Goal: Task Accomplishment & Management: Manage account settings

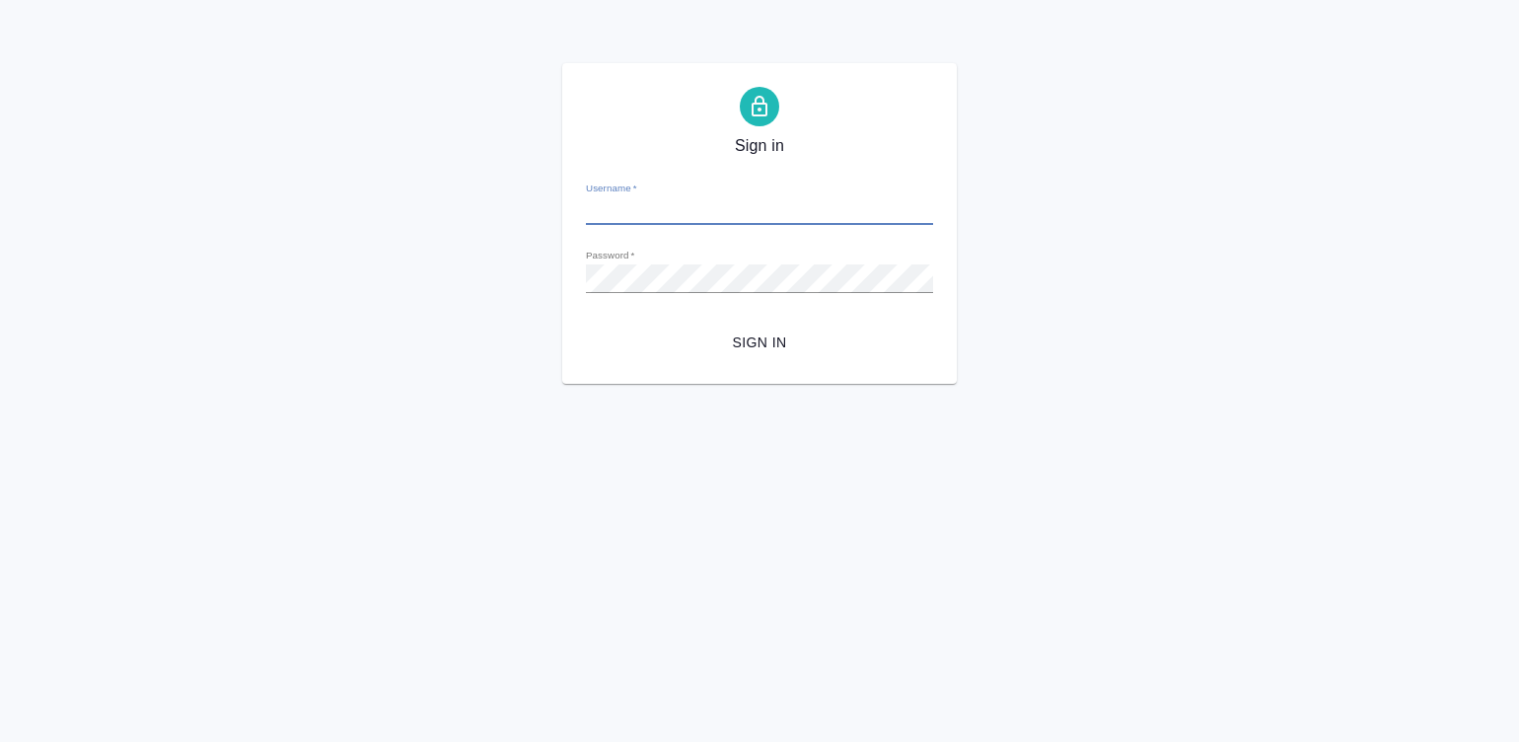
type input "[PERSON_NAME][EMAIL_ADDRESS][DOMAIN_NAME]"
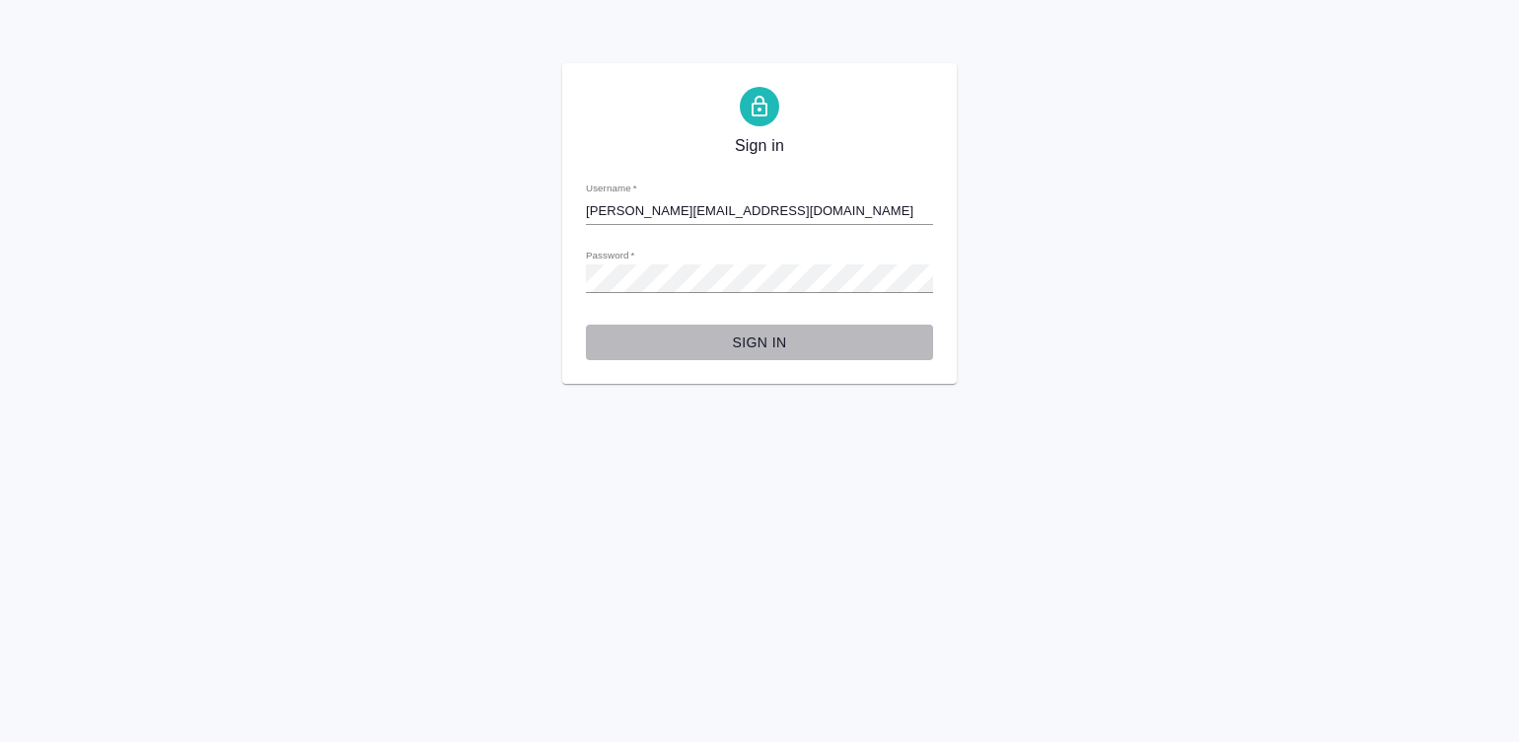
click at [758, 345] on span "Sign in" at bounding box center [760, 342] width 316 height 25
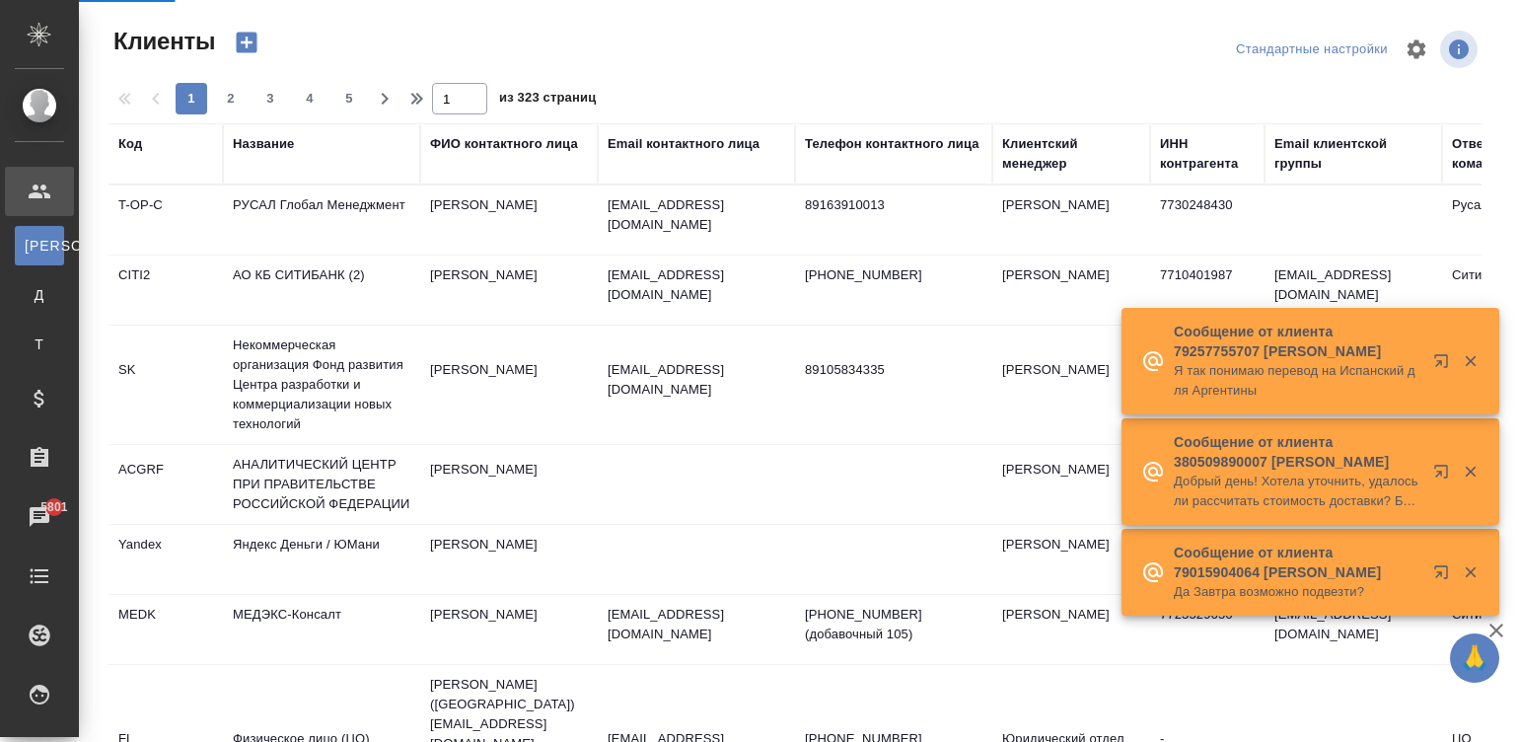
select select "RU"
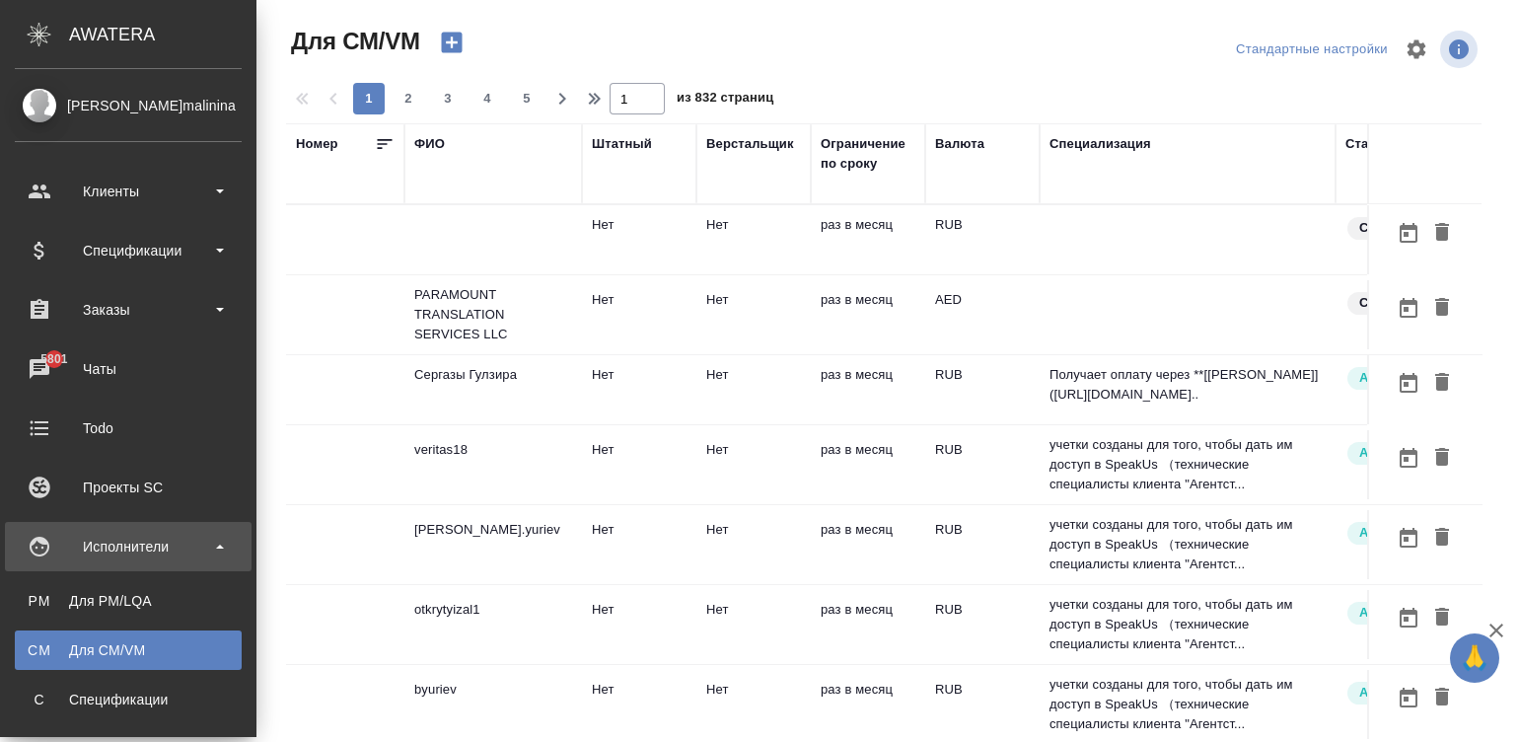
click at [414, 148] on div "ФИО" at bounding box center [429, 144] width 31 height 20
click at [349, 114] on div "1 2 3 4 5" at bounding box center [447, 99] width 197 height 32
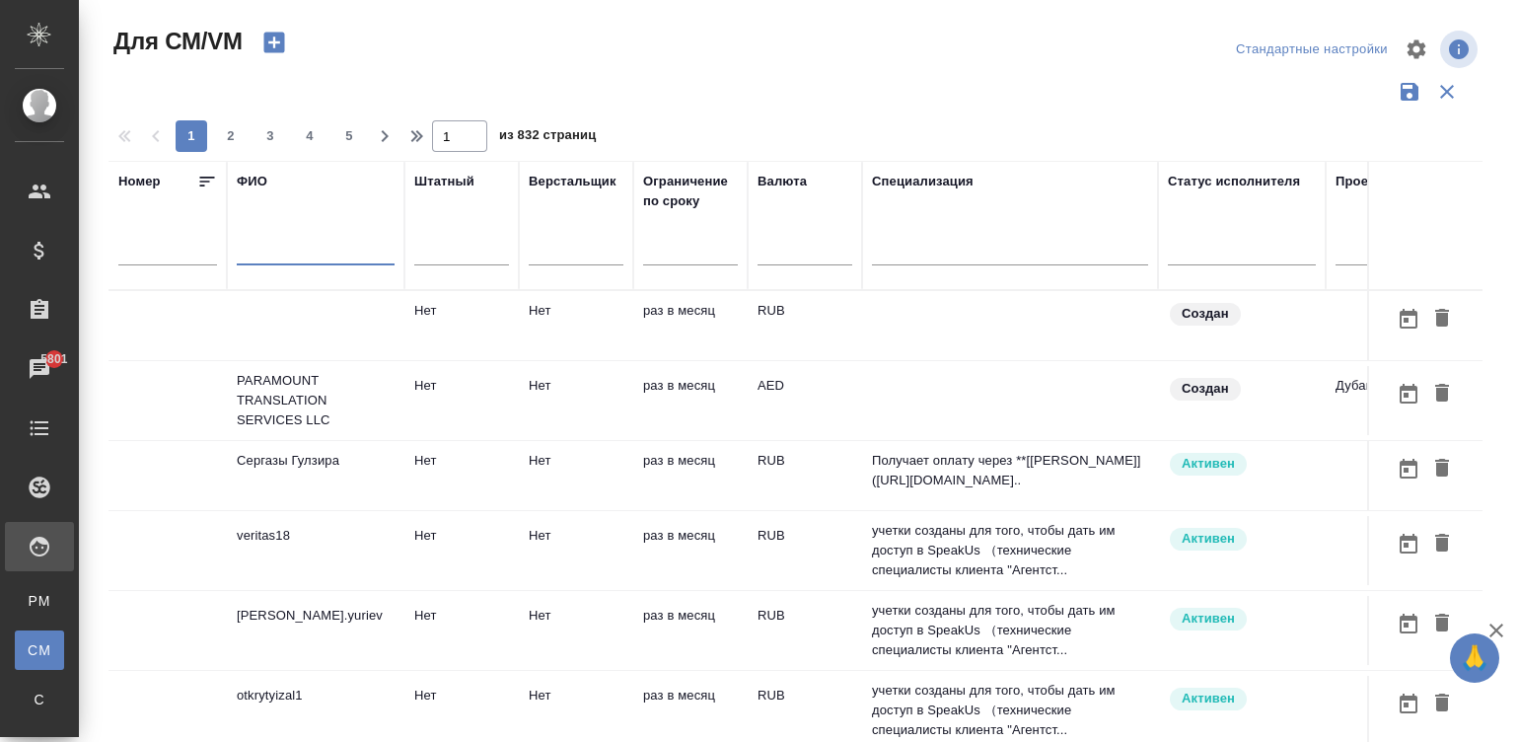
click at [274, 256] on input "text" at bounding box center [316, 253] width 158 height 25
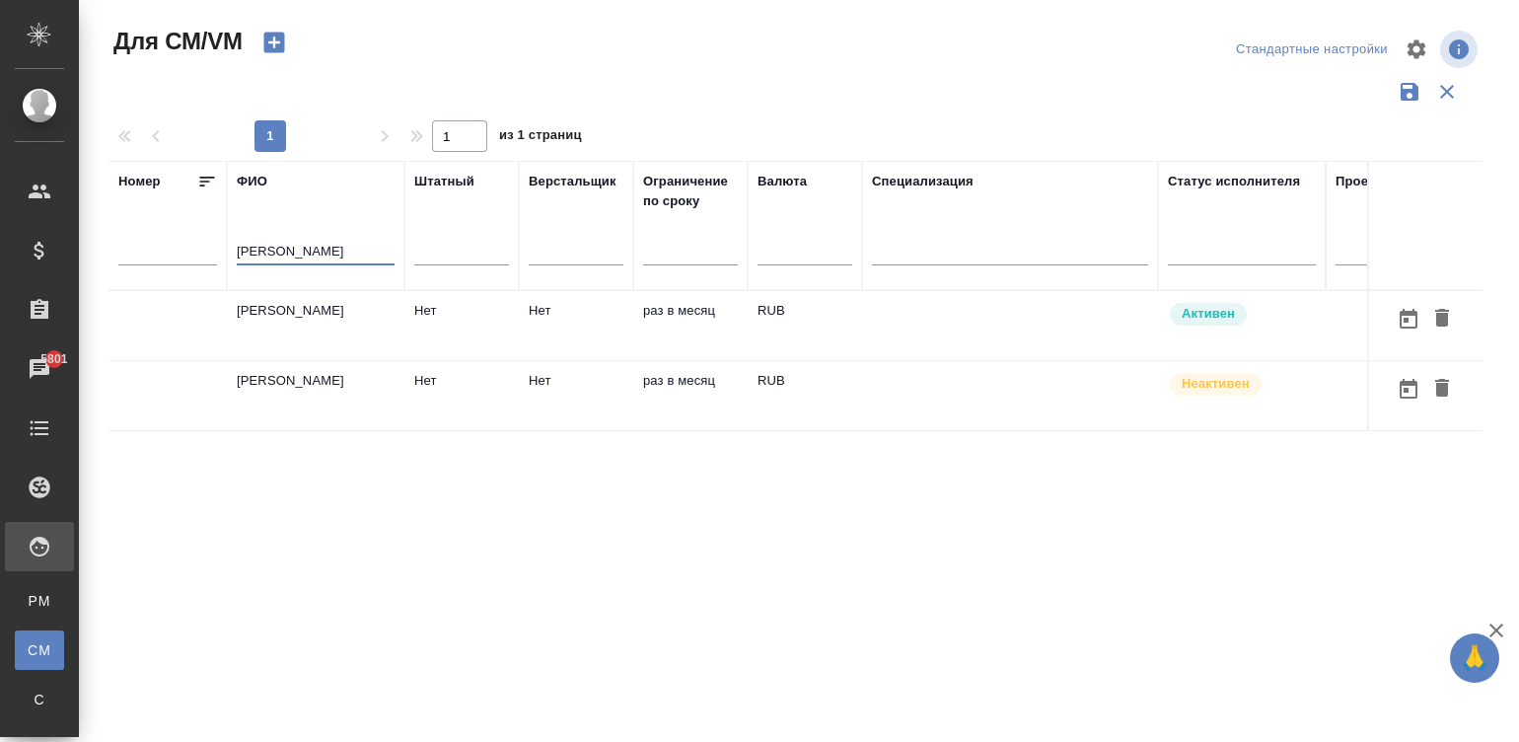
type input "мишакова"
click at [340, 340] on td "НОТАРИУС Мишакова Ольга Михайловна" at bounding box center [316, 325] width 178 height 69
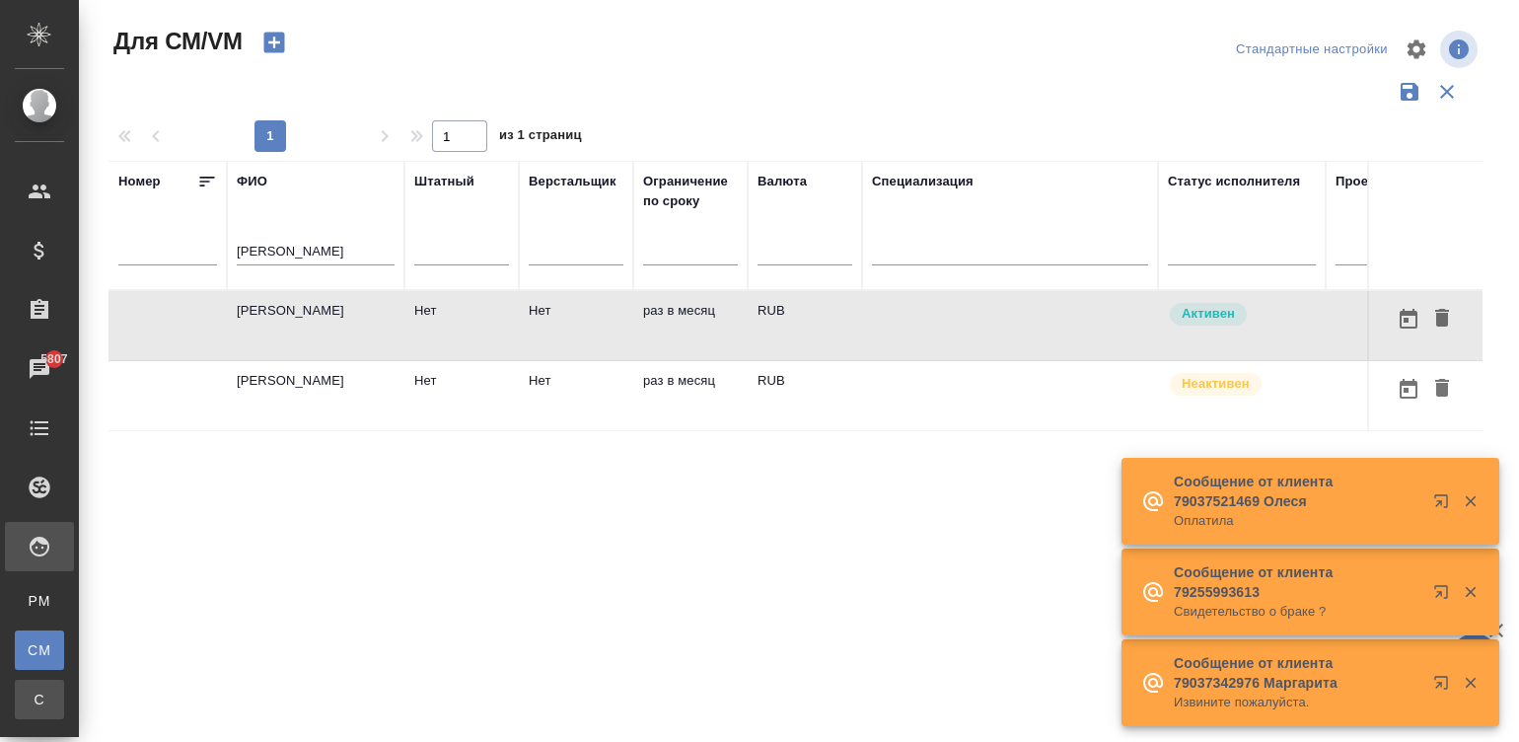
click at [30, 700] on div "Спецификации" at bounding box center [15, 699] width 30 height 20
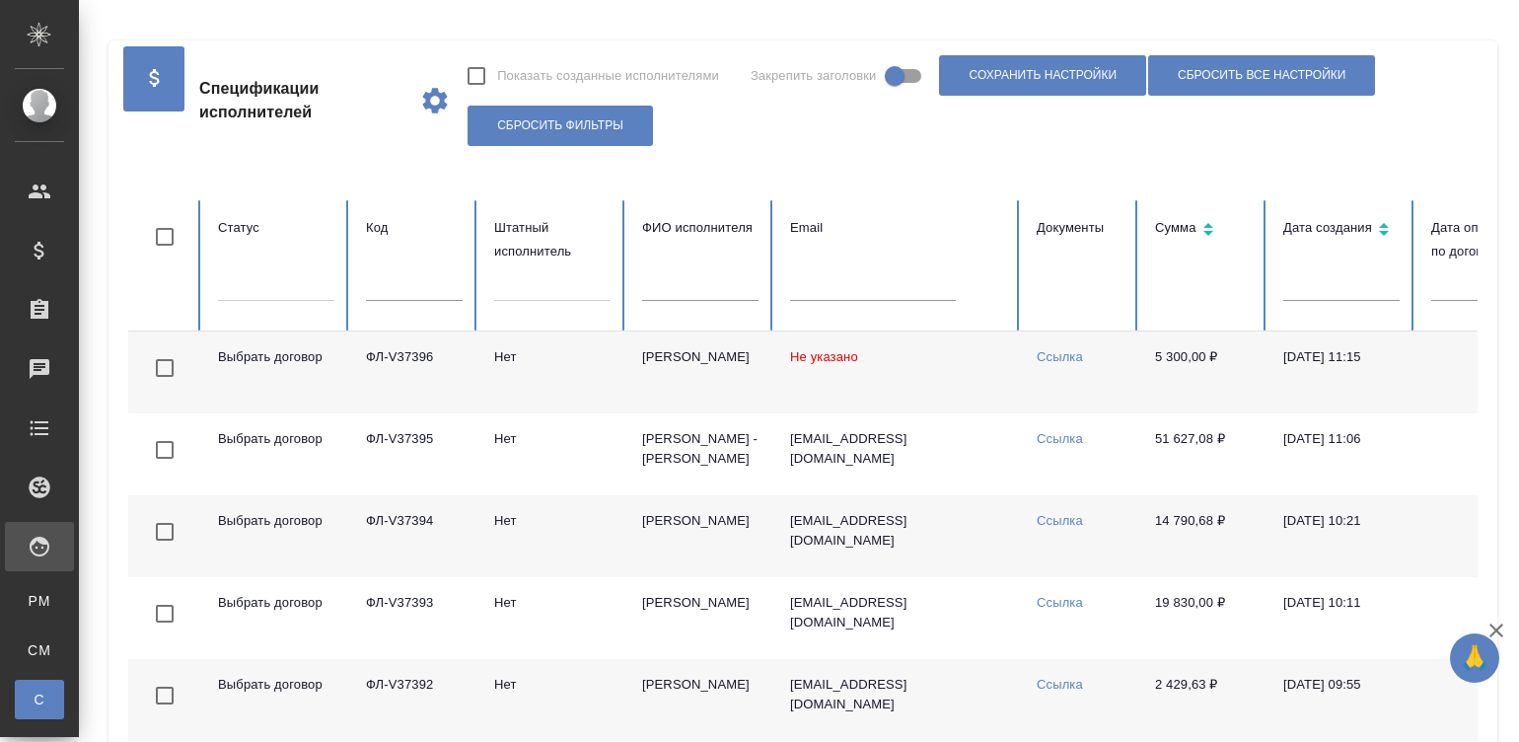
click at [683, 300] on input "text" at bounding box center [700, 287] width 116 height 28
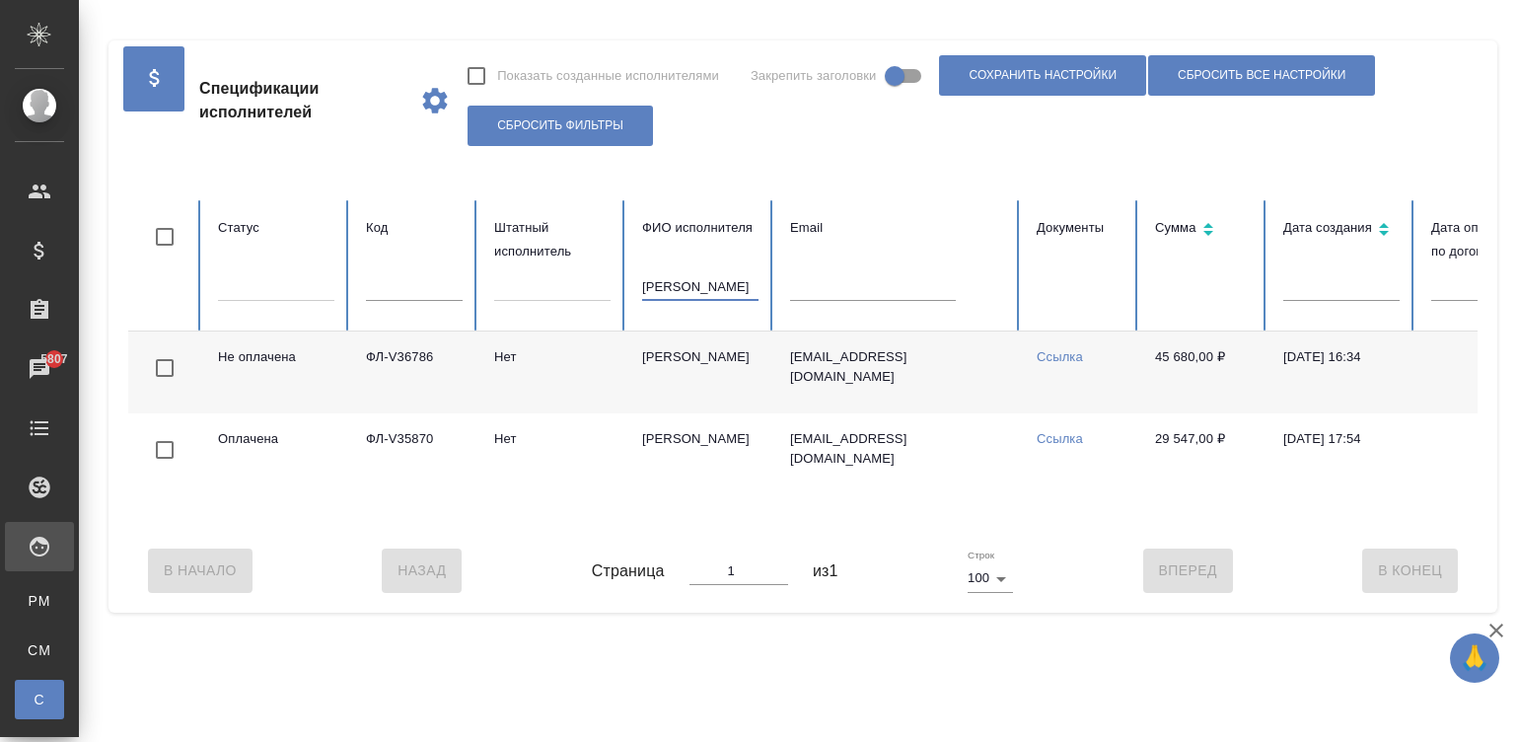
type input "минаева"
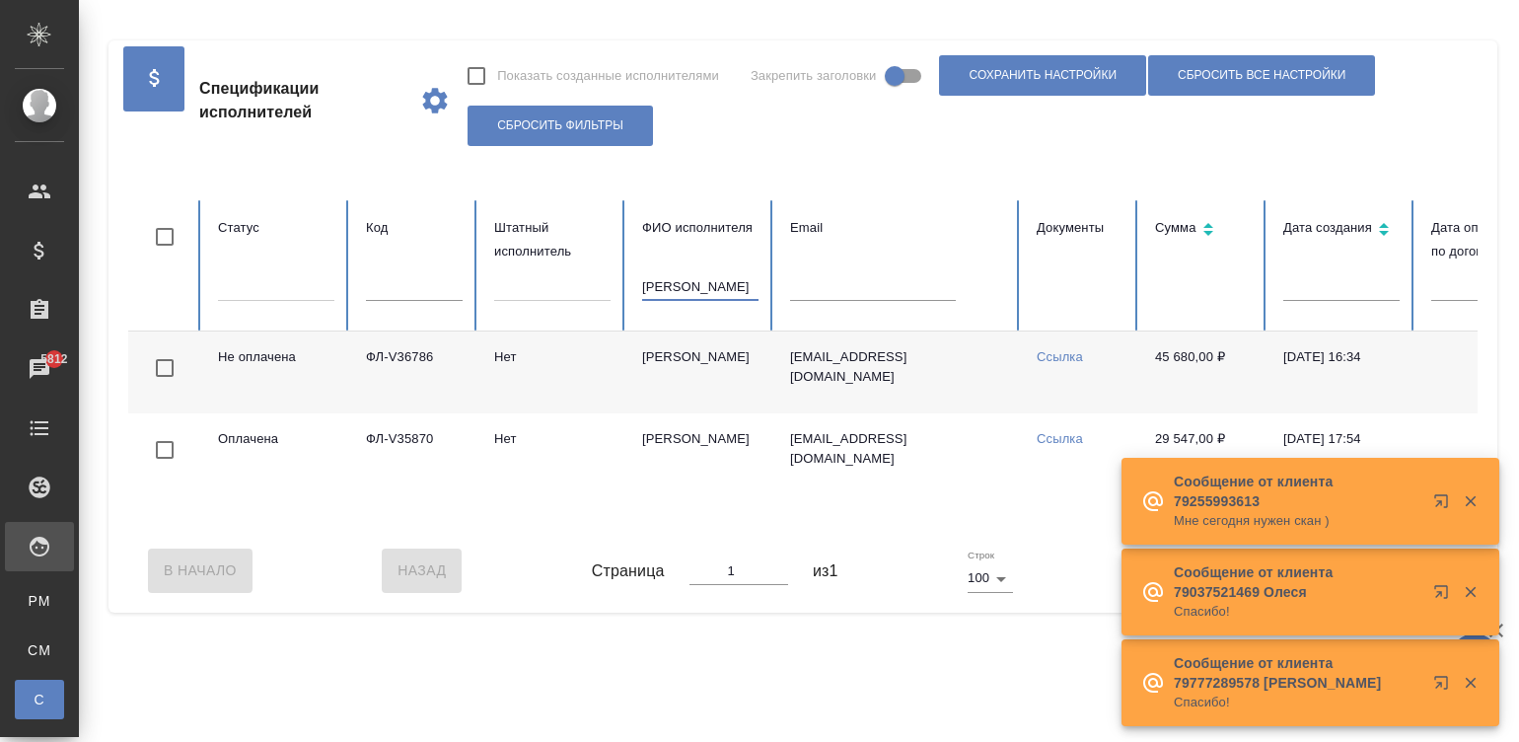
click at [685, 280] on input "минаева" at bounding box center [700, 287] width 116 height 28
click at [822, 283] on input "text" at bounding box center [873, 287] width 166 height 28
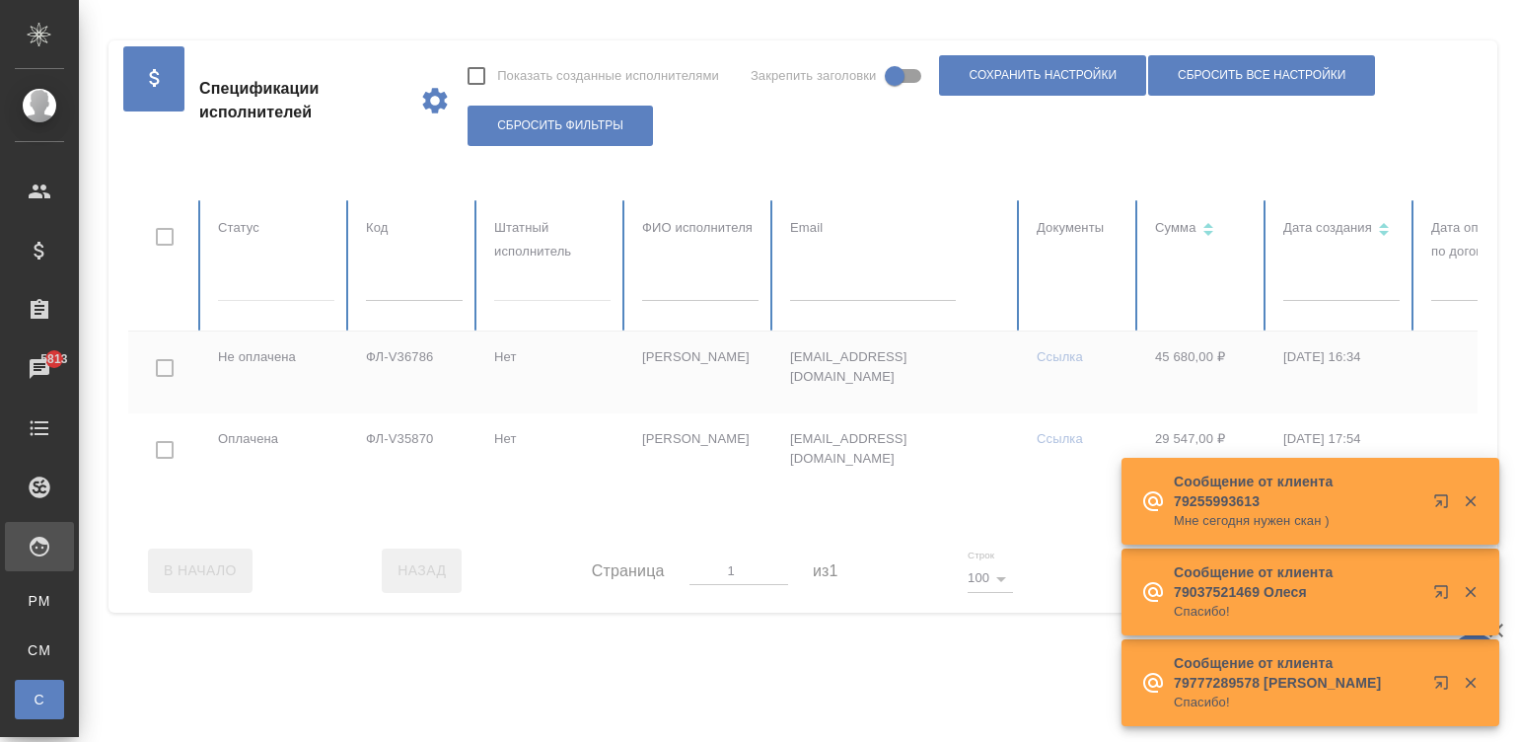
click at [821, 283] on div at bounding box center [1184, 364] width 2113 height 328
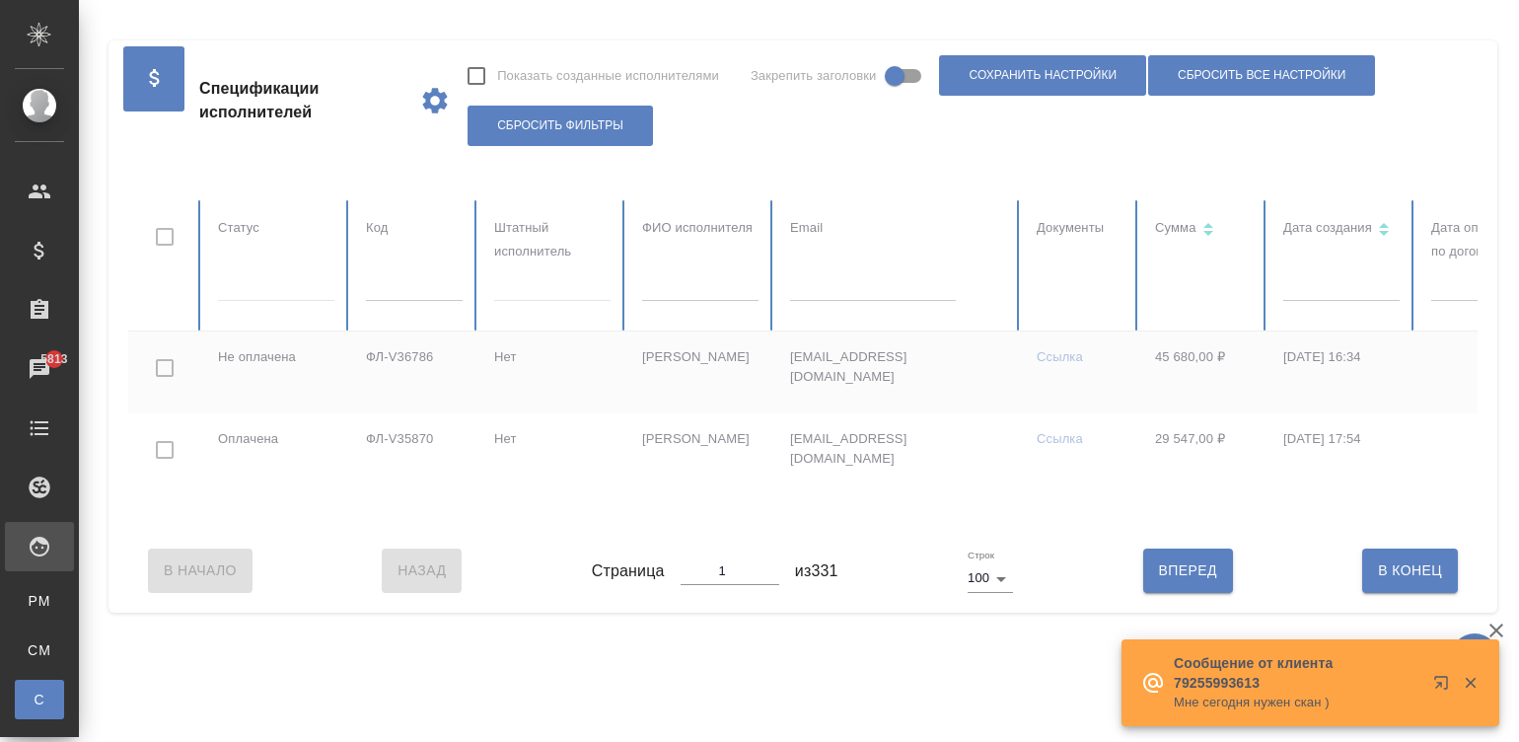
click at [841, 281] on input "text" at bounding box center [873, 287] width 166 height 28
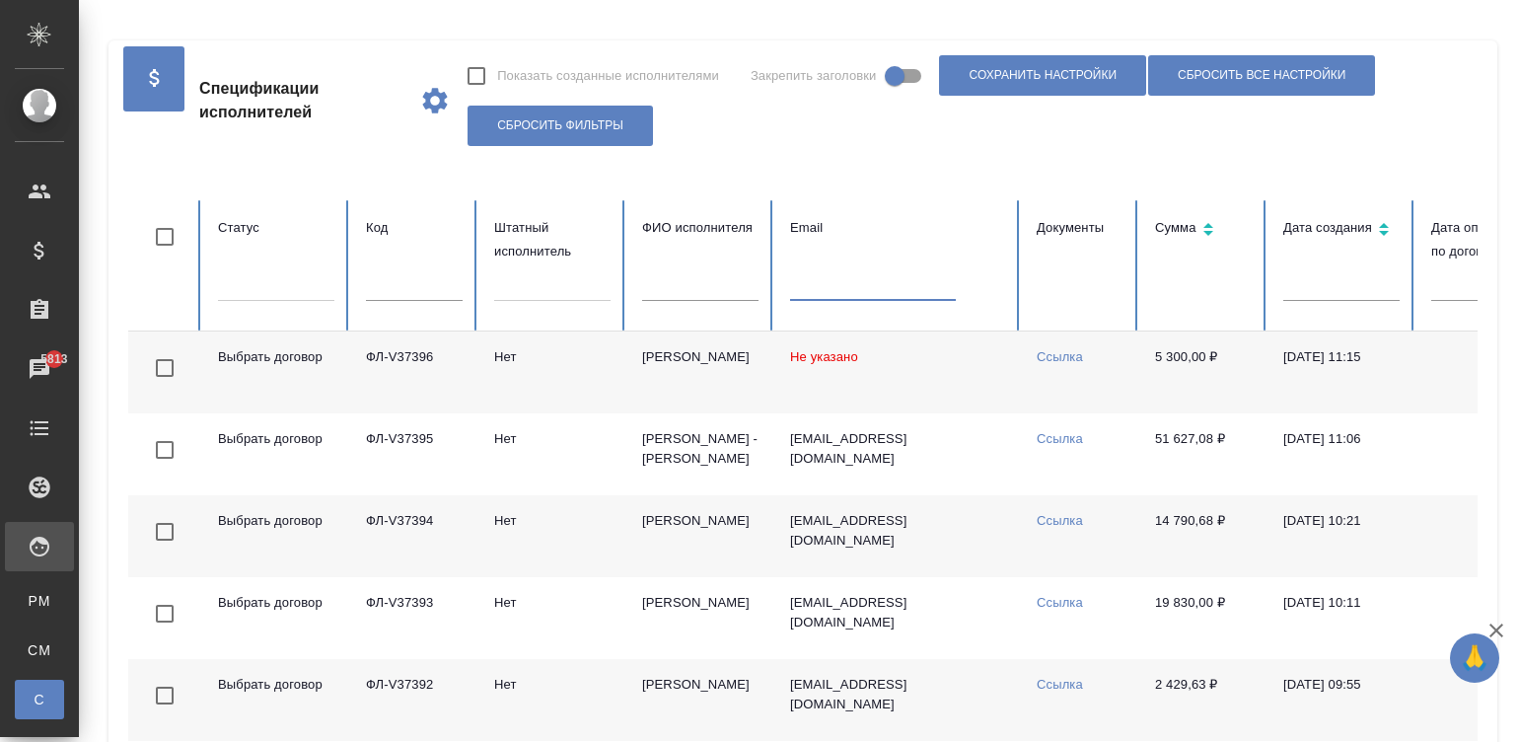
click at [841, 281] on input "text" at bounding box center [873, 287] width 166 height 28
paste input "violetta19940208@yandex.ru"
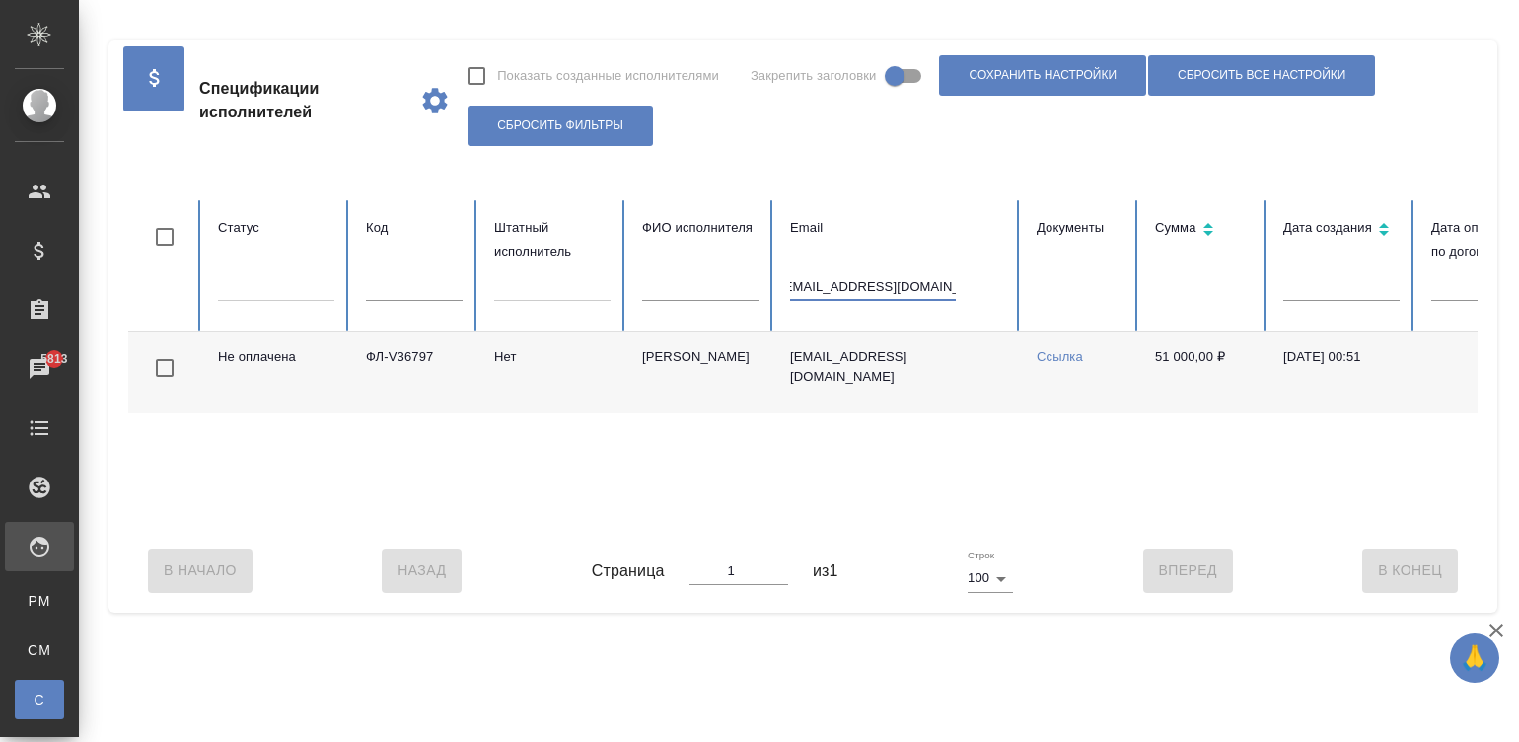
type input "violetta19940208@yandex.ru"
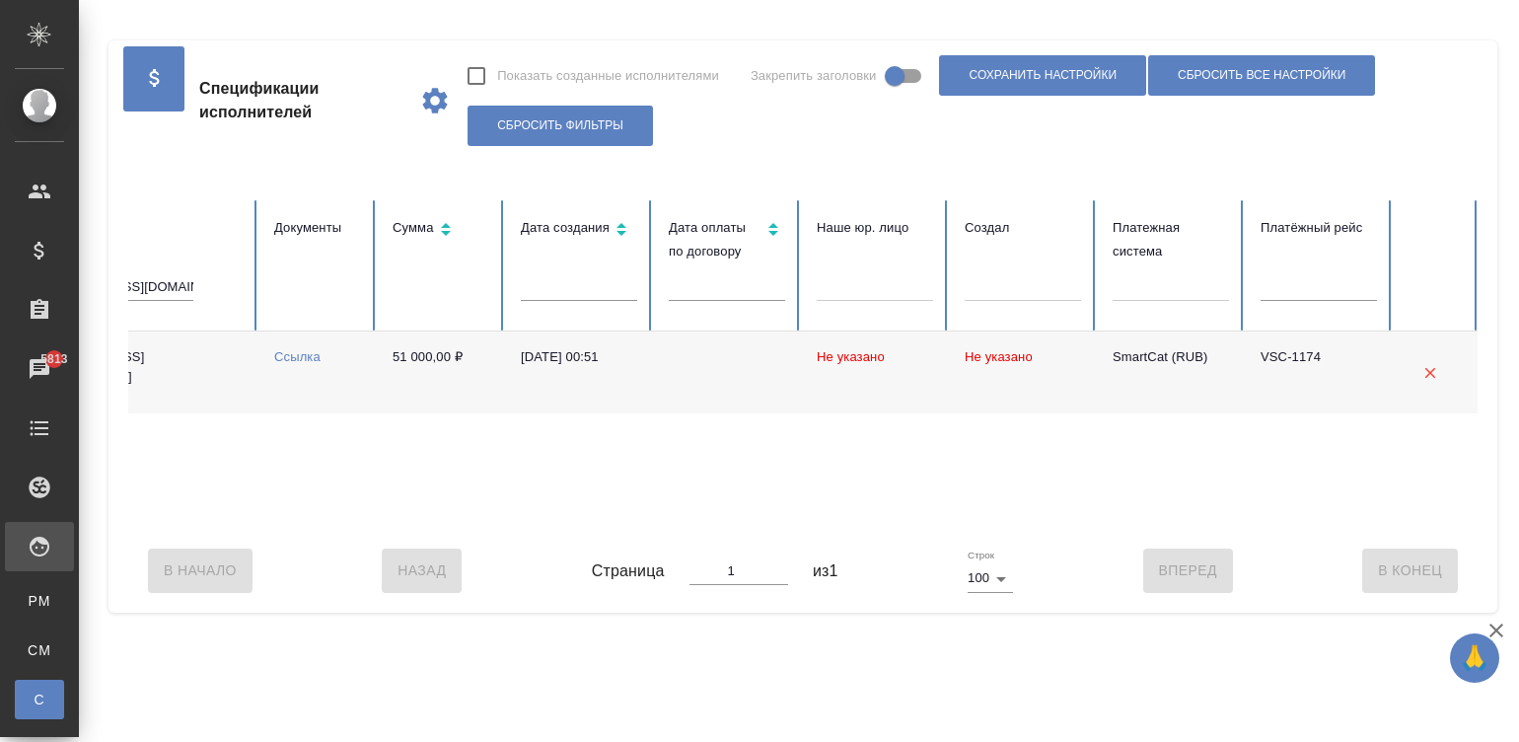
click at [1126, 528] on div "Не оплачена ФЛ-V36797 Нет Йилдирим Виолетта Сергеевна violetta19940208@yandex.r…" at bounding box center [422, 429] width 2113 height 197
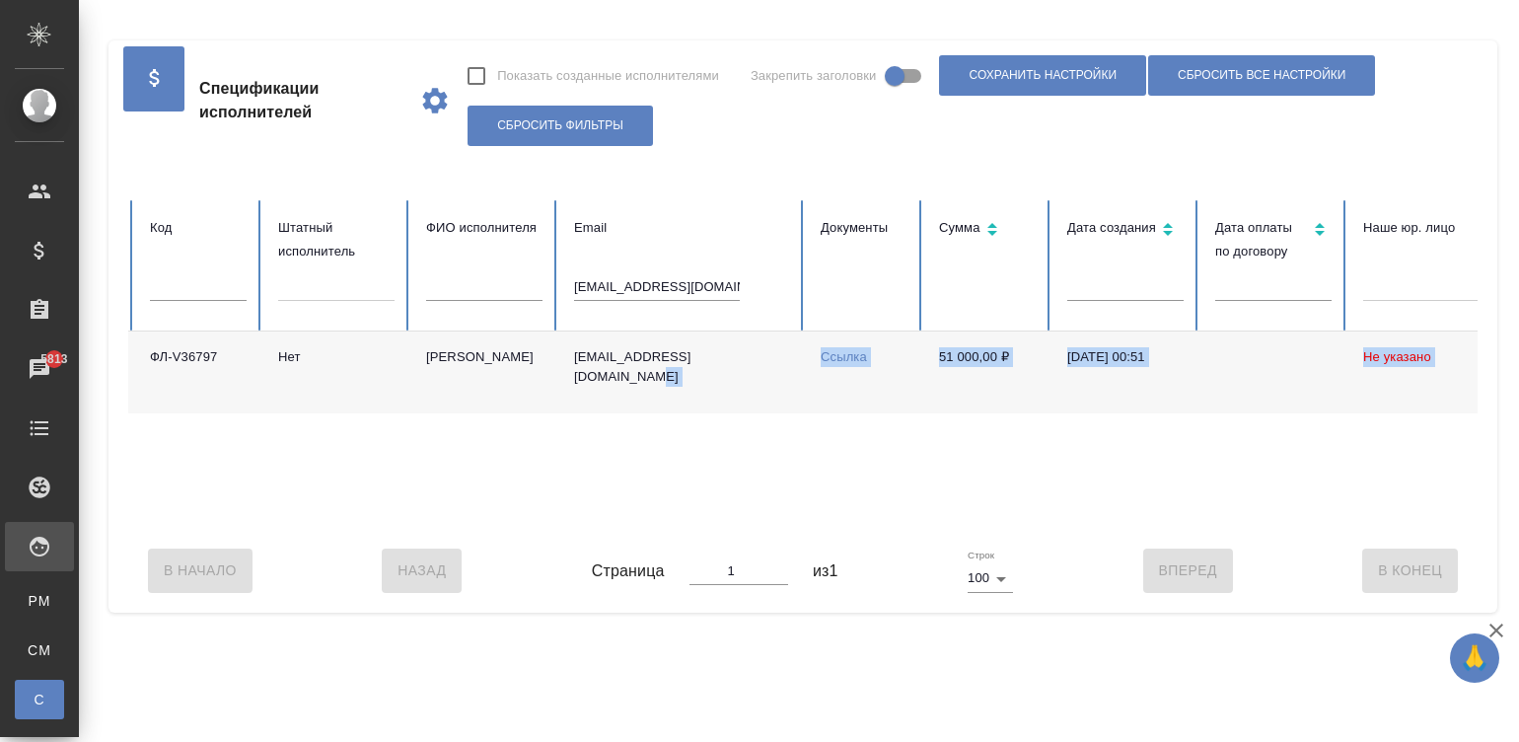
drag, startPoint x: 1126, startPoint y: 528, endPoint x: 771, endPoint y: 518, distance: 355.2
click at [791, 527] on div "Не оплачена ФЛ-V36797 Нет Йилдирим Виолетта Сергеевна violetta19940208@yandex.r…" at bounding box center [968, 429] width 2113 height 197
click at [690, 285] on input "violetta19940208@yandex.ru" at bounding box center [659, 287] width 166 height 28
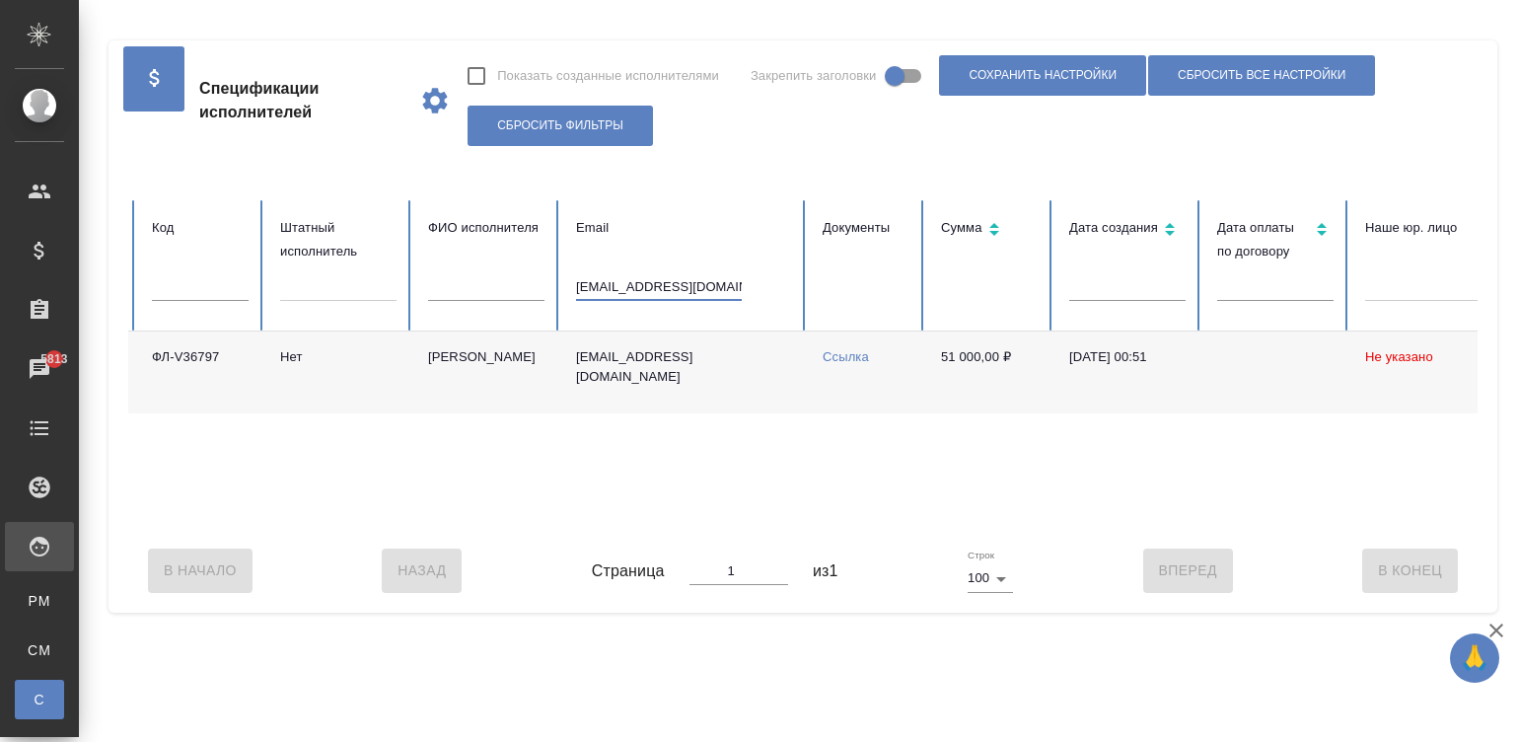
click at [690, 285] on input "violetta19940208@yandex.ru" at bounding box center [659, 287] width 166 height 28
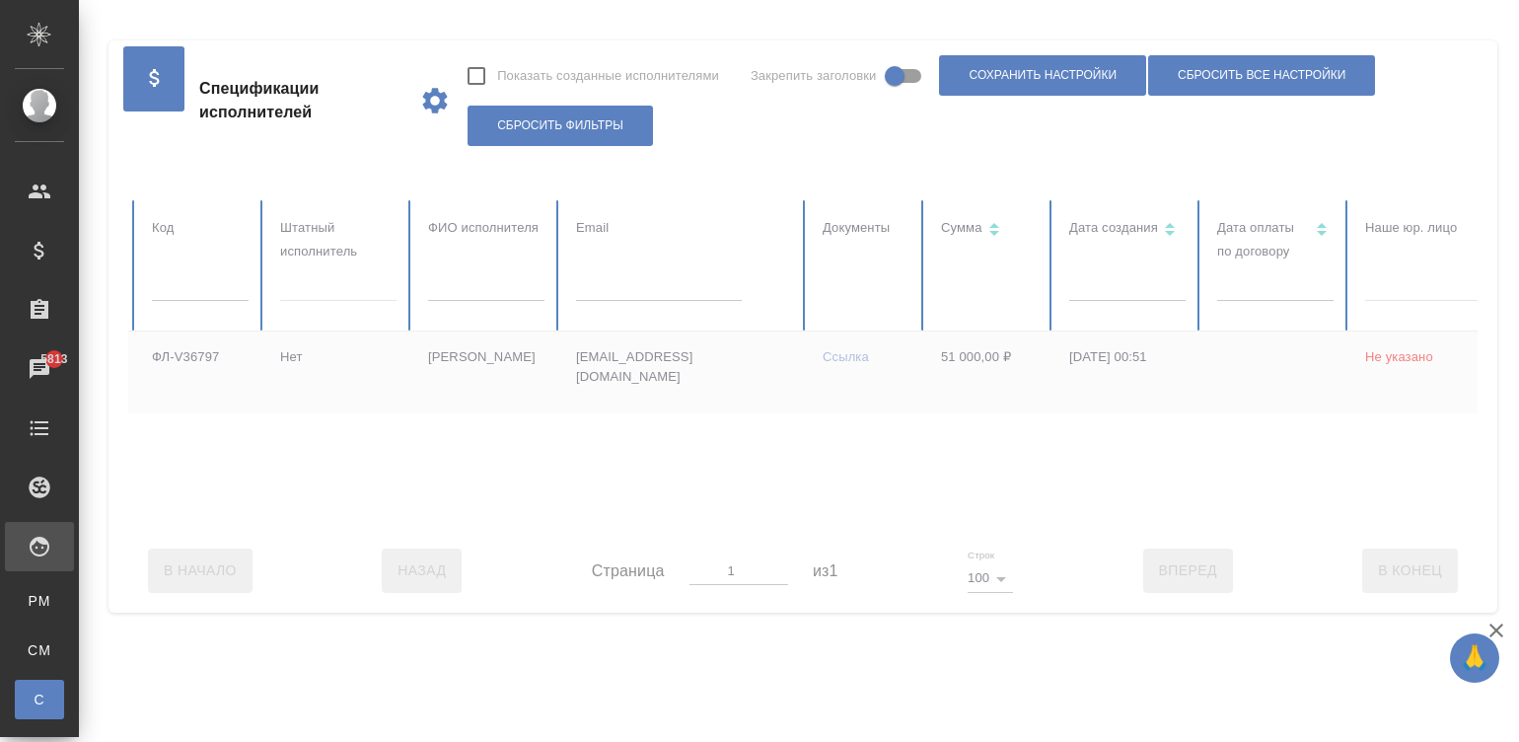
click at [188, 286] on div at bounding box center [970, 364] width 2113 height 328
click at [188, 286] on input "text" at bounding box center [200, 287] width 97 height 28
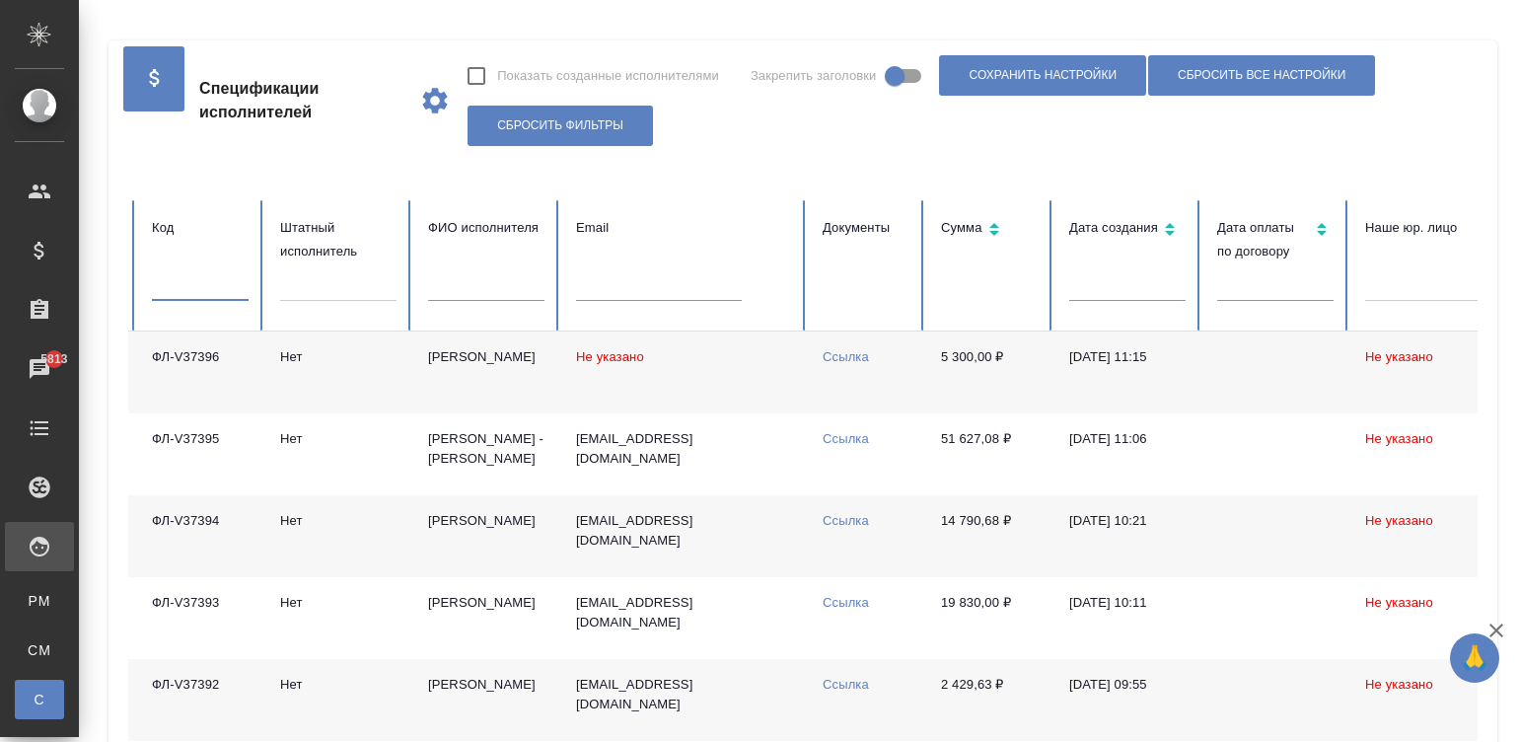
paste input "ФЛ-V36465"
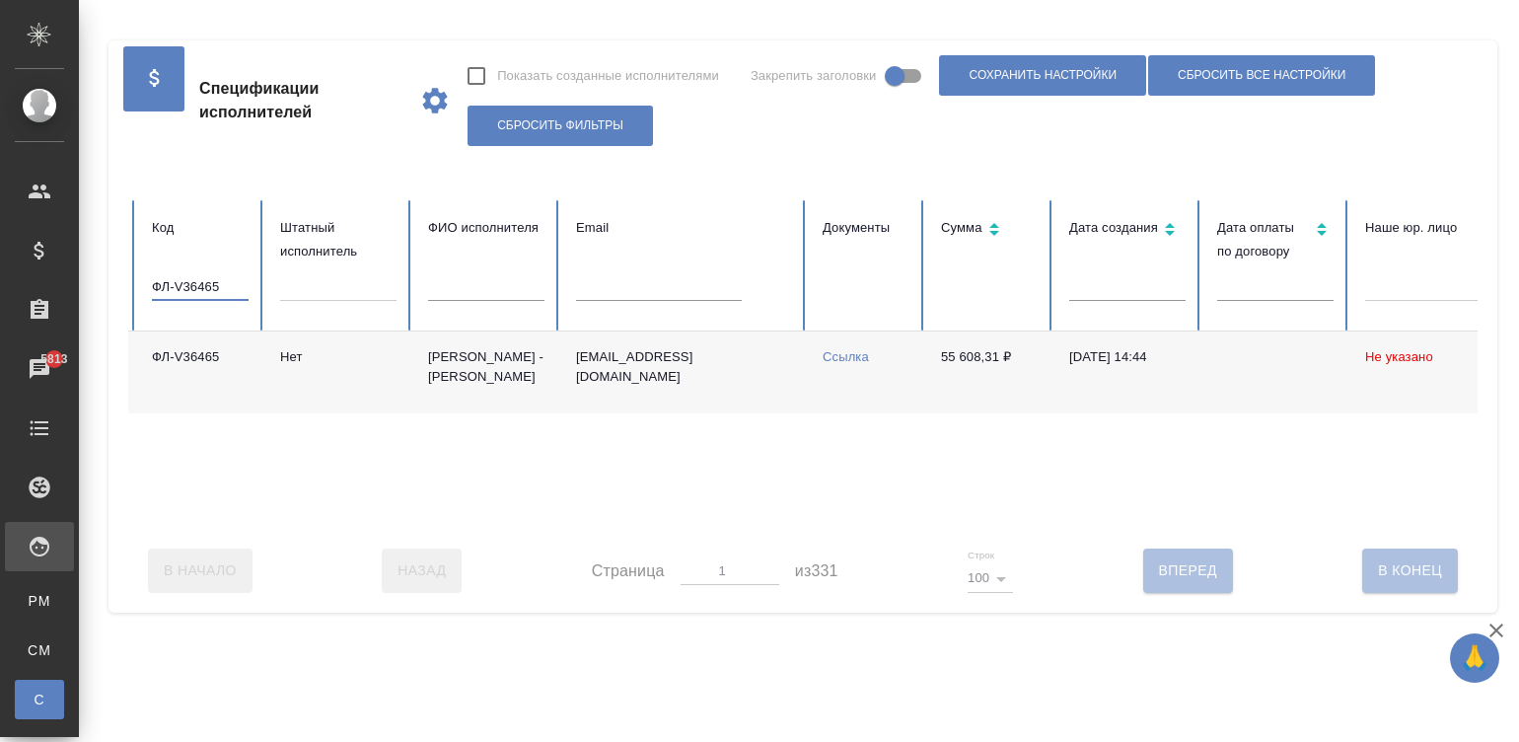
drag, startPoint x: 188, startPoint y: 286, endPoint x: 533, endPoint y: 282, distance: 344.2
click at [533, 282] on tr "Статус Код ФЛ-V36465 Штатный исполнитель ФИО исполнителя Email Документы Сумма …" at bounding box center [970, 265] width 2113 height 131
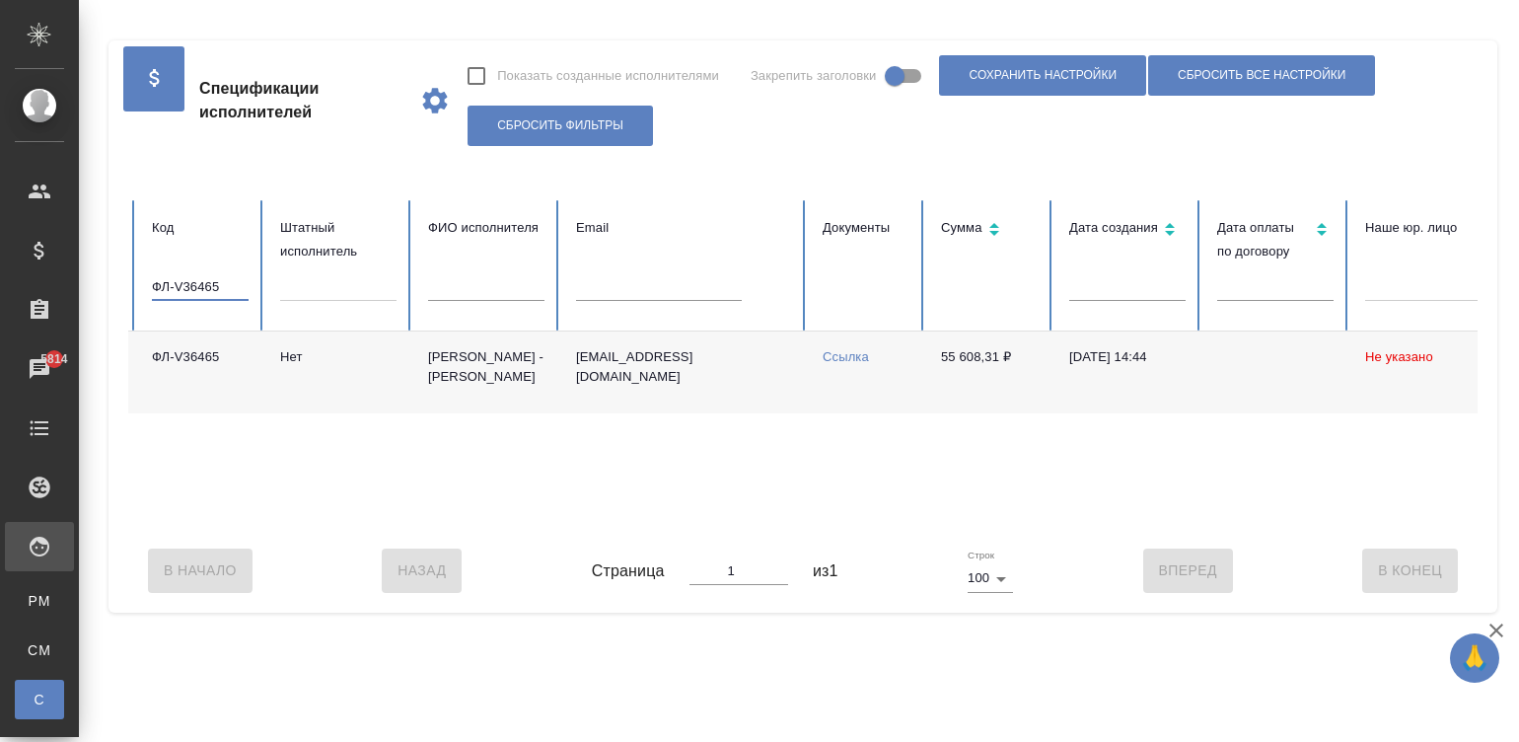
scroll to position [0, 762]
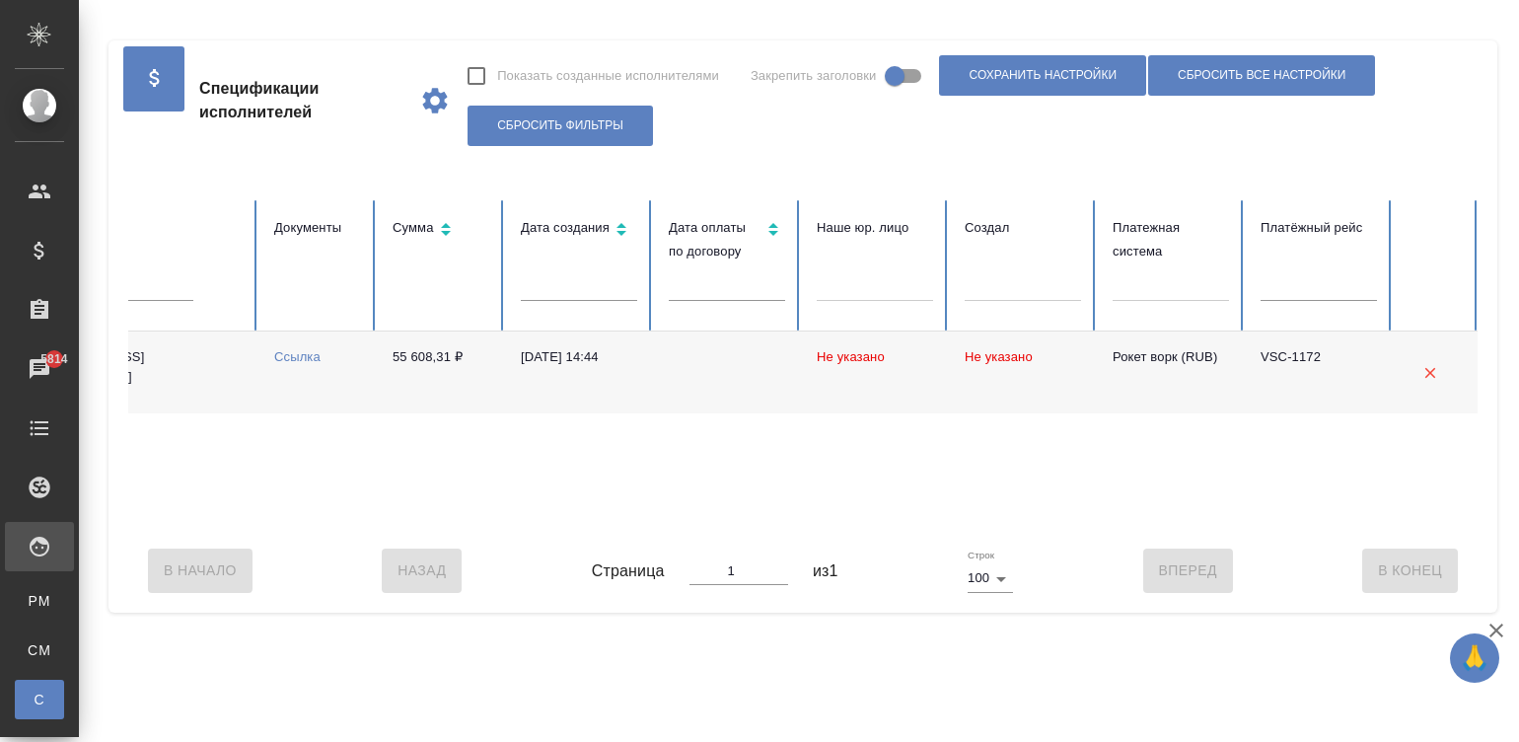
type input "ФЛ-V36465"
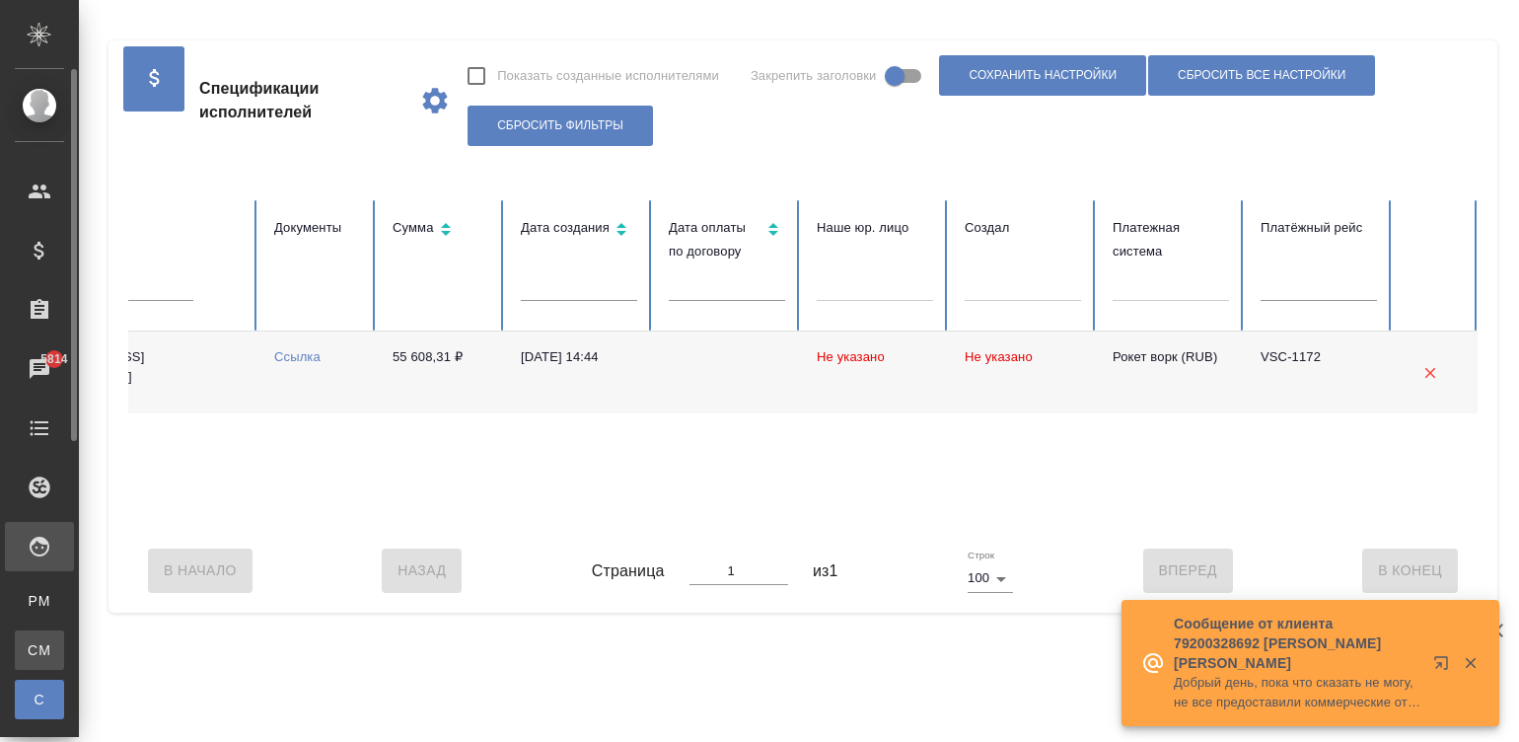
click at [42, 645] on span "CM" at bounding box center [40, 650] width 30 height 20
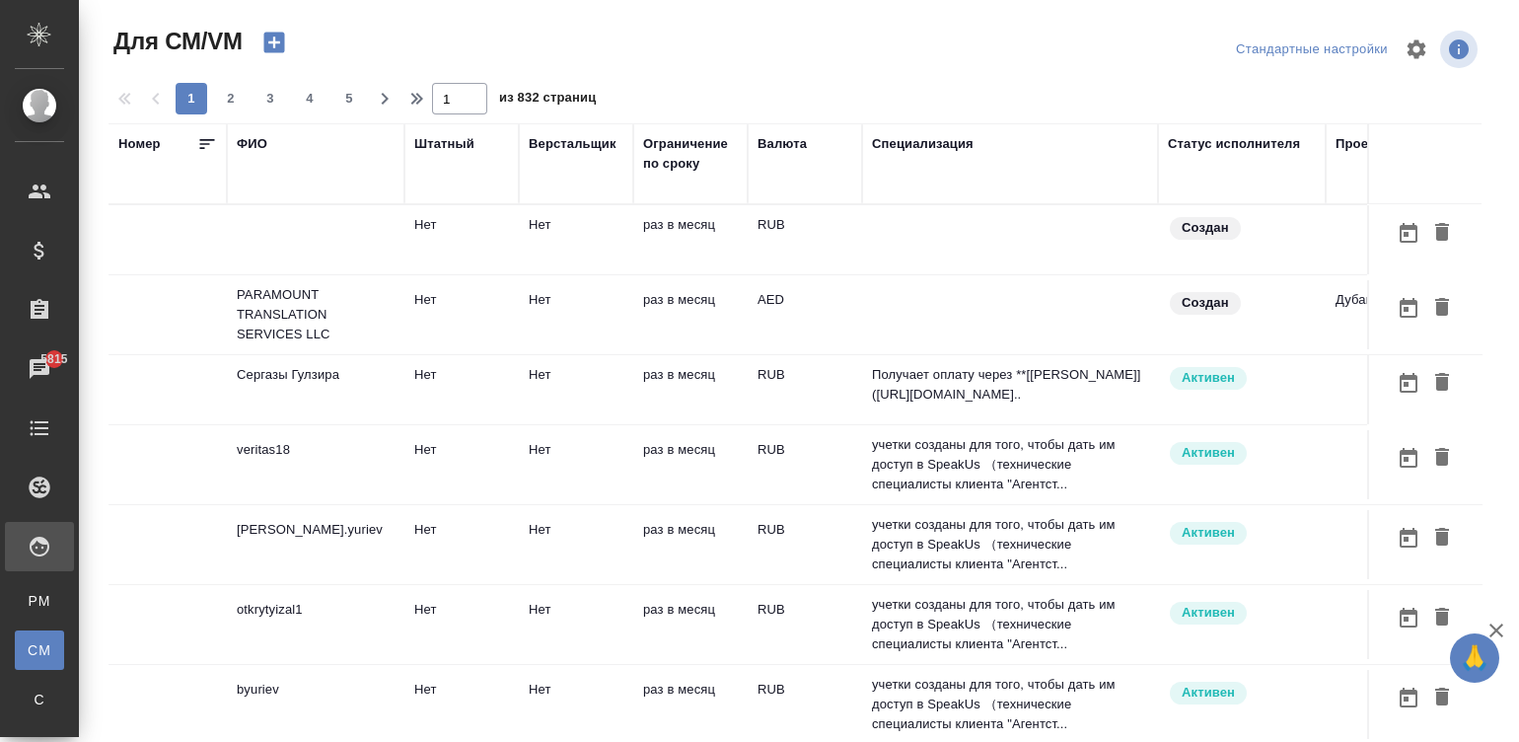
click at [832, 227] on td "RUB" at bounding box center [805, 239] width 114 height 69
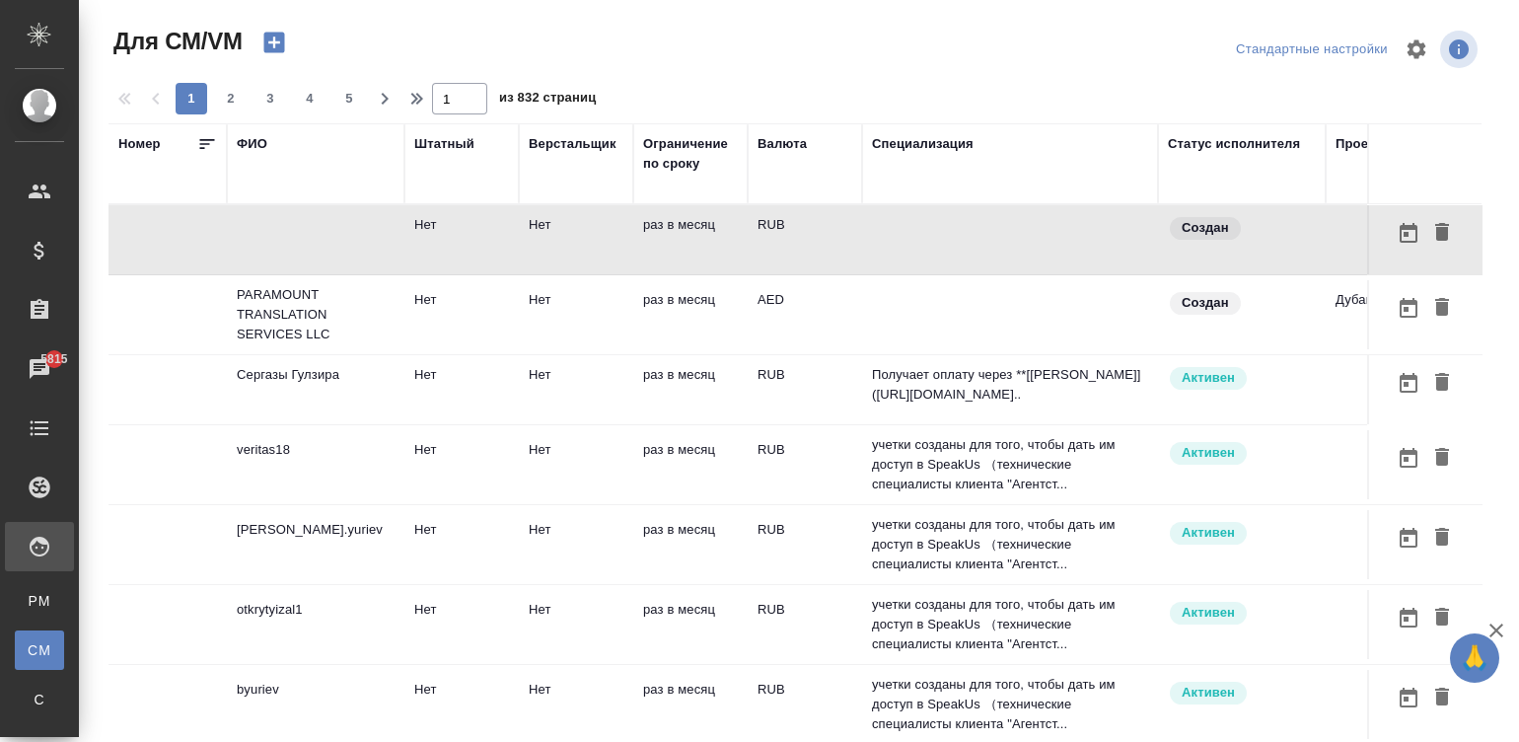
scroll to position [0, 771]
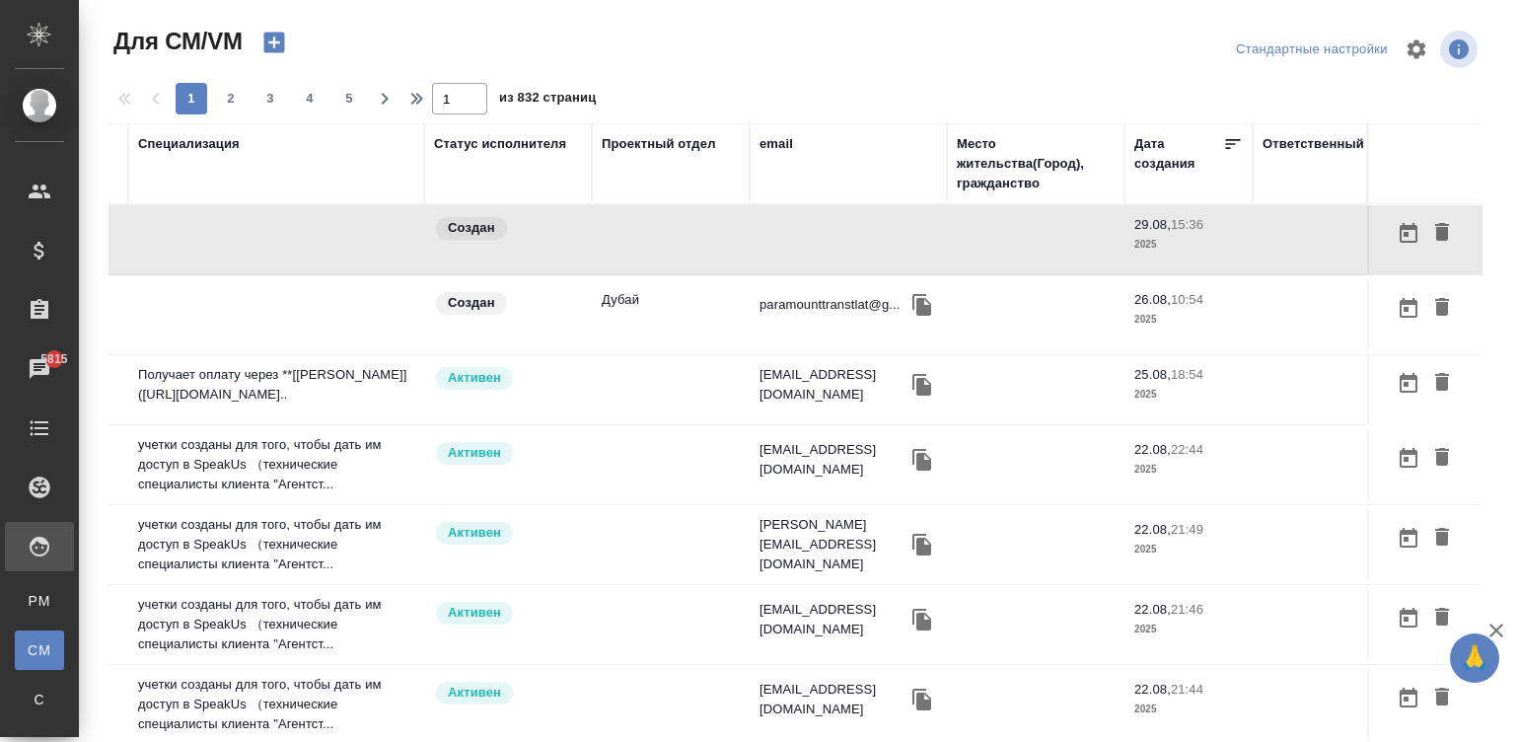
click at [947, 242] on td at bounding box center [1036, 239] width 178 height 69
click at [759, 141] on div "email" at bounding box center [776, 144] width 34 height 20
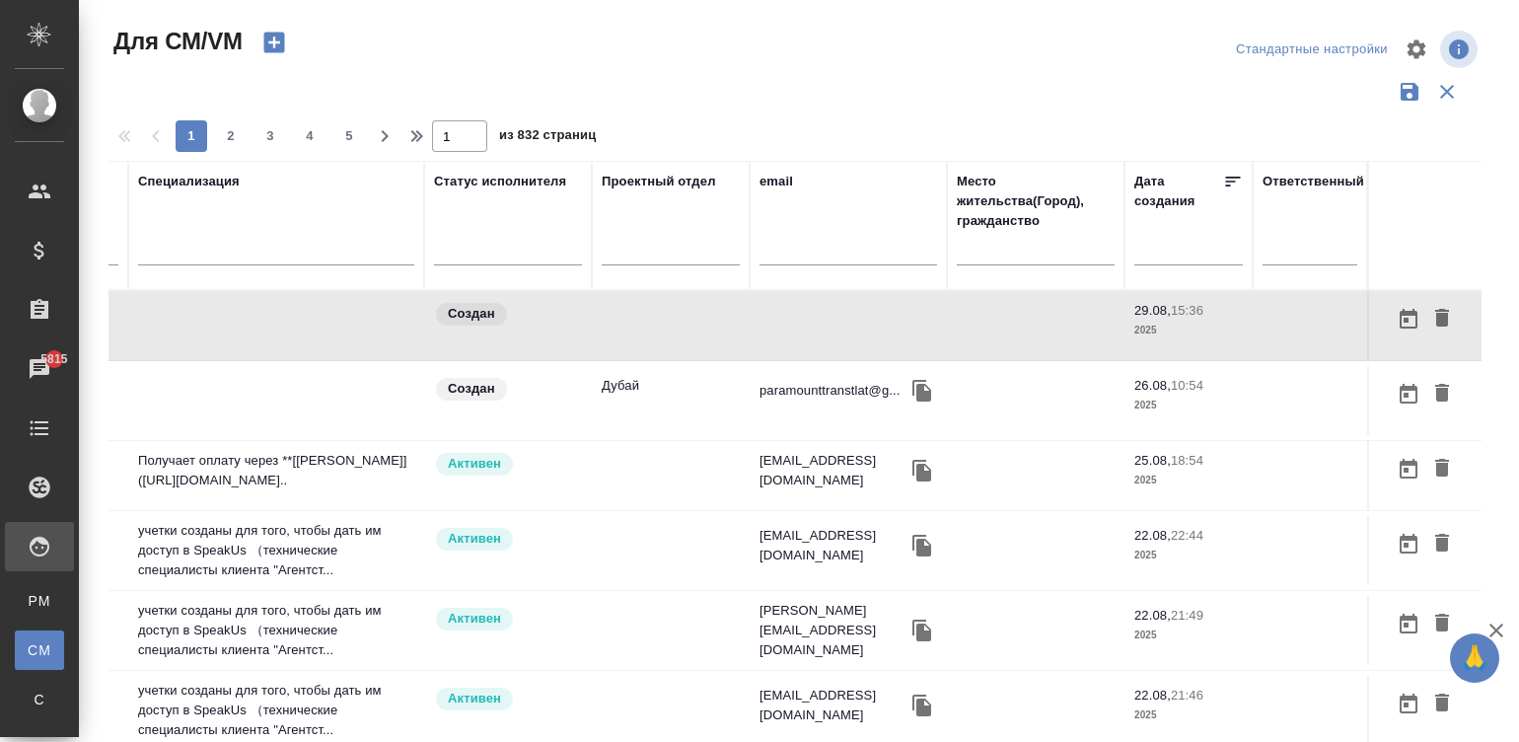
click at [759, 250] on input "text" at bounding box center [848, 253] width 178 height 25
paste input "accosta1961.ac@gmail.com"
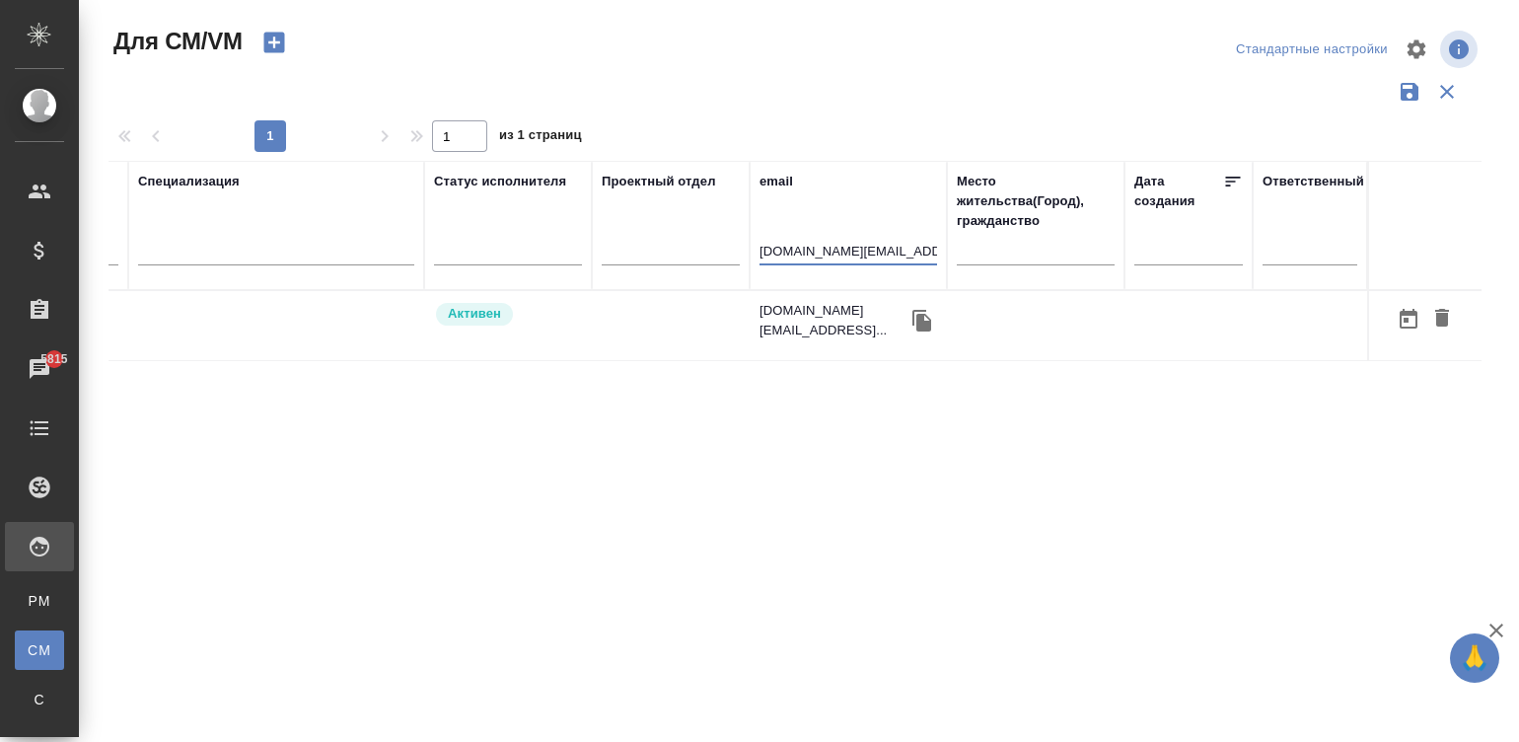
scroll to position [0, 753]
type input "accosta1961.ac@gmail.com"
click at [617, 311] on td at bounding box center [671, 325] width 158 height 69
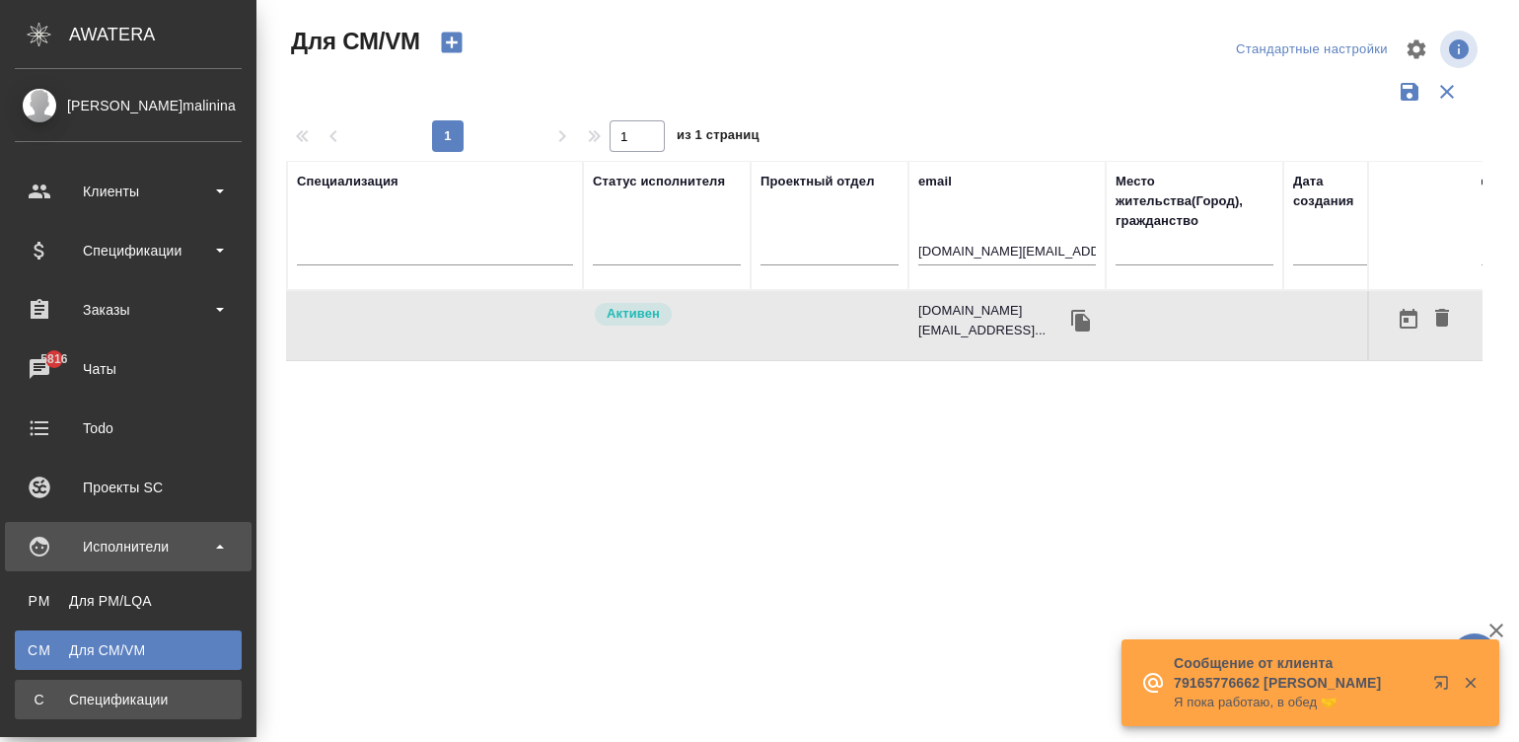
click at [58, 682] on link "С Спецификации" at bounding box center [128, 699] width 227 height 39
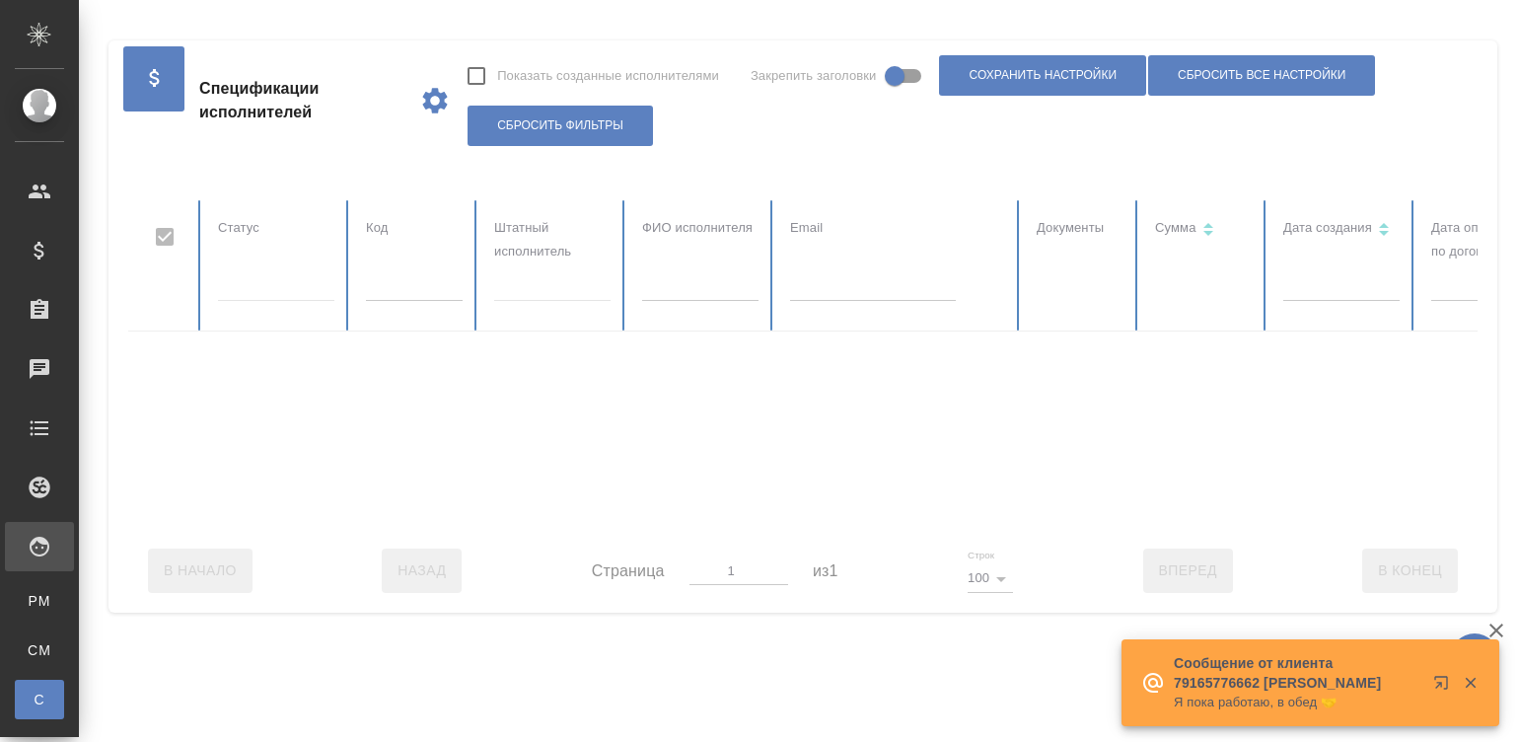
click at [388, 280] on input "text" at bounding box center [414, 287] width 97 height 28
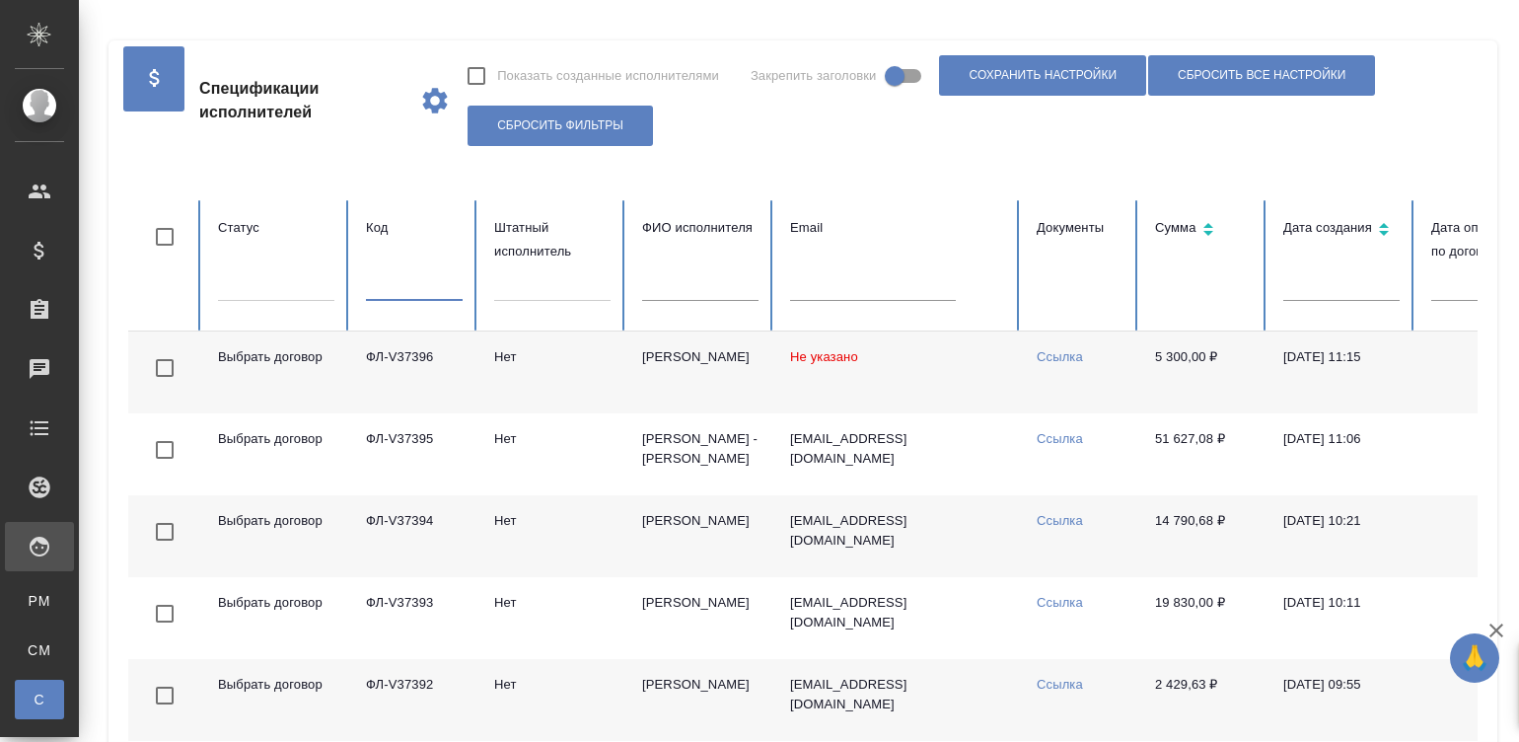
checkbox input "false"
paste input "ФЛ-V36970"
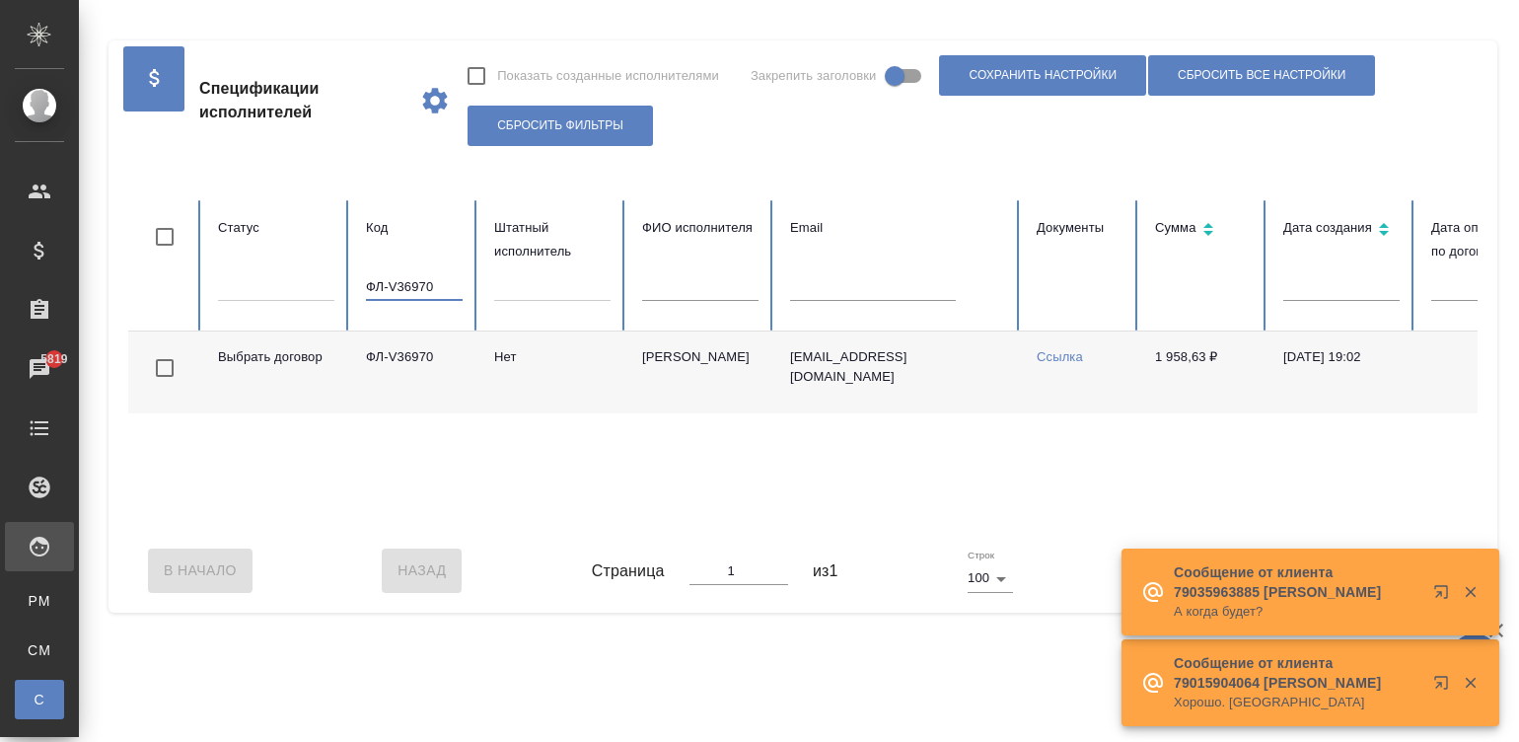
click at [429, 275] on input "ФЛ-V36970" at bounding box center [414, 287] width 97 height 28
paste input "25"
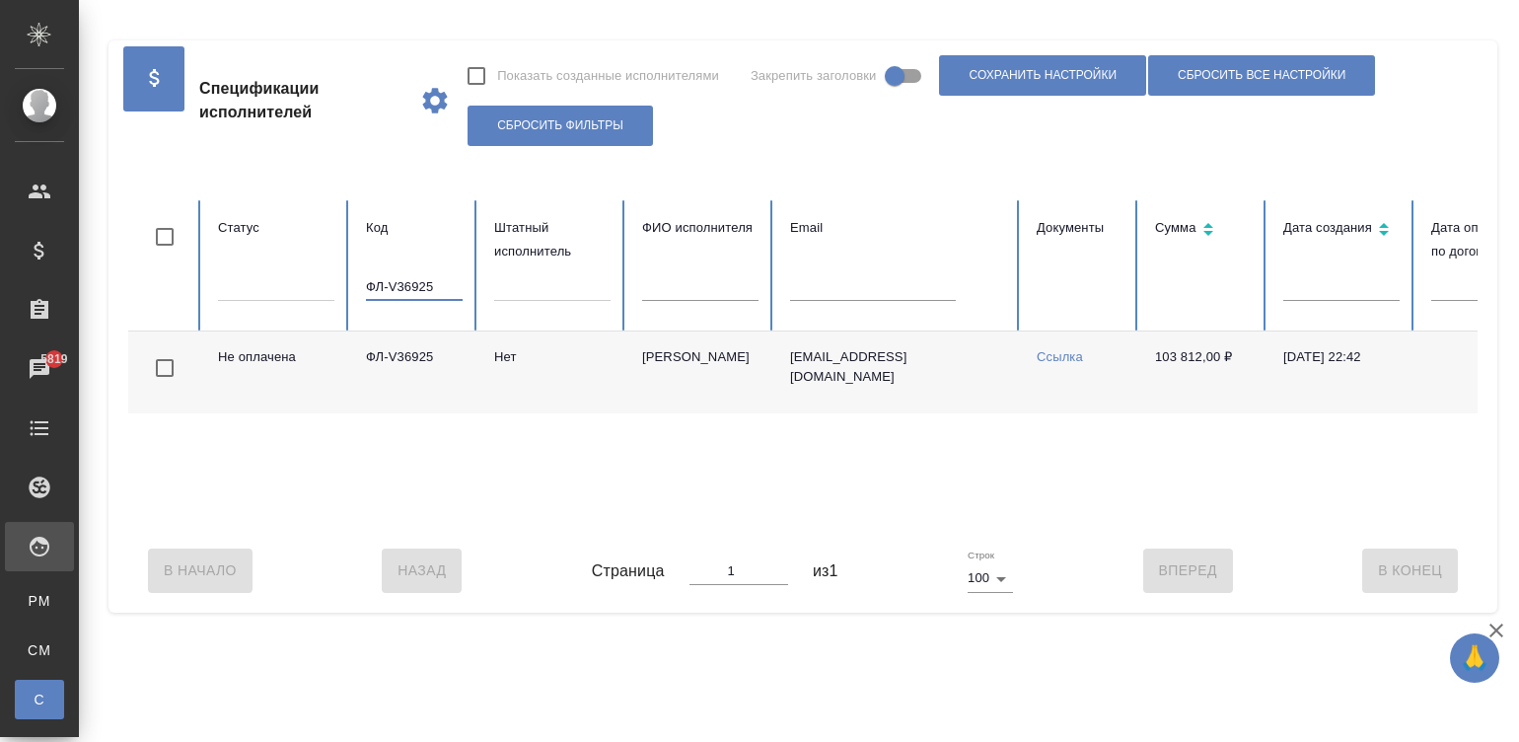
click at [417, 286] on input "ФЛ-V36925" at bounding box center [414, 287] width 97 height 28
paste input "624"
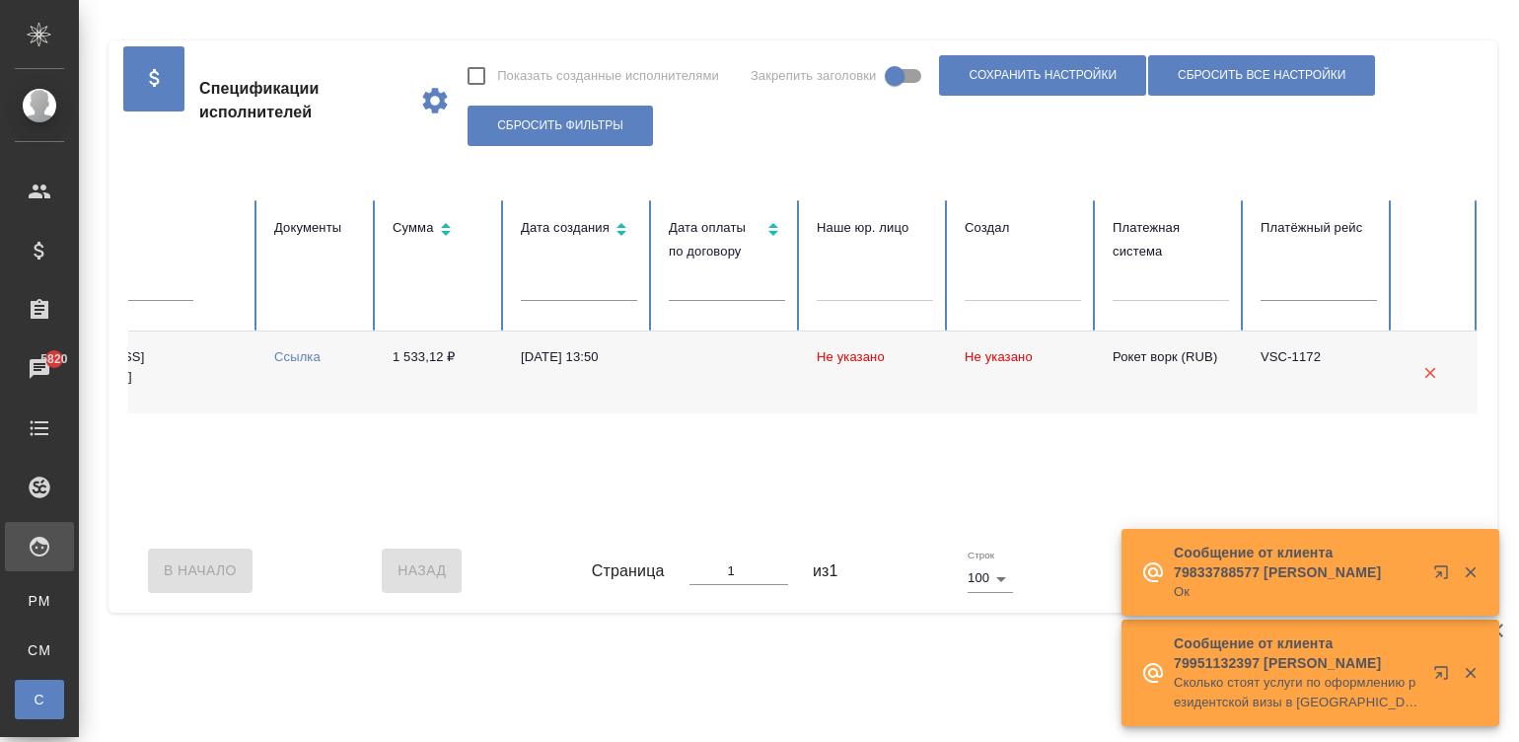
click at [243, 525] on div "Не оплачена ФЛ-V36624 Нет Мышова Мария marja6@yandex.ru Ссылка 1 533,12 ₽ 11.07…" at bounding box center [422, 429] width 2113 height 197
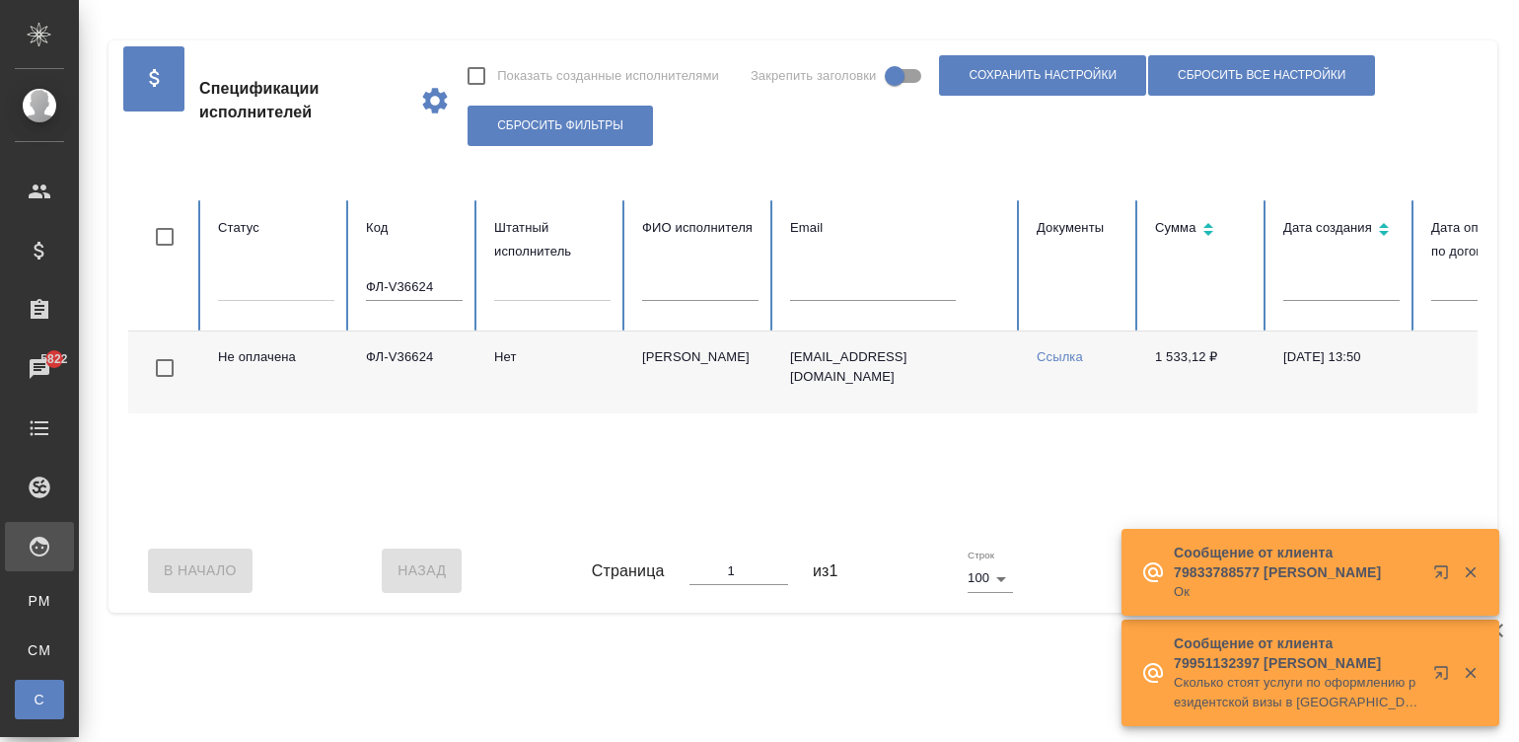
click at [391, 286] on input "ФЛ-V36624" at bounding box center [414, 287] width 97 height 28
paste input "880"
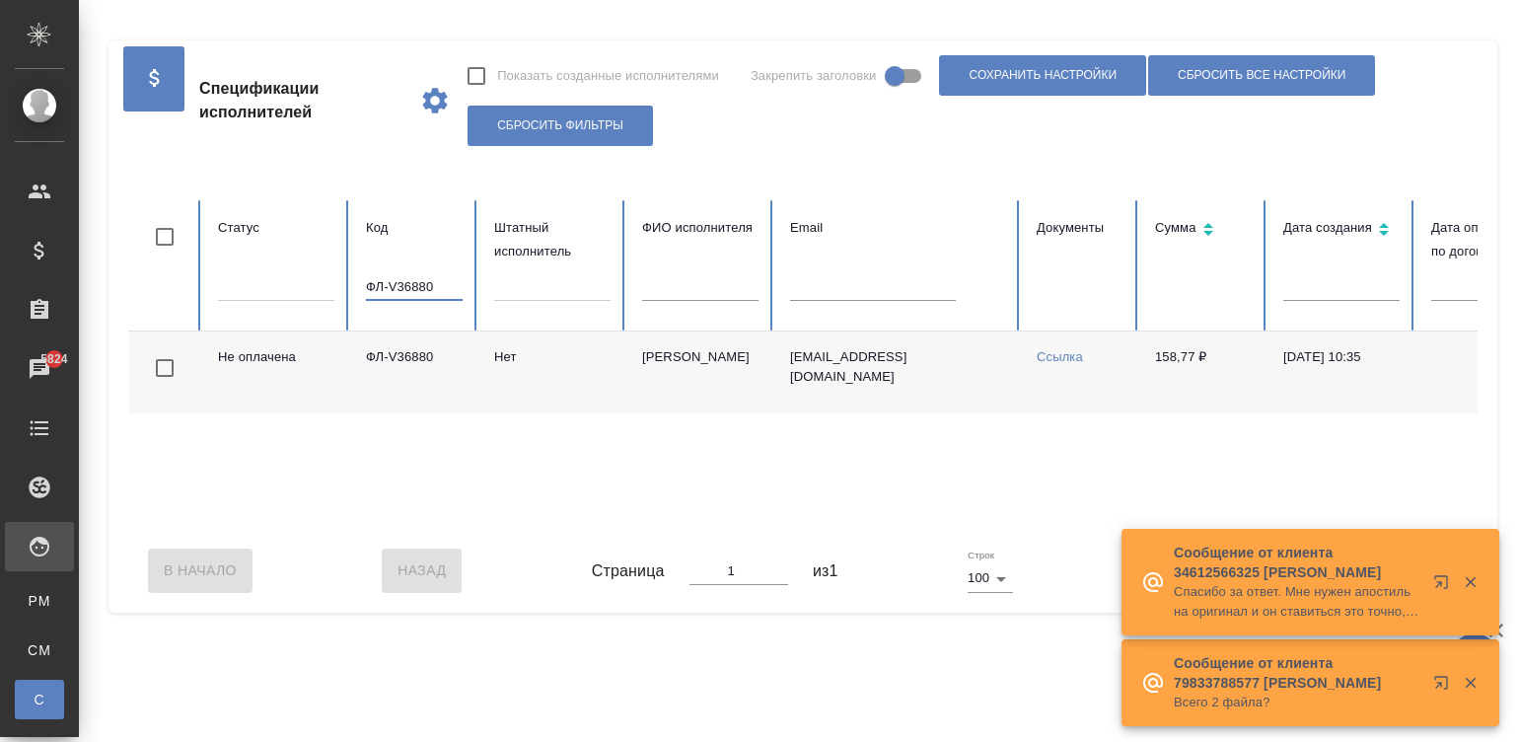
click at [412, 284] on input "ФЛ-V36880" at bounding box center [414, 287] width 97 height 28
paste input "98"
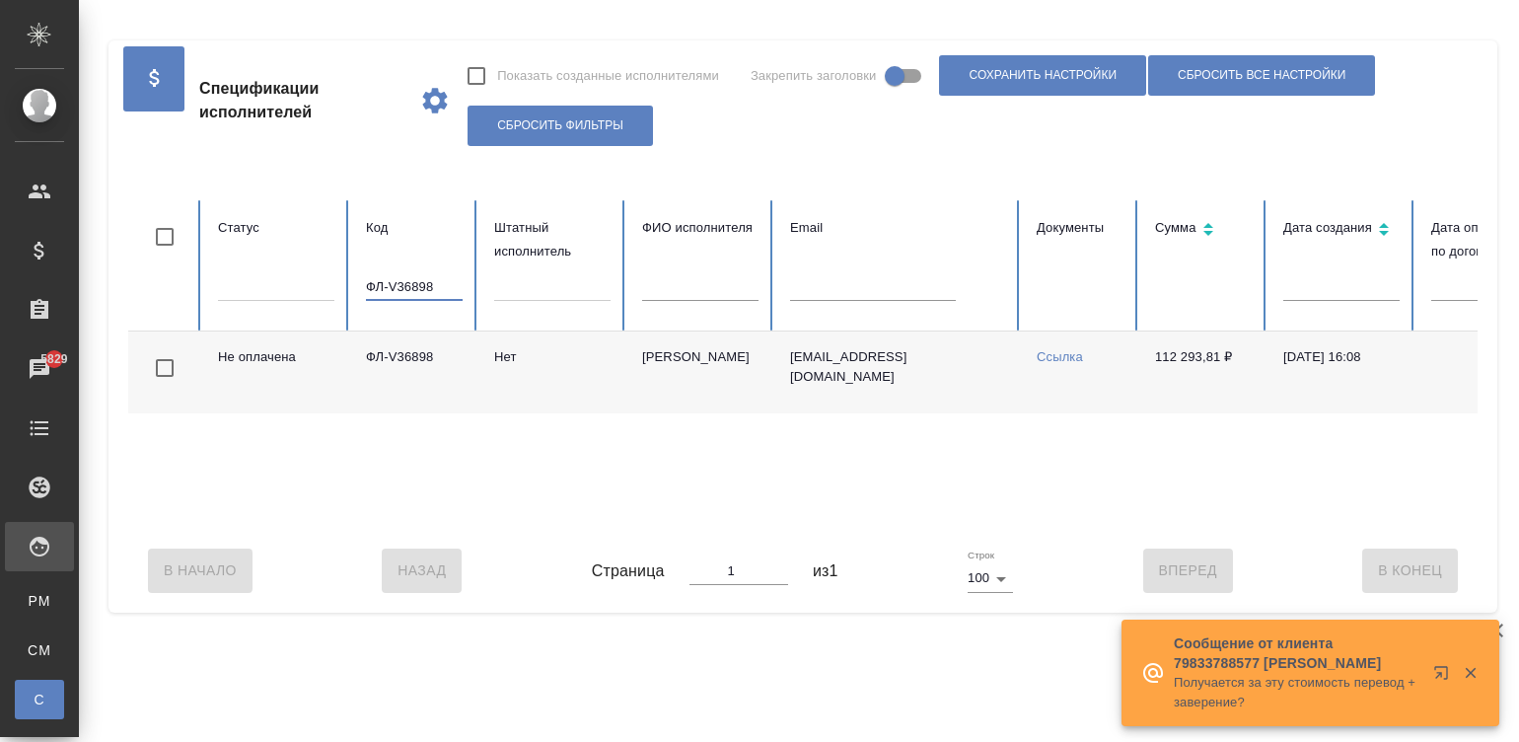
click at [436, 280] on input "ФЛ-V36898" at bounding box center [414, 287] width 97 height 28
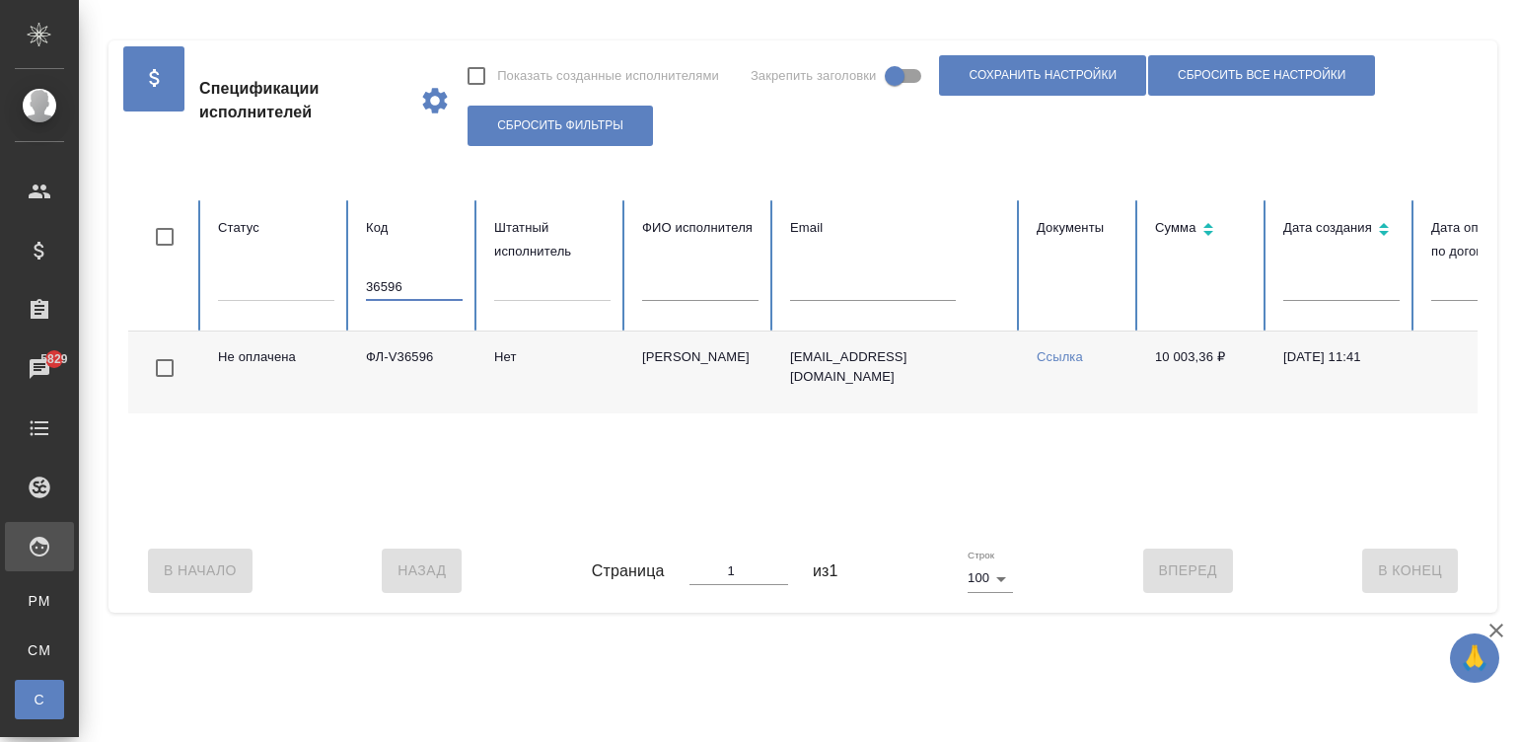
scroll to position [0, 762]
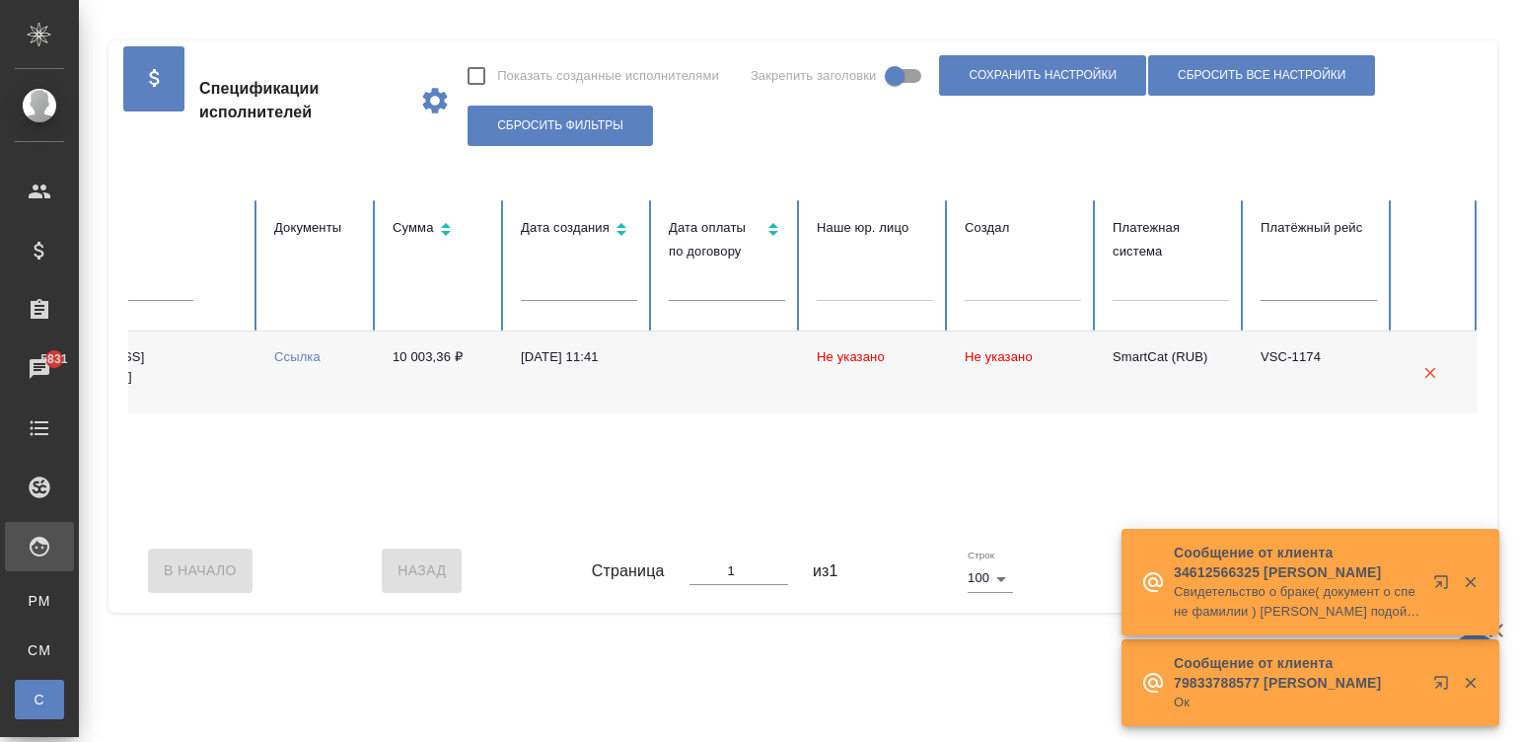
click at [331, 547] on div "В Начало Назад Страница 1 из 1 Строк 100 100 Вперед В Конец" at bounding box center [802, 570] width 1349 height 83
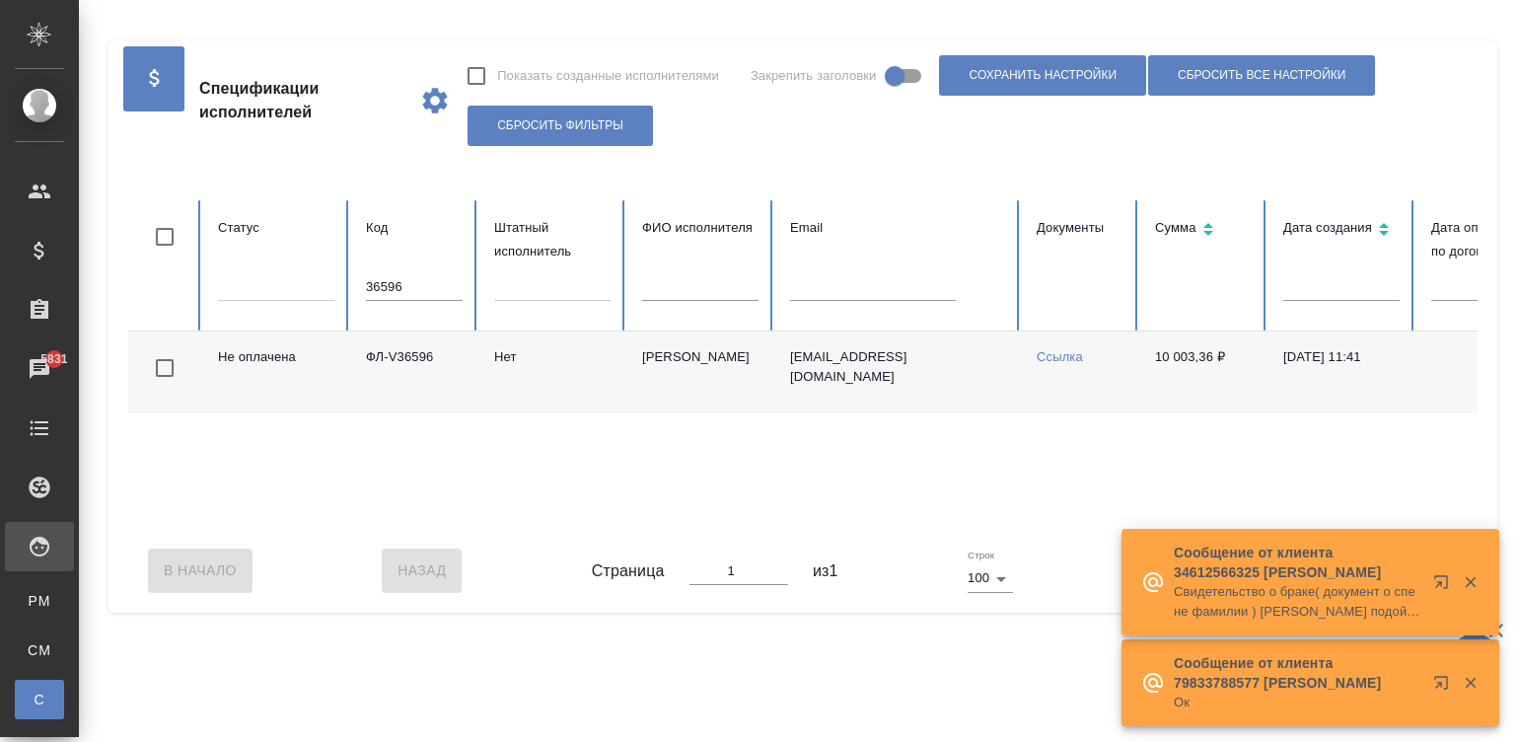
click at [409, 279] on input "36596" at bounding box center [414, 287] width 97 height 28
paste input "ФЛ-V36475"
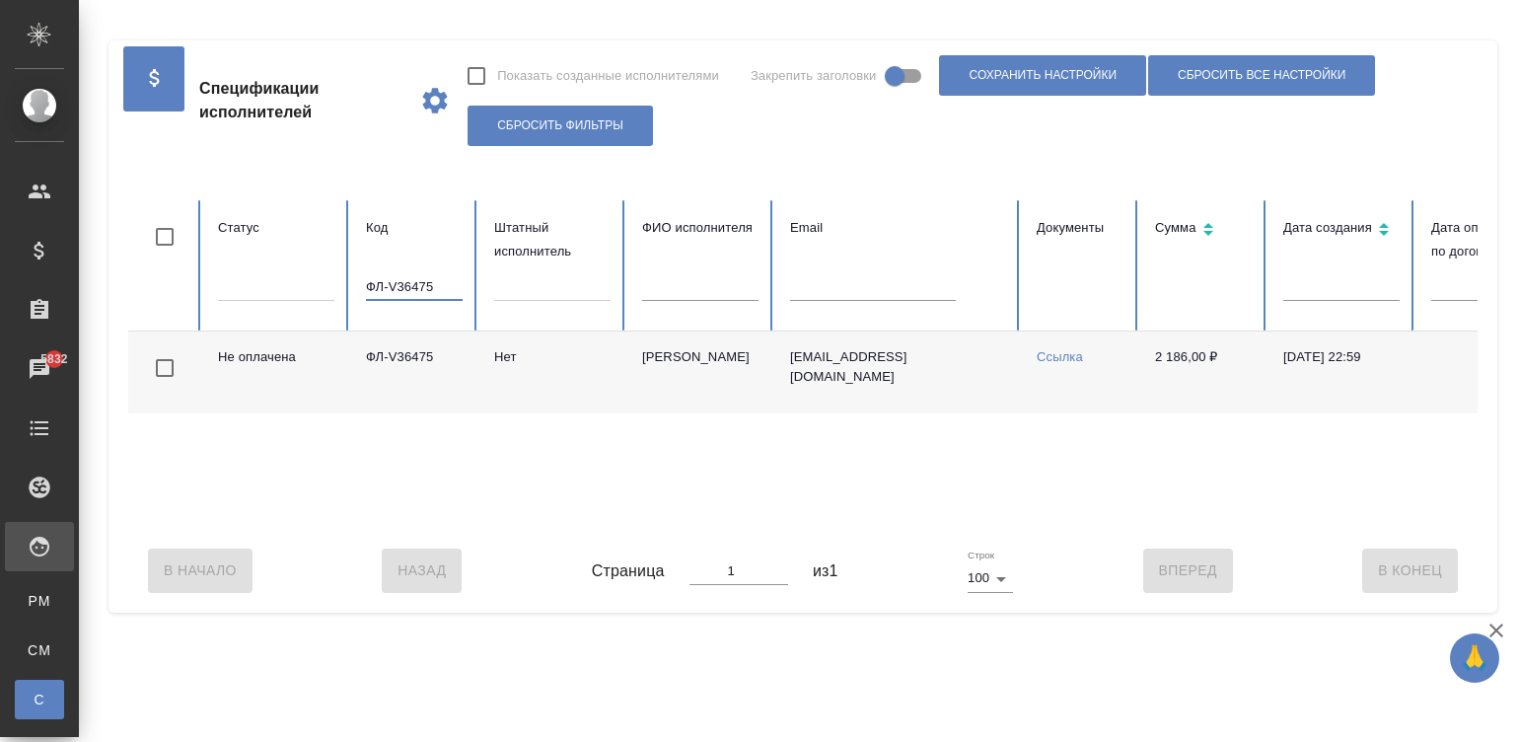
click at [1015, 528] on div "Не оплачена ФЛ-V36475 Нет Ильинская Екатерина Олеговна katilin68@gmail.com Ссыл…" at bounding box center [1184, 429] width 2113 height 197
click at [425, 268] on th "Код ФЛ-V36475" at bounding box center [414, 265] width 128 height 131
click at [434, 277] on input "ФЛ-V36475" at bounding box center [414, 287] width 97 height 28
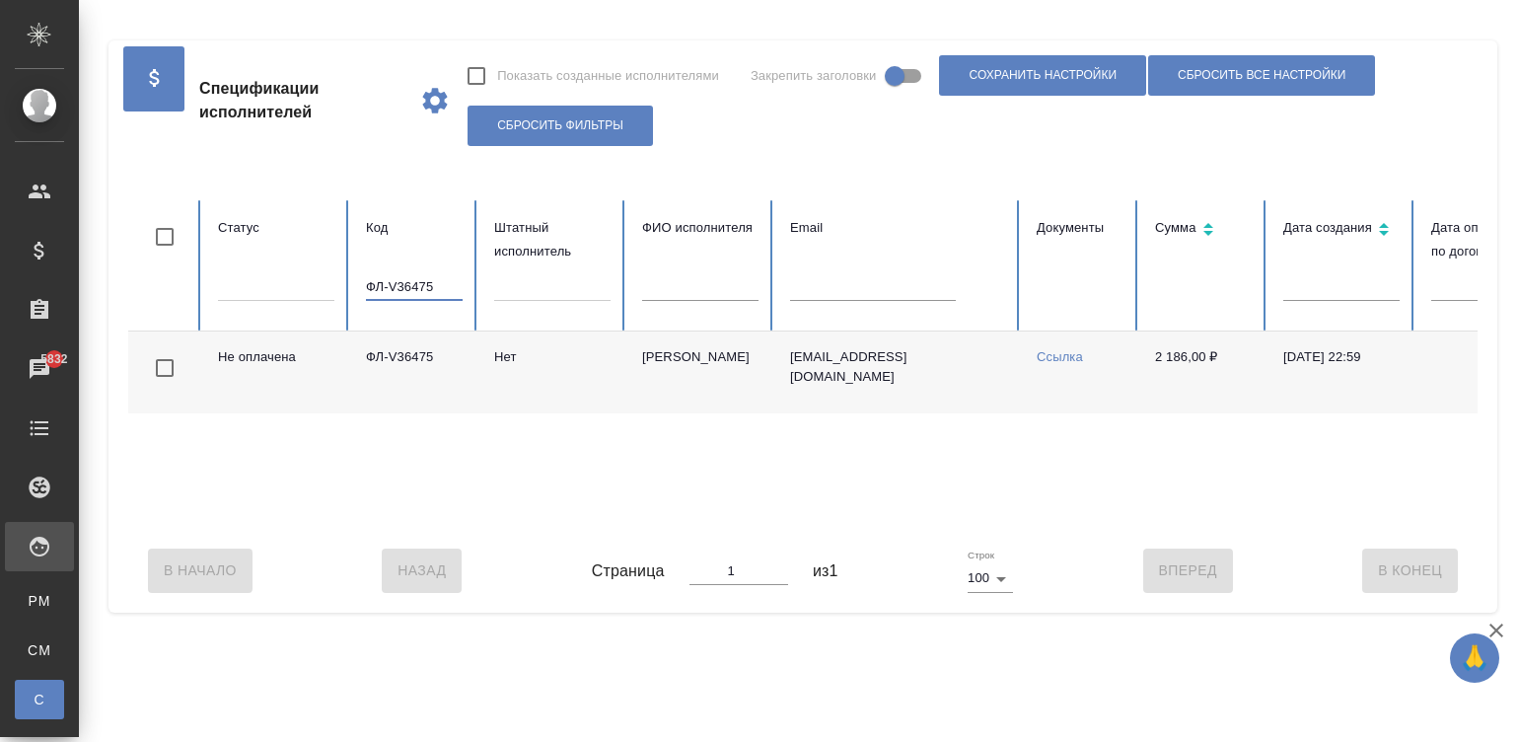
click at [434, 277] on input "ФЛ-V36475" at bounding box center [414, 287] width 97 height 28
click at [386, 288] on input "36210" at bounding box center [414, 287] width 97 height 28
paste input "ФЛ-V36458"
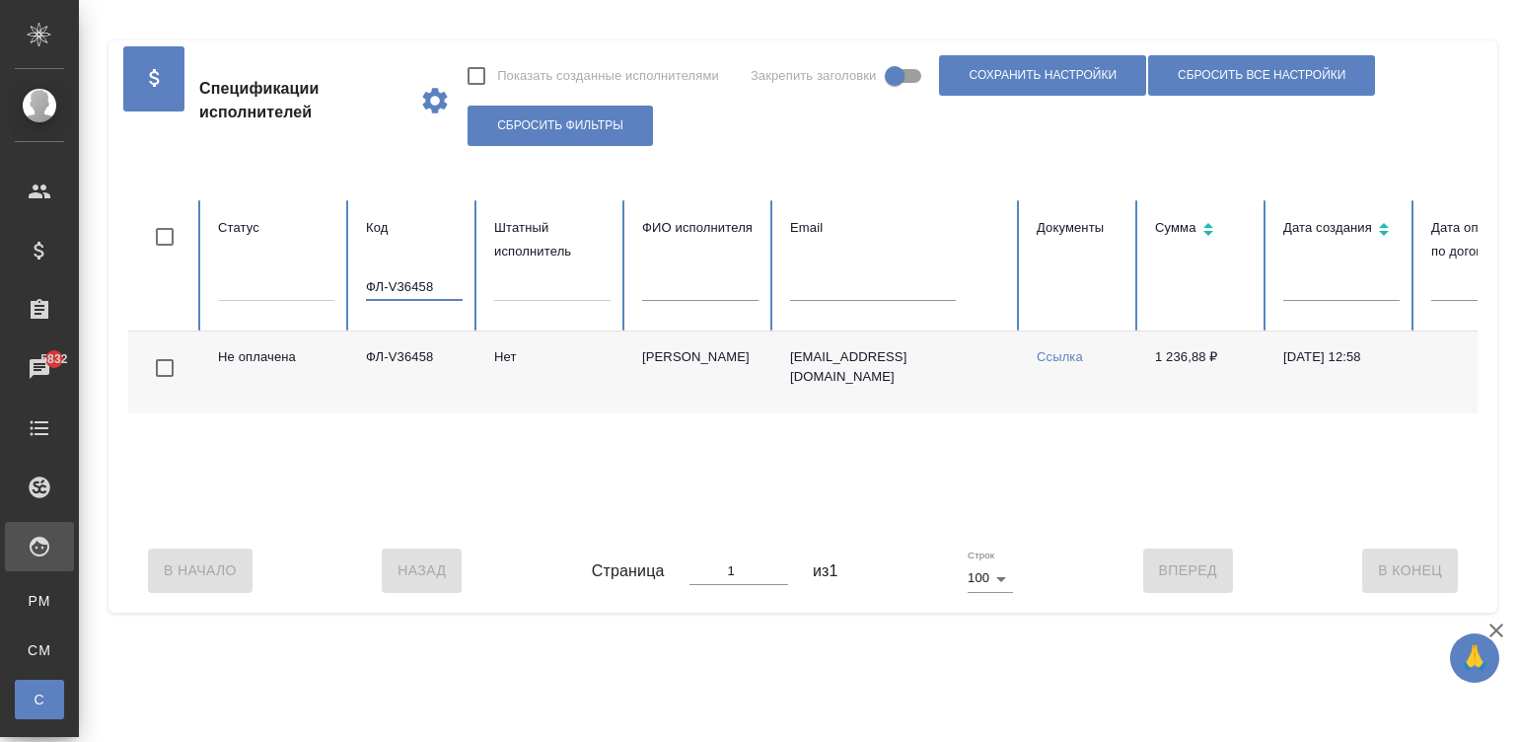
scroll to position [0, 762]
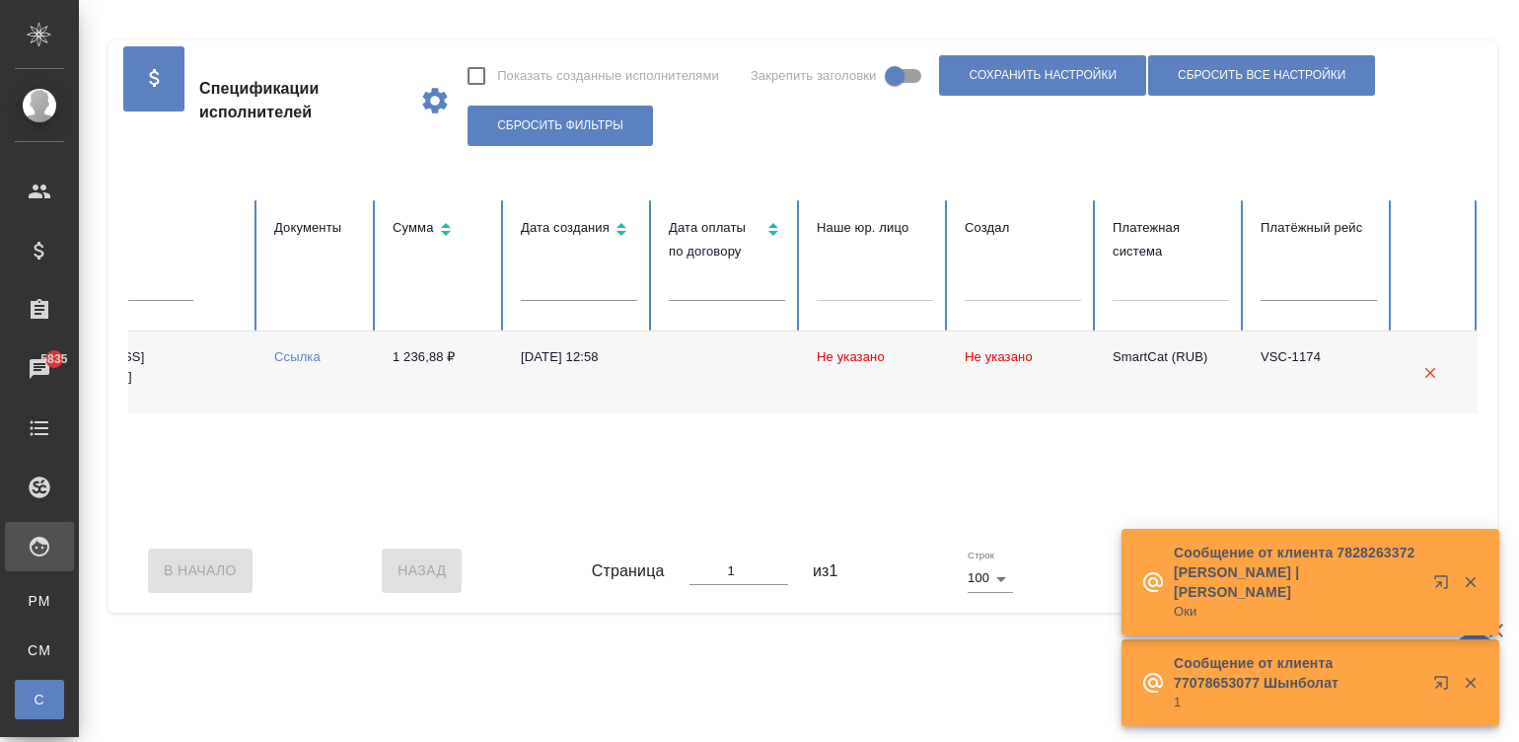
click at [348, 522] on div "Не оплачена ФЛ-V36458 Нет Биркляйн Лариса laratur@yahoo.de Ссылка 1 236,88 ₽ 01…" at bounding box center [422, 429] width 2113 height 197
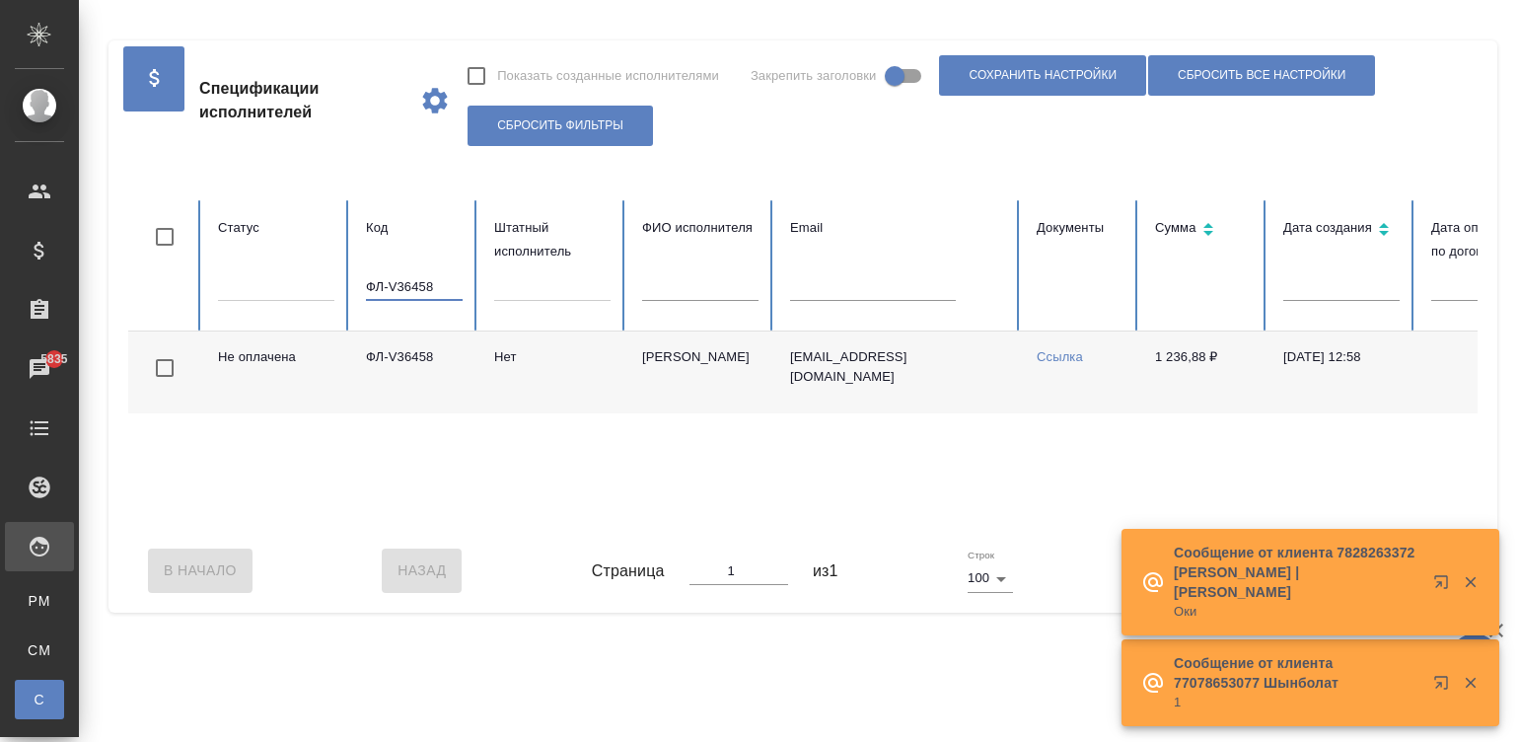
click at [439, 281] on input "ФЛ-V36458" at bounding box center [414, 287] width 97 height 28
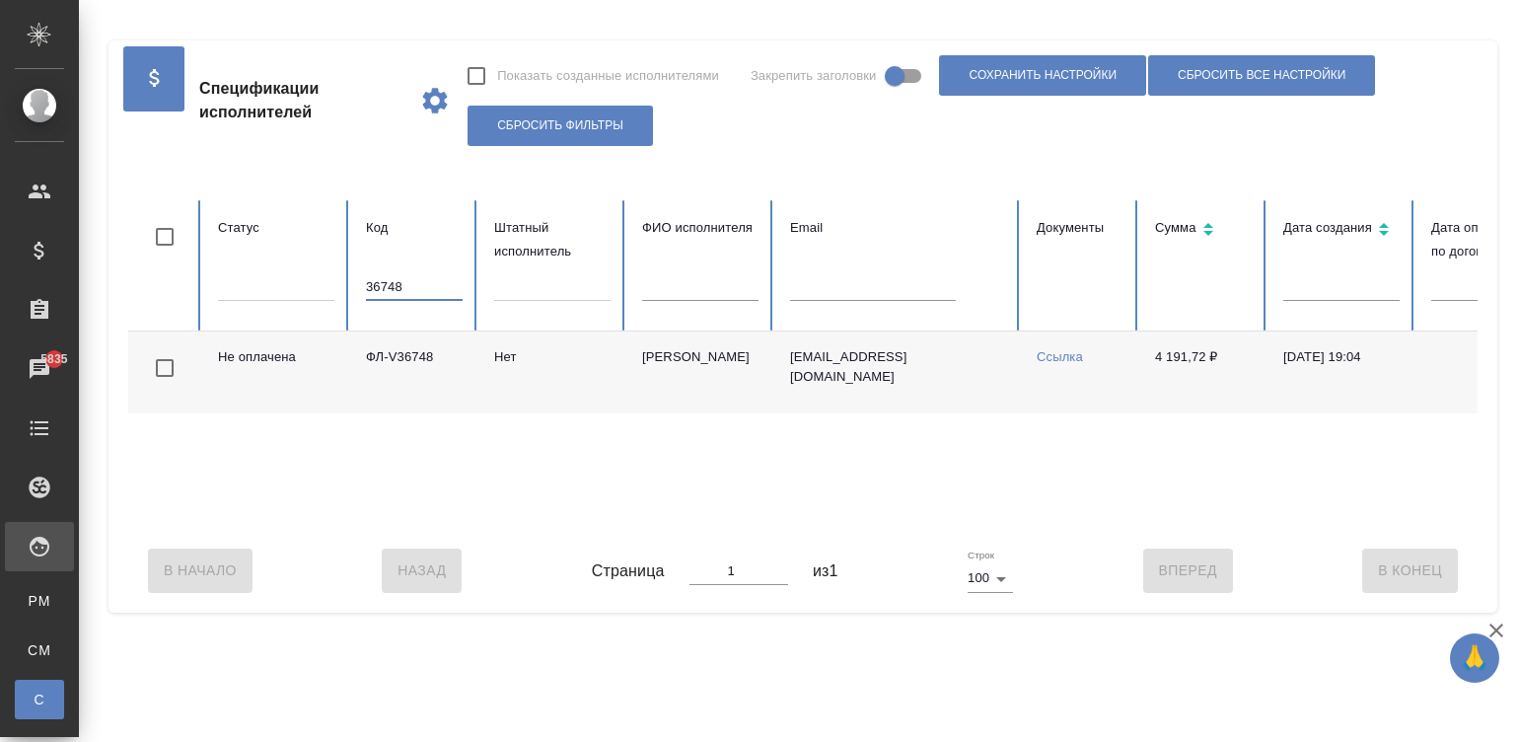
scroll to position [0, 762]
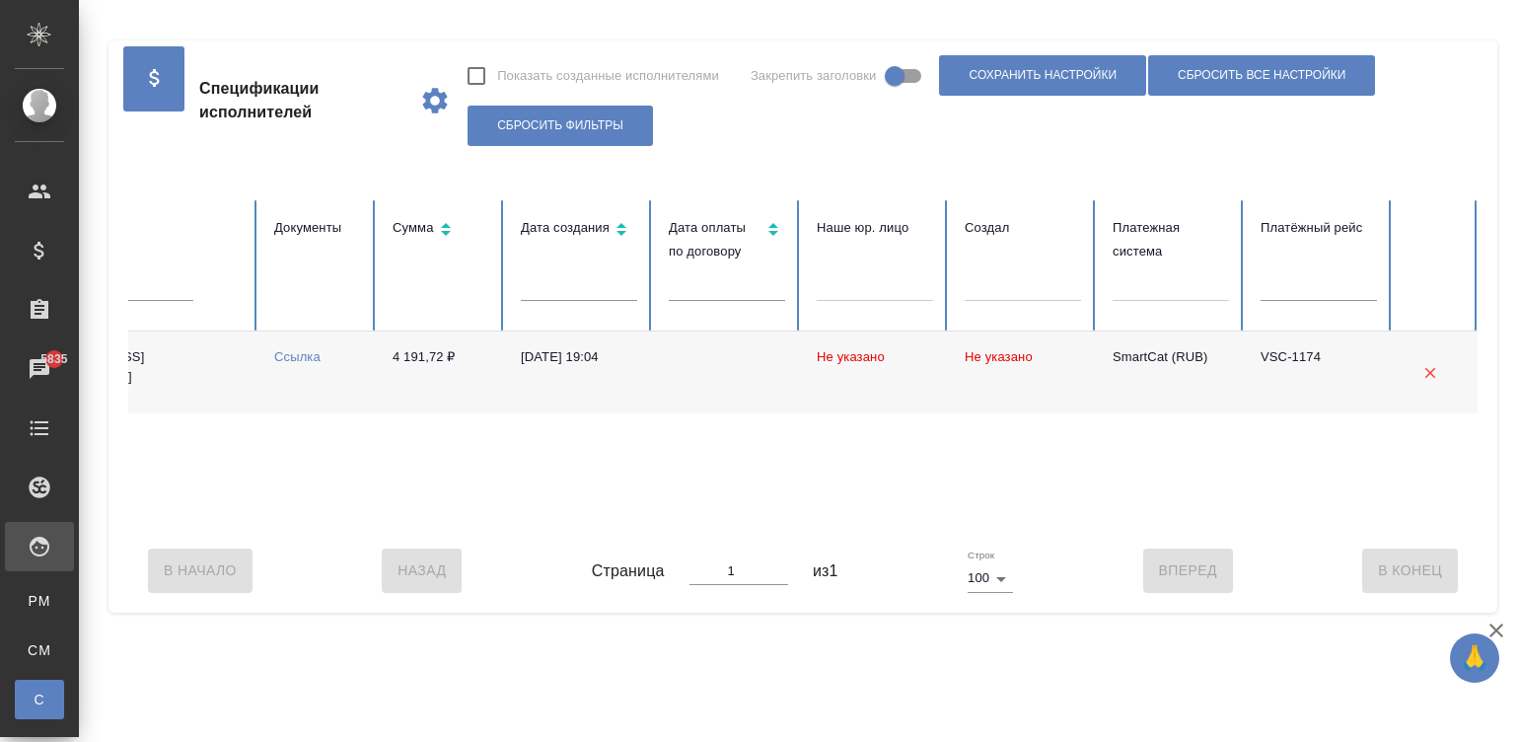
type input "36748"
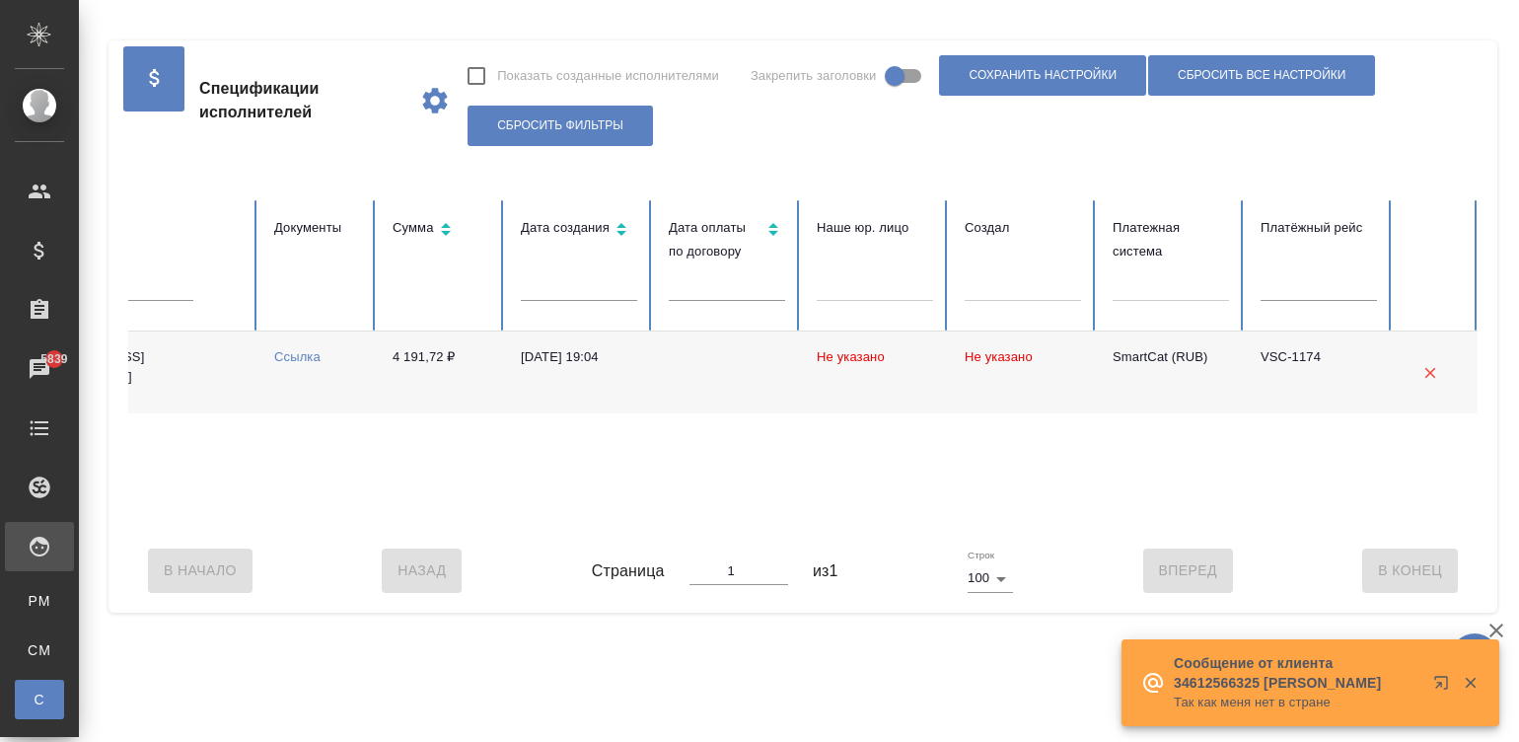
scroll to position [0, 0]
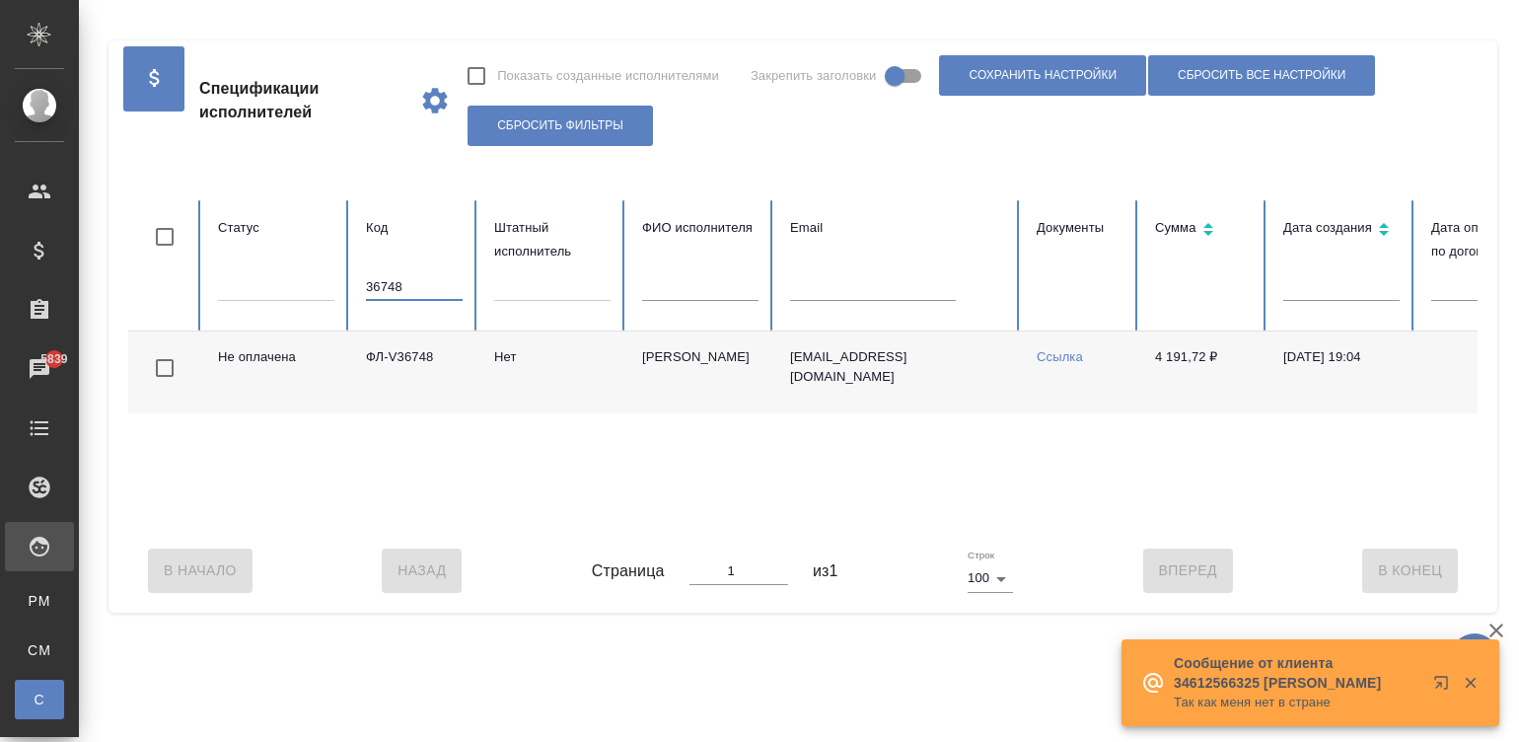
click at [399, 285] on input "36748" at bounding box center [414, 287] width 97 height 28
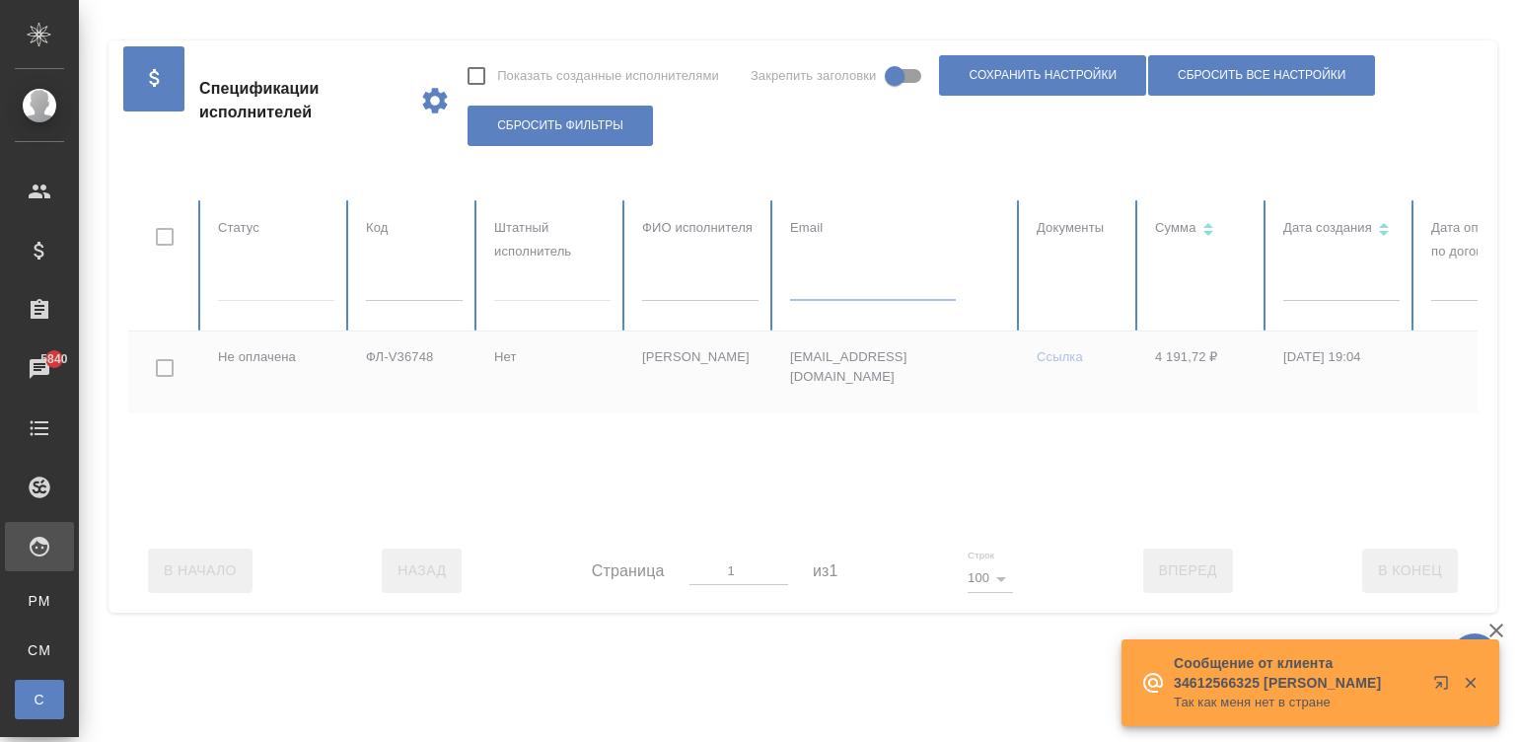
click at [840, 287] on table "Статус Код Штатный исполнитель ФИО исполнителя Email Документы Сумма Дата созда…" at bounding box center [1184, 364] width 2113 height 328
paste input "fsamer75@mail.ru"
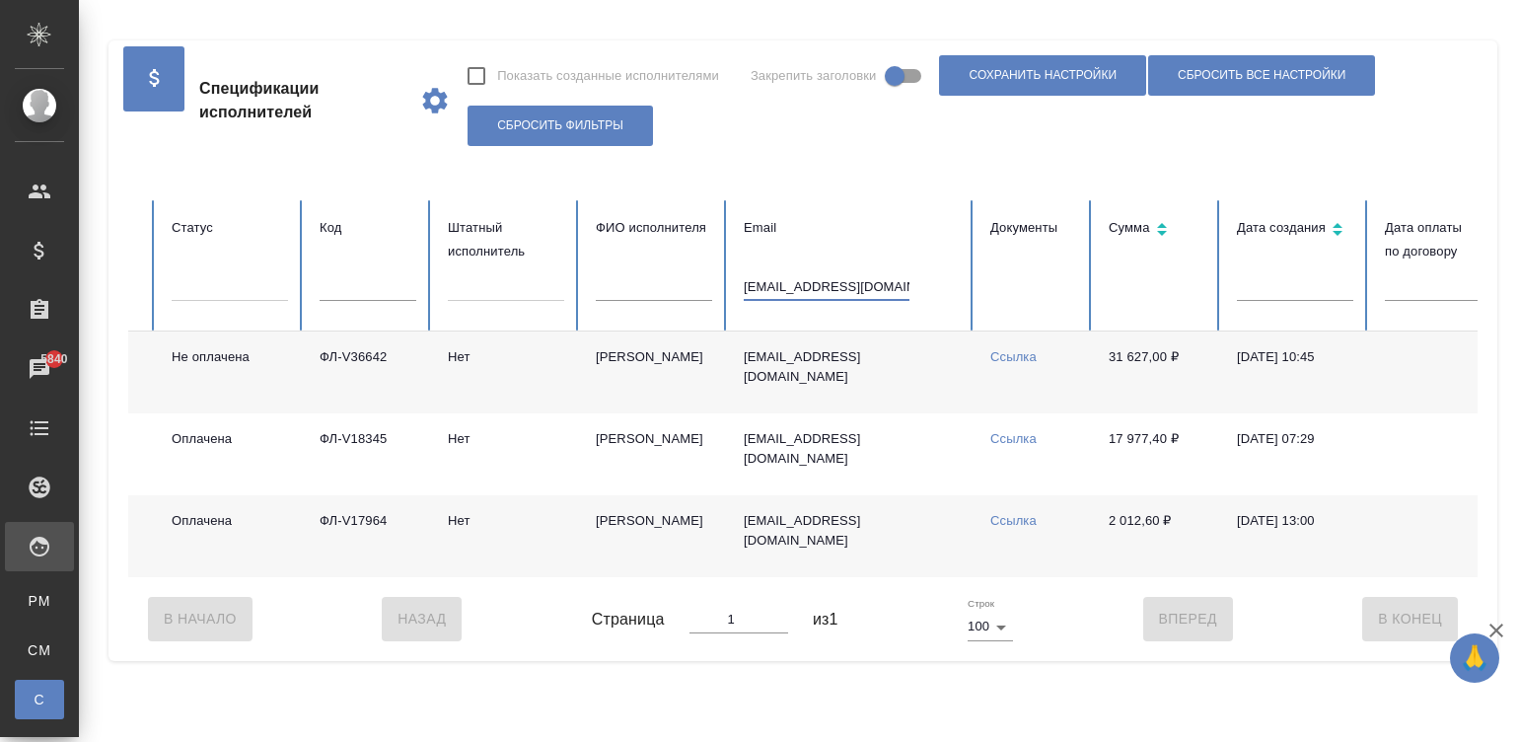
scroll to position [0, 31]
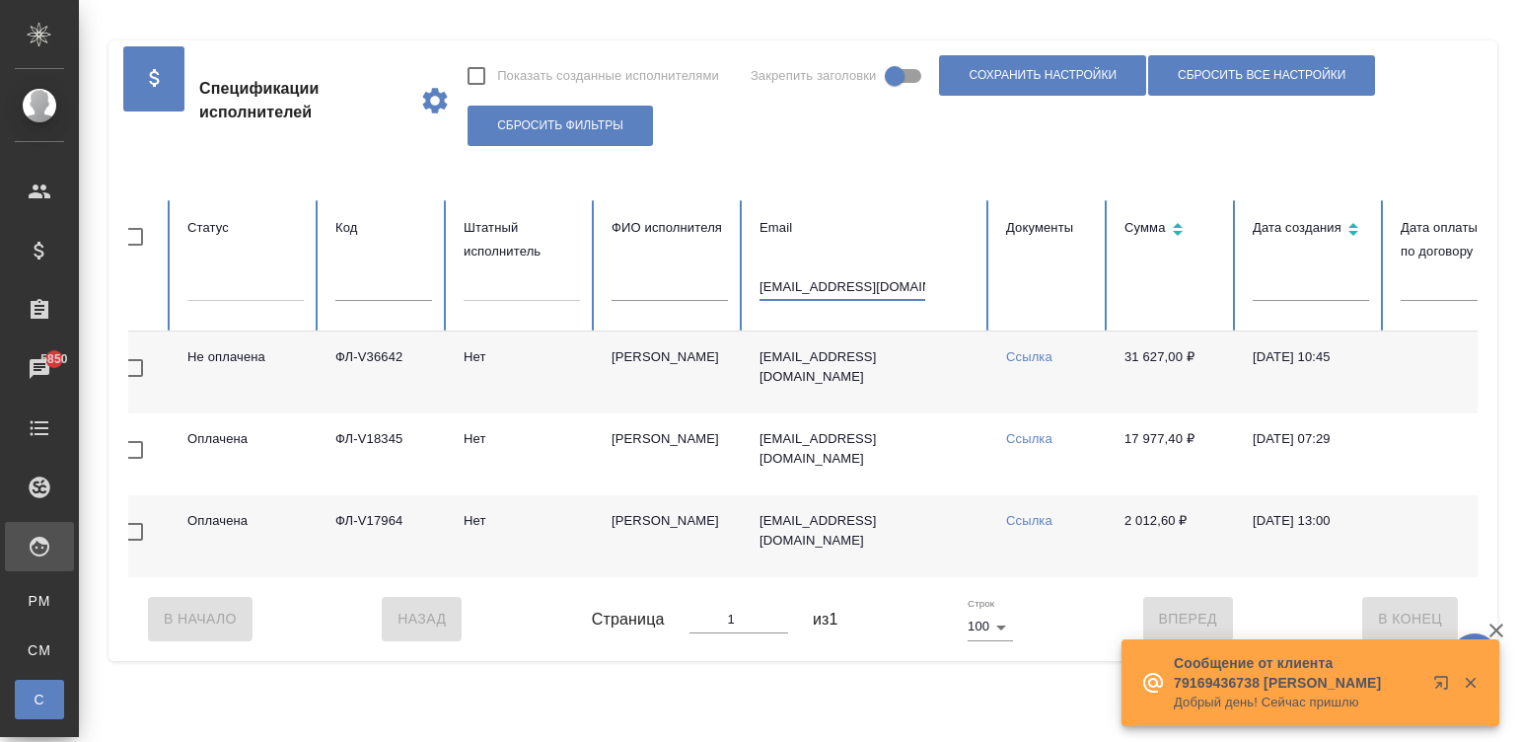
click at [803, 286] on input "fsamer75@mail.ru" at bounding box center [842, 287] width 166 height 28
paste input "oxana.kamaryan"
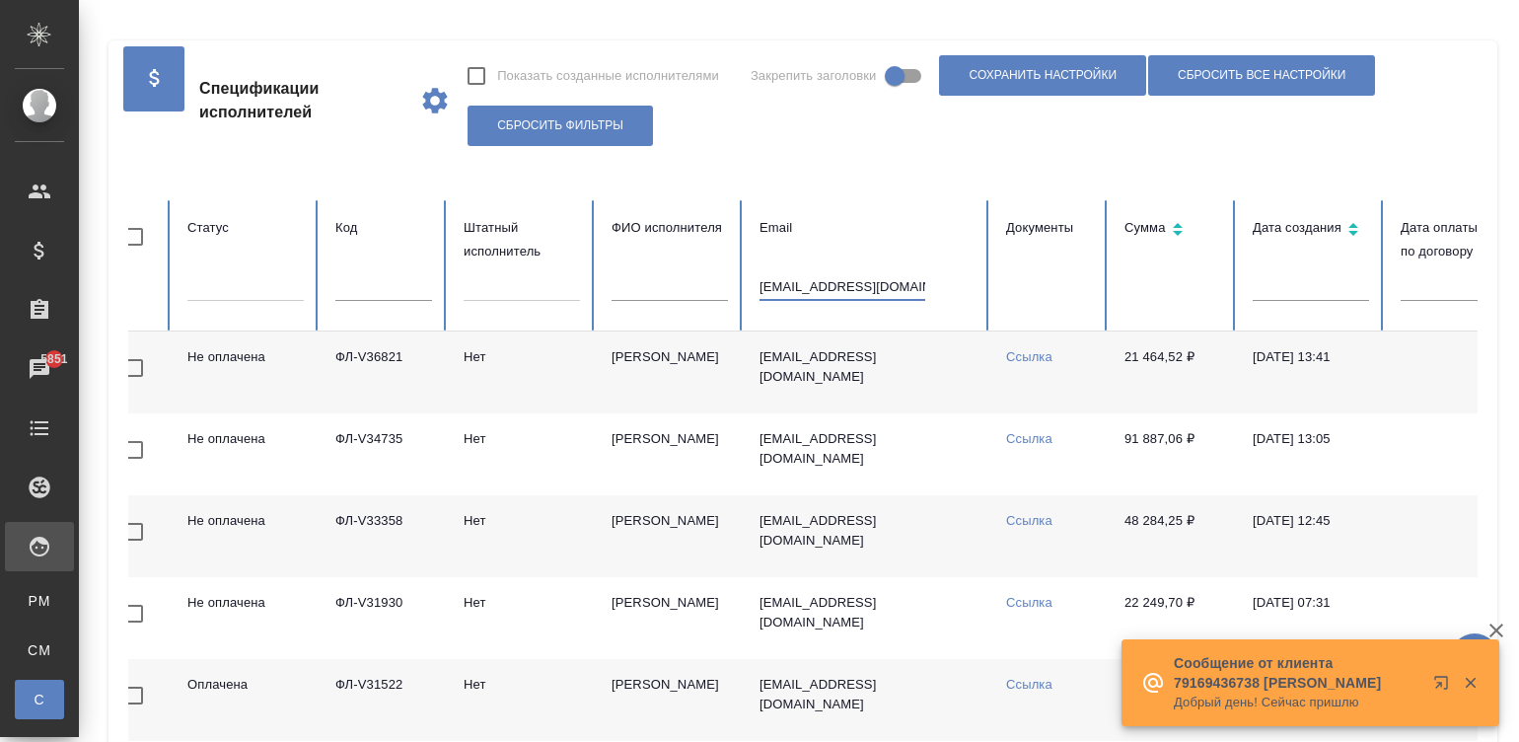
type input "oxana.kamaryan@mail.ru"
click at [509, 383] on td "Нет" at bounding box center [522, 372] width 148 height 82
click at [843, 286] on input "oxana.kamaryan@mail.ru" at bounding box center [842, 287] width 166 height 28
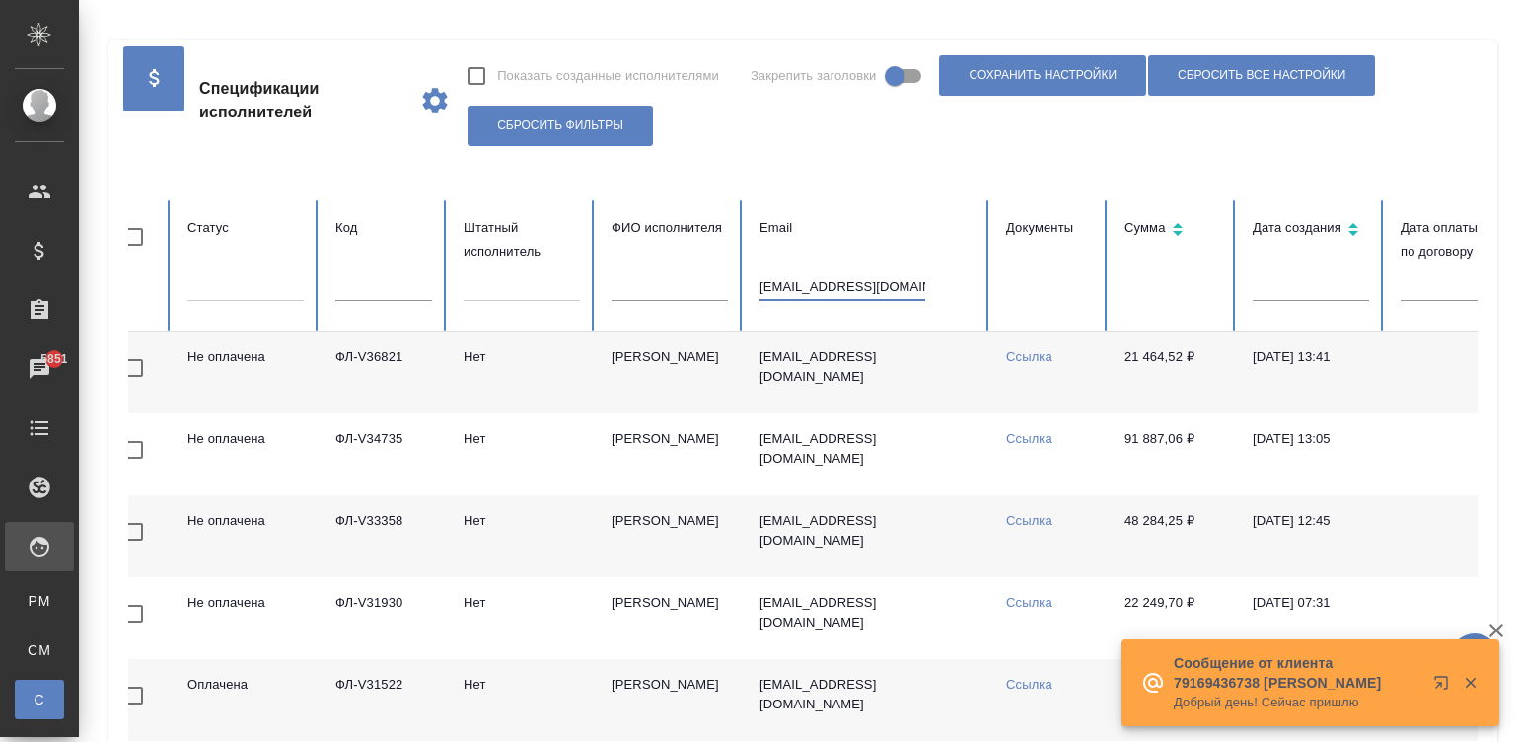
click at [843, 286] on input "oxana.kamaryan@mail.ru" at bounding box center [842, 287] width 166 height 28
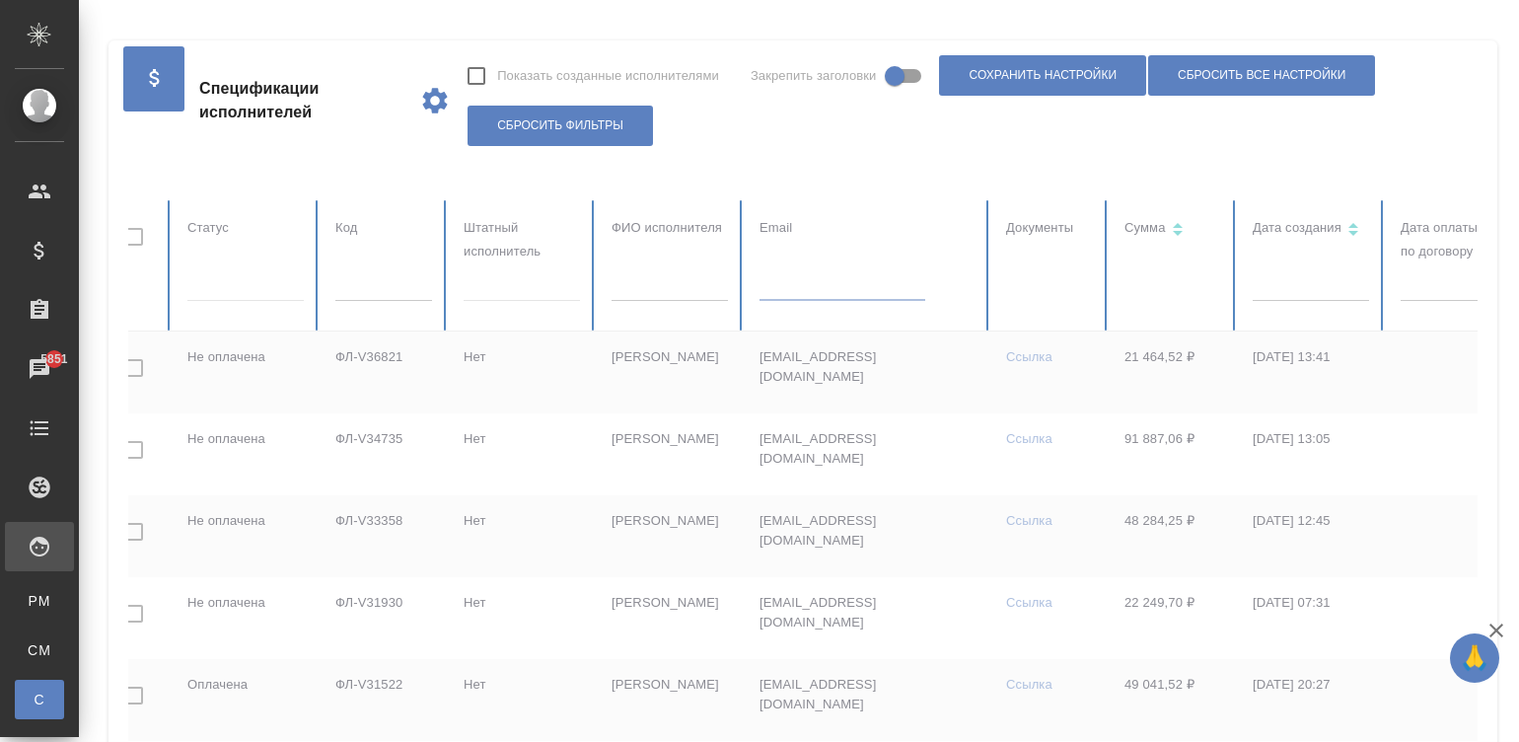
paste input "dilovar01@mail.ru"
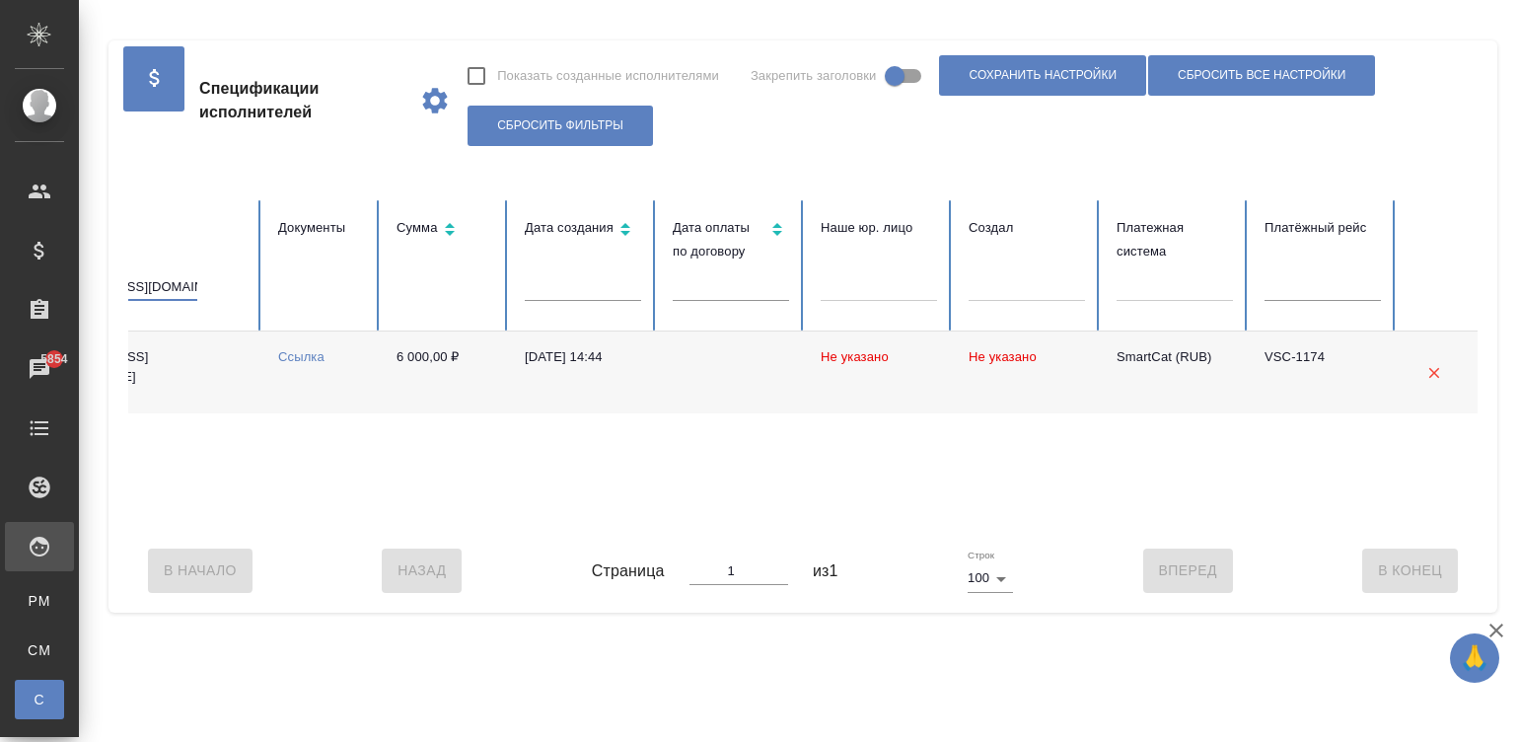
scroll to position [0, 0]
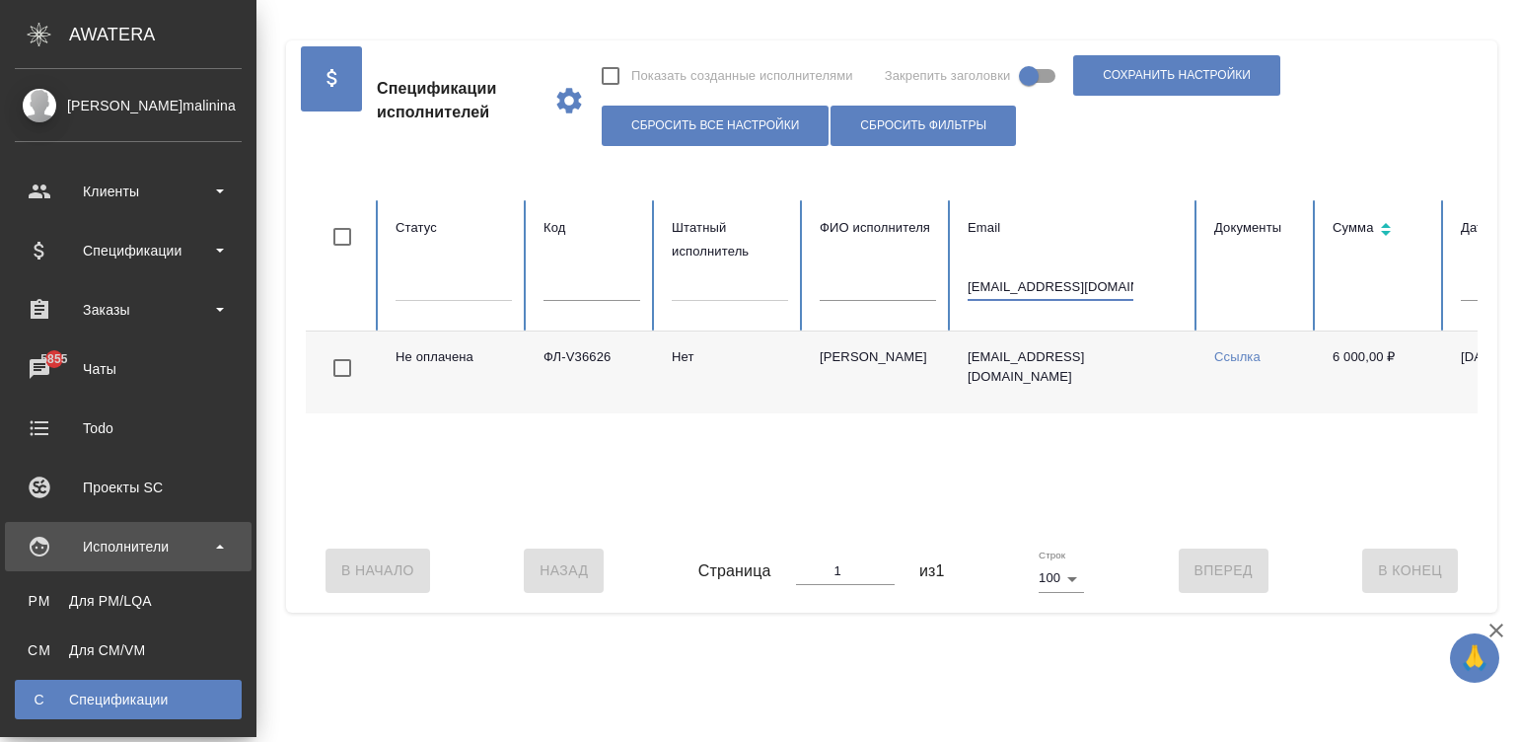
type input "dilovar01@mail.ru"
click at [1064, 280] on input "dilovar01@mail.ru" at bounding box center [1051, 287] width 166 height 28
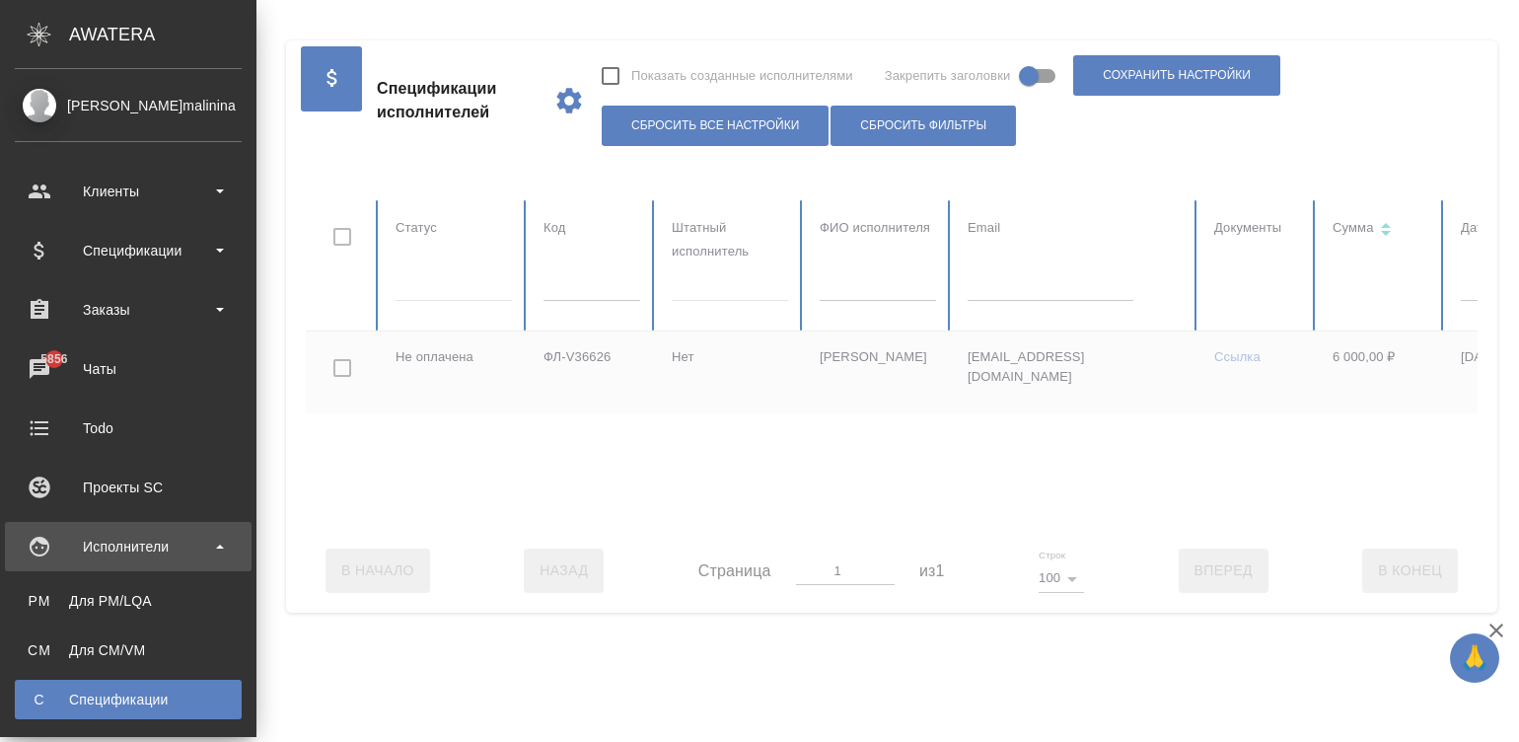
click at [555, 273] on div at bounding box center [1362, 364] width 2113 height 328
click at [565, 276] on input "text" at bounding box center [591, 287] width 97 height 28
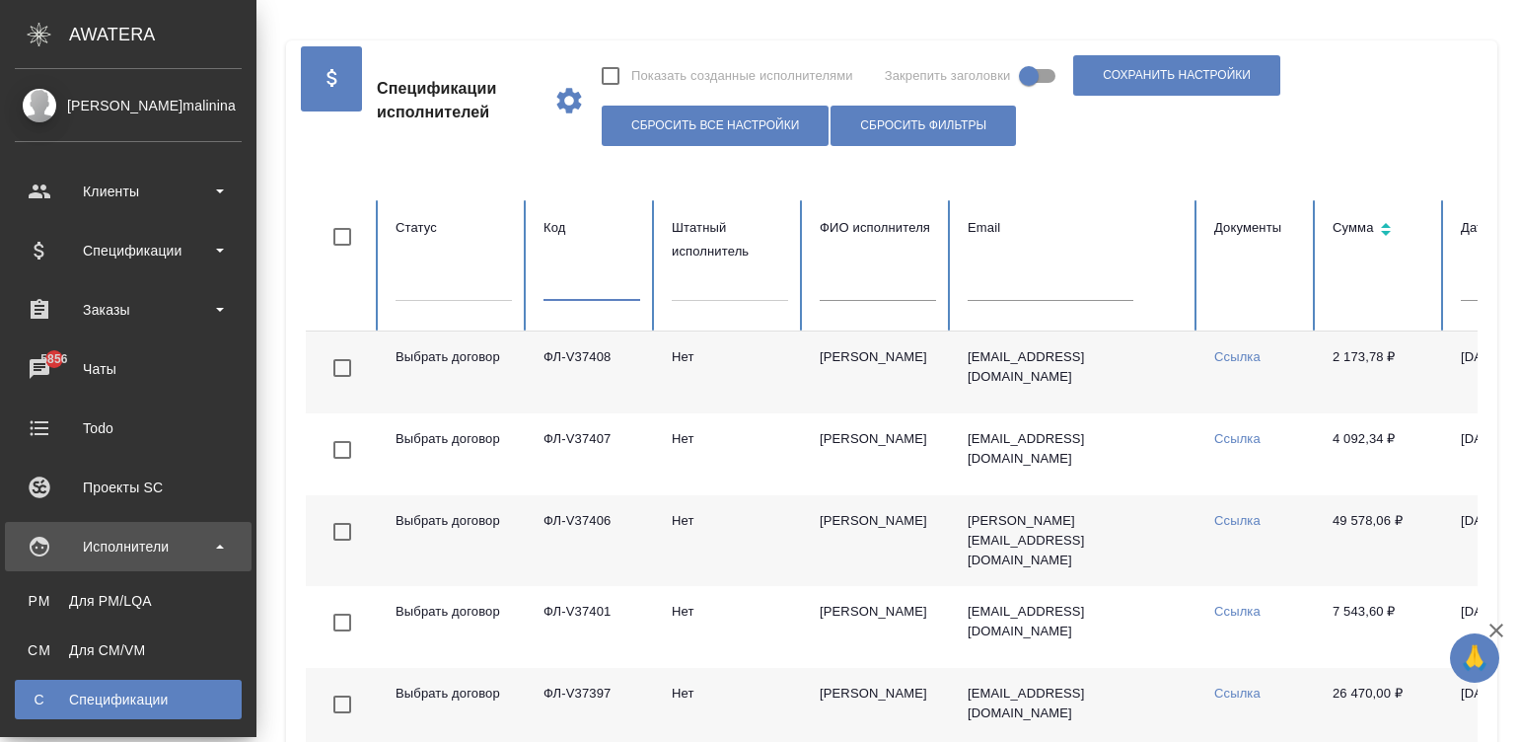
click at [565, 276] on input "text" at bounding box center [591, 287] width 97 height 28
paste input "ФЛ-V36652"
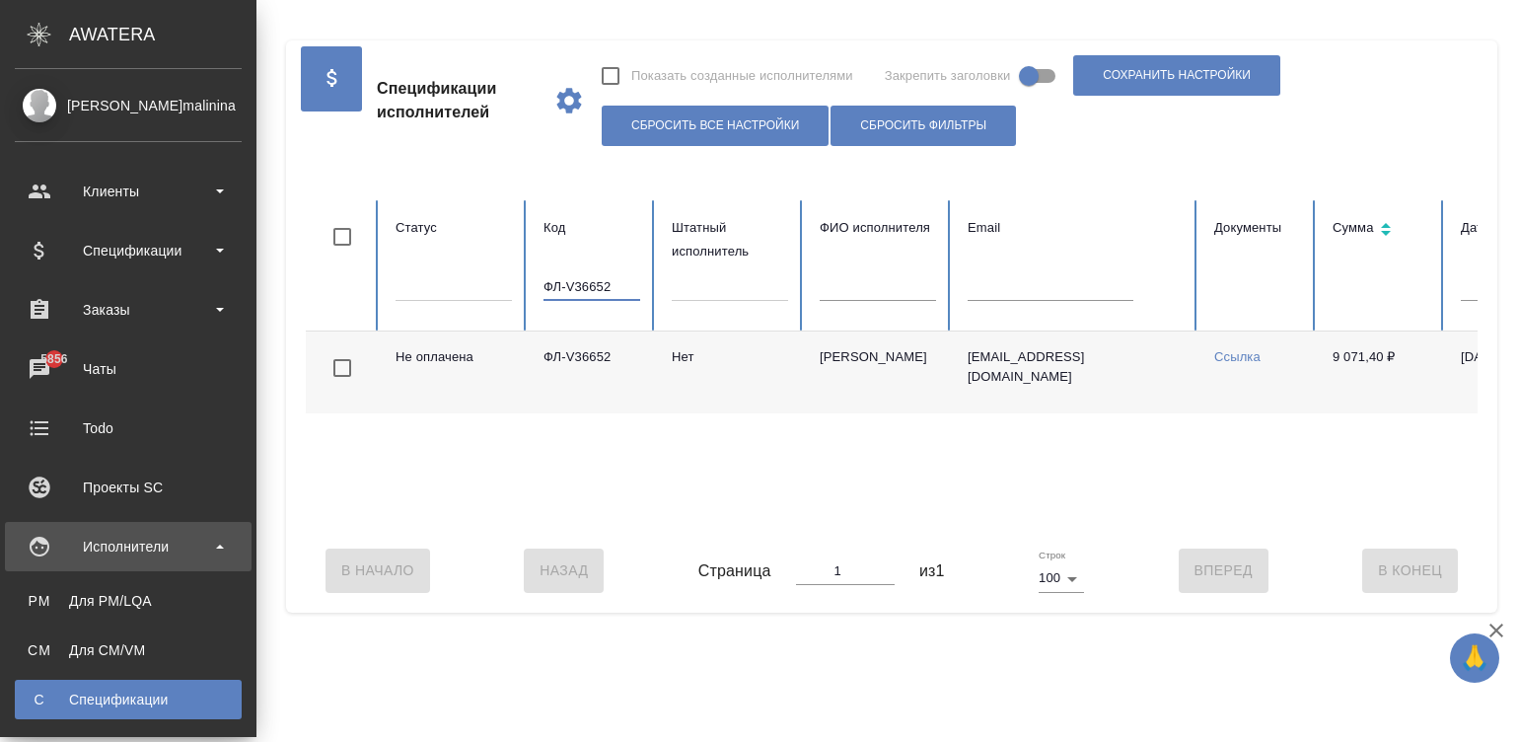
scroll to position [0, 940]
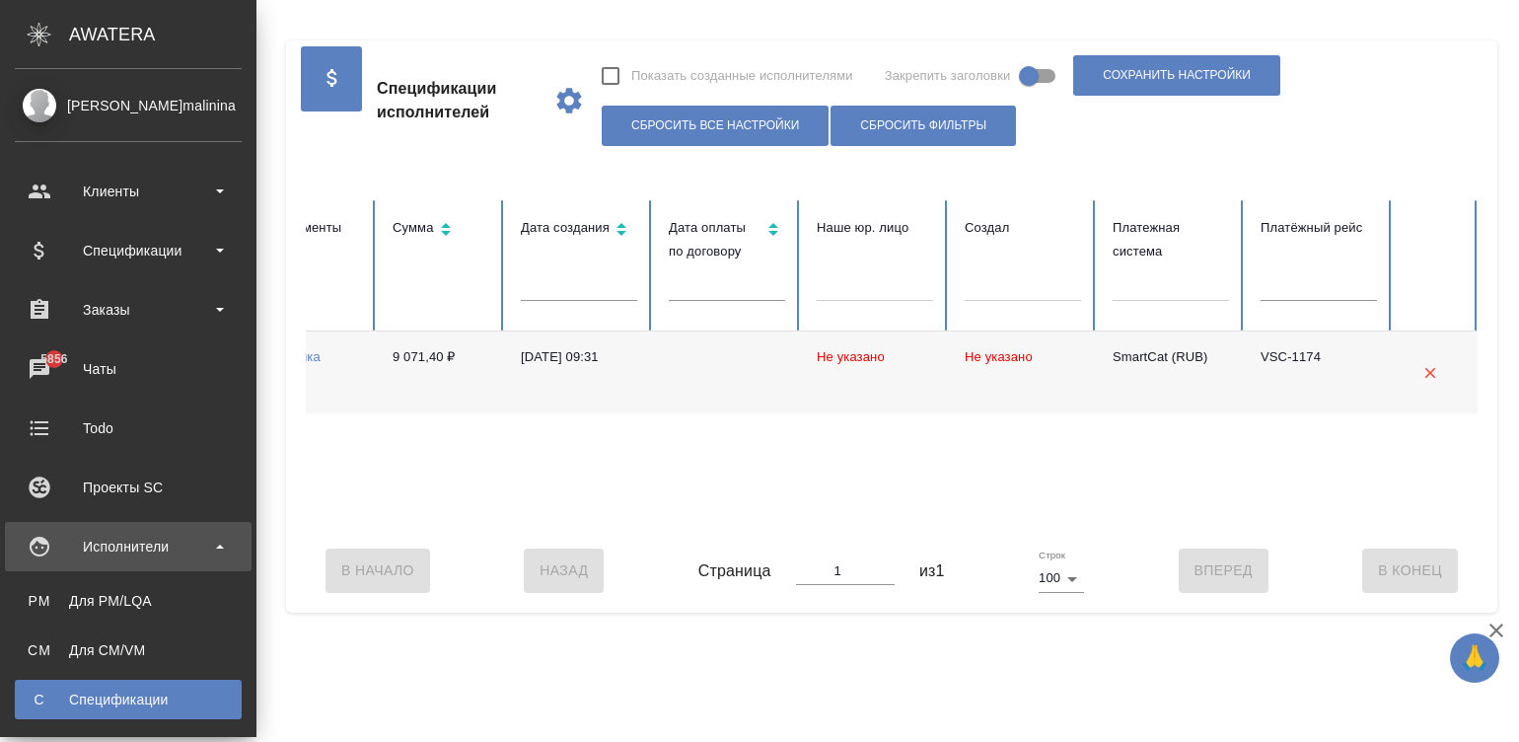
click at [399, 525] on div "Не оплачена ФЛ-V36652 Нет Павленок Ирина 97pavlenok@gmail.com Ссылка 9 071,40 ₽…" at bounding box center [422, 429] width 2113 height 197
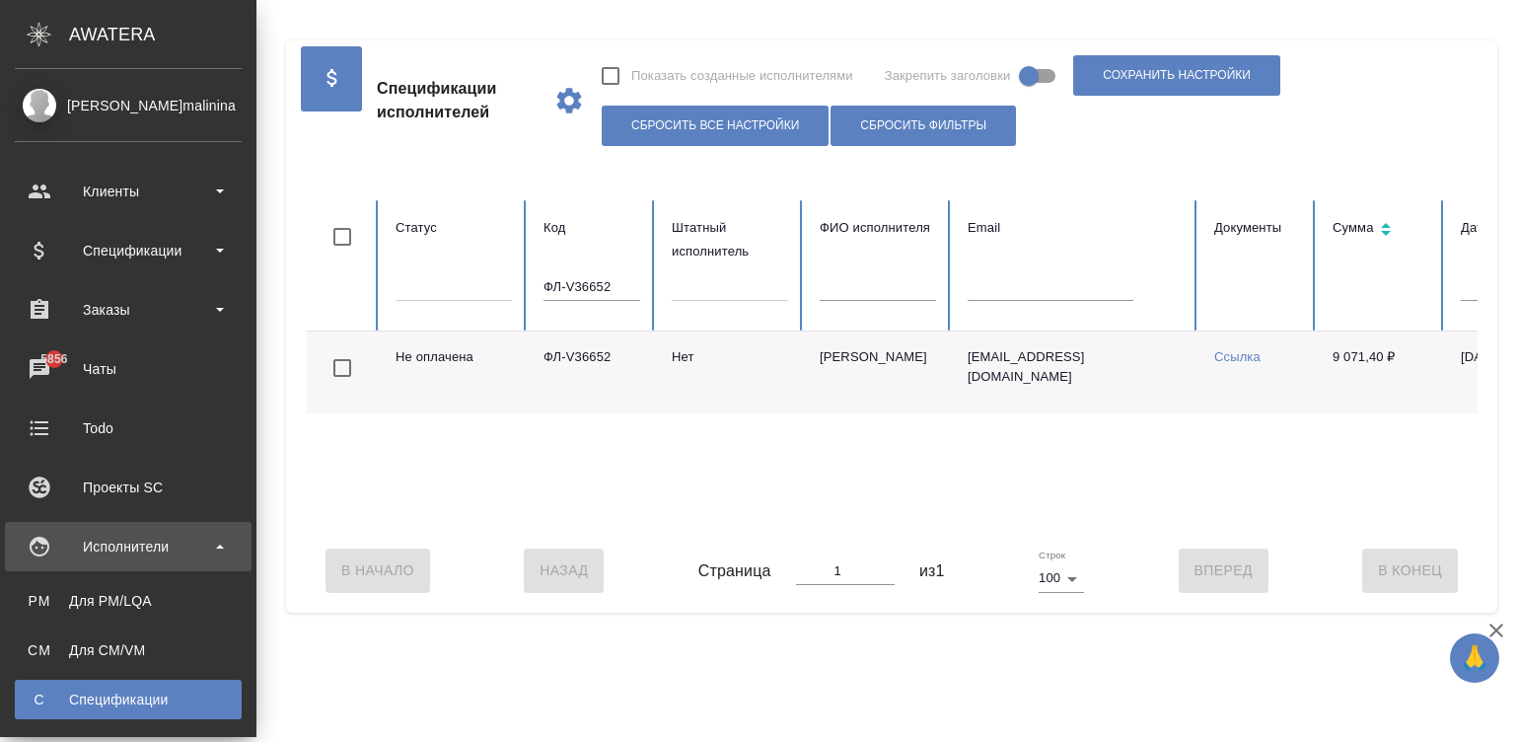
click at [378, 528] on div "Не оплачена ФЛ-V36652 Нет Павленок Ирина 97pavlenok@gmail.com Ссылка 9 071,40 ₽…" at bounding box center [1362, 429] width 2113 height 197
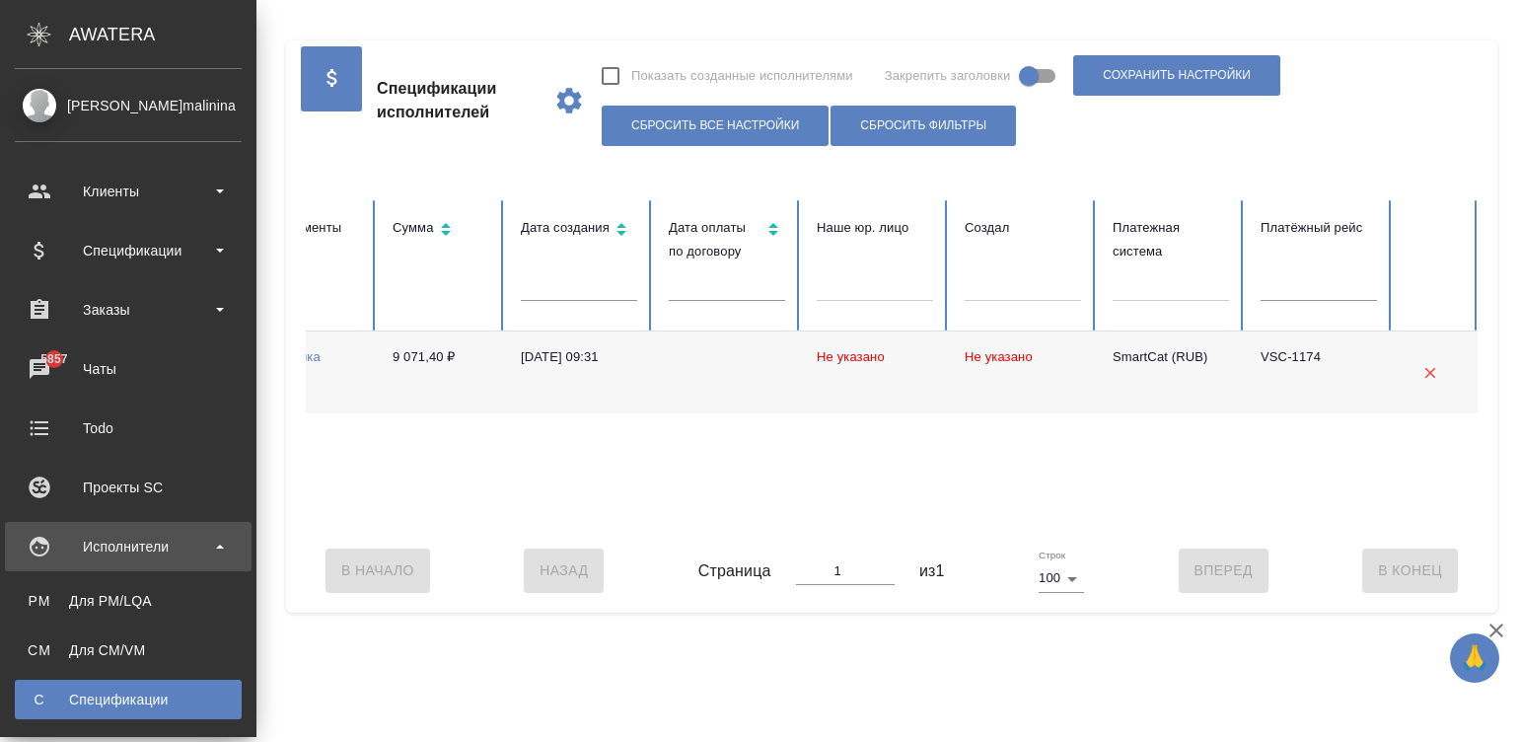
click at [934, 459] on div "Не оплачена ФЛ-V36652 Нет Павленок Ирина 97pavlenok@gmail.com Ссылка 9 071,40 ₽…" at bounding box center [422, 429] width 2113 height 197
click at [1053, 449] on div "Не оплачена ФЛ-V36652 Нет Павленок Ирина 97pavlenok@gmail.com Ссылка 9 071,40 ₽…" at bounding box center [422, 429] width 2113 height 197
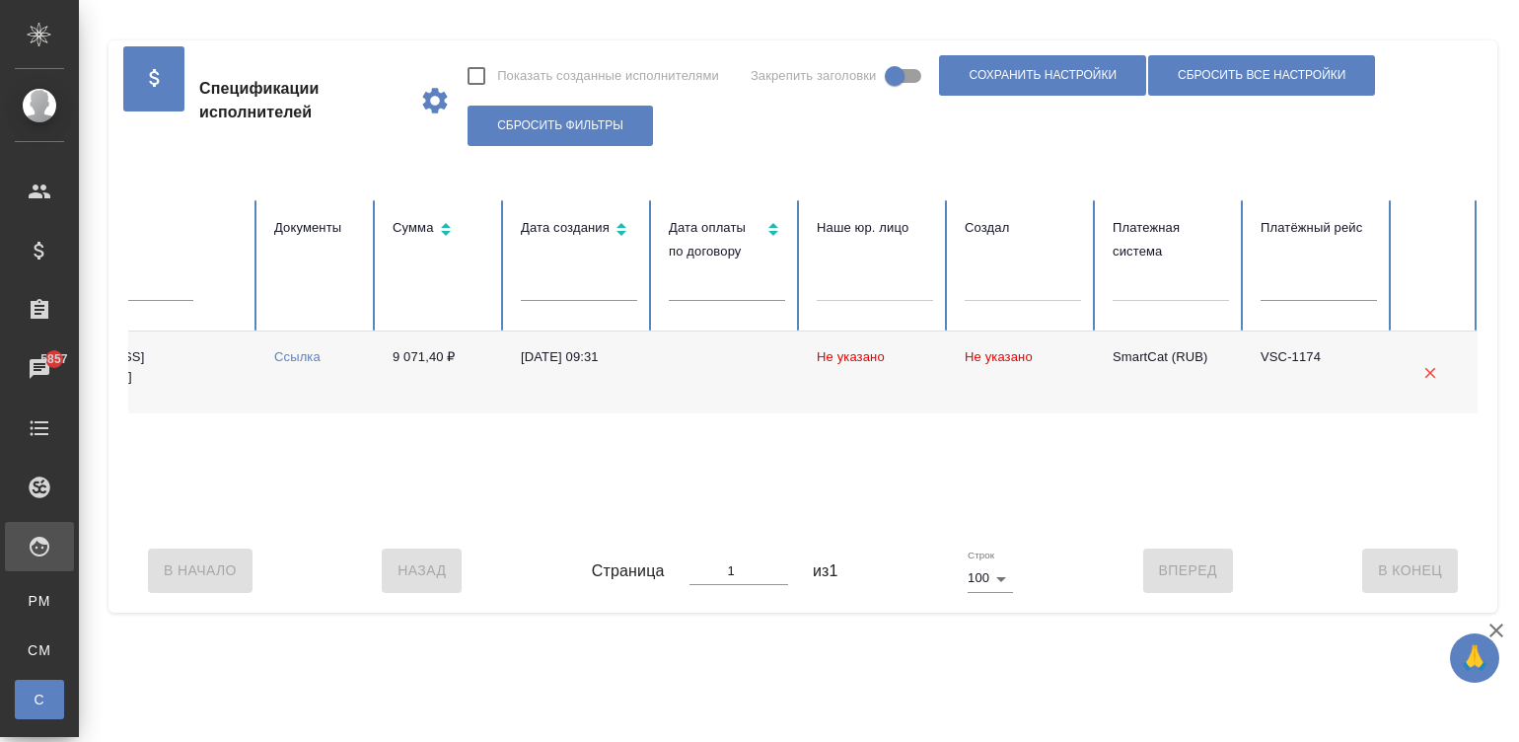
scroll to position [0, 0]
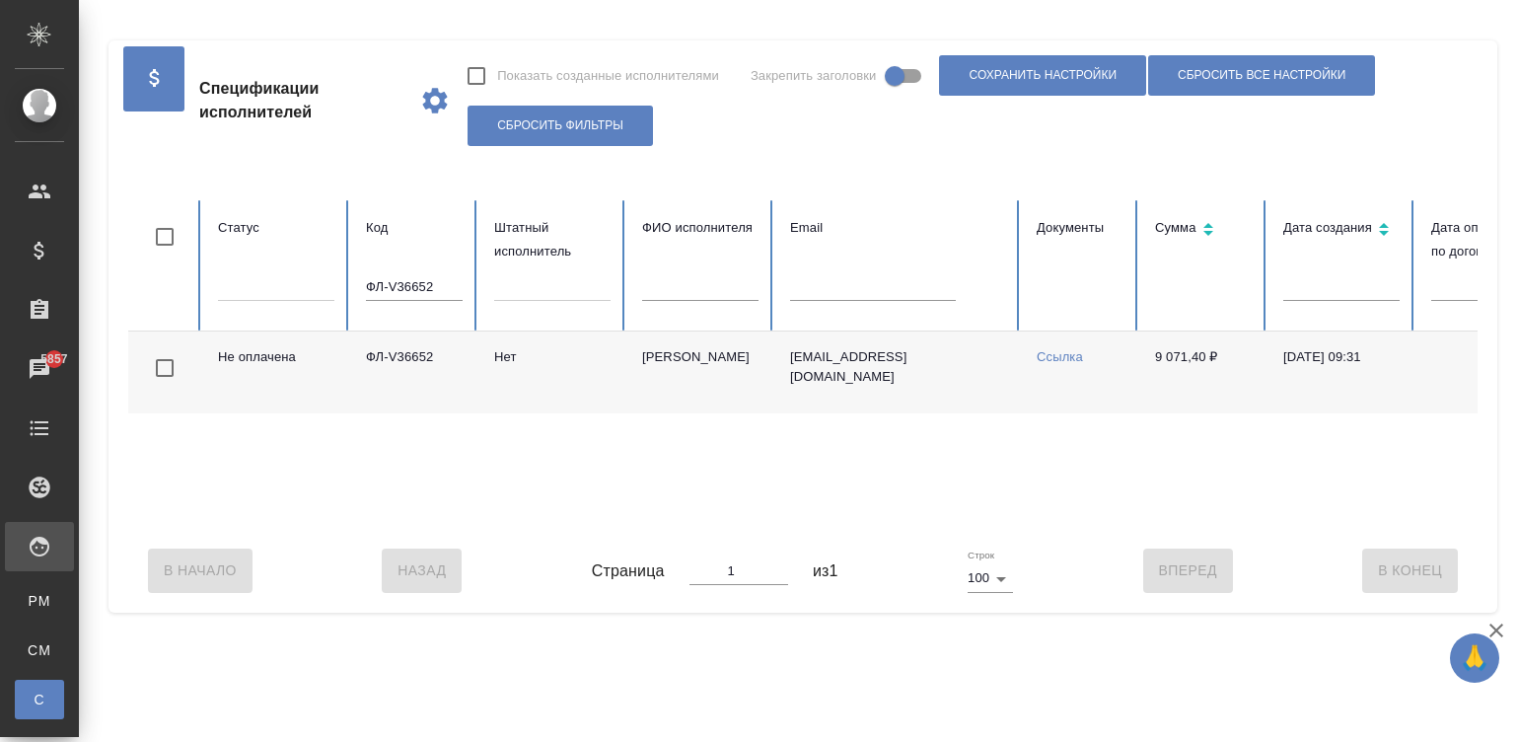
click at [402, 289] on input "ФЛ-V36652" at bounding box center [414, 287] width 97 height 28
paste input "389"
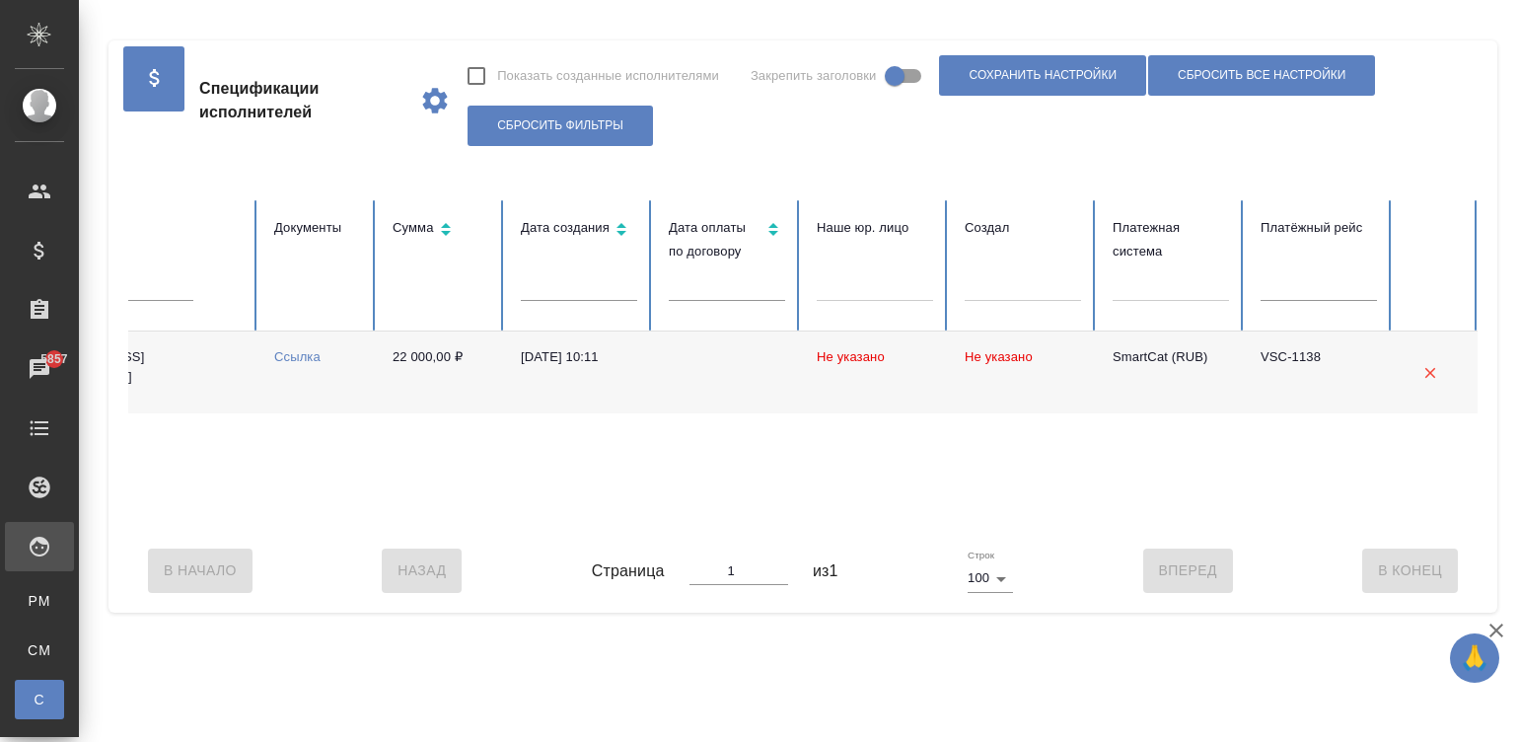
click at [252, 528] on div "Не оплачена ФЛ-V36389 Нет Кашникова Оксана Фёдоровна melomanova@yandex.ru Ссылк…" at bounding box center [422, 429] width 2113 height 197
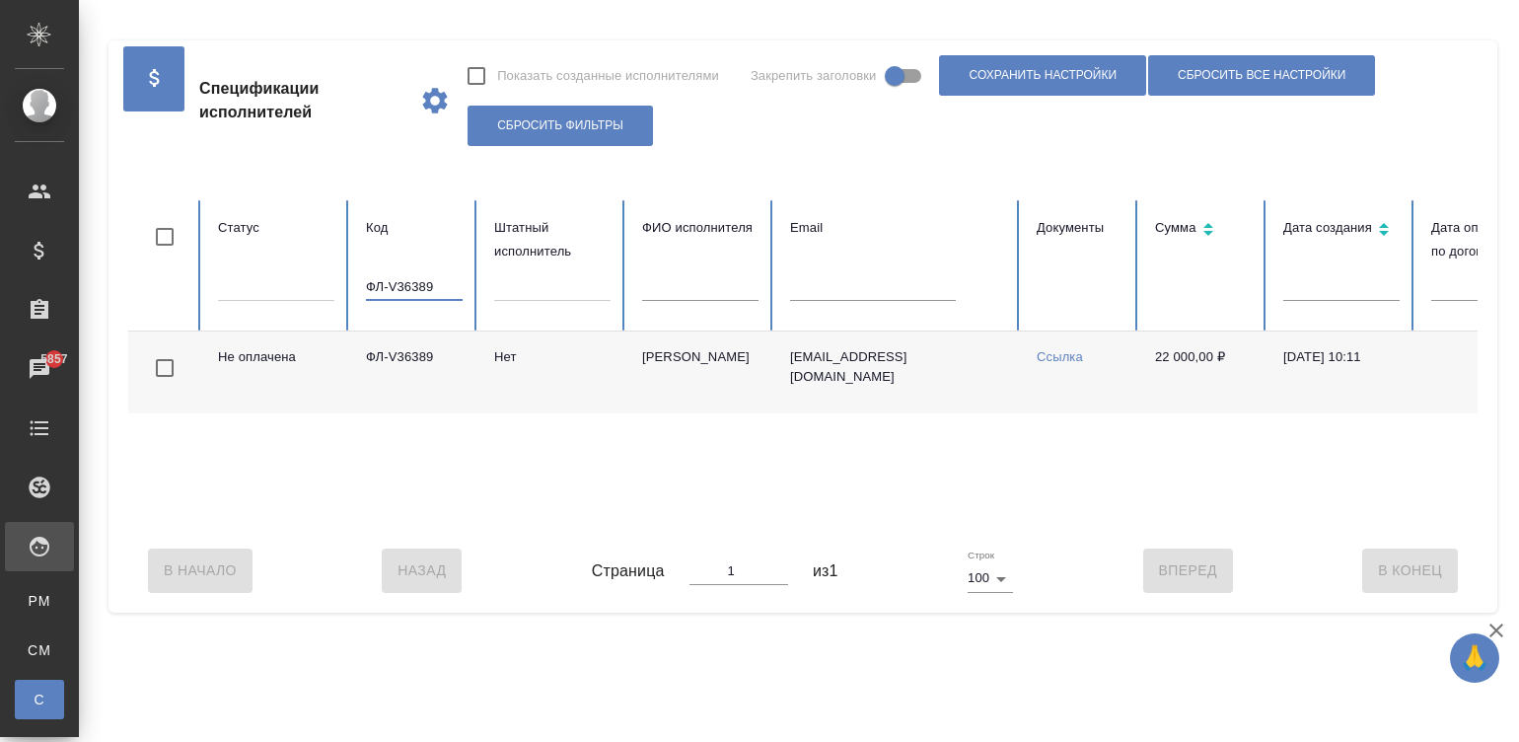
click at [420, 284] on input "ФЛ-V36389" at bounding box center [414, 287] width 97 height 28
paste input "845"
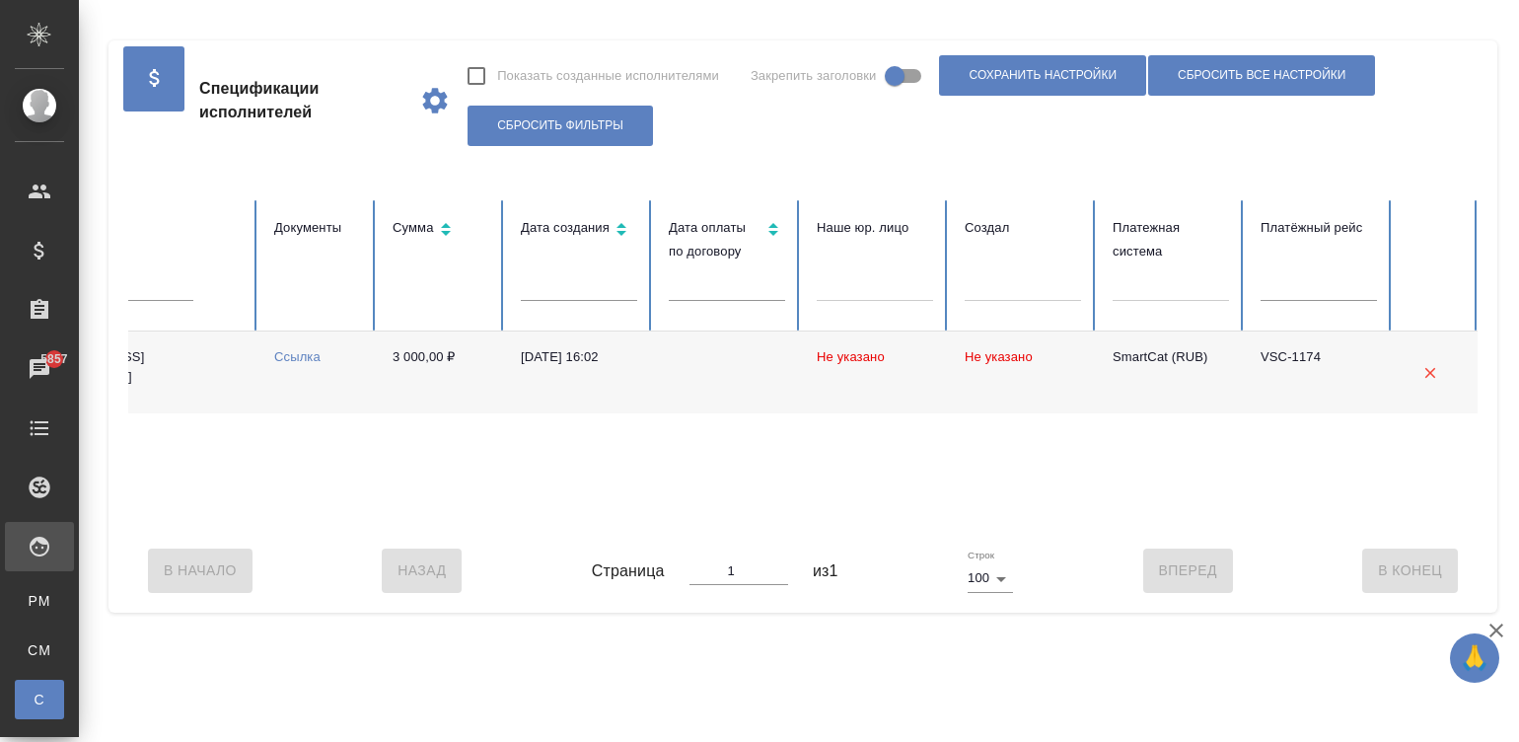
type input "ФЛ-V36845"
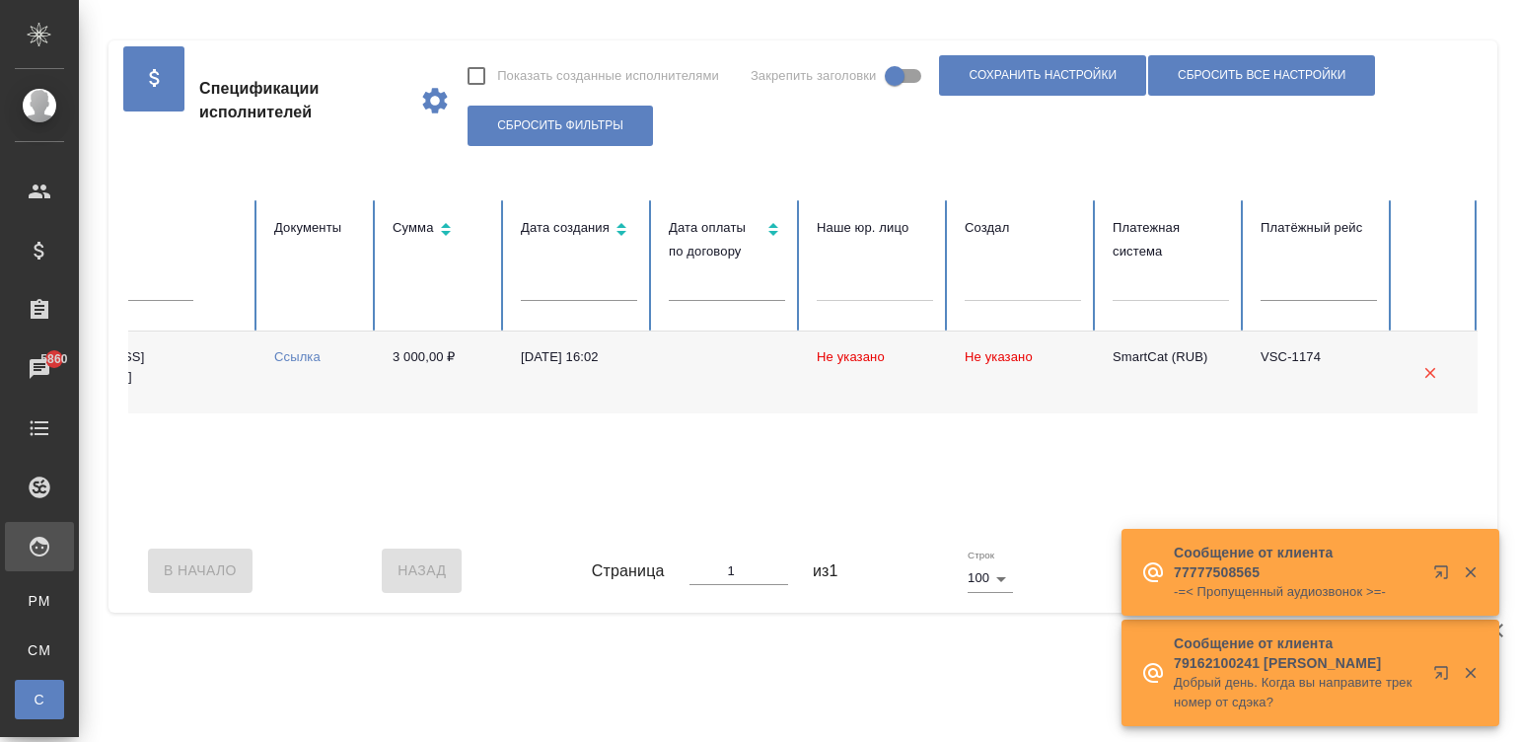
scroll to position [0, 0]
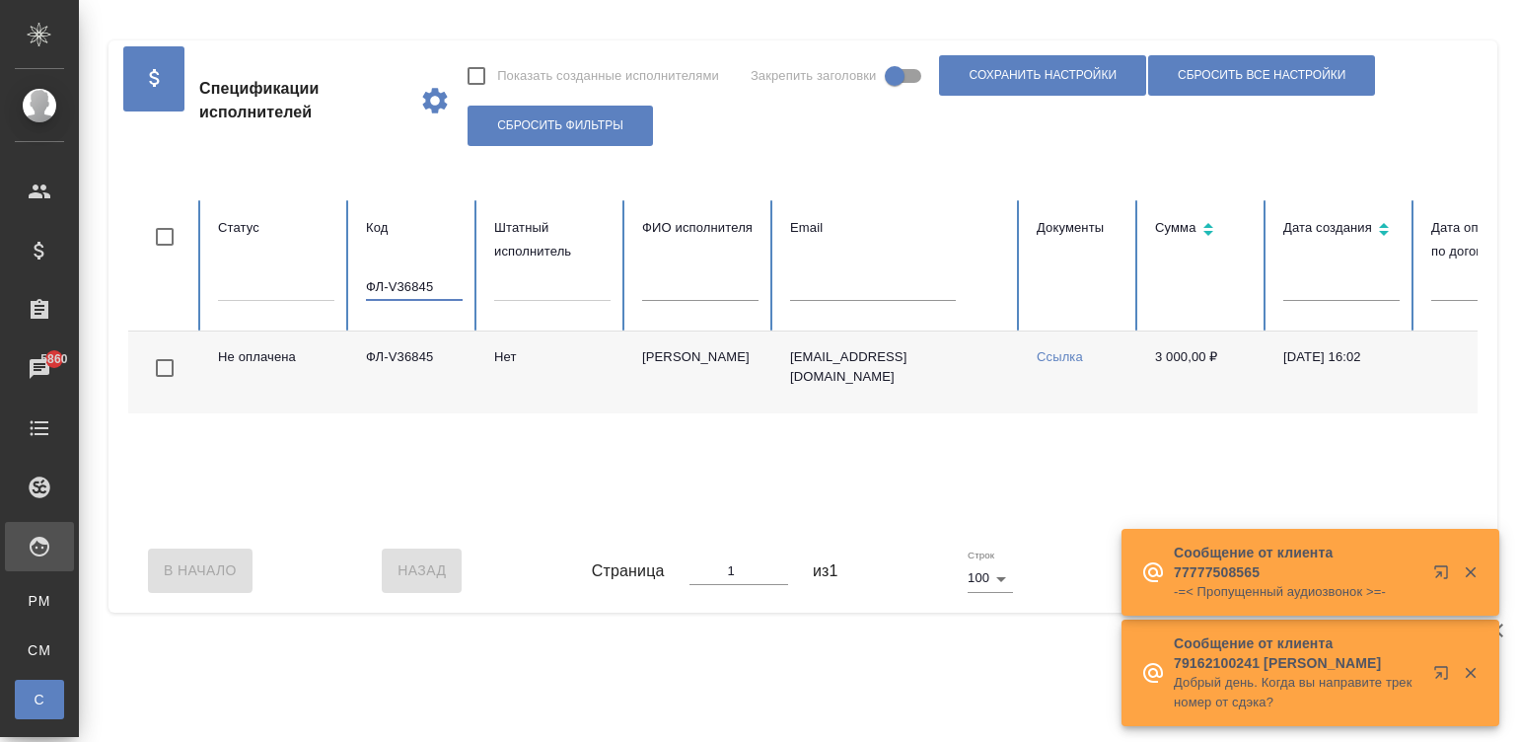
click at [400, 291] on input "ФЛ-V36845" at bounding box center [414, 287] width 97 height 28
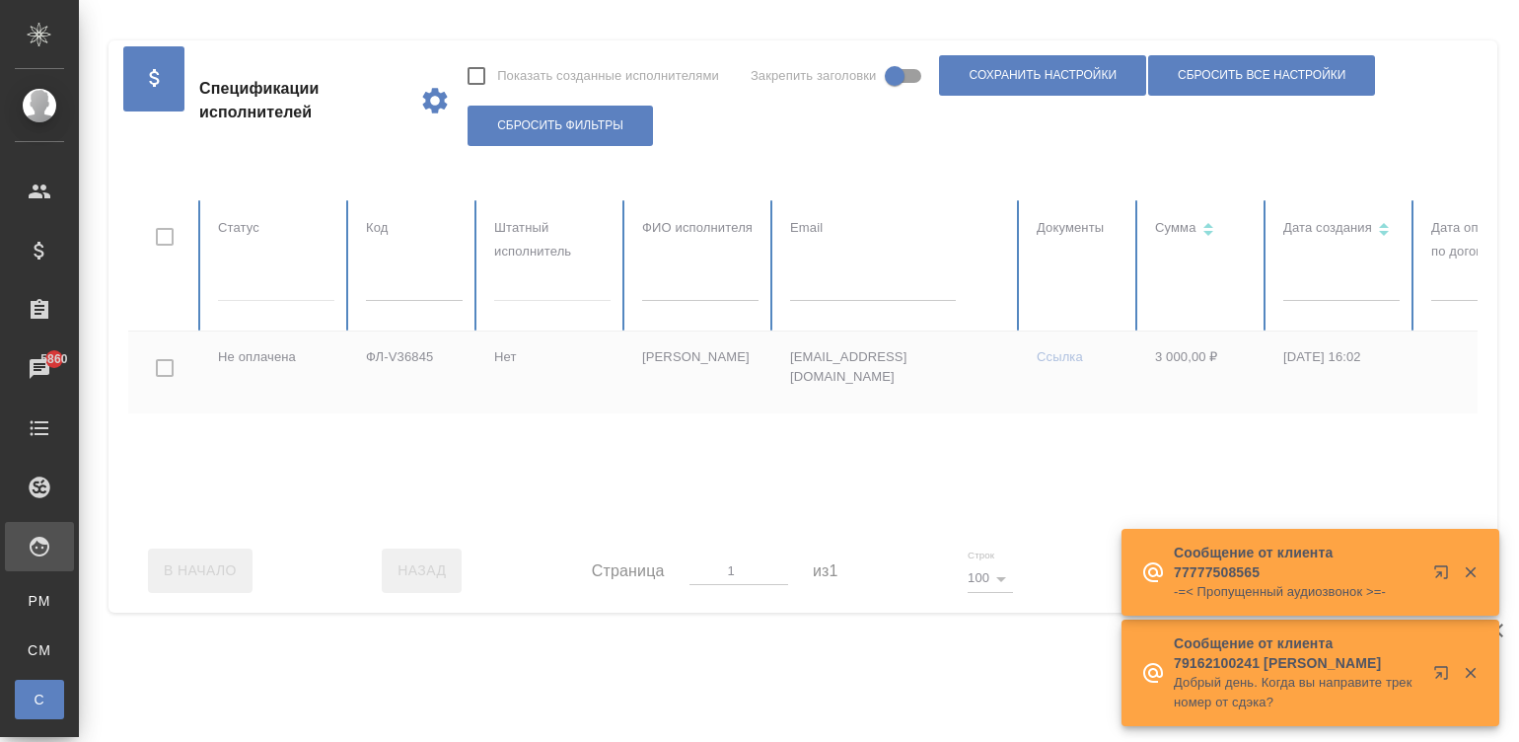
click at [803, 280] on div at bounding box center [1184, 364] width 2113 height 328
click at [822, 283] on div at bounding box center [1184, 364] width 2113 height 328
click at [836, 287] on input "text" at bounding box center [873, 287] width 166 height 28
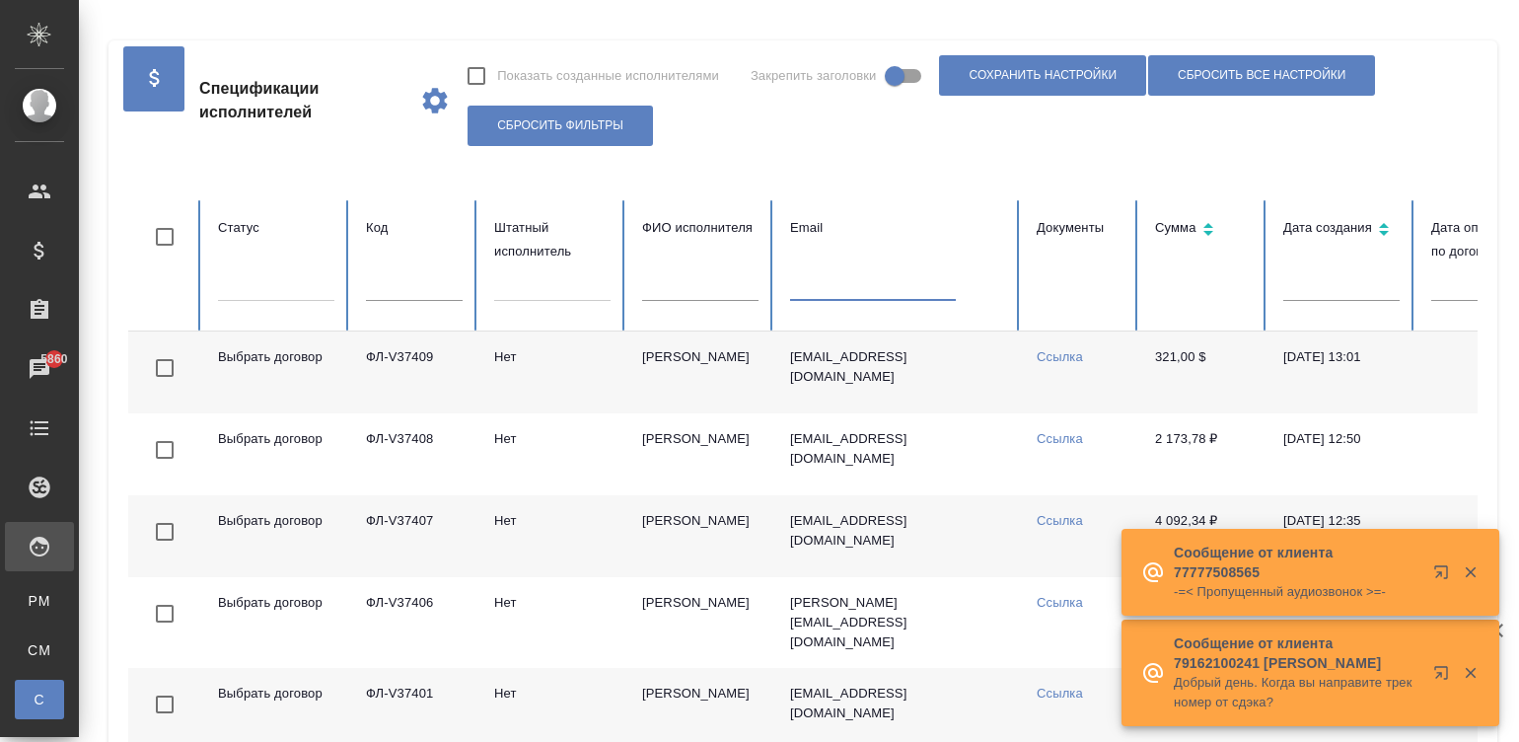
paste input "taaha.arshad92@gmail.com"
type input "taaha.arshad92@gmail.com"
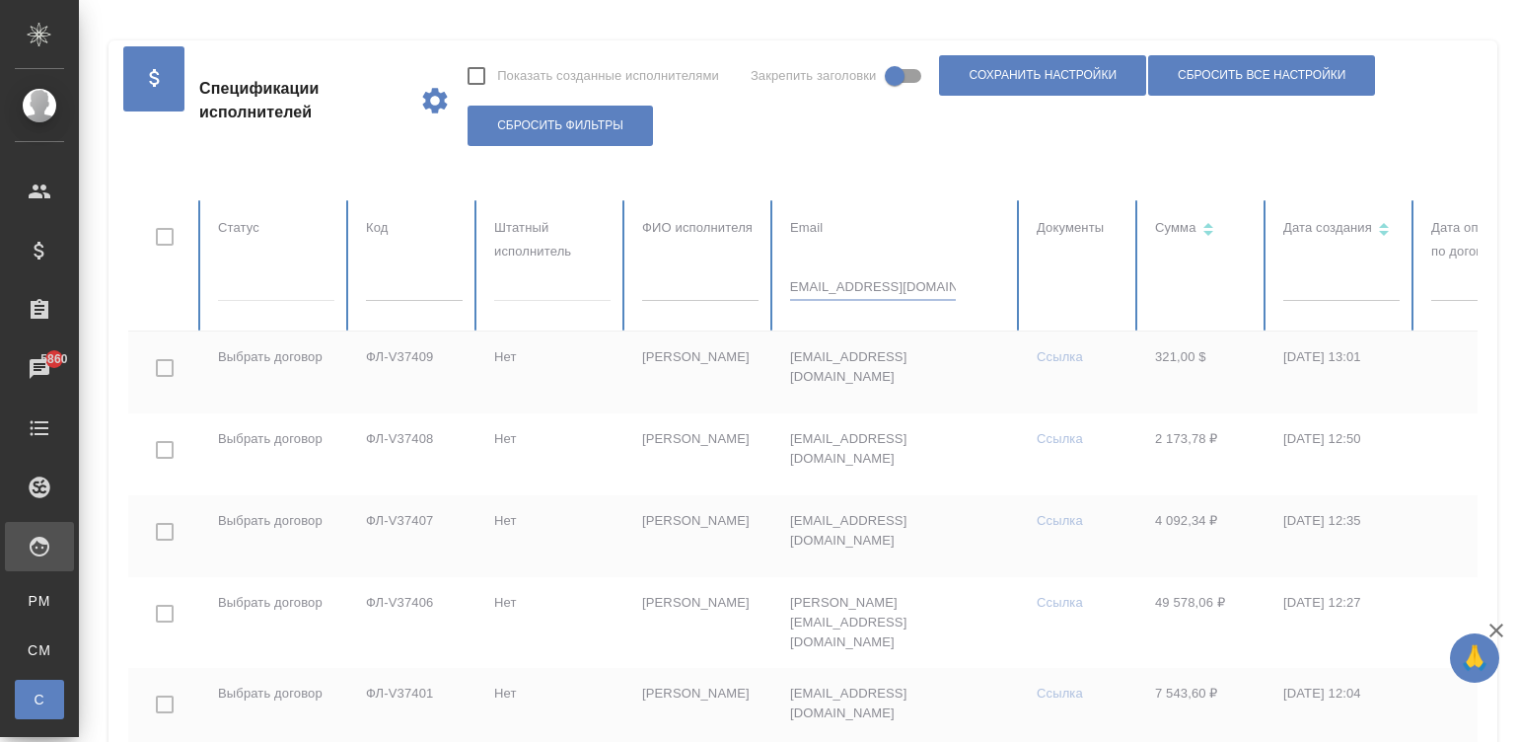
checkbox input "true"
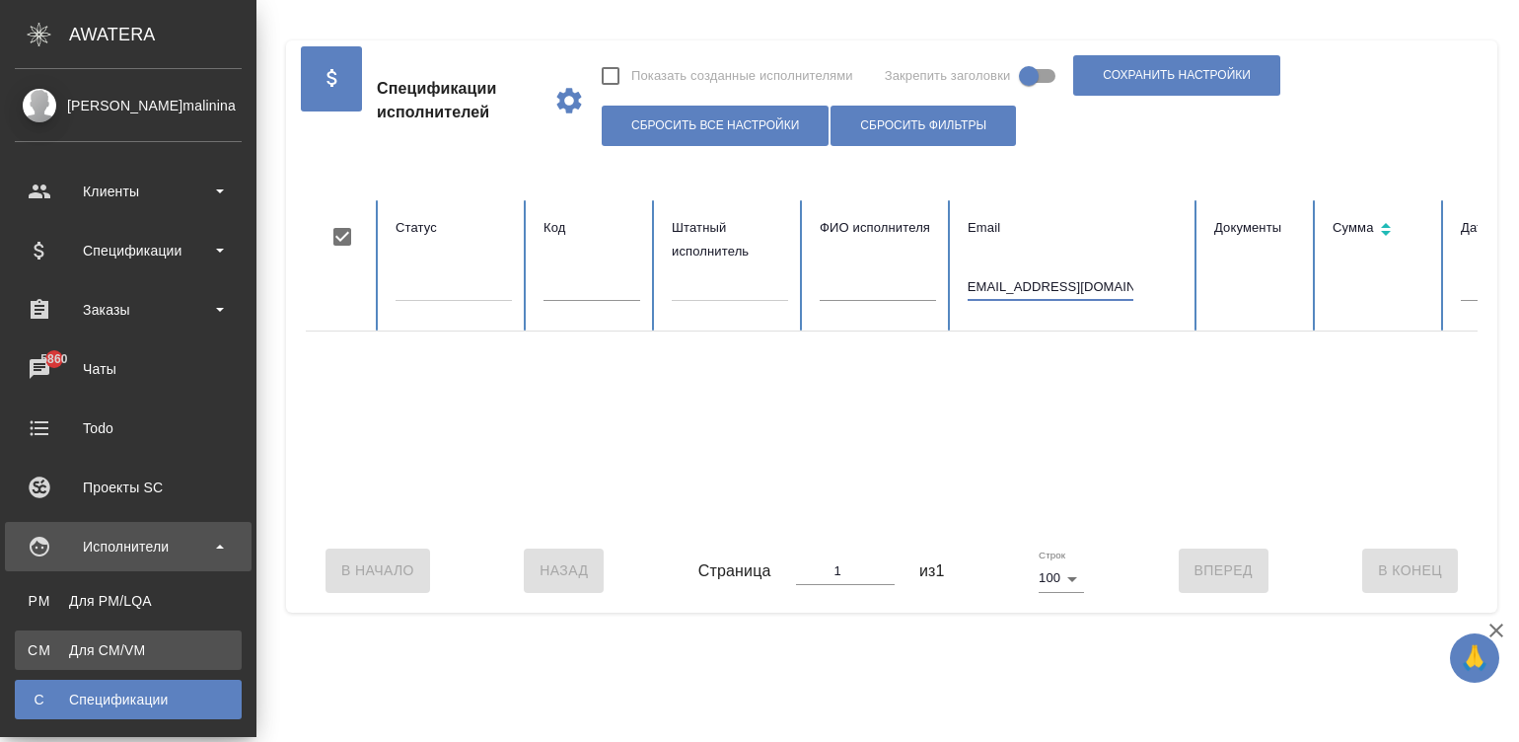
type input "taaha.arshad92@gmail.com"
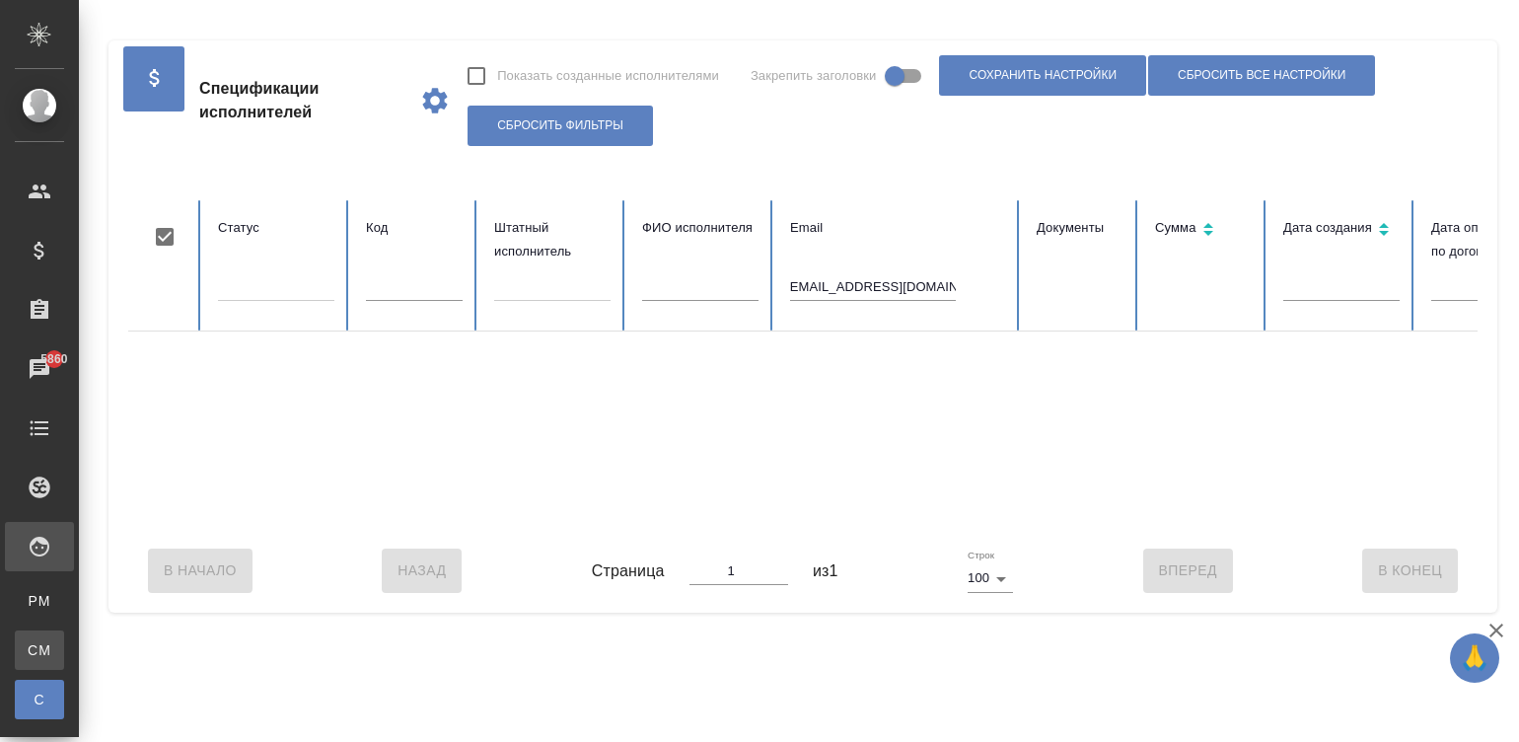
scroll to position [0, 0]
click at [27, 643] on div "Для CM/VM" at bounding box center [15, 650] width 30 height 20
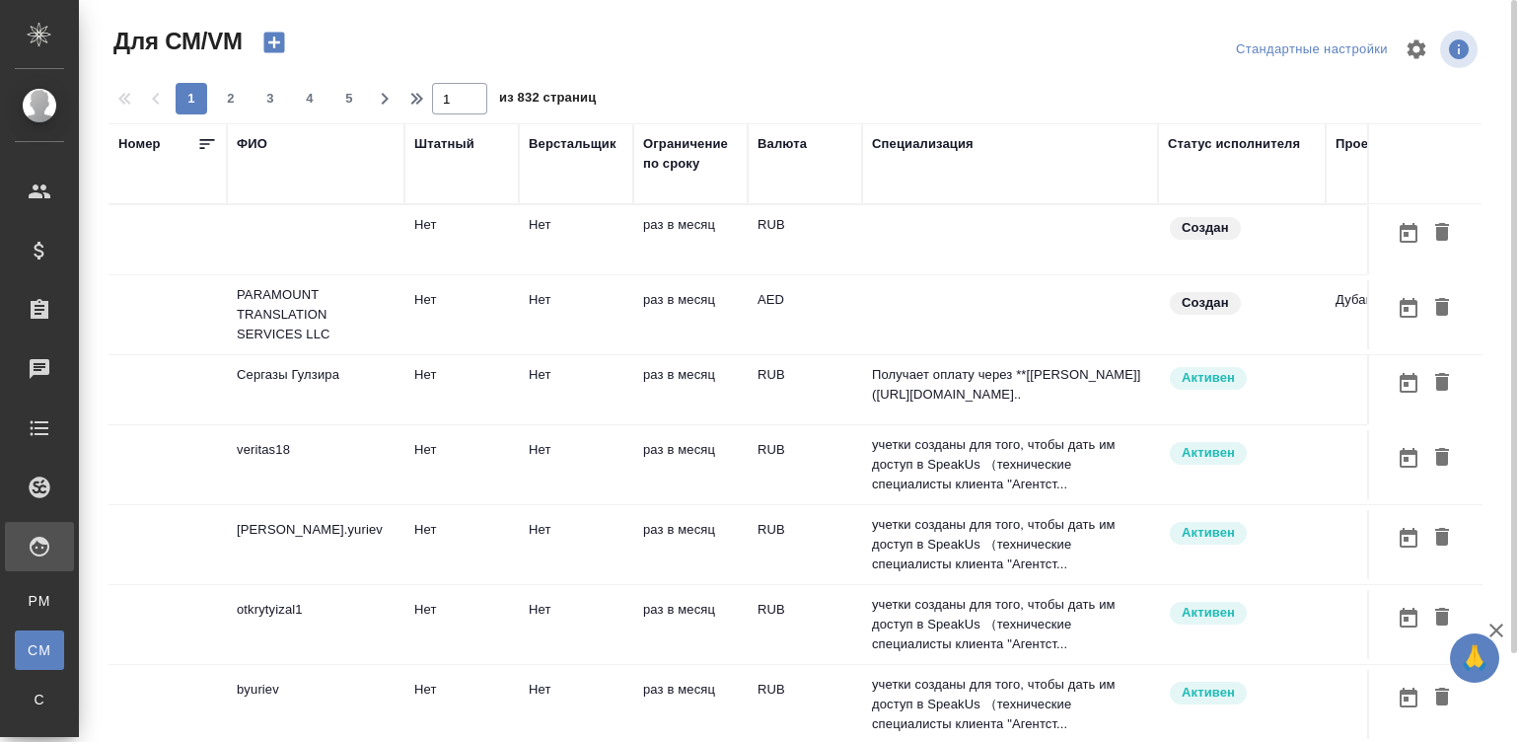
click at [735, 238] on td "раз в месяц" at bounding box center [690, 239] width 114 height 69
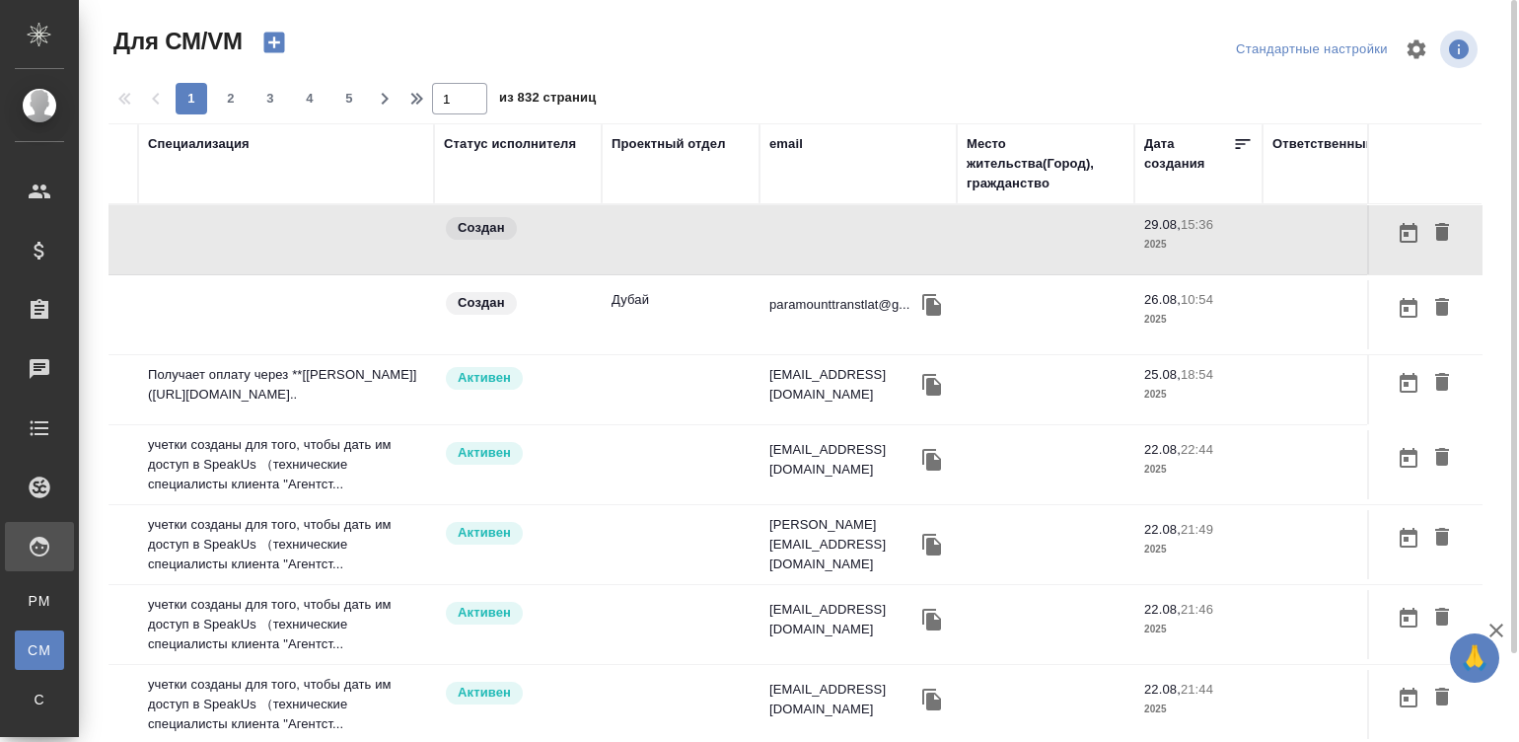
scroll to position [0, 753]
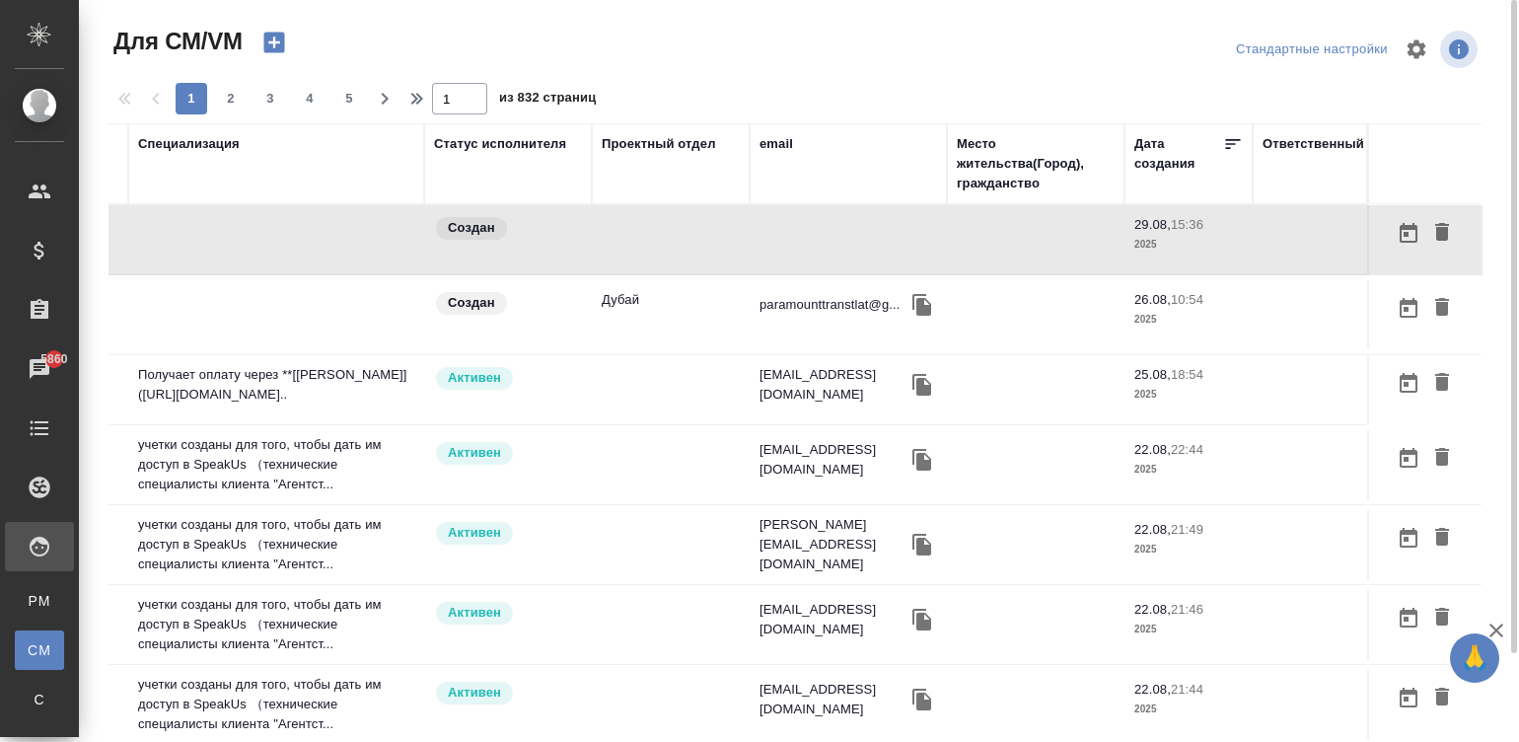
click at [759, 139] on div "email" at bounding box center [776, 144] width 34 height 20
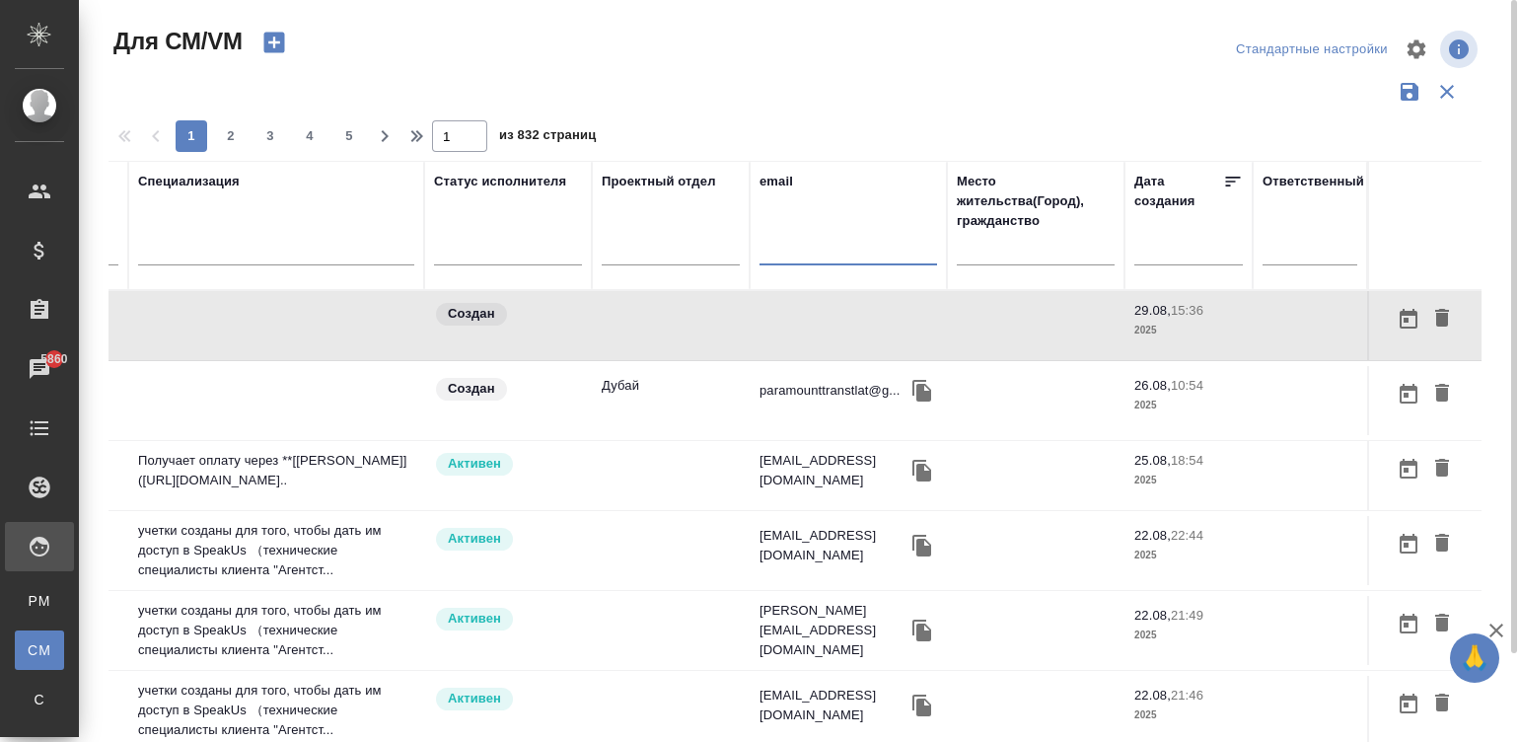
click at [815, 253] on input "text" at bounding box center [848, 253] width 178 height 25
paste input "taaha.arshad92@gmail.com"
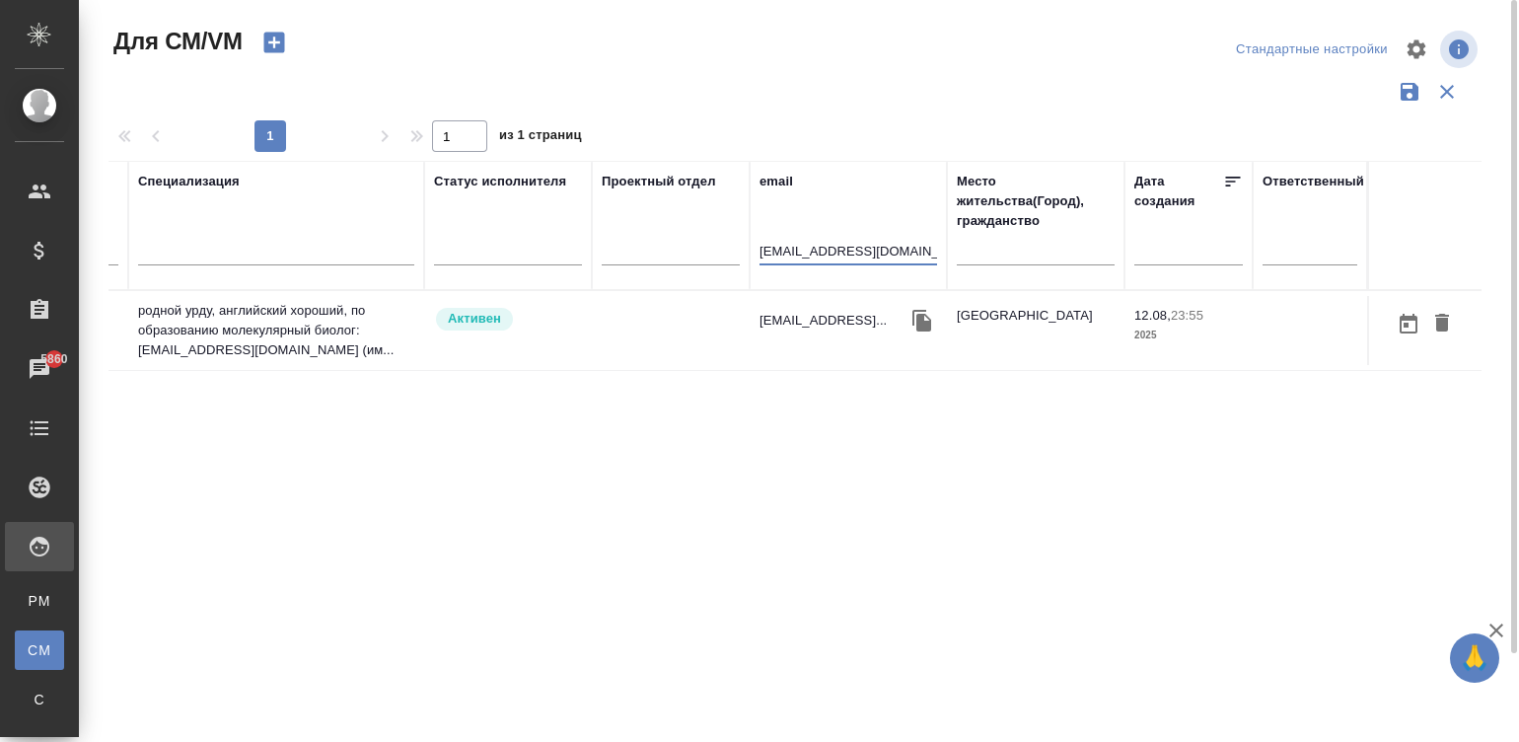
scroll to position [0, 734]
type input "taaha.arshad92@gmail.com"
click at [616, 316] on td at bounding box center [671, 330] width 158 height 69
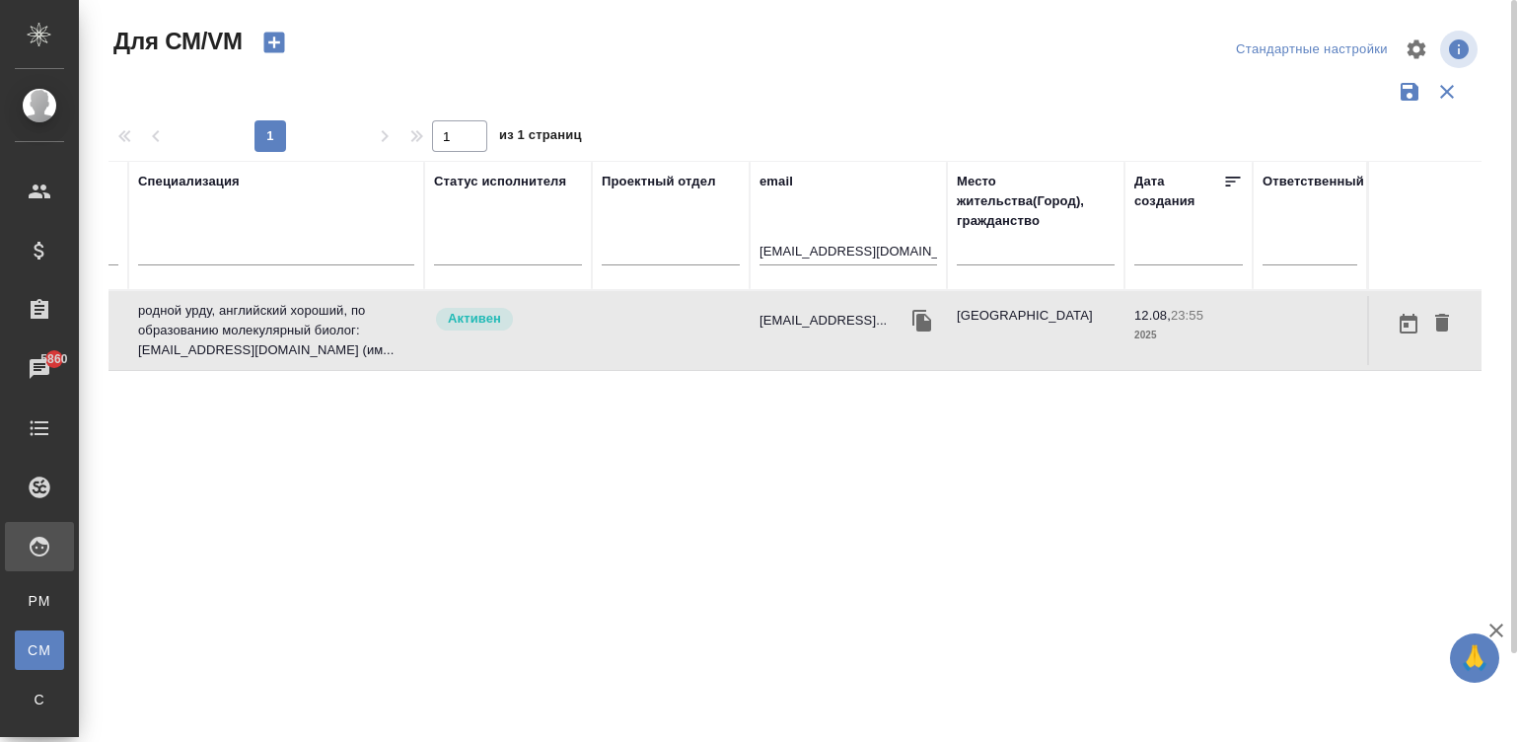
click at [616, 316] on td at bounding box center [671, 330] width 158 height 69
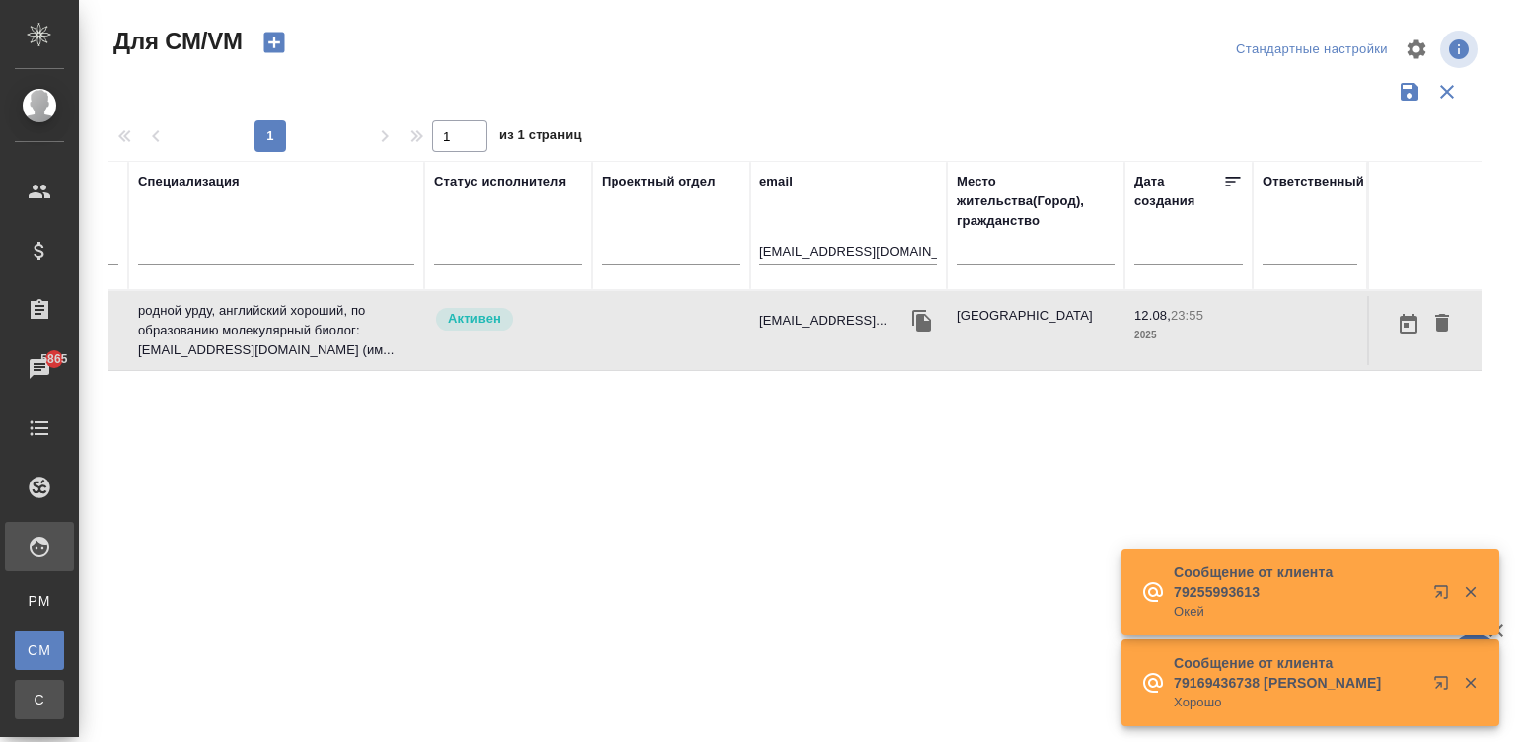
click at [30, 697] on div "Спецификации" at bounding box center [15, 699] width 30 height 20
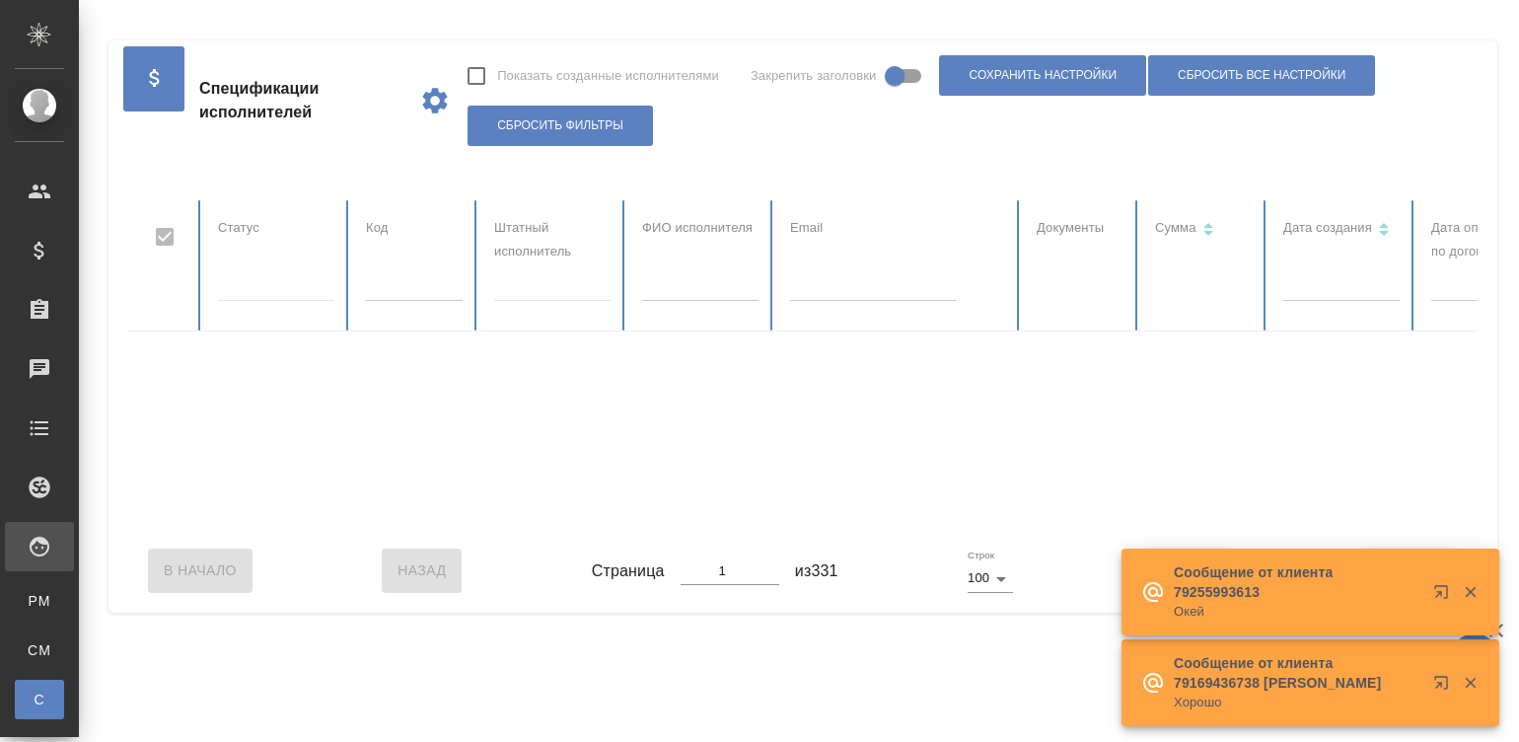
checkbox input "false"
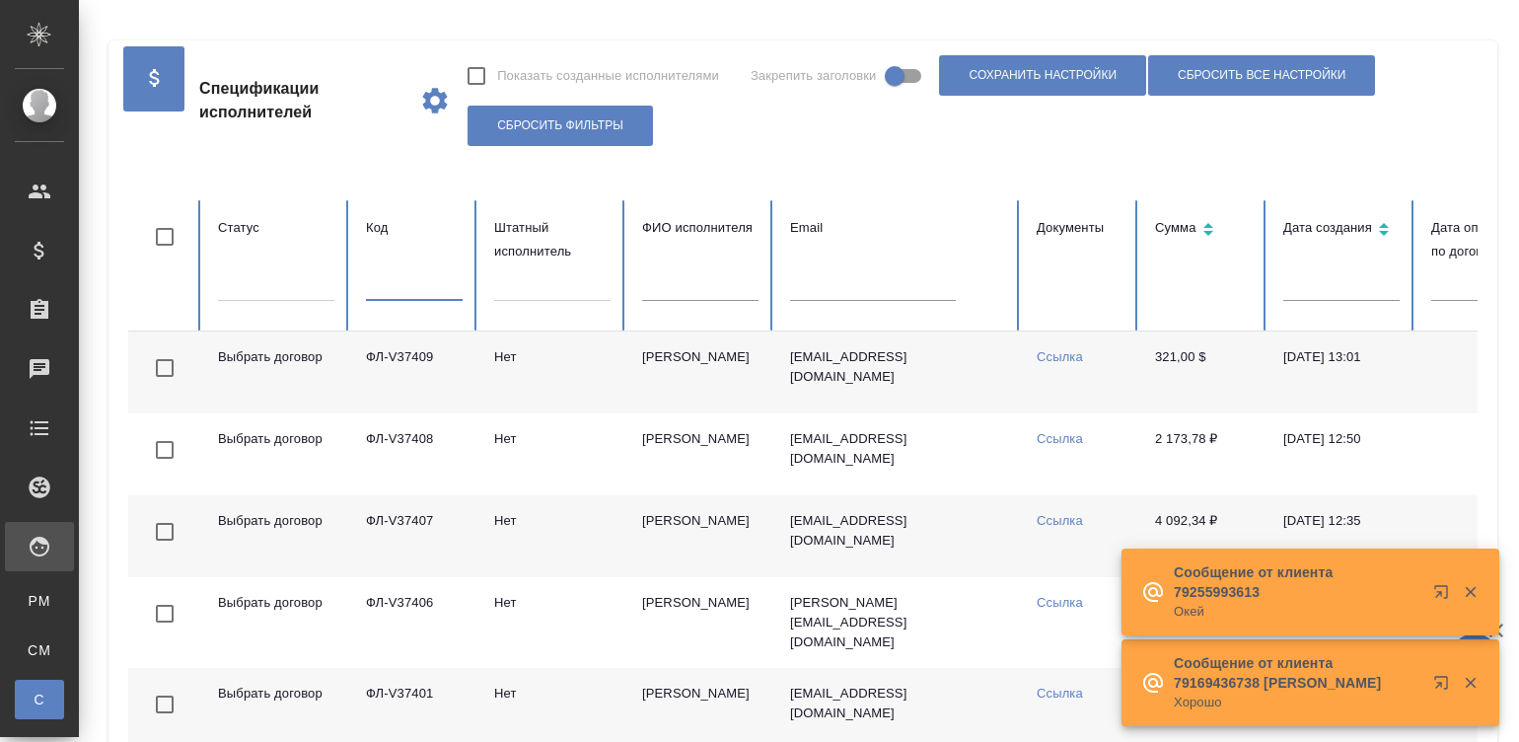
click at [384, 278] on input "text" at bounding box center [414, 287] width 97 height 28
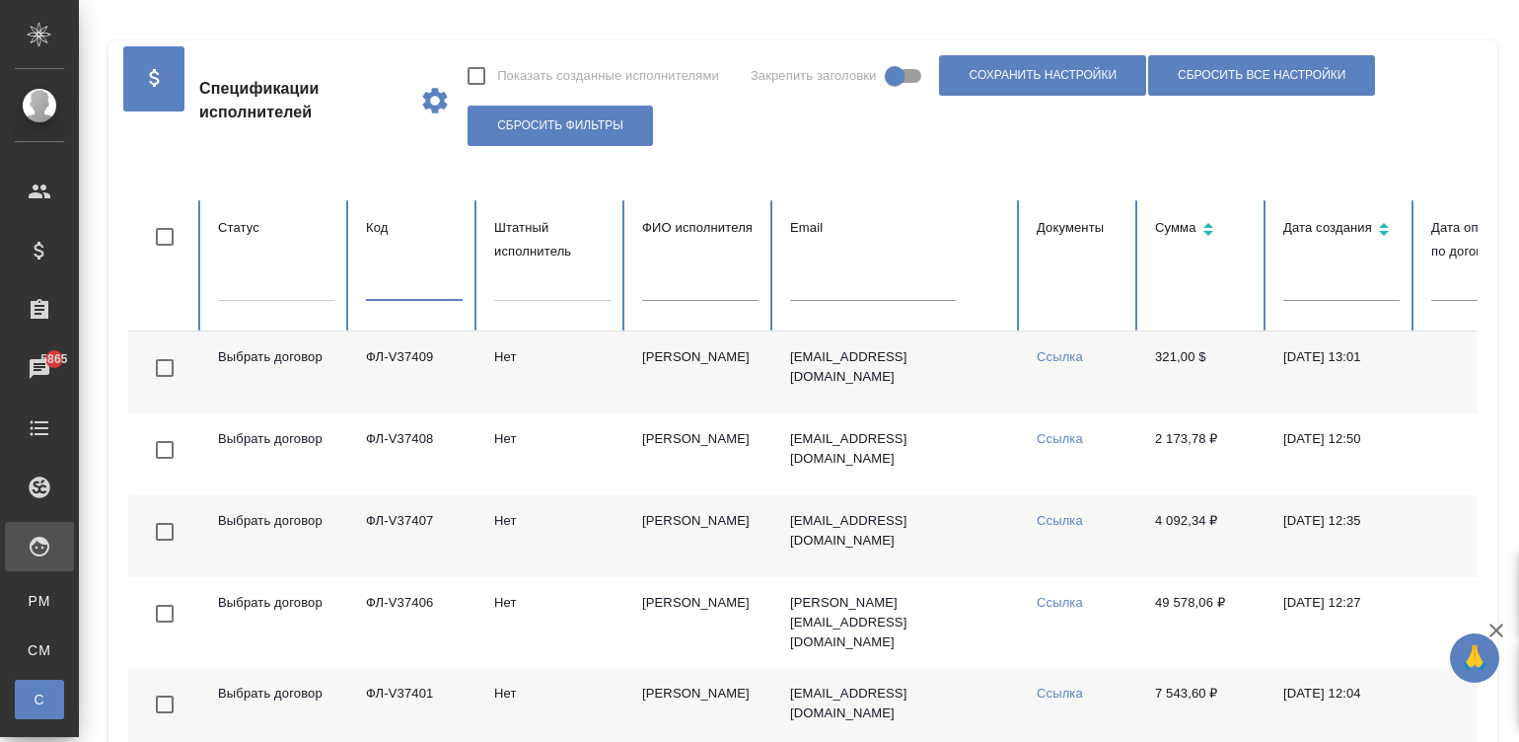
paste input "ФЛ-V36780"
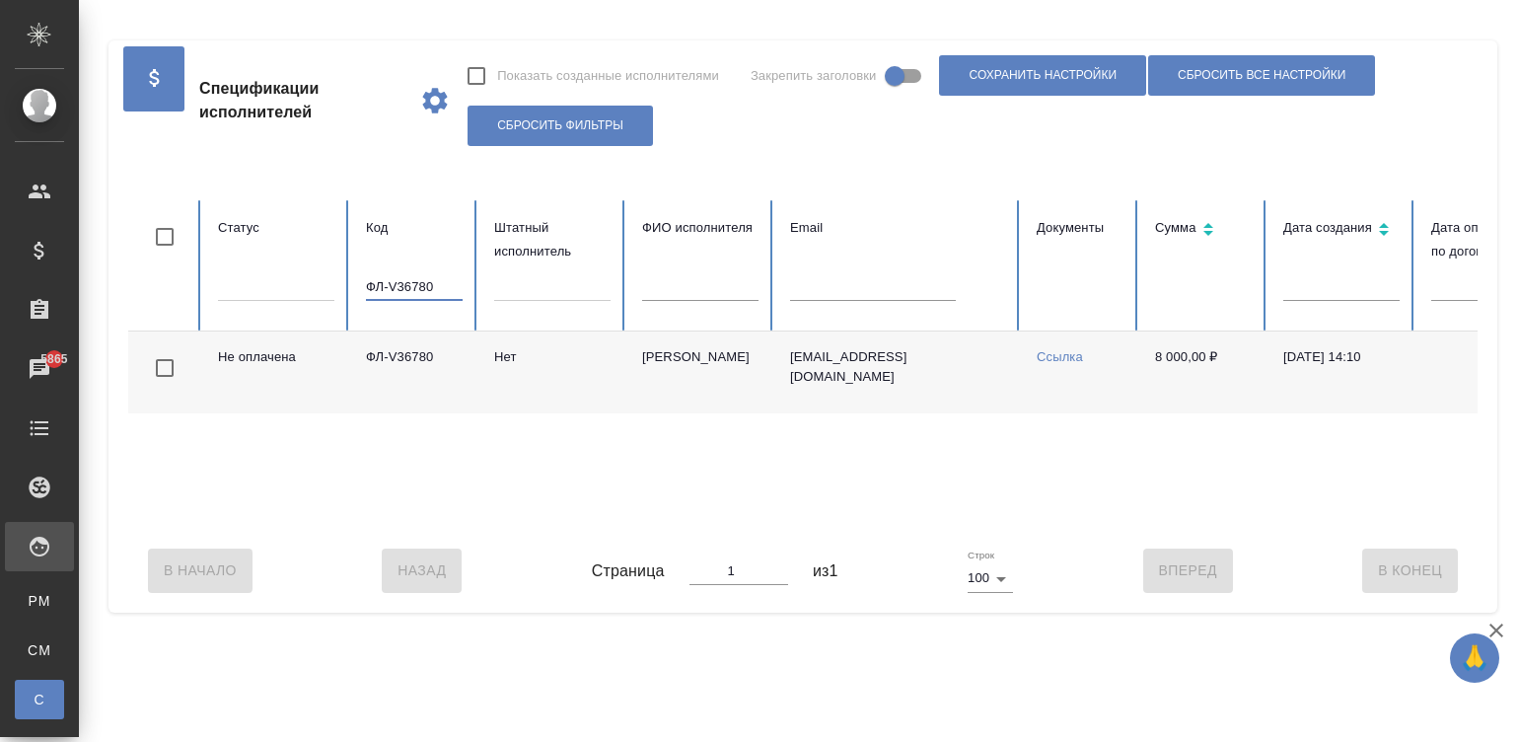
click at [430, 281] on input "ФЛ-V36780" at bounding box center [414, 287] width 97 height 28
paste input "888"
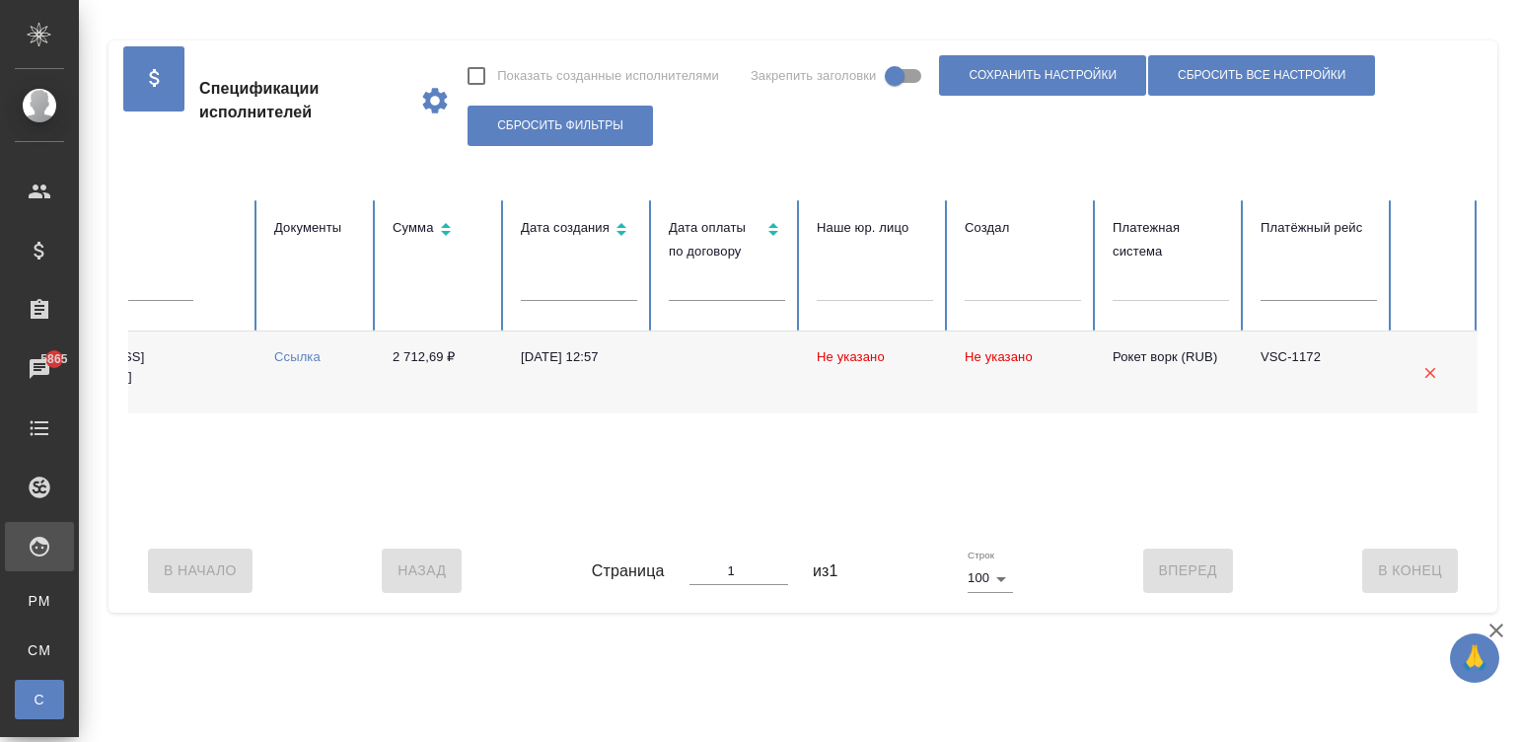
type input "ФЛ-V36888"
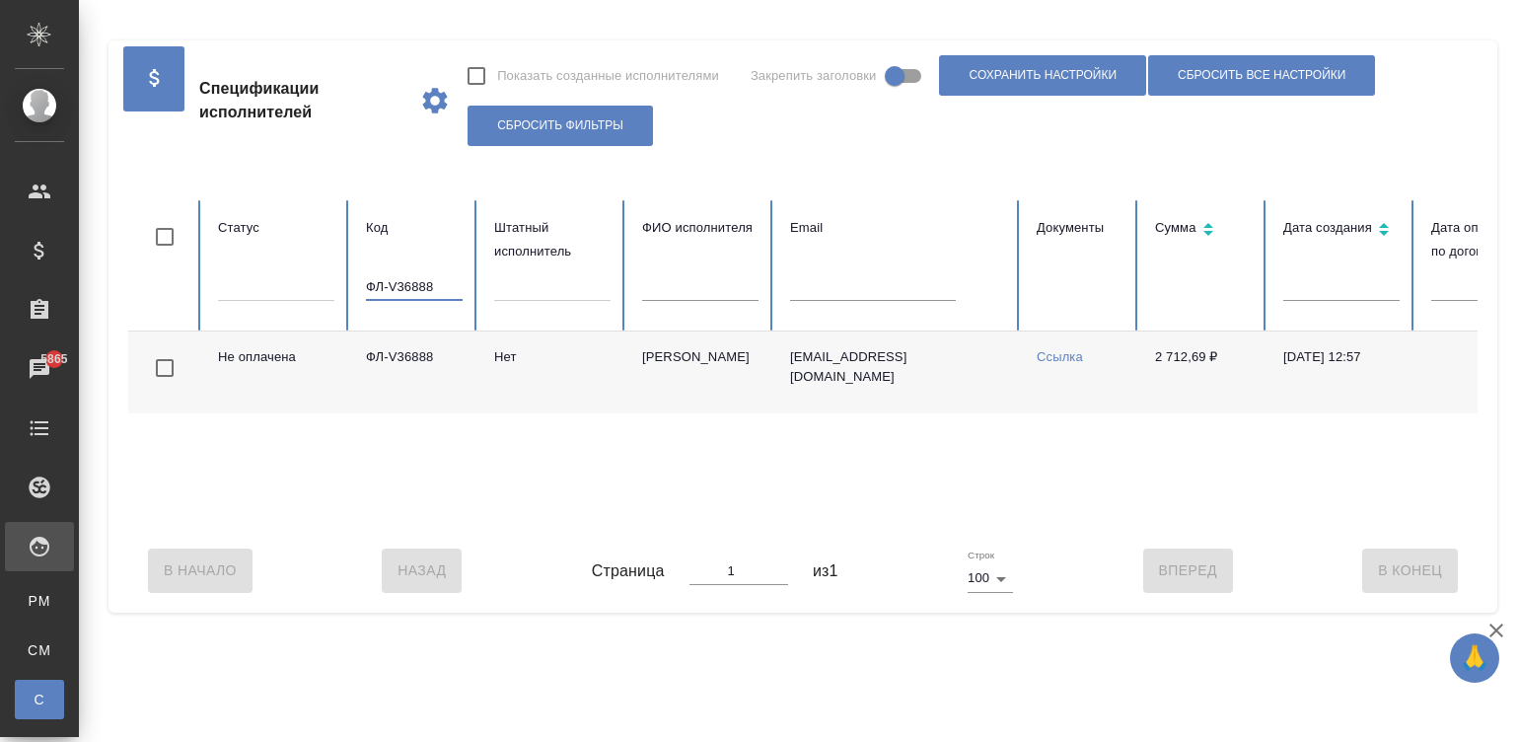
click at [409, 276] on input "ФЛ-V36888" at bounding box center [414, 287] width 97 height 28
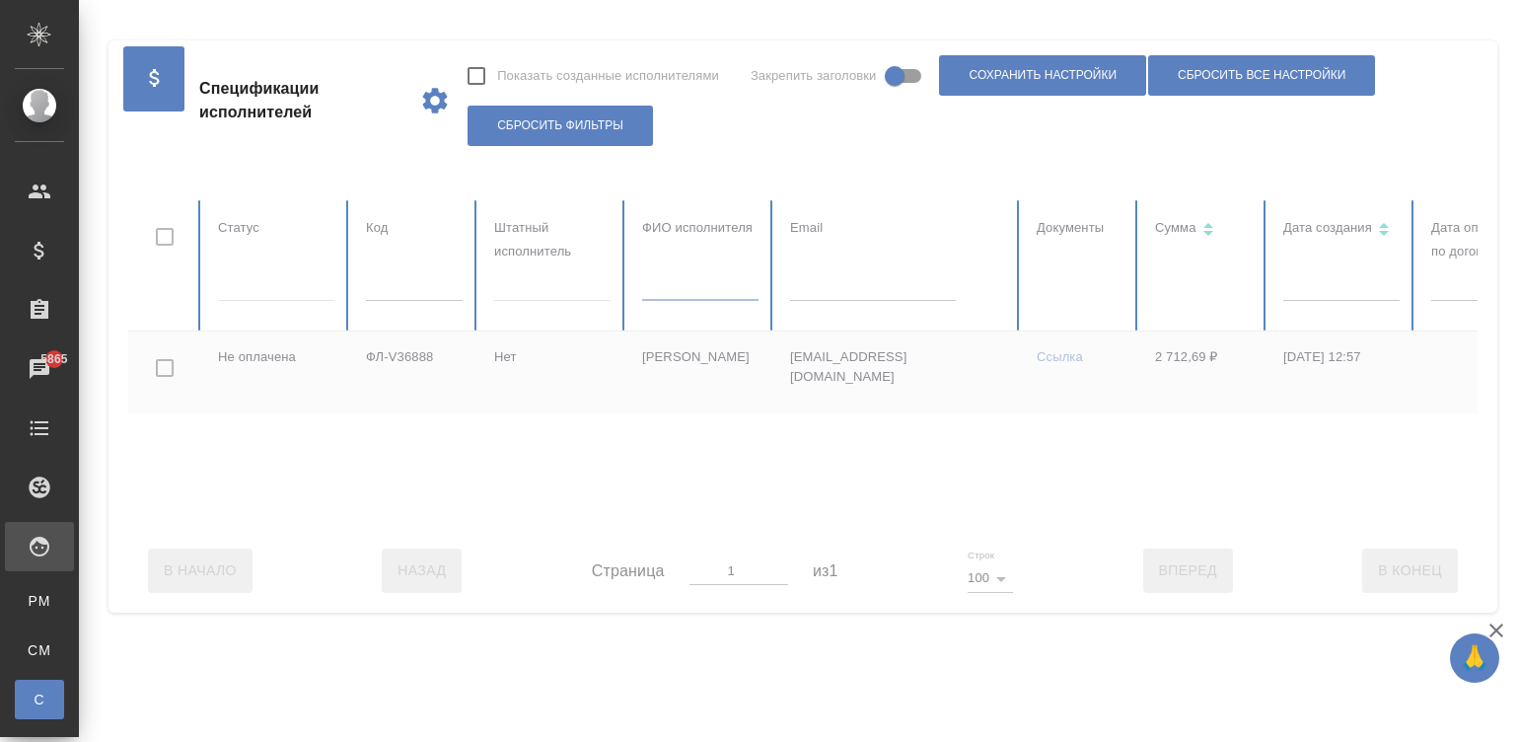
click at [683, 296] on table "Статус Код Штатный исполнитель ФИО исполнителя Email Документы Сумма Дата созда…" at bounding box center [1184, 364] width 2113 height 328
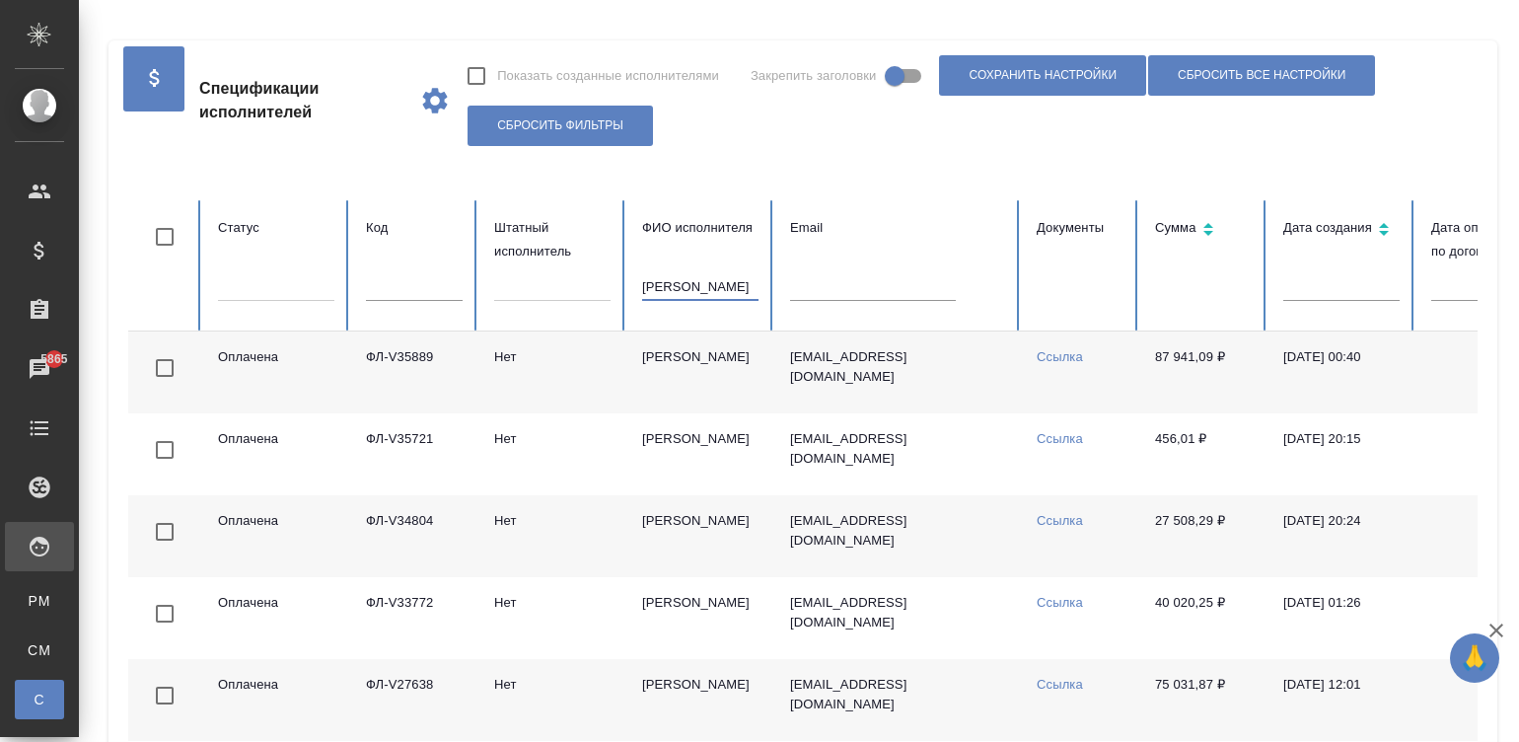
type input "амирханян"
click at [703, 358] on td "Амирханян Павел Сергеевич" at bounding box center [700, 372] width 148 height 82
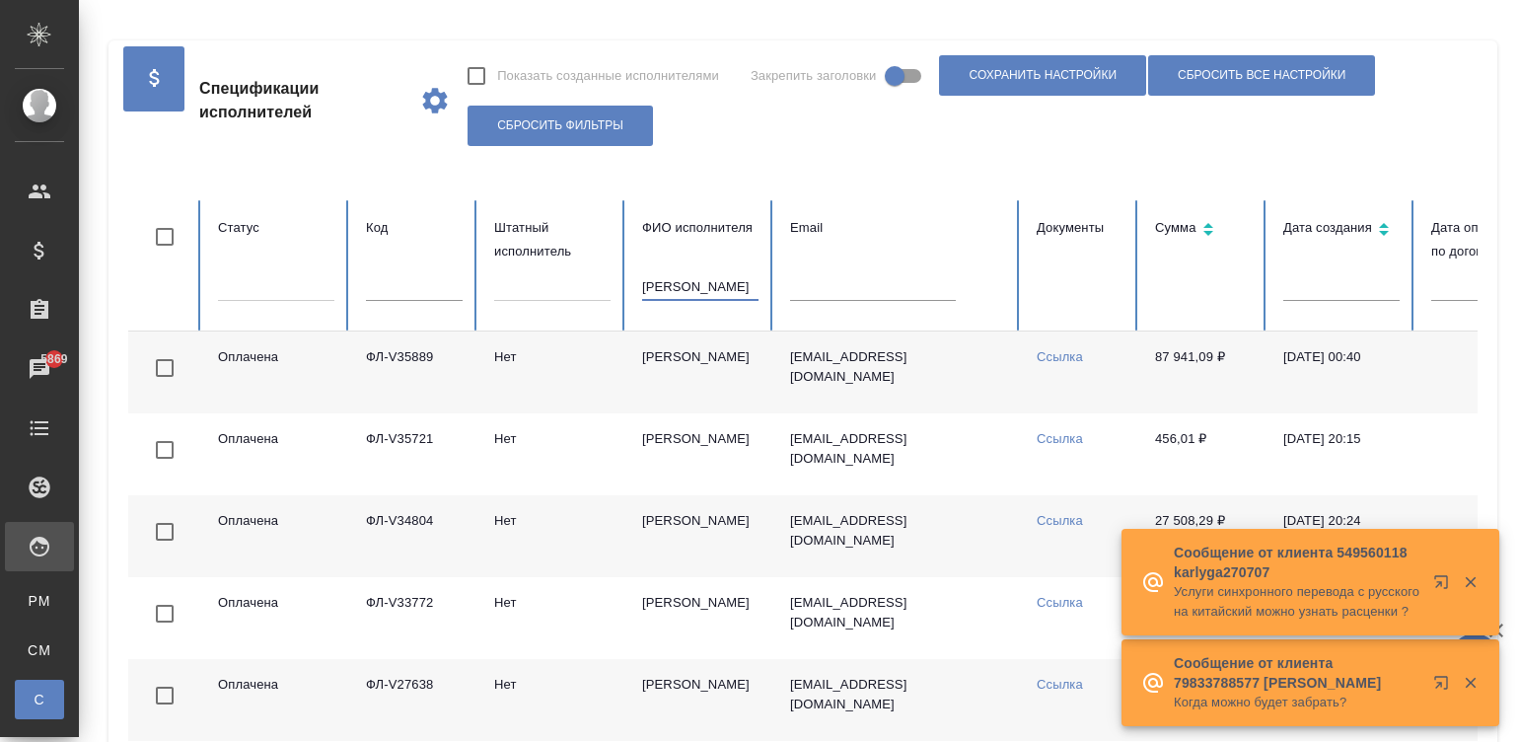
click at [708, 285] on input "амирханян" at bounding box center [700, 287] width 116 height 28
paste input "ФЛ-V36743"
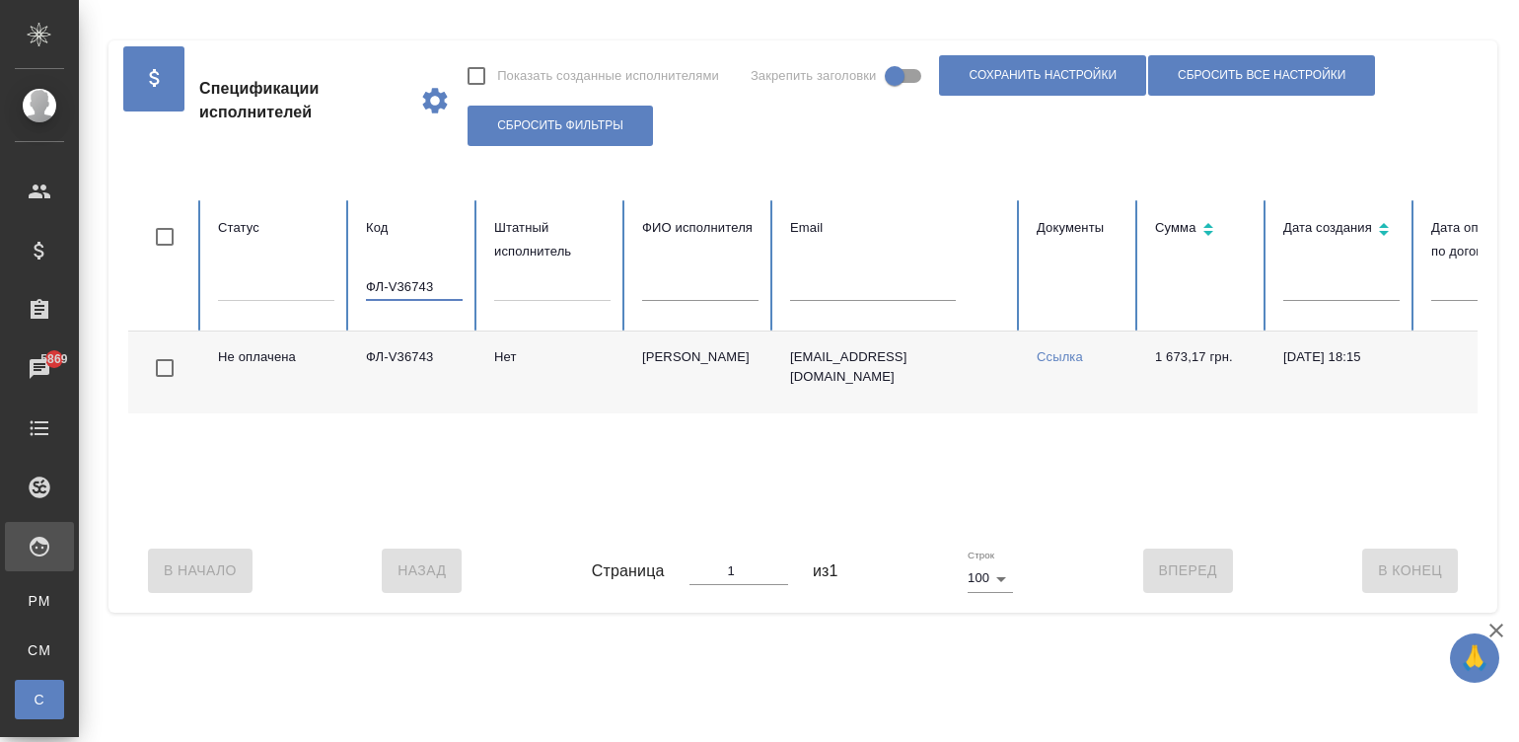
scroll to position [0, 762]
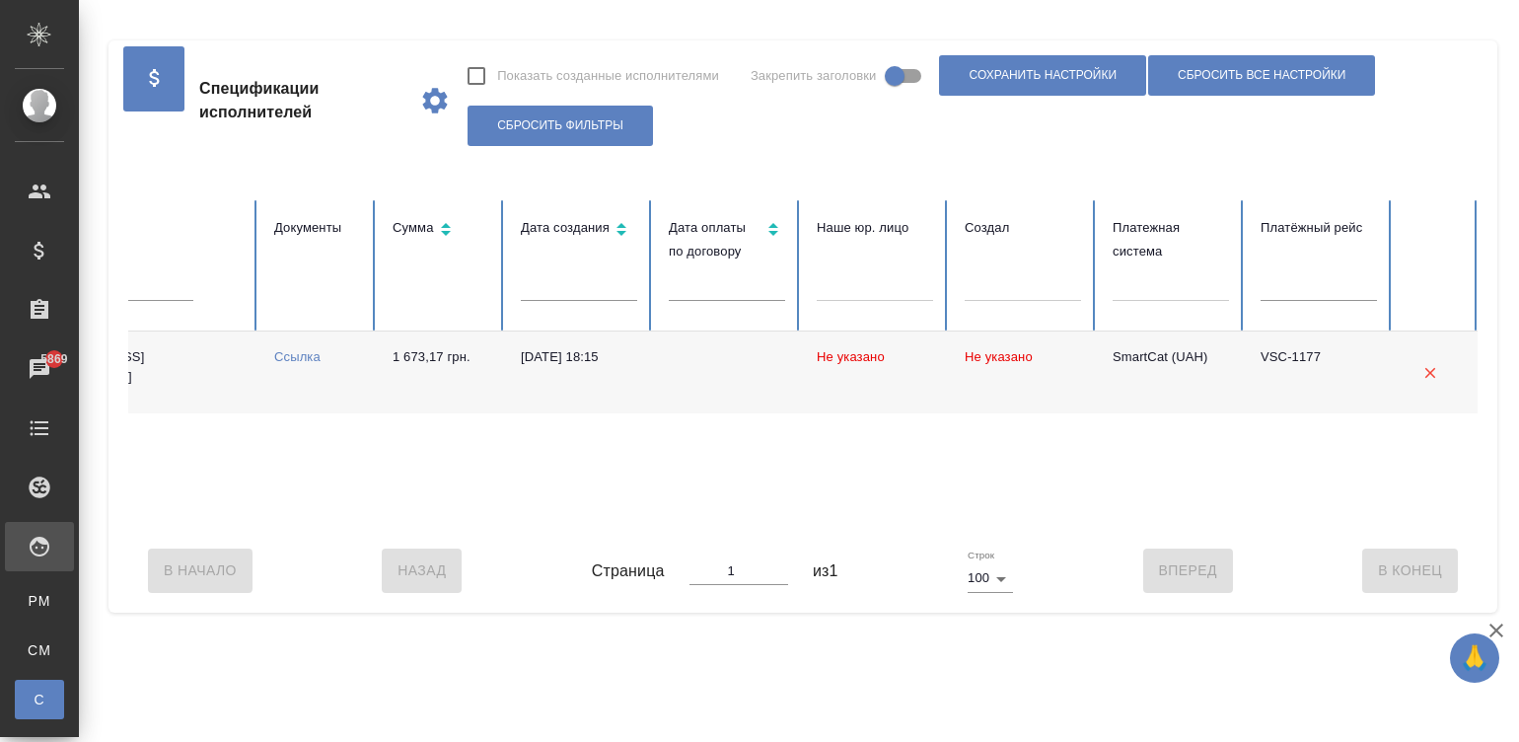
type input "ФЛ-V36743"
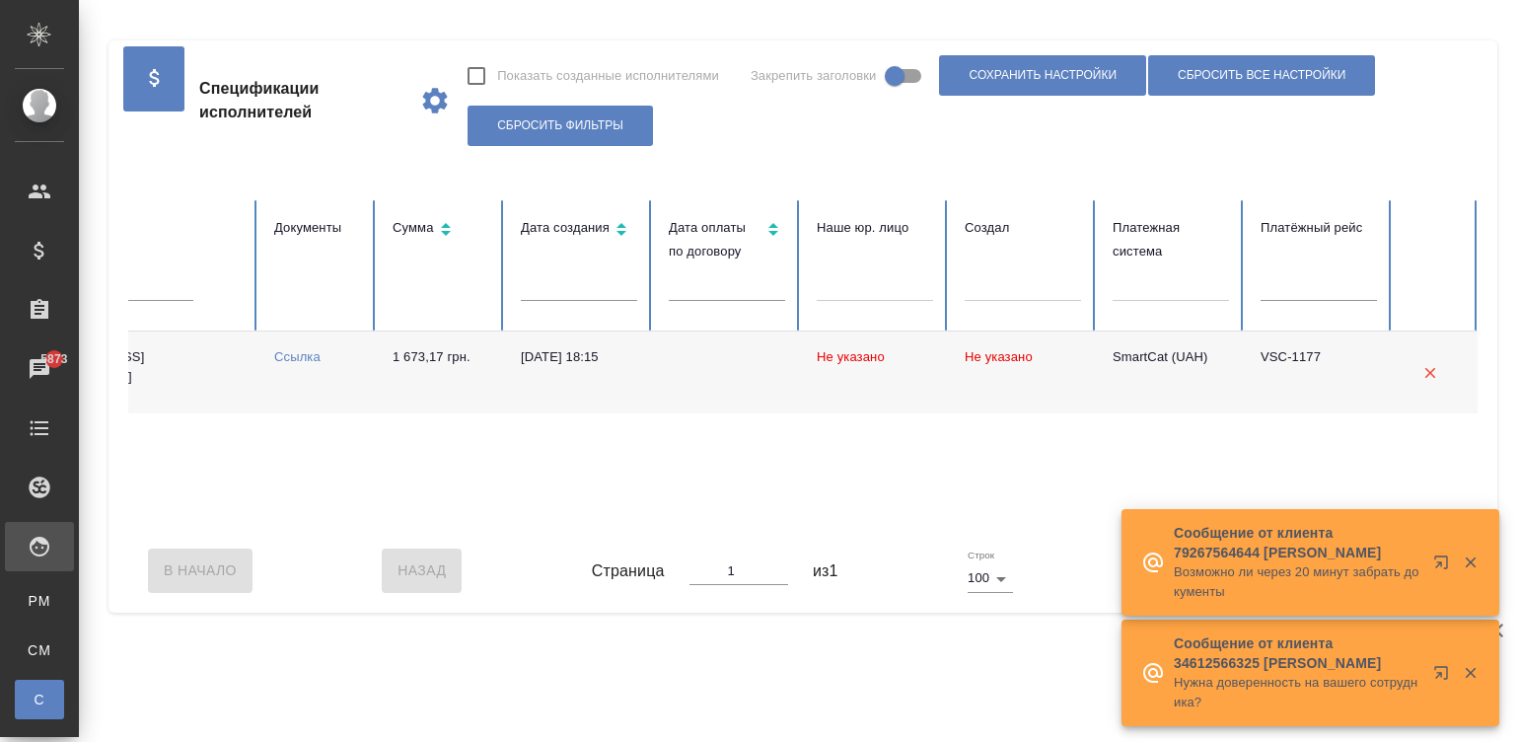
scroll to position [0, 0]
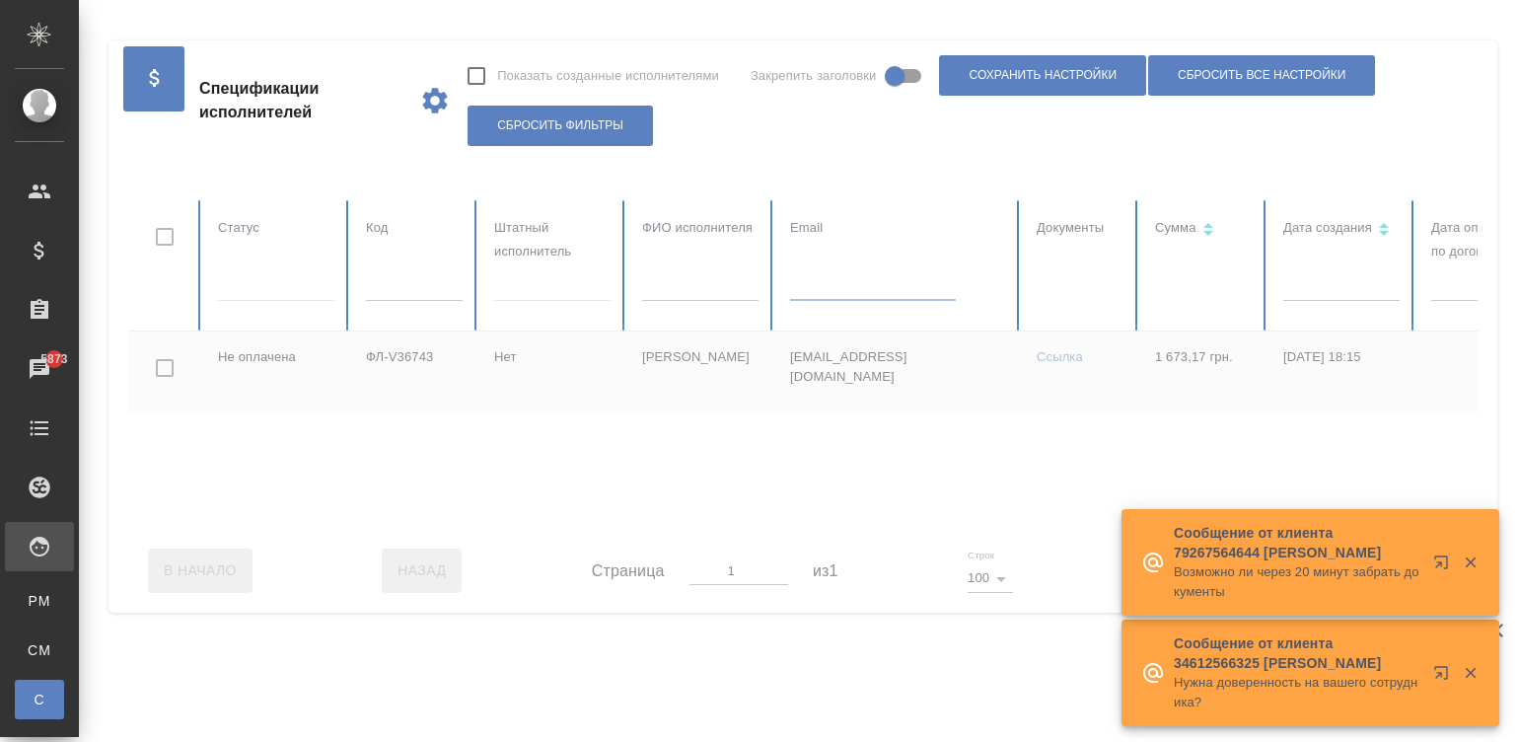
click at [799, 284] on table "Статус Код Штатный исполнитель ФИО исполнителя Email Документы Сумма Дата созда…" at bounding box center [1184, 364] width 2113 height 328
paste input "sinhye517@gmail.com"
type input "sinhye517@gmail.com"
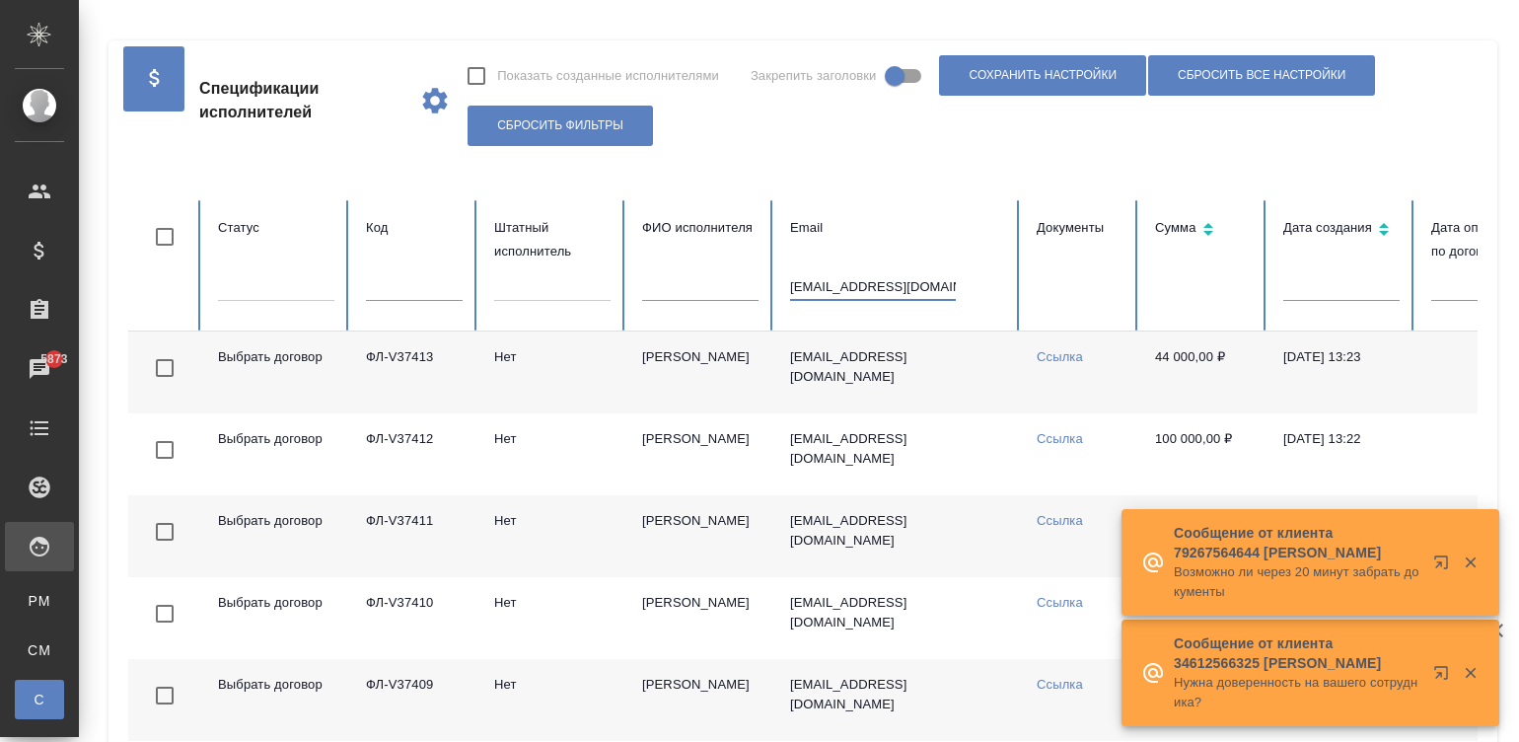
click at [848, 286] on input "sinhye517@gmail.com" at bounding box center [873, 287] width 166 height 28
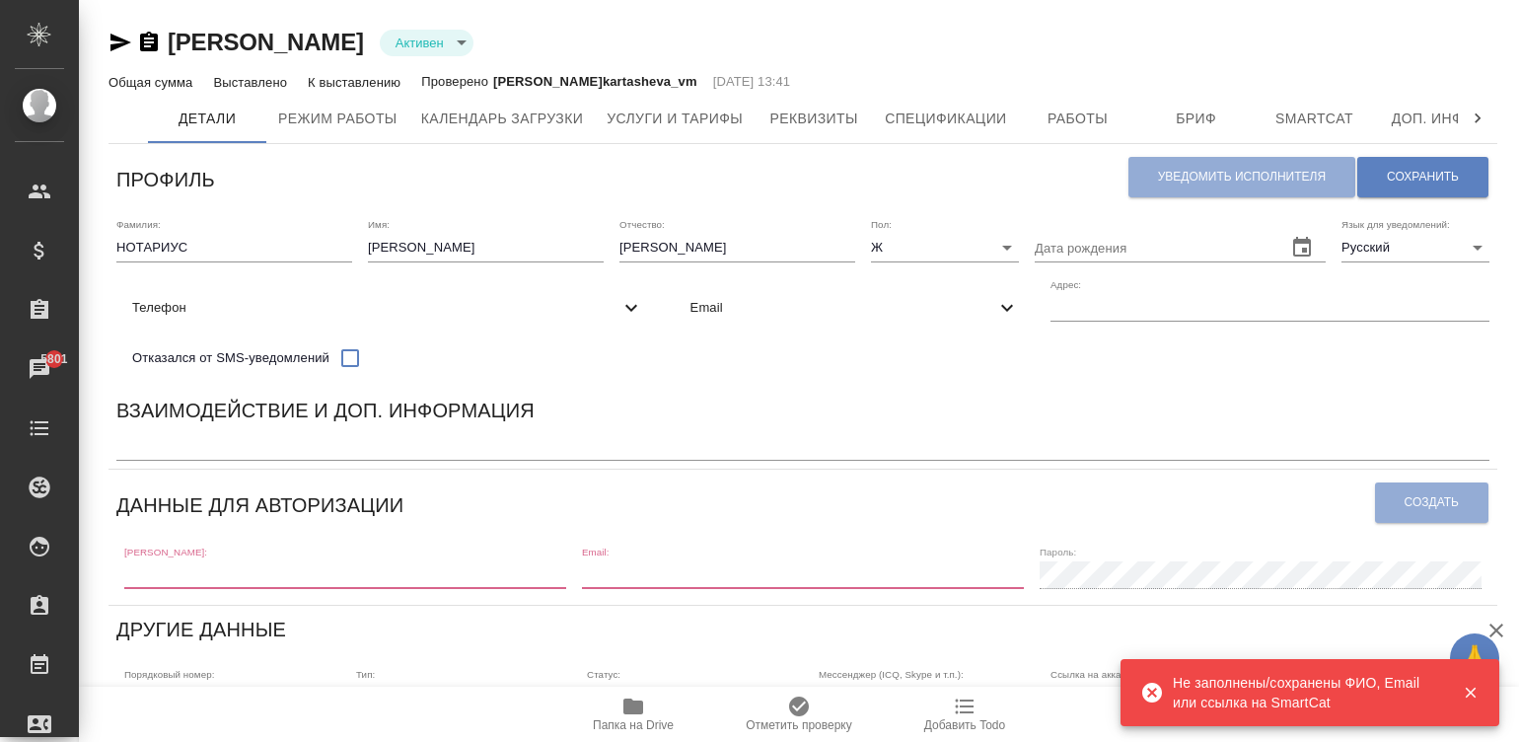
type input "active"
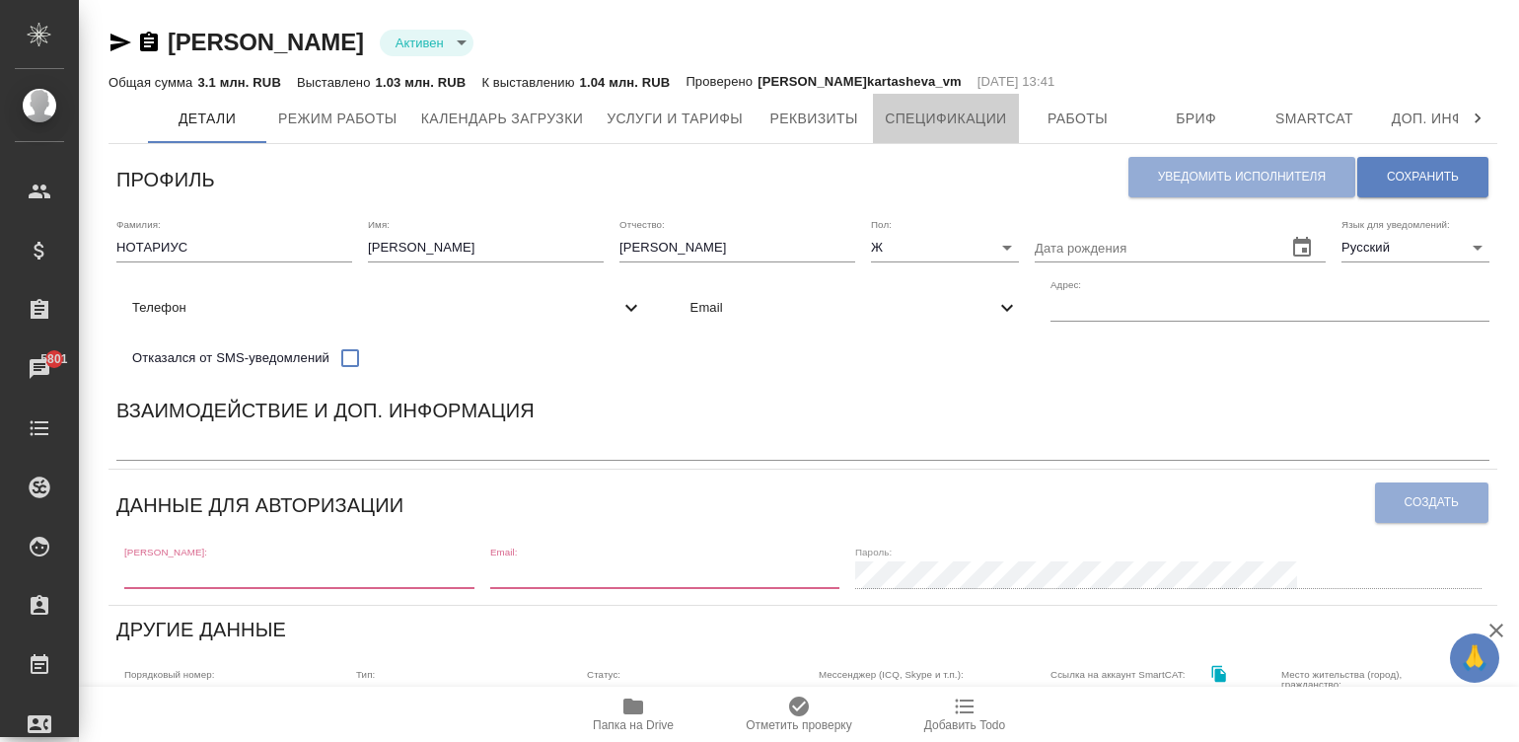
click at [888, 104] on button "Спецификации" at bounding box center [945, 118] width 145 height 49
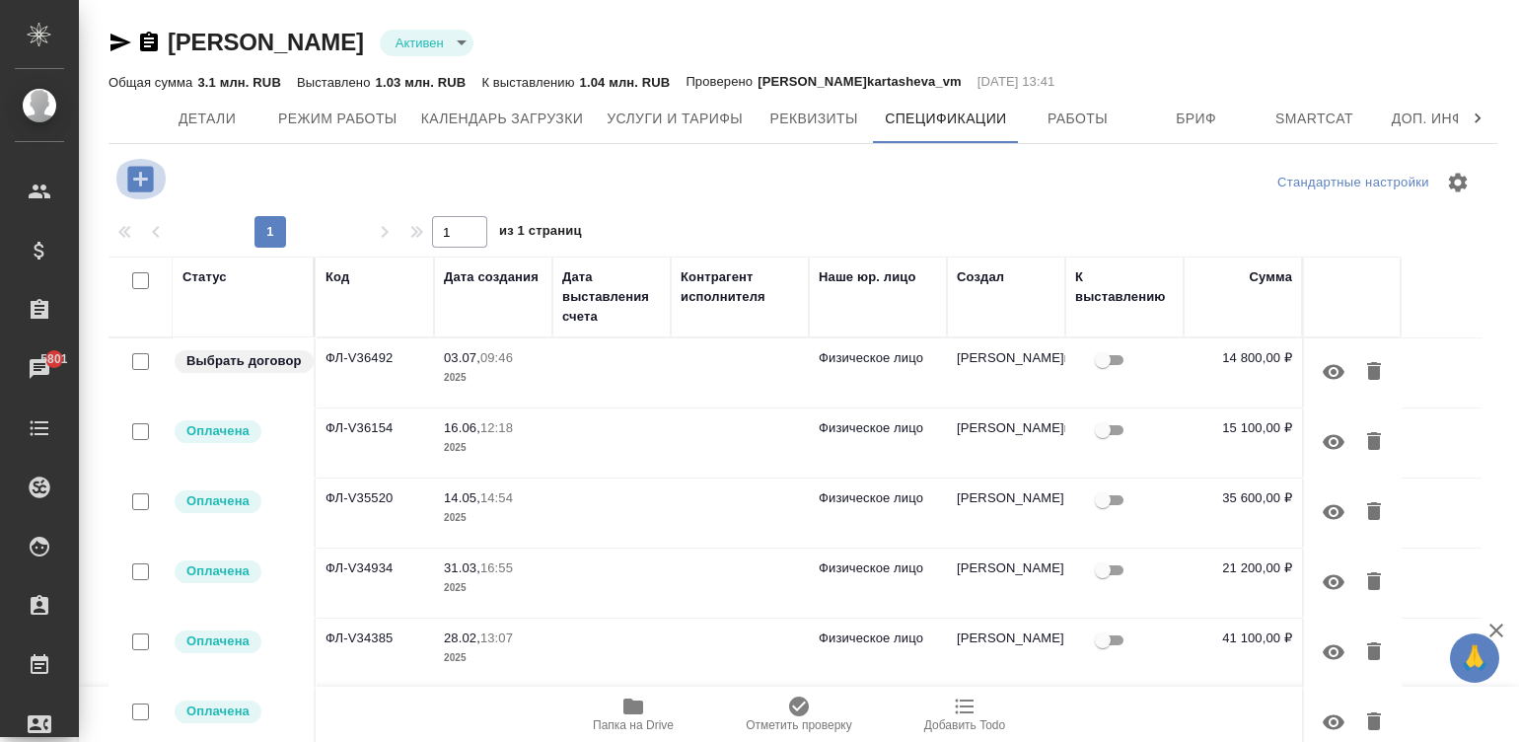
click at [136, 174] on icon "button" at bounding box center [140, 179] width 26 height 26
click at [729, 336] on thead "Статус Код Дата создания Дата выставления счета Контрагент исполнителя Наше юр.…" at bounding box center [794, 297] width 1373 height 82
click at [133, 170] on icon "button" at bounding box center [140, 179] width 26 height 26
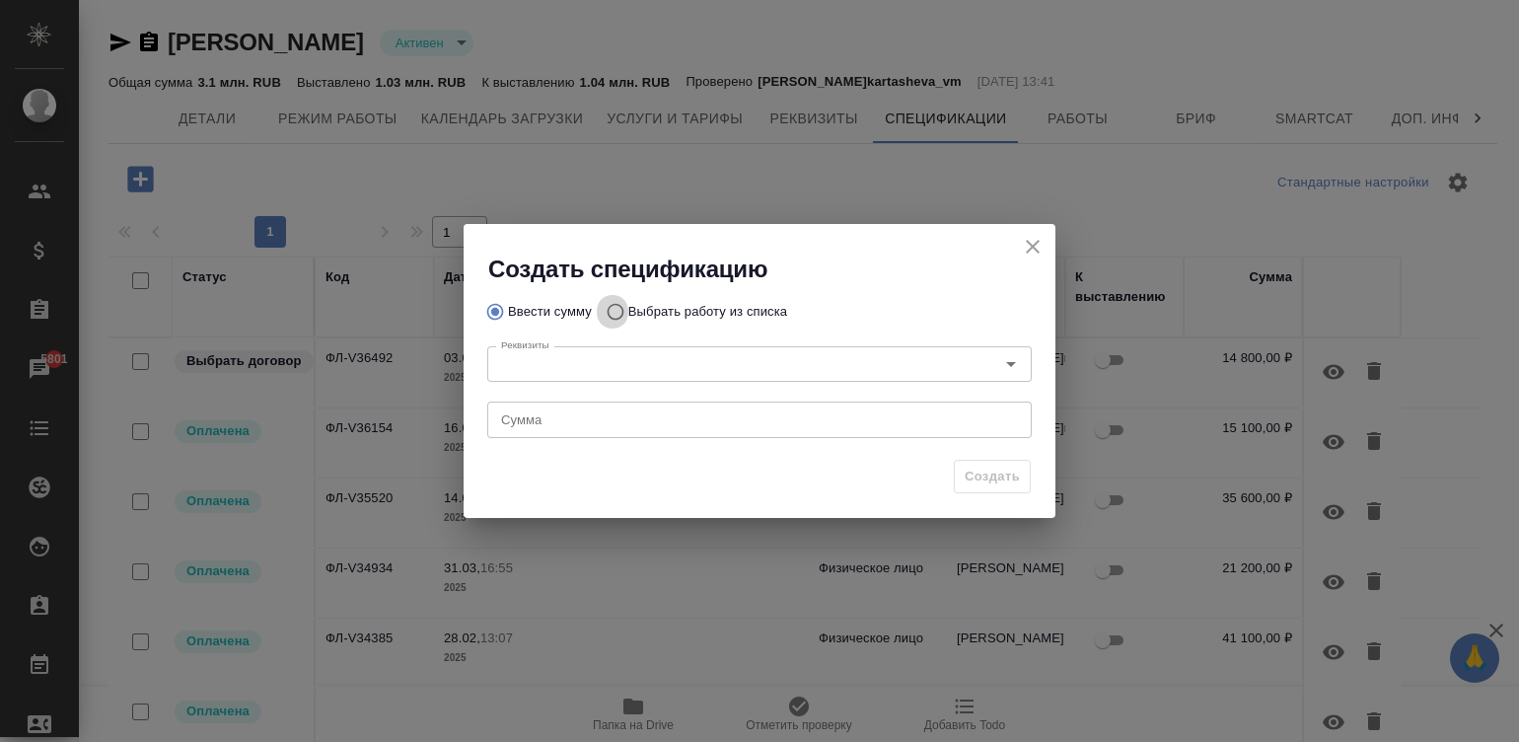
click at [604, 304] on input "Выбрать работу из списка" at bounding box center [613, 311] width 32 height 37
radio input "true"
radio input "false"
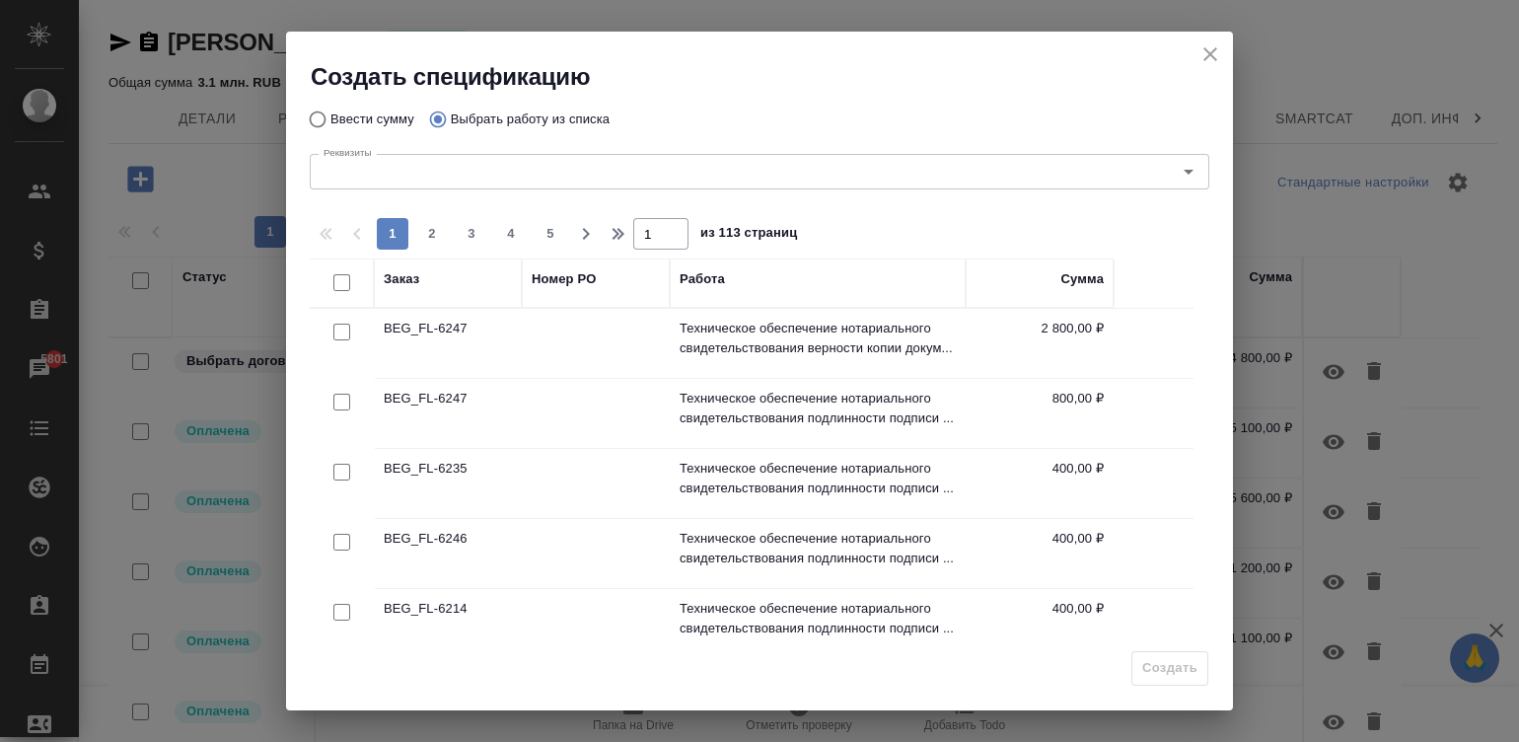
click at [339, 324] on input "checkbox" at bounding box center [341, 332] width 17 height 17
checkbox input "true"
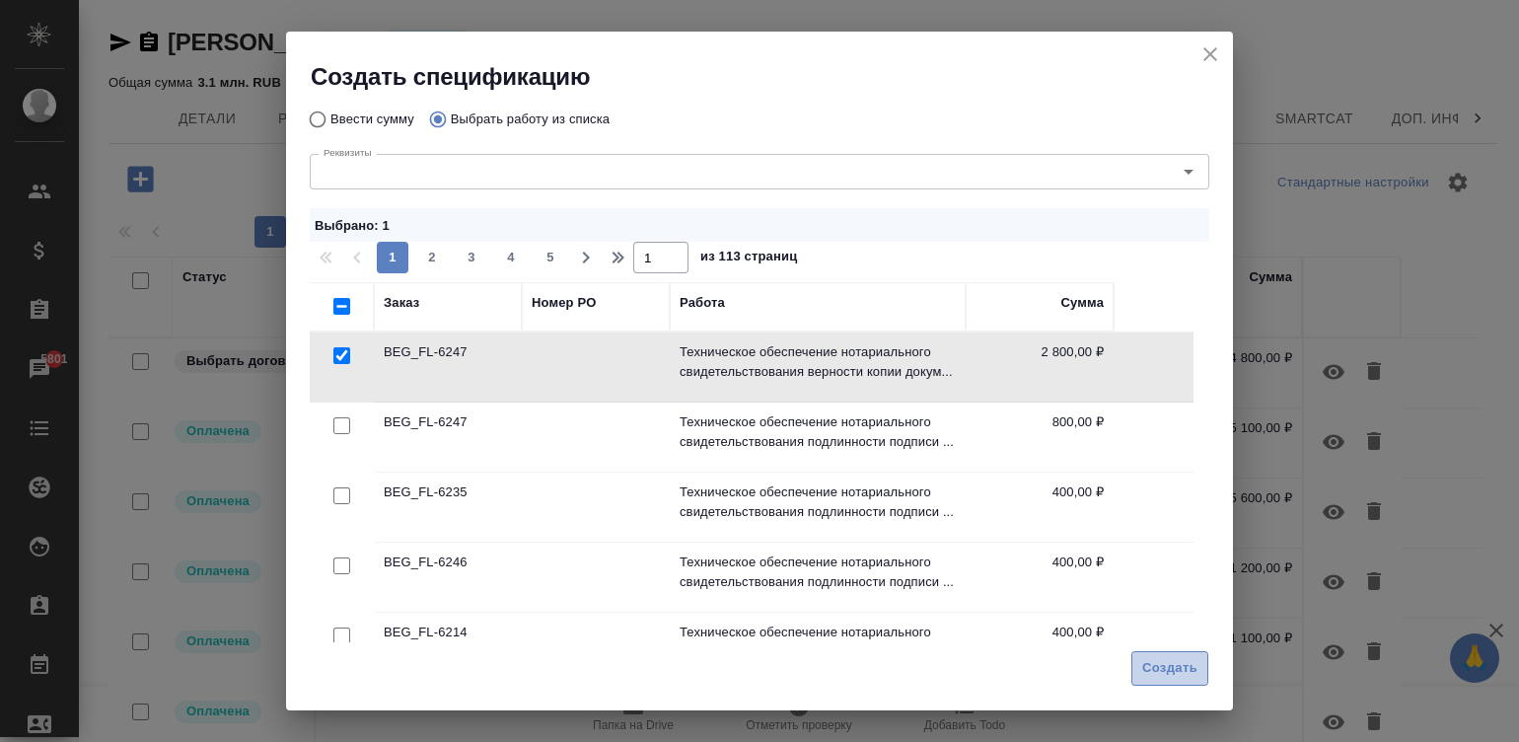
click at [1158, 661] on span "Создать" at bounding box center [1169, 668] width 55 height 23
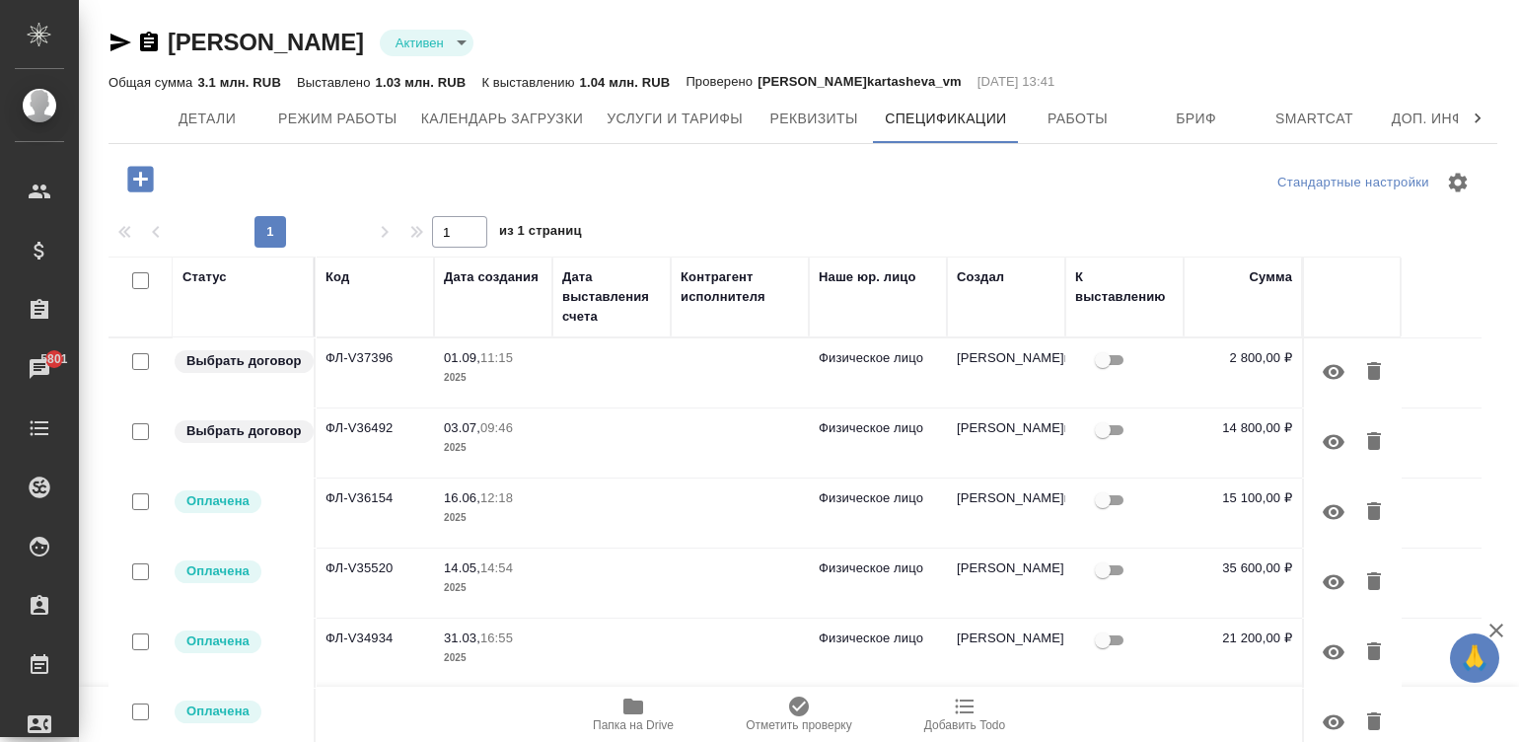
click at [1028, 359] on td "Малинина Мария m.malinina" at bounding box center [1006, 372] width 118 height 69
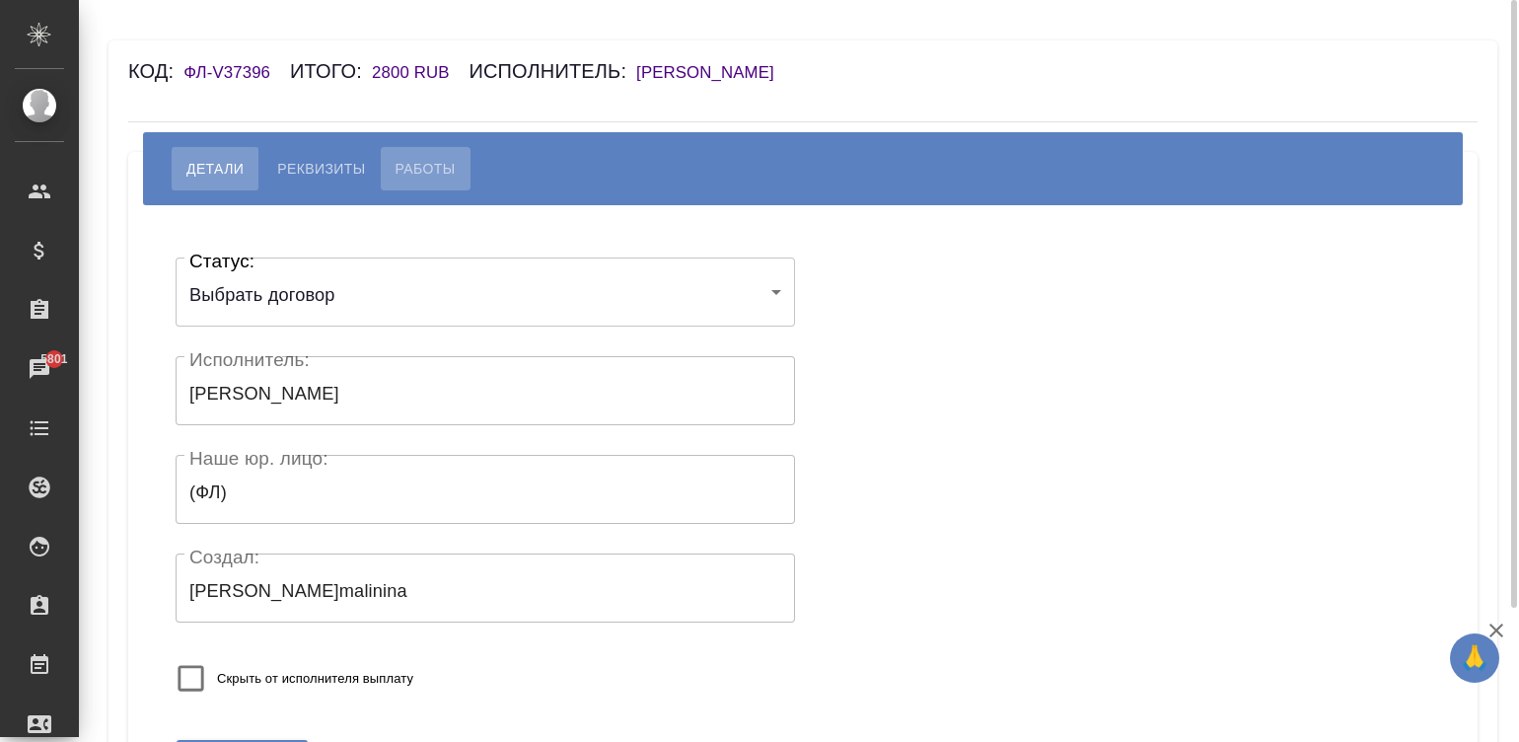
click at [405, 154] on button "Работы" at bounding box center [426, 168] width 90 height 43
select select "10"
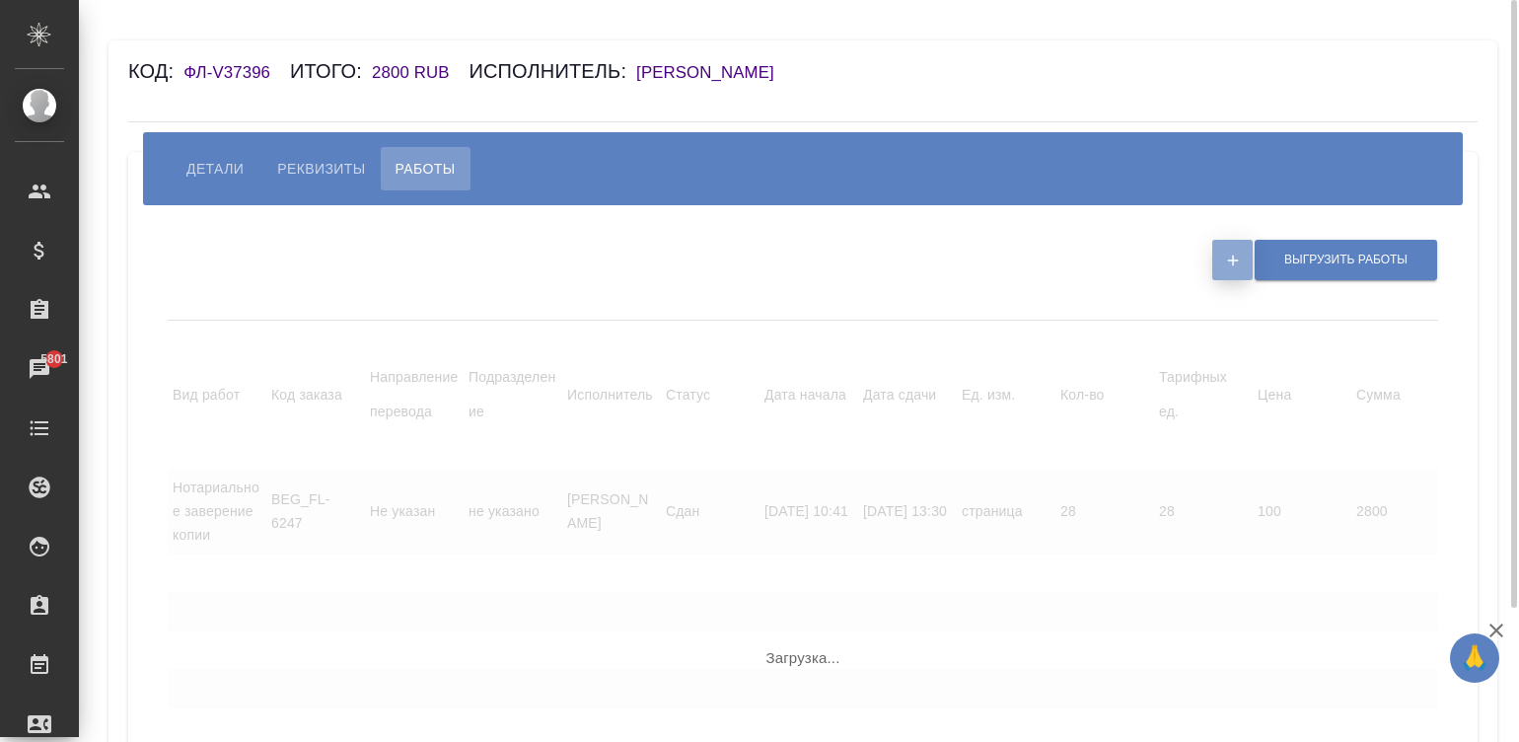
click at [1219, 260] on button "button" at bounding box center [1232, 260] width 40 height 40
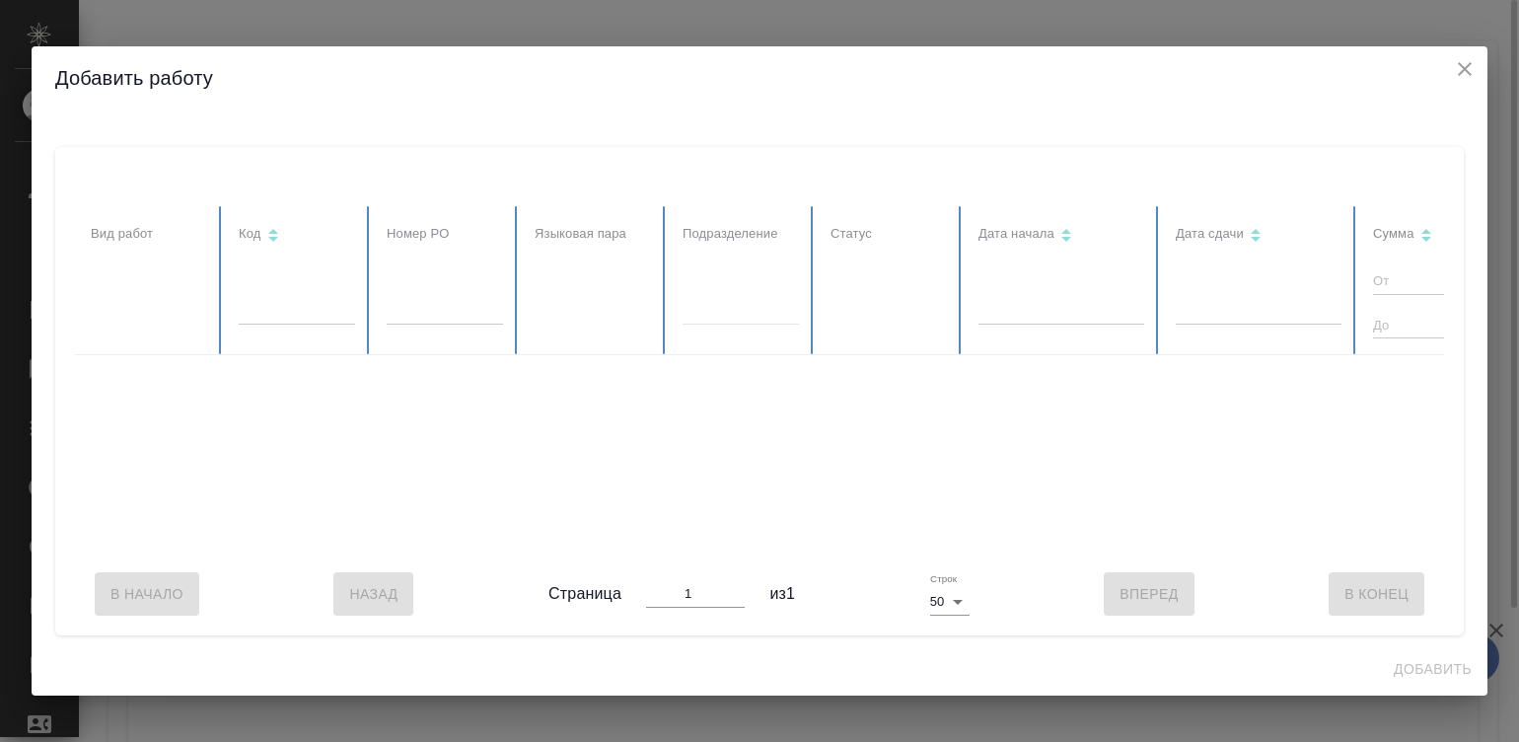
click at [1219, 260] on div at bounding box center [1012, 379] width 1874 height 346
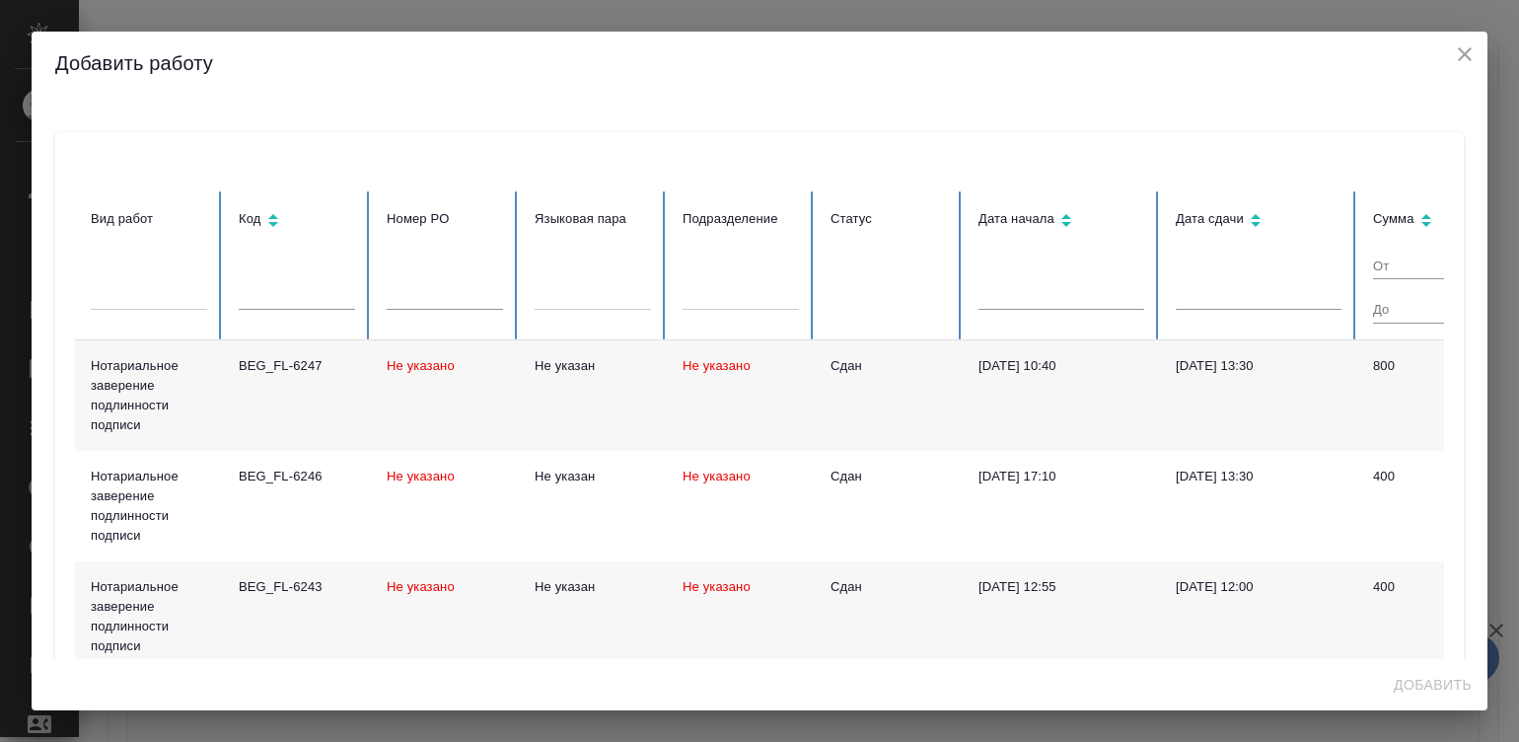
click at [1136, 394] on td "22.08.2025, 10:40" at bounding box center [1061, 395] width 197 height 110
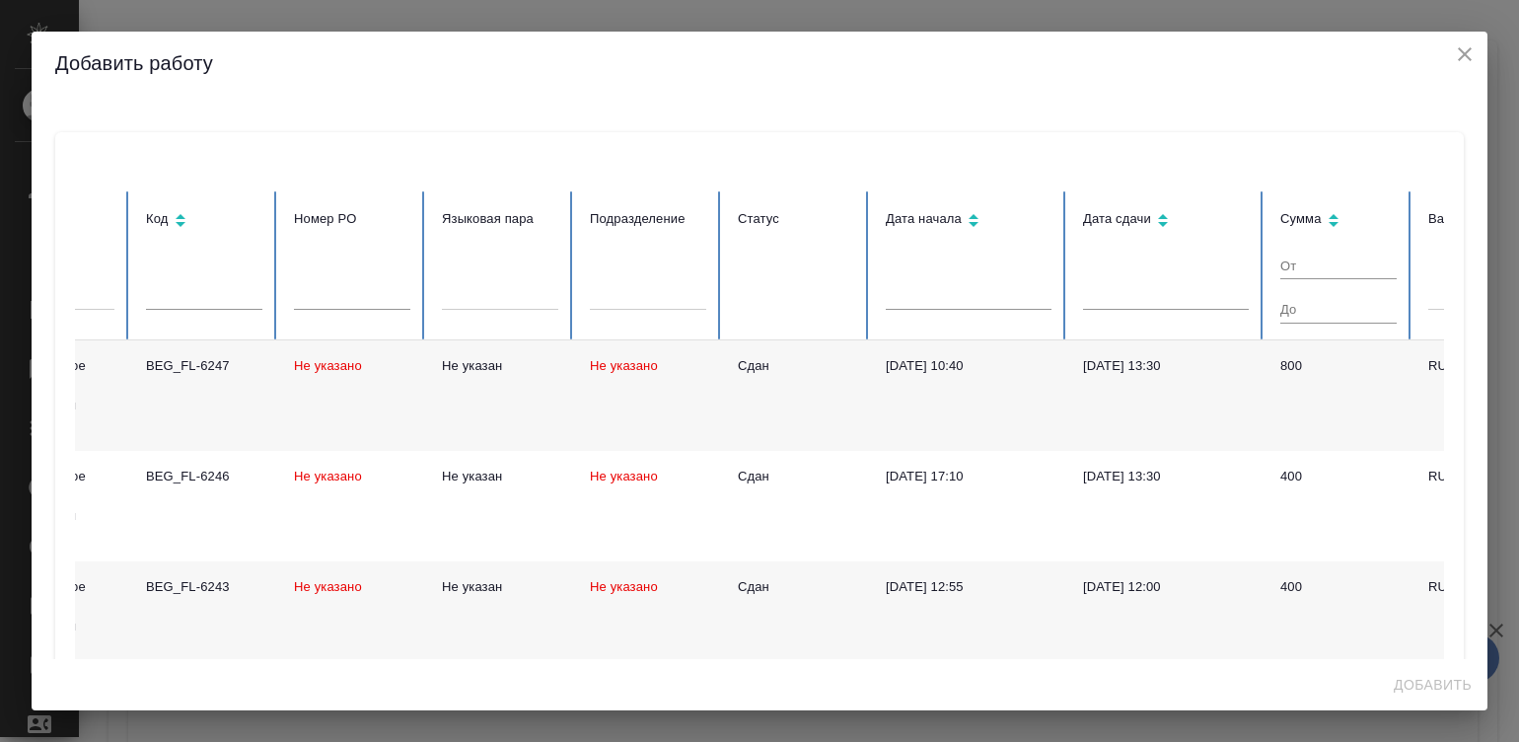
scroll to position [0, 523]
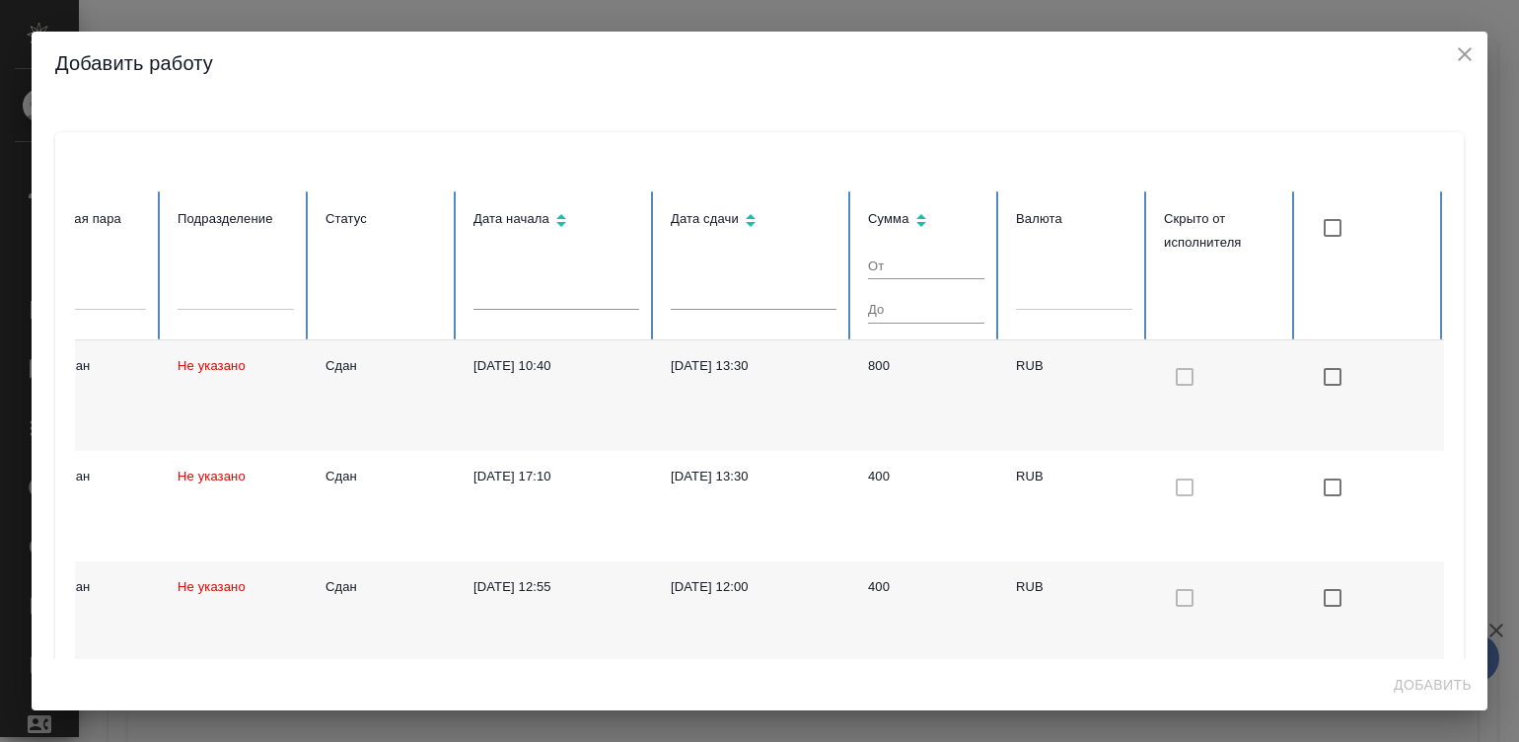
drag, startPoint x: 1137, startPoint y: 394, endPoint x: 1475, endPoint y: 413, distance: 337.9
click at [1475, 413] on div "Вид работ Код Номер PO Языковая пара Подразделение Статус Дата начала Дата сдач…" at bounding box center [760, 377] width 1456 height 564
click at [1312, 373] on input "checkbox with default color" at bounding box center [1332, 376] width 41 height 41
checkbox input "true"
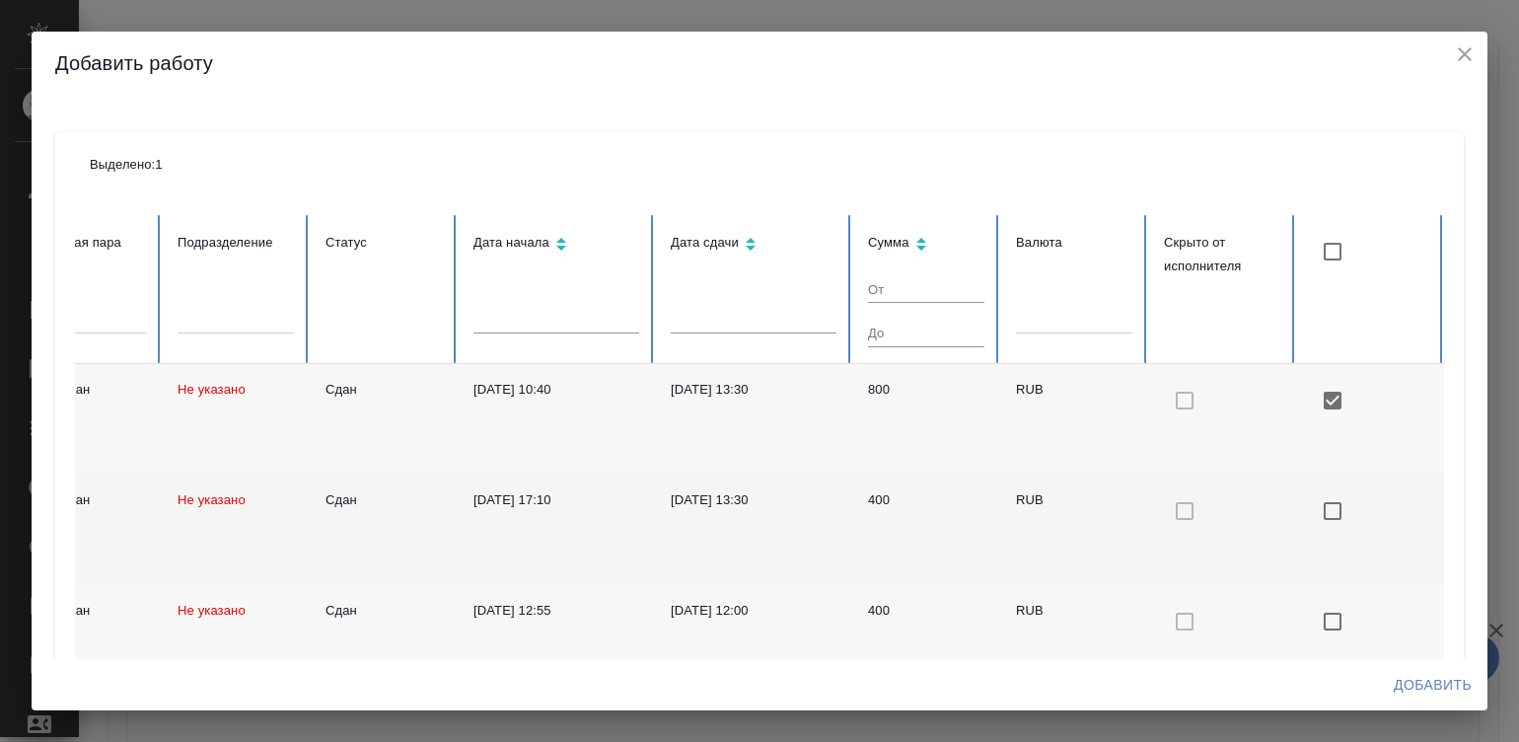
click at [1303, 477] on td at bounding box center [1370, 529] width 148 height 110
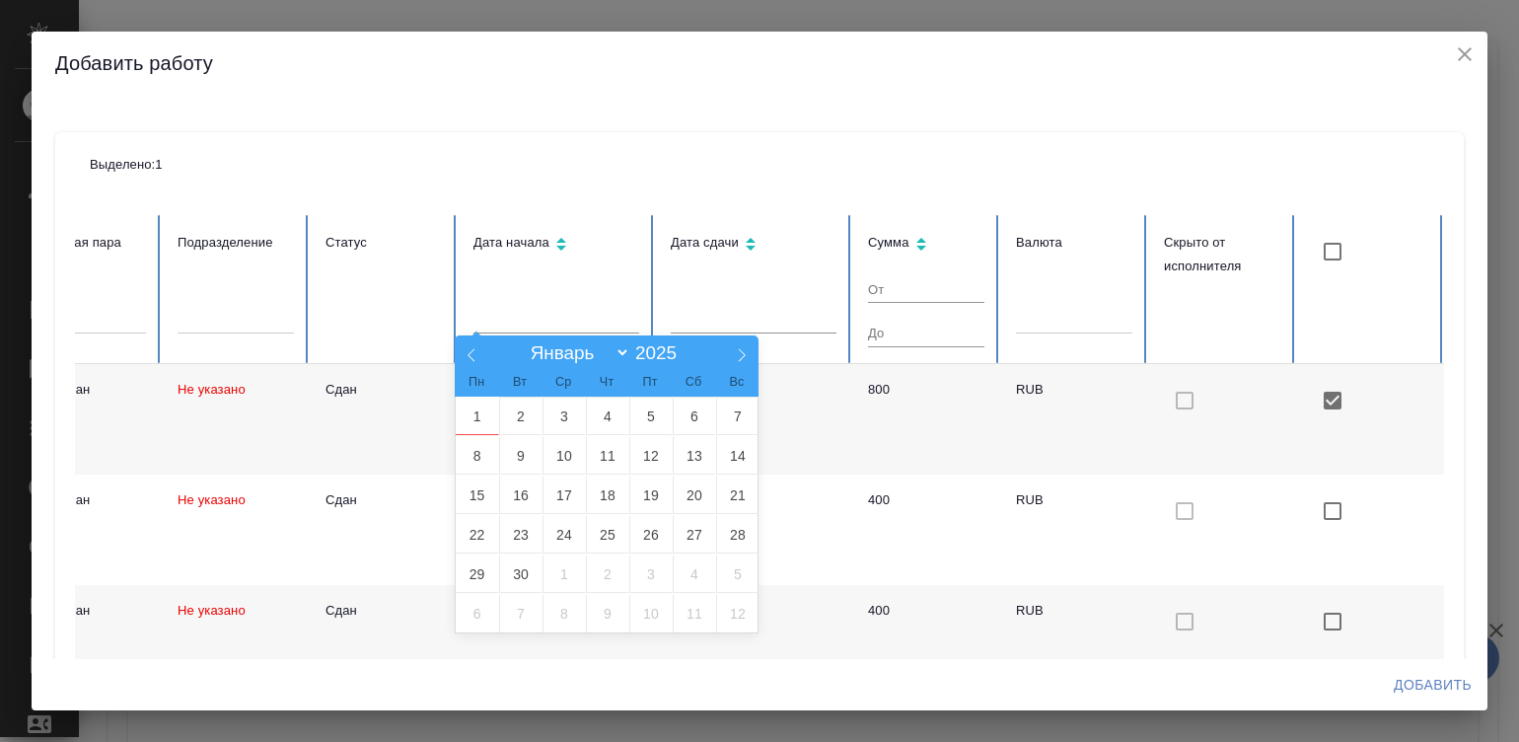
click at [523, 316] on input "text" at bounding box center [556, 319] width 166 height 28
click at [459, 409] on span "1" at bounding box center [477, 415] width 43 height 38
type input "01.09"
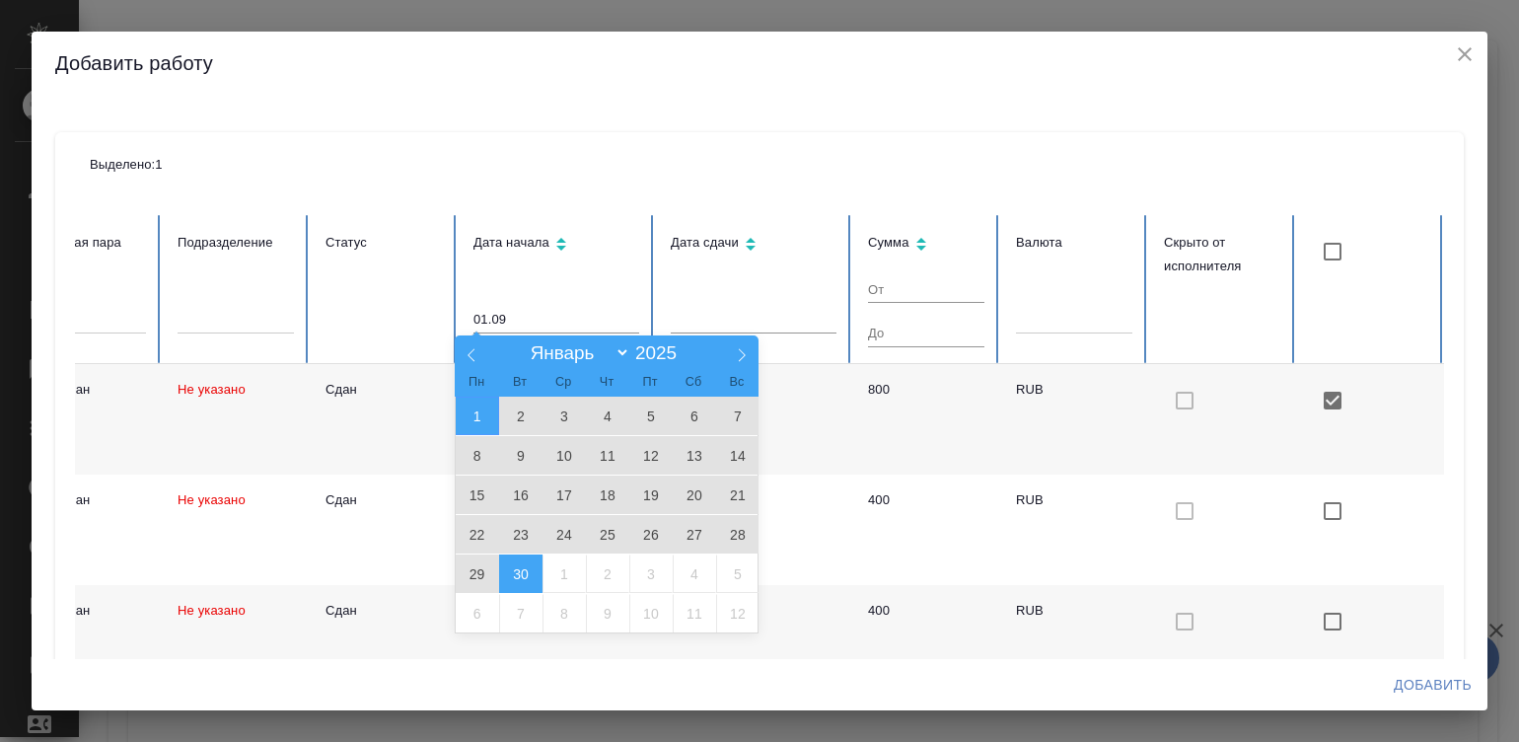
click at [505, 565] on span "30" at bounding box center [520, 573] width 43 height 38
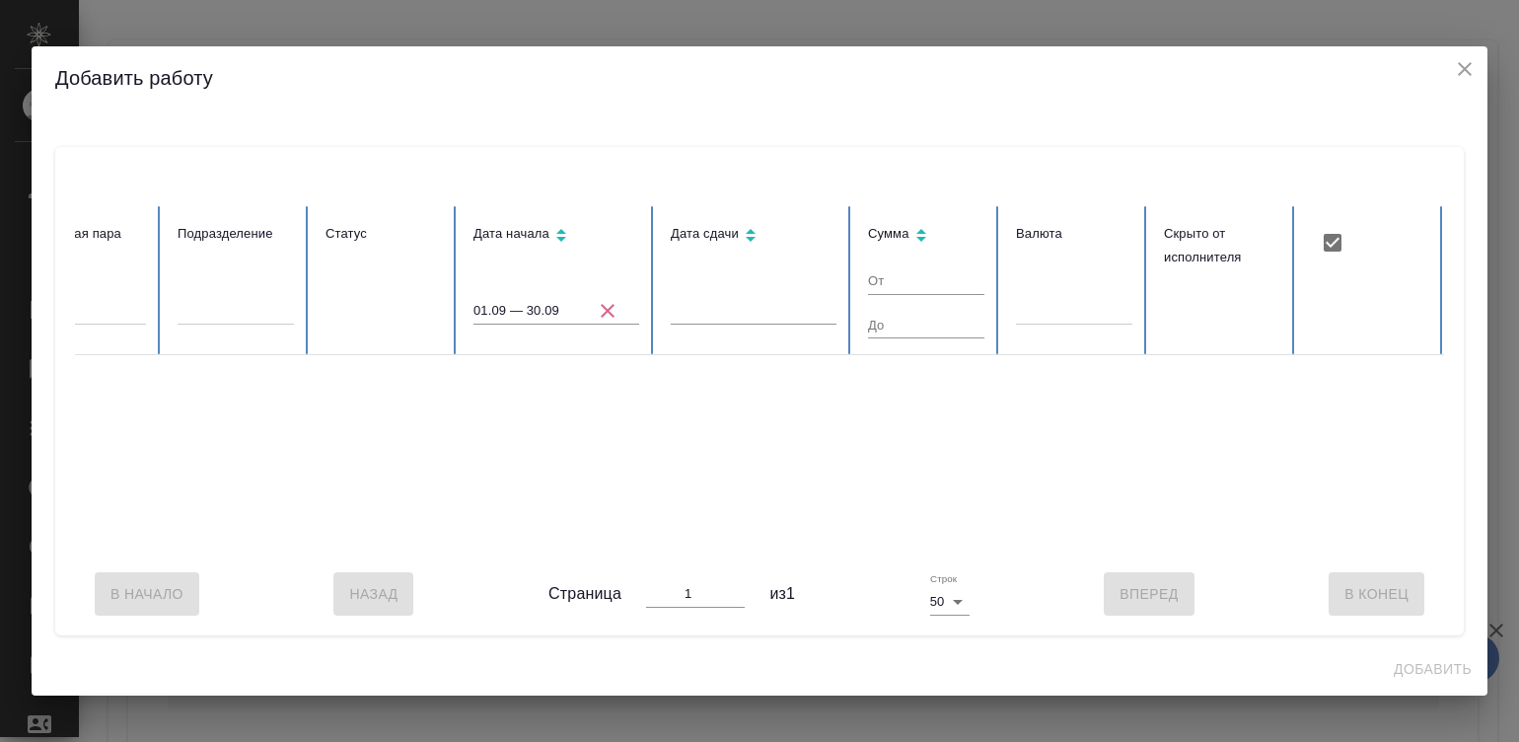
scroll to position [0, 504]
click at [604, 299] on icon "button" at bounding box center [609, 311] width 24 height 24
click at [735, 305] on div at bounding box center [508, 379] width 1874 height 346
click at [719, 297] on body "🙏 .cls-1 fill:#fff; AWATERA Малинина Мария m.malinina Клиенты Спецификации Зака…" at bounding box center [759, 371] width 1519 height 742
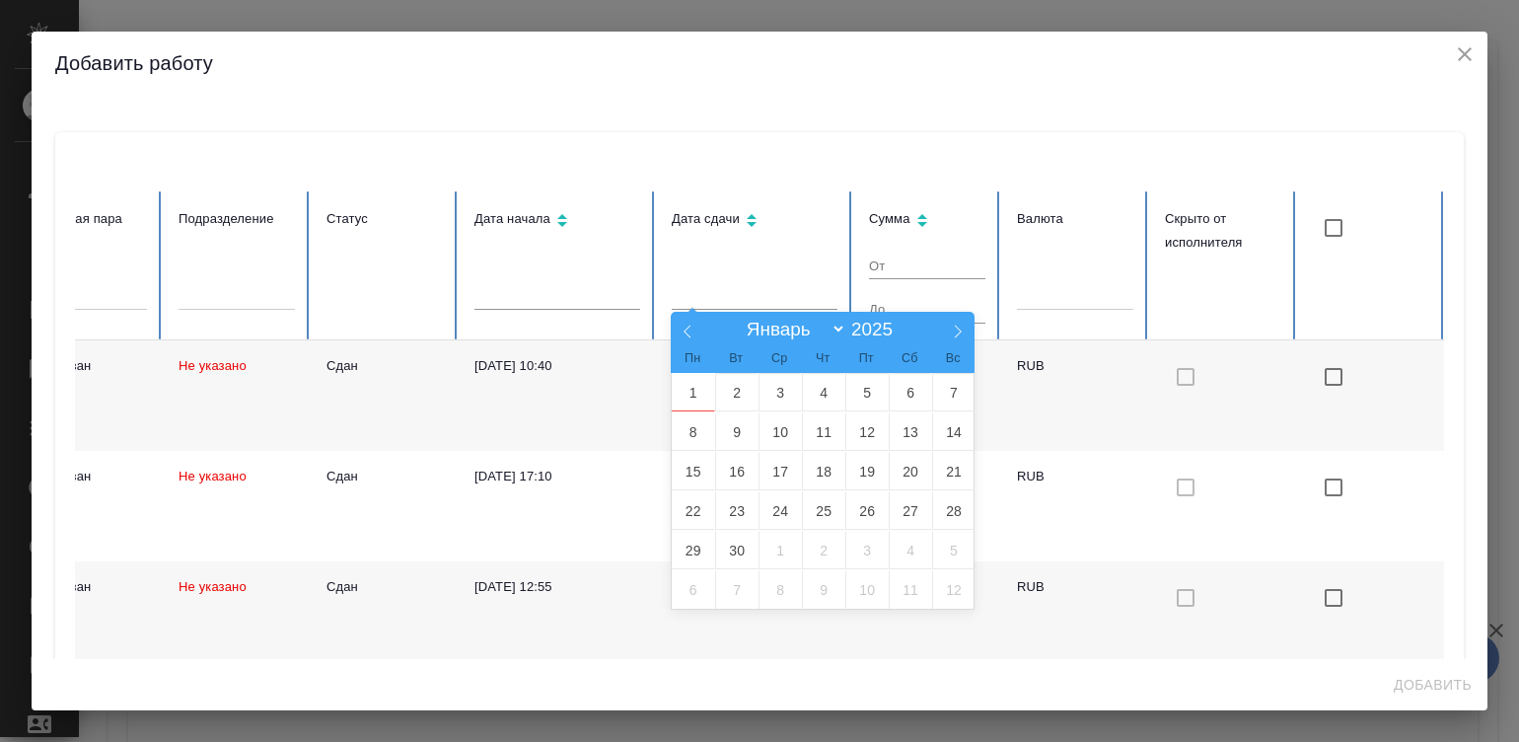
checkbox input "false"
click at [553, 277] on th "Дата начала" at bounding box center [557, 265] width 197 height 149
click at [518, 296] on body "🙏 .cls-1 fill:#fff; AWATERA Малинина Мария m.malinina Клиенты Спецификации Зака…" at bounding box center [759, 371] width 1519 height 742
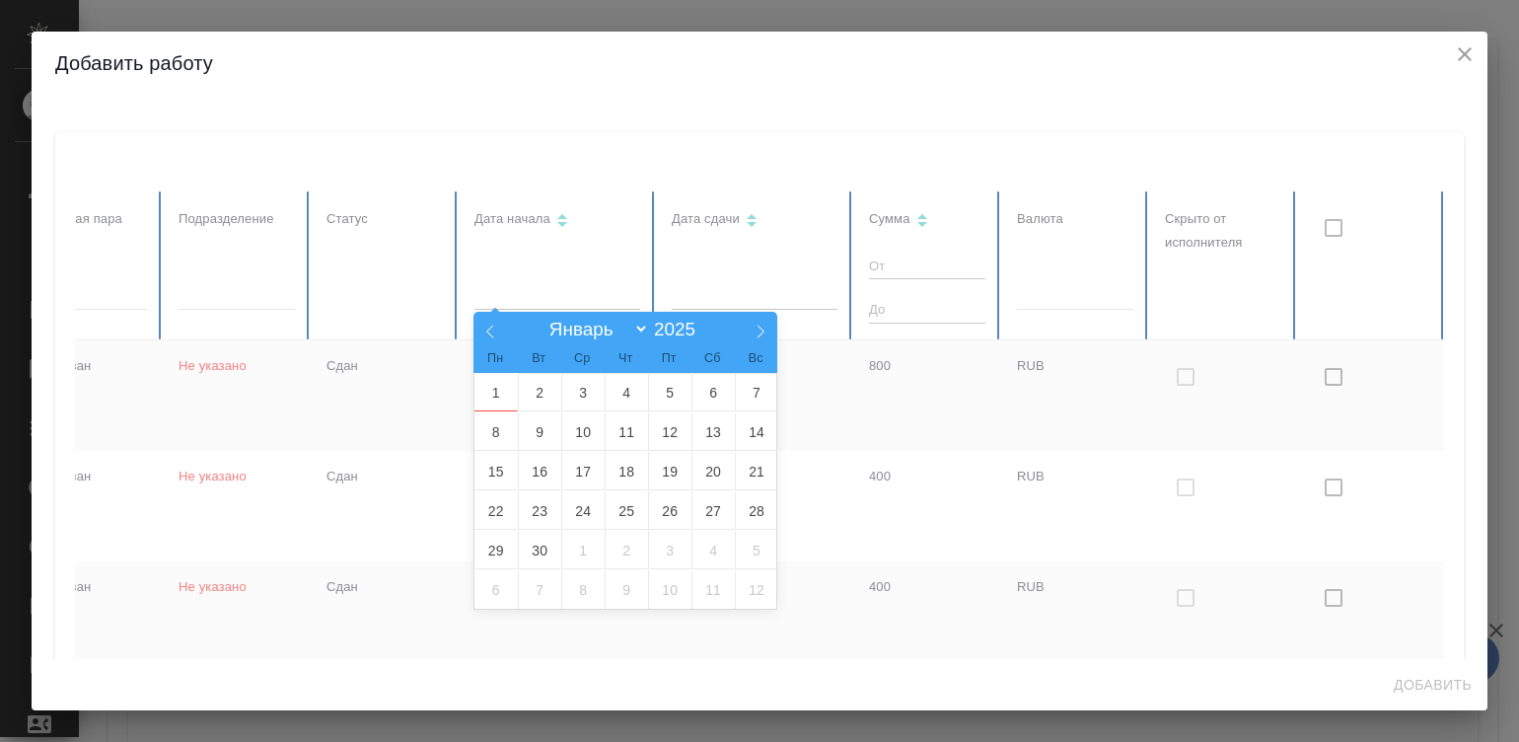
click at [494, 387] on span "1" at bounding box center [495, 392] width 43 height 38
type input "01.09"
click at [794, 306] on body "🙏 .cls-1 fill:#fff; AWATERA Малинина Мария m.malinina Клиенты Спецификации Зака…" at bounding box center [759, 371] width 1519 height 742
click at [0, 0] on div "Январь Февраль Март Апрель Май Июнь Июль Август Сентябрь Октябрь Ноябрь Декабрь…" at bounding box center [0, 0] width 0 height 0
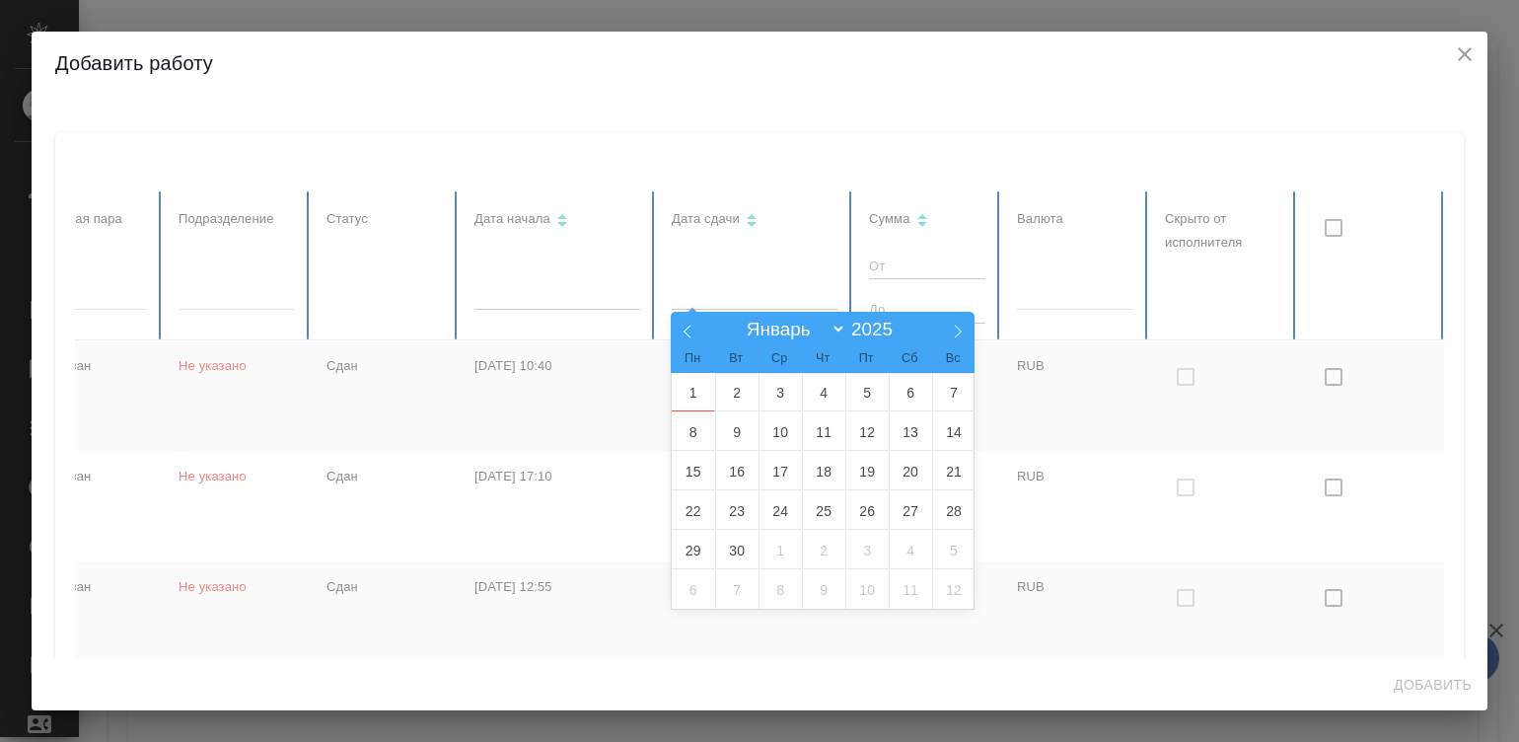
click at [684, 316] on span at bounding box center [688, 329] width 34 height 34
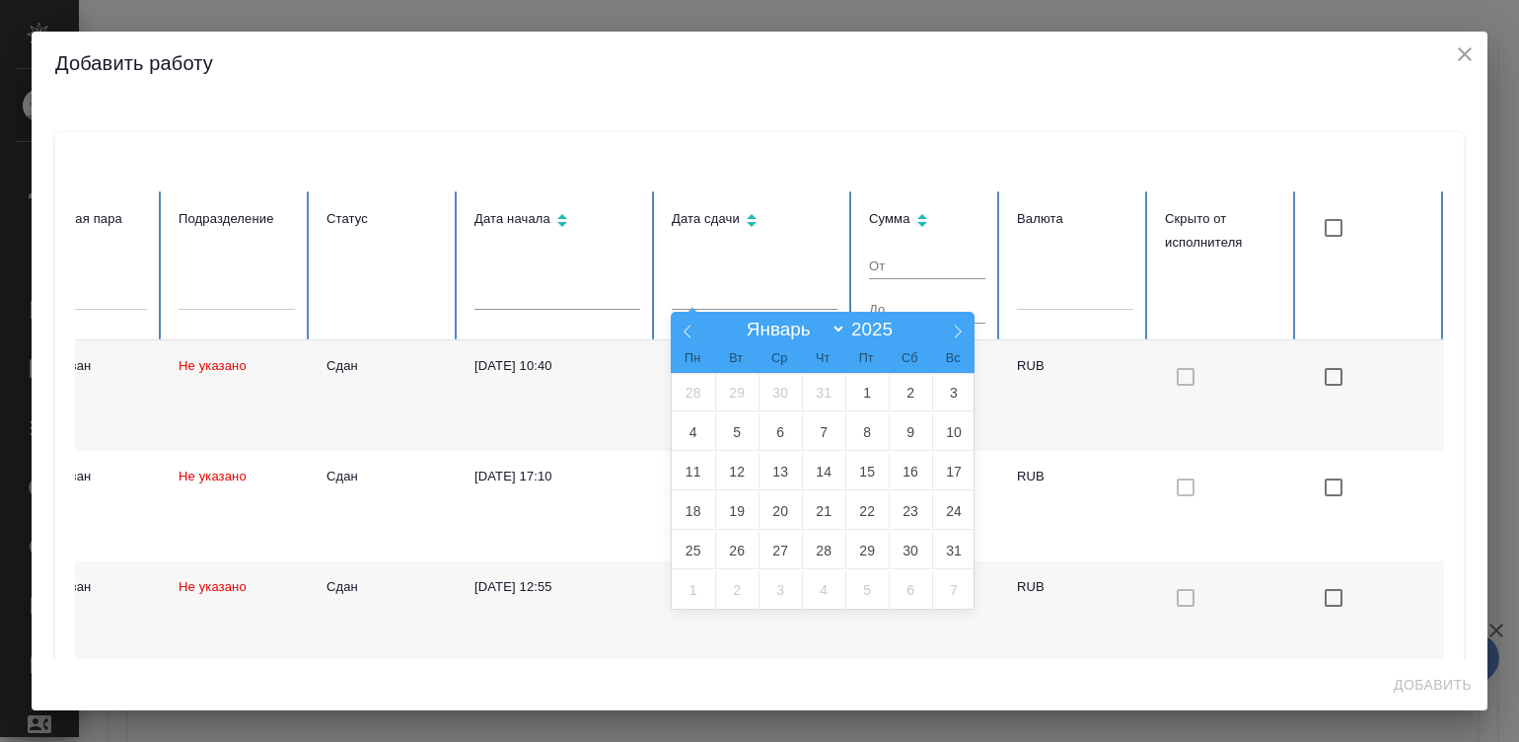
select select "7"
click at [1055, 83] on div "Добавить работу" at bounding box center [760, 63] width 1456 height 63
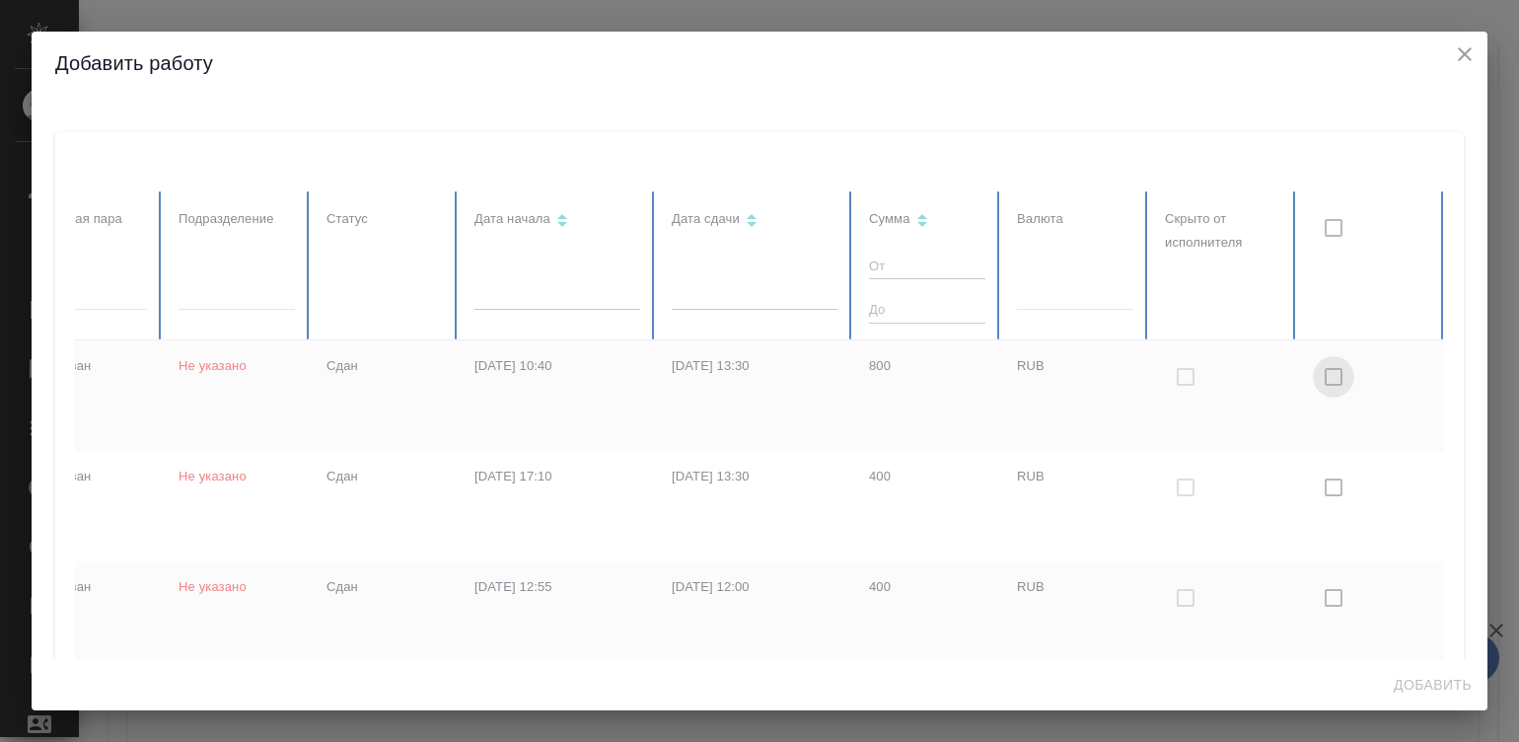
click at [1324, 373] on input "checkbox with default color" at bounding box center [1333, 376] width 41 height 41
checkbox input "true"
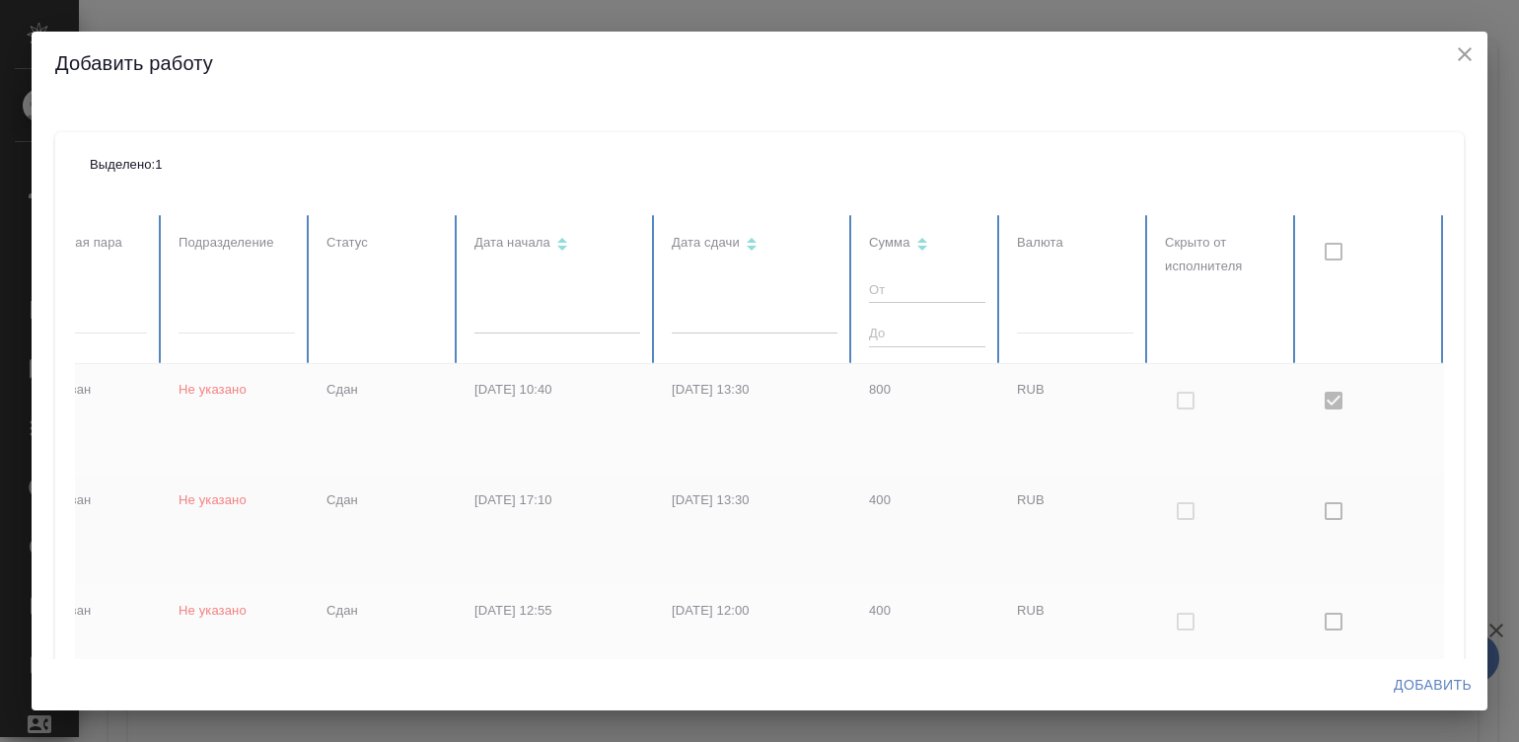
click at [1328, 504] on input "checkbox with default color" at bounding box center [1333, 510] width 41 height 41
checkbox input "true"
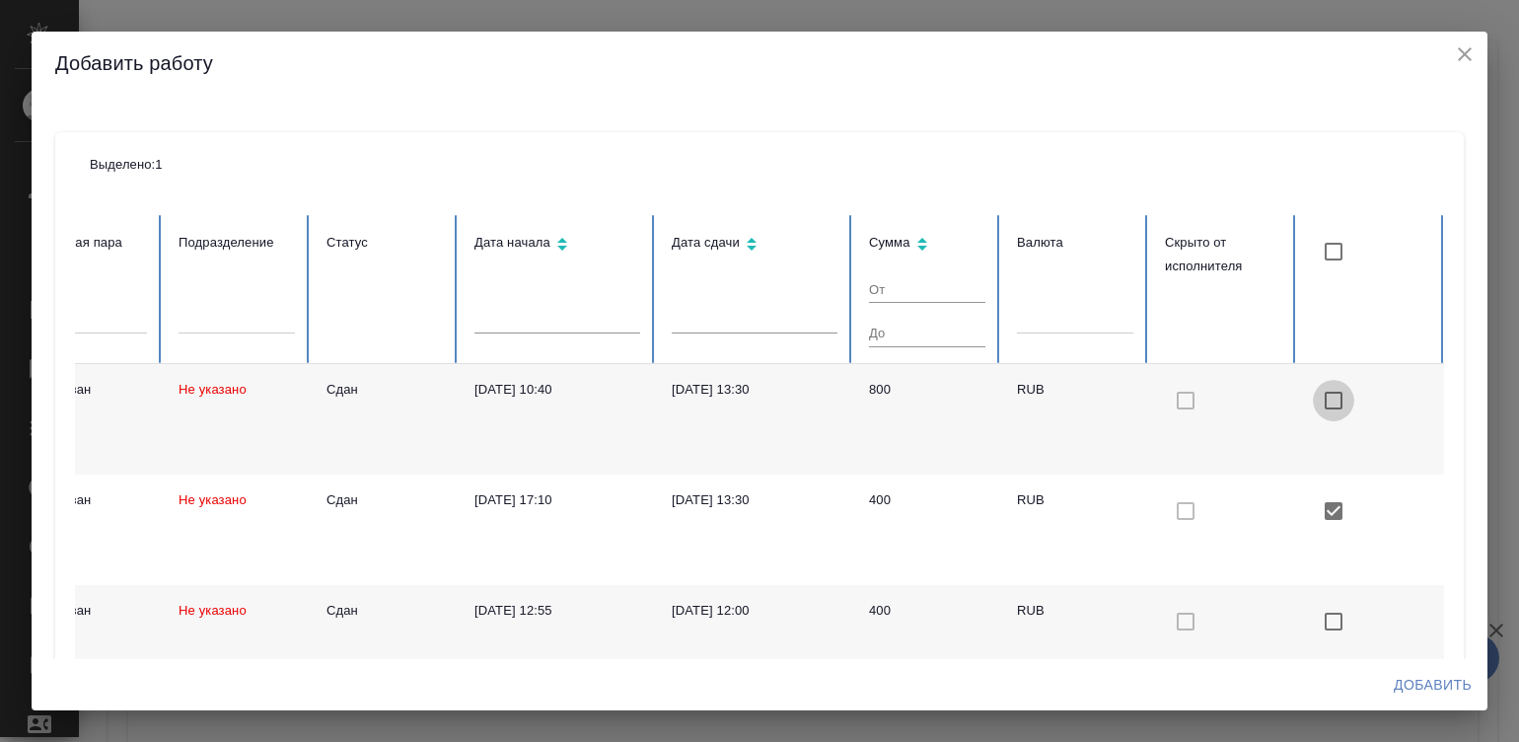
click at [1327, 396] on input "checkbox with default color" at bounding box center [1333, 400] width 41 height 41
checkbox input "true"
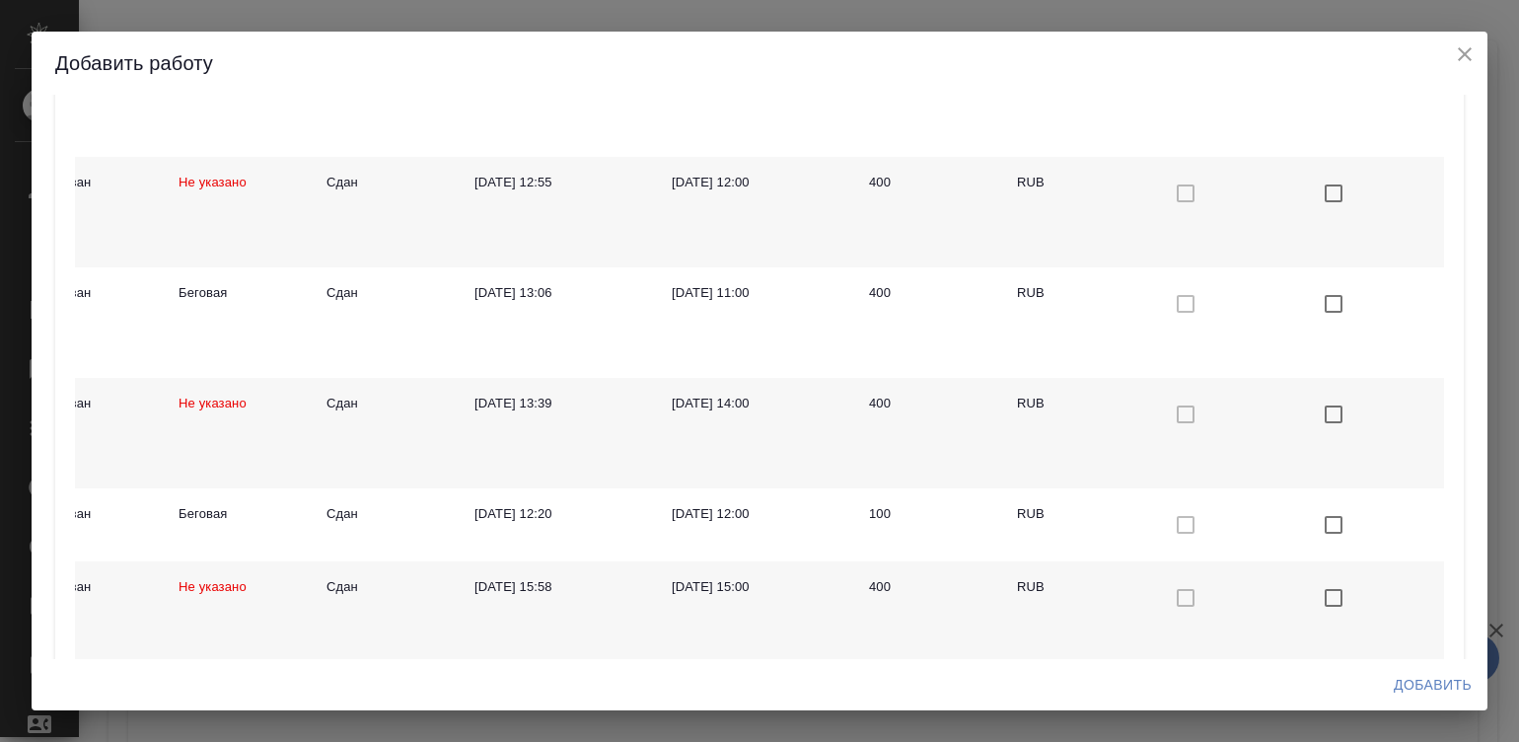
scroll to position [465, 0]
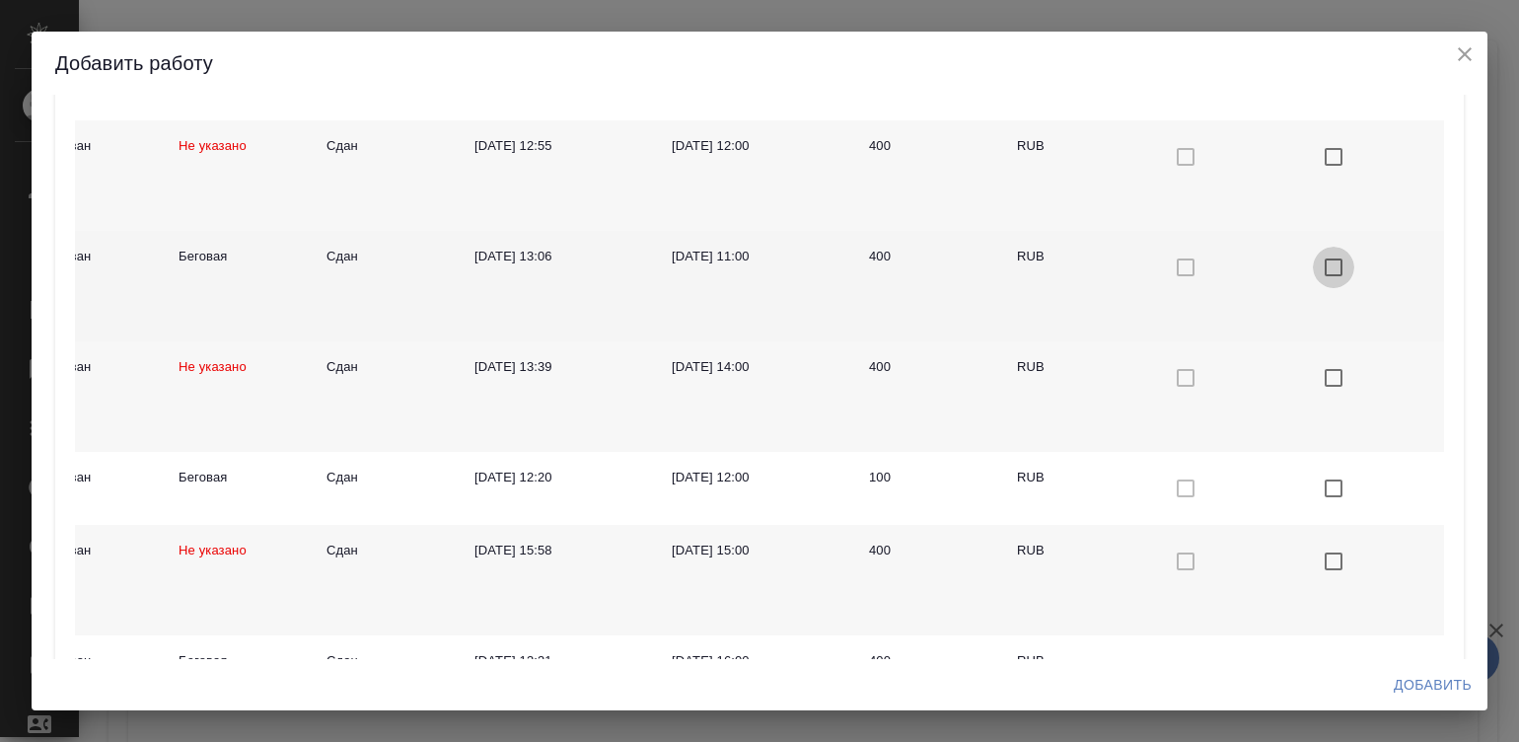
click at [1333, 264] on input "checkbox with default color" at bounding box center [1333, 267] width 41 height 41
checkbox input "true"
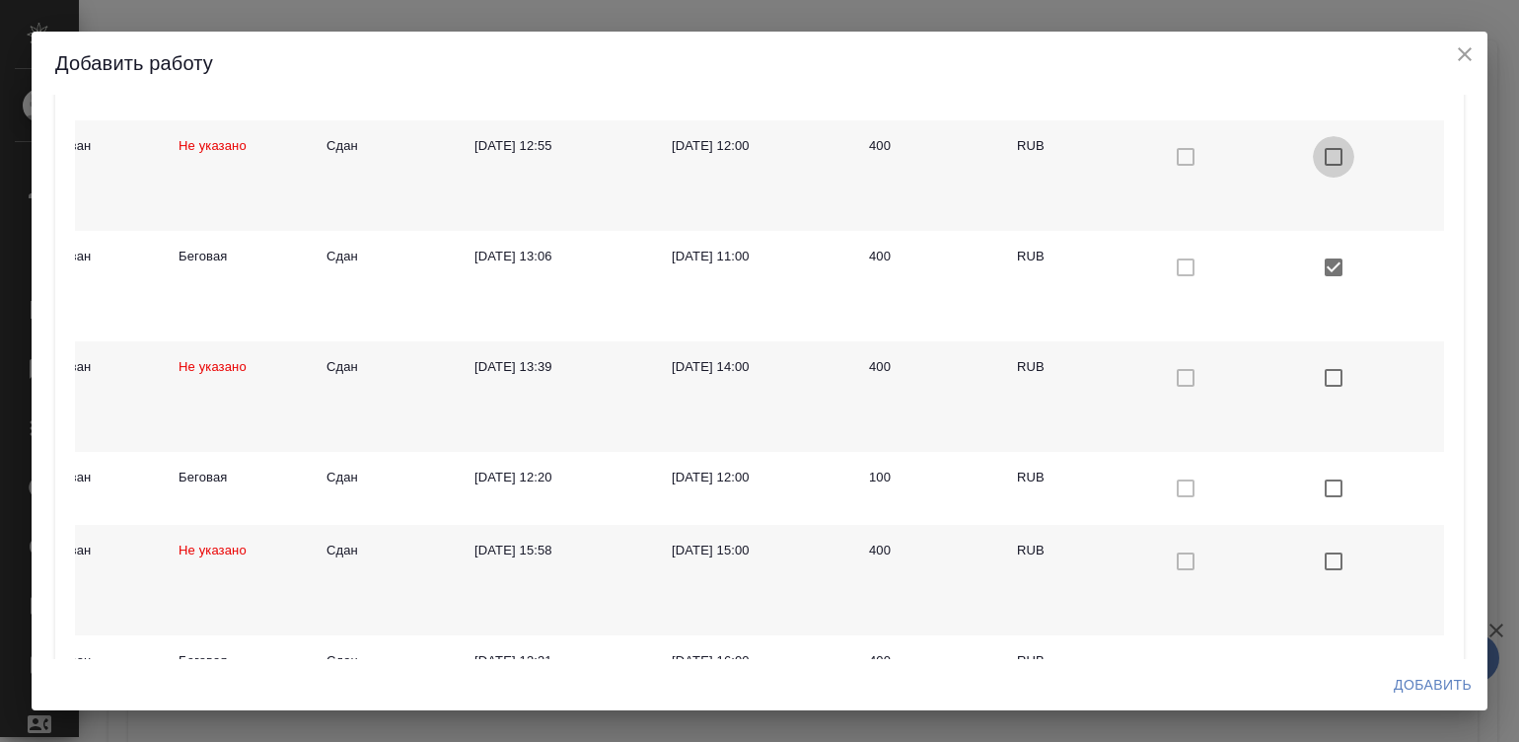
click at [1327, 147] on input "checkbox with default color" at bounding box center [1333, 156] width 41 height 41
checkbox input "true"
click at [1329, 365] on input "checkbox with default color" at bounding box center [1333, 377] width 41 height 41
checkbox input "true"
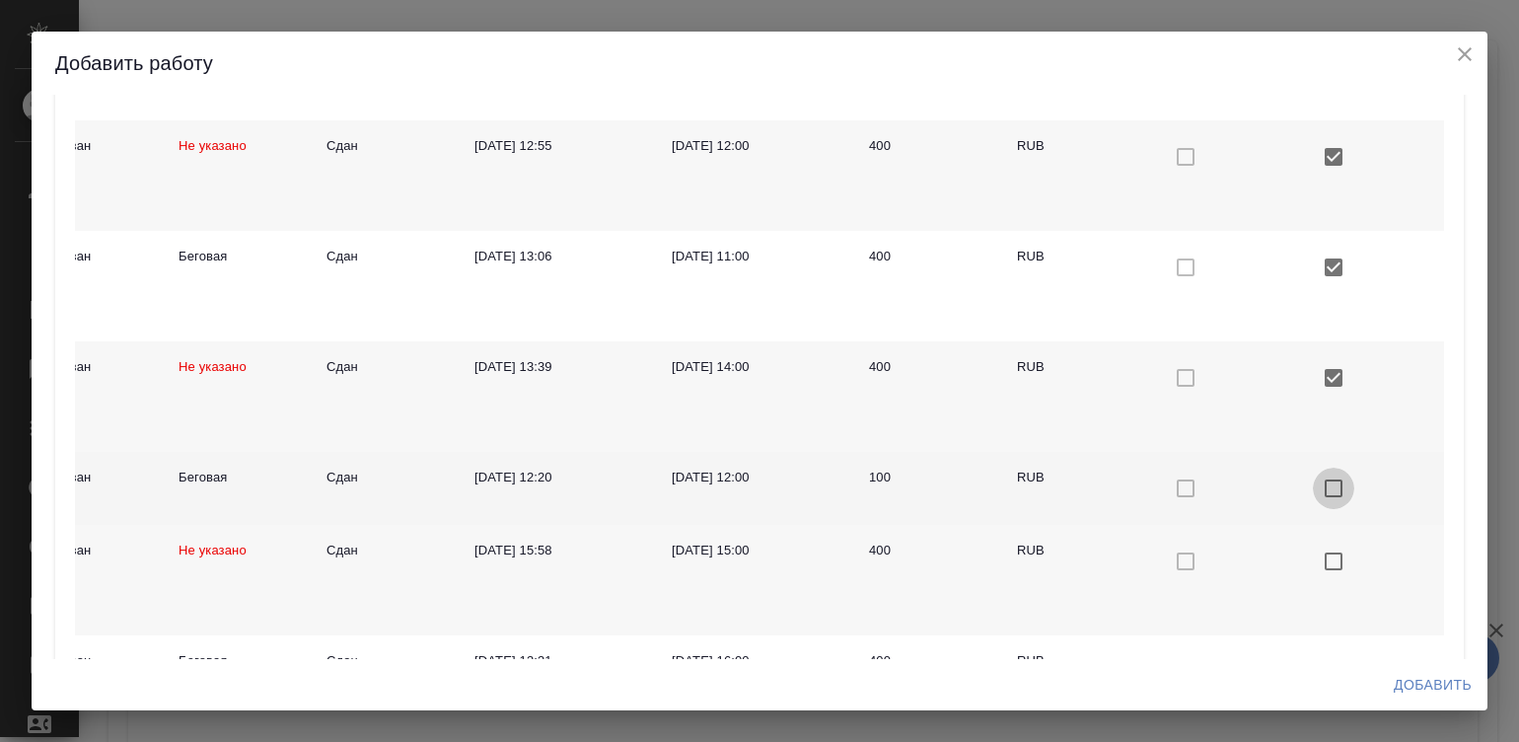
click at [1332, 480] on input "checkbox with default color" at bounding box center [1333, 488] width 41 height 41
checkbox input "true"
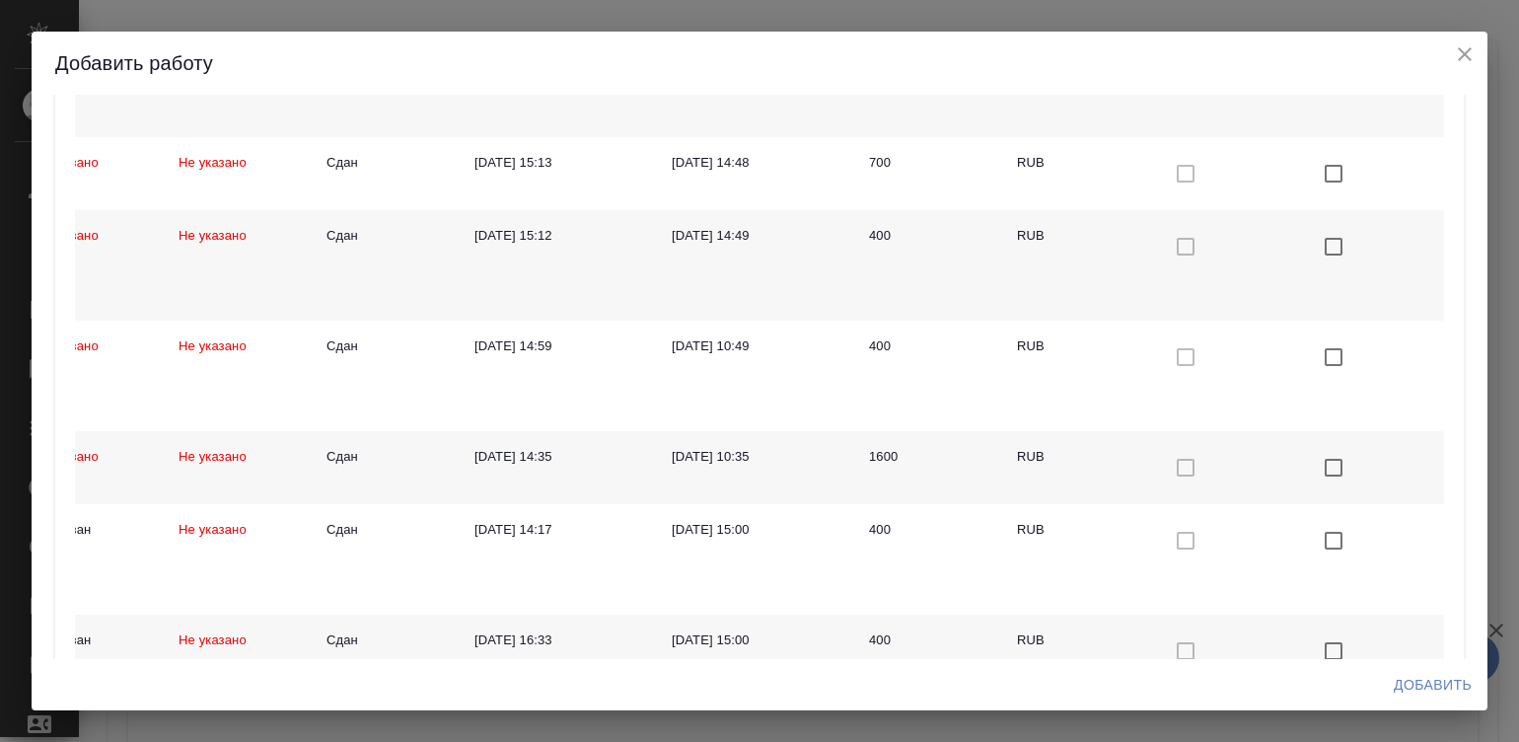
scroll to position [4330, 0]
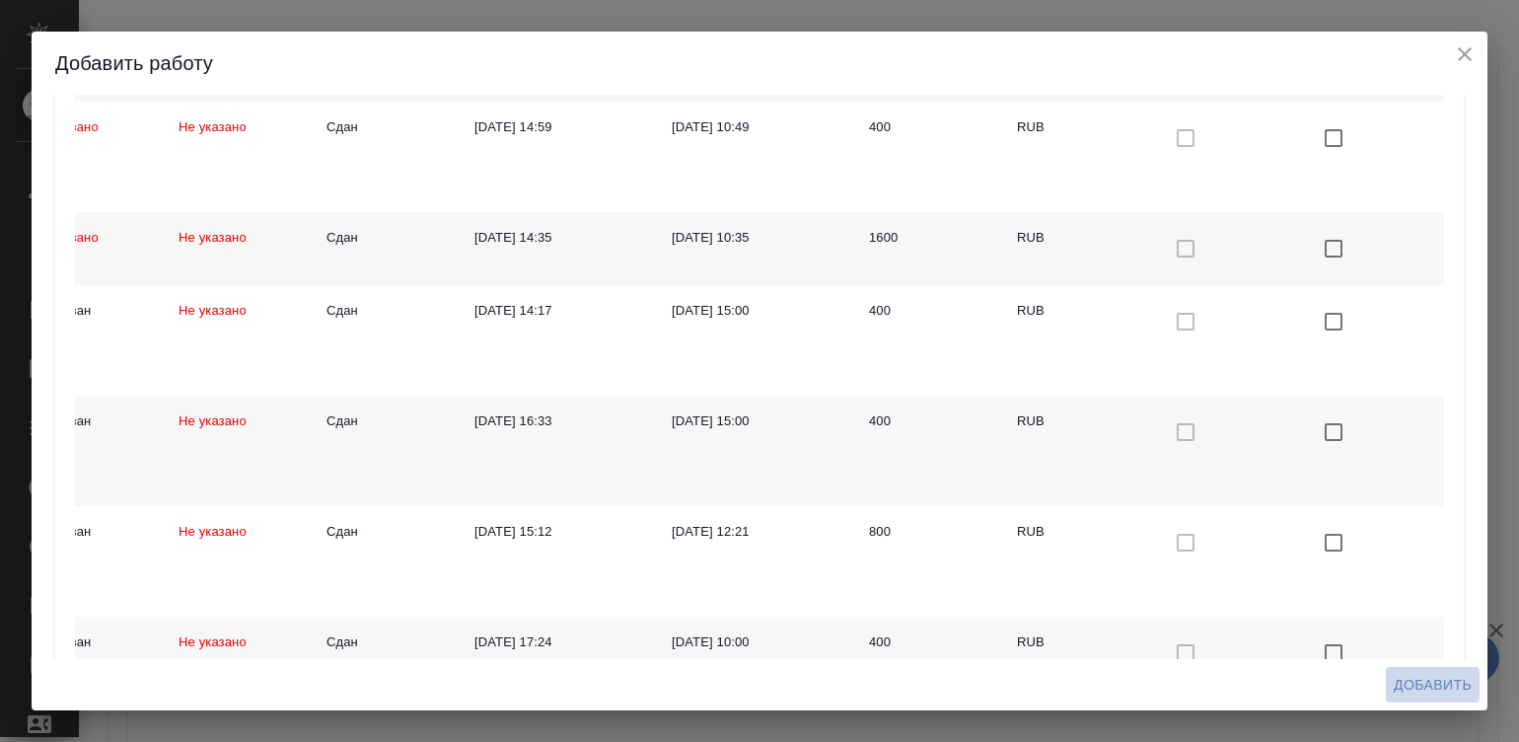
click at [1445, 690] on span "Добавить" at bounding box center [1433, 685] width 78 height 25
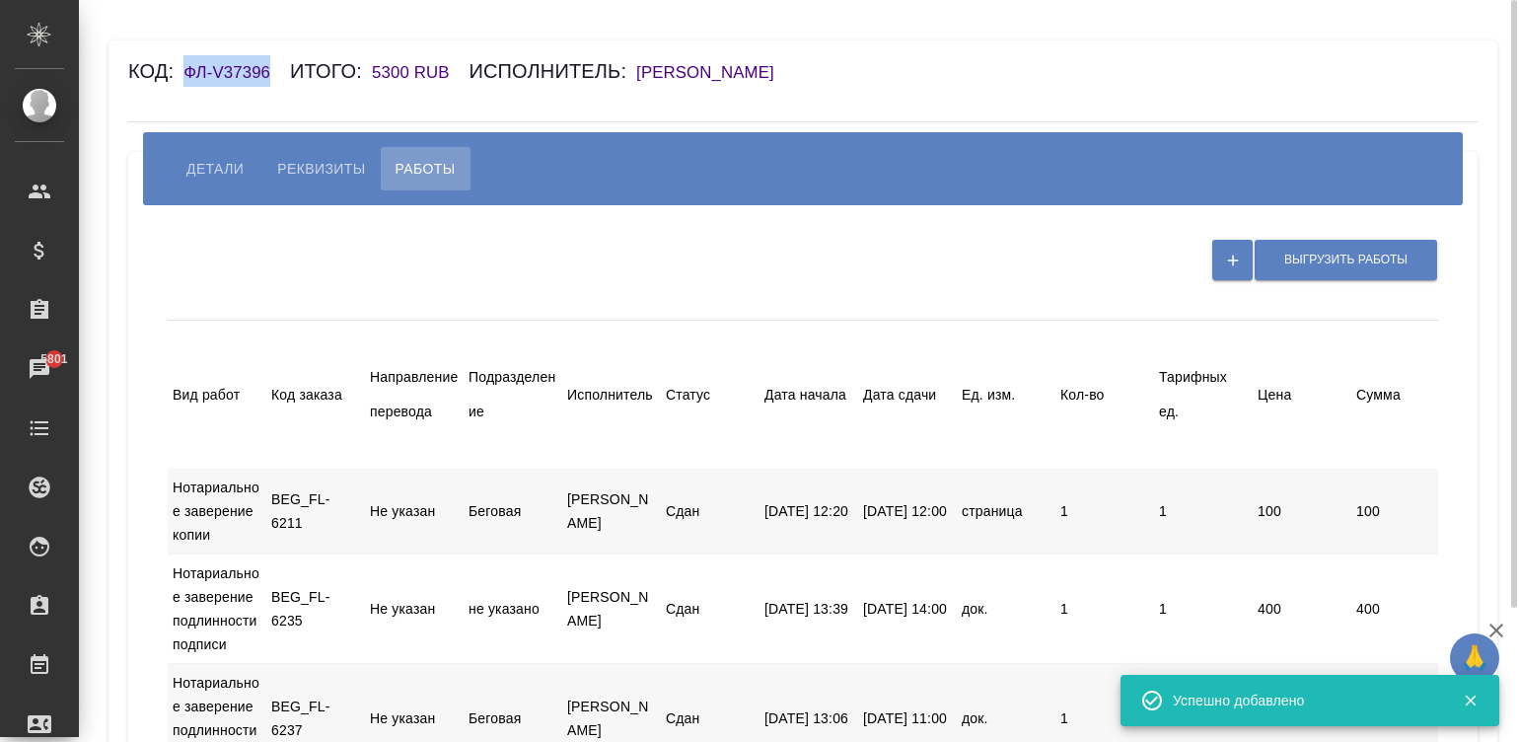
drag, startPoint x: 272, startPoint y: 70, endPoint x: 185, endPoint y: 67, distance: 86.8
click at [185, 67] on h6 "ФЛ-V37396" at bounding box center [236, 72] width 107 height 19
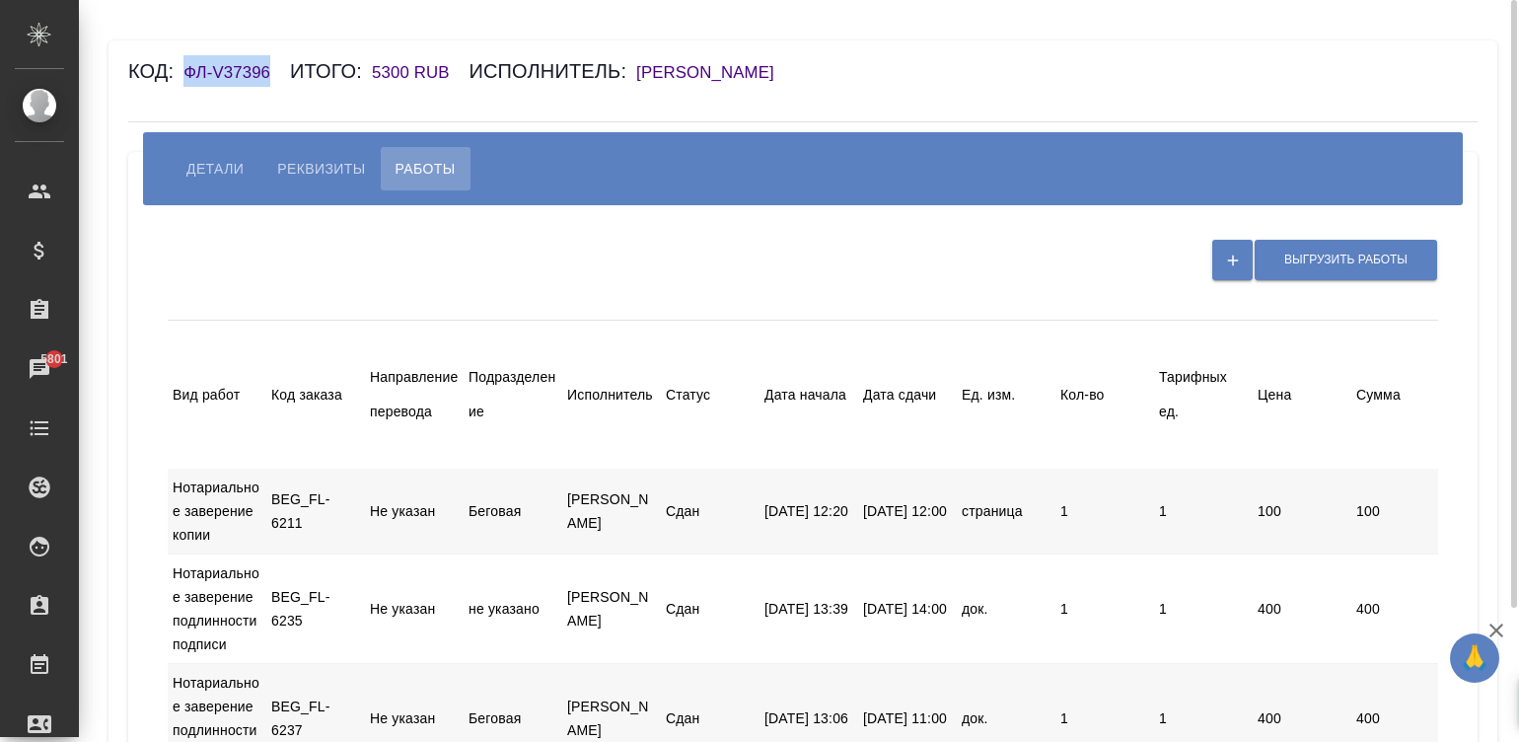
copy h6 "ФЛ-V37396"
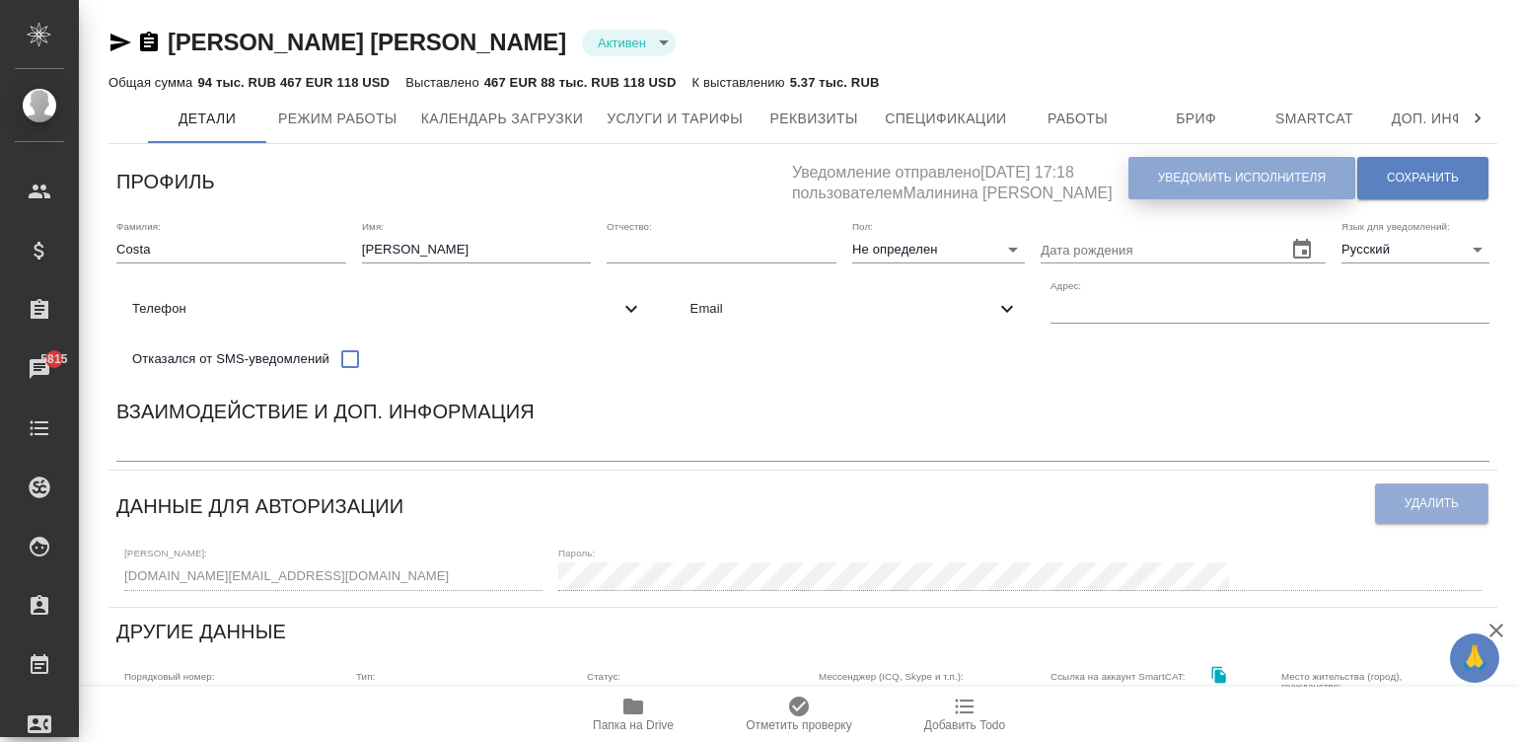
click at [1271, 166] on button "Уведомить исполнителя" at bounding box center [1241, 178] width 227 height 42
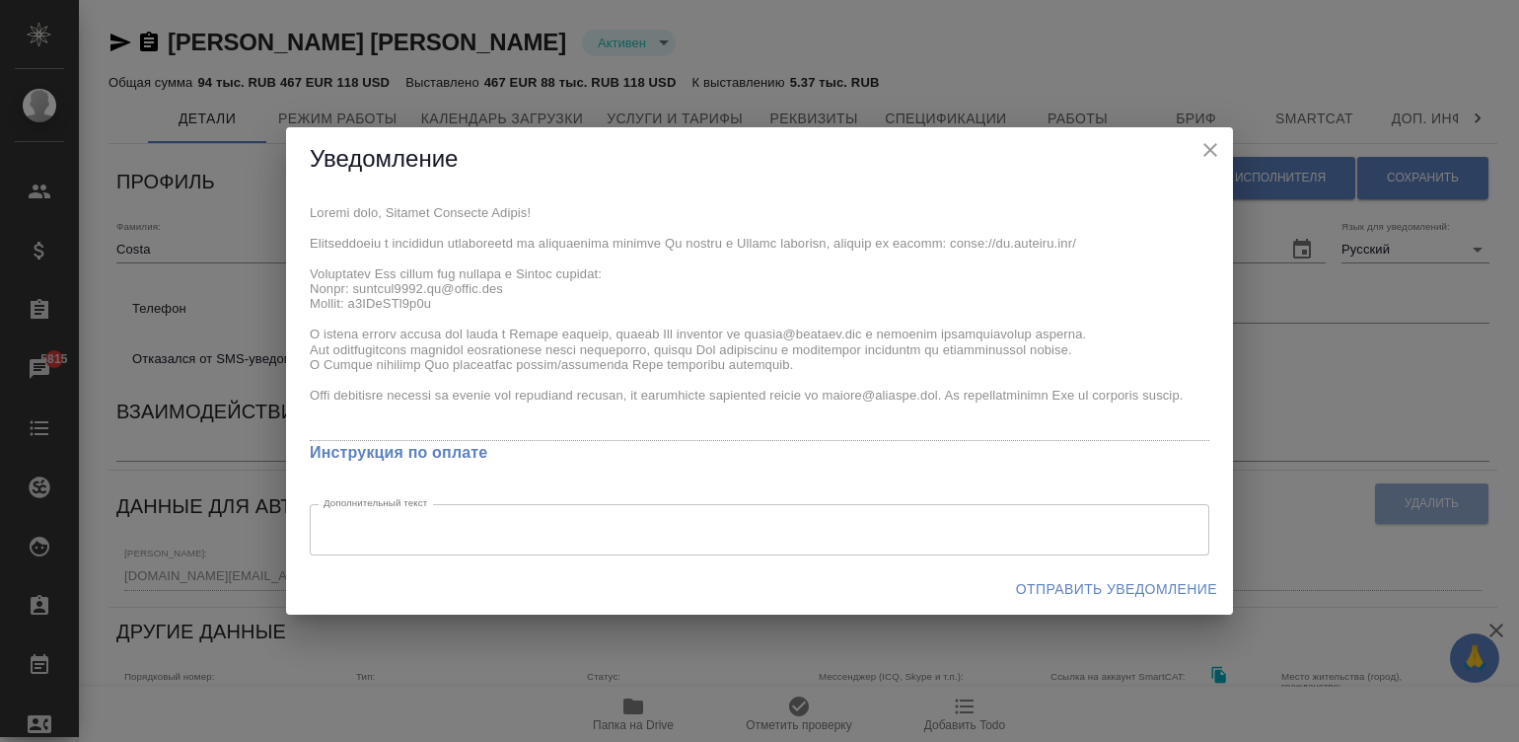
click at [294, 215] on div "x Инструкция по оплате Дополнительный текст x Дополнительный текст" at bounding box center [759, 377] width 947 height 372
click at [1124, 584] on span "Отправить уведомление" at bounding box center [1116, 589] width 201 height 25
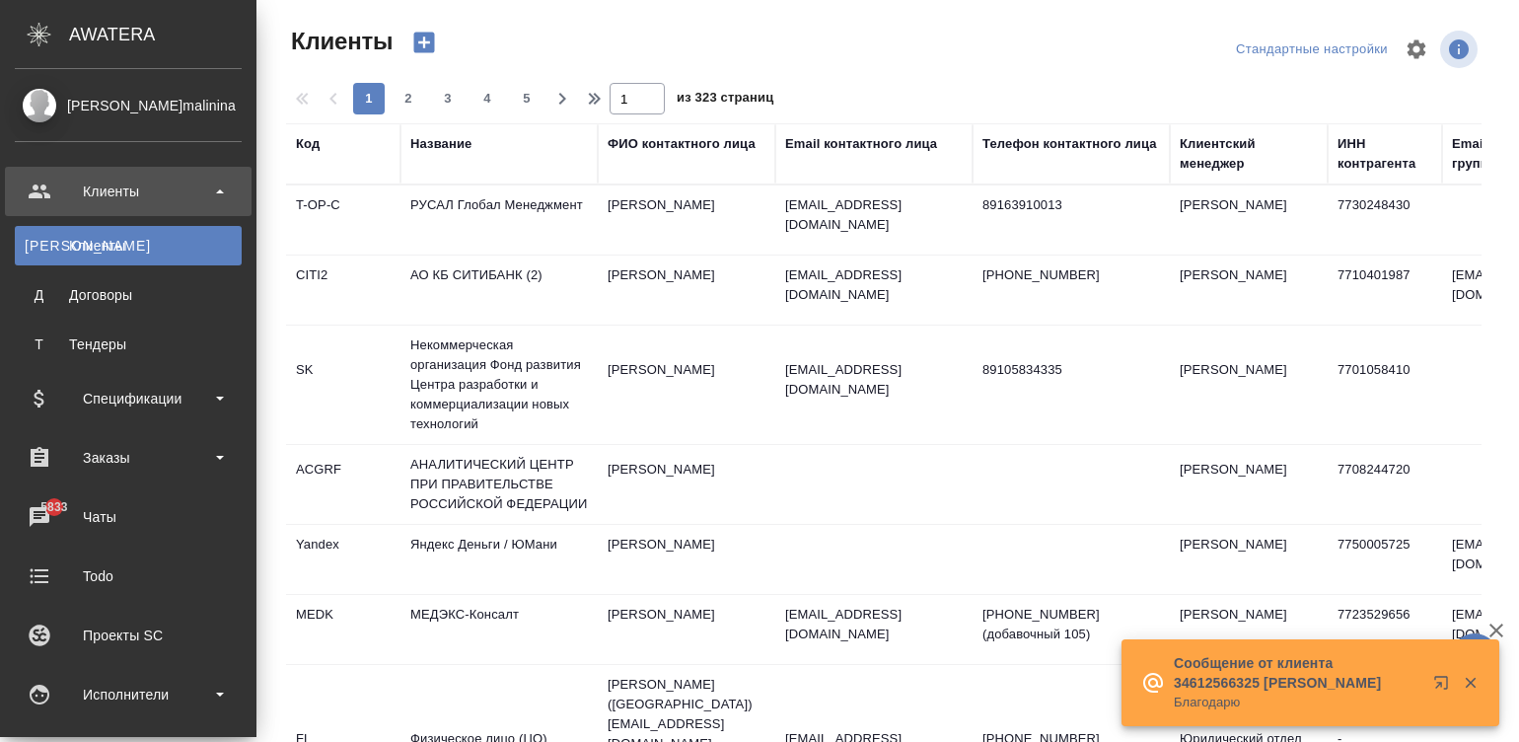
select select "RU"
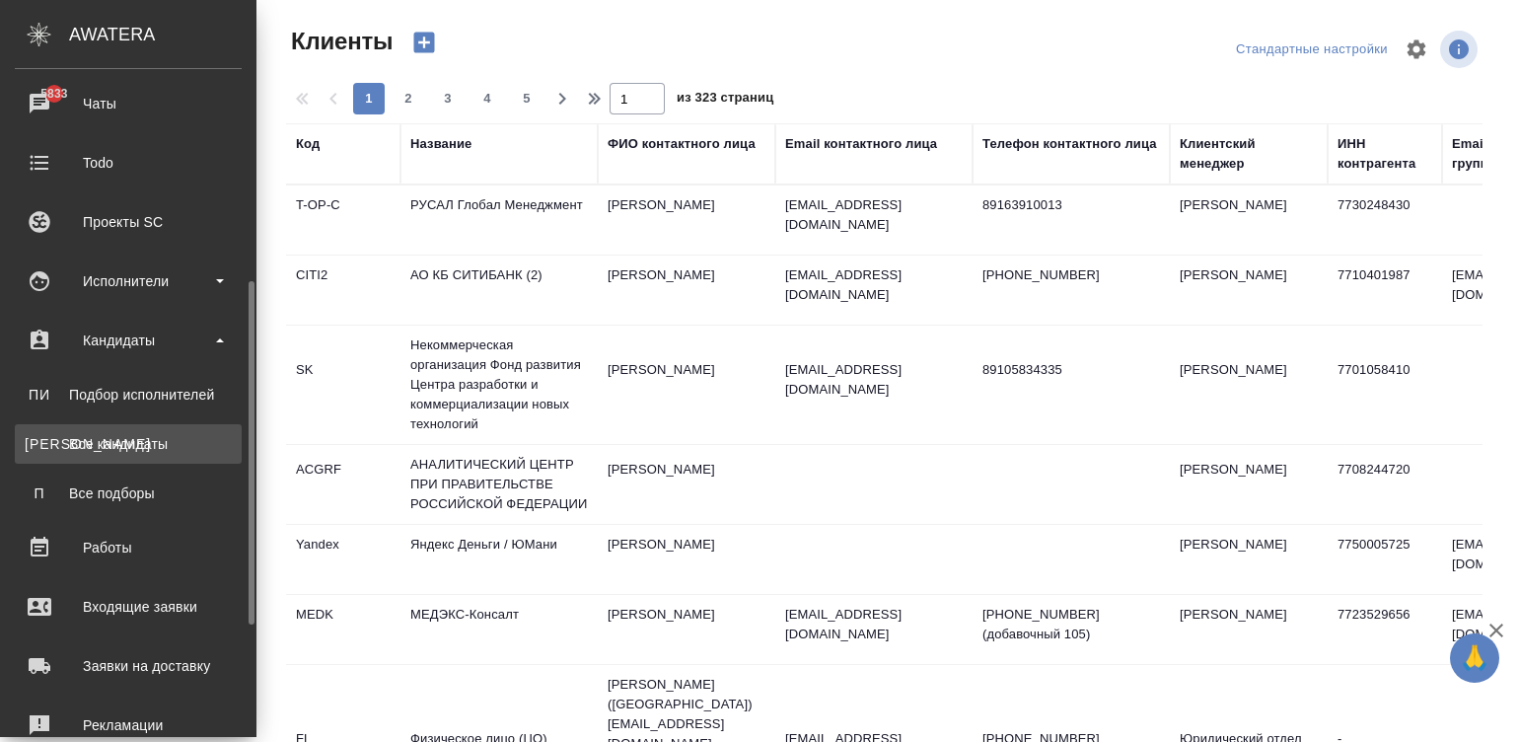
scroll to position [443, 0]
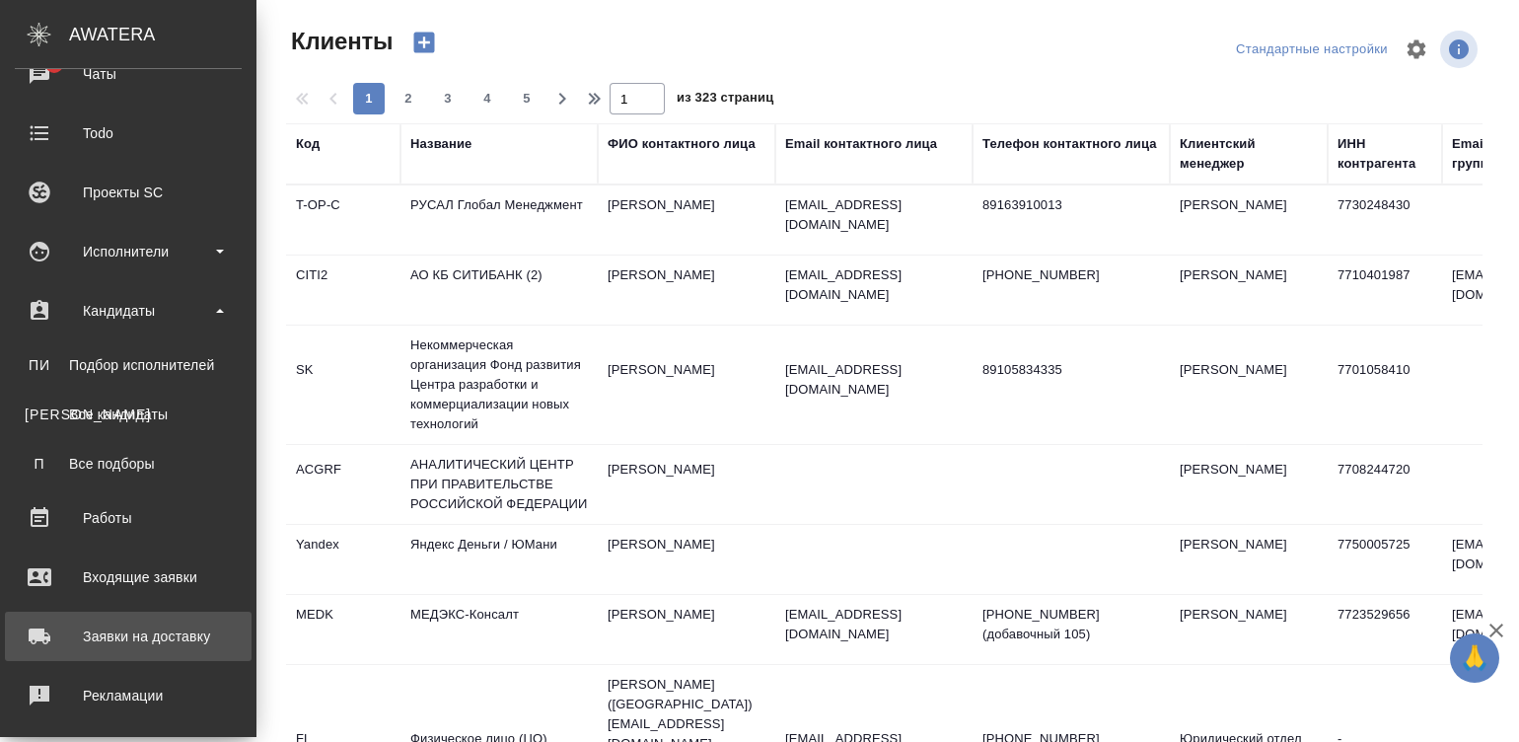
click at [158, 615] on link "Заявки на доставку" at bounding box center [128, 636] width 247 height 49
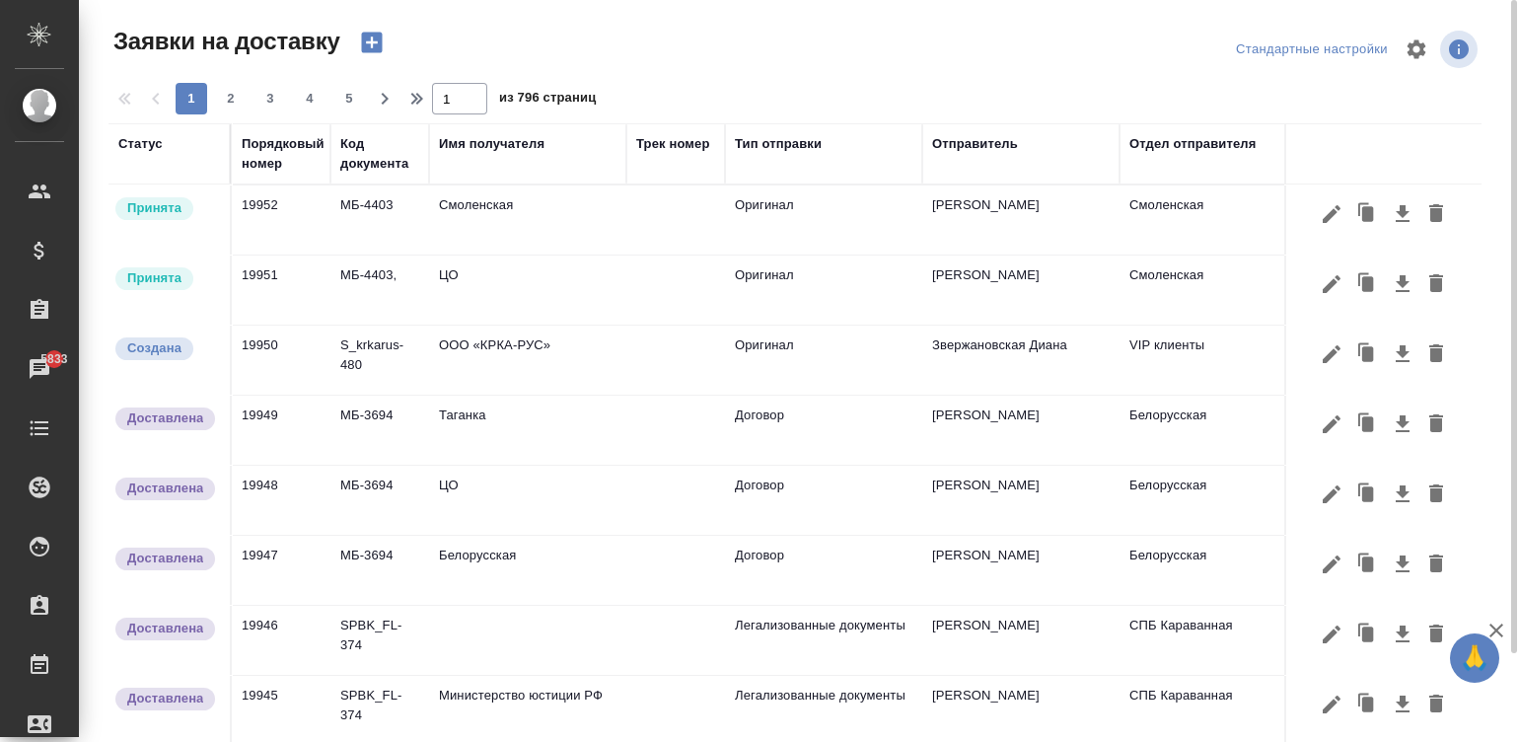
click at [362, 37] on icon "button" at bounding box center [371, 43] width 21 height 21
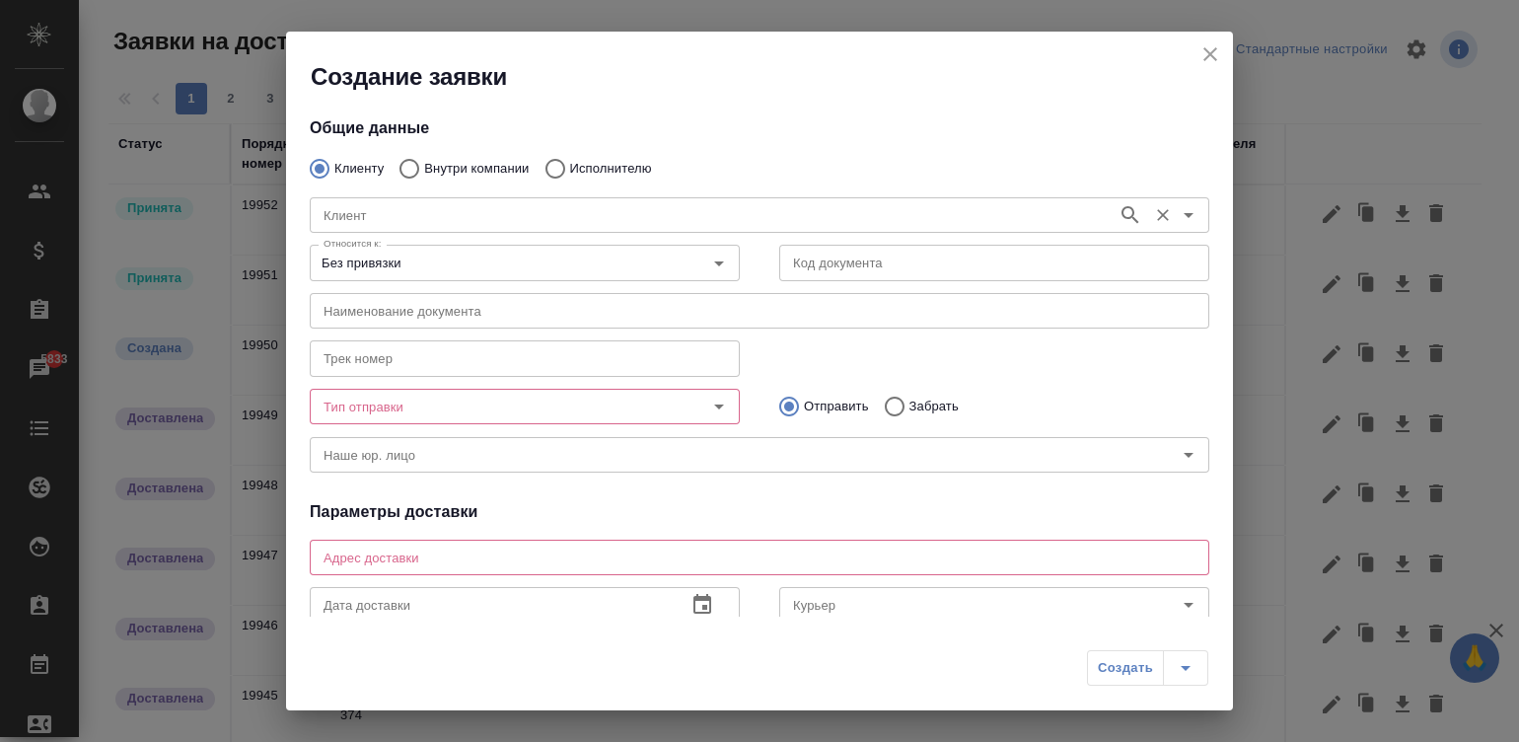
click at [473, 213] on input "Клиент" at bounding box center [712, 215] width 792 height 24
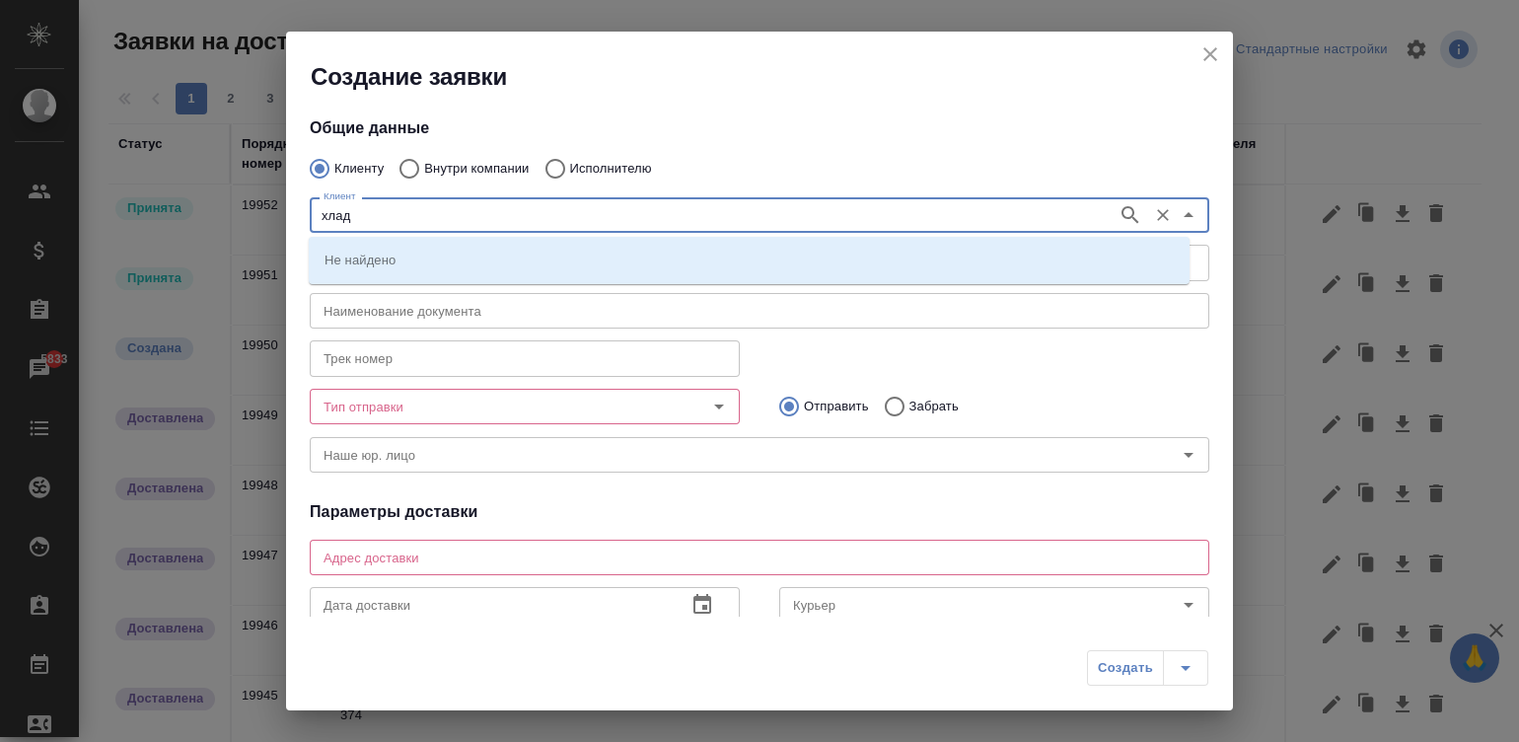
type input "хладо"
click at [1121, 213] on icon "button" at bounding box center [1129, 214] width 17 height 17
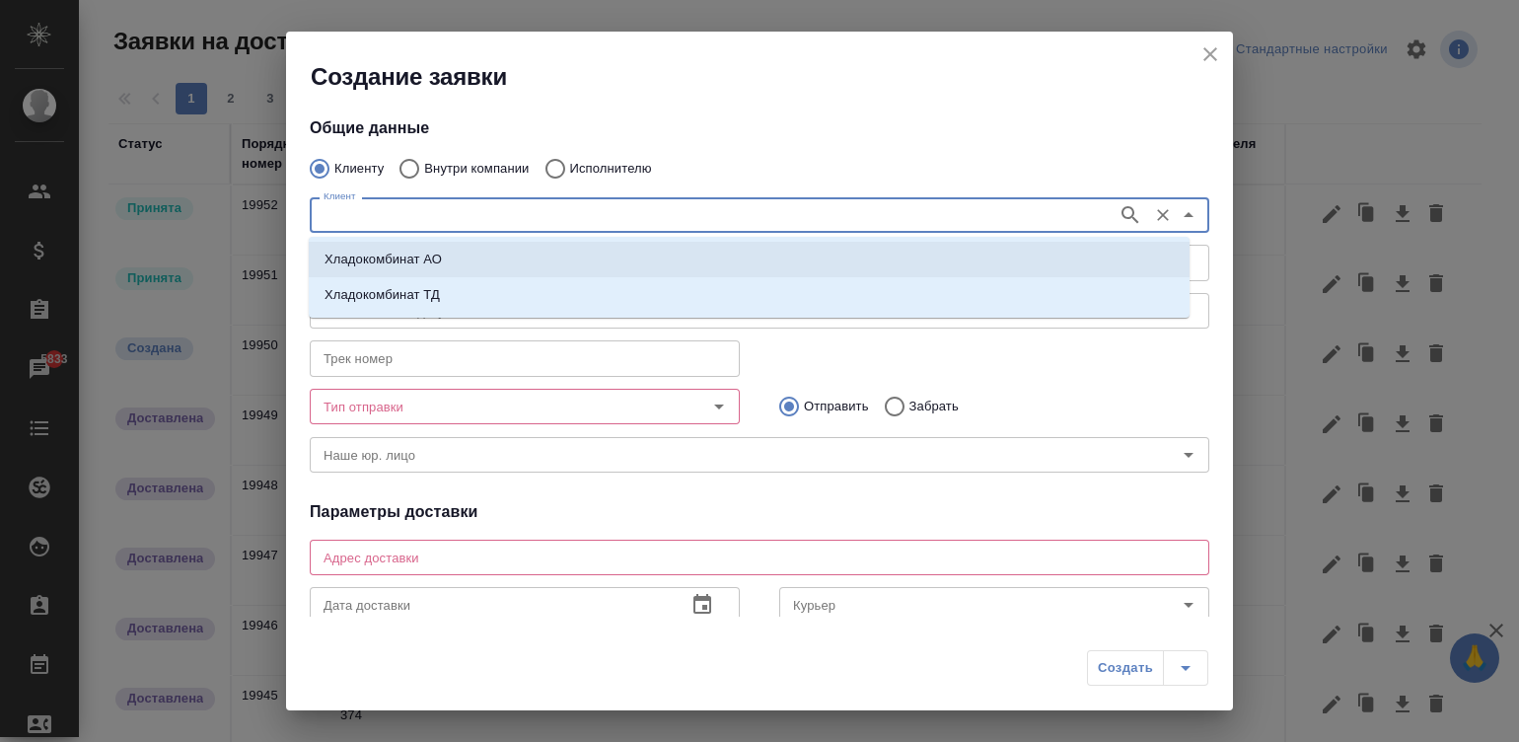
click at [390, 257] on p "Хладокомбинат АО" at bounding box center [382, 260] width 117 height 20
type input "Хладокомбинат АО"
type textarea "308017, Белгородская обл., г. Белгород, ул. Дзгоева, зд. 1А, оф. 203"
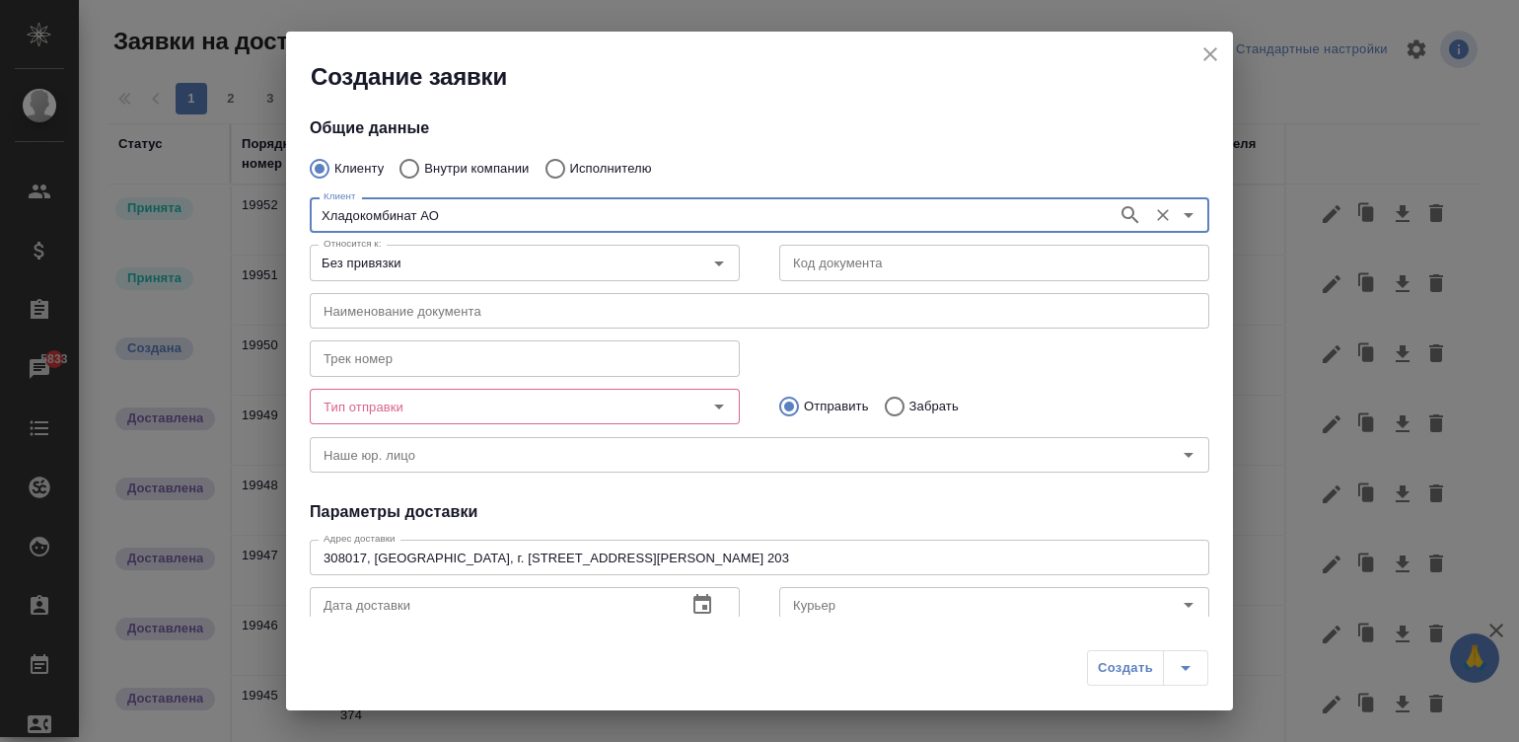
type input "Хладокомбинат АО"
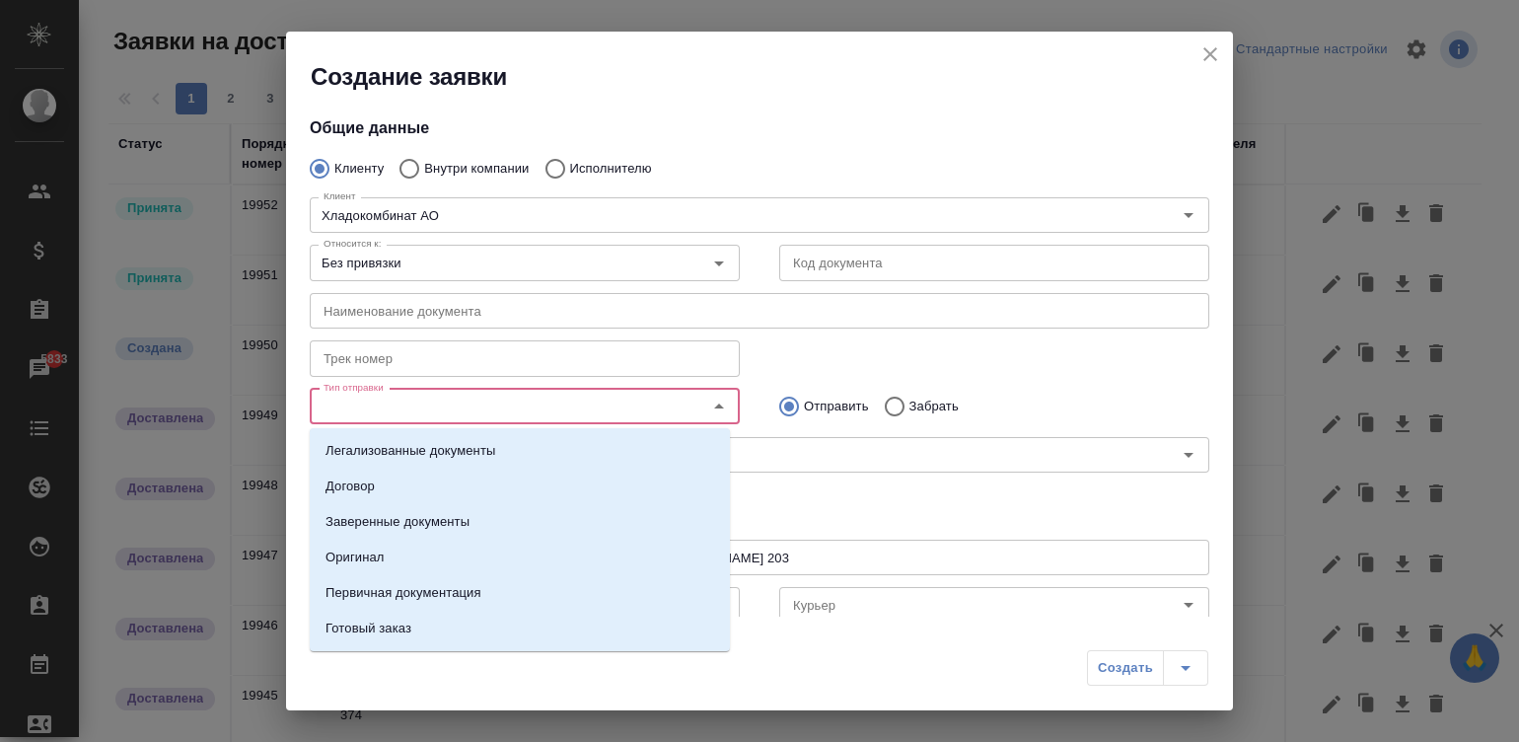
click at [444, 404] on input "Тип отправки" at bounding box center [492, 407] width 352 height 24
click at [365, 554] on p "Оригинал" at bounding box center [354, 557] width 59 height 20
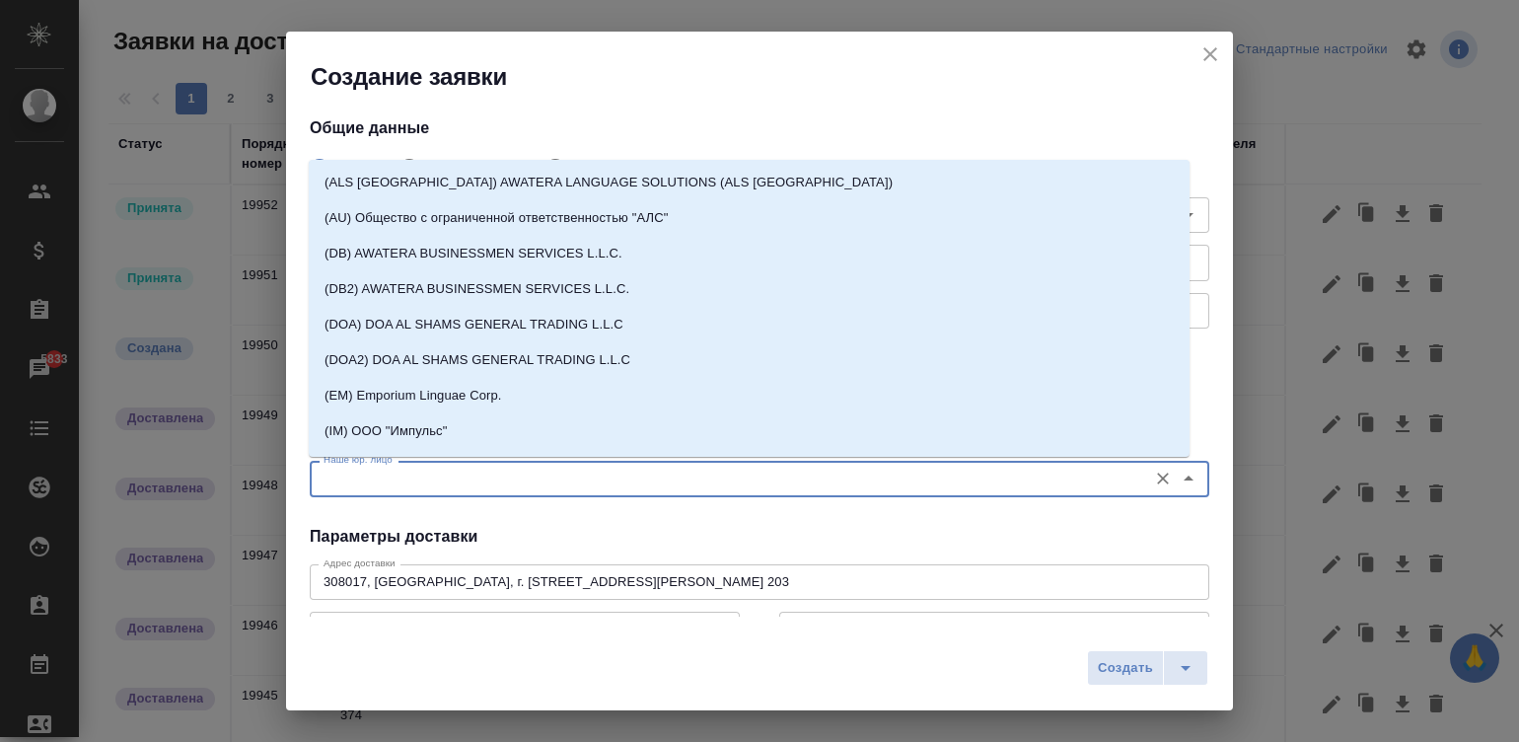
click at [721, 486] on input "Наше юр. лицо" at bounding box center [727, 479] width 822 height 24
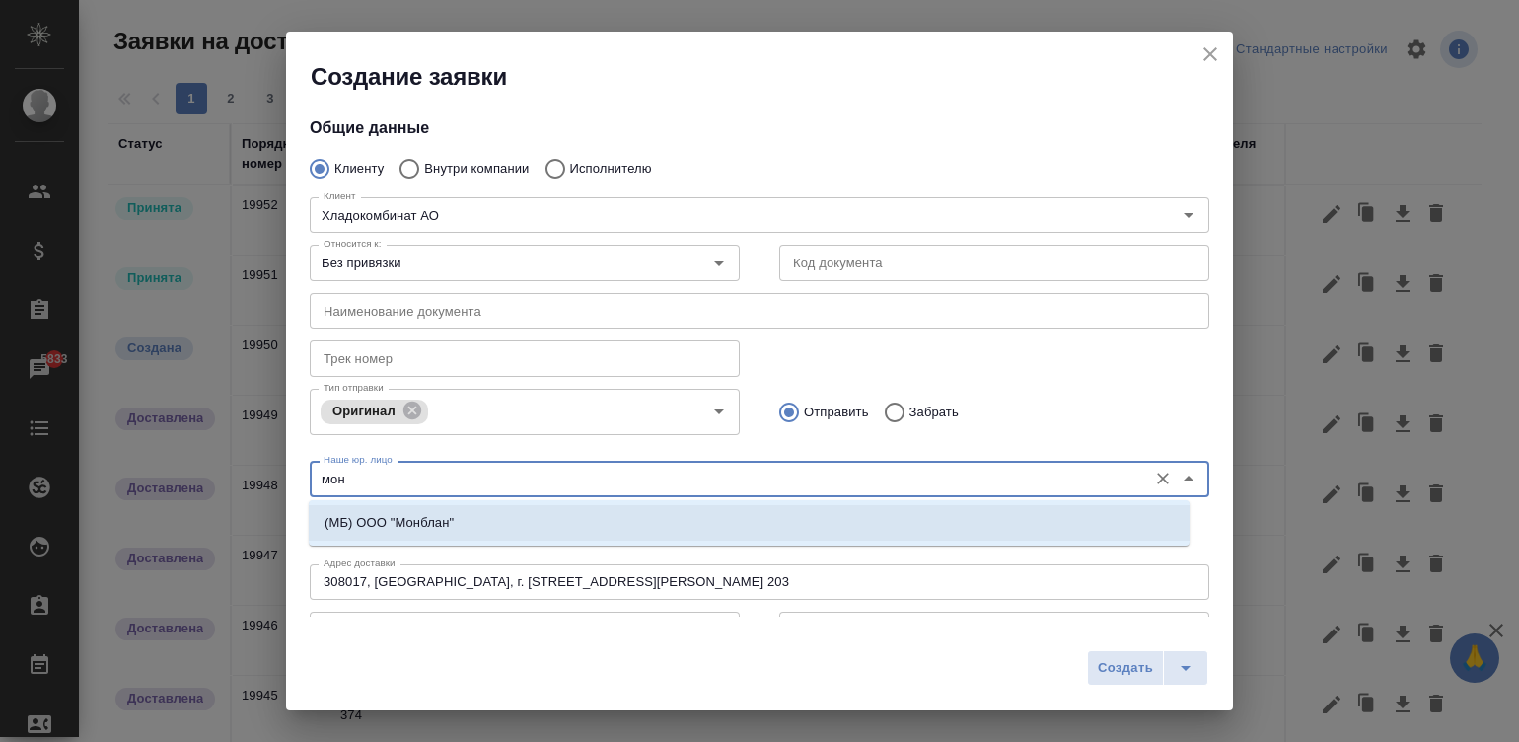
click at [479, 523] on li "(МБ) ООО "Монблан"" at bounding box center [749, 523] width 881 height 36
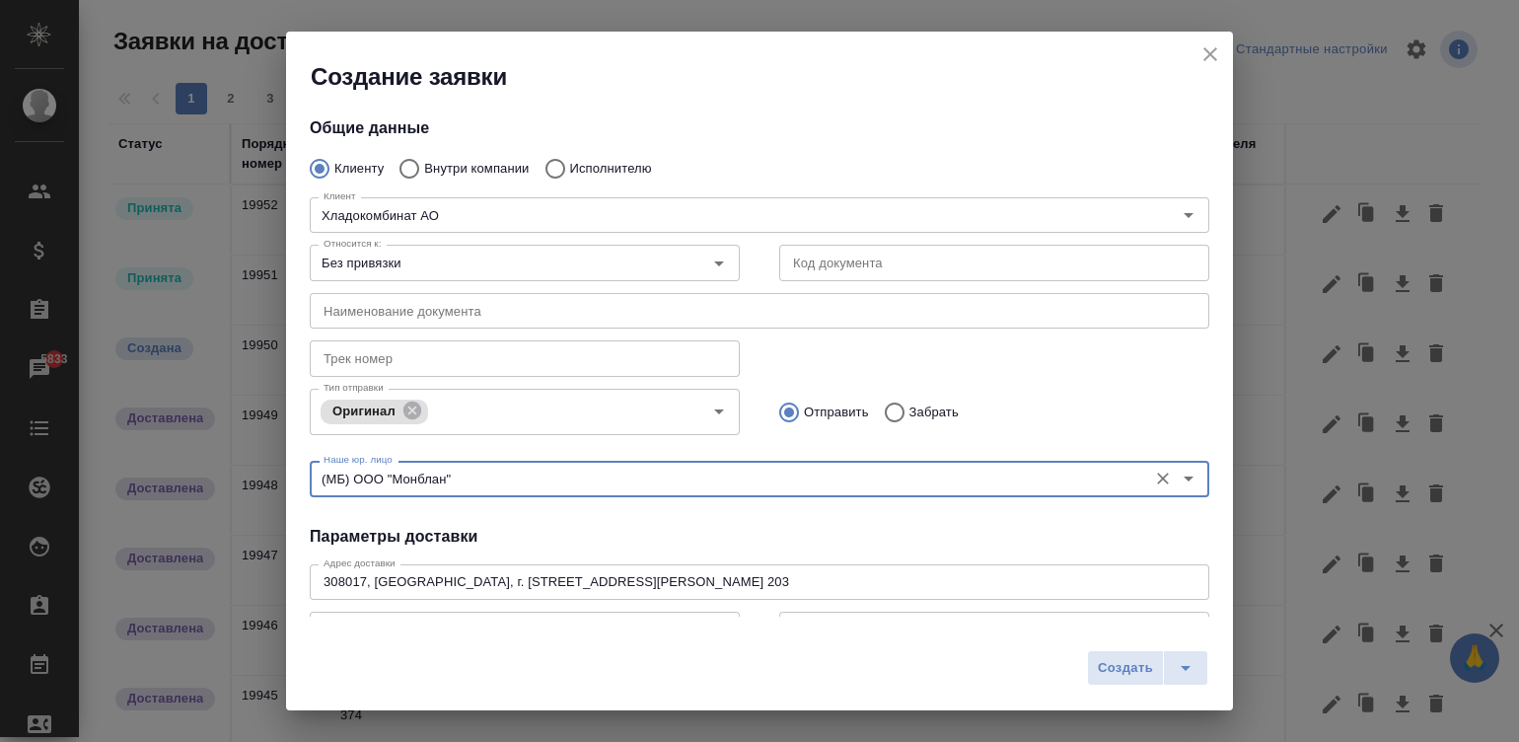
type input "(МБ) ООО "Монблан""
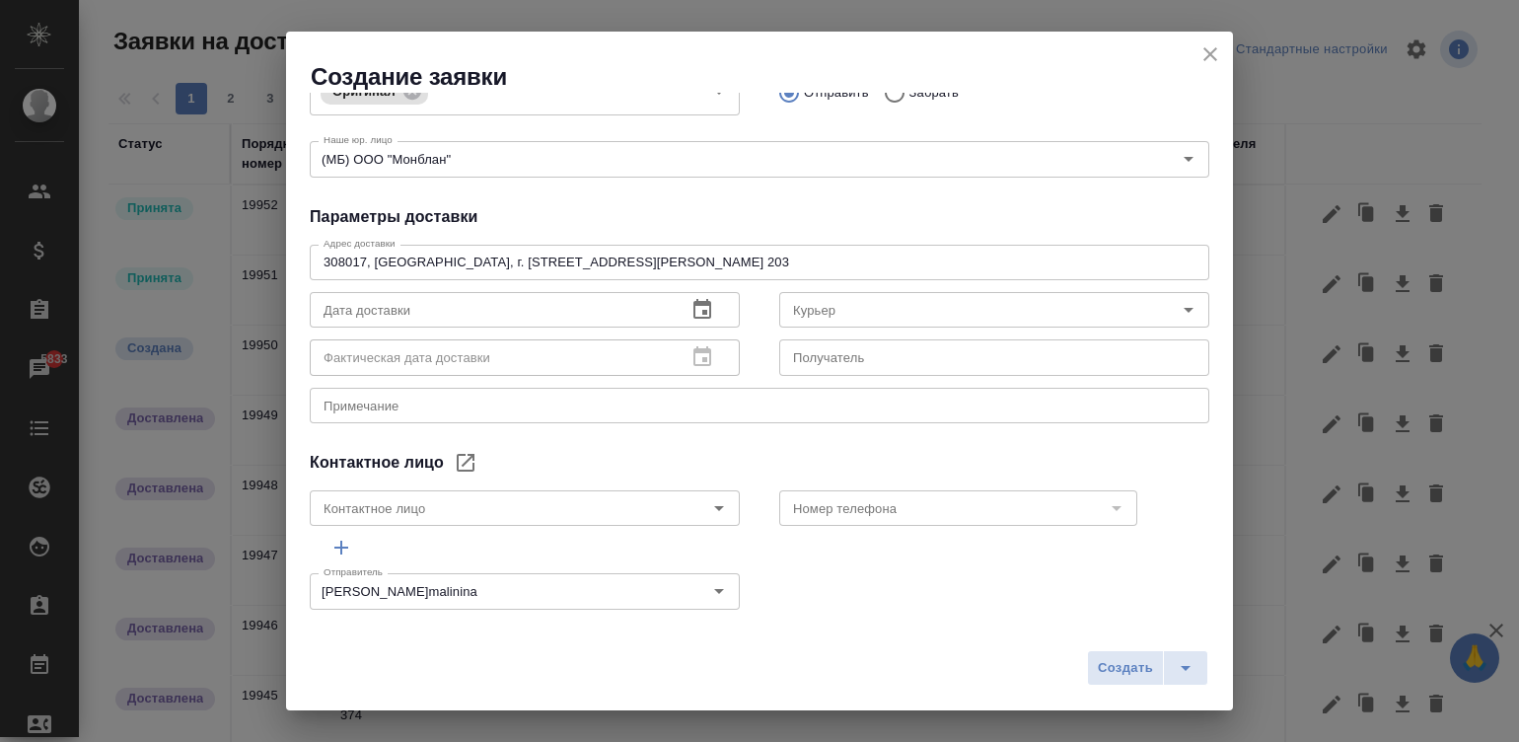
scroll to position [334, 0]
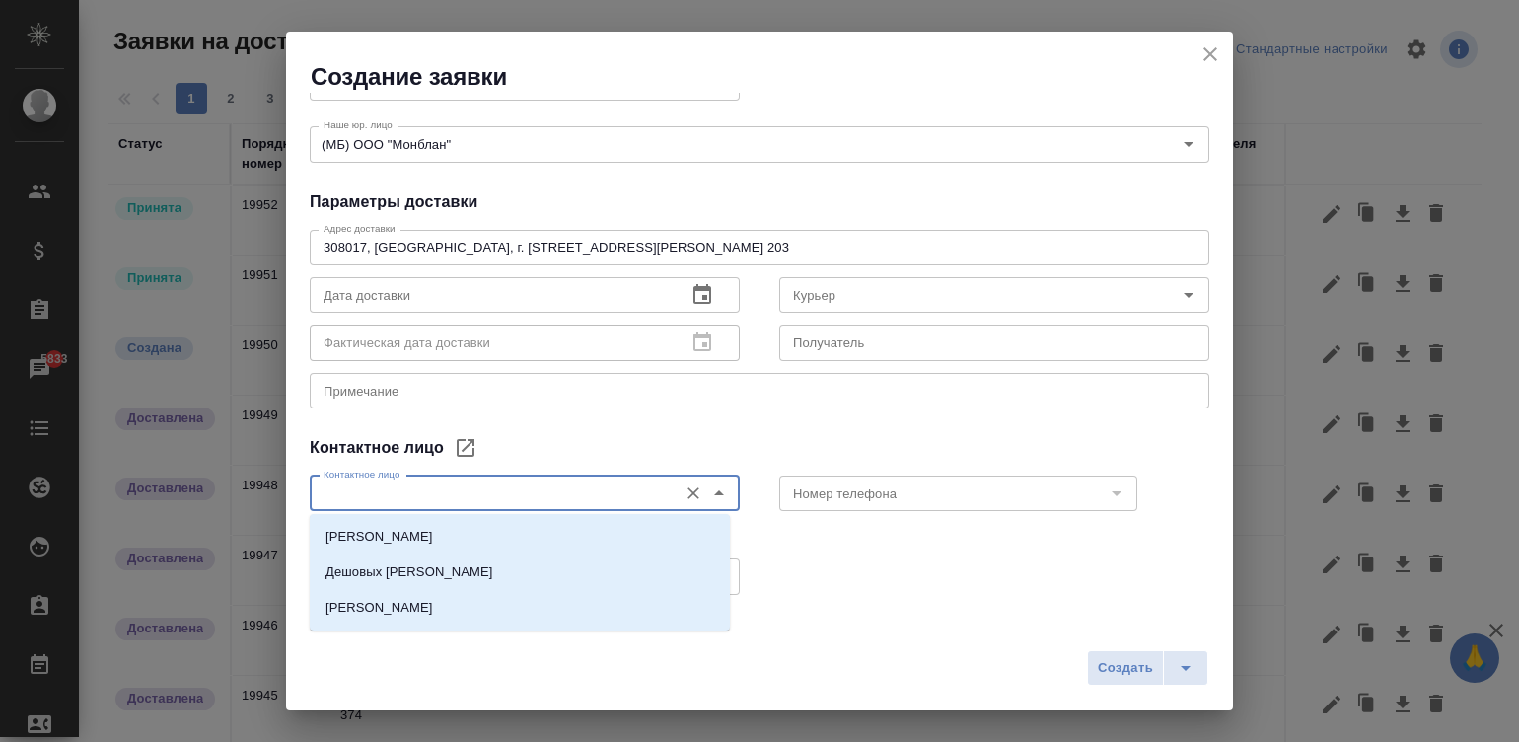
click at [634, 495] on input "Контактное лицо" at bounding box center [492, 493] width 352 height 24
click at [488, 482] on input "Контактное лицо" at bounding box center [492, 493] width 352 height 24
click at [379, 600] on p "Пономарева Наталья Алексеевна" at bounding box center [379, 608] width 108 height 20
type input "Пономарева Наталья Алексеевна"
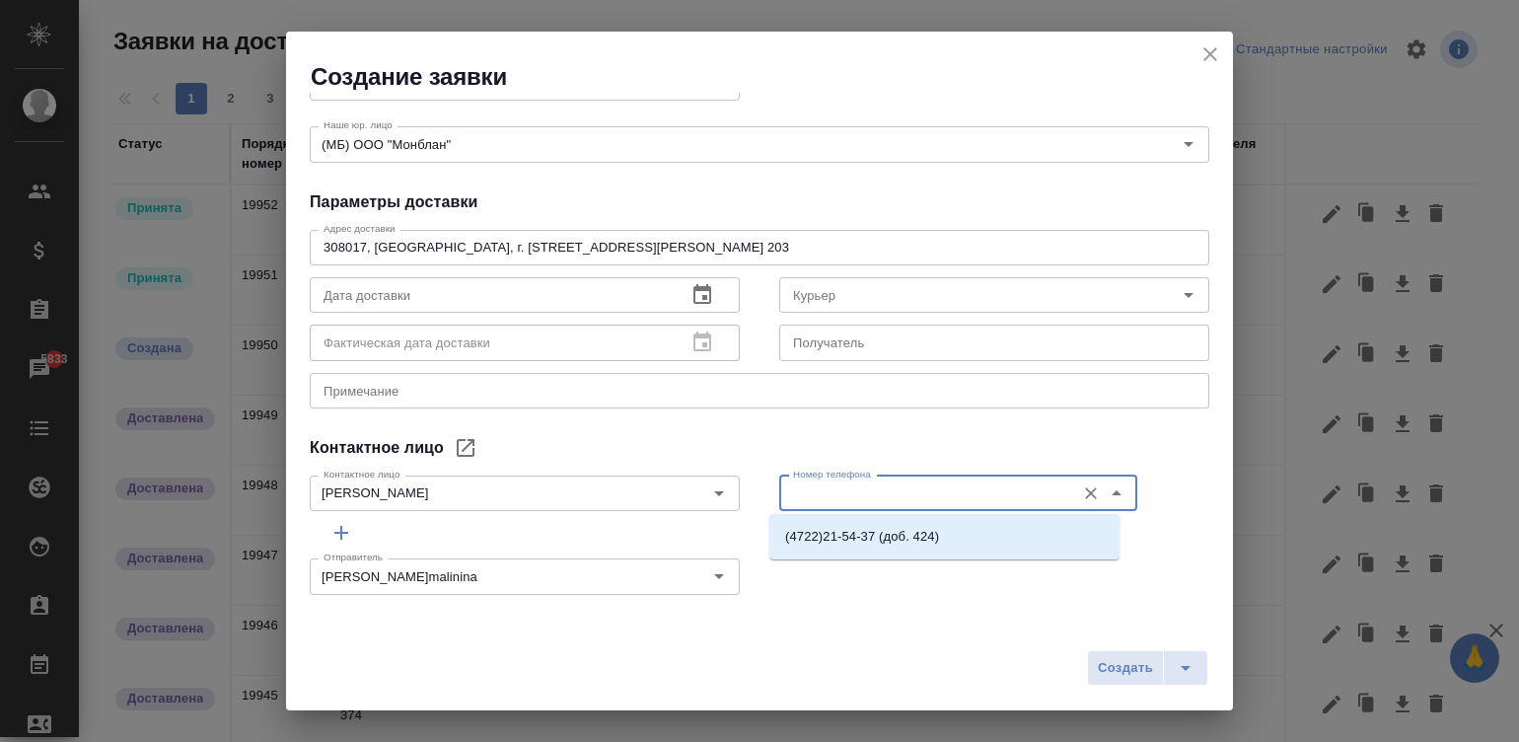
click at [898, 481] on input "Номер телефона" at bounding box center [925, 493] width 280 height 24
click at [829, 533] on p "(4722)21-54-37 (доб. 424)" at bounding box center [862, 537] width 154 height 20
type input "(4722)21-54-37 (доб. 424)"
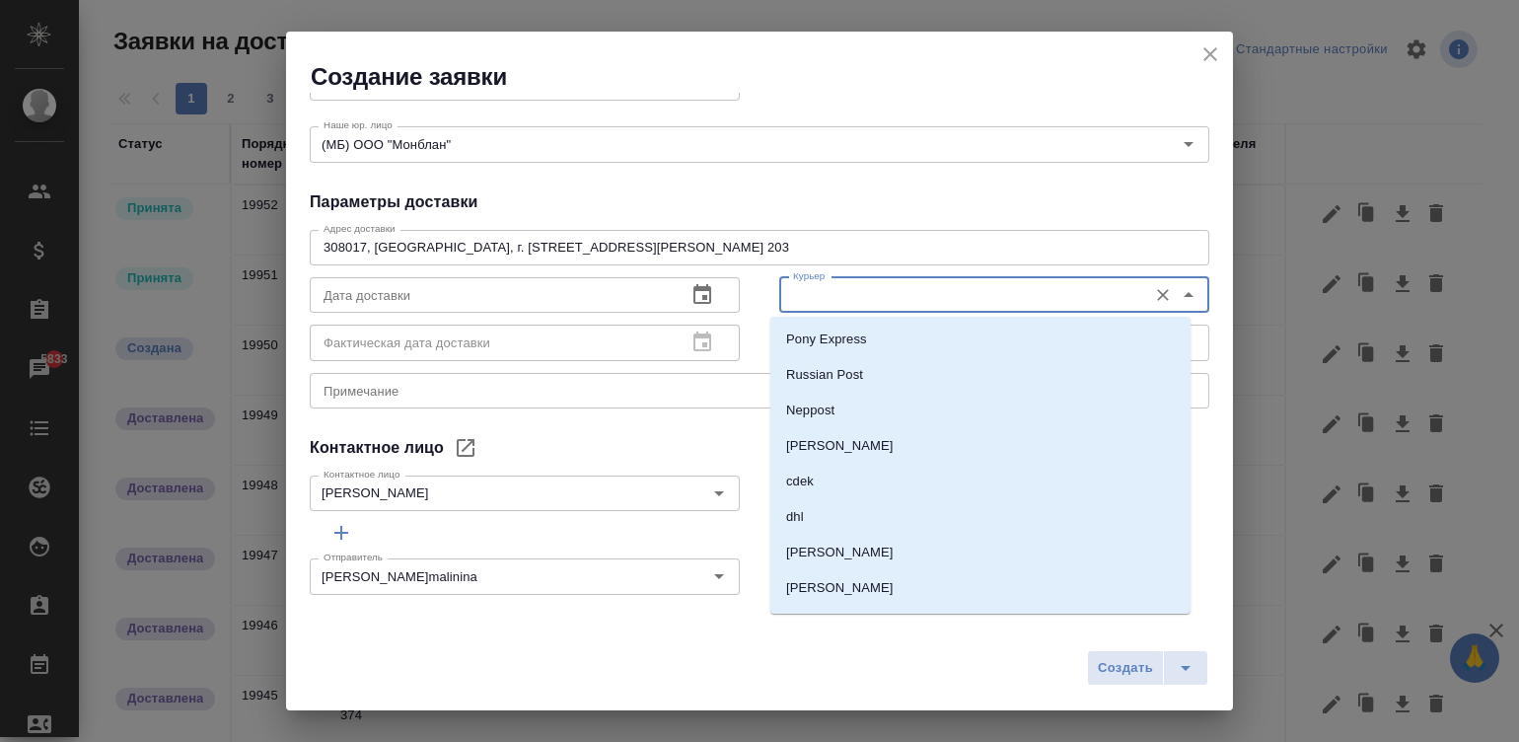
click at [848, 295] on input "Курьер" at bounding box center [961, 295] width 352 height 24
click at [855, 340] on p "Pony Express" at bounding box center [826, 339] width 81 height 20
type input "Pony Express"
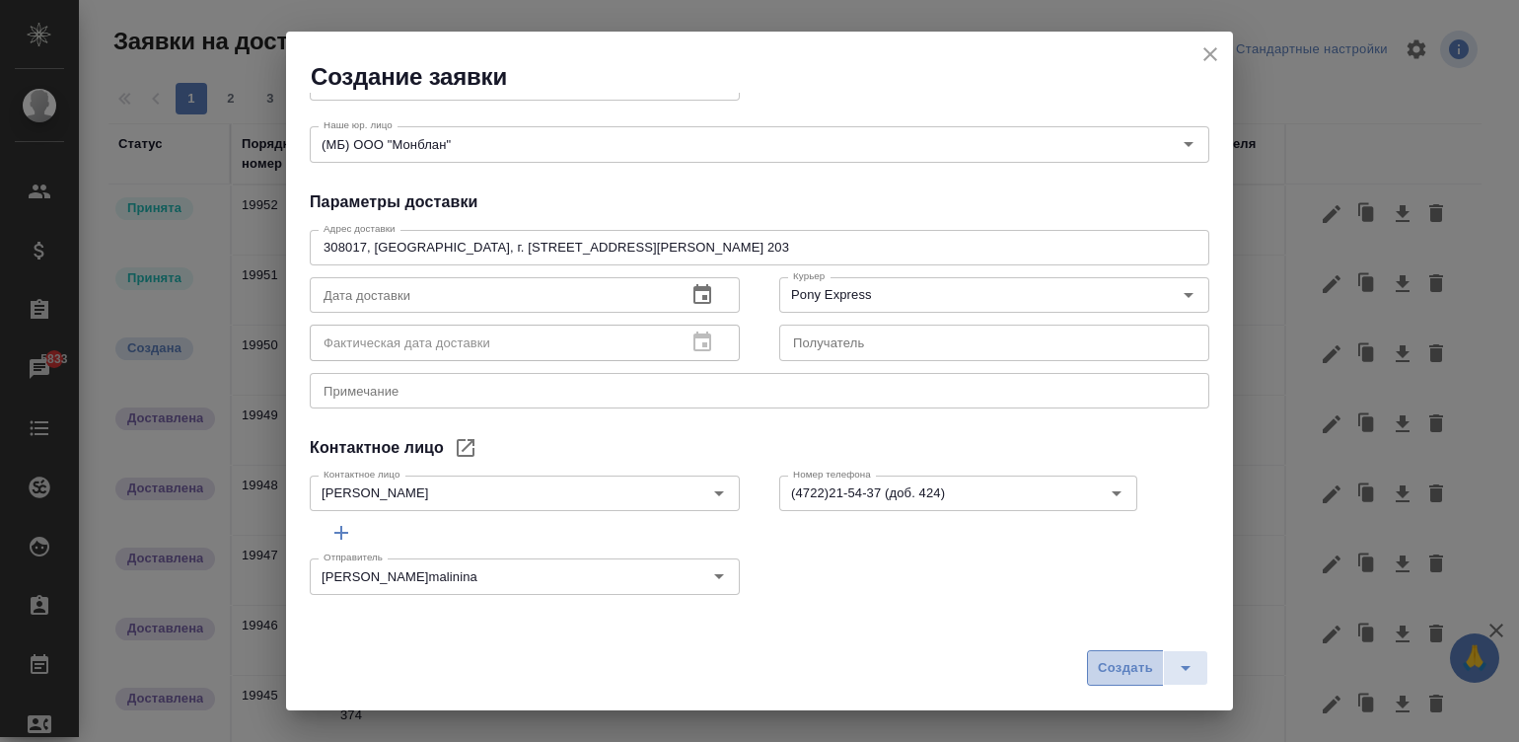
click at [1126, 663] on span "Создать" at bounding box center [1125, 668] width 55 height 23
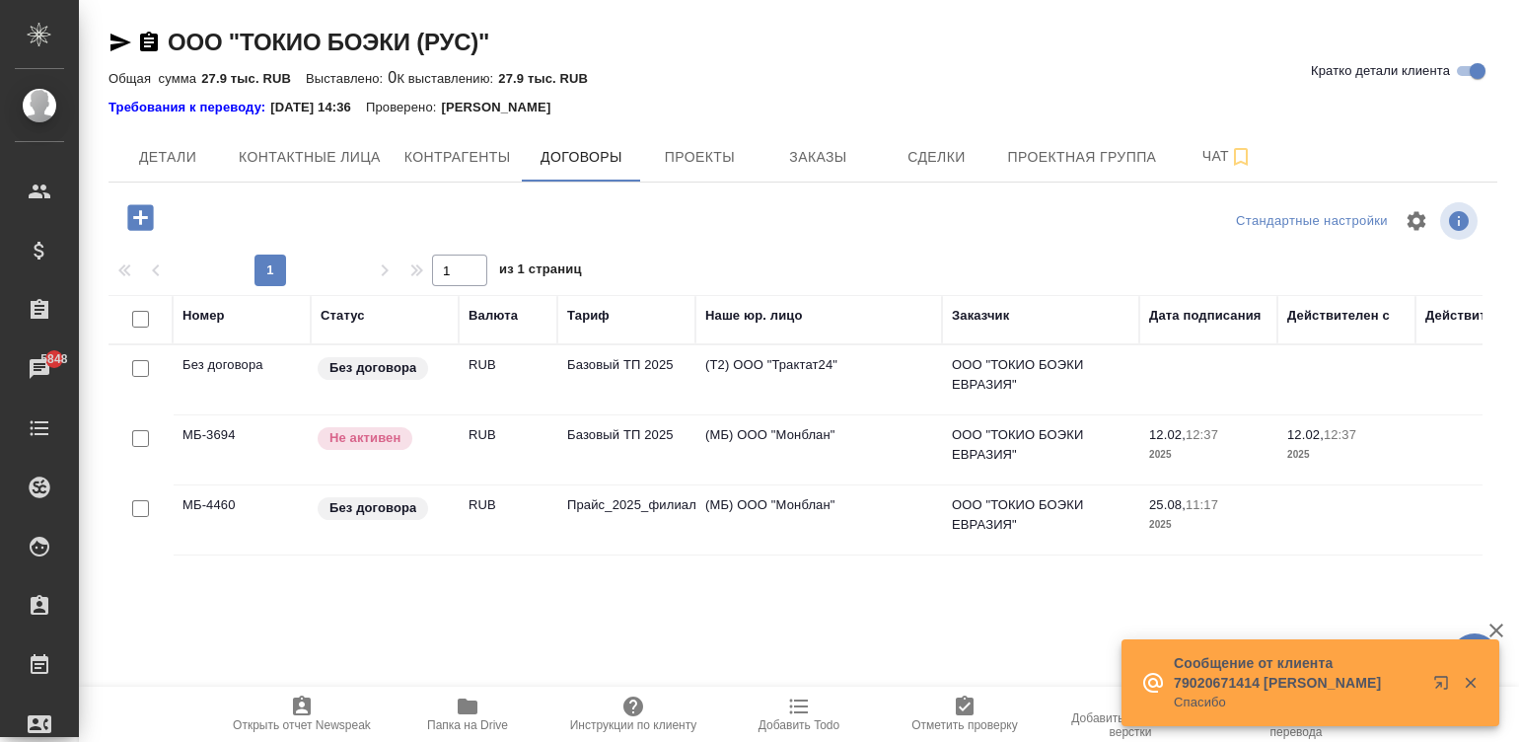
click at [614, 436] on td "Базовый ТП 2025" at bounding box center [626, 449] width 138 height 69
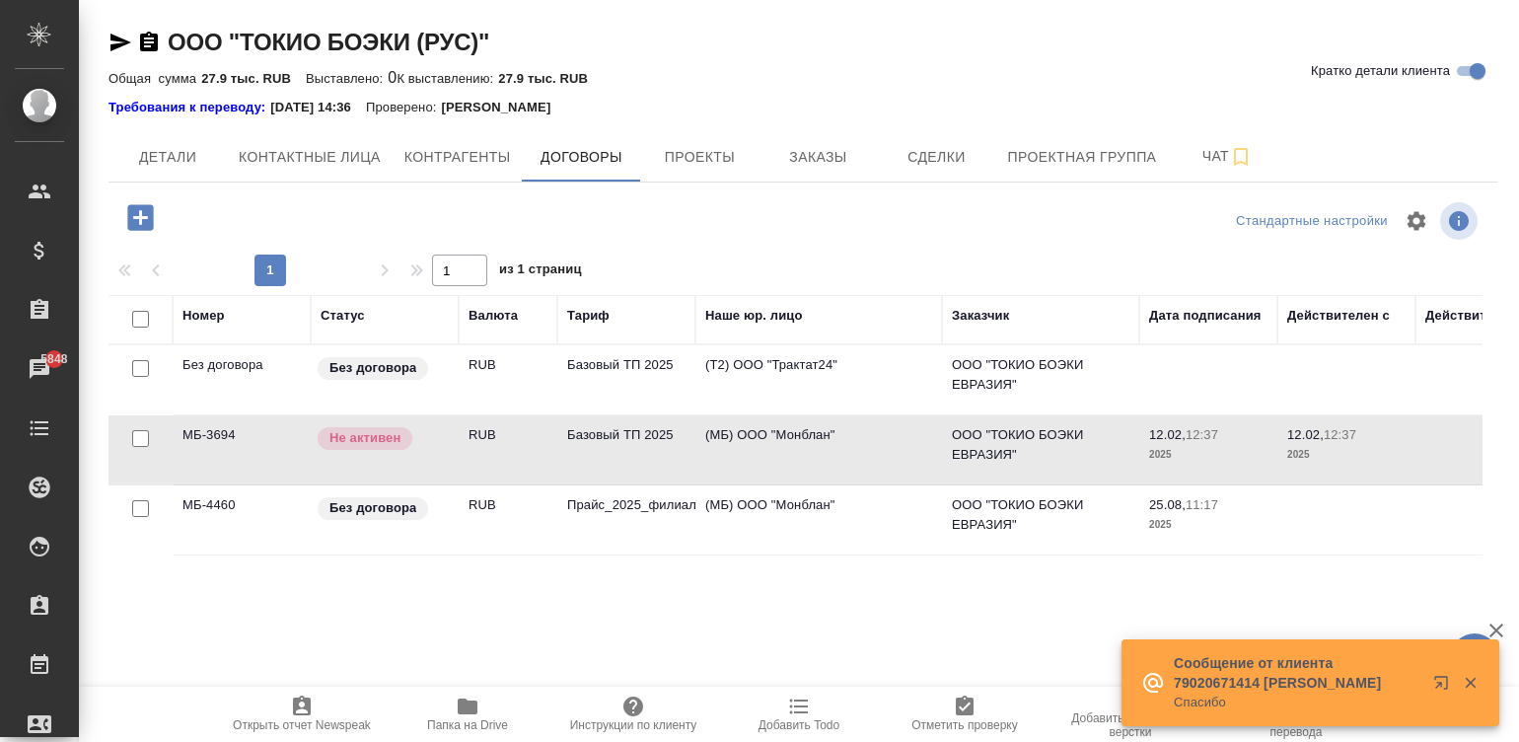
click at [614, 436] on td "Базовый ТП 2025" at bounding box center [626, 449] width 138 height 69
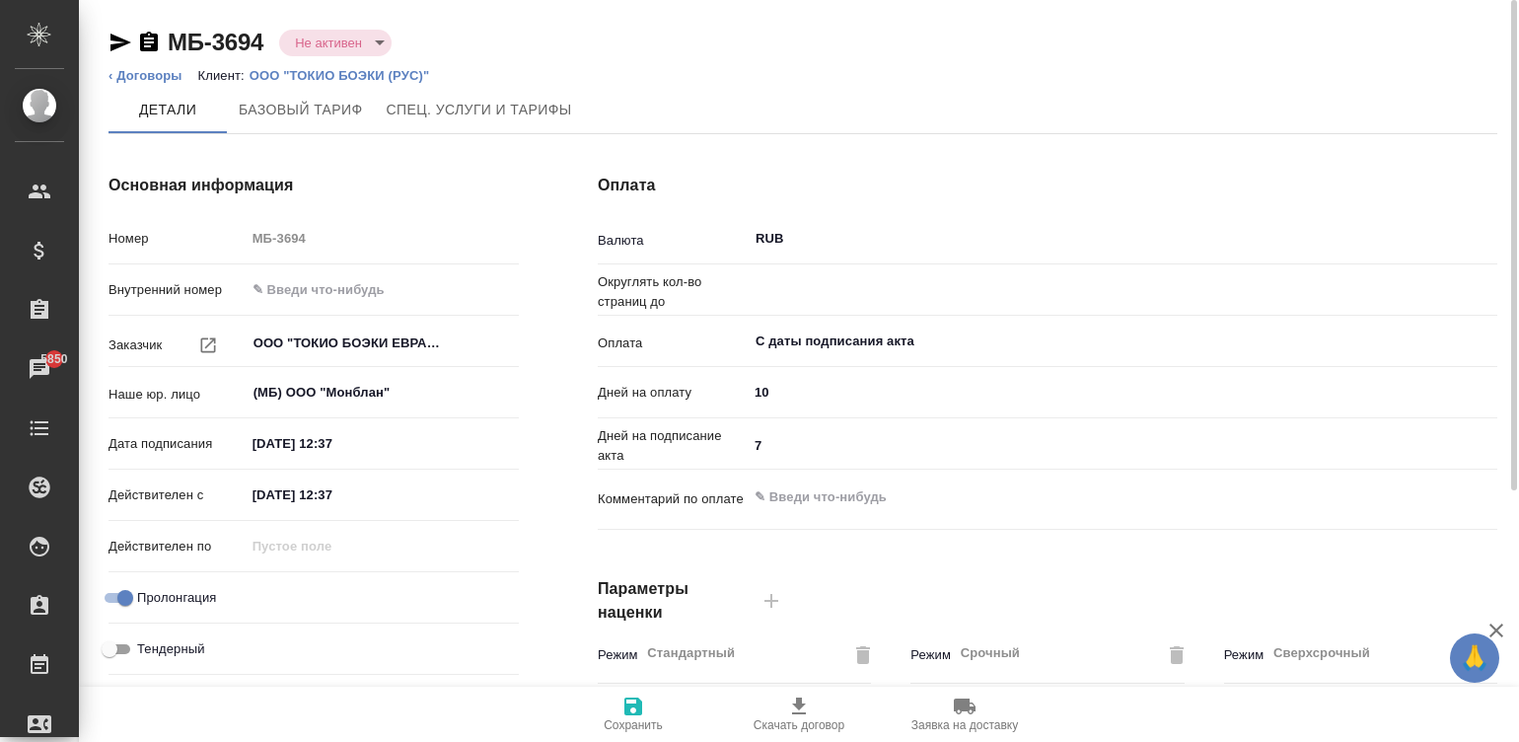
type input "0.01"
type input "Базовый ТП 2025"
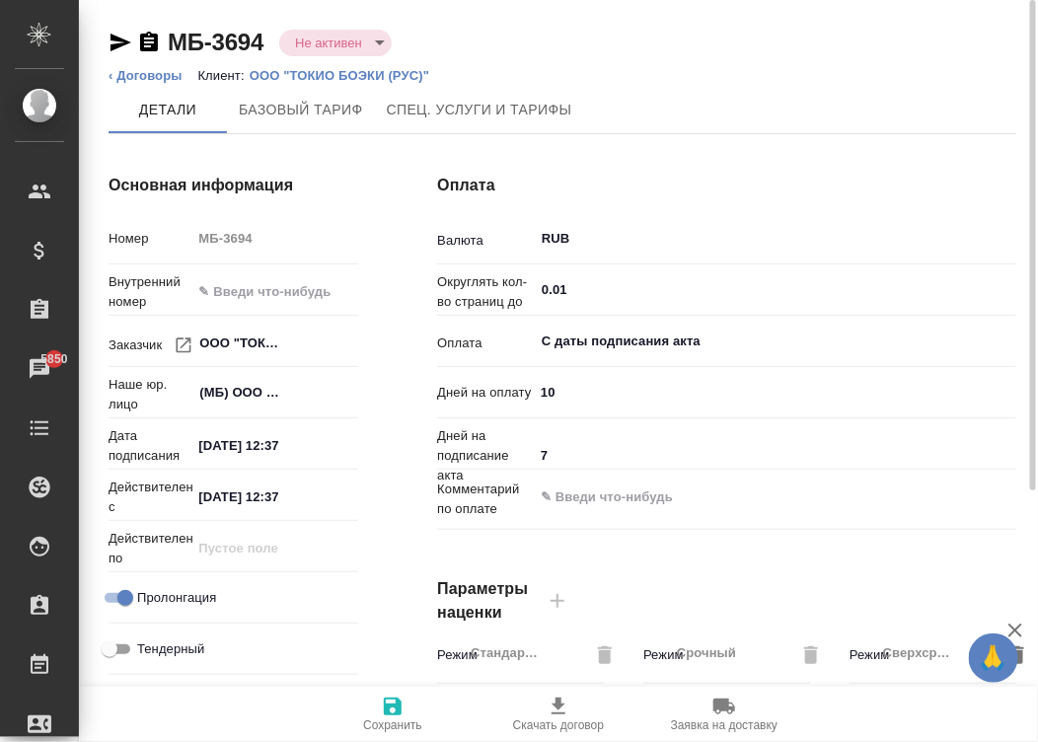
click at [306, 444] on input "[DATE] 12:37" at bounding box center [274, 445] width 167 height 29
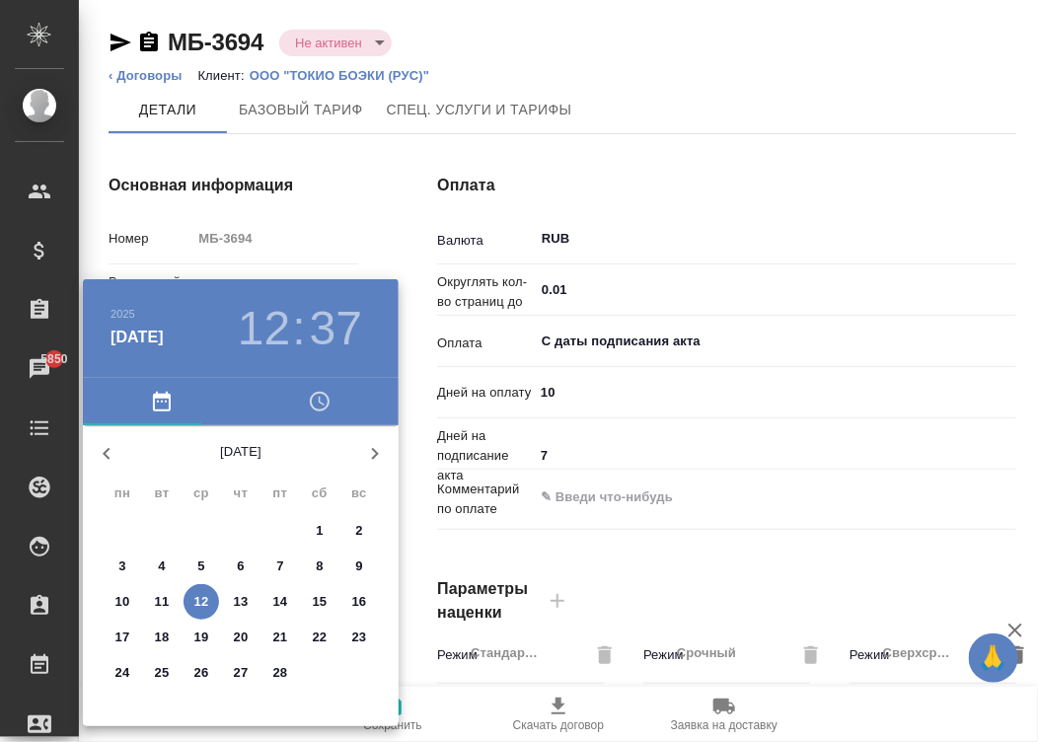
click at [247, 439] on div "[DATE]" at bounding box center [241, 453] width 316 height 47
click at [333, 200] on div at bounding box center [519, 371] width 1038 height 742
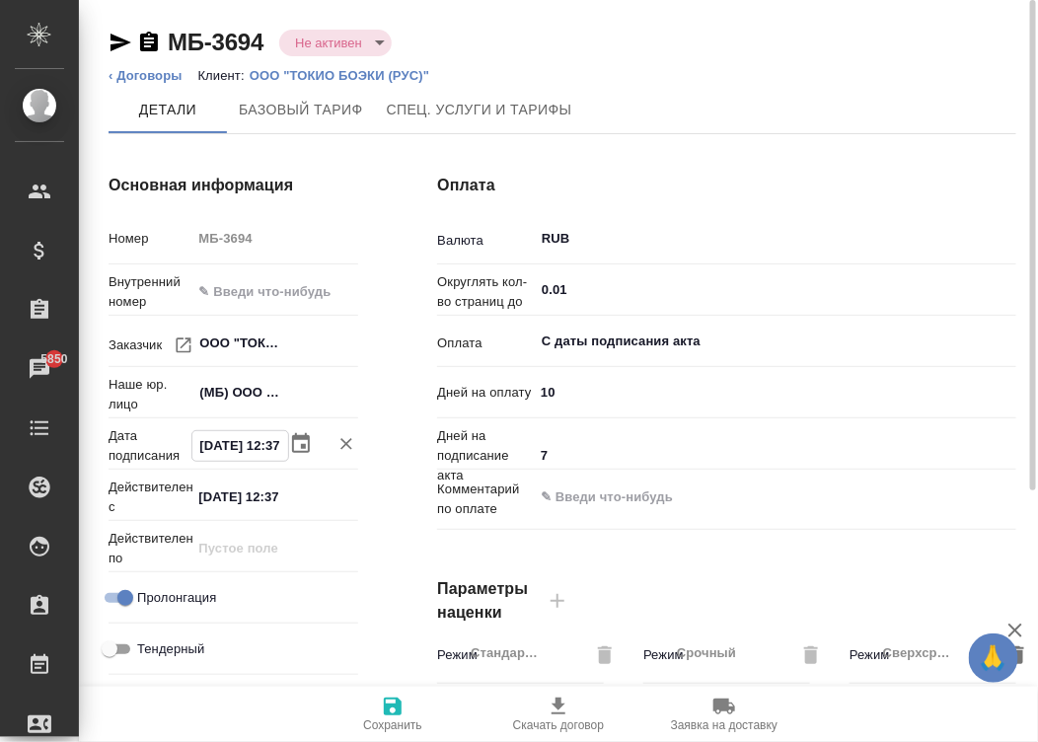
click at [200, 443] on input "[DATE] 12:37" at bounding box center [240, 445] width 96 height 29
type input "[DATE] 09:00"
click at [248, 494] on input "[DATE] 12:37" at bounding box center [274, 496] width 165 height 29
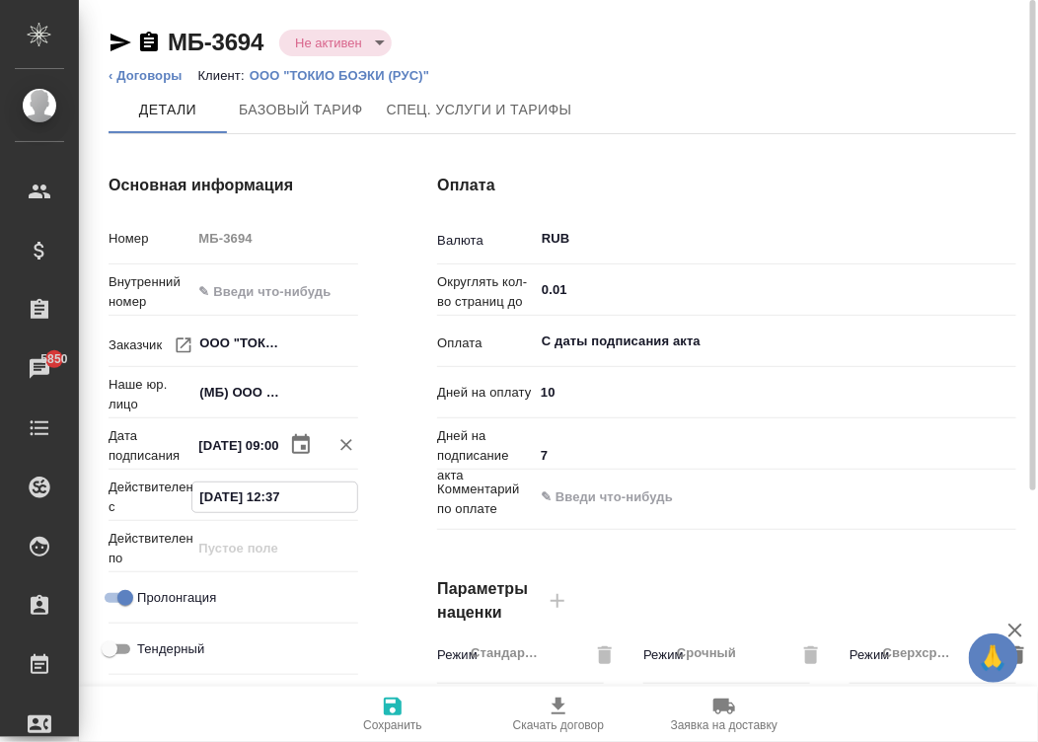
scroll to position [0, 0]
paste input "08:20"
click at [832, 156] on div "Оплата Валюта RUB ​ Округлять кол-во страниц до 0.01 ​ Оплата С даты подписания…" at bounding box center [726, 509] width 658 height 751
click at [233, 493] on input "[DATE] 08:20" at bounding box center [240, 496] width 98 height 29
click at [233, 493] on input "[DATE] 08:20" at bounding box center [240, 496] width 96 height 29
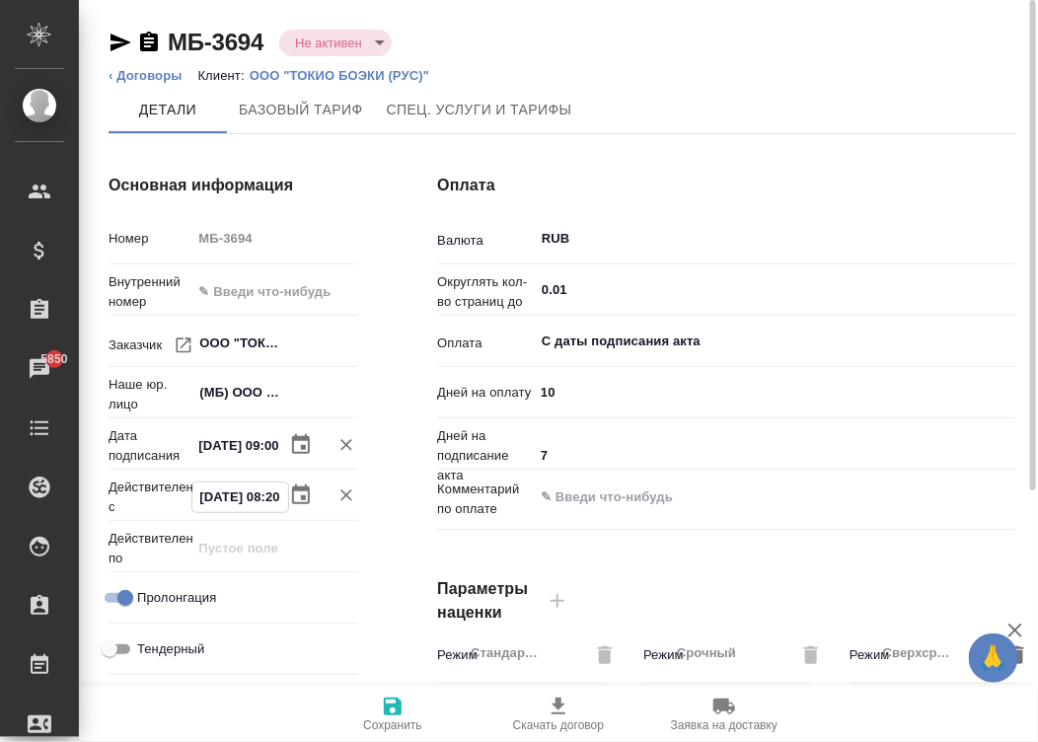
click at [233, 493] on input "[DATE] 08:20" at bounding box center [240, 496] width 96 height 29
paste input "[DATE] 09:0"
type input "[DATE] 09:00"
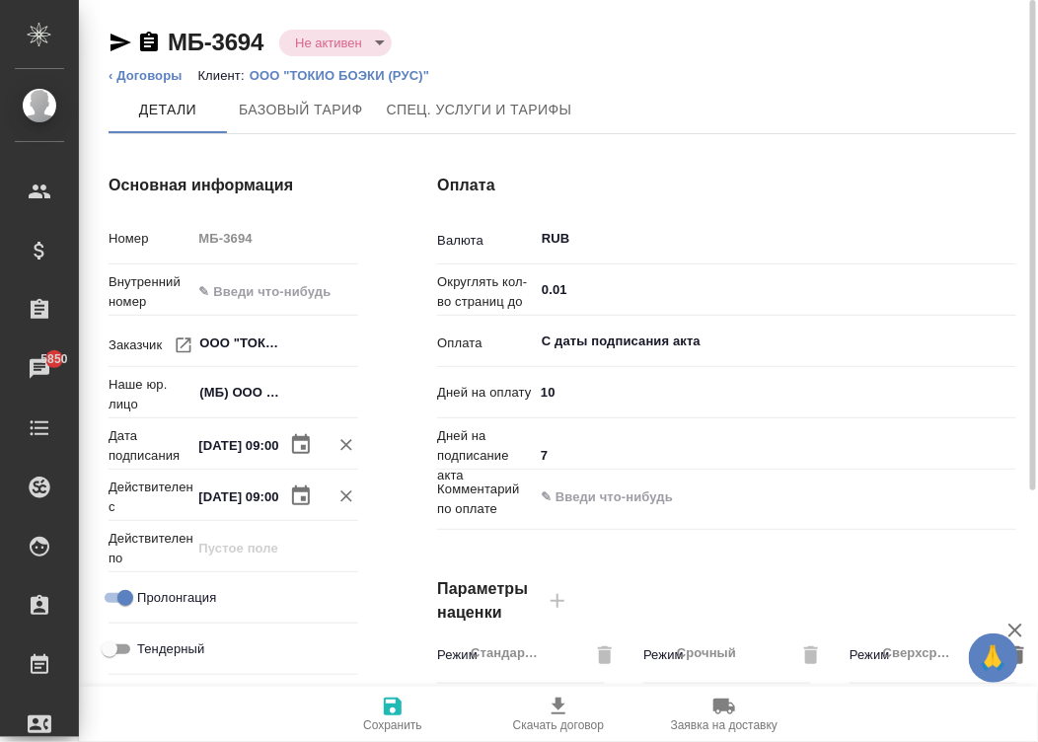
click at [810, 134] on div "Оплата Валюта RUB ​ Округлять кол-во страниц до 0.01 ​ Оплата С даты подписания…" at bounding box center [726, 509] width 658 height 751
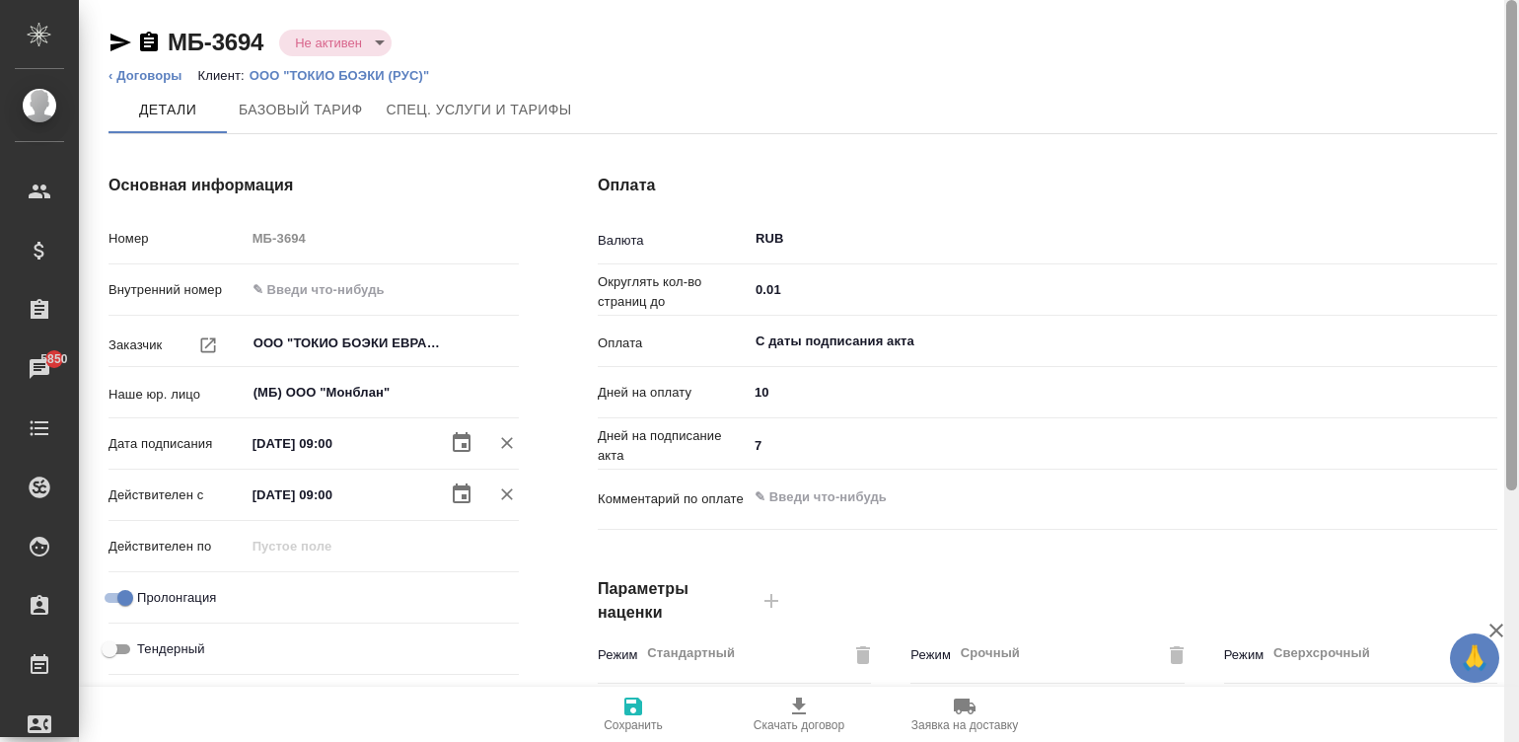
scroll to position [599, 0]
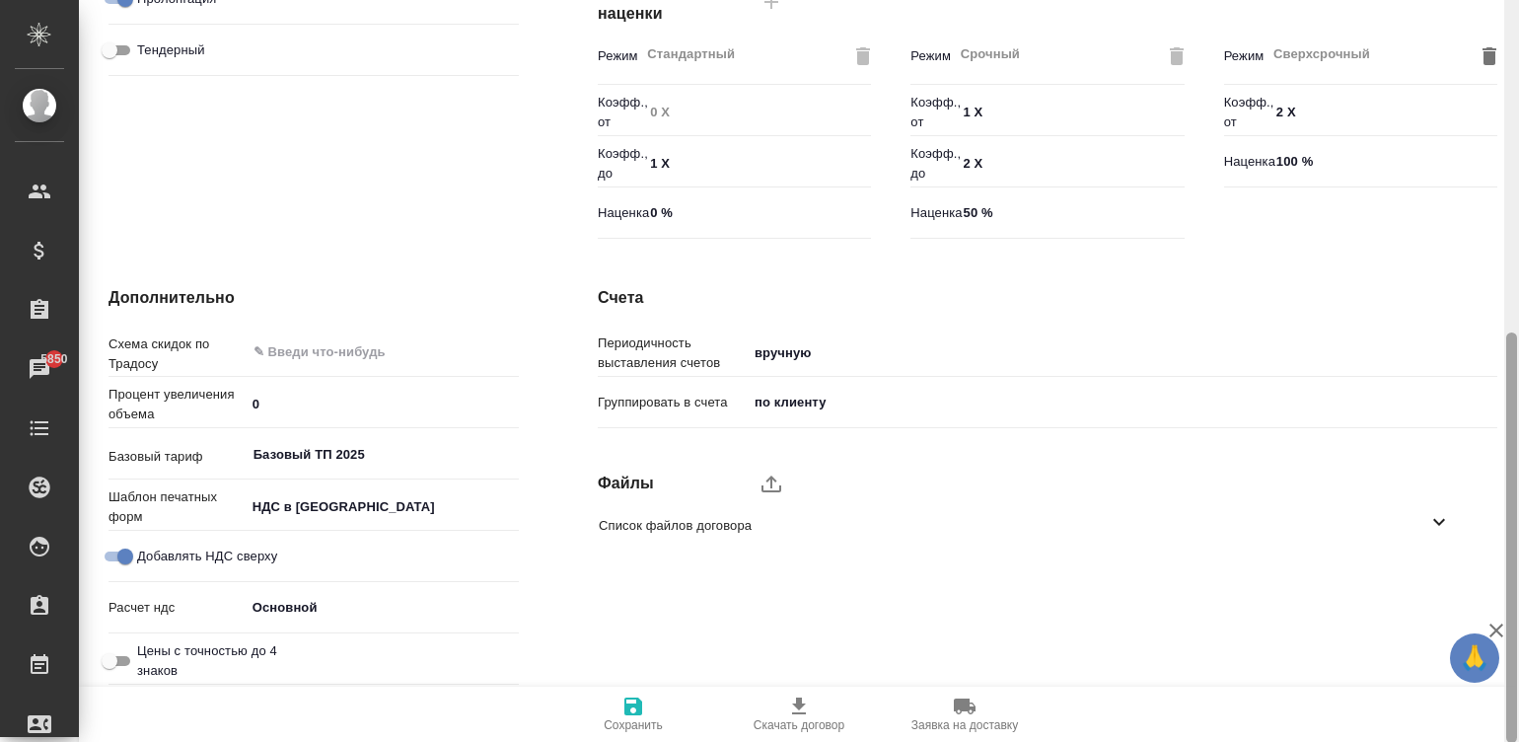
click at [1514, 569] on div at bounding box center [1511, 371] width 15 height 743
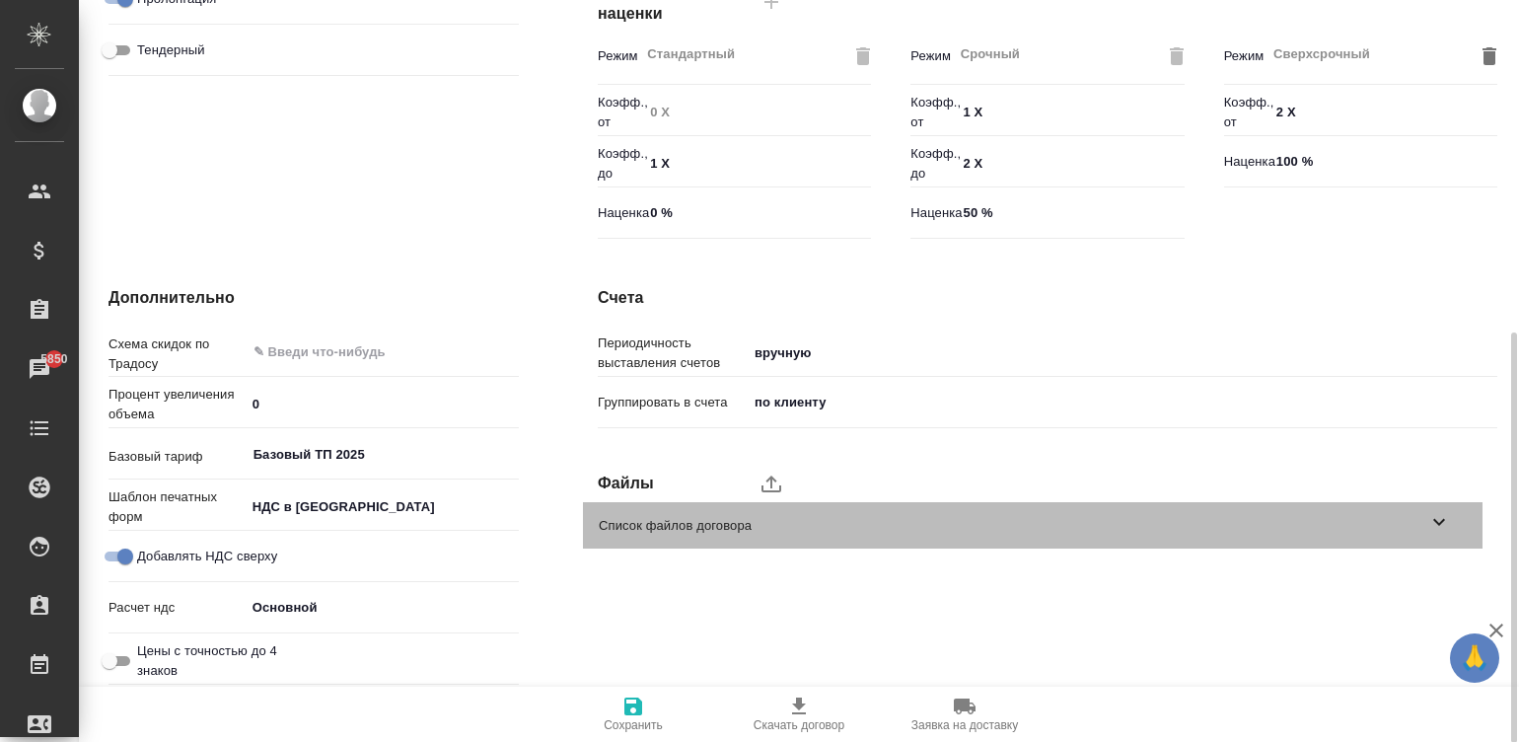
click at [733, 512] on div "Список файлов договора" at bounding box center [1033, 525] width 900 height 46
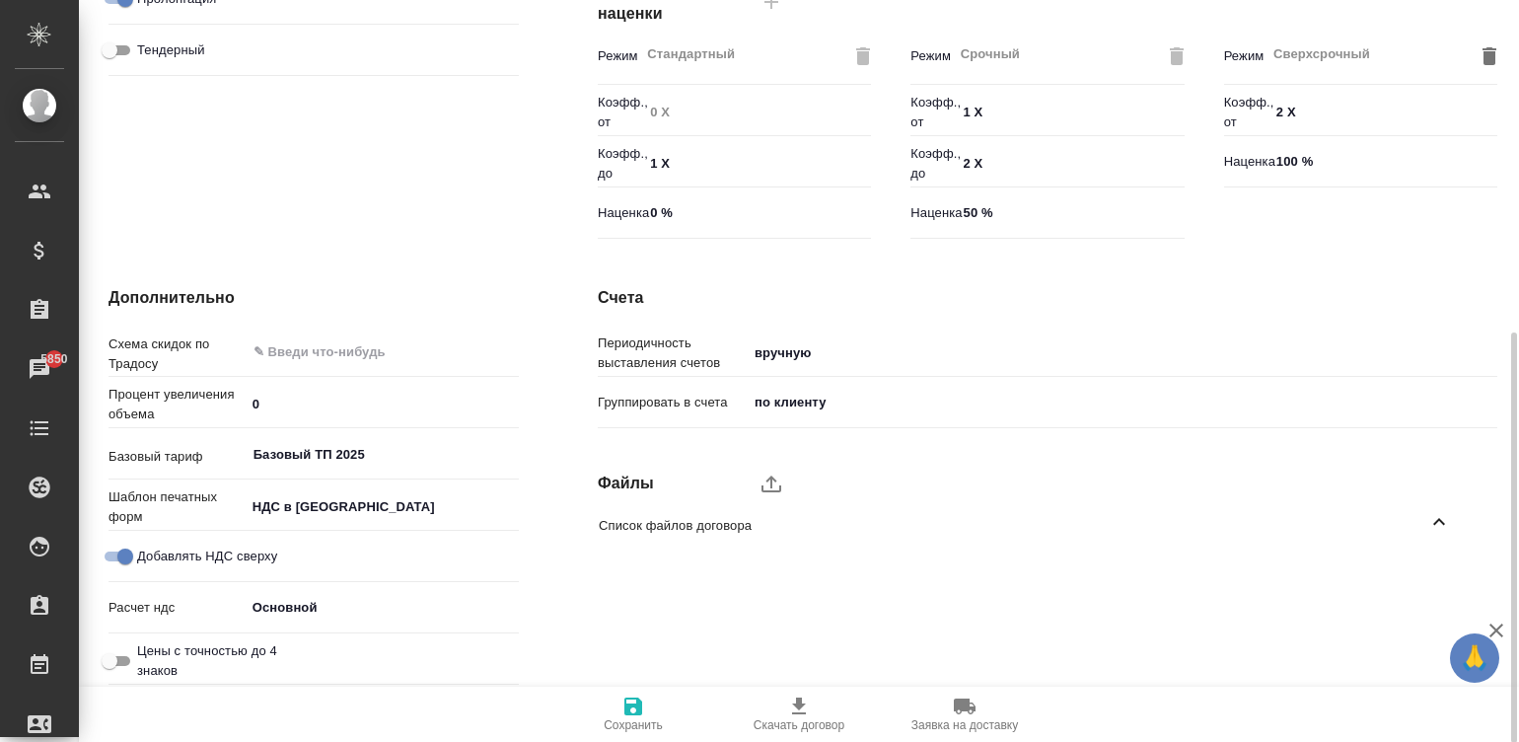
click at [763, 483] on icon "upload" at bounding box center [771, 483] width 24 height 24
click at [0, 0] on input "upload" at bounding box center [0, 0] width 0 height 0
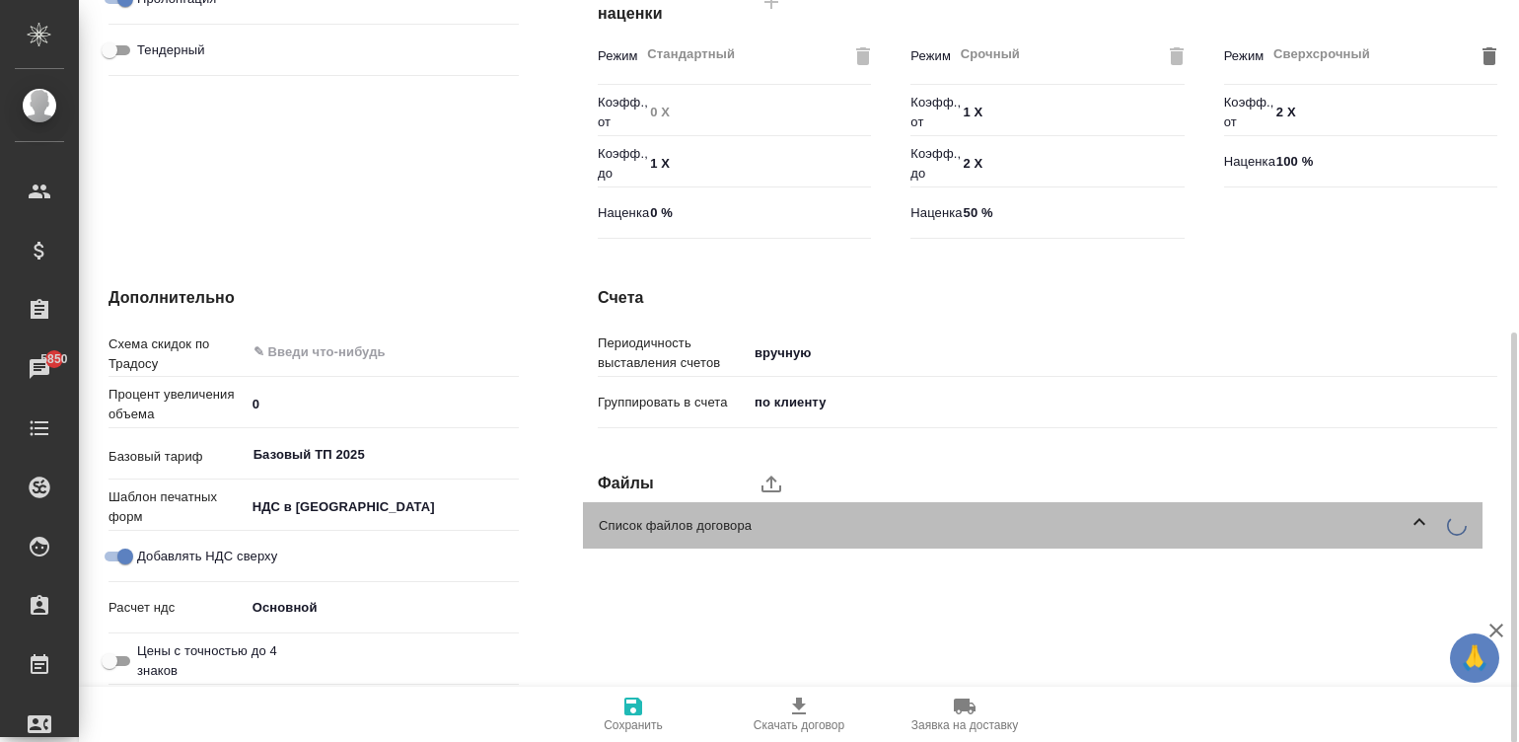
click at [782, 523] on span "Список файлов договора" at bounding box center [1003, 526] width 809 height 20
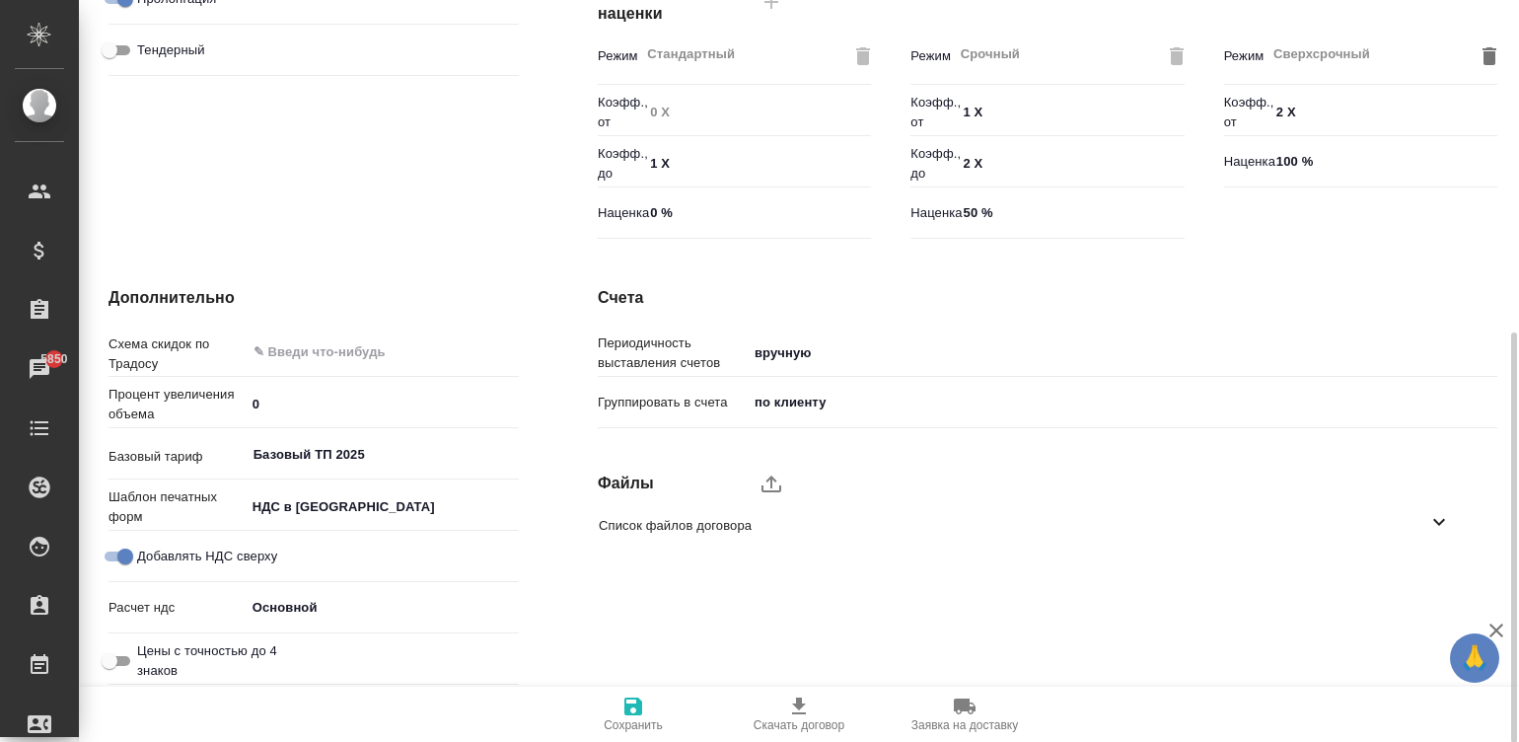
type input "[DATE] 12:37"
click at [736, 539] on div "Список файлов договора" at bounding box center [1033, 525] width 900 height 46
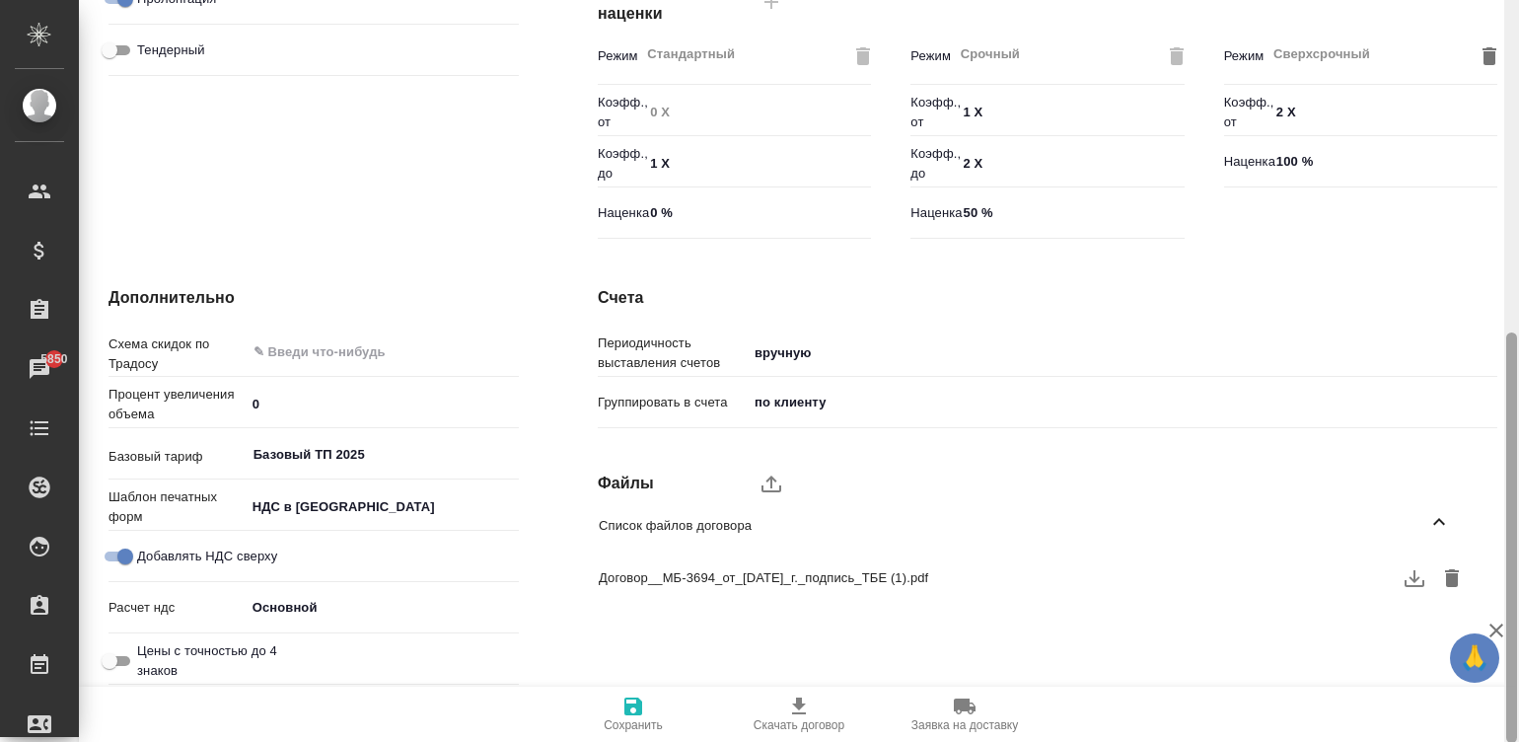
click at [1509, 16] on div at bounding box center [1511, 371] width 15 height 743
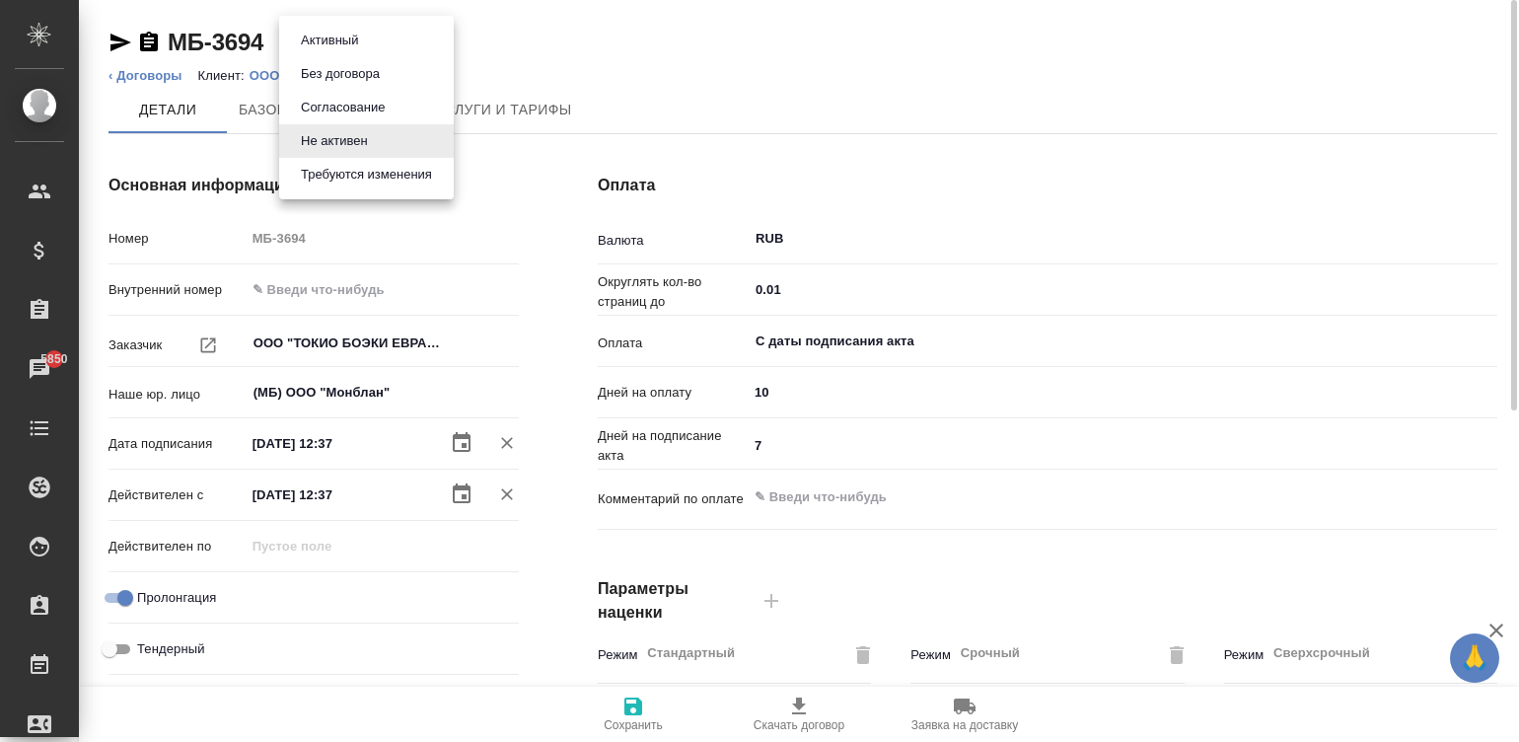
click at [340, 32] on body "🙏 .cls-1 fill:#fff; AWATERA [PERSON_NAME]malinina Клиенты Спецификации Заказы 5…" at bounding box center [759, 371] width 1519 height 742
click at [367, 43] on li "Активный" at bounding box center [366, 41] width 175 height 34
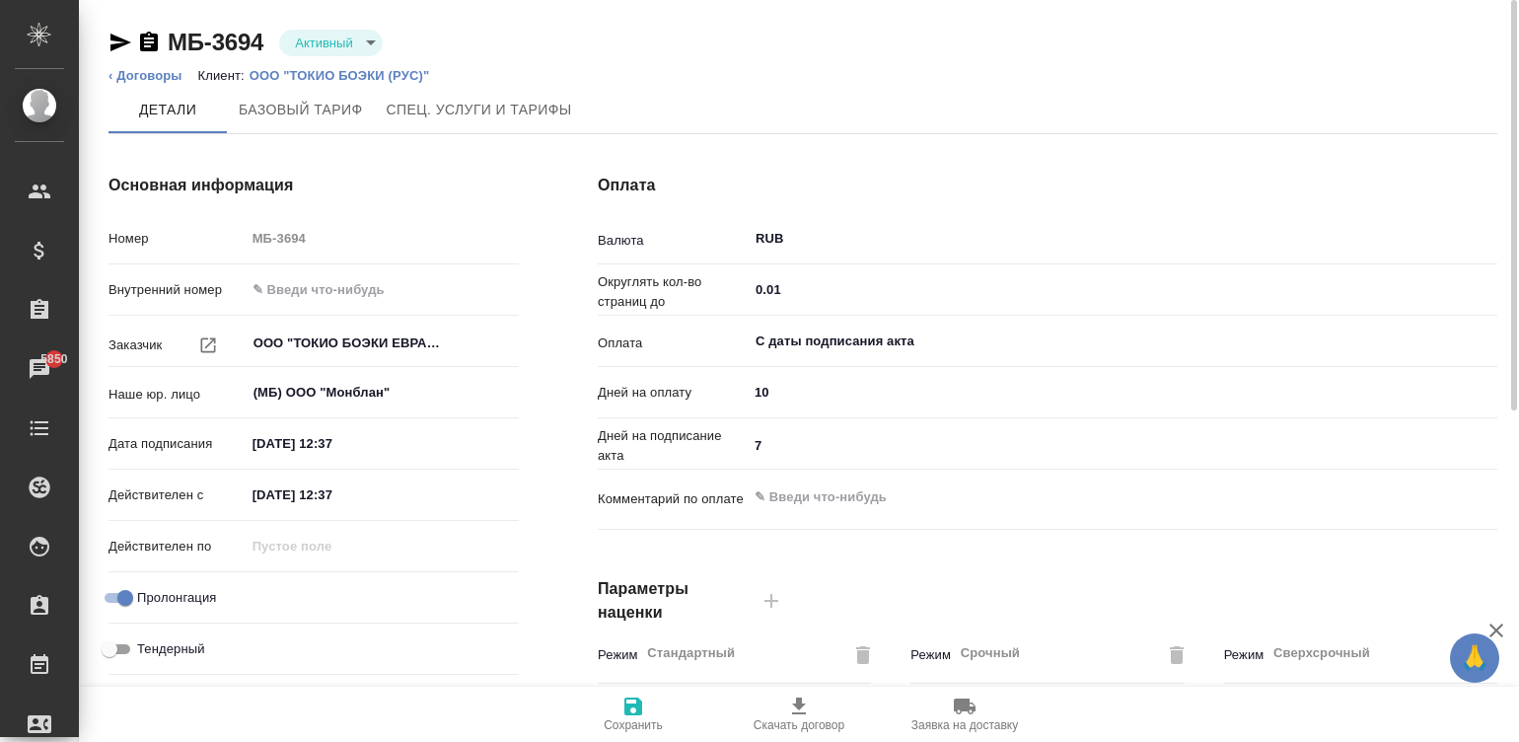
type input "Базовый ТП 2025"
click at [641, 711] on icon "button" at bounding box center [633, 706] width 18 height 18
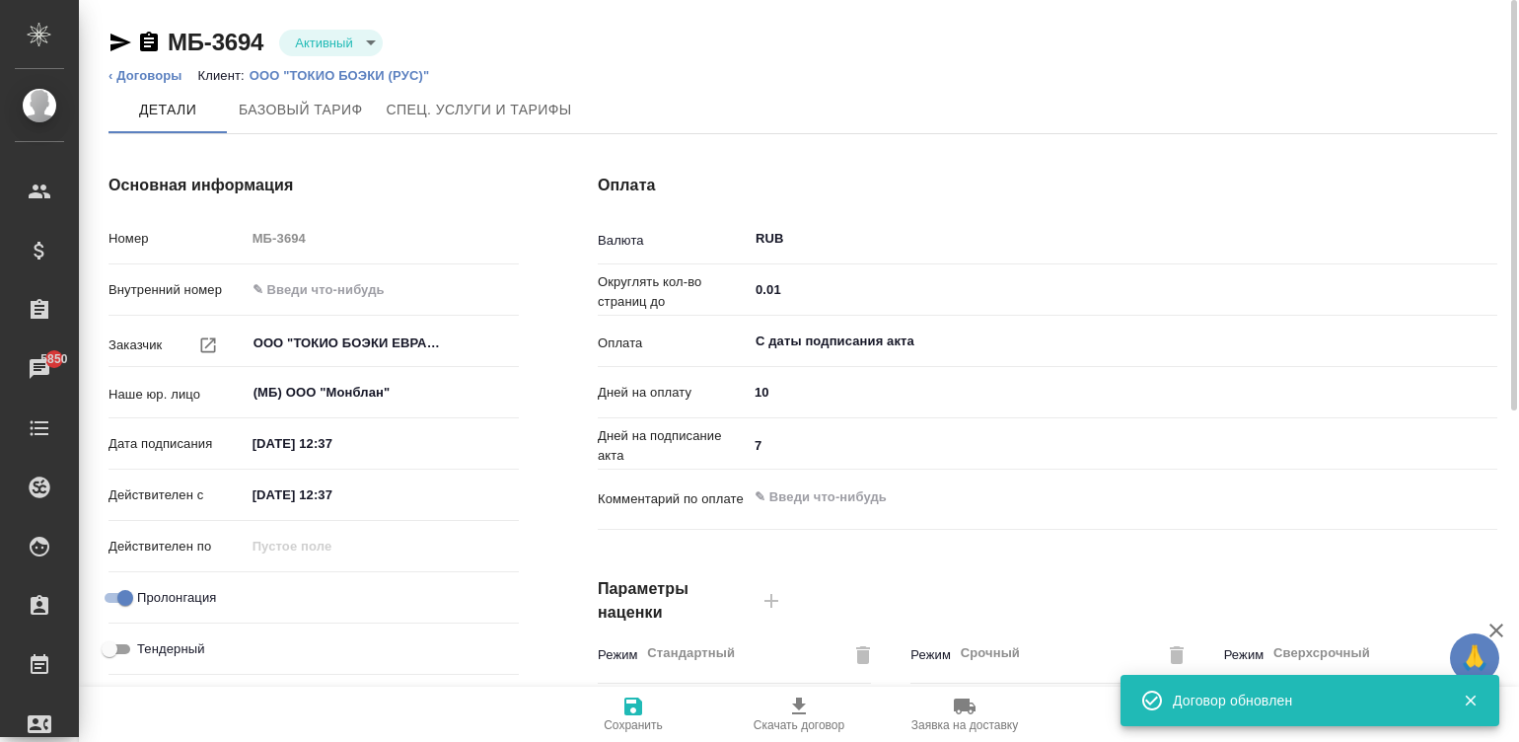
type input "Базовый ТП 2025"
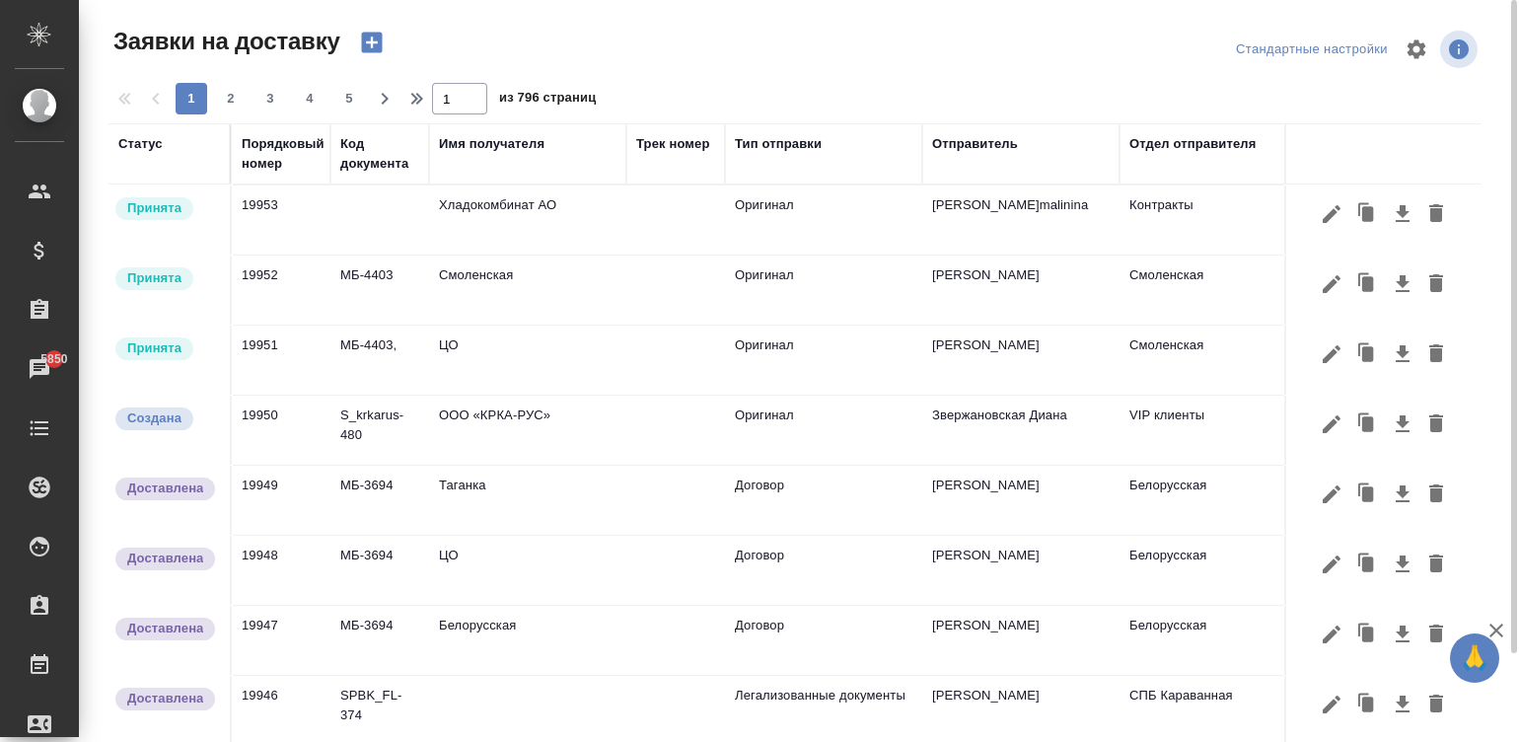
click at [525, 141] on div "Имя получателя" at bounding box center [492, 144] width 106 height 20
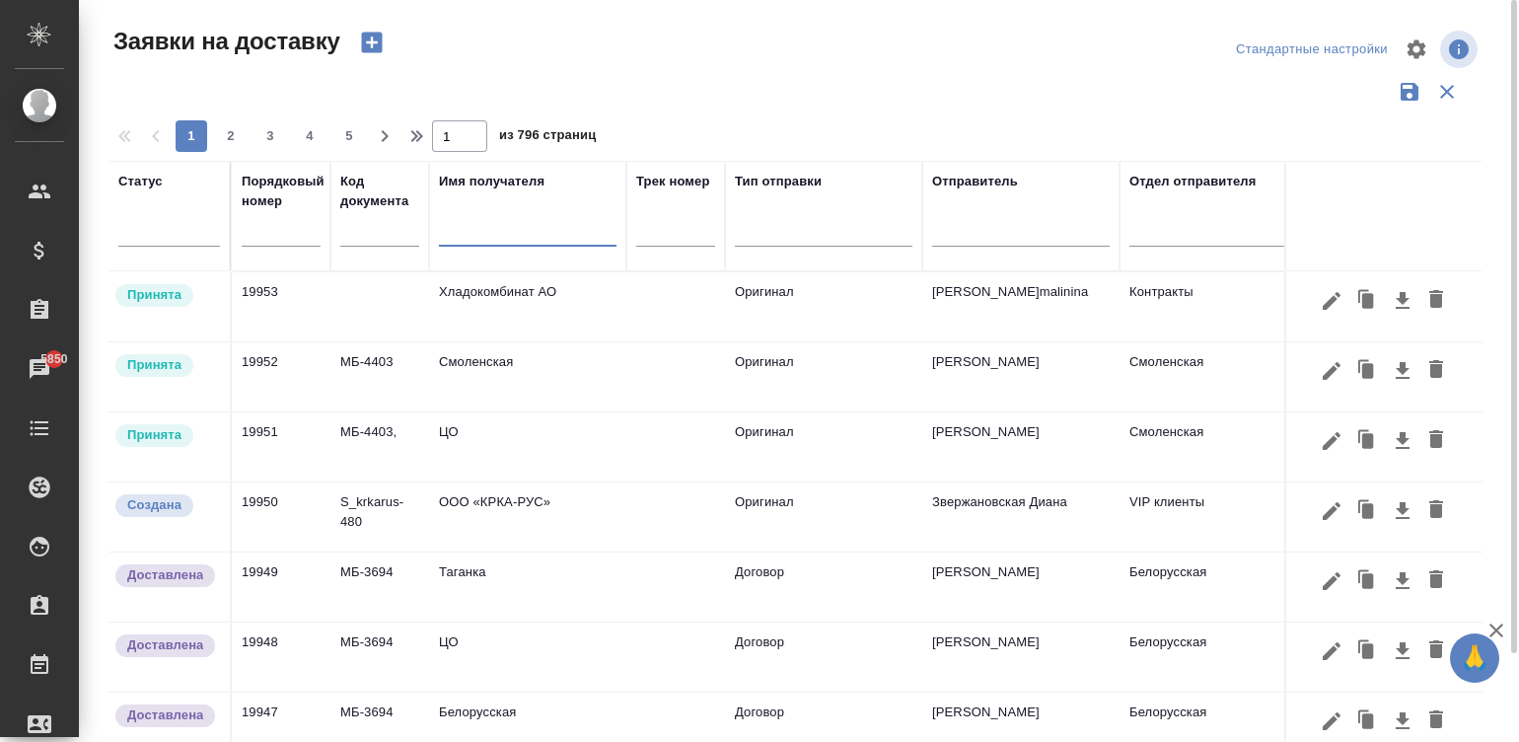
click at [477, 231] on input "text" at bounding box center [528, 233] width 178 height 25
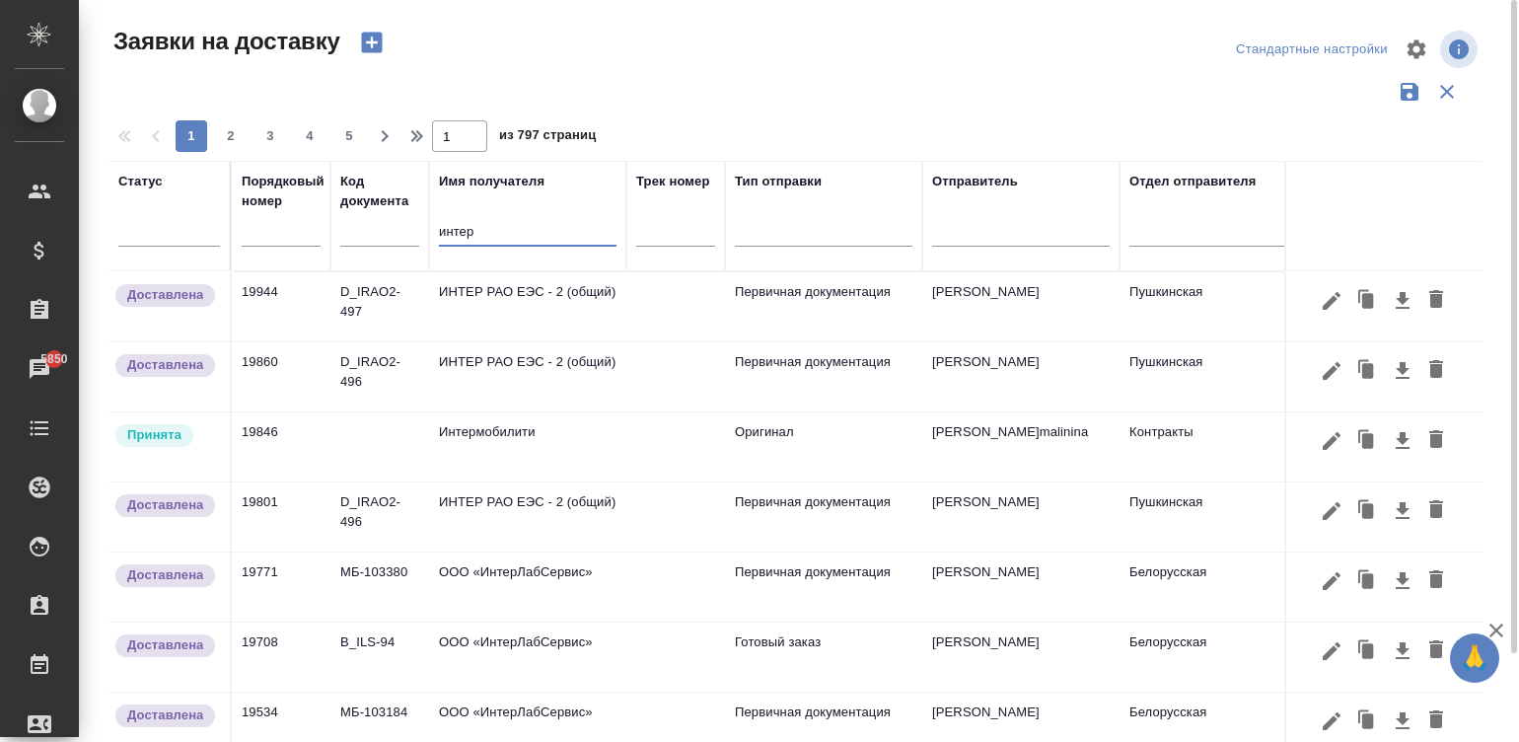
type input "интер"
click at [623, 428] on td "Интермобилити" at bounding box center [527, 446] width 197 height 69
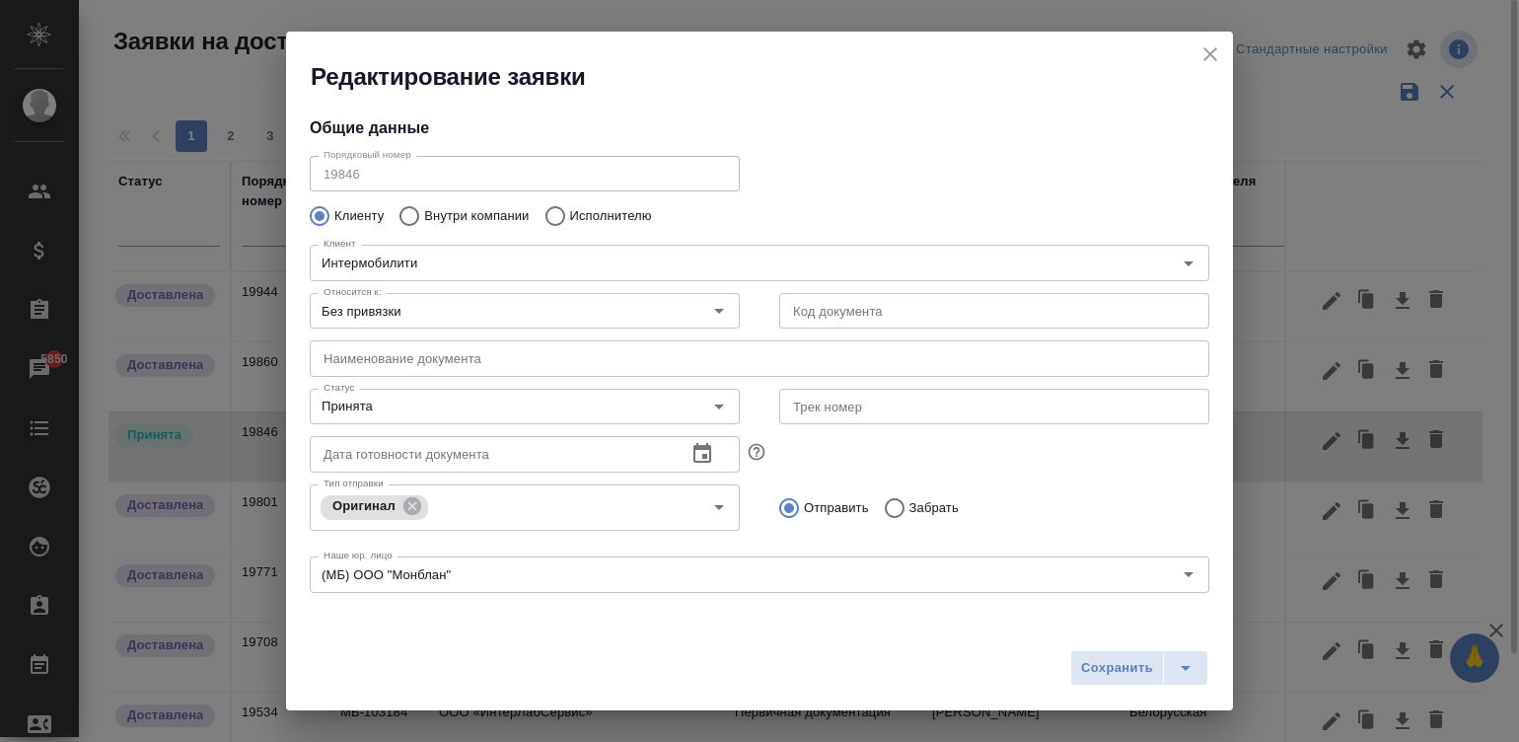
type input "Збанацкая Элина"
click at [1205, 51] on icon "close" at bounding box center [1210, 54] width 24 height 24
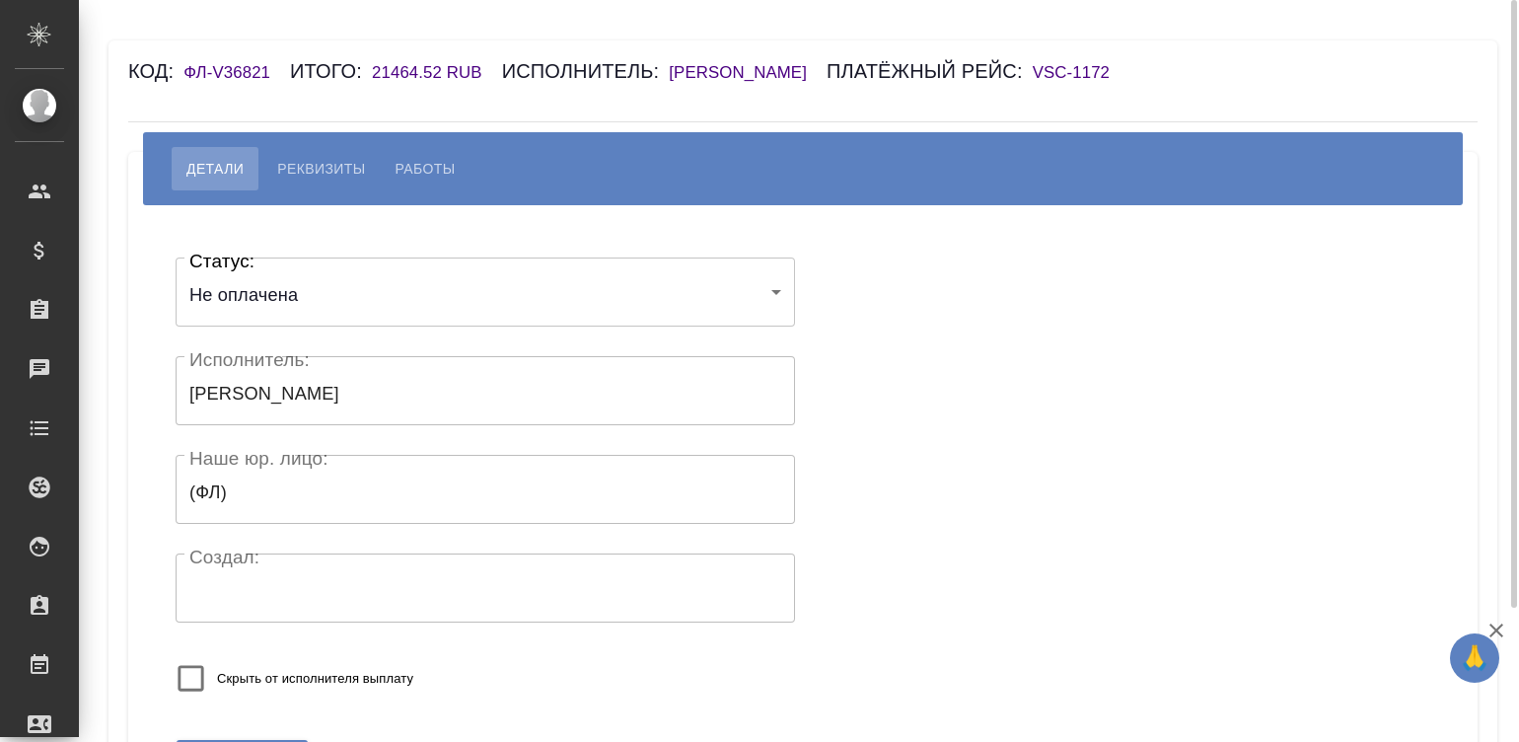
click at [827, 64] on h6 "[PERSON_NAME]" at bounding box center [748, 72] width 158 height 19
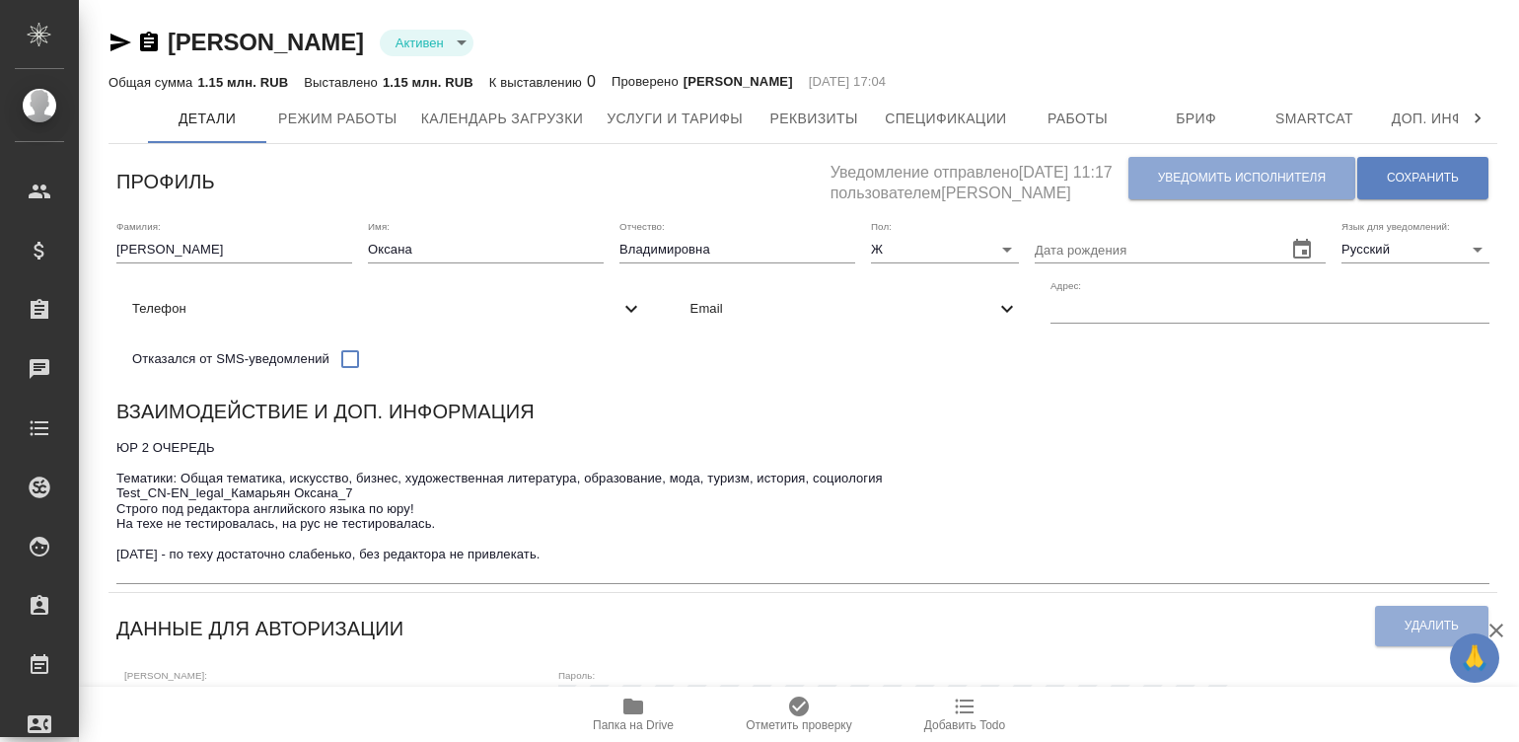
click at [1169, 181] on span "Уведомить исполнителя" at bounding box center [1242, 178] width 168 height 17
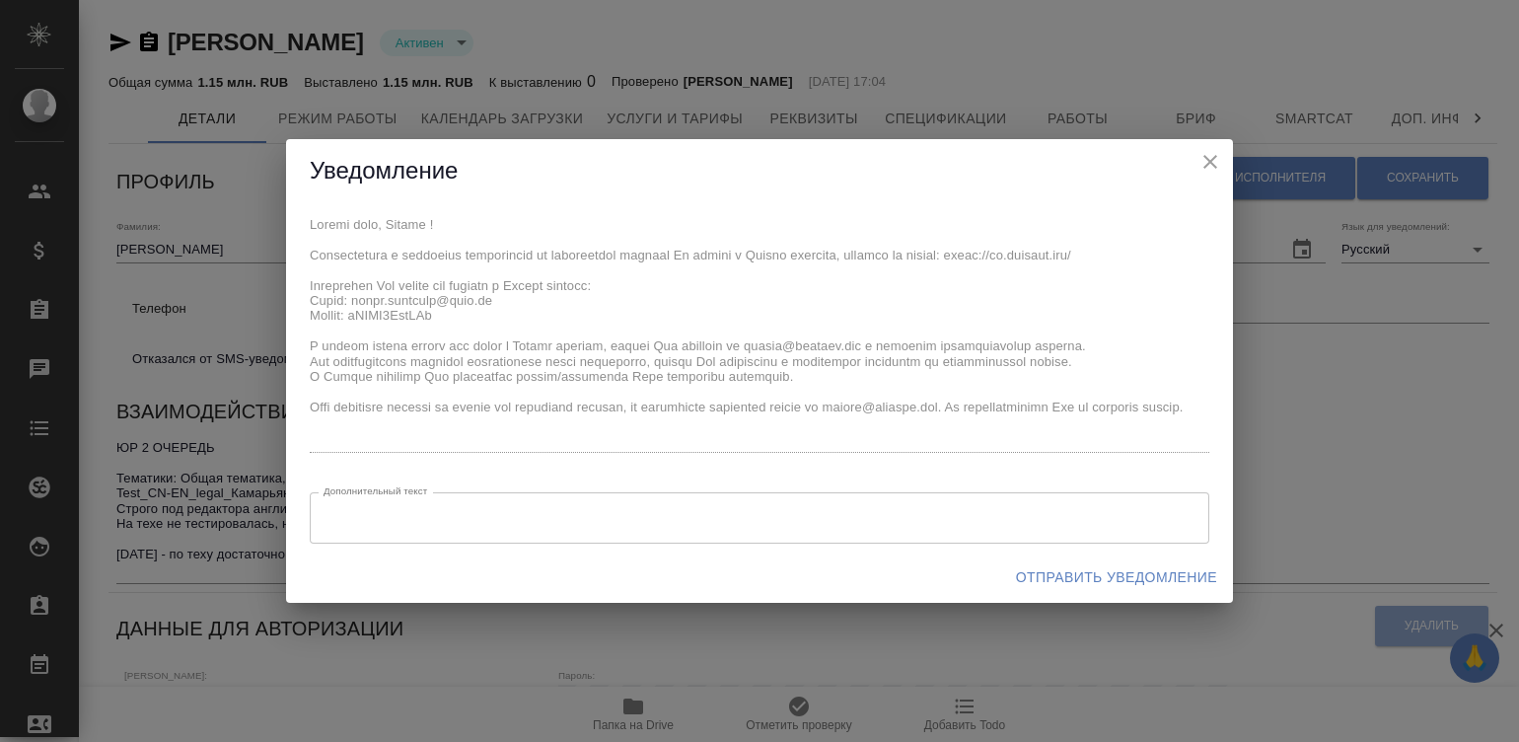
click at [283, 216] on div "Уведомление x Дополнительный текст x Дополнительный текст Отправить уведомление" at bounding box center [759, 371] width 1519 height 742
click at [1110, 566] on span "Отправить уведомление" at bounding box center [1116, 577] width 201 height 25
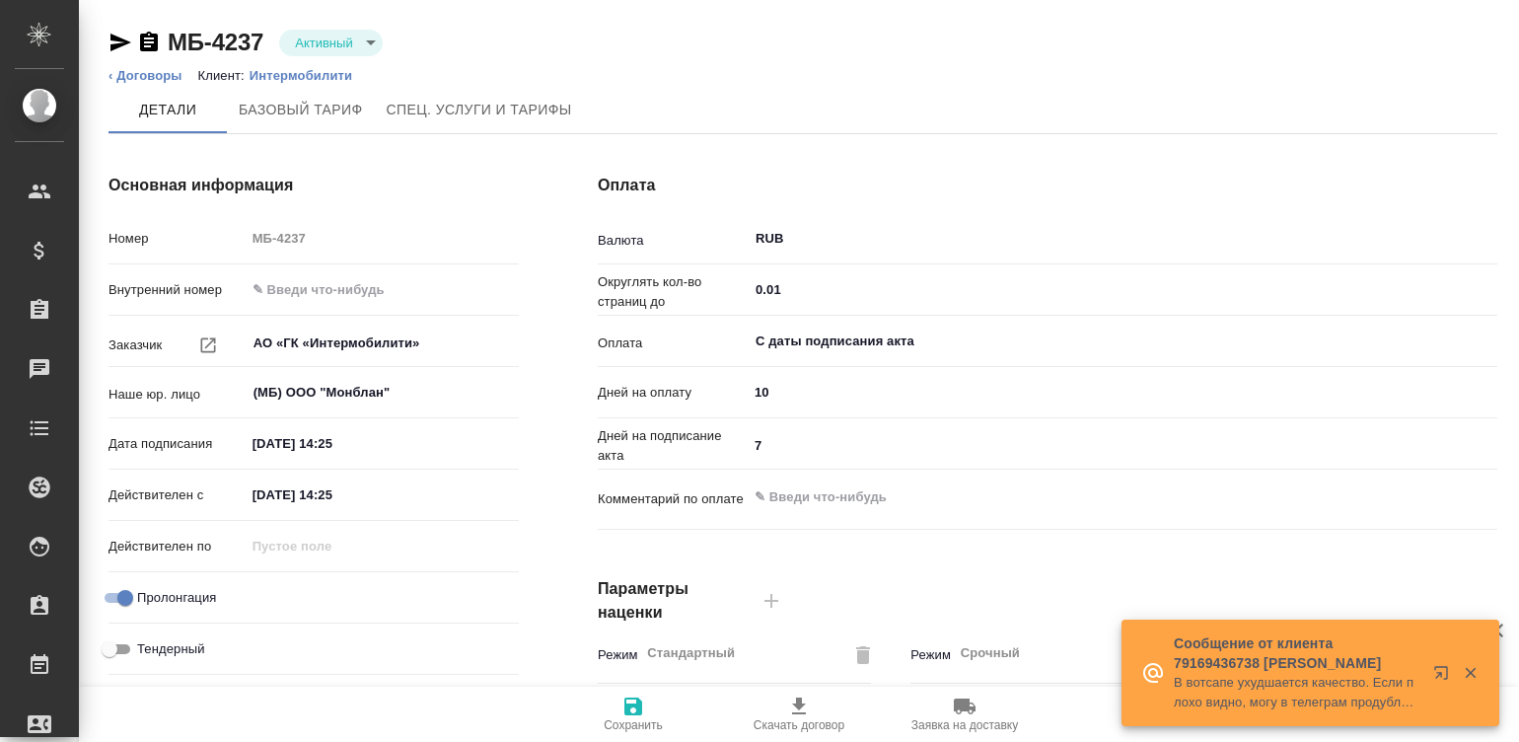
type input "Базовый ТП 2025"
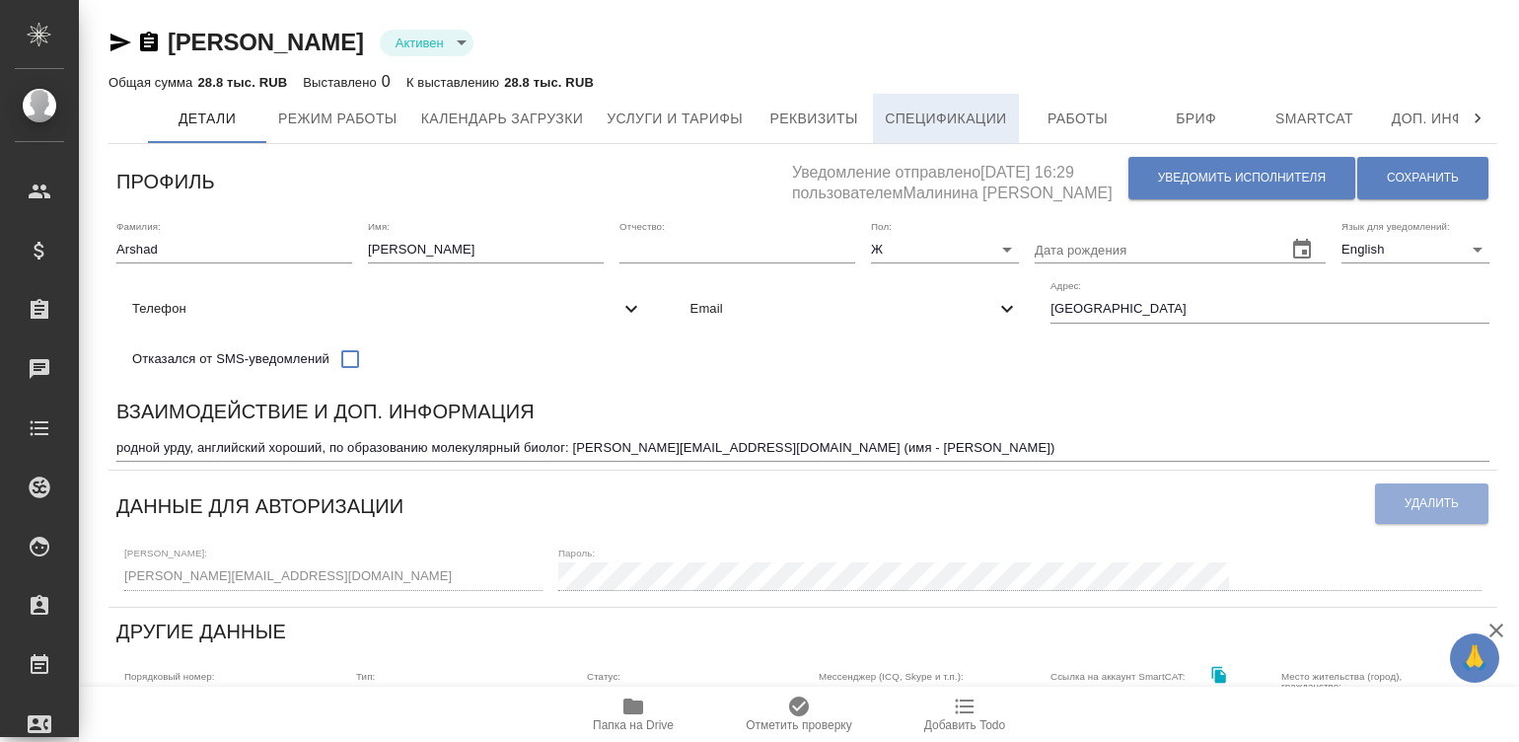
click at [923, 123] on span "Спецификации" at bounding box center [945, 119] width 121 height 25
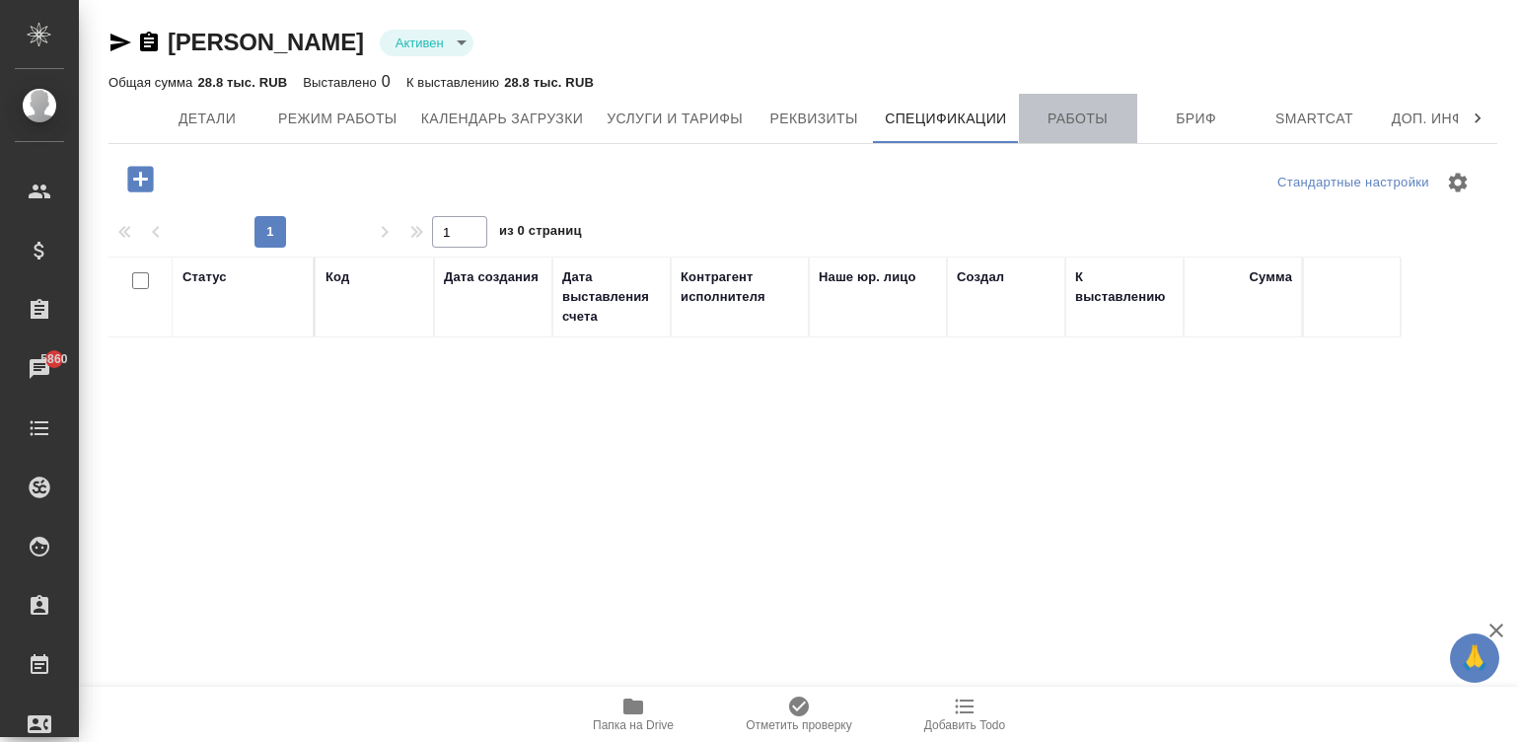
click at [1066, 119] on span "Работы" at bounding box center [1078, 119] width 95 height 25
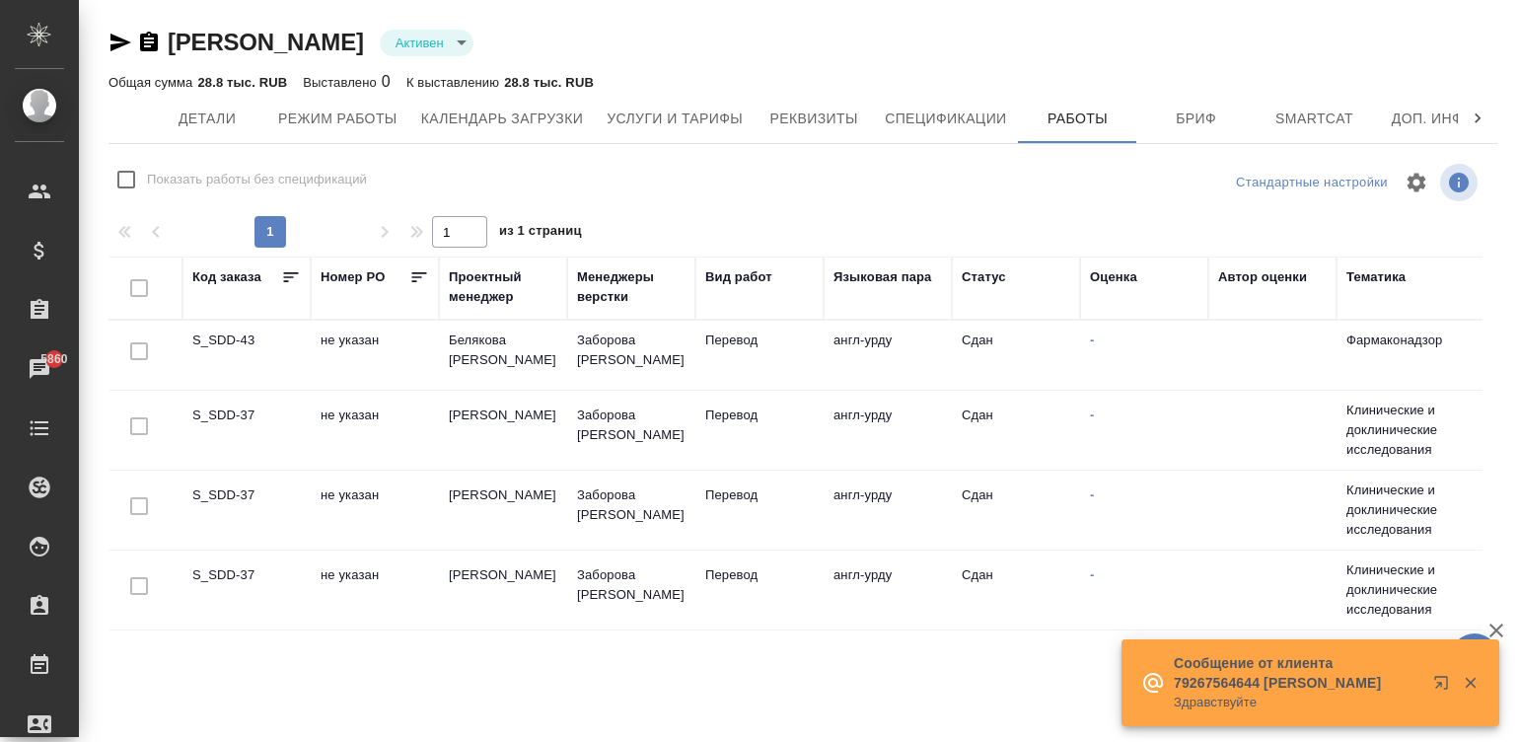
click at [777, 424] on td "Перевод" at bounding box center [759, 430] width 128 height 69
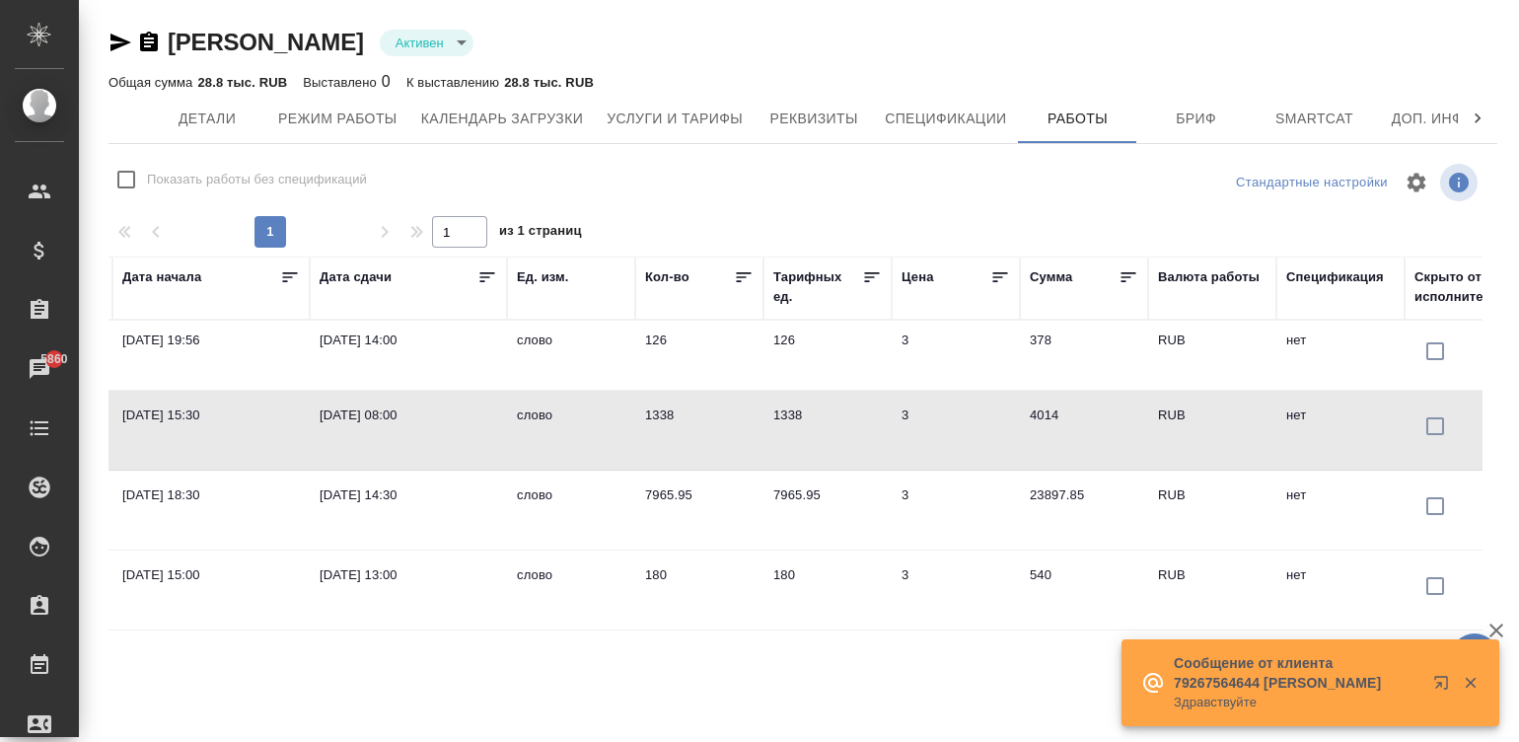
scroll to position [0, 1552]
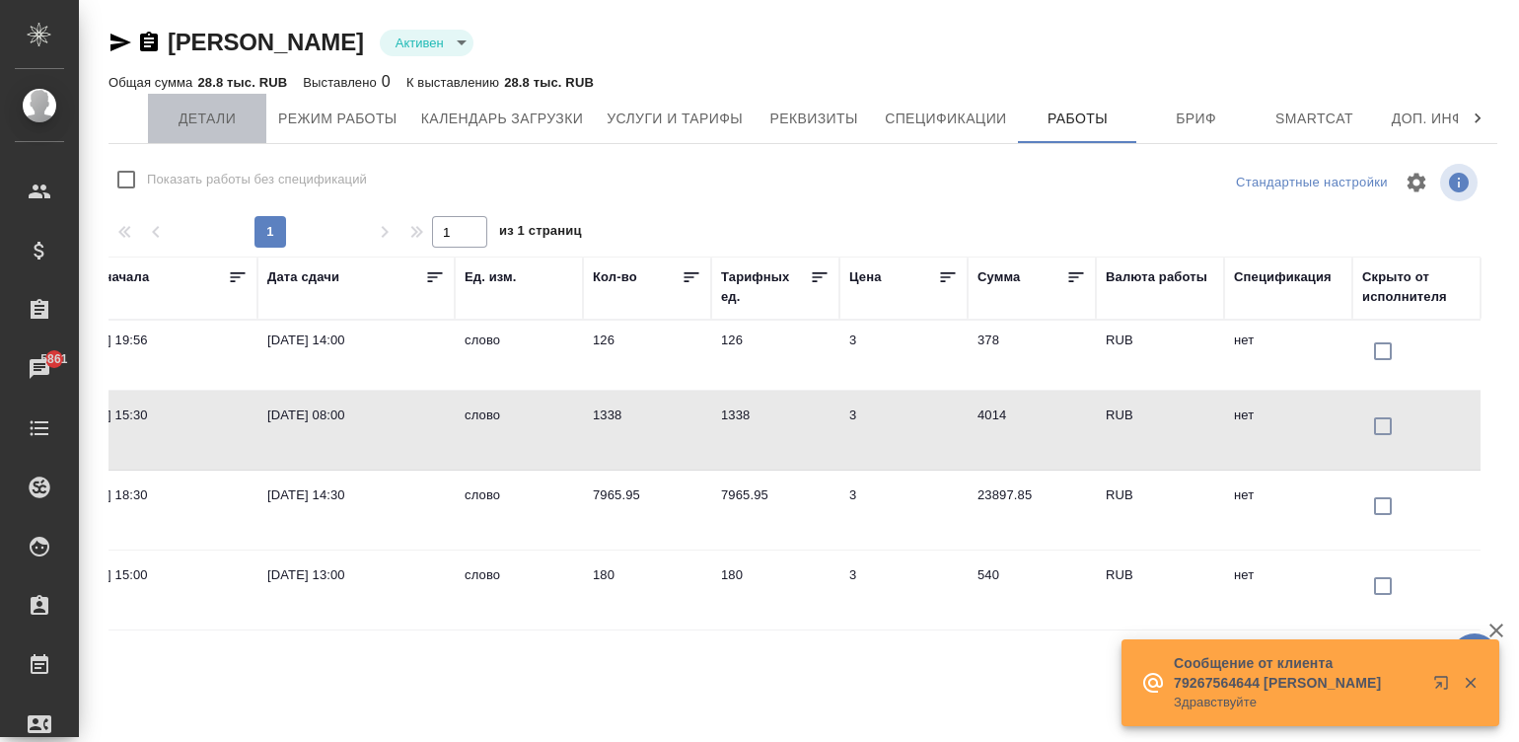
click at [183, 115] on span "Детали" at bounding box center [207, 119] width 95 height 25
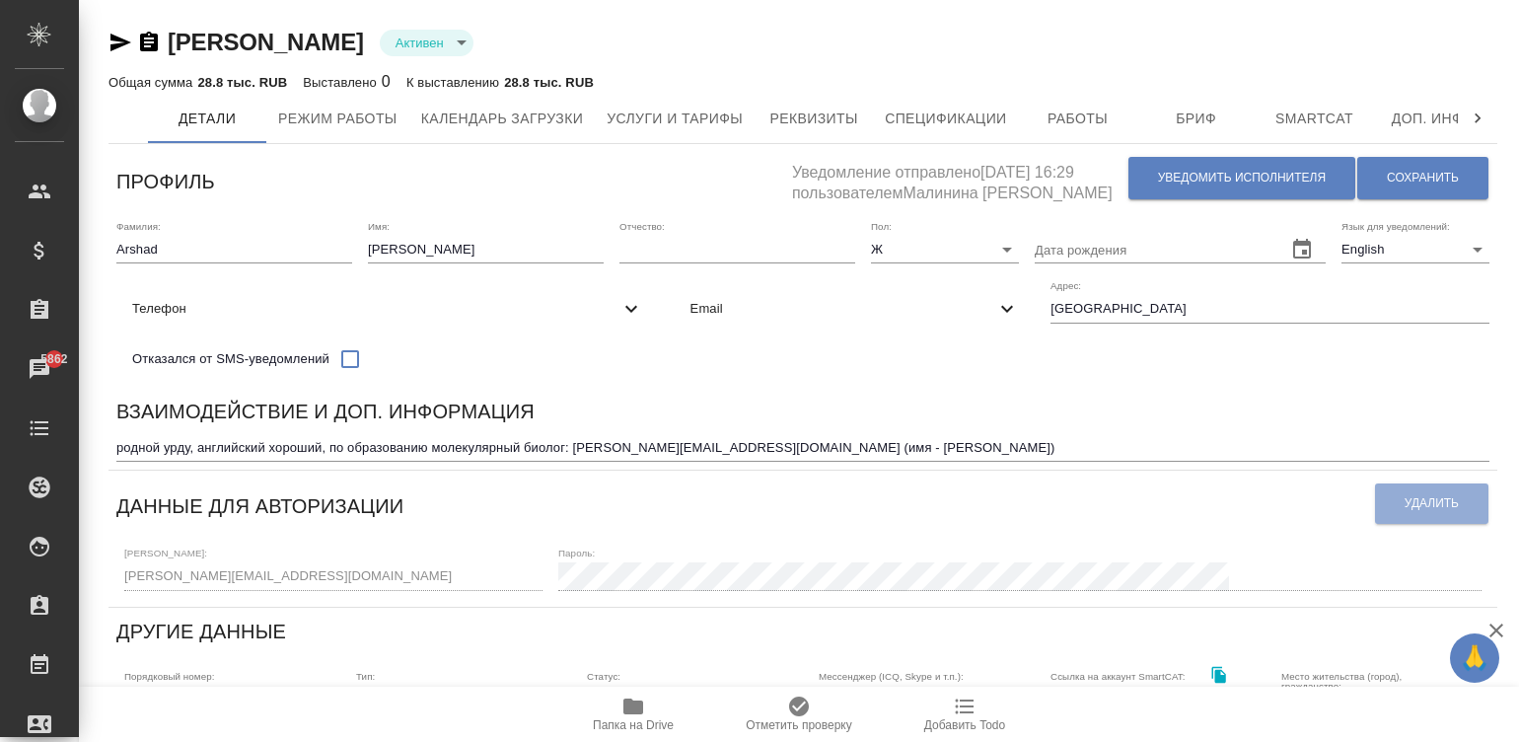
click at [1035, 263] on div "Дата рождения" at bounding box center [1180, 241] width 291 height 43
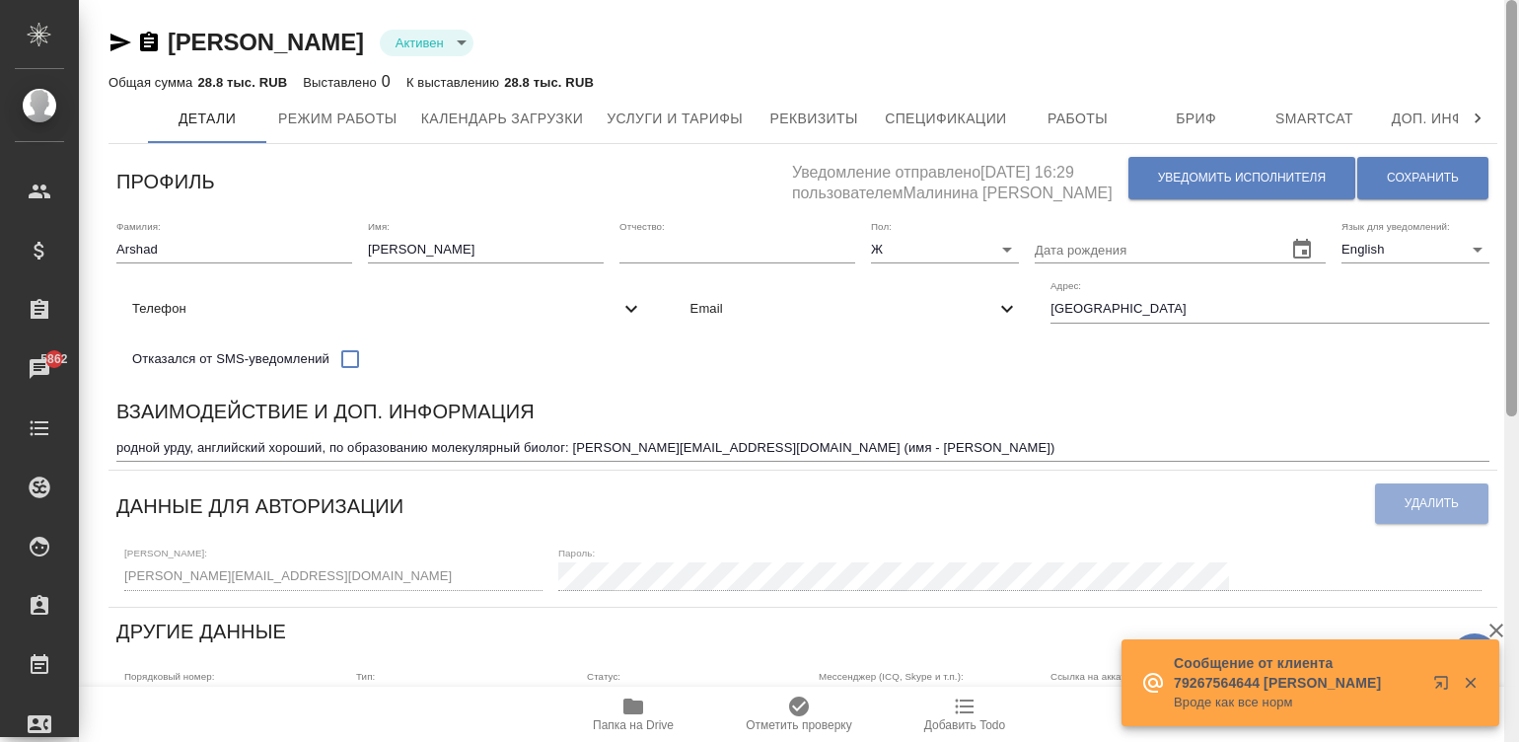
click at [1511, 95] on div at bounding box center [1511, 371] width 15 height 743
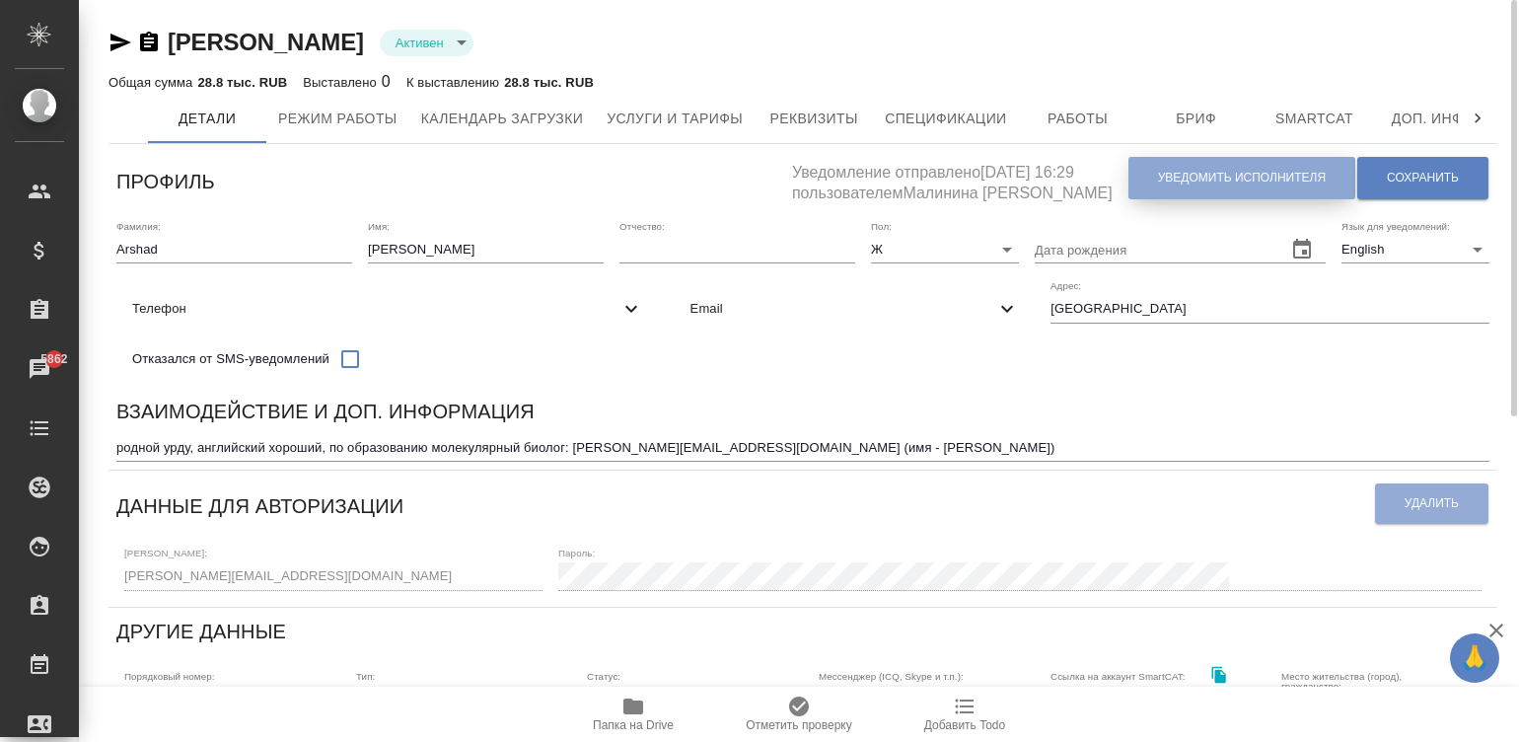
click at [1212, 182] on span "Уведомить исполнителя" at bounding box center [1242, 178] width 168 height 17
type textarea "Dear Taaha! You can find full details of completed works in the account at http…"
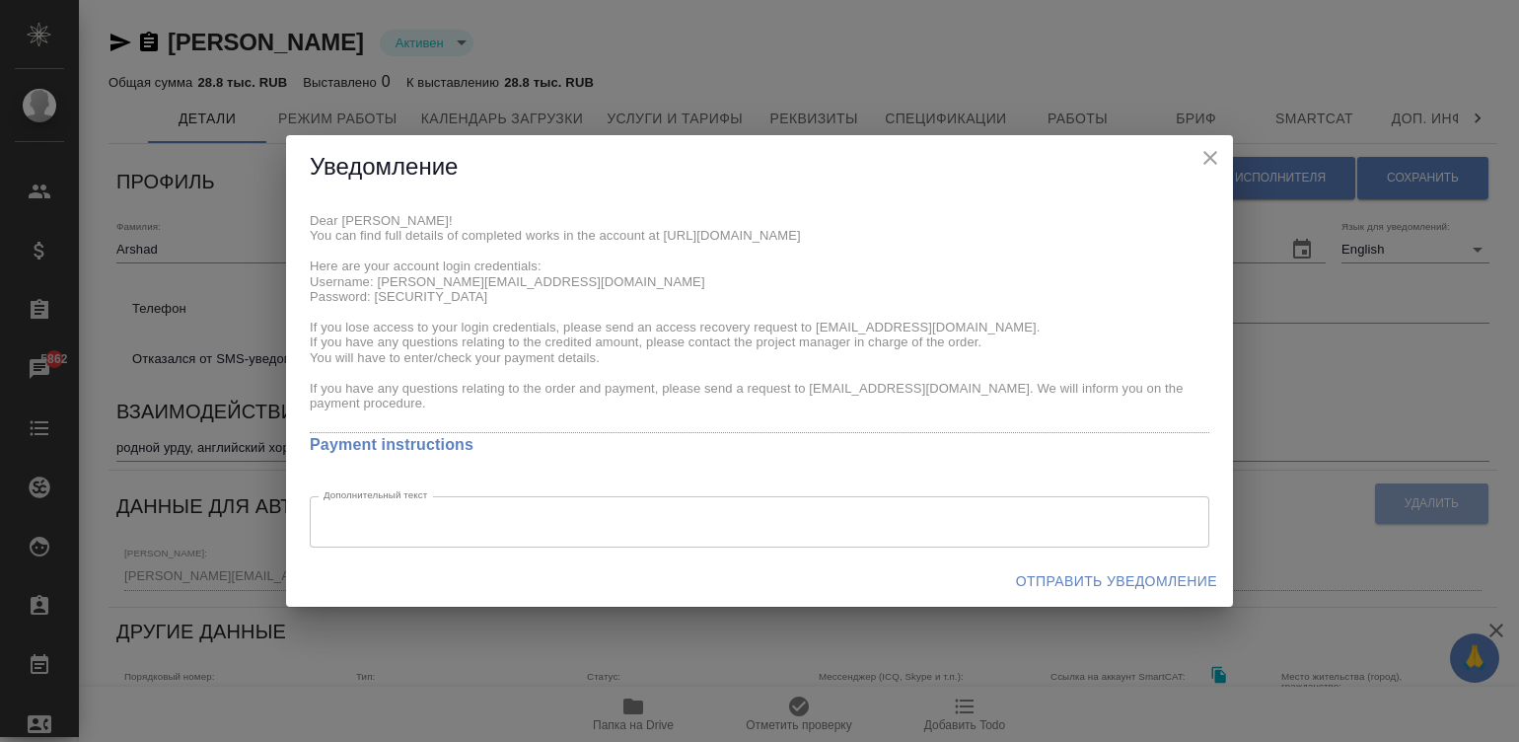
click at [1206, 157] on icon "close" at bounding box center [1210, 158] width 24 height 24
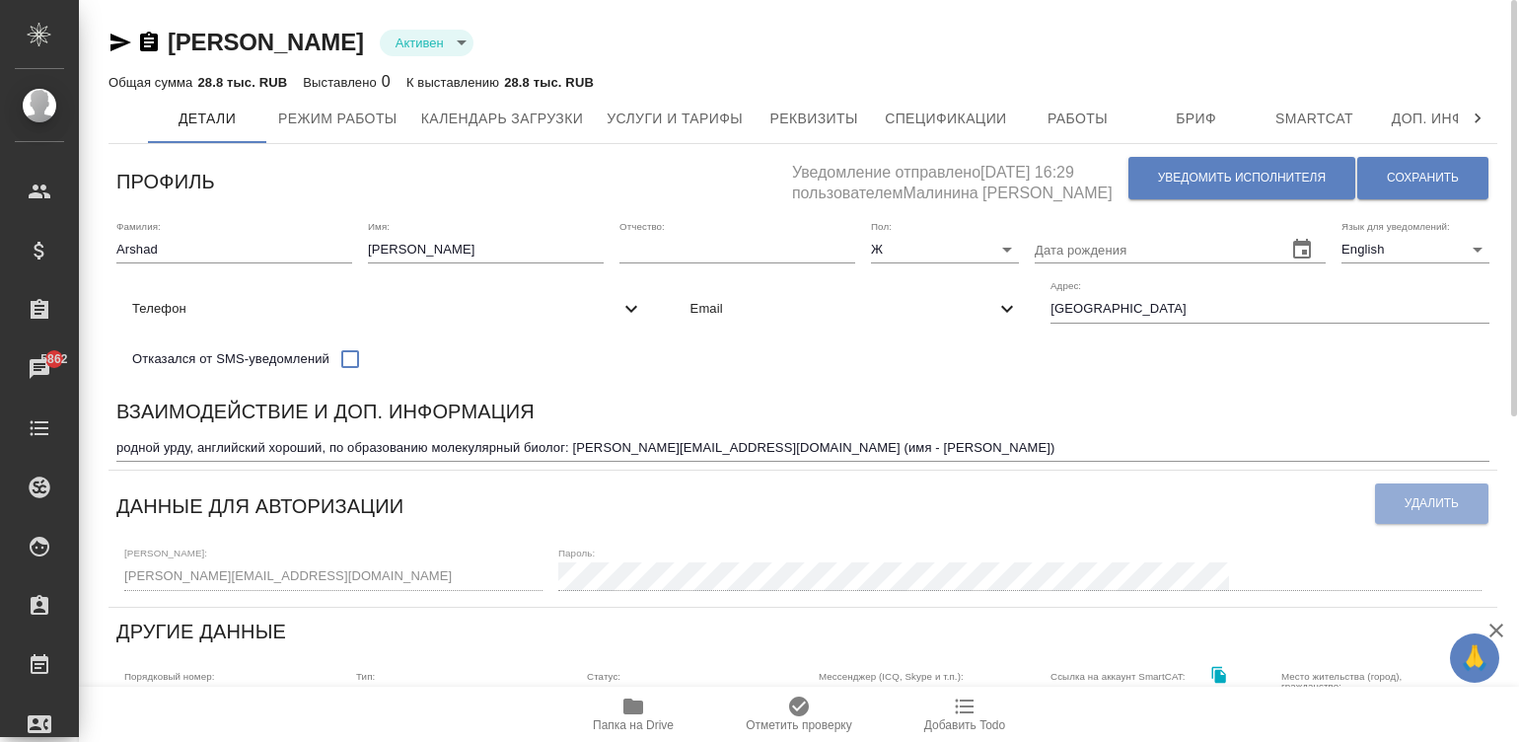
click at [981, 424] on div "Взаимодействие и доп. информация" at bounding box center [802, 415] width 1373 height 38
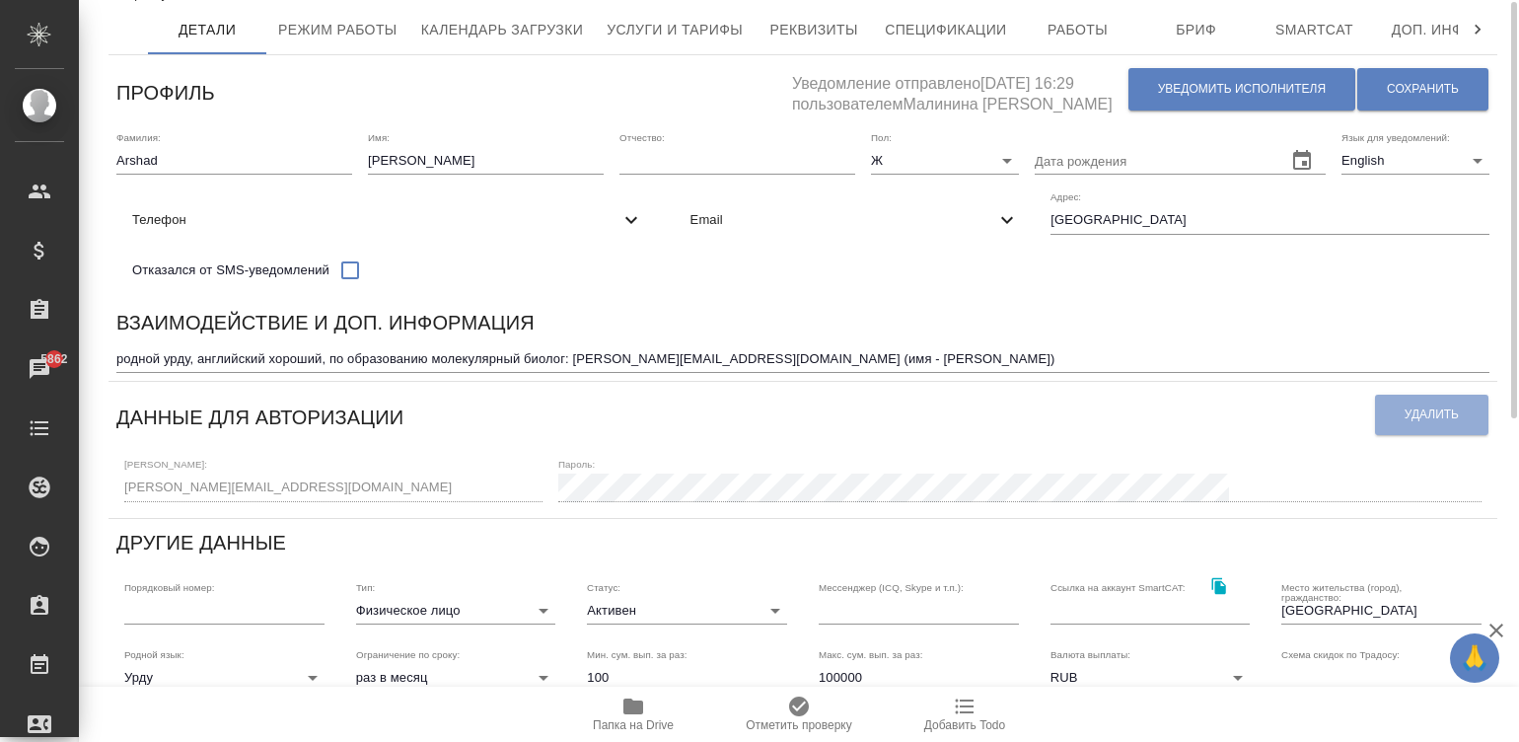
scroll to position [58, 0]
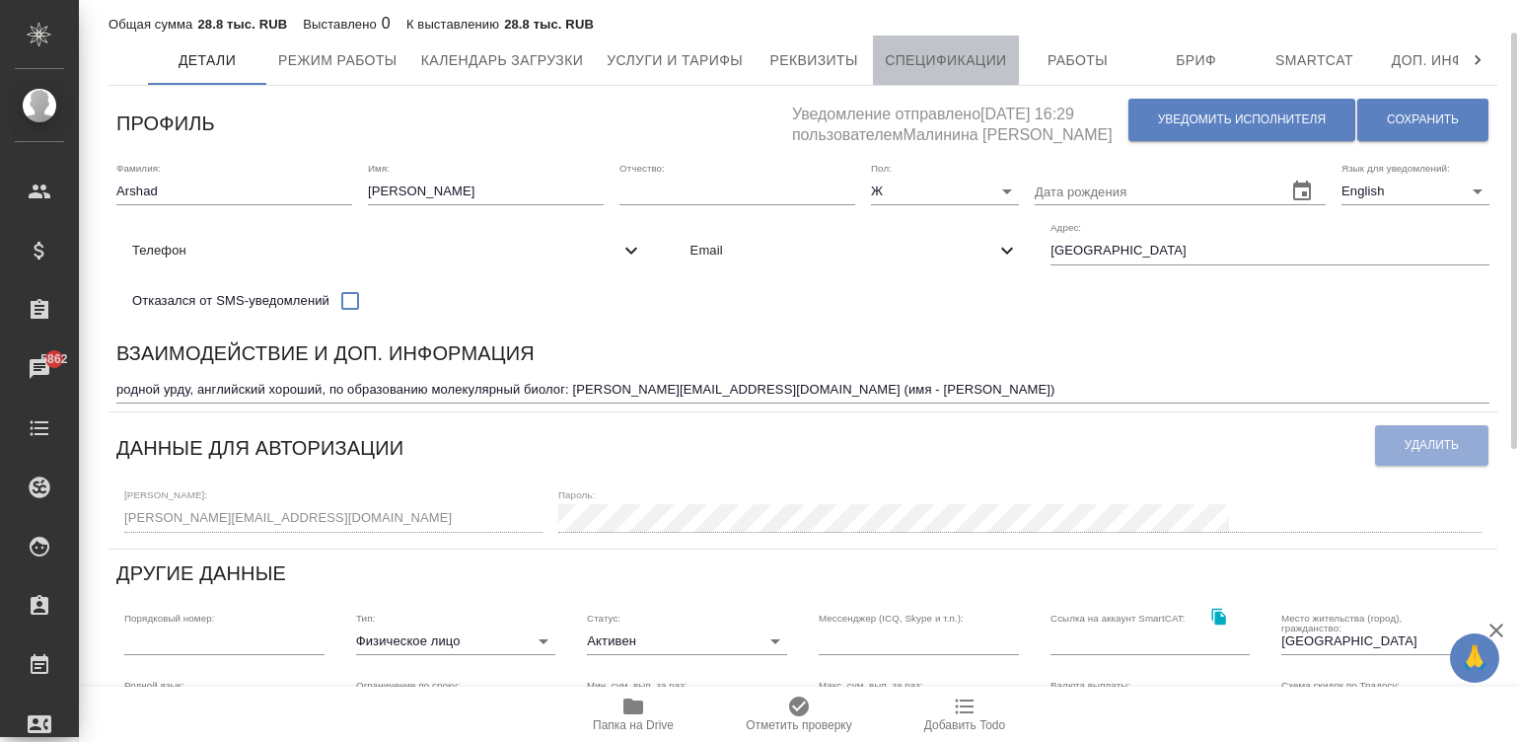
click at [939, 52] on span "Спецификации" at bounding box center [945, 60] width 121 height 25
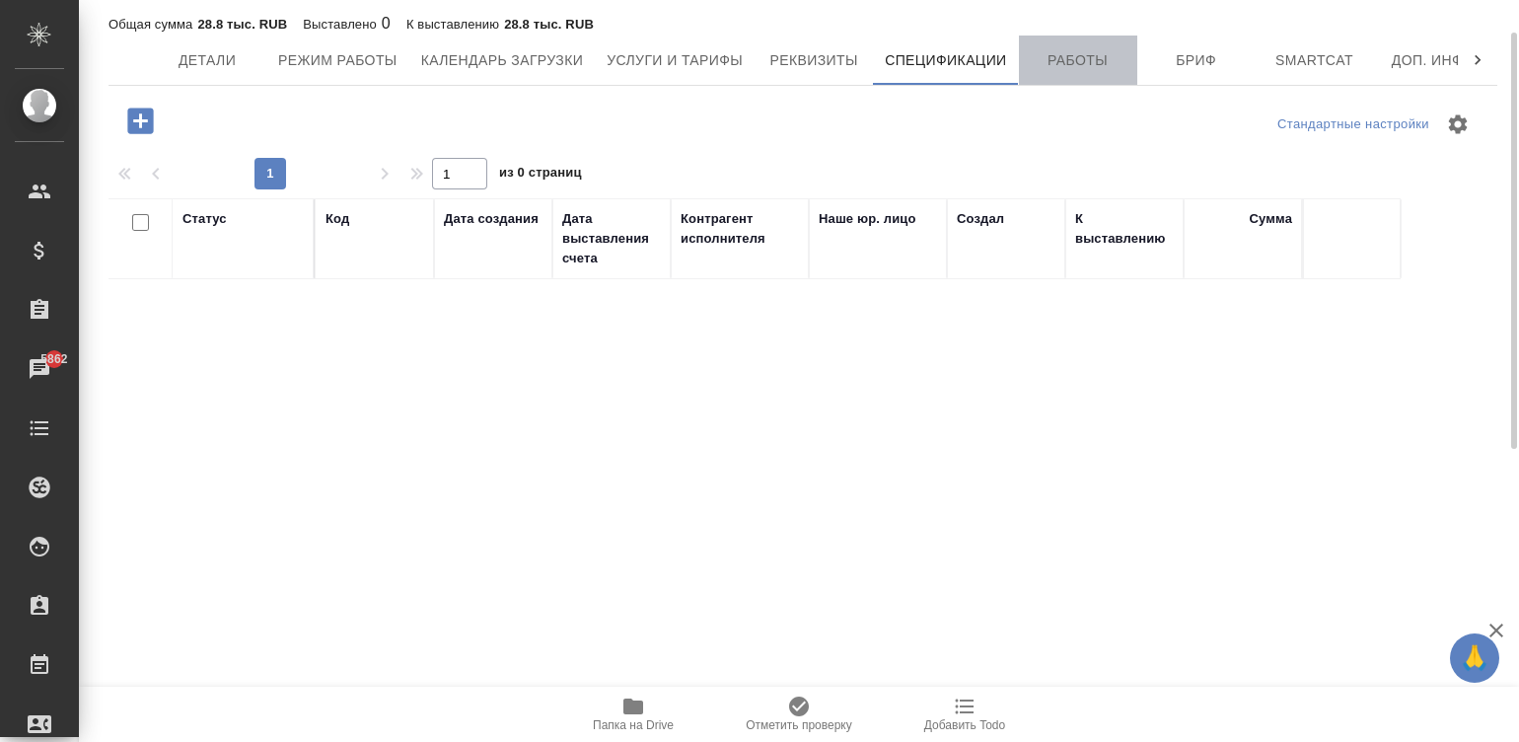
click at [1076, 64] on span "Работы" at bounding box center [1078, 60] width 95 height 25
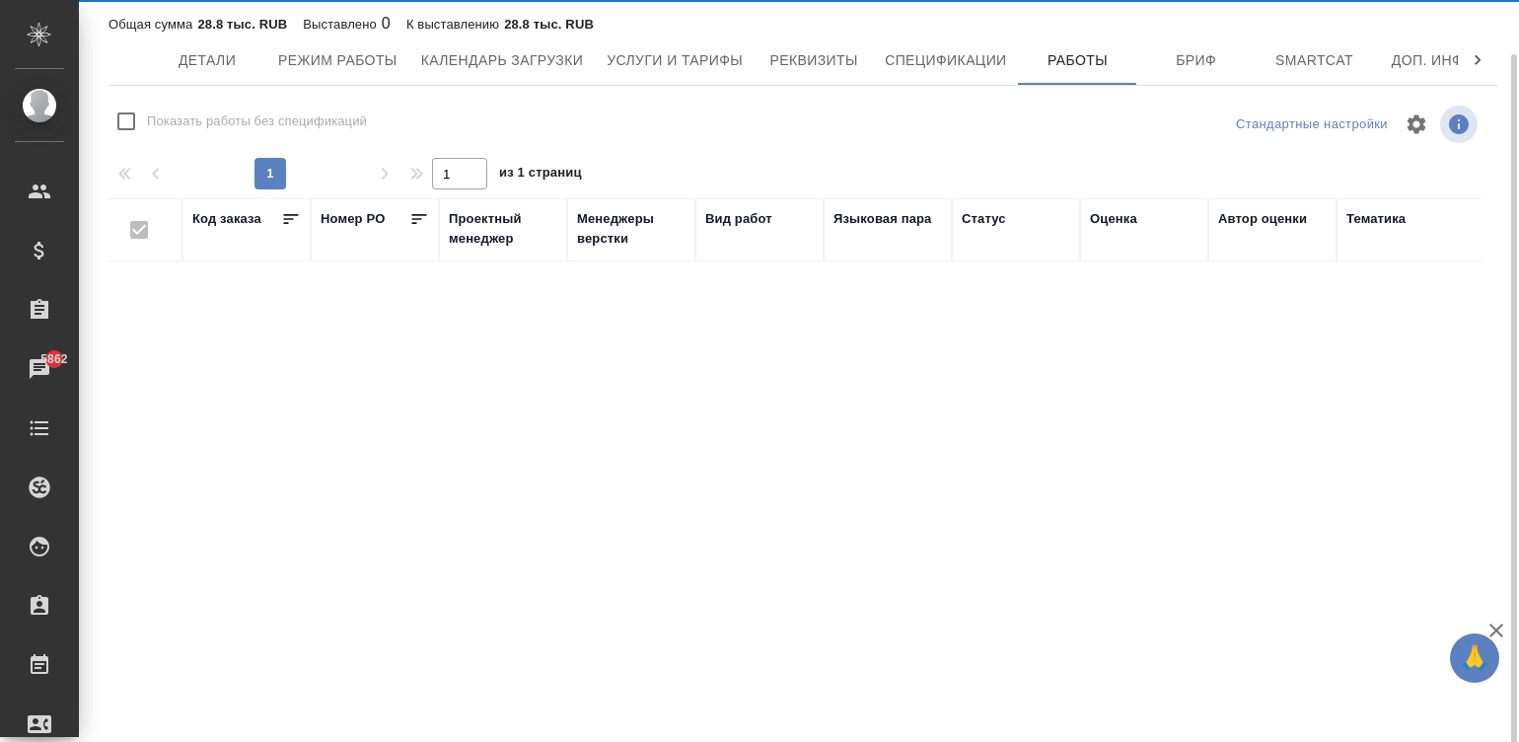
scroll to position [58, 0]
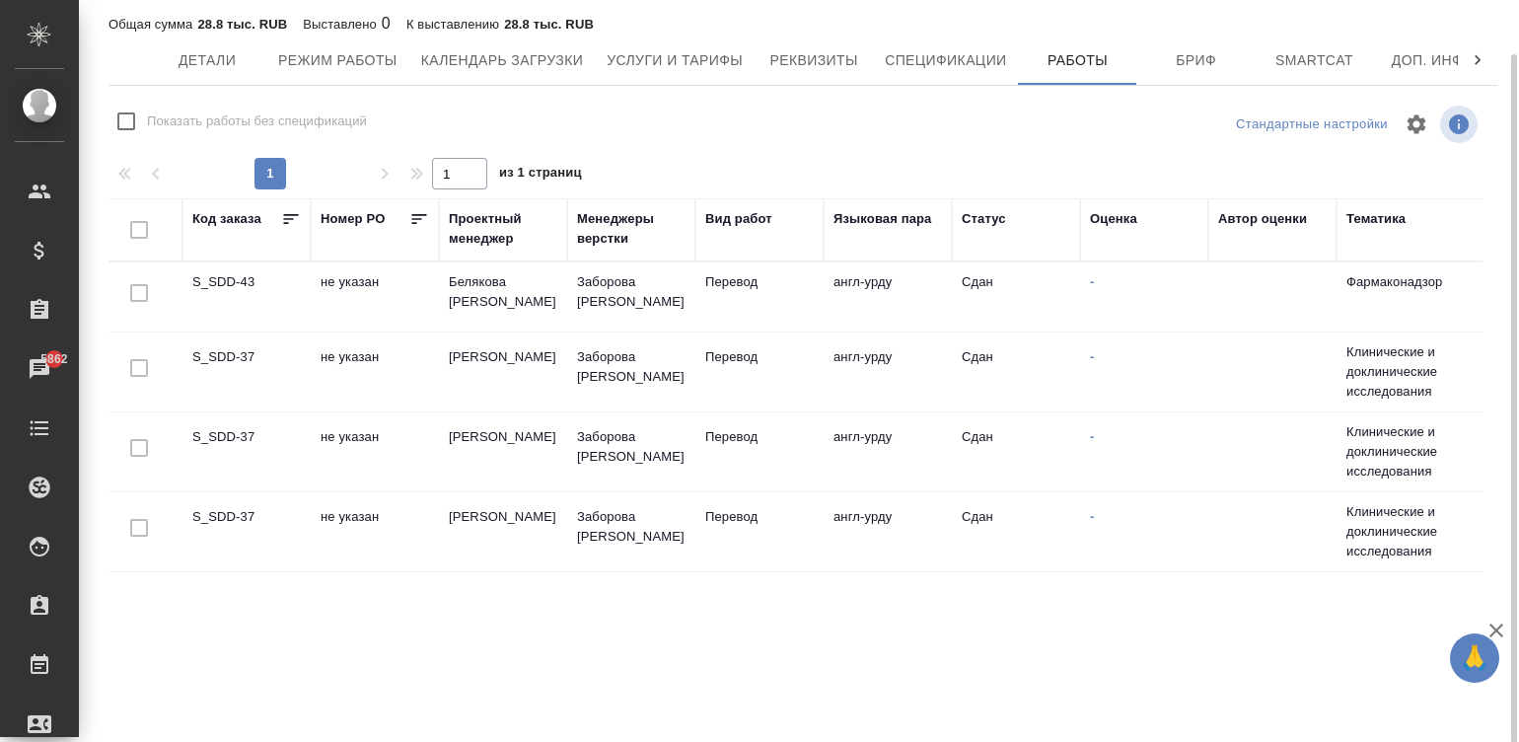
checkbox input "false"
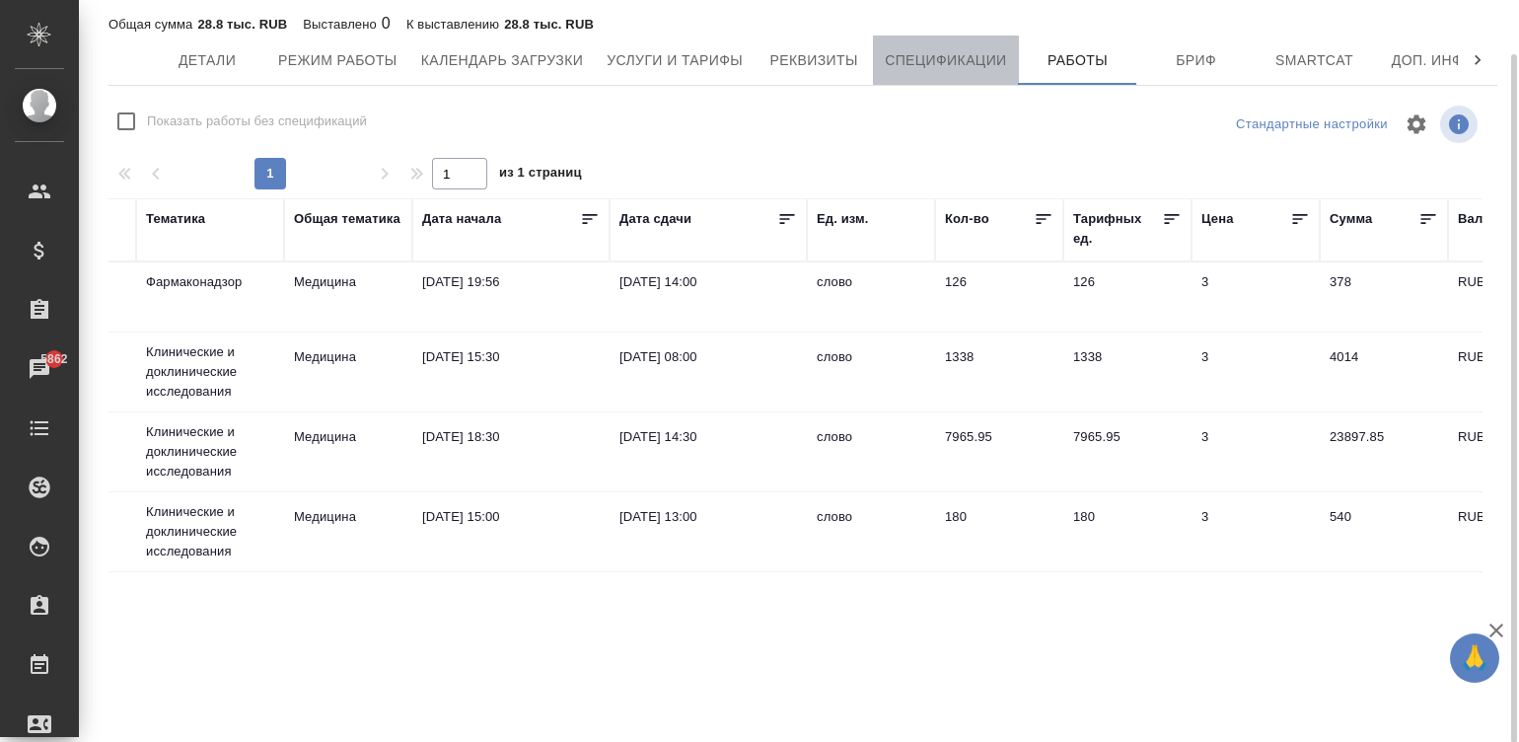
click at [958, 51] on span "Спецификации" at bounding box center [945, 60] width 121 height 25
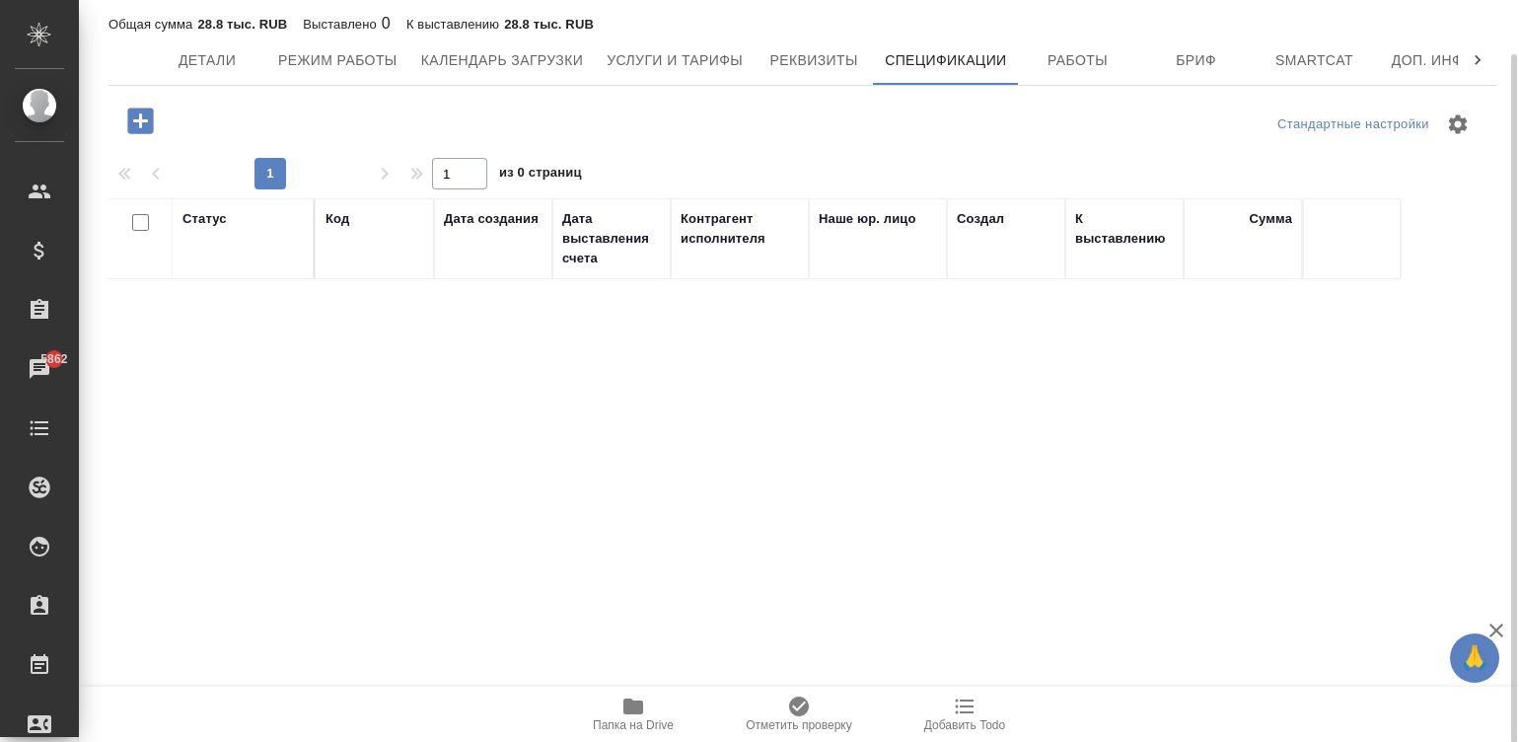
click at [138, 123] on icon "button" at bounding box center [140, 121] width 26 height 26
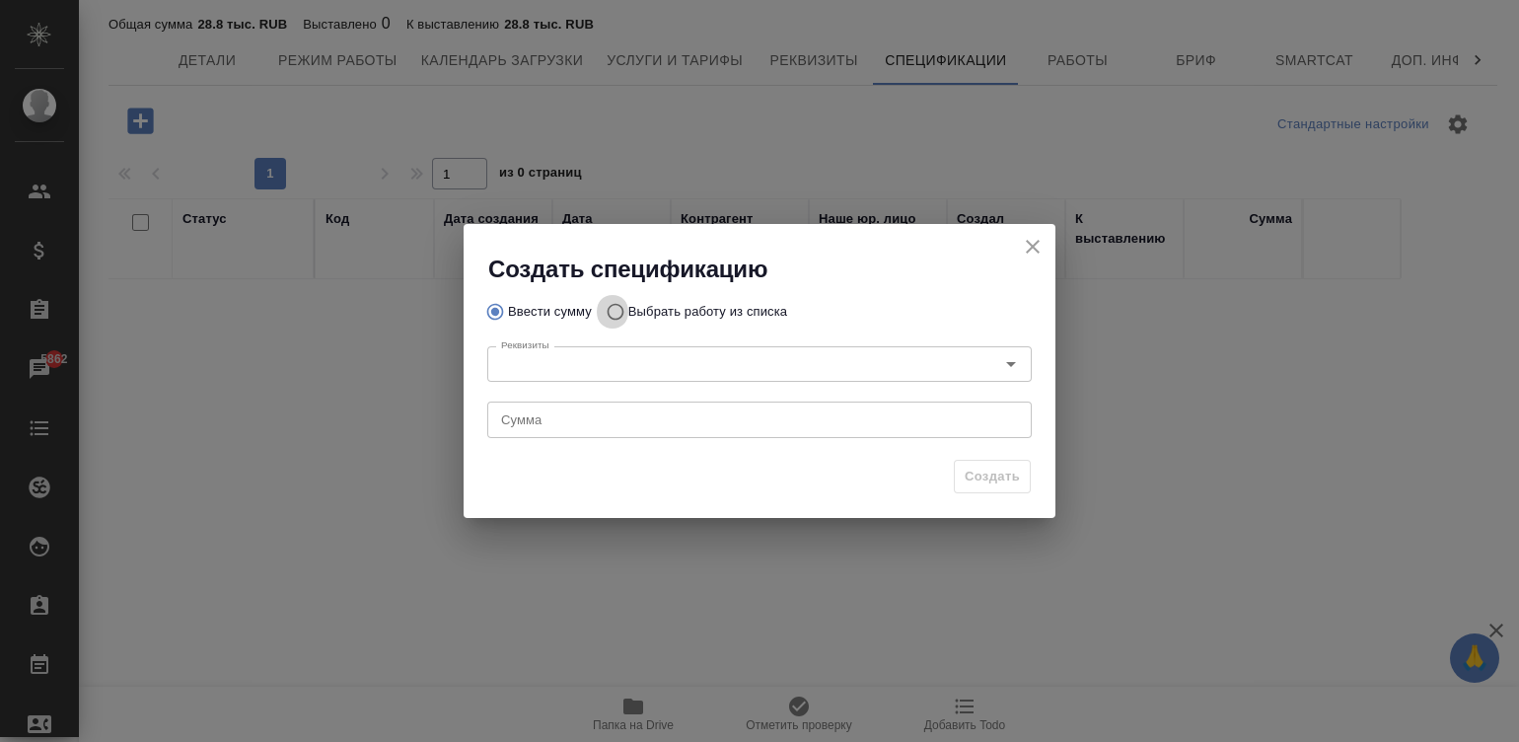
click at [612, 306] on input "Выбрать работу из списка" at bounding box center [613, 311] width 32 height 37
radio input "true"
radio input "false"
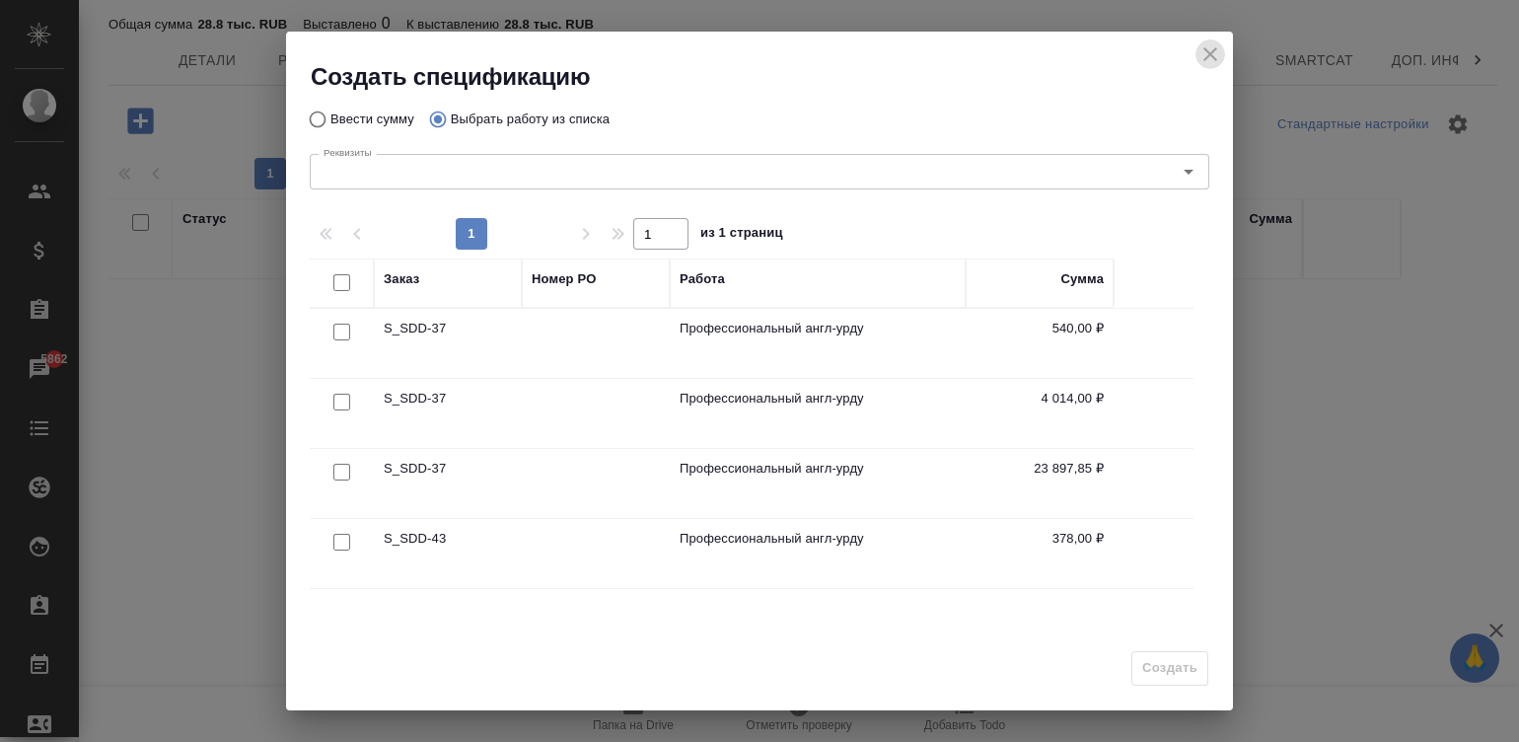
click at [1198, 56] on icon "close" at bounding box center [1210, 54] width 24 height 24
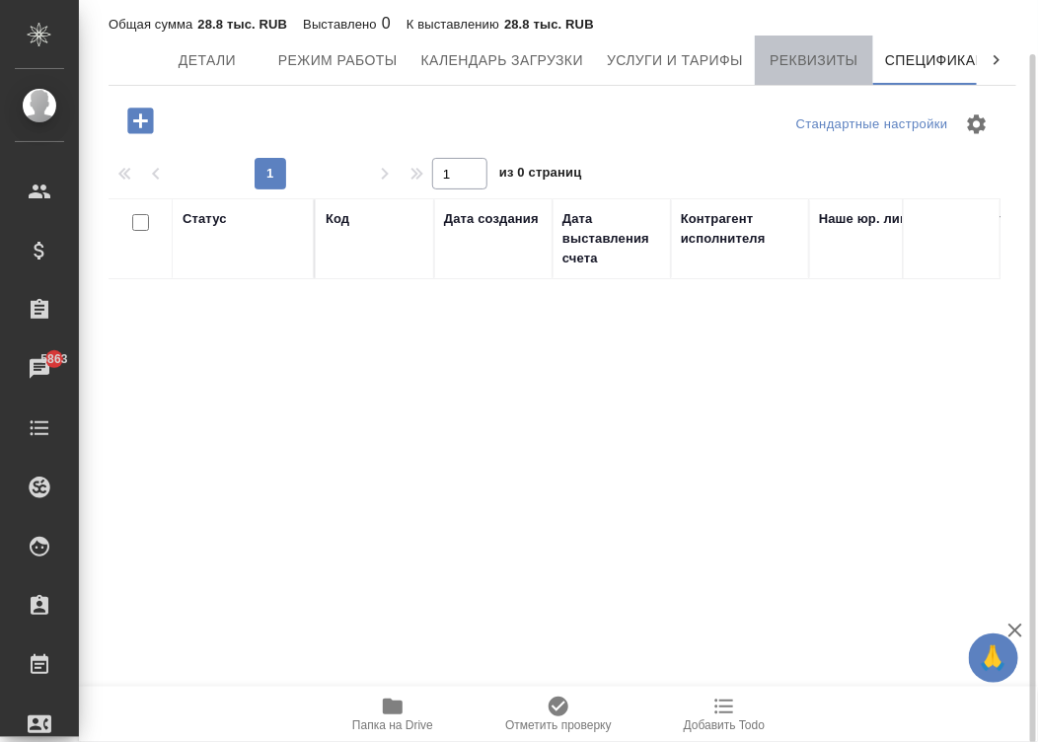
click at [802, 64] on span "Реквизиты" at bounding box center [813, 60] width 95 height 25
select select "10"
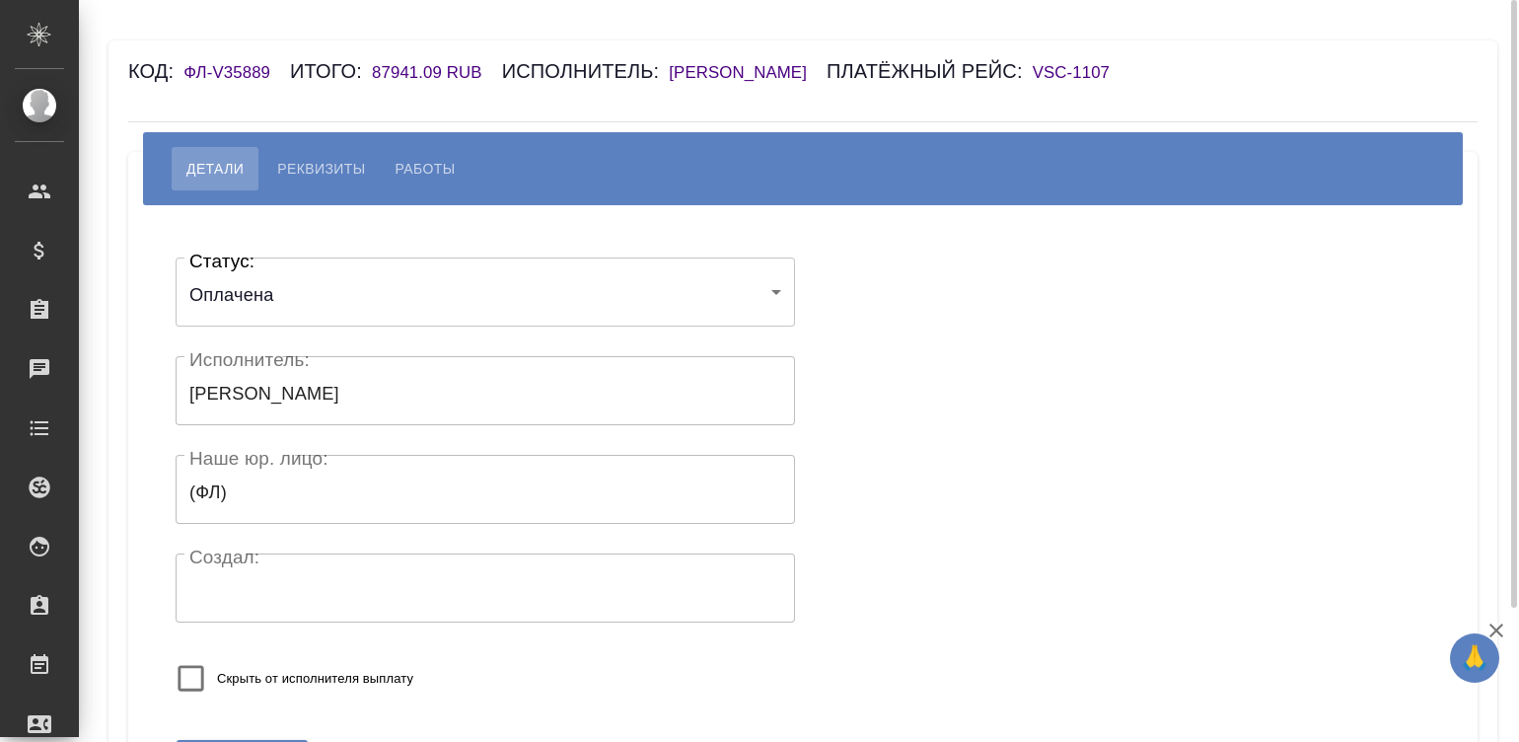
click at [767, 59] on div "Код: ФЛ-V35889 Итого: 87941.09 RUB Исполнитель: [PERSON_NAME] рейс: VSC-1107" at bounding box center [690, 71] width 1124 height 32
click at [788, 66] on h6 "[PERSON_NAME]" at bounding box center [748, 72] width 158 height 19
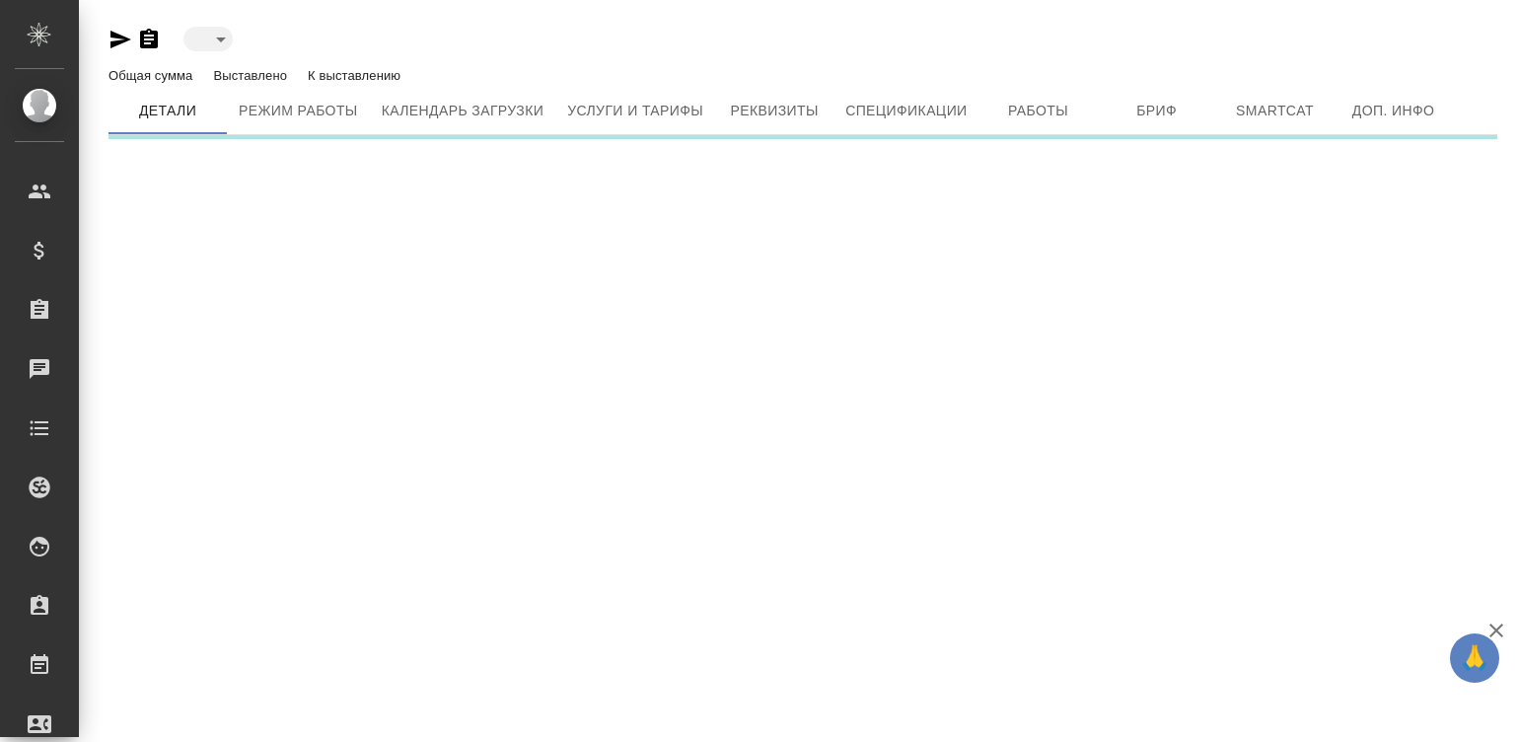
type input "active"
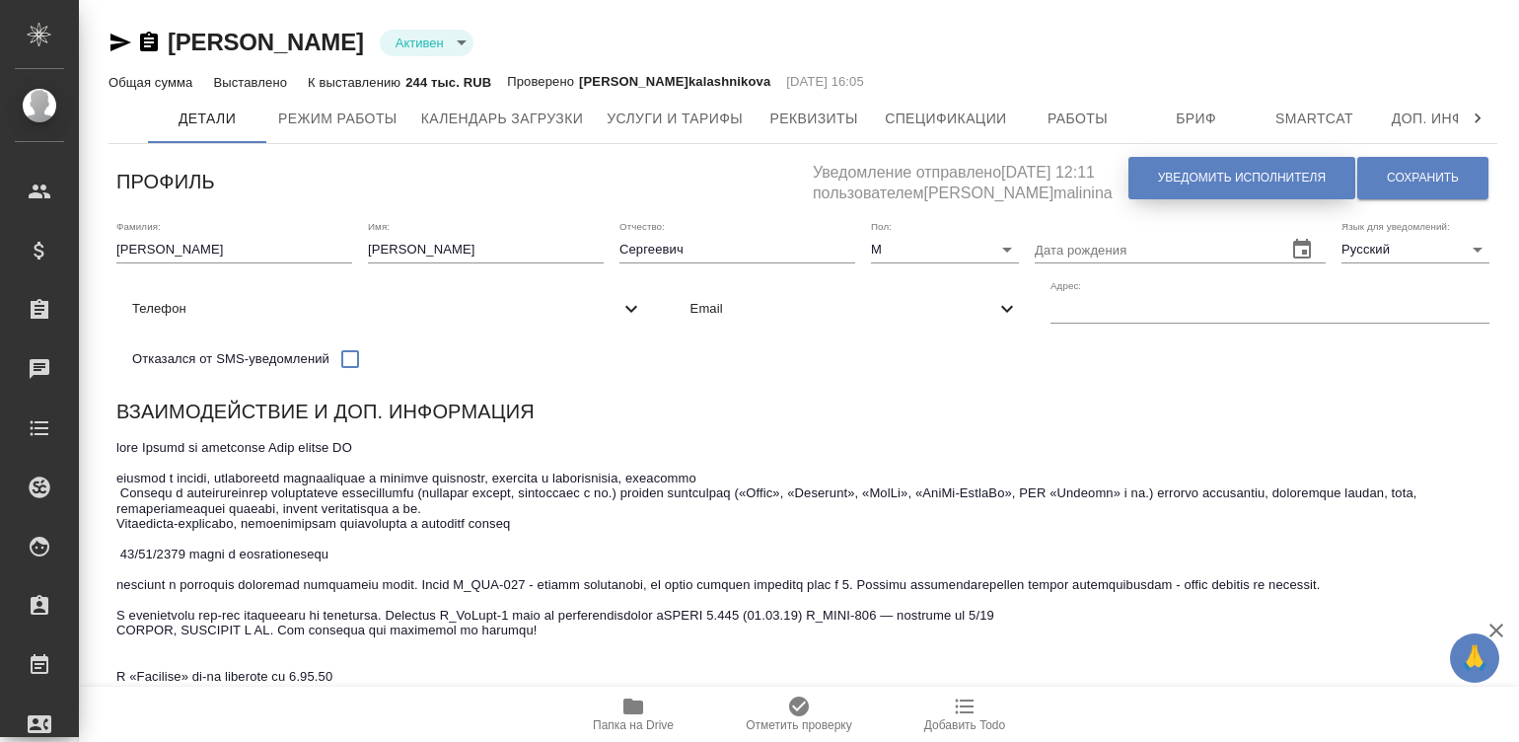
click at [1210, 172] on span "Уведомить исполнителя" at bounding box center [1242, 178] width 168 height 17
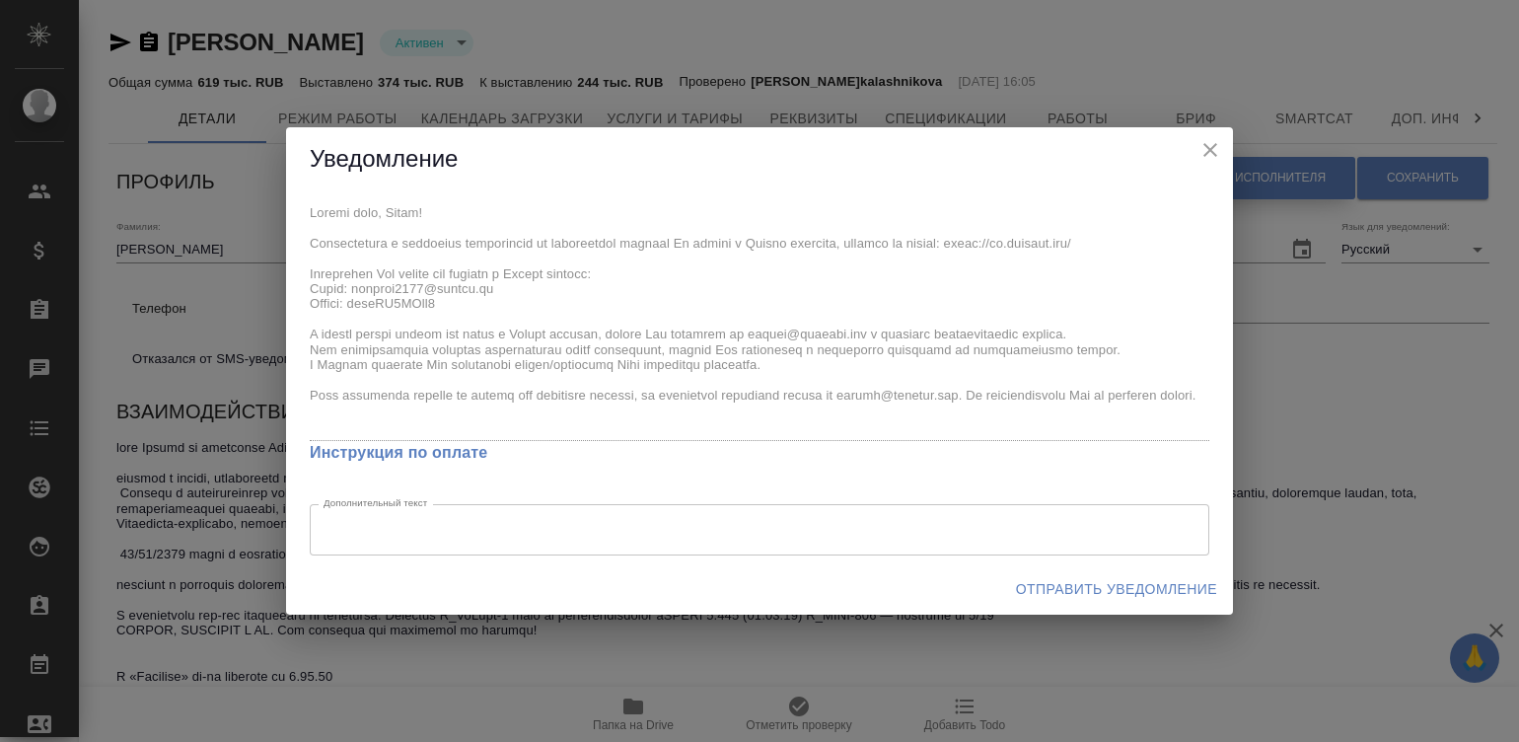
type textarea "Добрый день, Павел! Ознакомиться с подробной информацией по выполненным работам…"
click at [1132, 579] on span "Отправить уведомление" at bounding box center [1116, 589] width 201 height 25
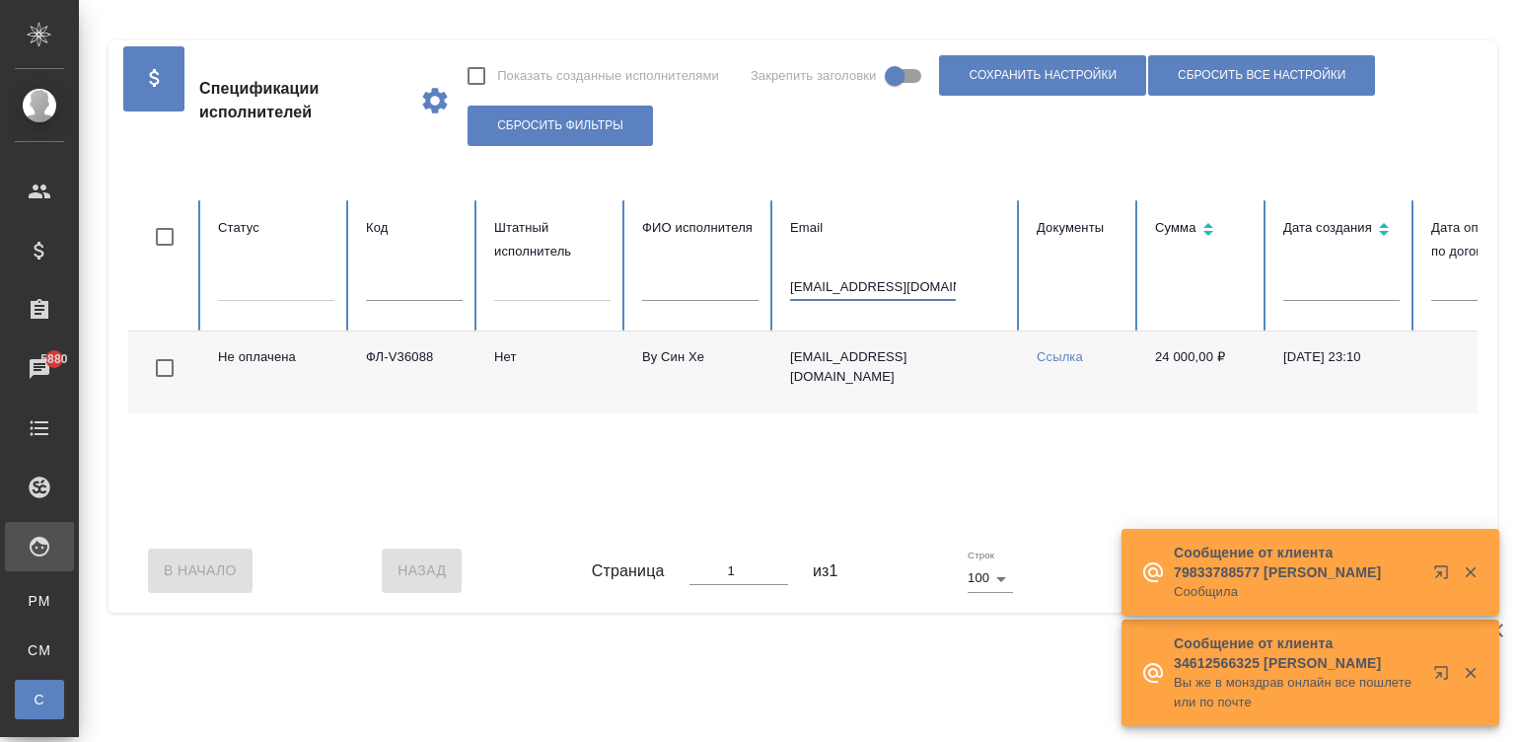
click at [873, 288] on input "sinhye517@gmail.com" at bounding box center [873, 287] width 166 height 28
paste input "nwetnwetlwin"
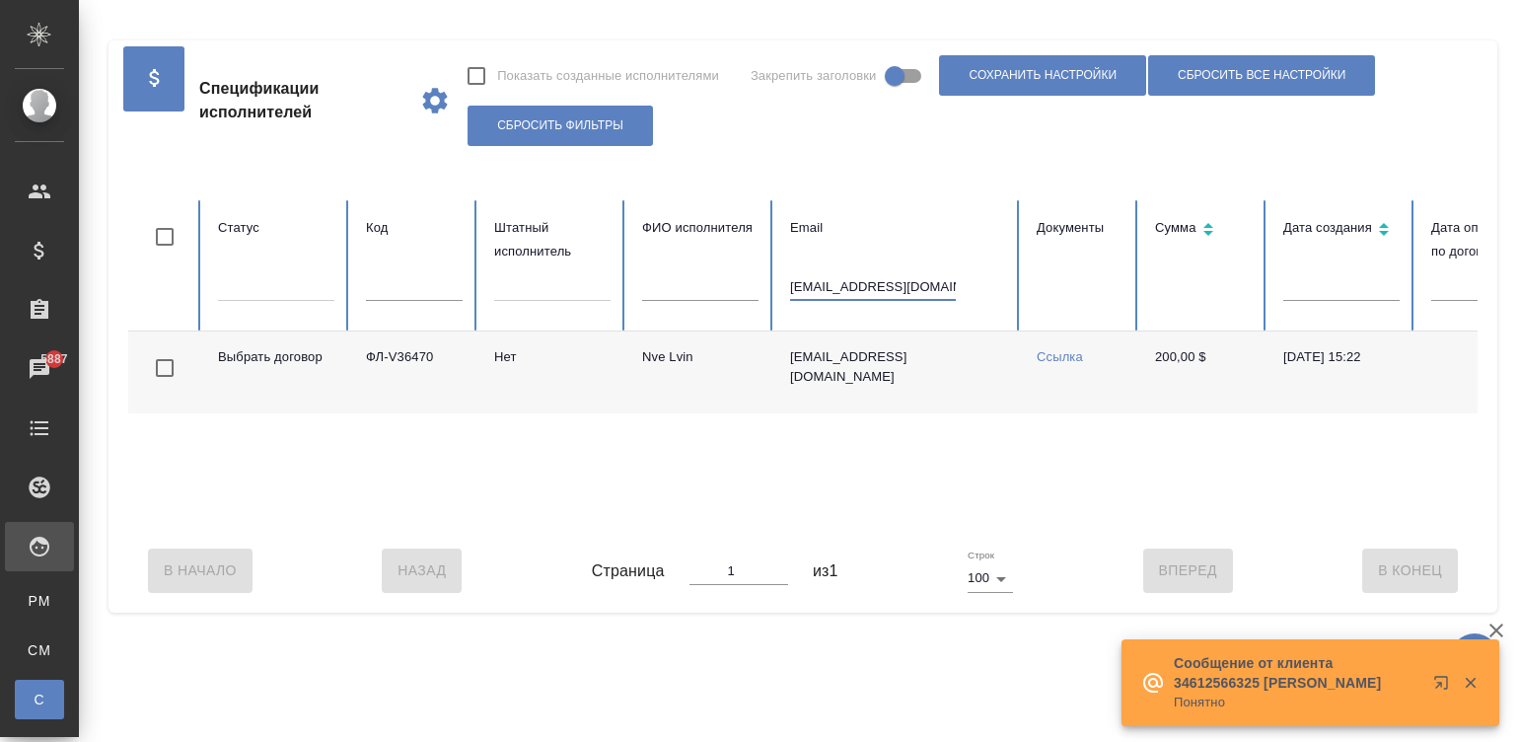
click at [876, 281] on input "nwetnwetlwin7@gmail.com" at bounding box center [873, 287] width 166 height 28
type input "колодочкина"
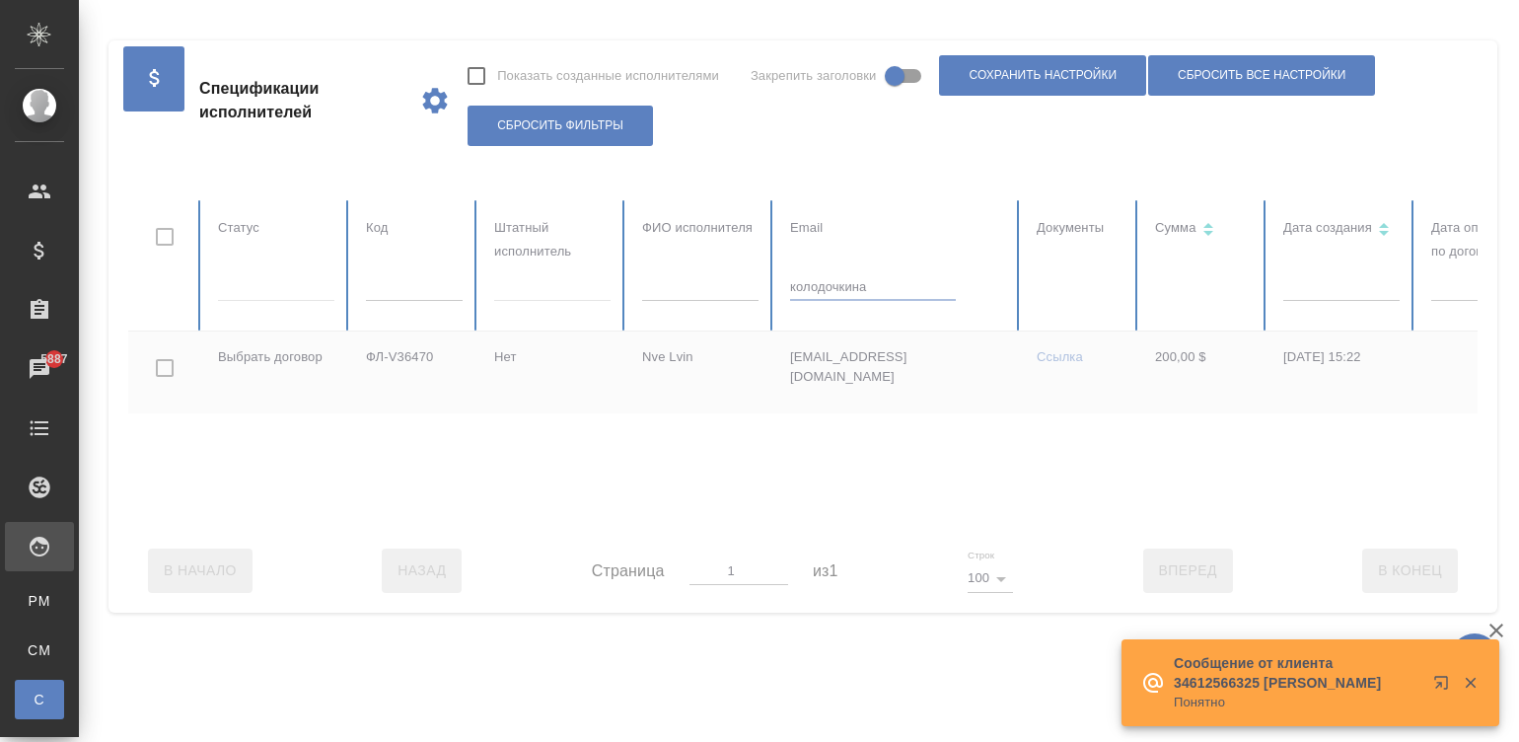
checkbox input "true"
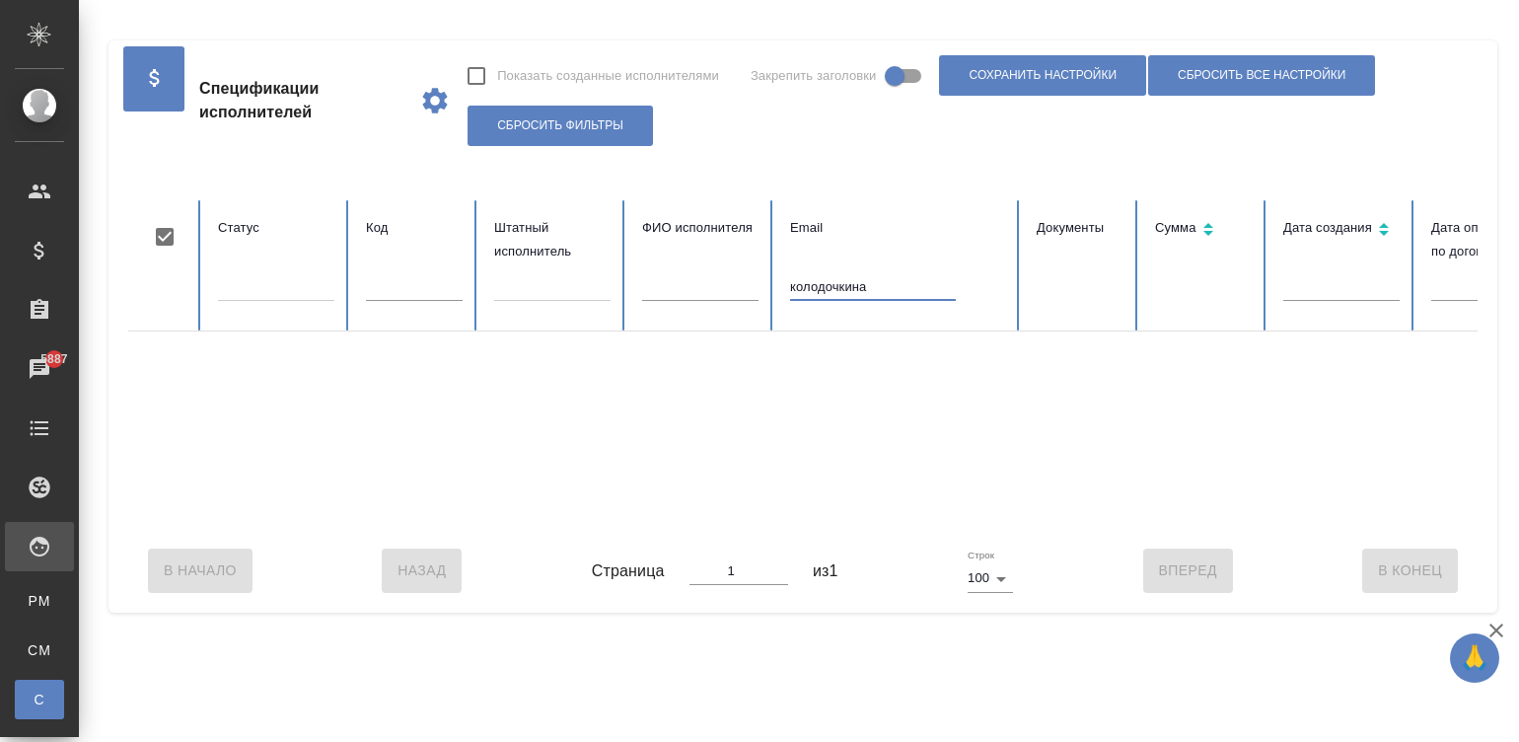
click at [861, 286] on input "колодочкина" at bounding box center [873, 287] width 166 height 28
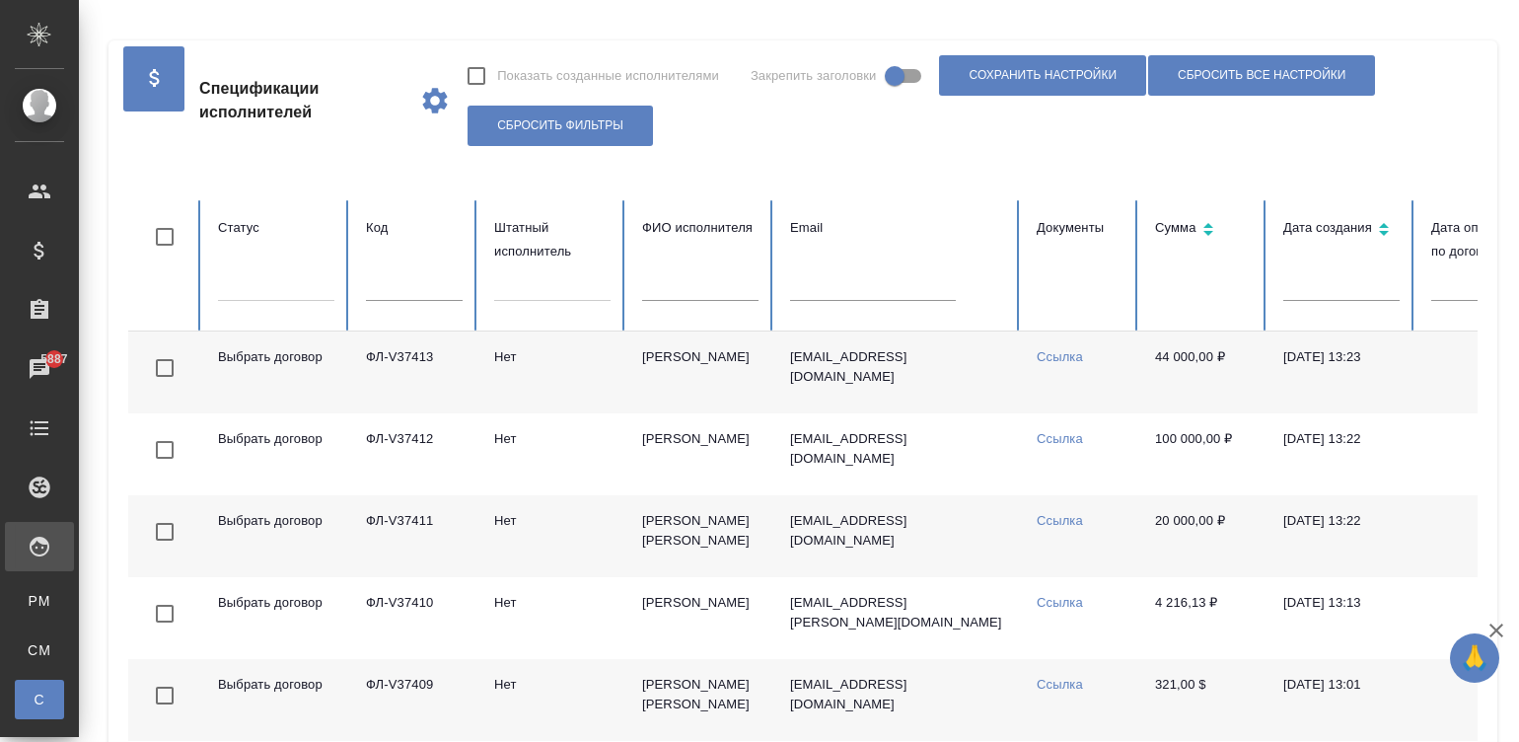
checkbox input "false"
click at [409, 287] on input "text" at bounding box center [414, 287] width 97 height 28
type input "3302"
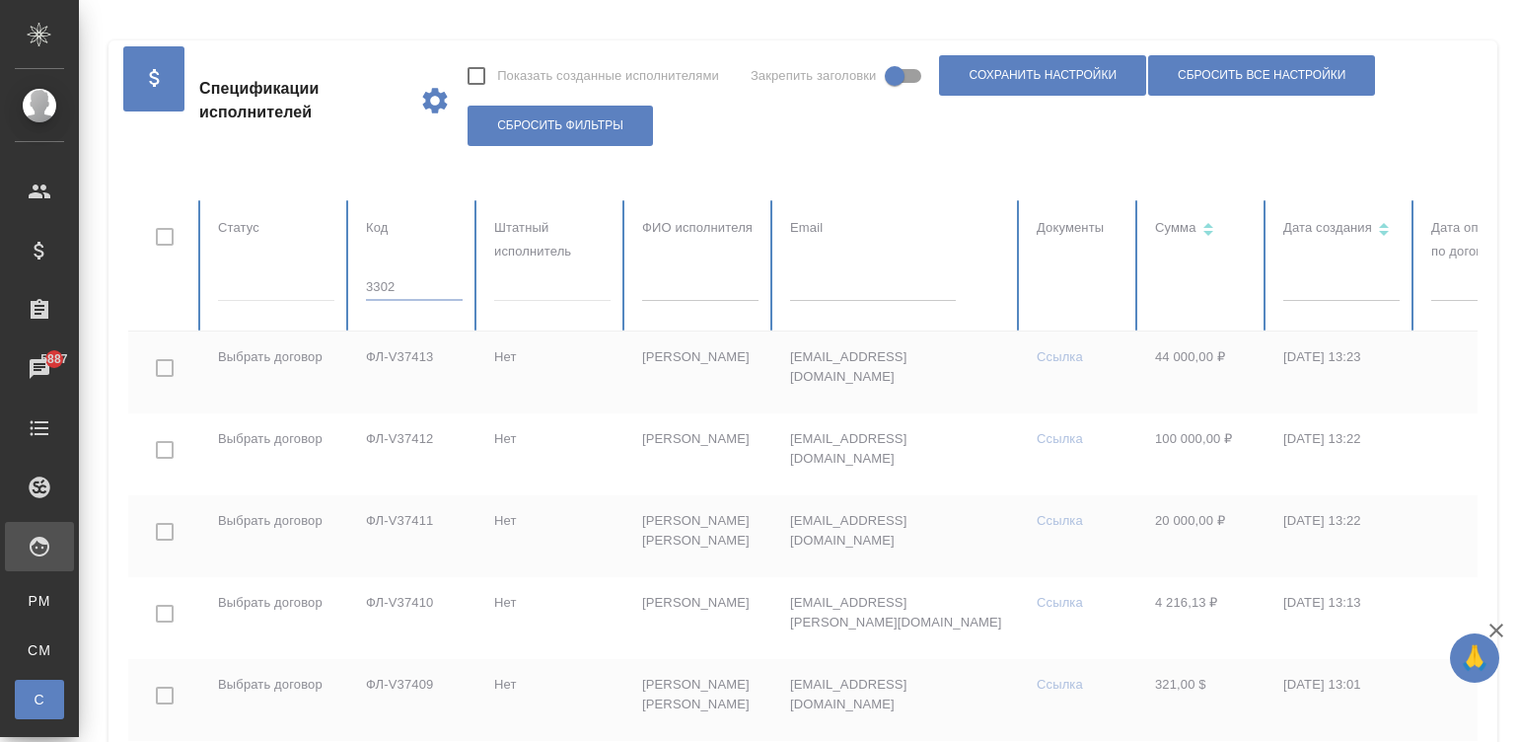
checkbox input "true"
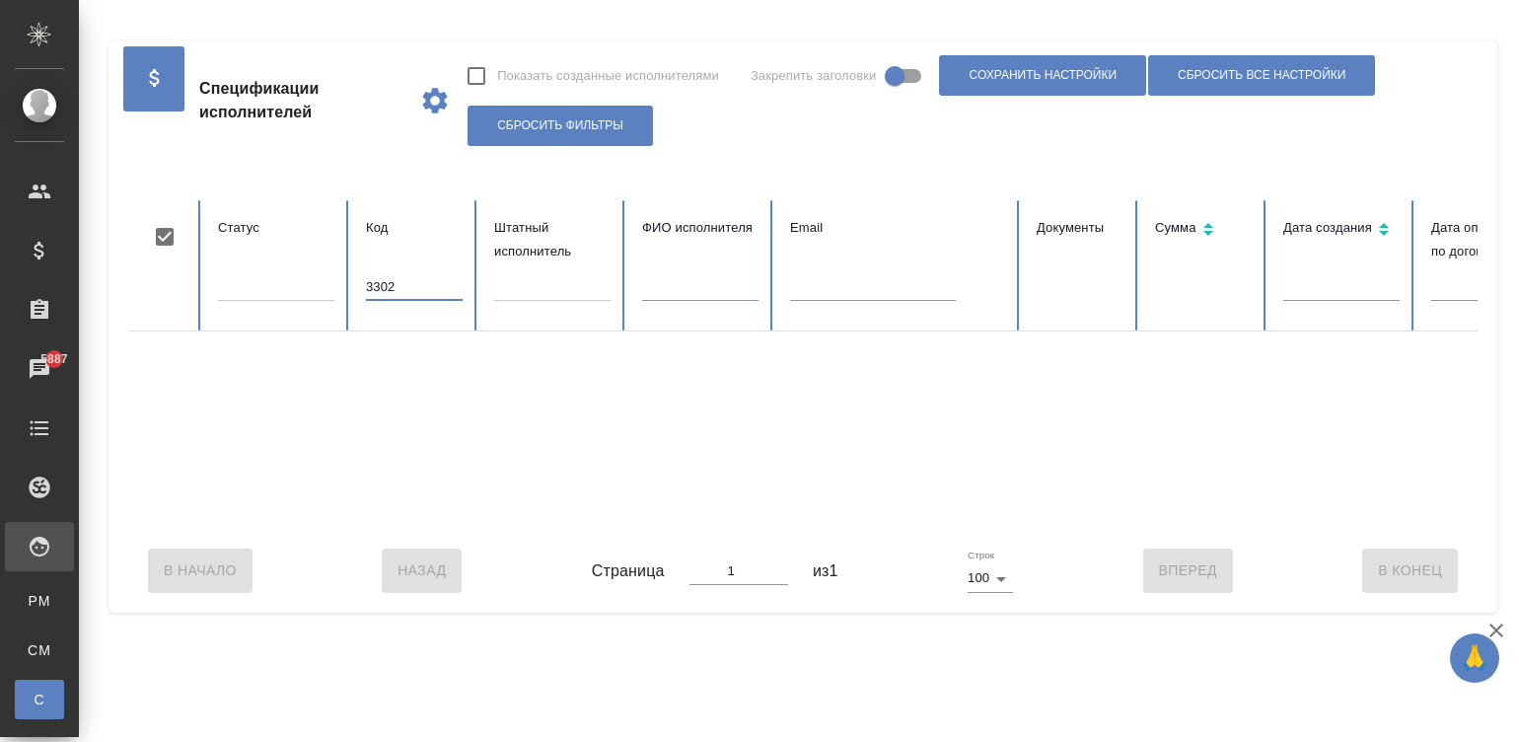
type input "33002"
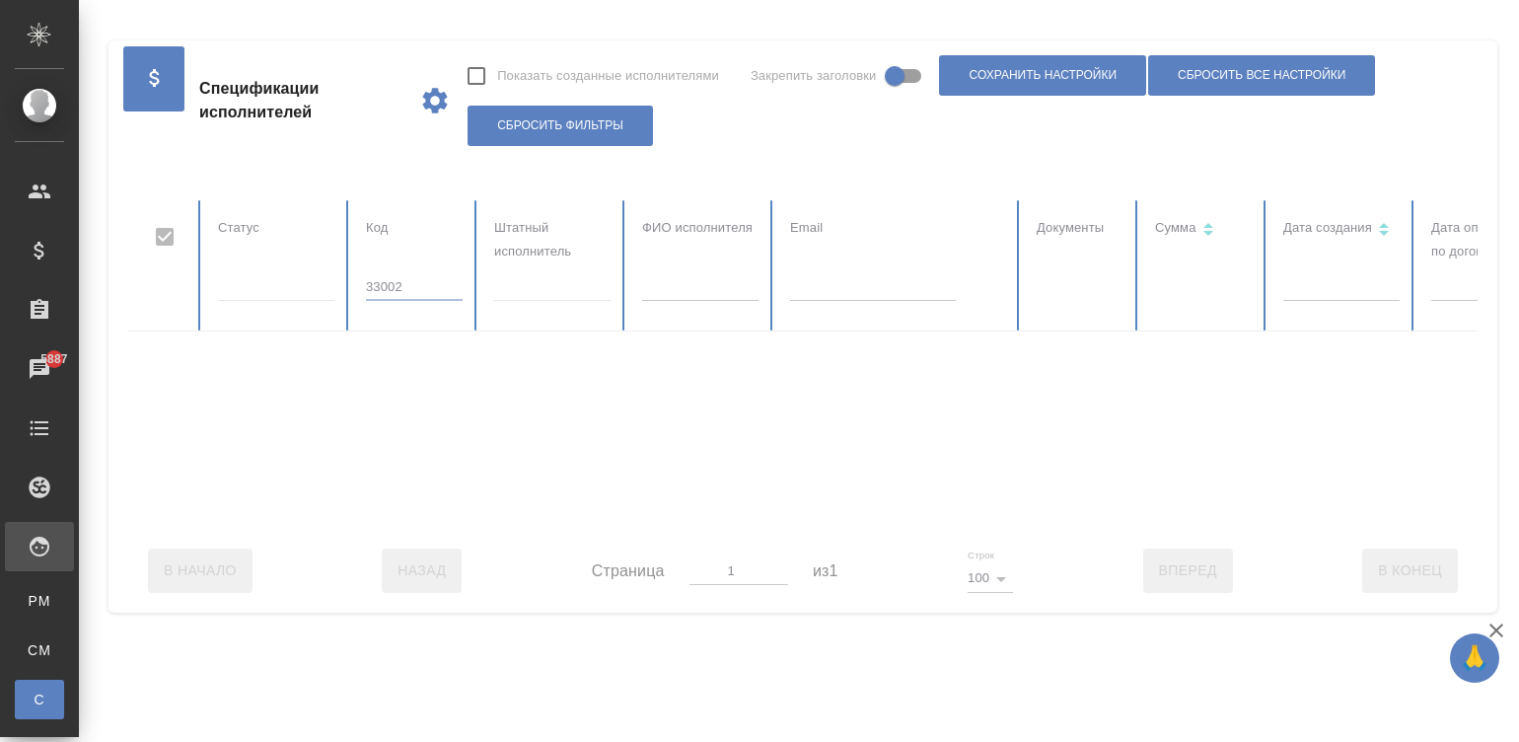
checkbox input "false"
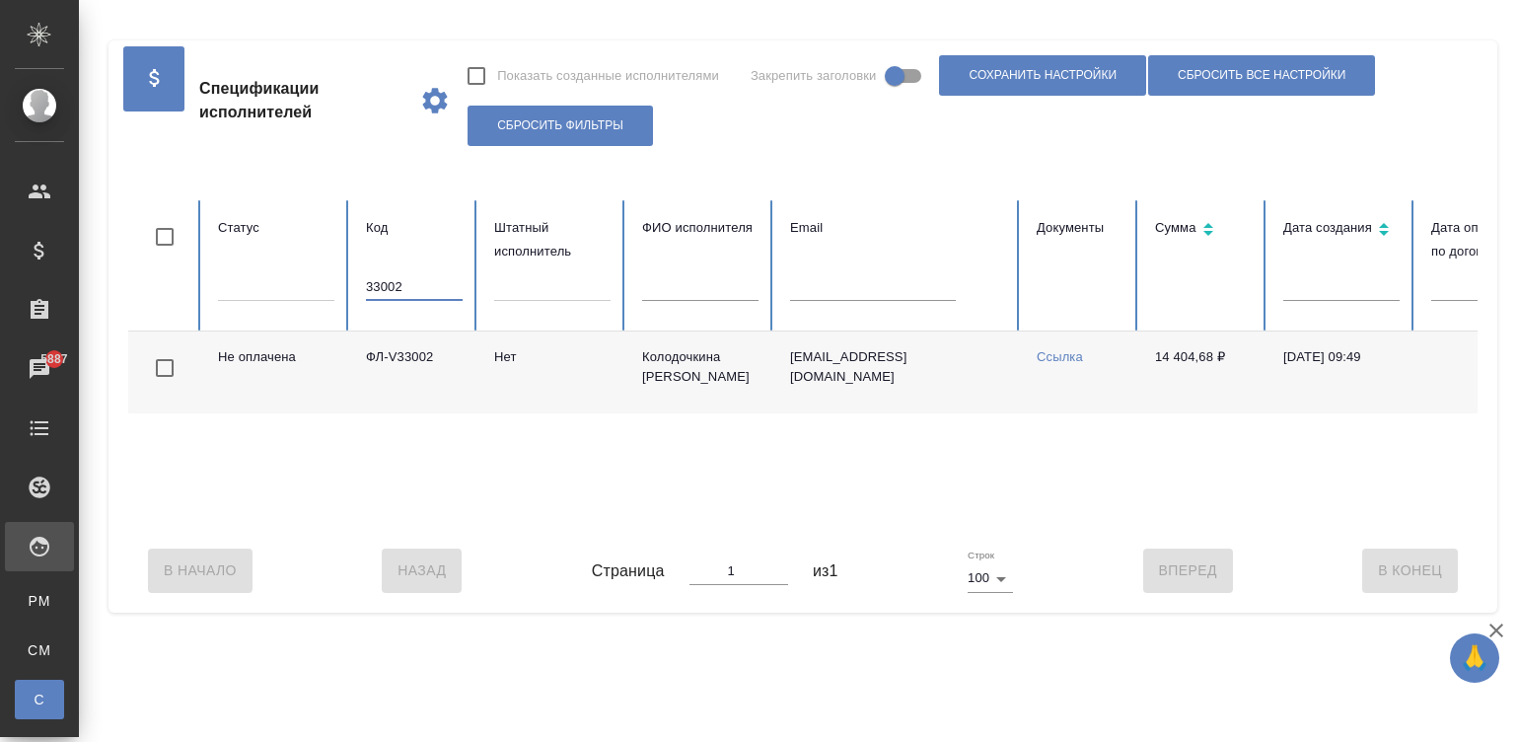
click at [426, 287] on input "33002" at bounding box center [414, 287] width 97 height 28
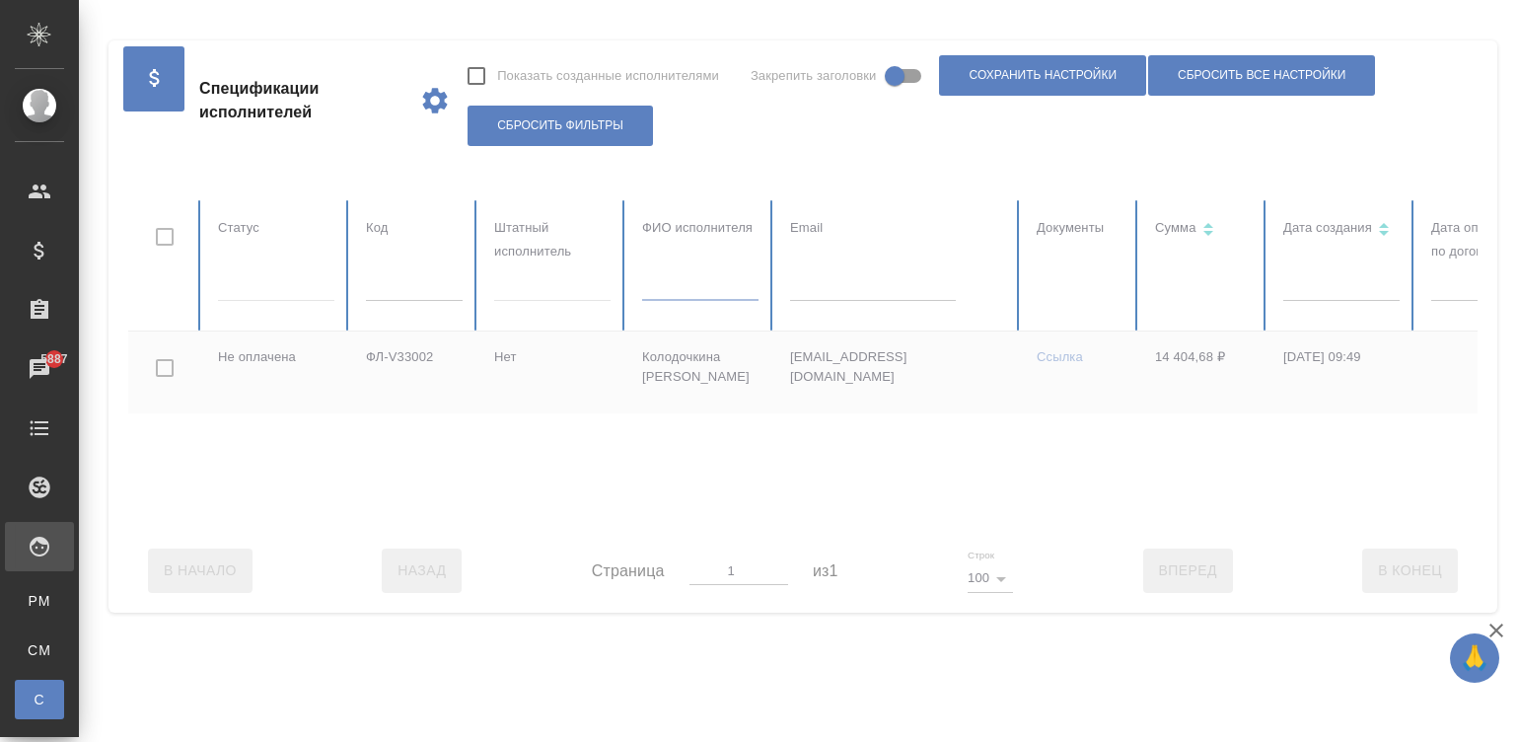
click at [692, 296] on table "Статус Код Штатный исполнитель ФИО исполнителя Email Документы Сумма Дата созда…" at bounding box center [1184, 364] width 2113 height 328
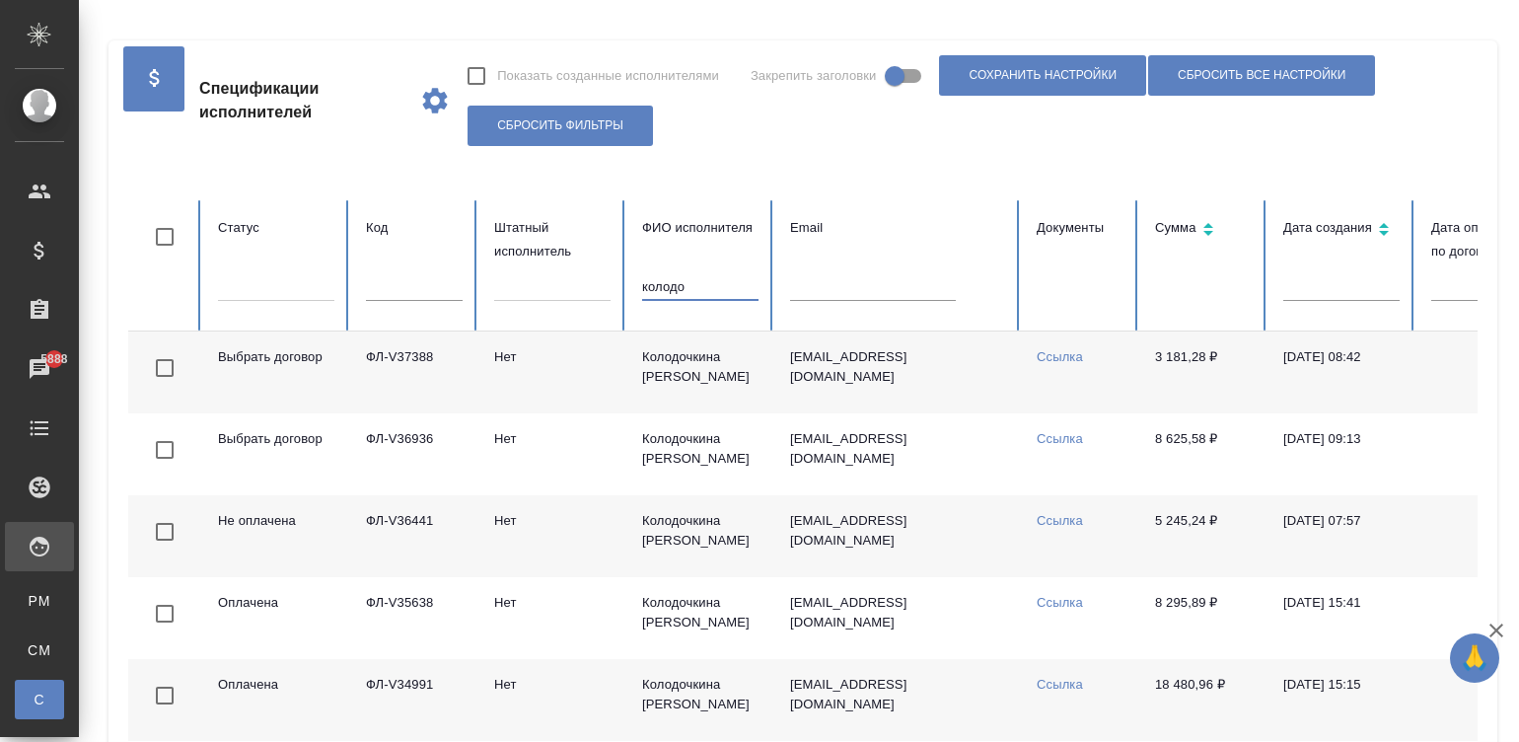
type input "колодо"
click at [682, 285] on input "колодо" at bounding box center [700, 287] width 116 height 28
click at [781, 291] on th "Email" at bounding box center [897, 265] width 247 height 131
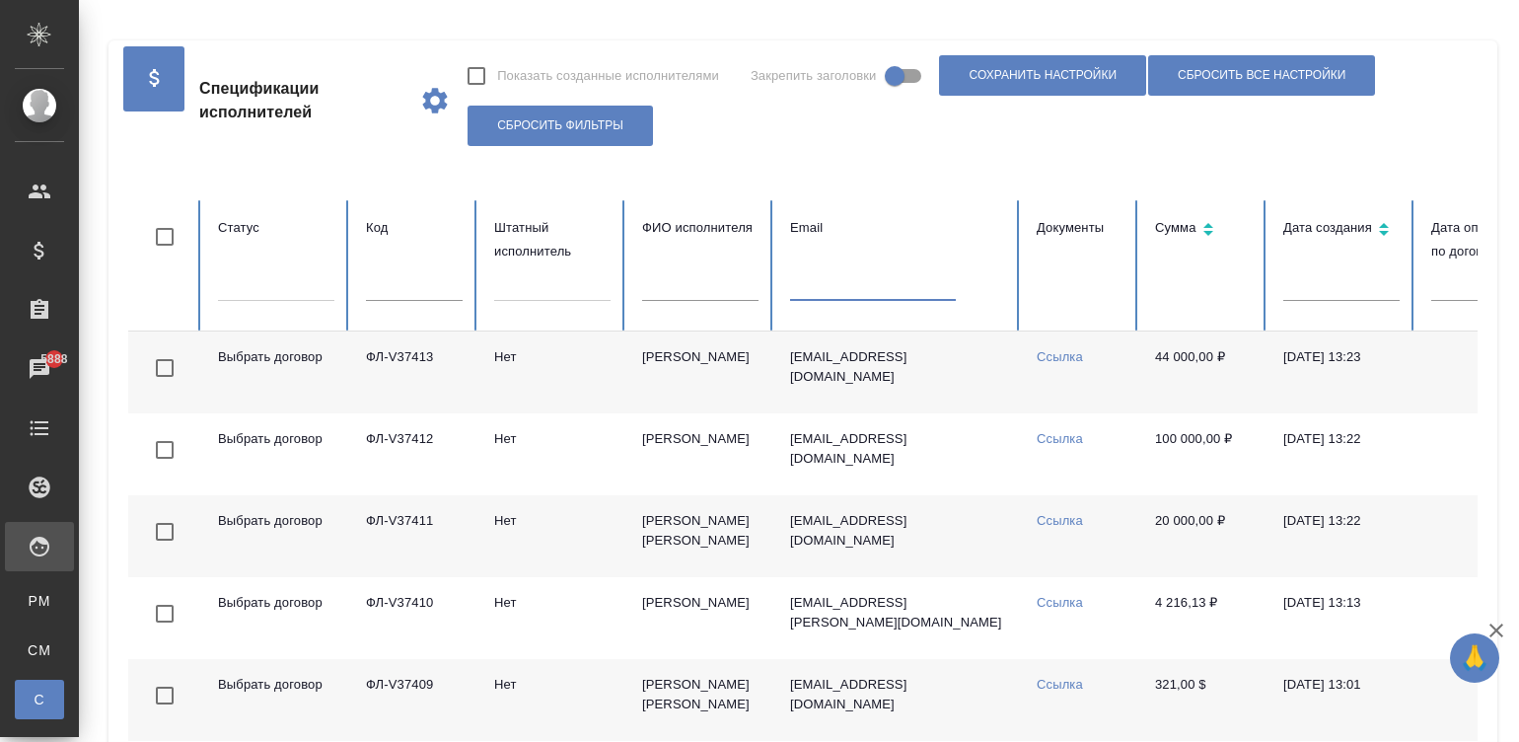
click at [820, 291] on input "text" at bounding box center [873, 287] width 166 height 28
paste input "chingis@hotmail.co.jp"
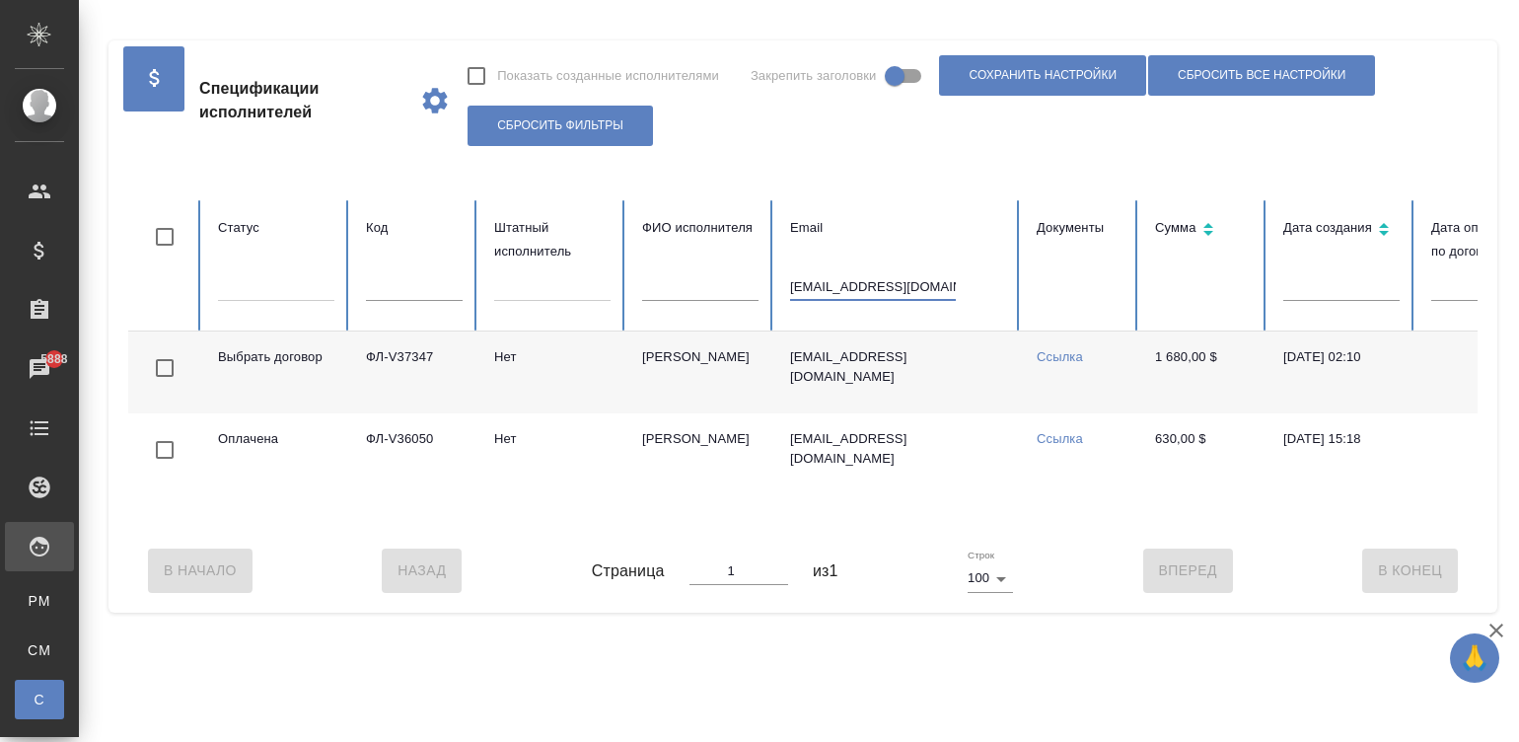
click at [964, 388] on td "chingis@hotmail.co.jp" at bounding box center [897, 372] width 247 height 82
click at [823, 282] on input "chingis@hotmail.co.jp" at bounding box center [873, 287] width 166 height 28
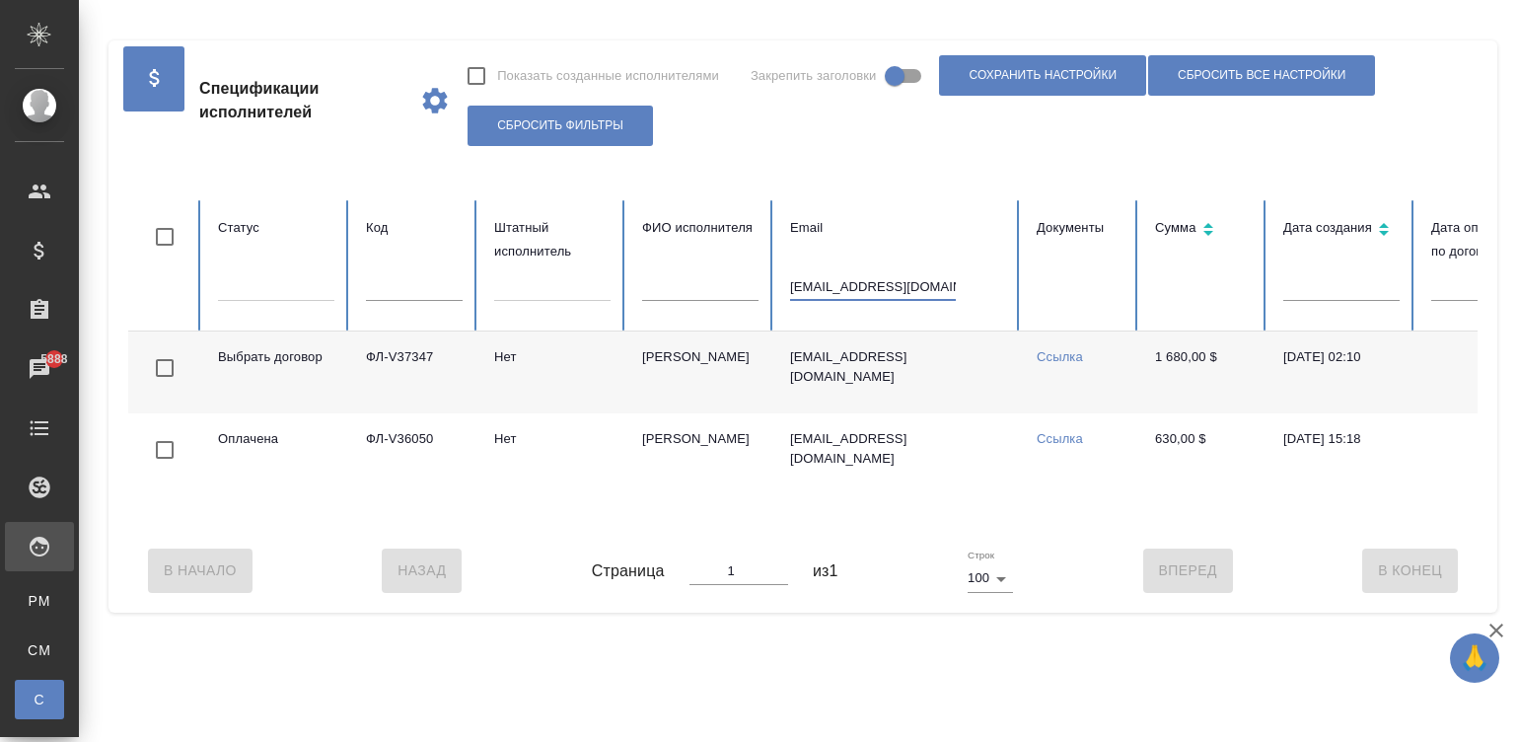
paste input "nataliamelnik@inbox.ru"
type input "nataliamelnik@inbox.ru"
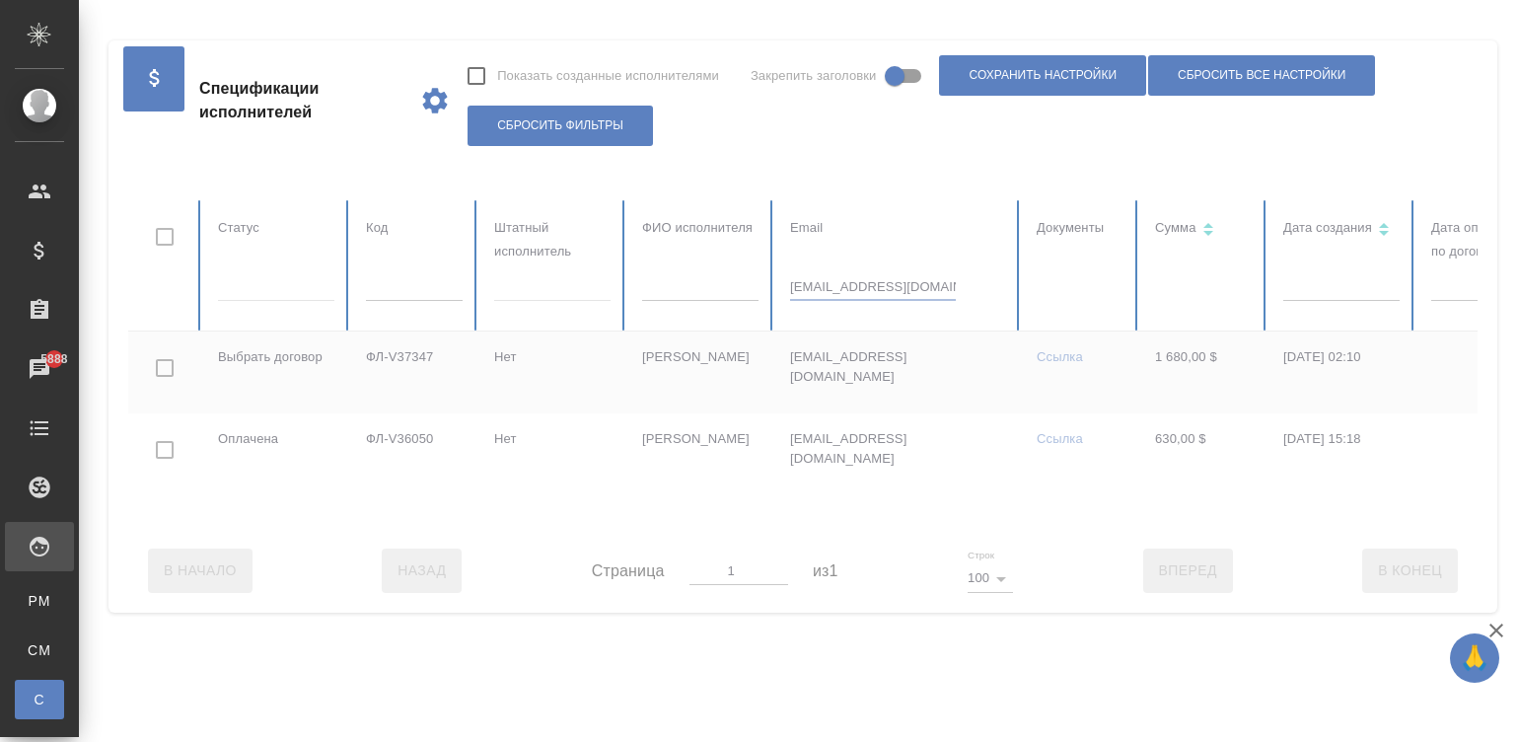
checkbox input "true"
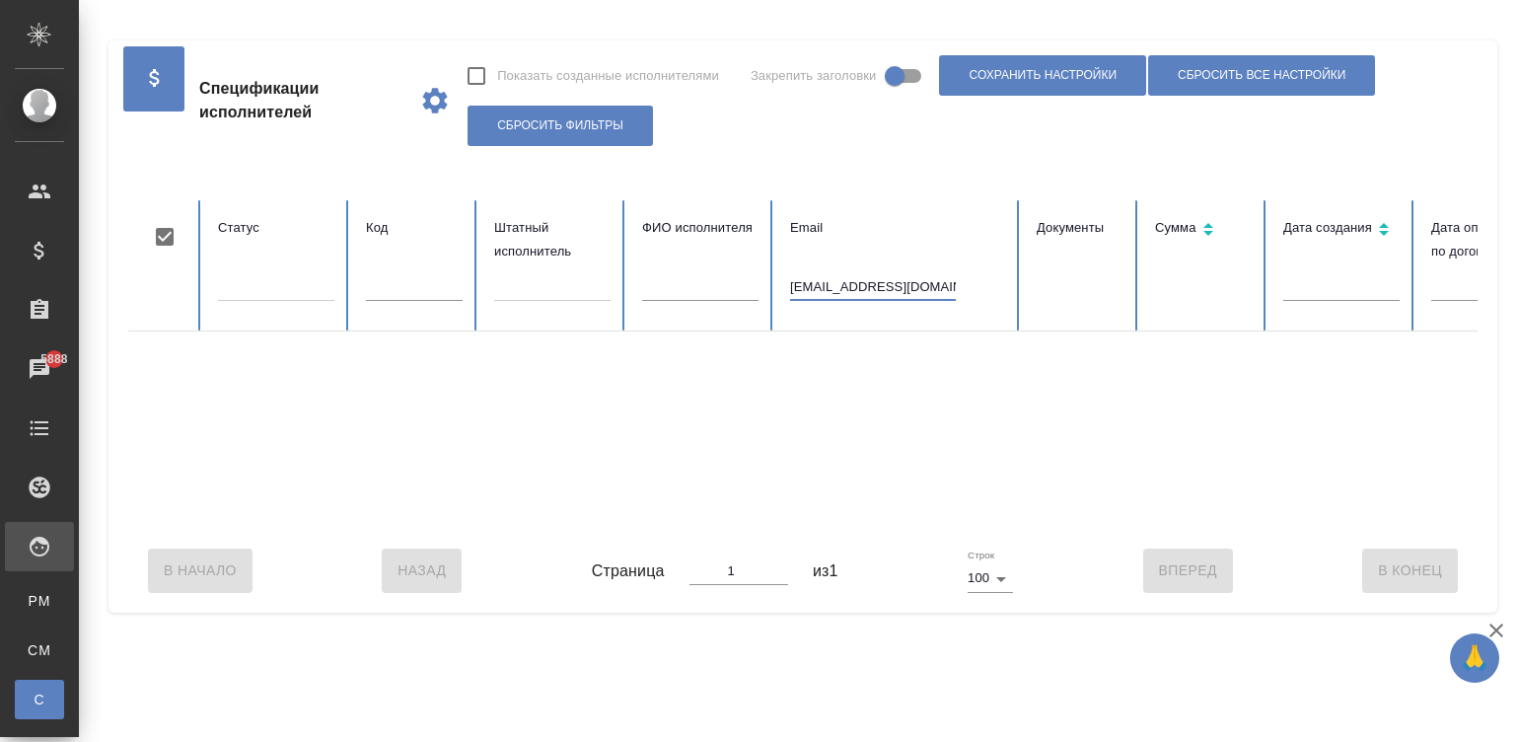
type input "nataliamelnik@inbox.ru"
click at [1030, 526] on div at bounding box center [1184, 429] width 2113 height 197
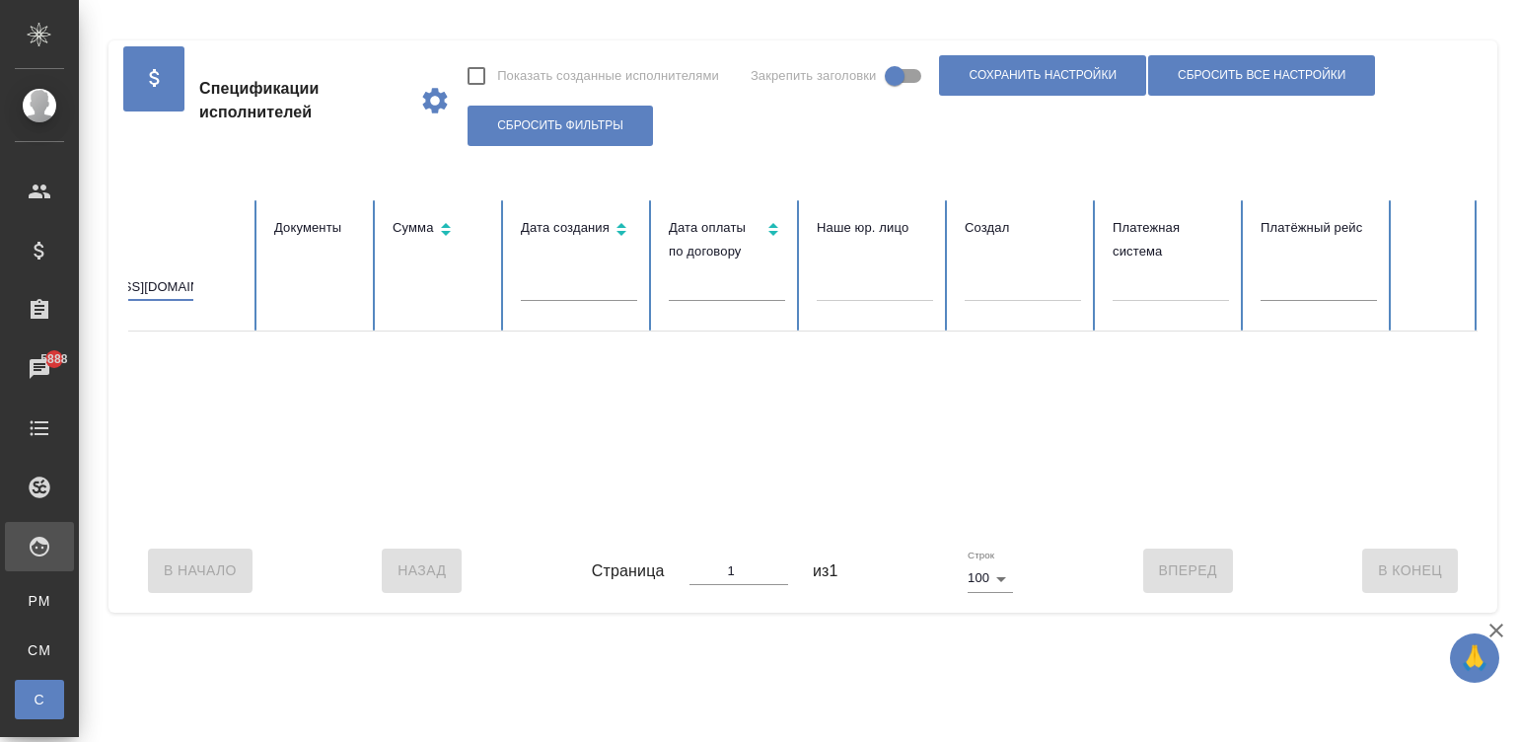
click at [154, 291] on input "nataliamelnik@inbox.ru" at bounding box center [111, 287] width 166 height 28
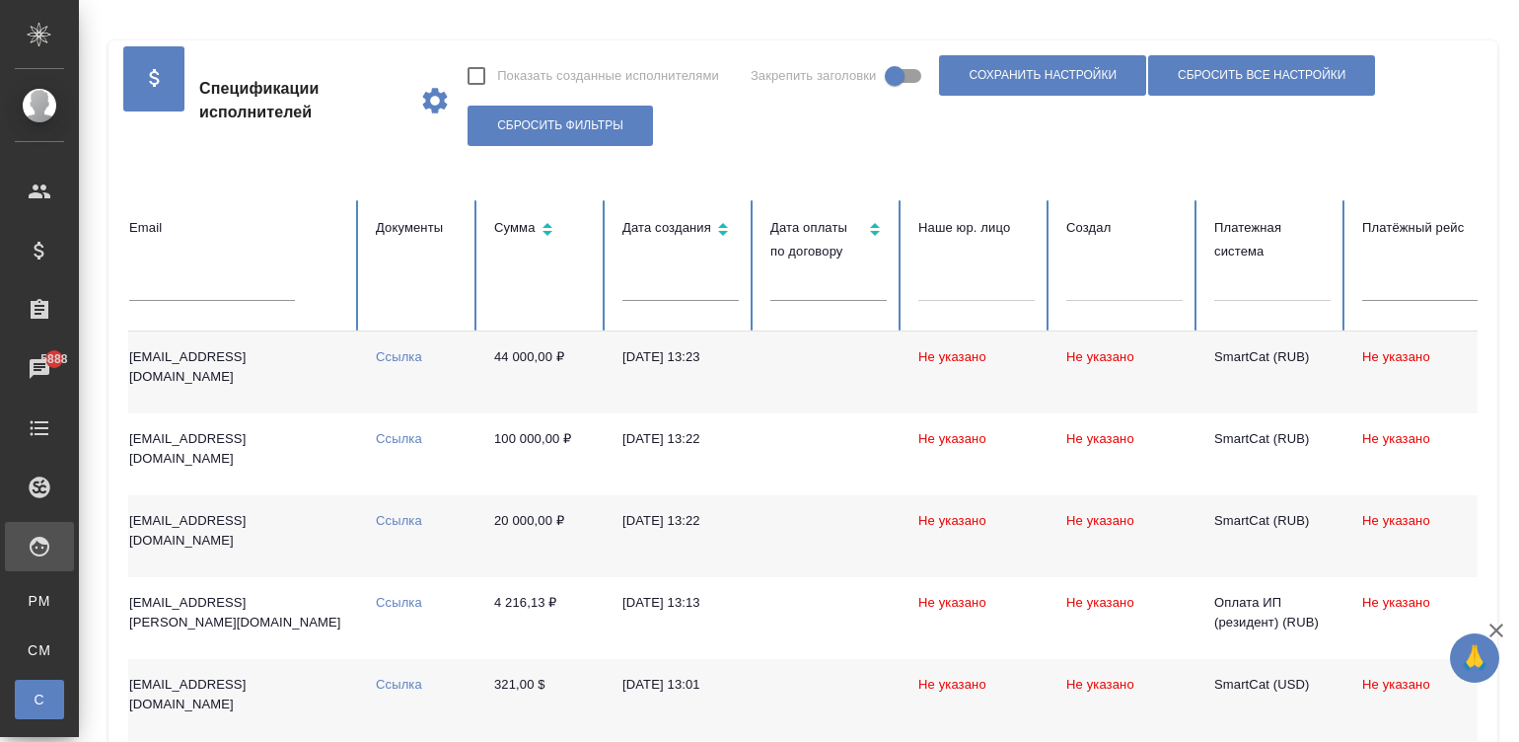
checkbox input "false"
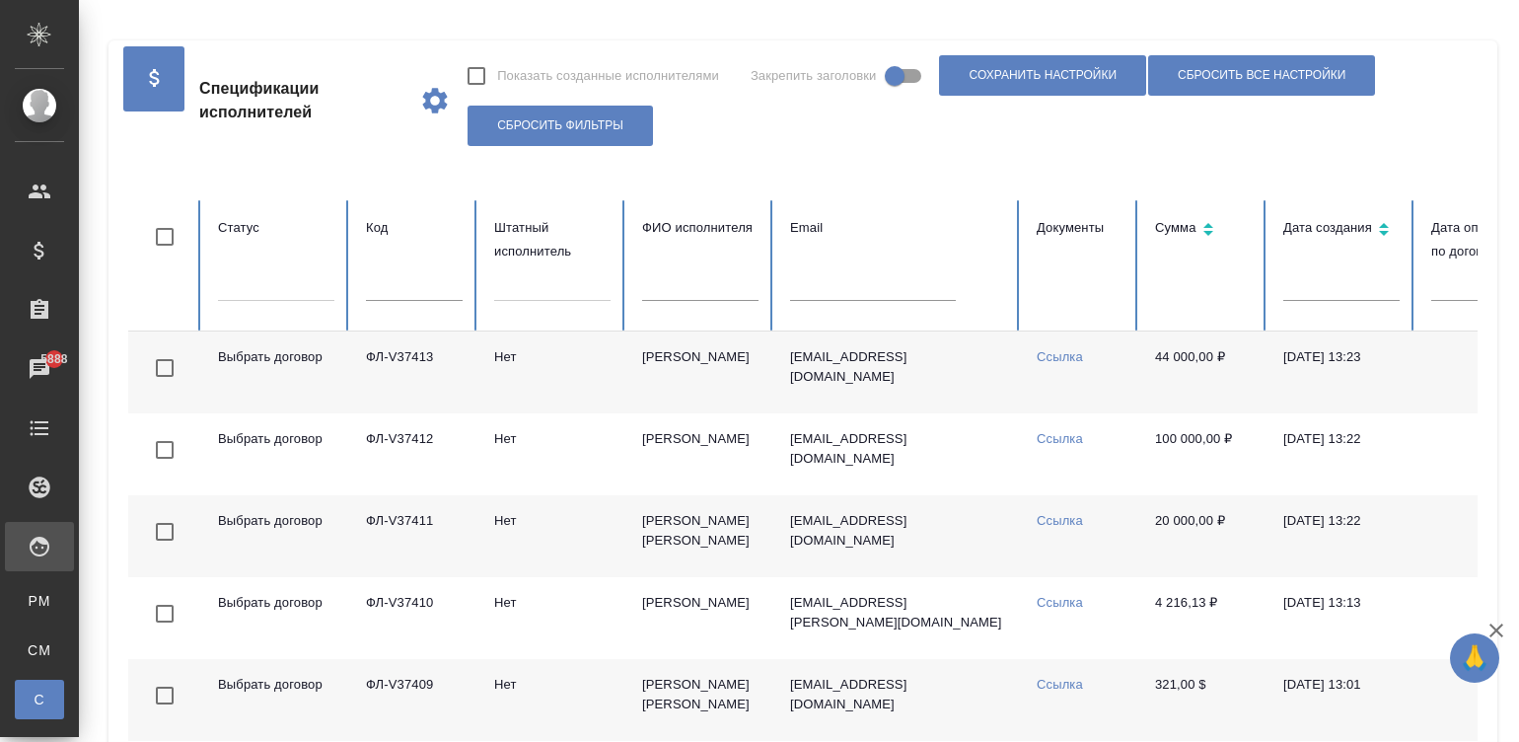
click at [662, 284] on input "text" at bounding box center [700, 287] width 116 height 28
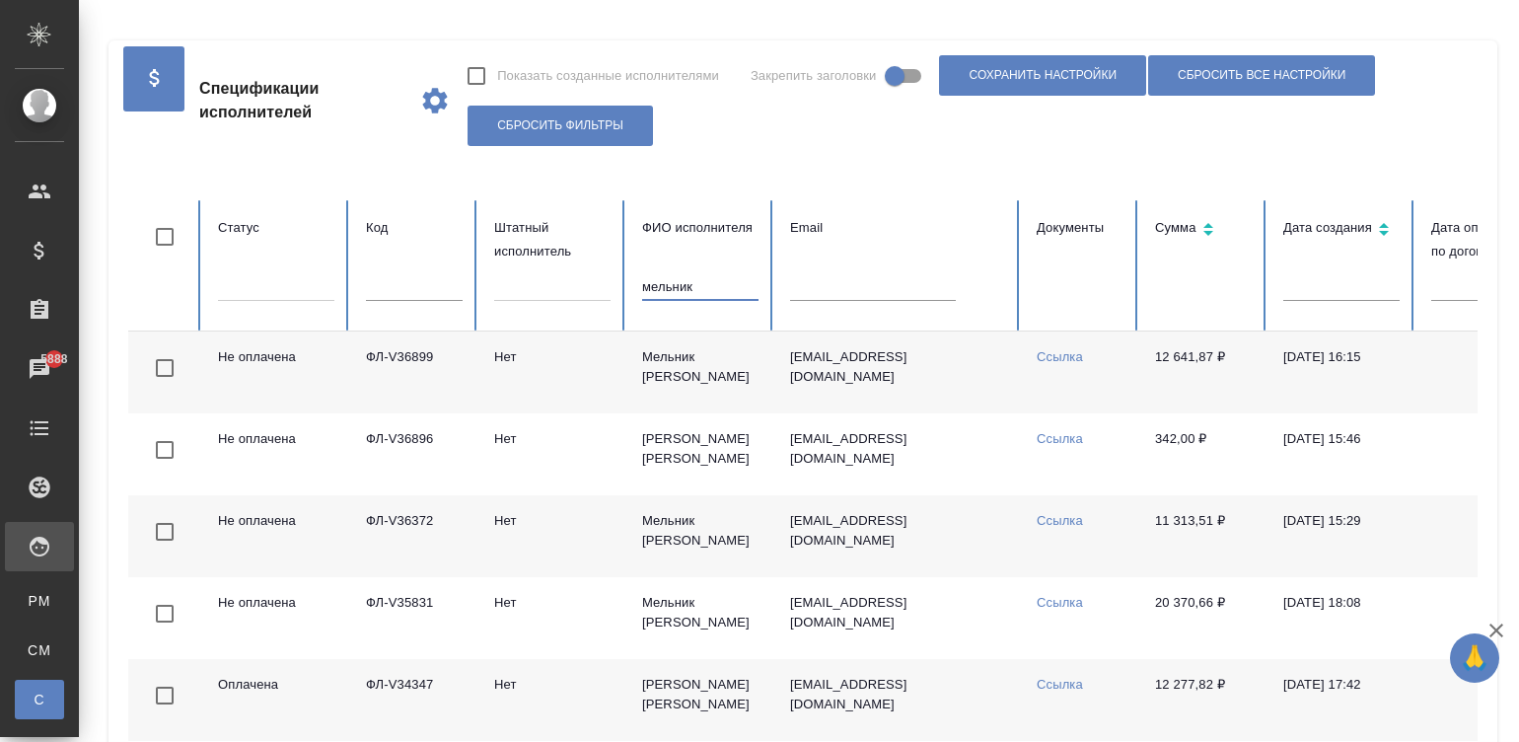
type input "мельник"
click at [726, 379] on td "Мельник Наталья" at bounding box center [700, 372] width 148 height 82
click at [732, 538] on td "Мельник Наталья" at bounding box center [700, 536] width 148 height 82
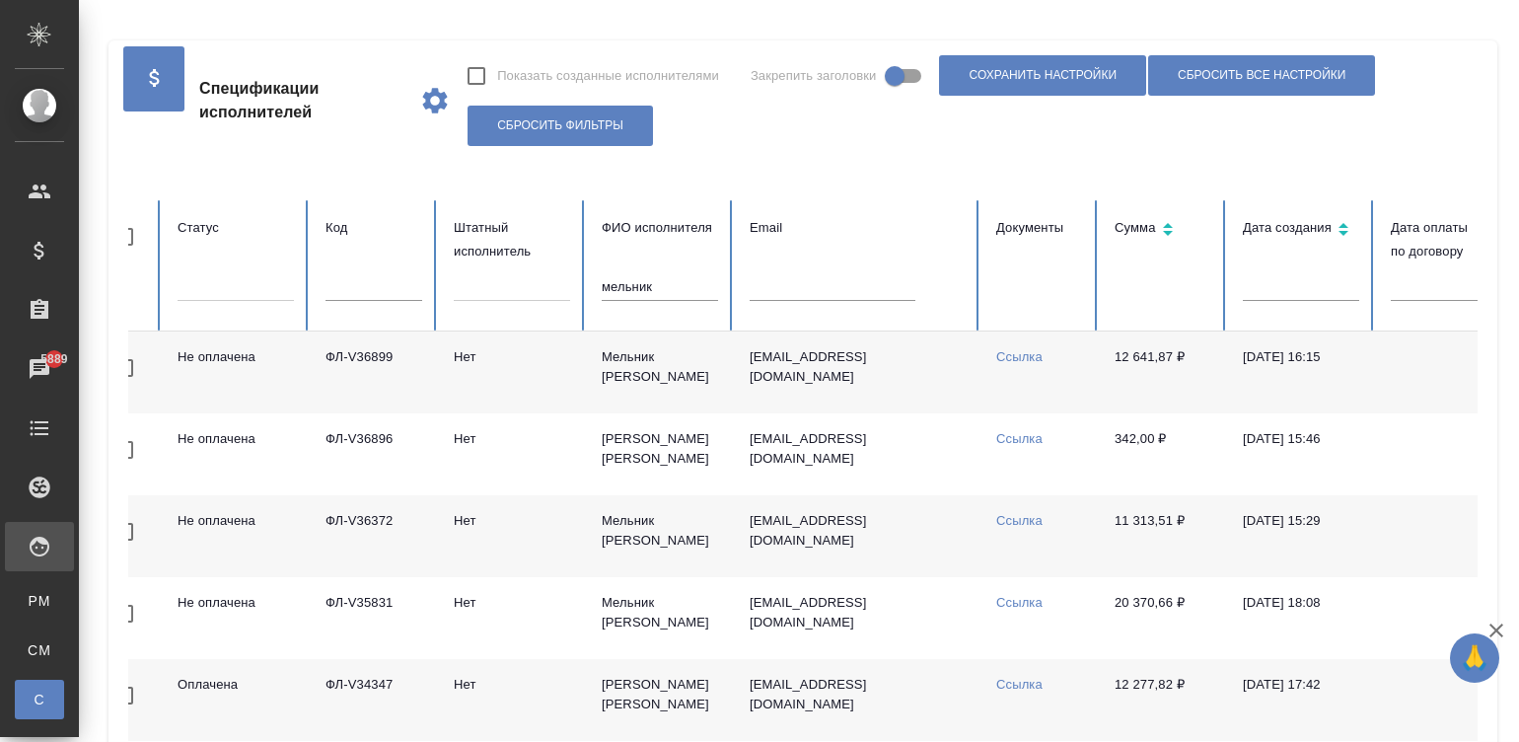
scroll to position [0, 48]
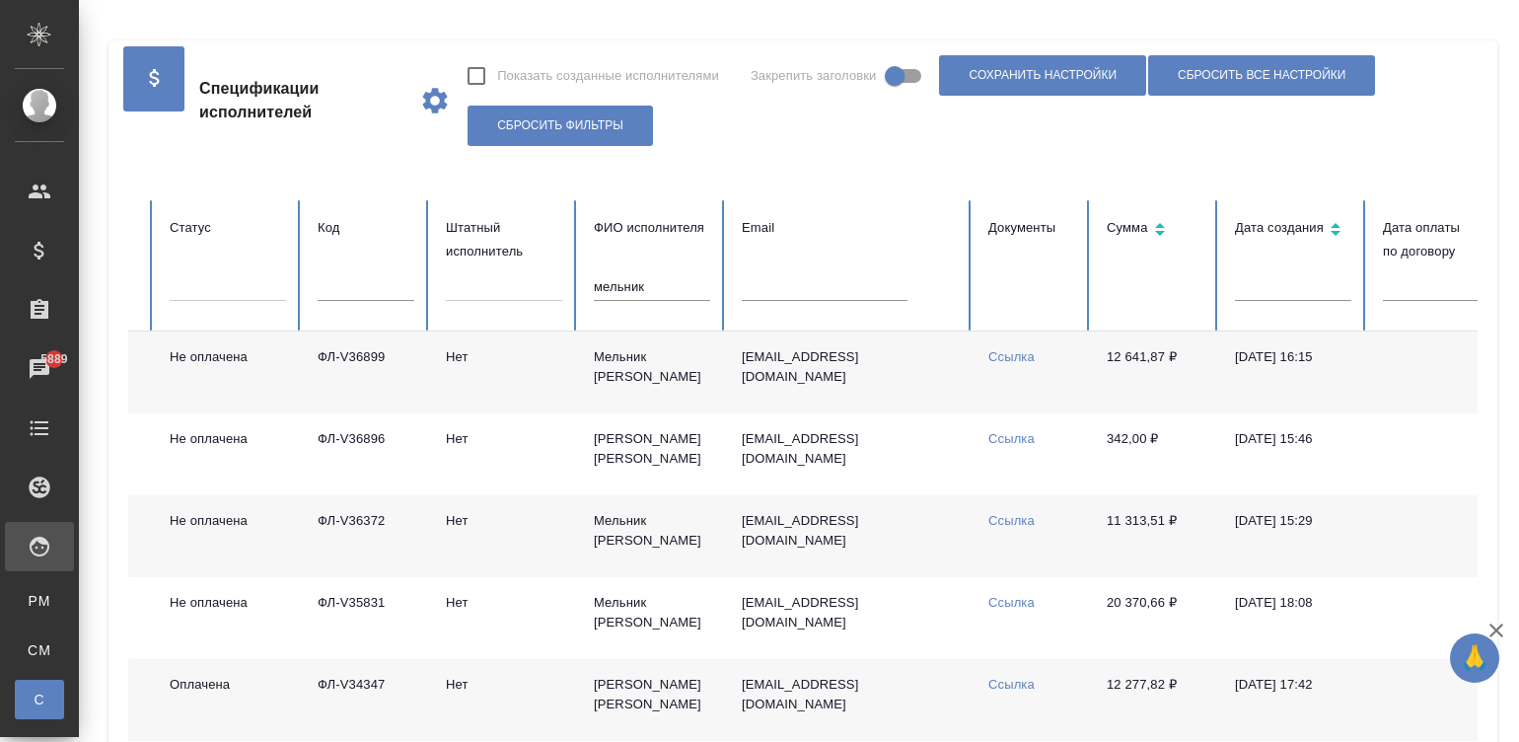
click at [652, 276] on input "мельник" at bounding box center [652, 287] width 116 height 28
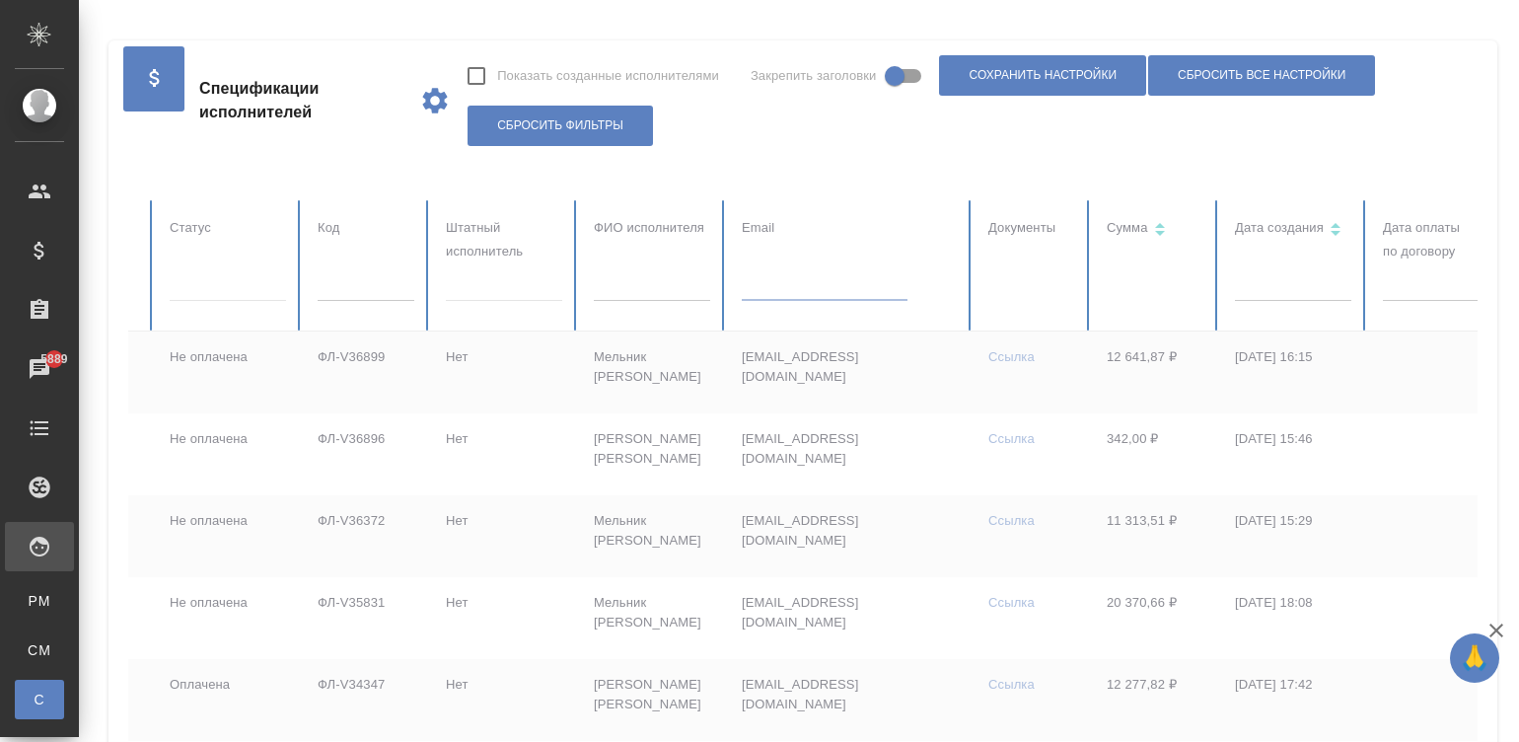
paste input "gae4ka013@tut.by)"
type input "gae4ka013@tut.by)"
checkbox input "true"
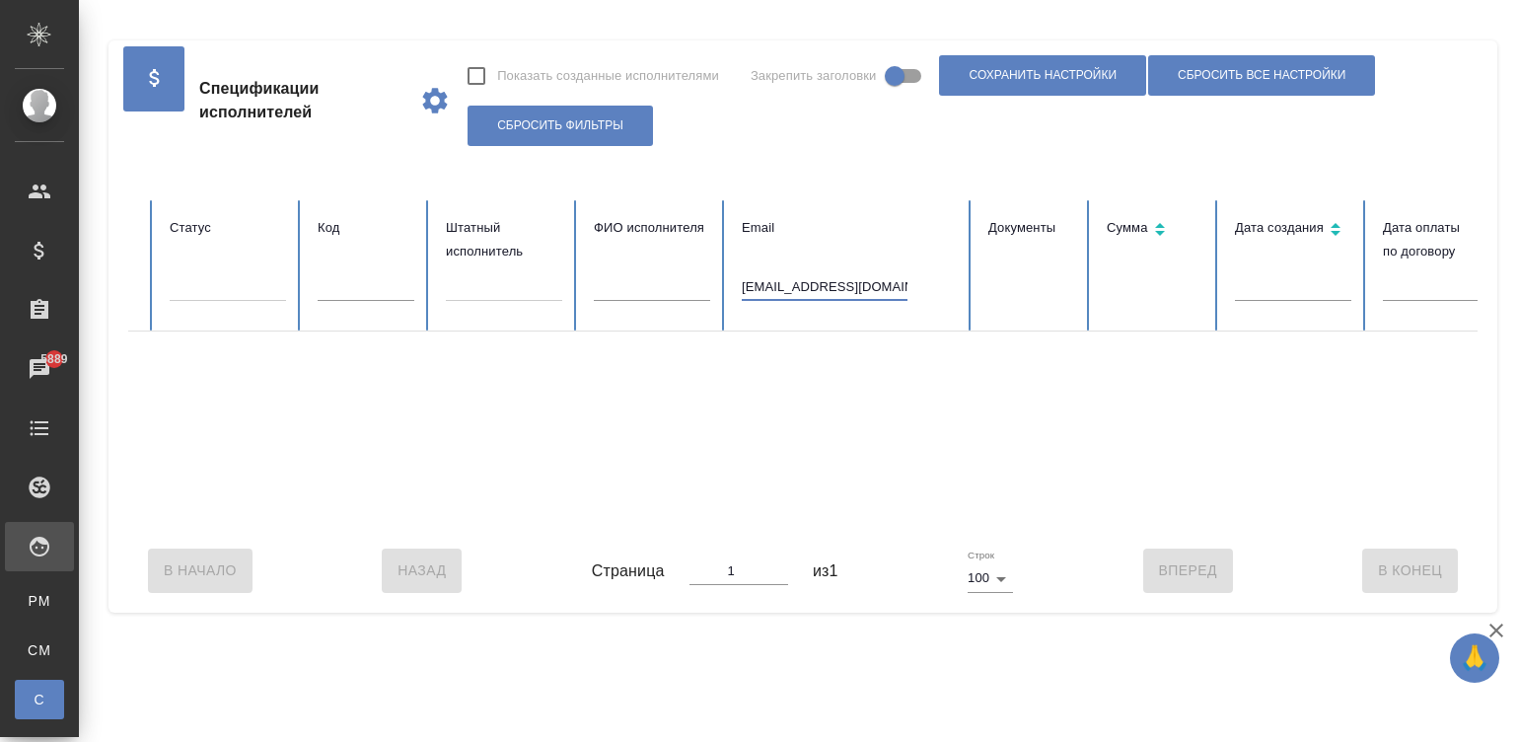
type input "gae4ka013@tut.by"
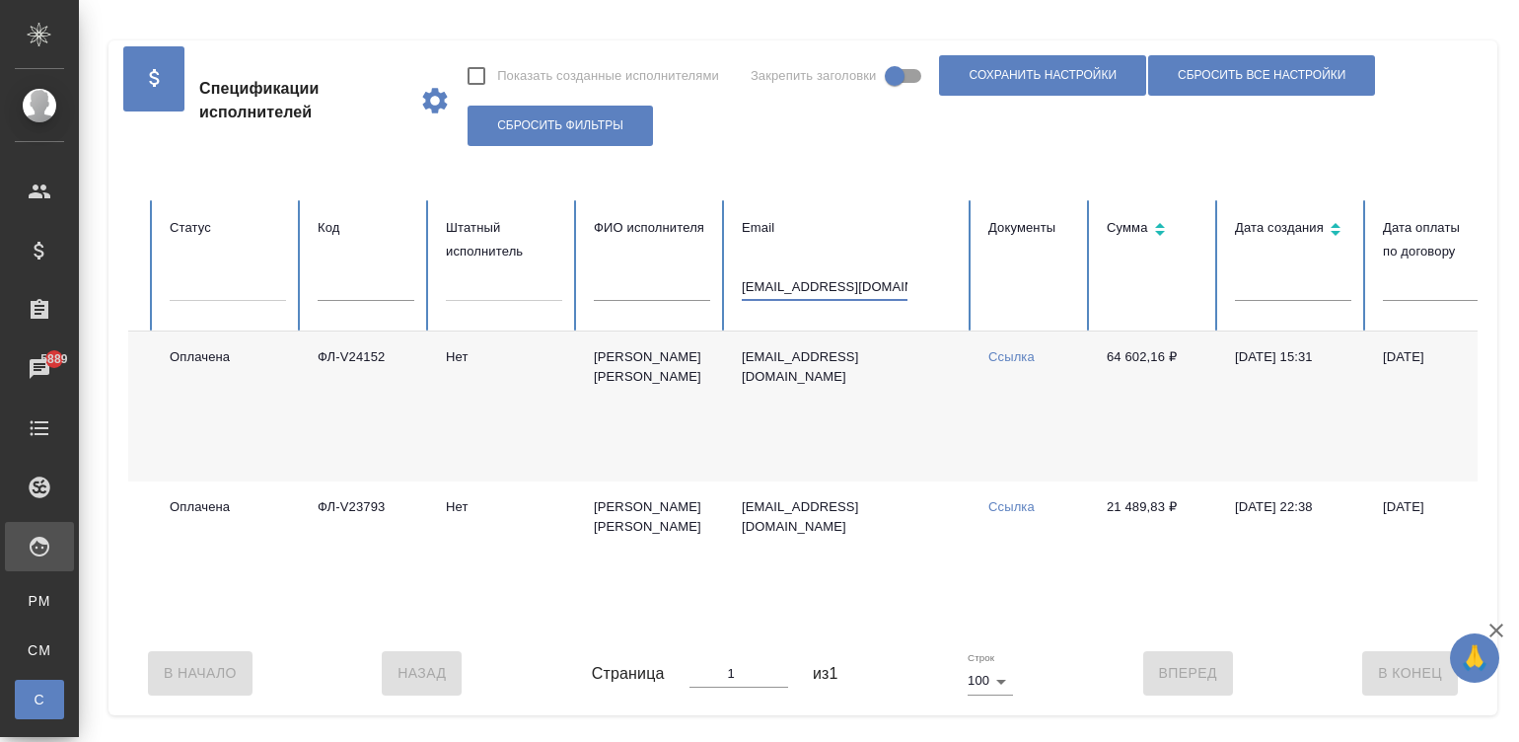
checkbox input "false"
click at [846, 396] on td "Gae4ka013@tut.by" at bounding box center [849, 406] width 247 height 150
click at [869, 295] on input "gae4ka013@tut.by" at bounding box center [825, 287] width 166 height 28
click at [844, 284] on input "gae4ka013@tut.by" at bounding box center [825, 287] width 166 height 28
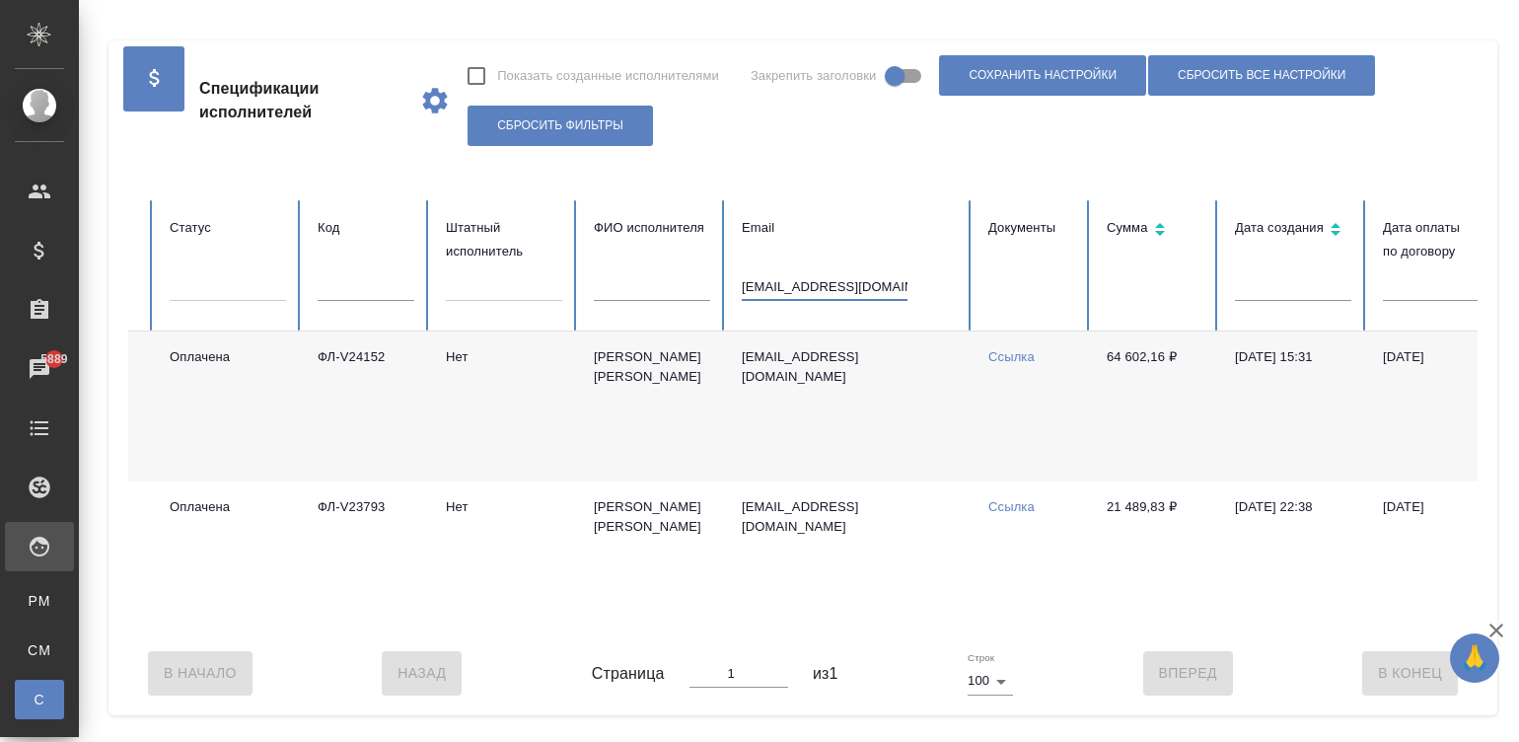
click at [844, 284] on input "gae4ka013@tut.by" at bounding box center [825, 287] width 166 height 28
paste input "captainmutlu98@gmail.com"
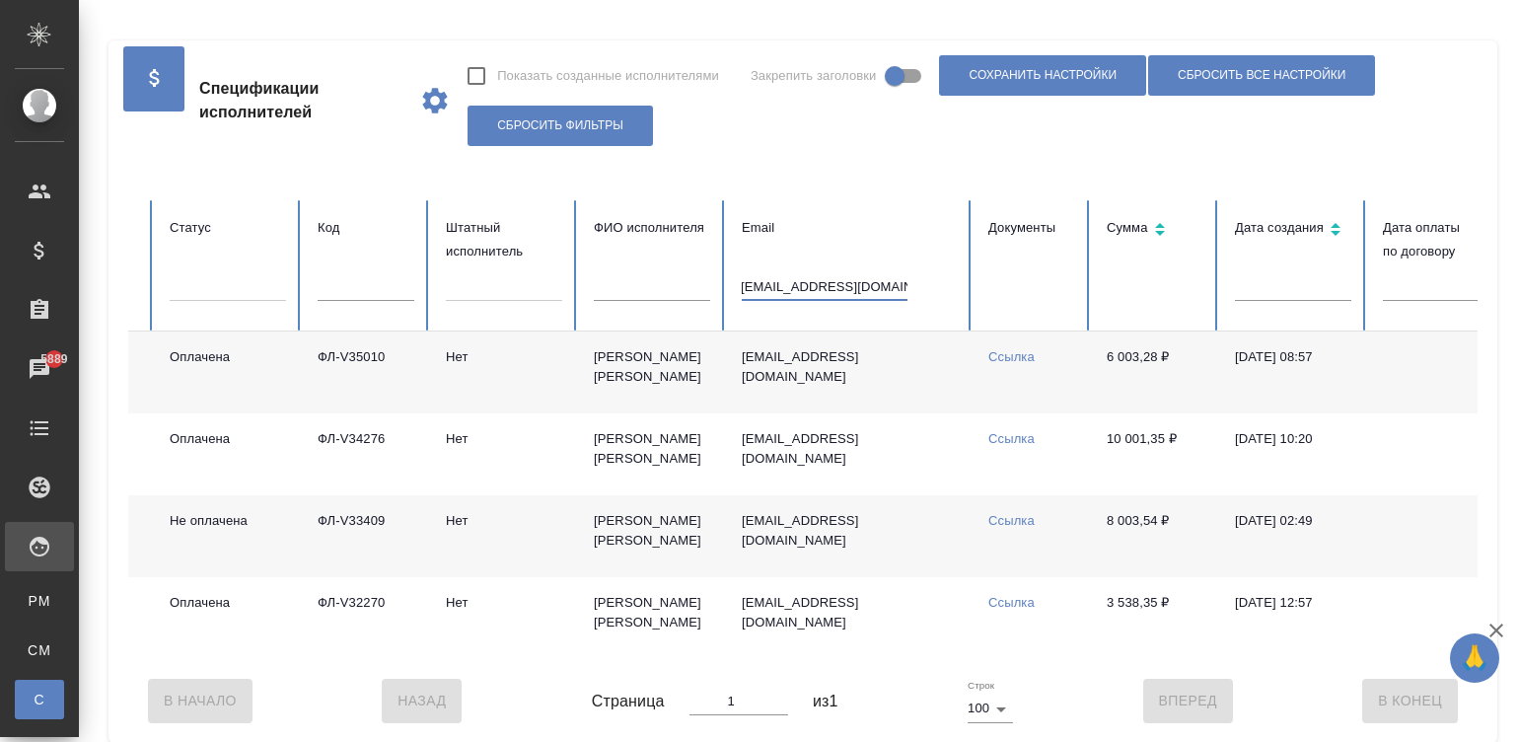
type input "captainmutlu98@gmail.com"
click at [947, 367] on td "captainmutlu98@gmail.com" at bounding box center [849, 372] width 247 height 82
click at [829, 291] on input "captainmutlu98@gmail.com" at bounding box center [825, 287] width 166 height 28
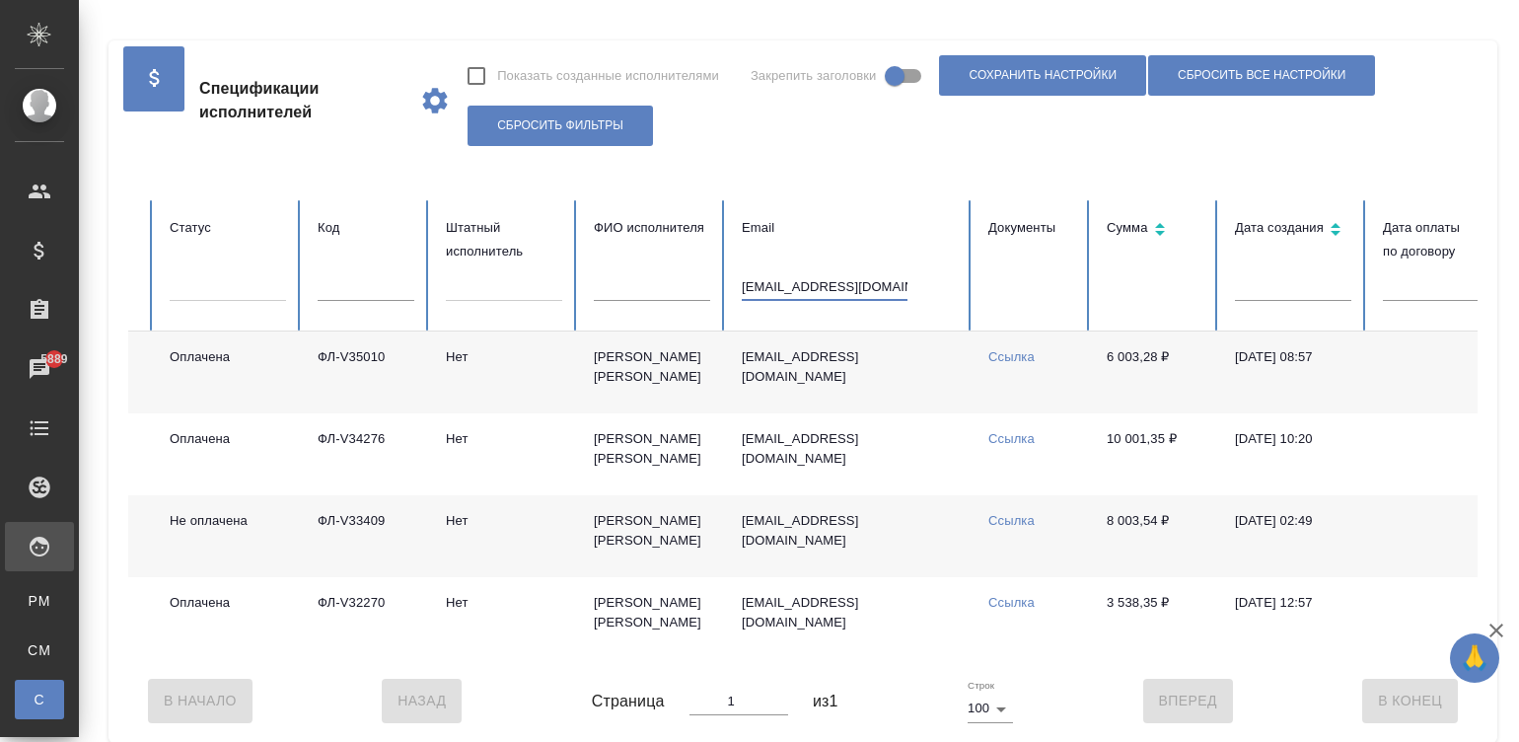
click at [829, 291] on input "captainmutlu98@gmail.com" at bounding box center [825, 287] width 166 height 28
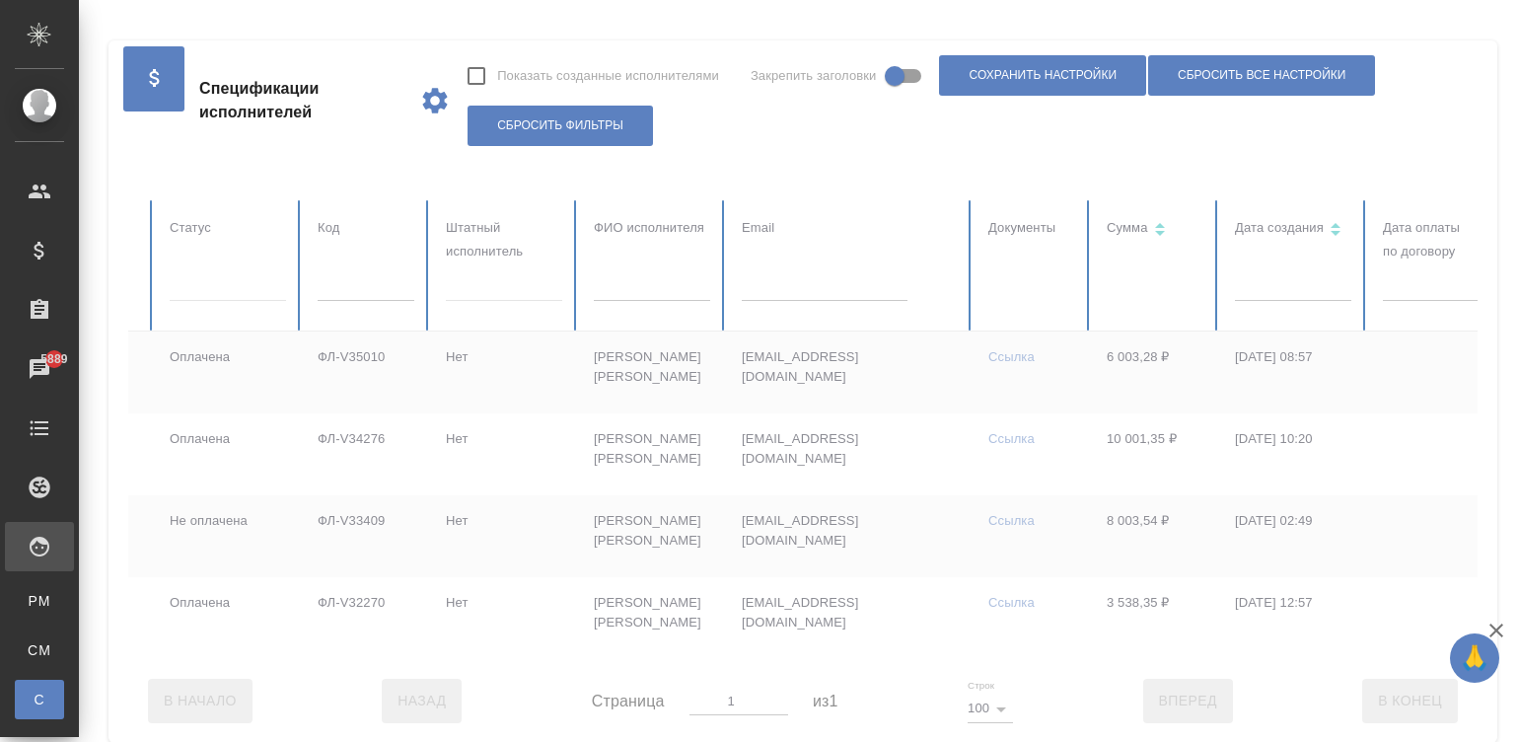
click at [350, 281] on div at bounding box center [1136, 429] width 2113 height 459
click at [350, 281] on input "text" at bounding box center [366, 287] width 97 height 28
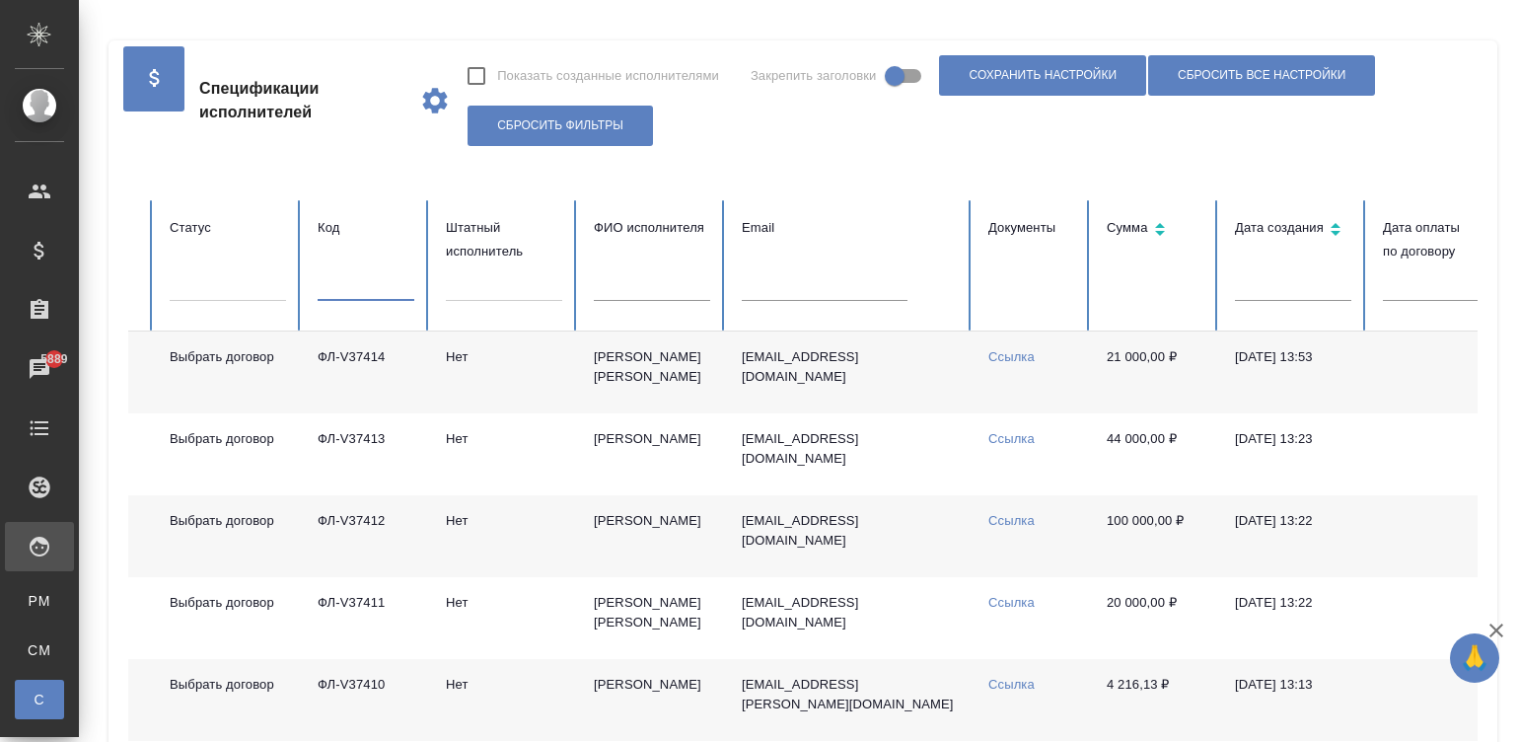
paste input "V36899"
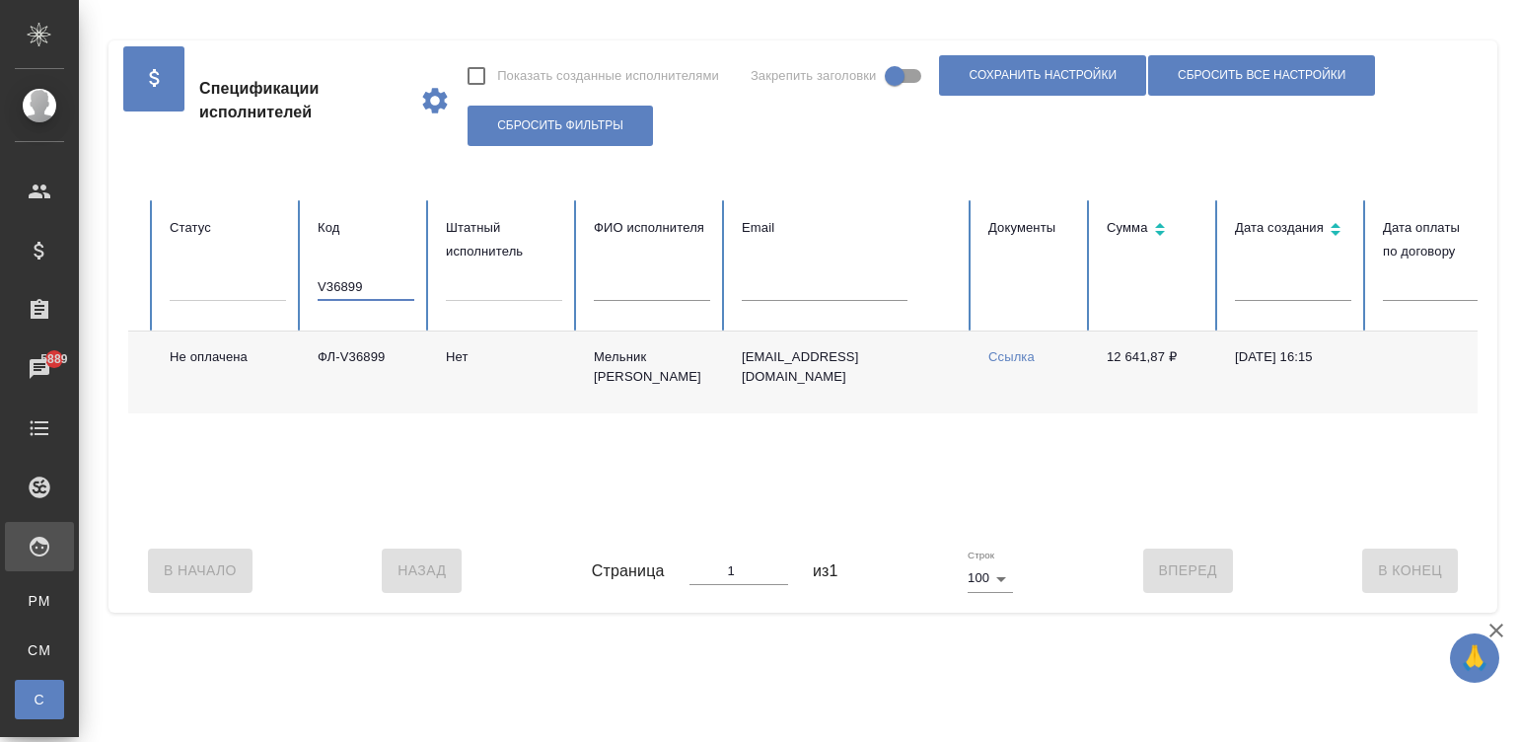
click at [385, 284] on input "V36899" at bounding box center [366, 287] width 97 height 28
paste input "36372"
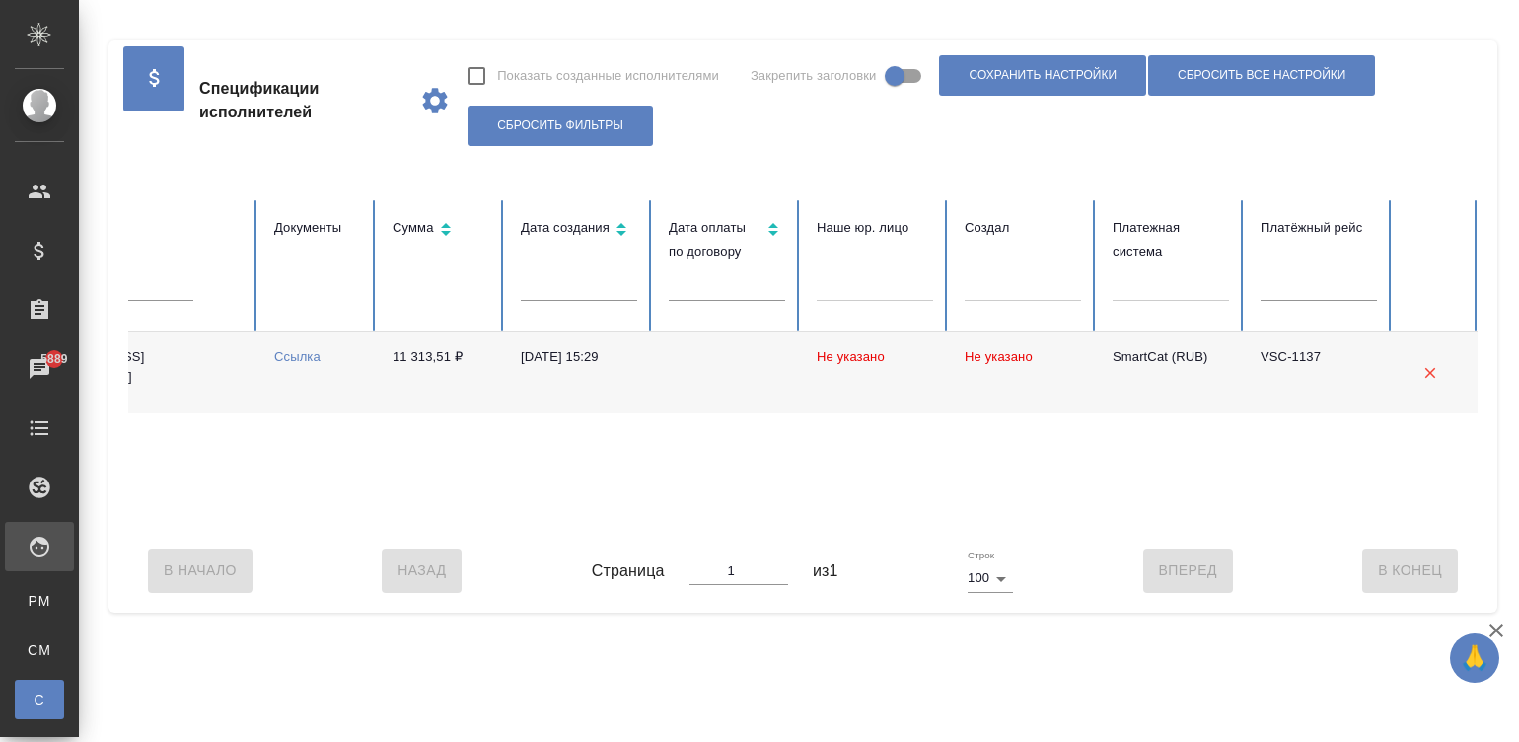
type input "36372"
click at [414, 549] on div "В Начало Назад Страница 1 из 1 Строк 100 100 Вперед В Конец" at bounding box center [802, 570] width 1349 height 83
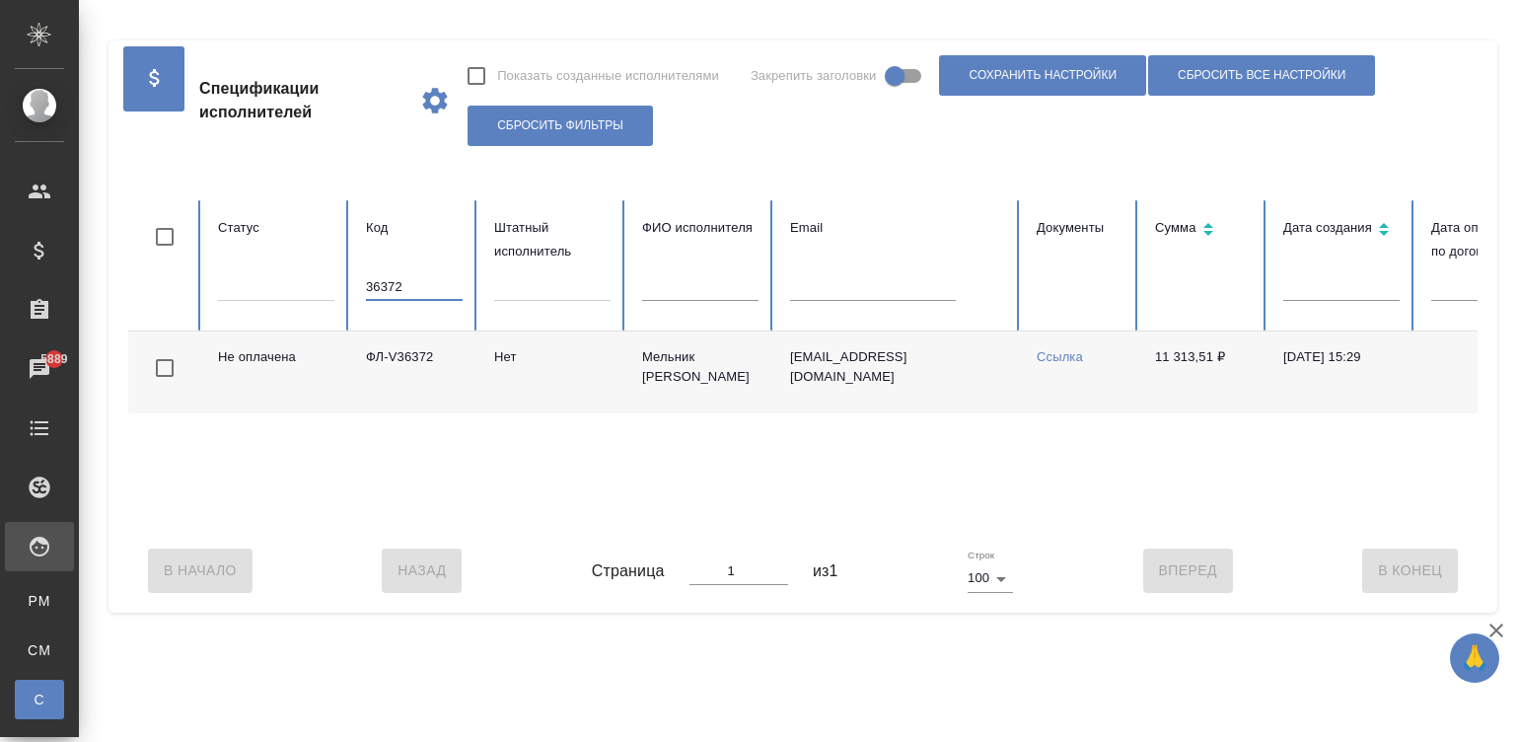
click at [393, 289] on input "36372" at bounding box center [414, 287] width 97 height 28
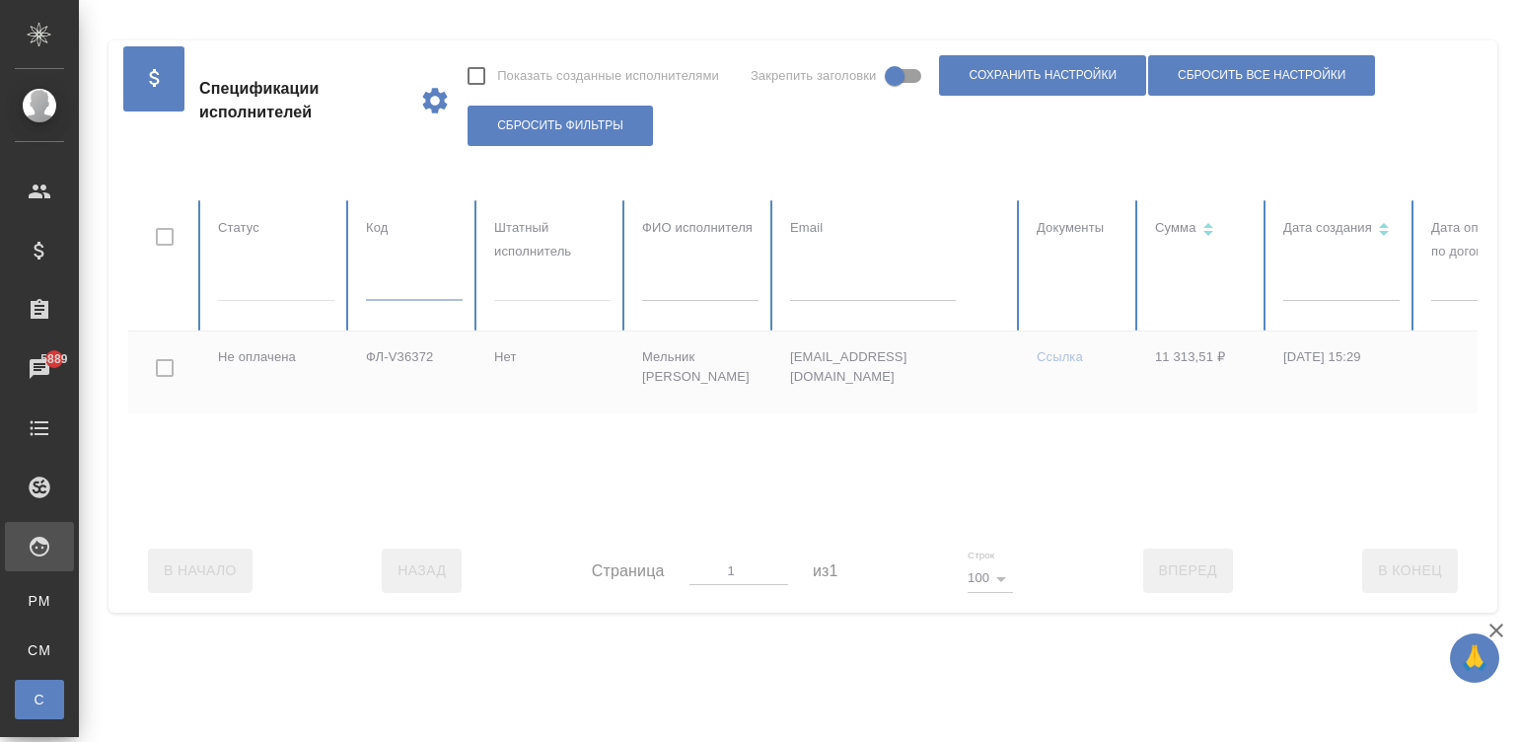
scroll to position [0, 762]
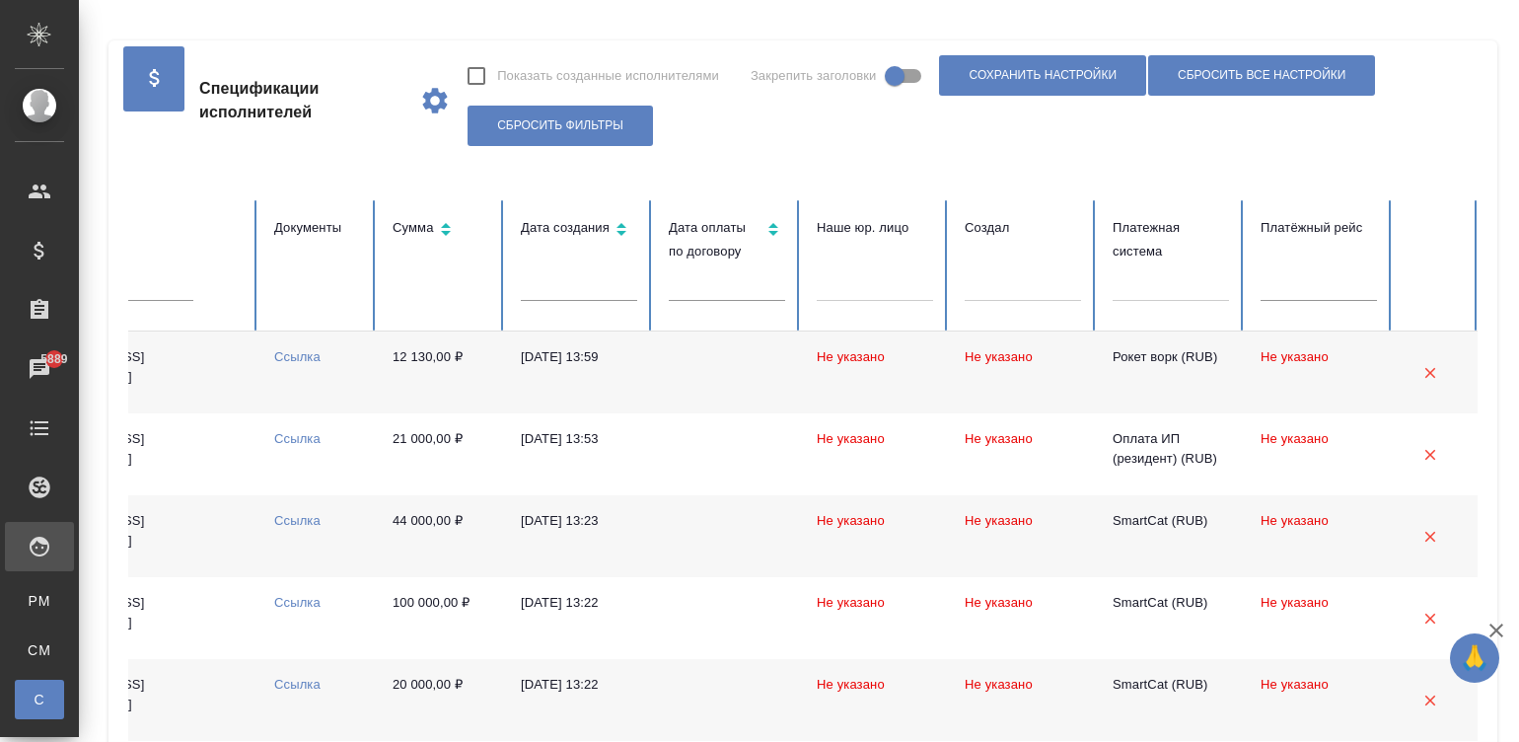
click at [1187, 276] on div at bounding box center [1171, 281] width 116 height 29
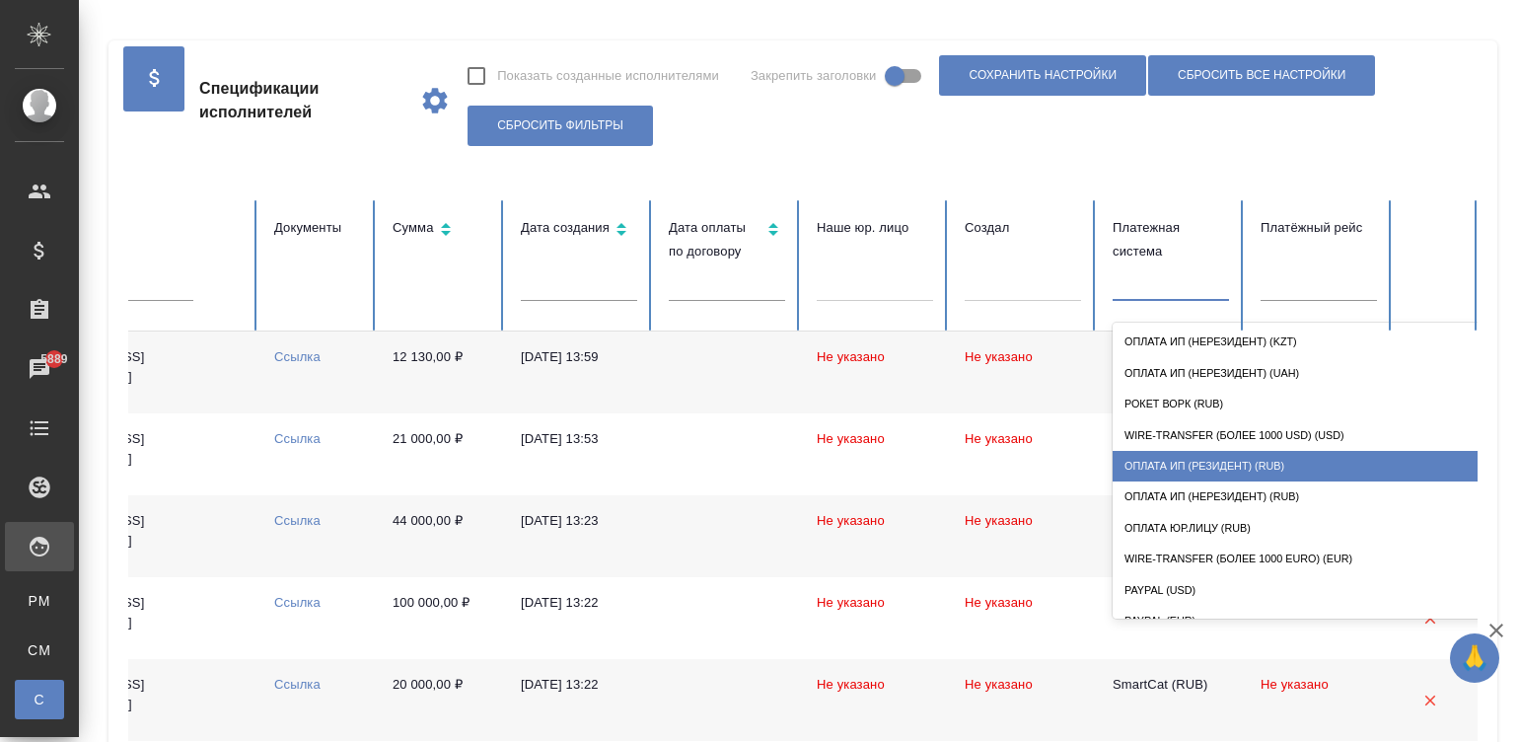
click at [1267, 451] on div "Оплата ИП (резидент) (RUB)" at bounding box center [1310, 466] width 395 height 31
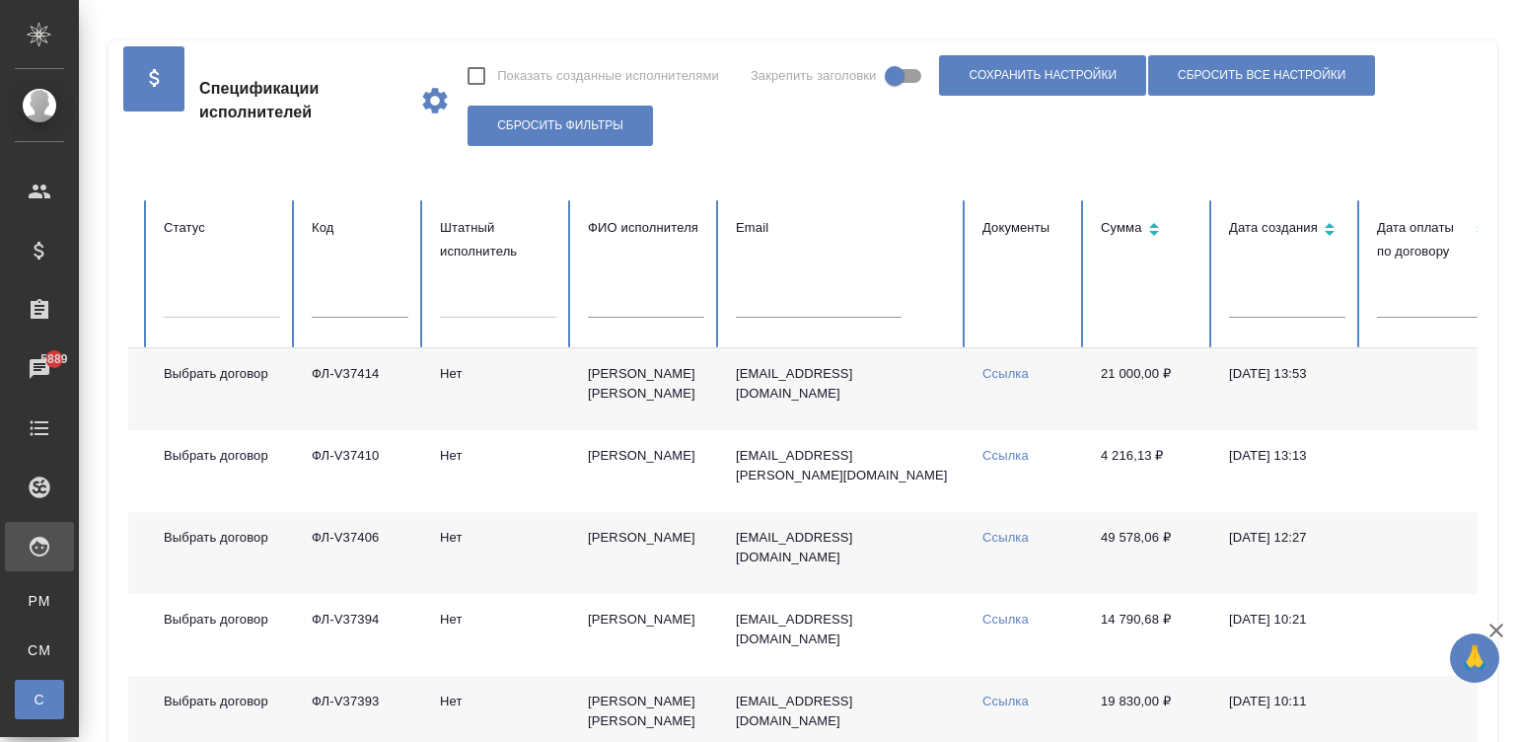
scroll to position [0, 0]
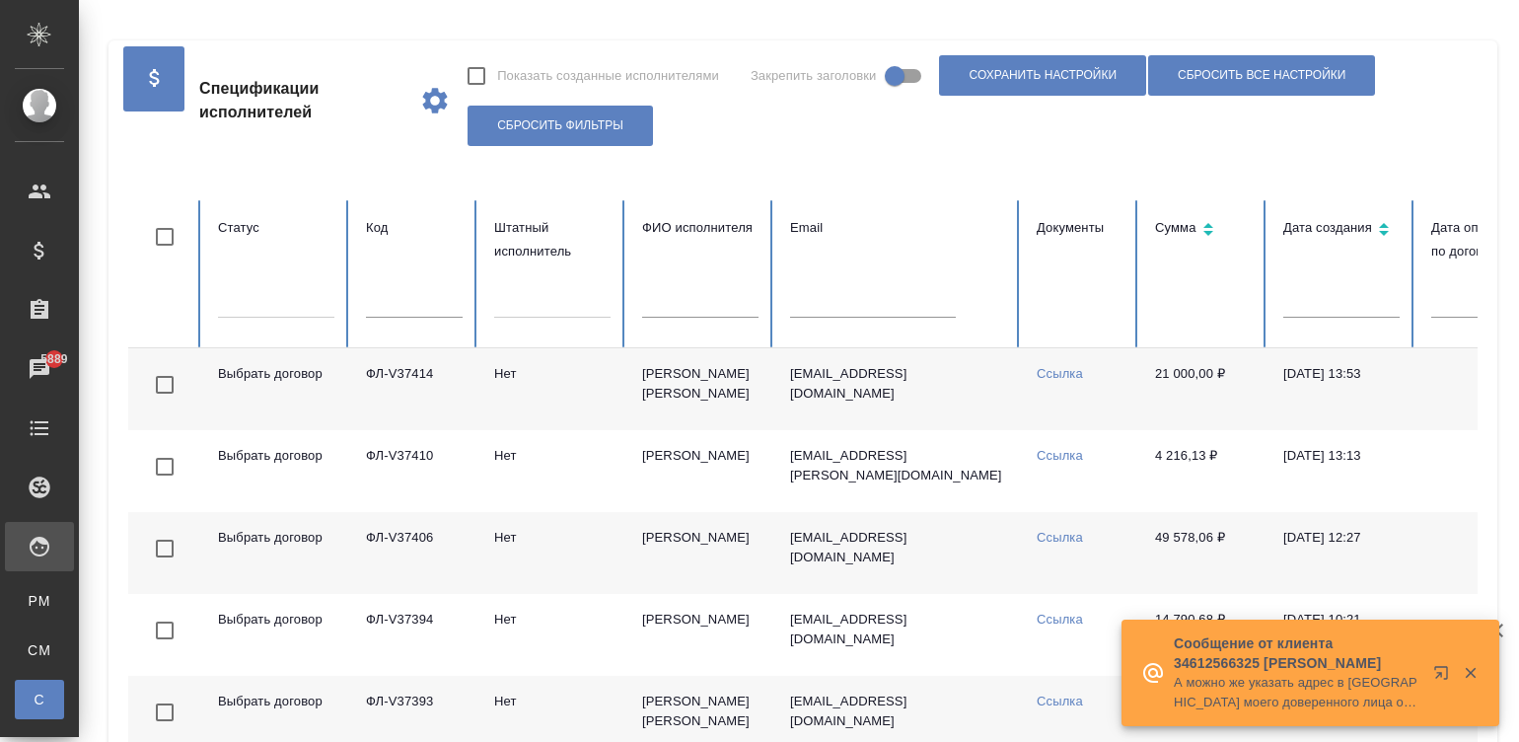
click at [528, 309] on div at bounding box center [552, 298] width 116 height 29
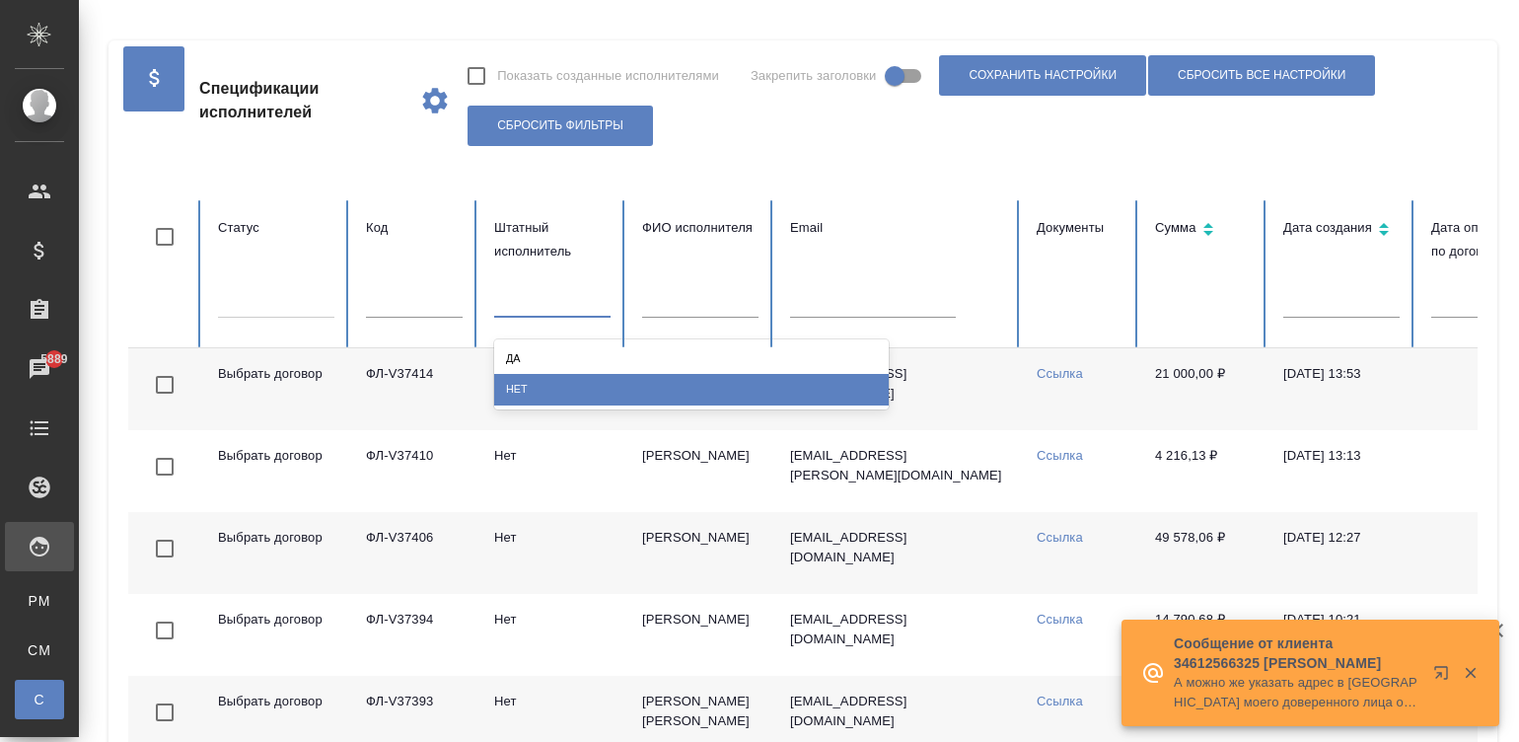
click at [587, 388] on div "Нет" at bounding box center [691, 389] width 395 height 31
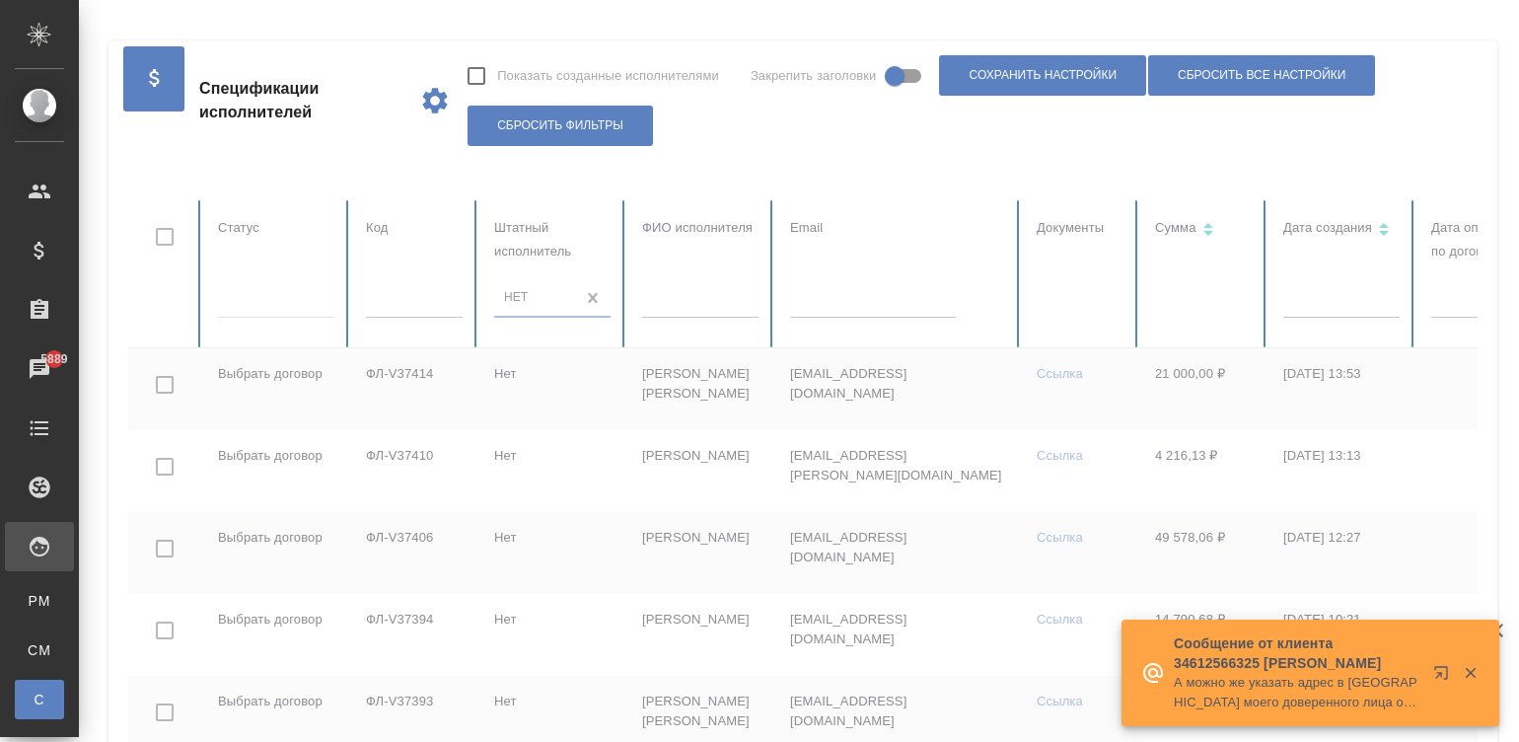
click at [1461, 662] on button "button" at bounding box center [1444, 676] width 47 height 47
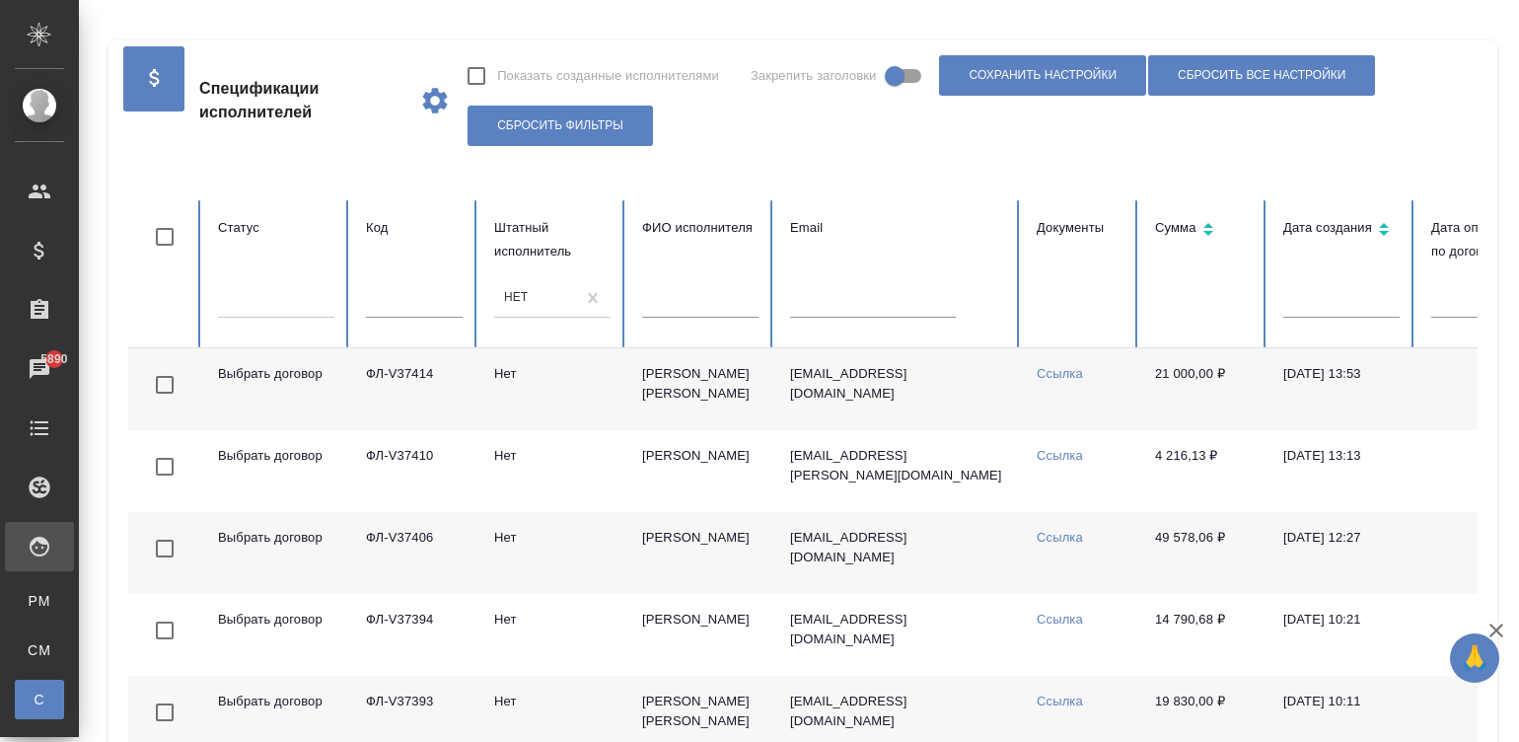
click at [572, 396] on td "Нет" at bounding box center [552, 389] width 148 height 82
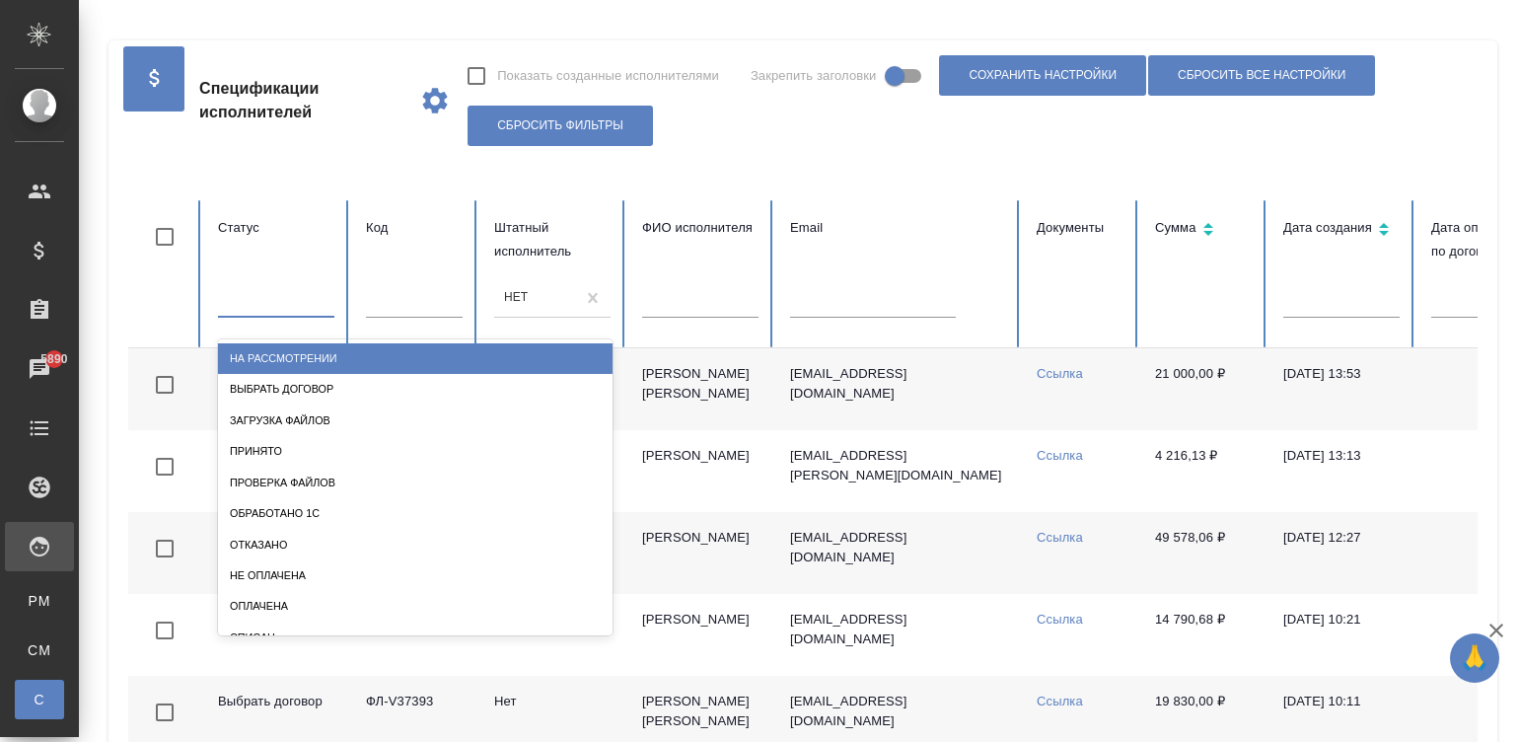
click at [269, 310] on div at bounding box center [276, 297] width 116 height 29
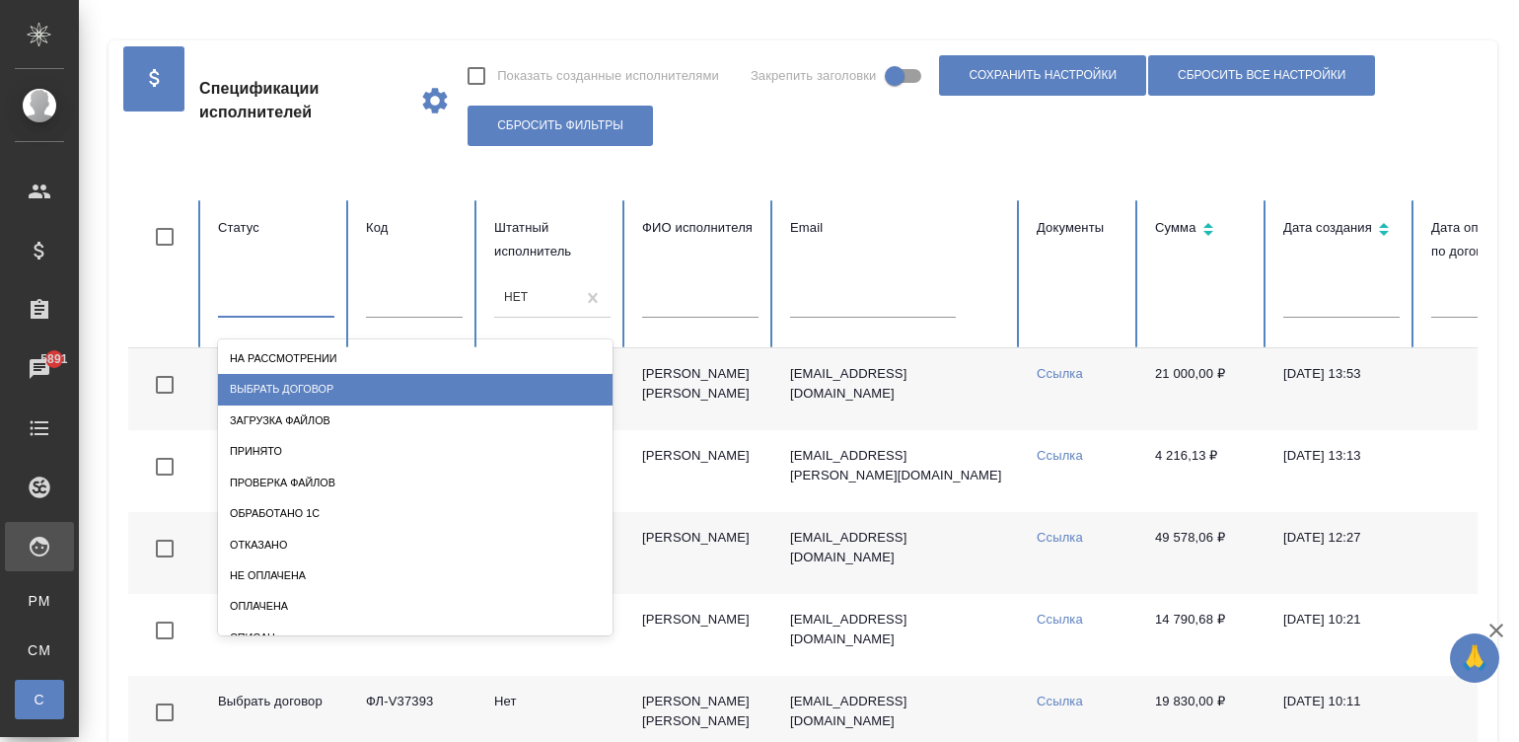
click at [316, 380] on div "Выбрать договор" at bounding box center [415, 389] width 395 height 31
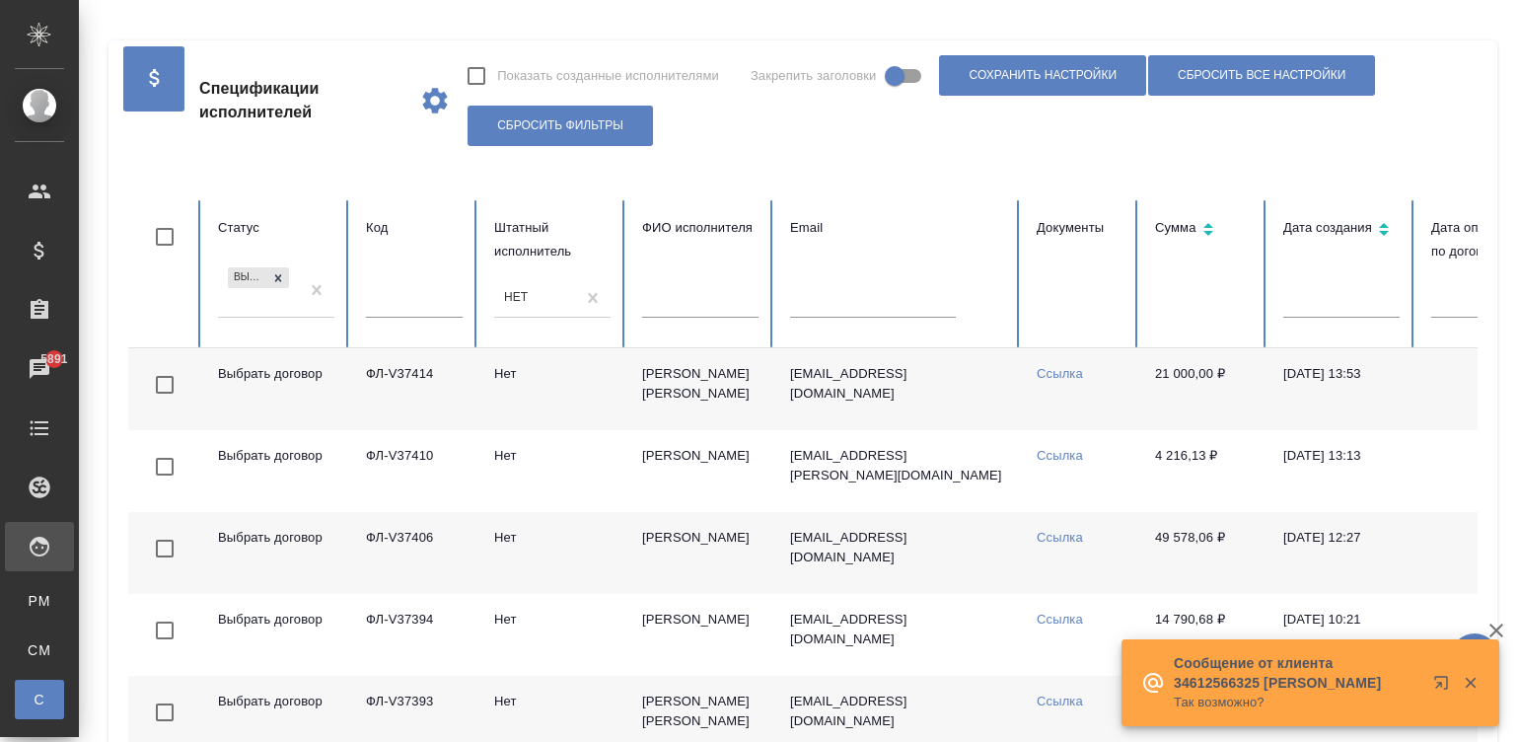
scroll to position [572, 0]
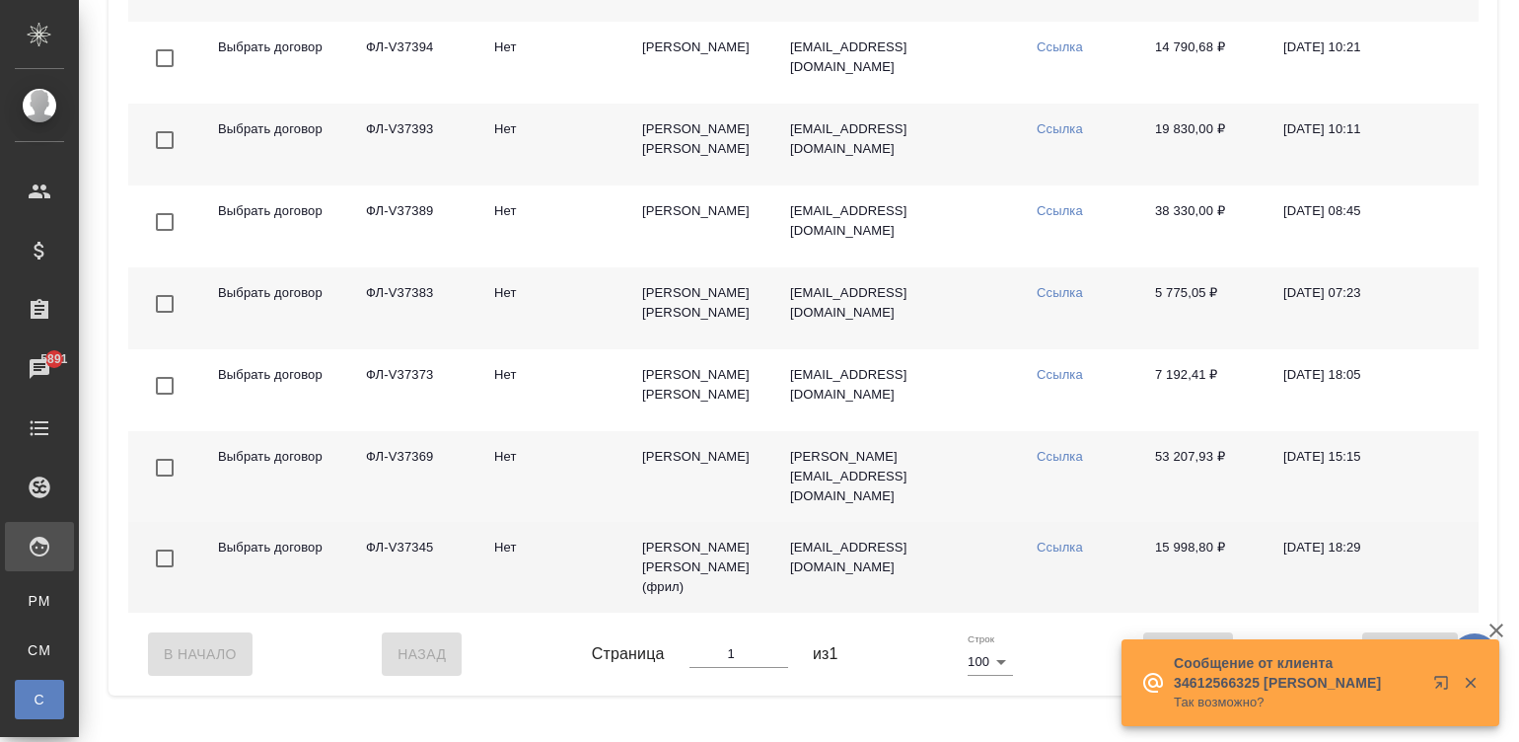
click at [932, 579] on td "marelena78@mail.ru" at bounding box center [897, 567] width 247 height 91
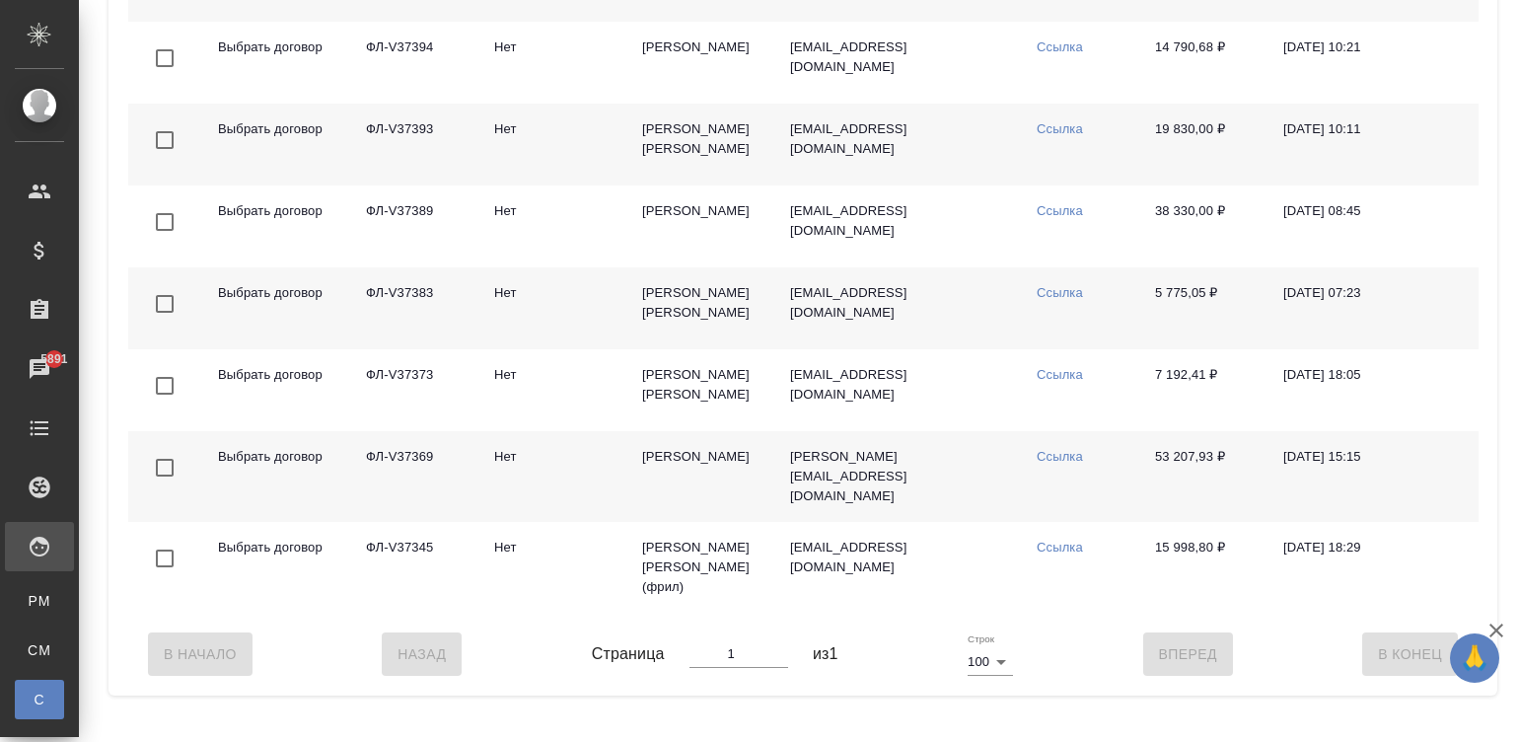
click at [582, 513] on td "Нет" at bounding box center [552, 476] width 148 height 91
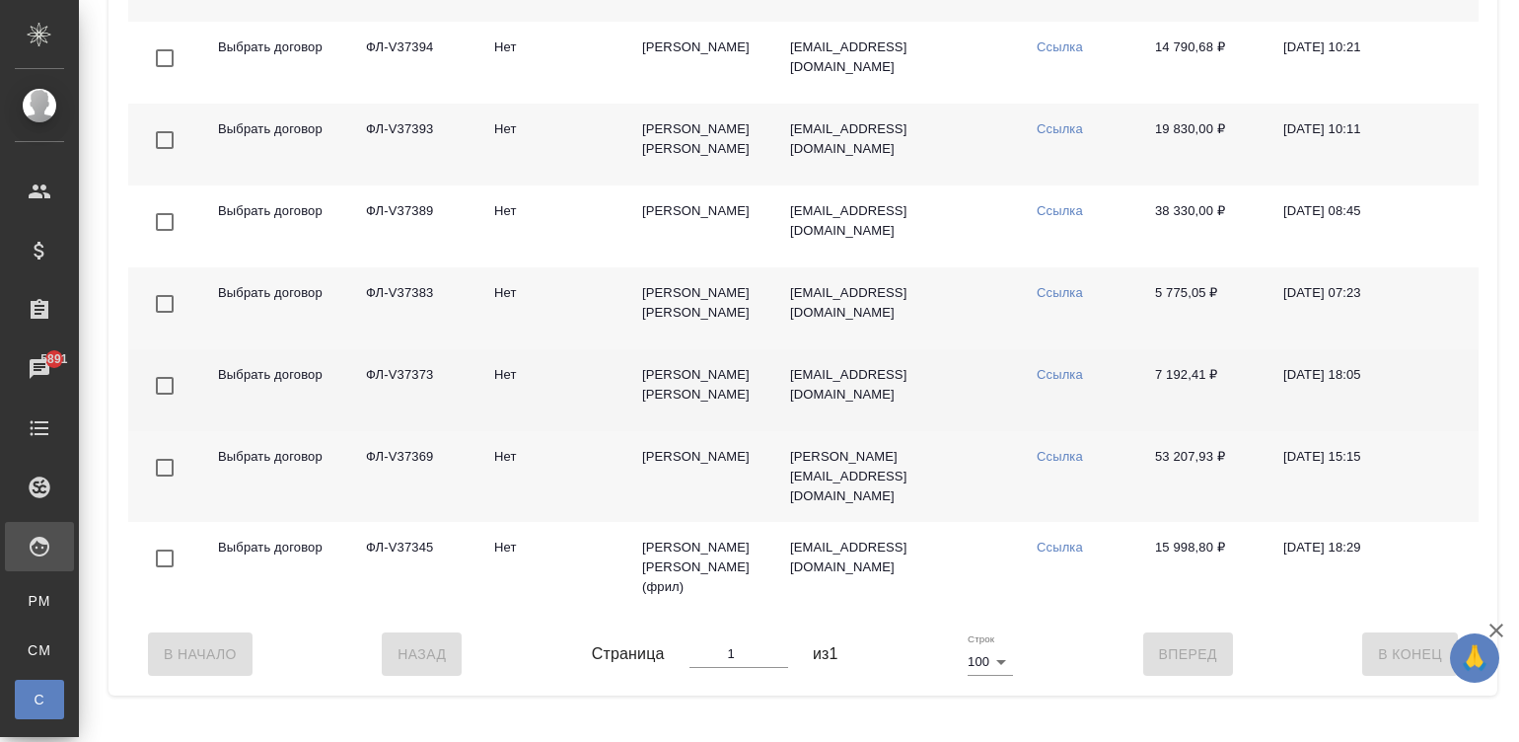
click at [597, 409] on td "Нет" at bounding box center [552, 390] width 148 height 82
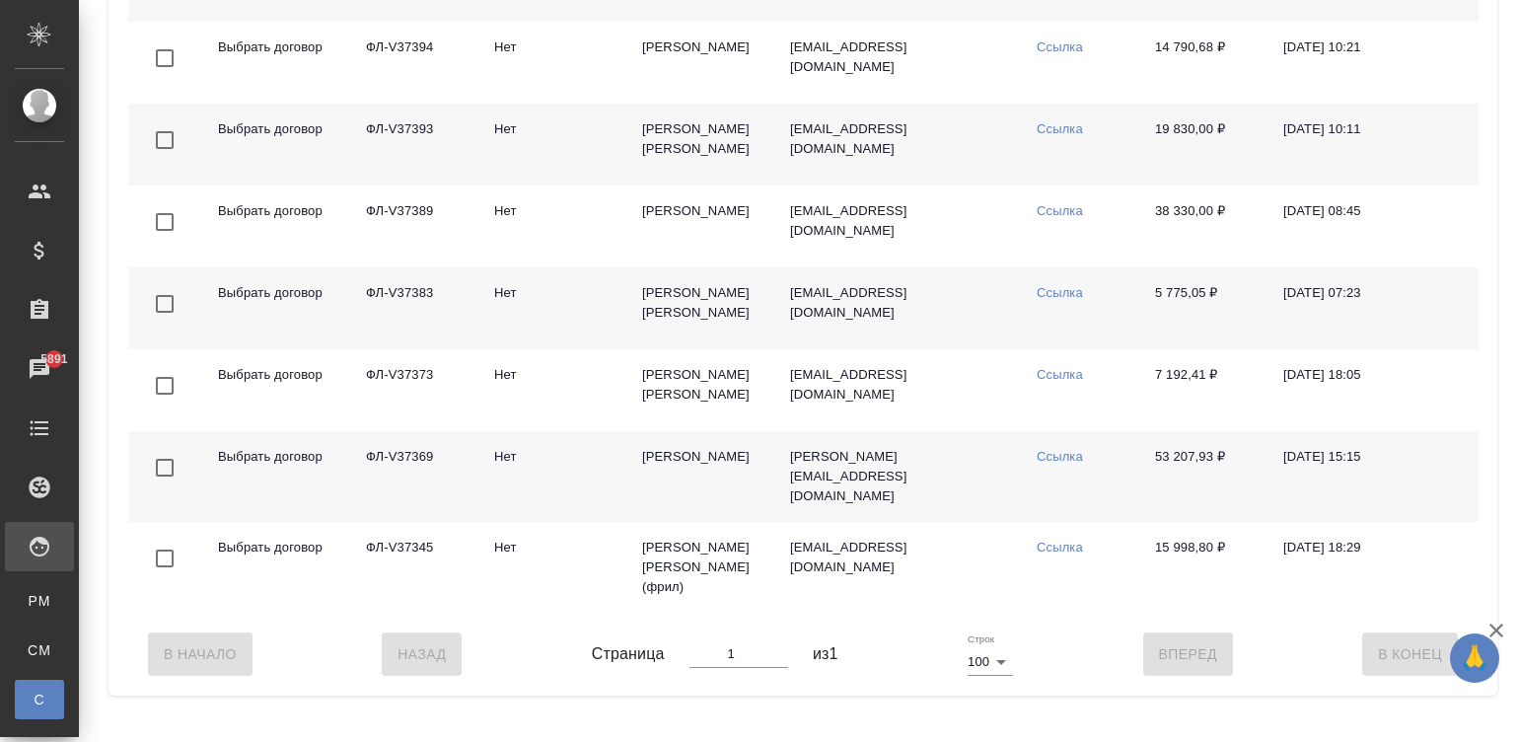
click at [668, 320] on td "Дротченко Наталия Владимировна" at bounding box center [700, 308] width 148 height 82
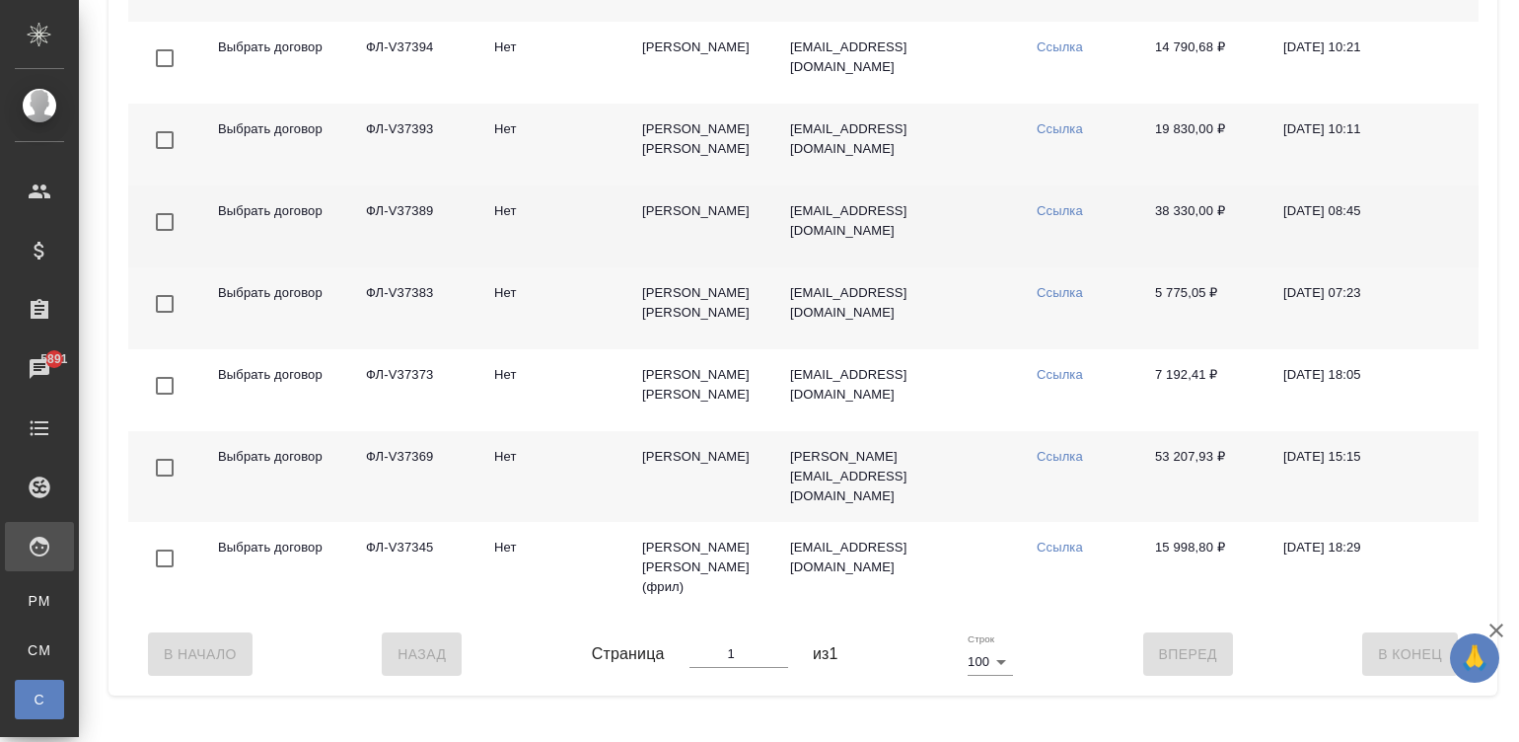
click at [680, 216] on td "Кошелева-Демина Юлия Александровна" at bounding box center [700, 226] width 148 height 82
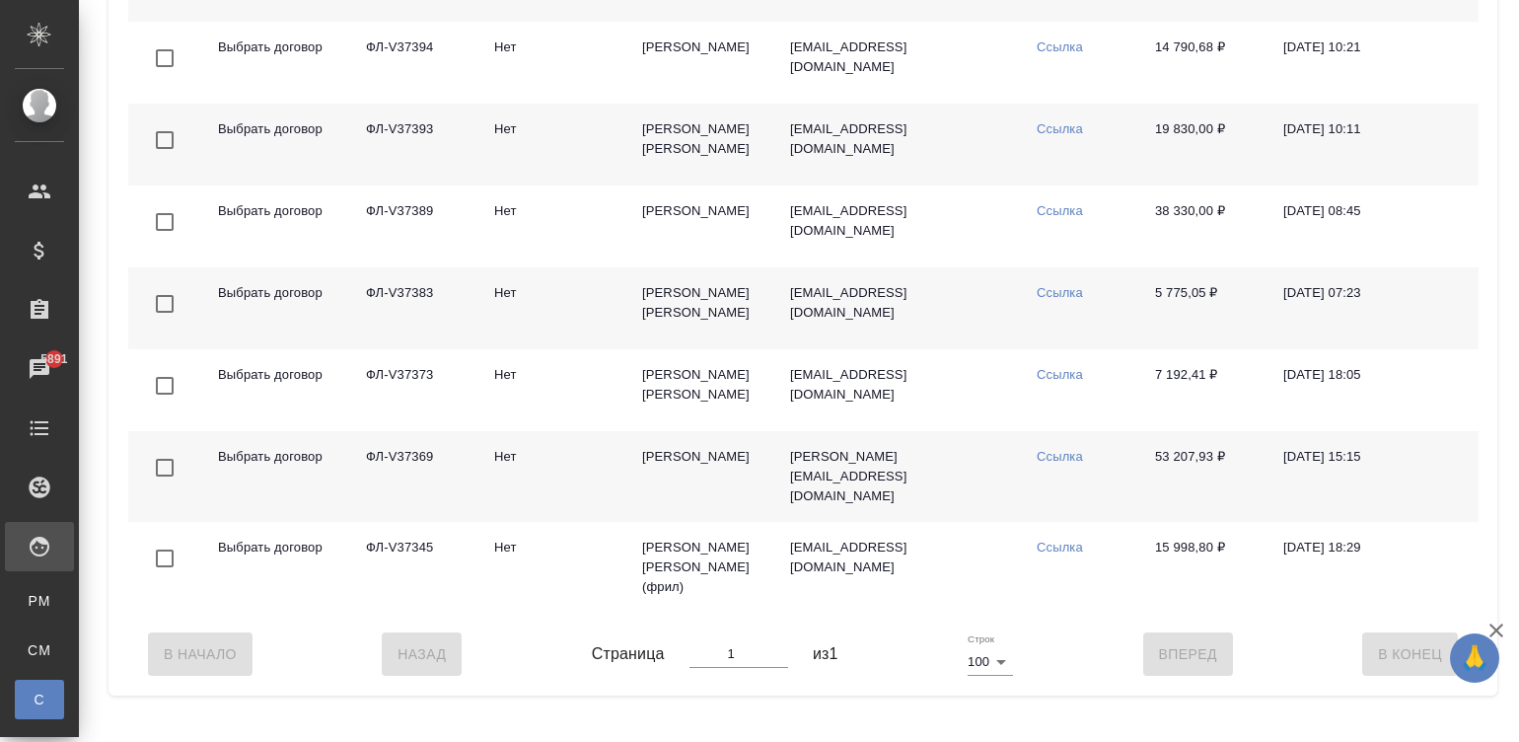
click at [697, 163] on td "Квочкина Наталья Васильевна" at bounding box center [700, 145] width 148 height 82
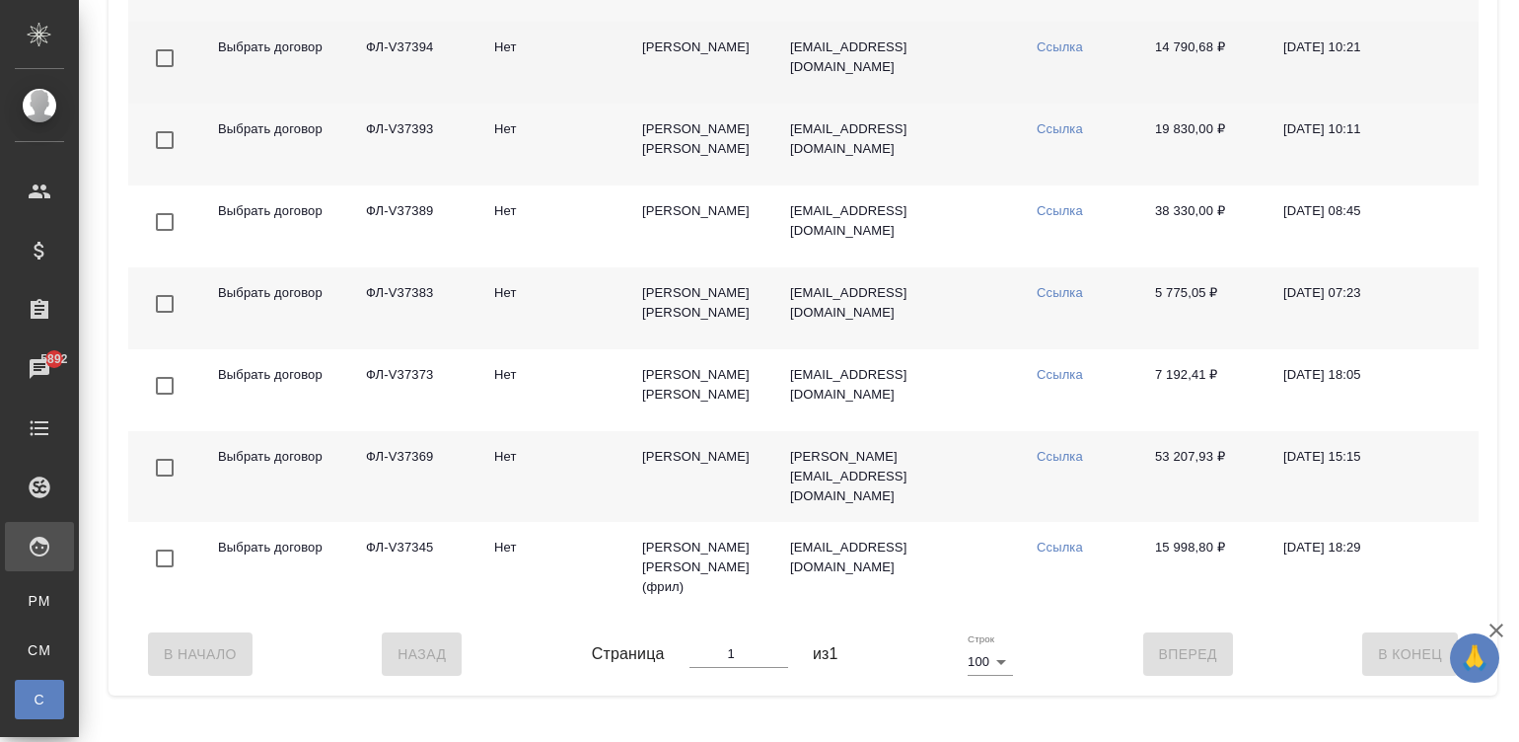
click at [689, 73] on td "Шурандина Юлия Сергеевна" at bounding box center [700, 63] width 148 height 82
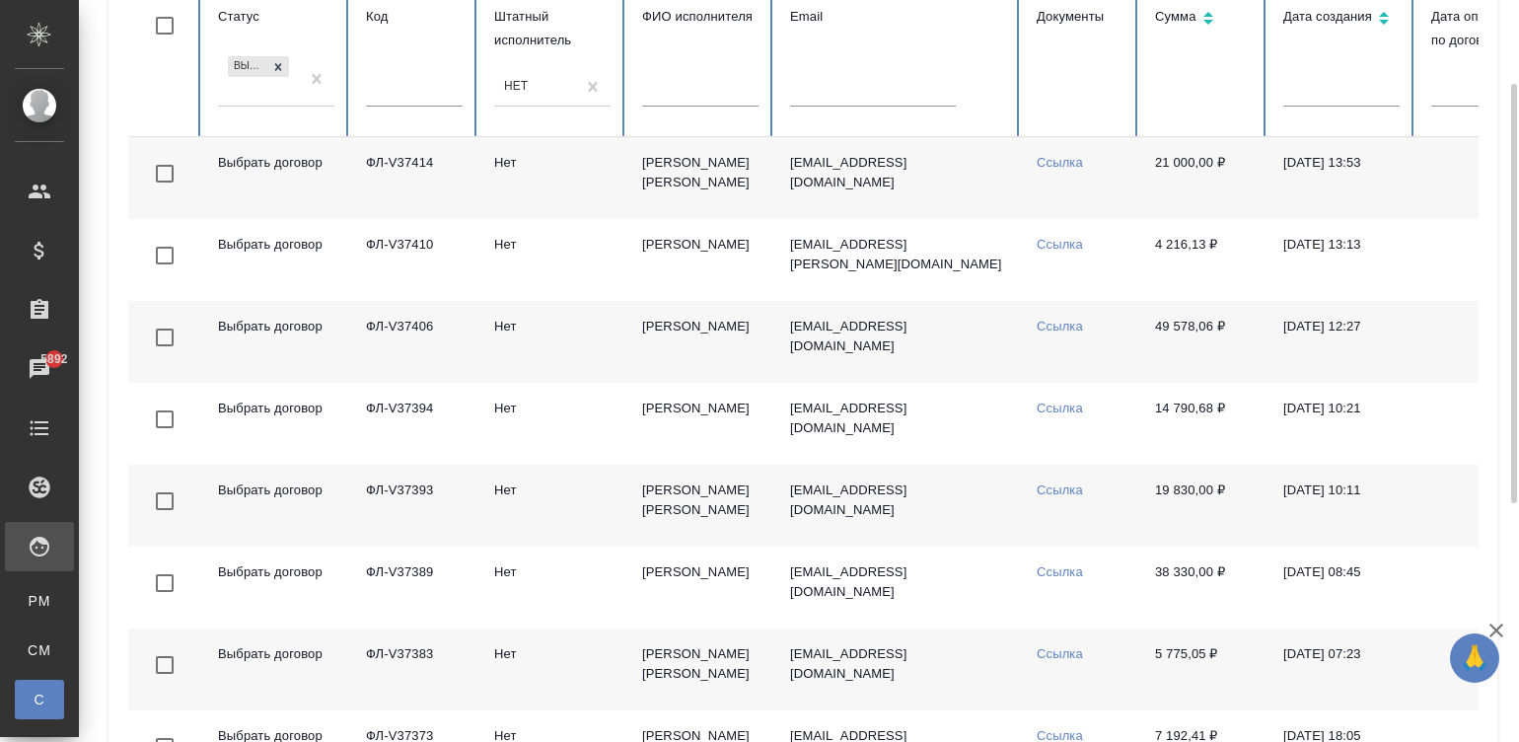
scroll to position [180, 0]
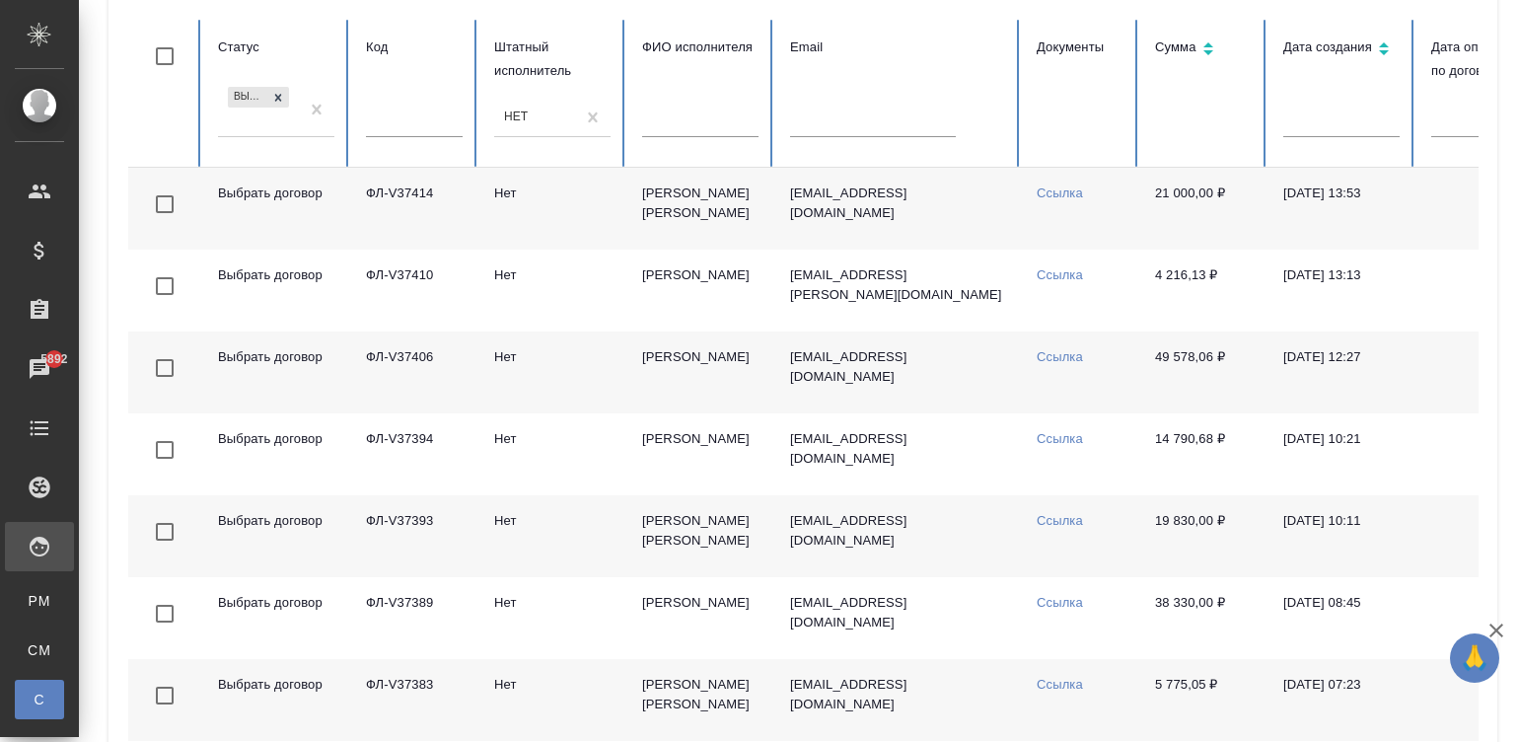
click at [688, 382] on td "Вареца Петр Владимирович" at bounding box center [700, 372] width 148 height 82
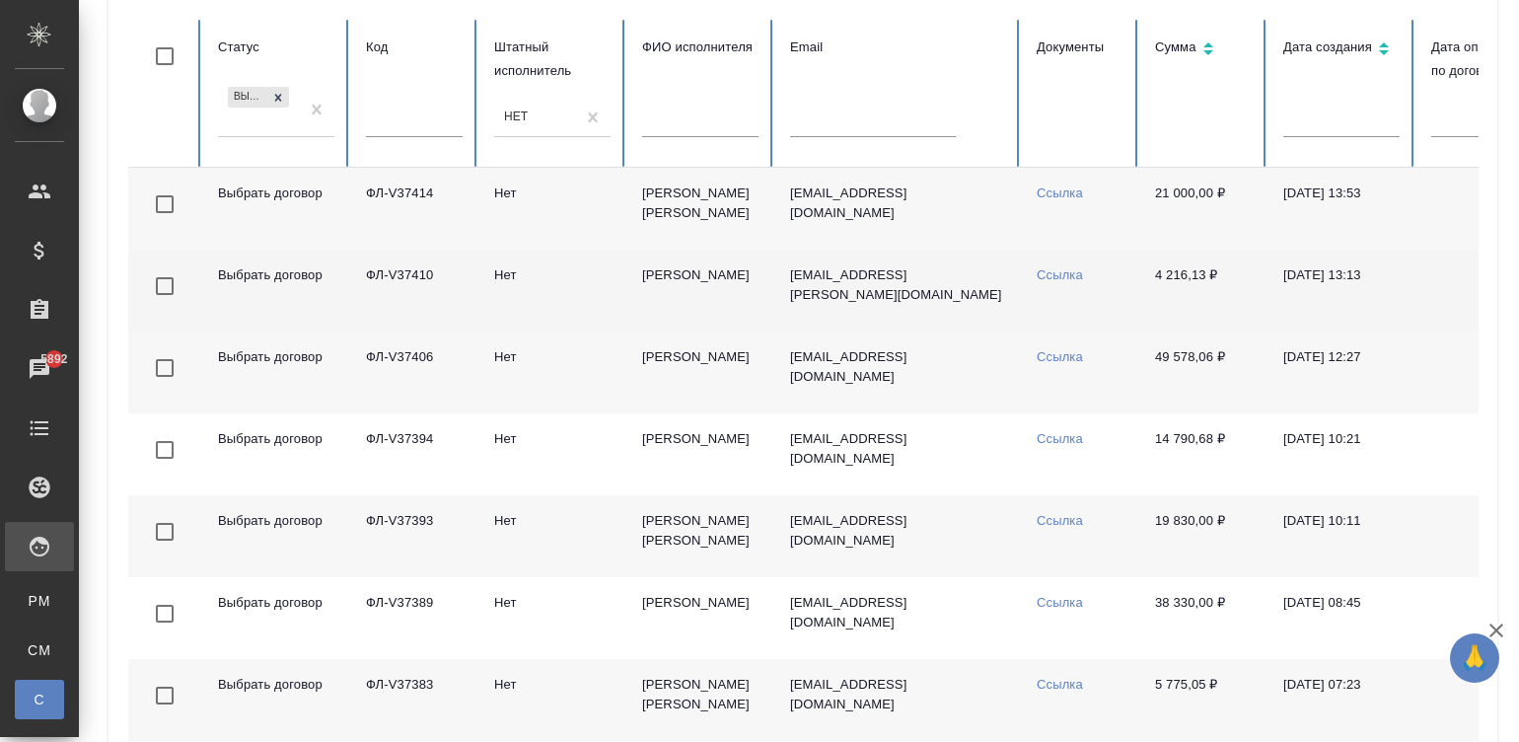
click at [721, 296] on td "Милевский Борис Георгиевич" at bounding box center [700, 291] width 148 height 82
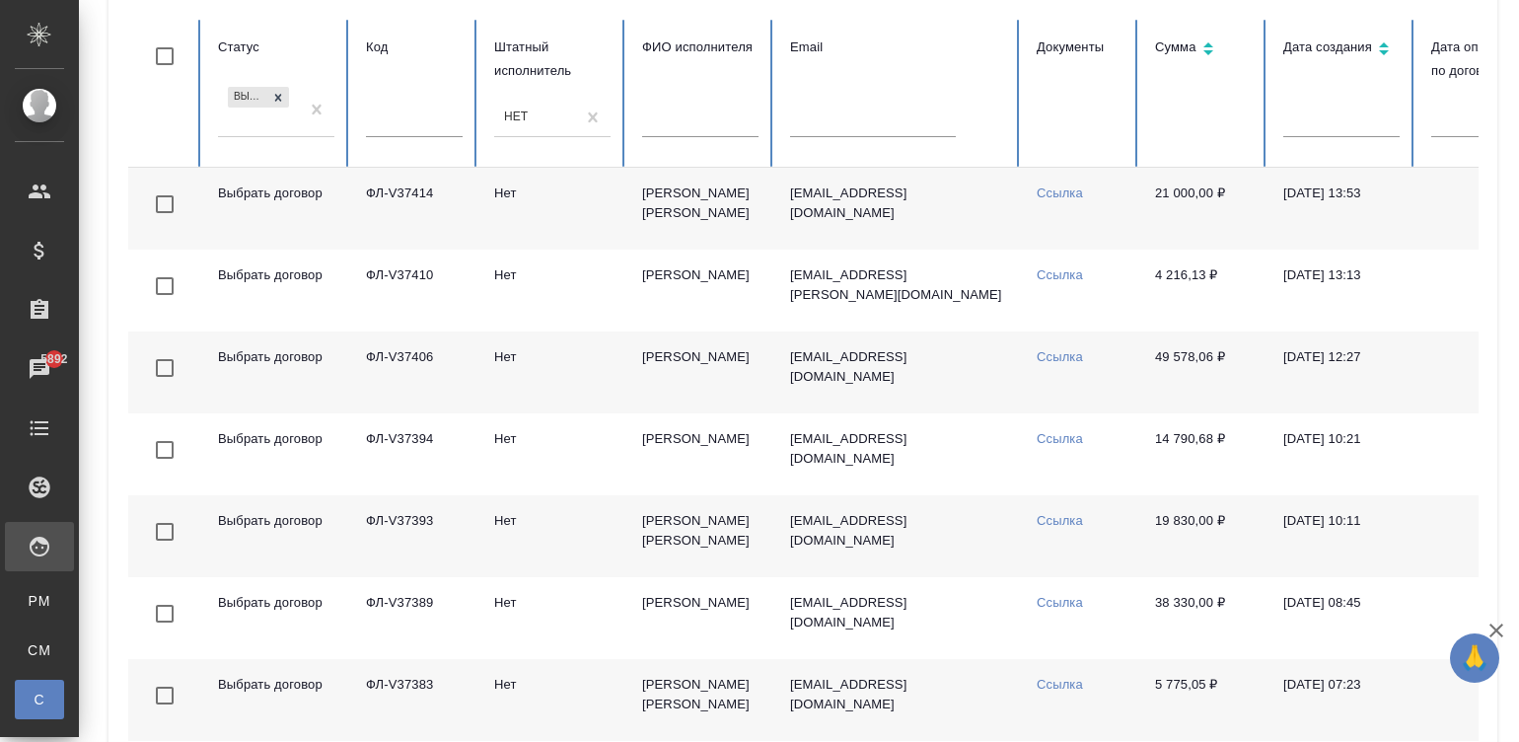
click at [710, 215] on td "Шаталова Анастасия Евгеньевна" at bounding box center [700, 209] width 148 height 82
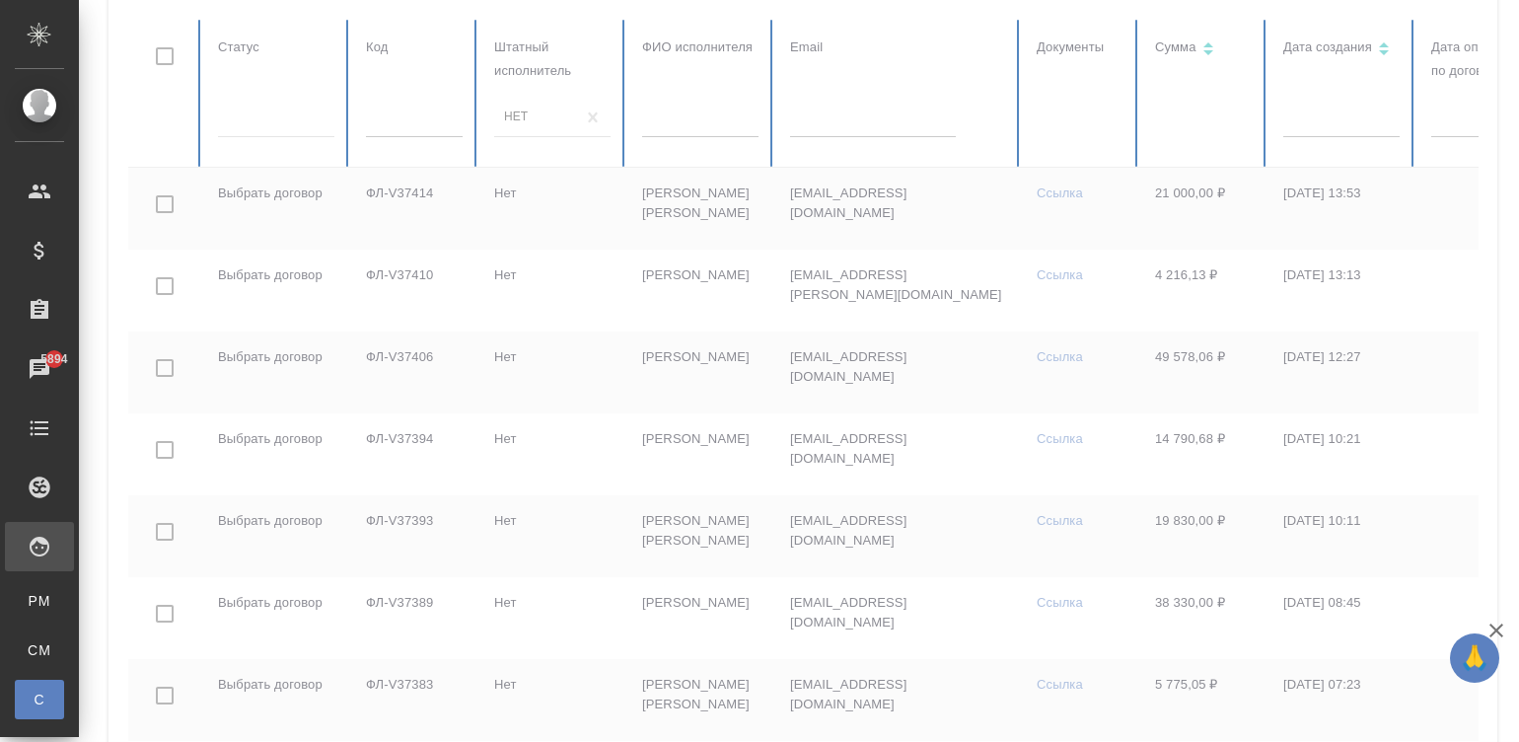
click at [266, 124] on div at bounding box center [1184, 512] width 2113 height 984
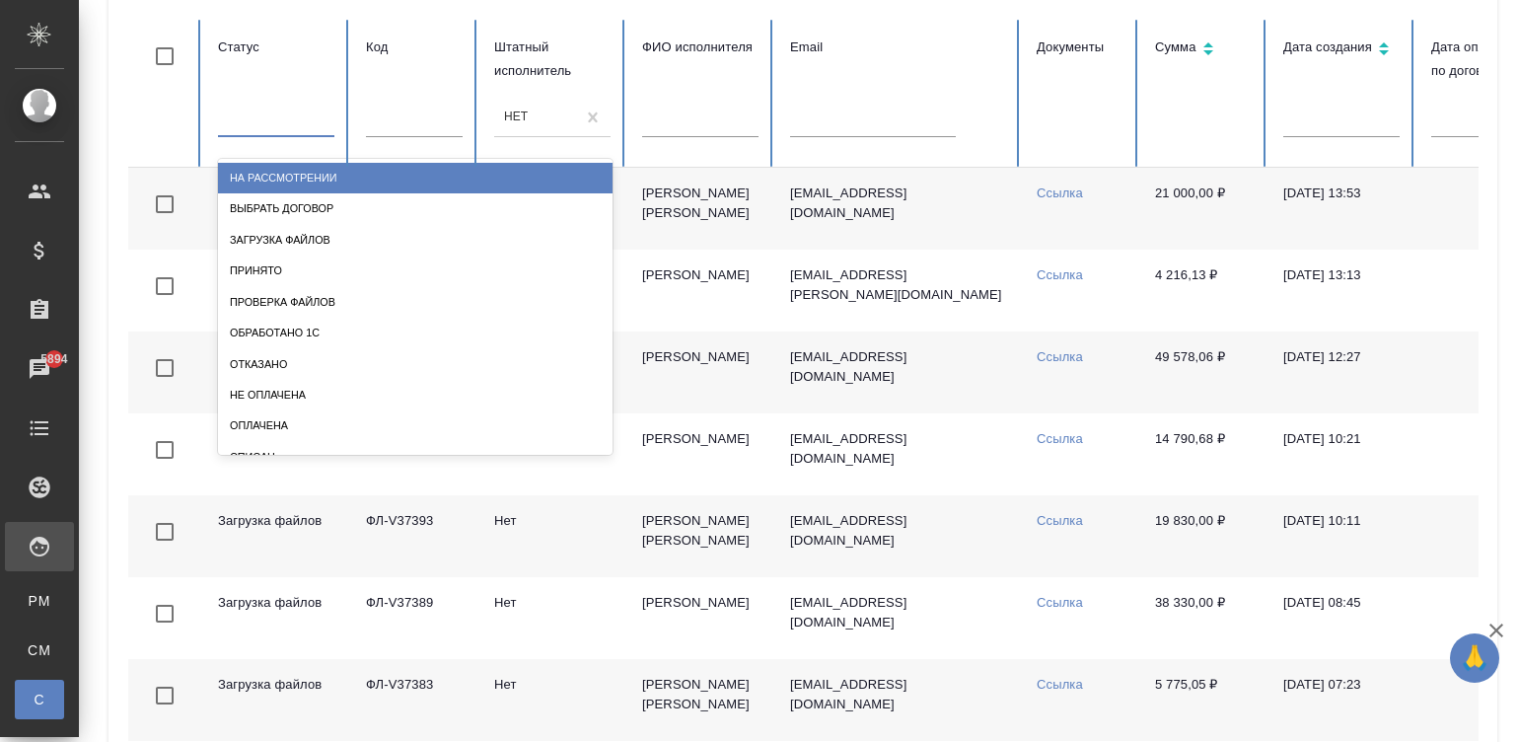
click at [256, 133] on div at bounding box center [276, 118] width 116 height 37
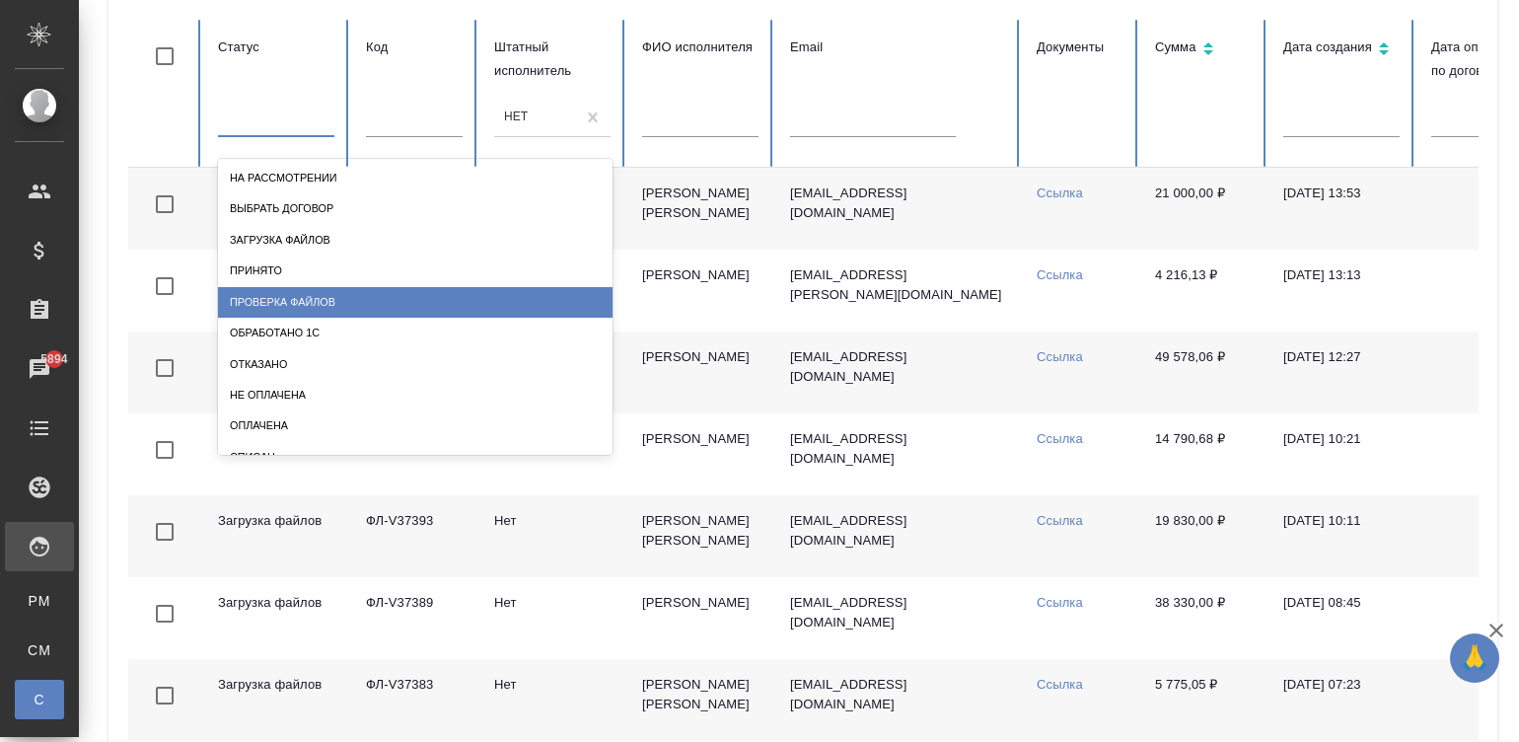
click at [395, 303] on div "Проверка файлов" at bounding box center [415, 302] width 395 height 31
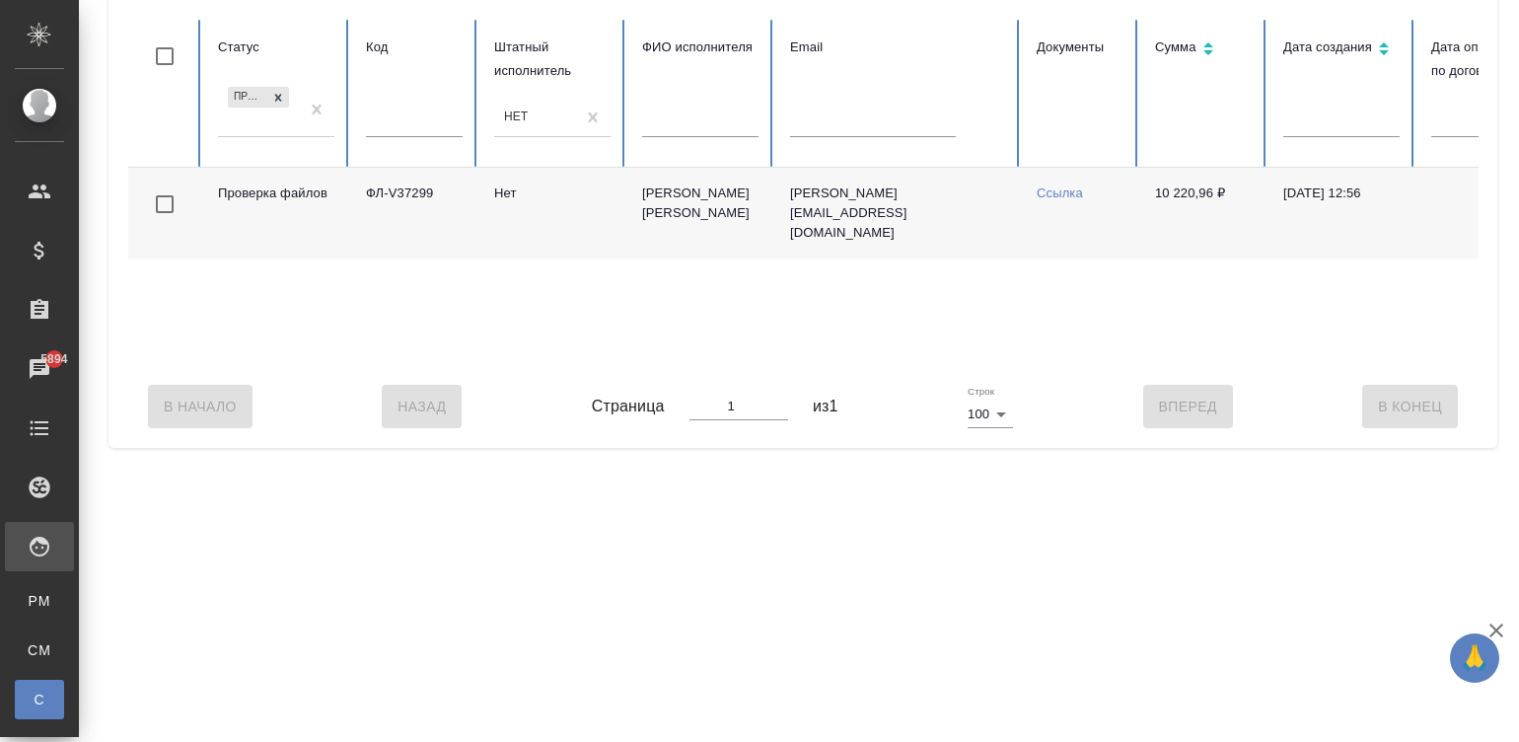
click at [596, 227] on td "Нет" at bounding box center [552, 213] width 148 height 91
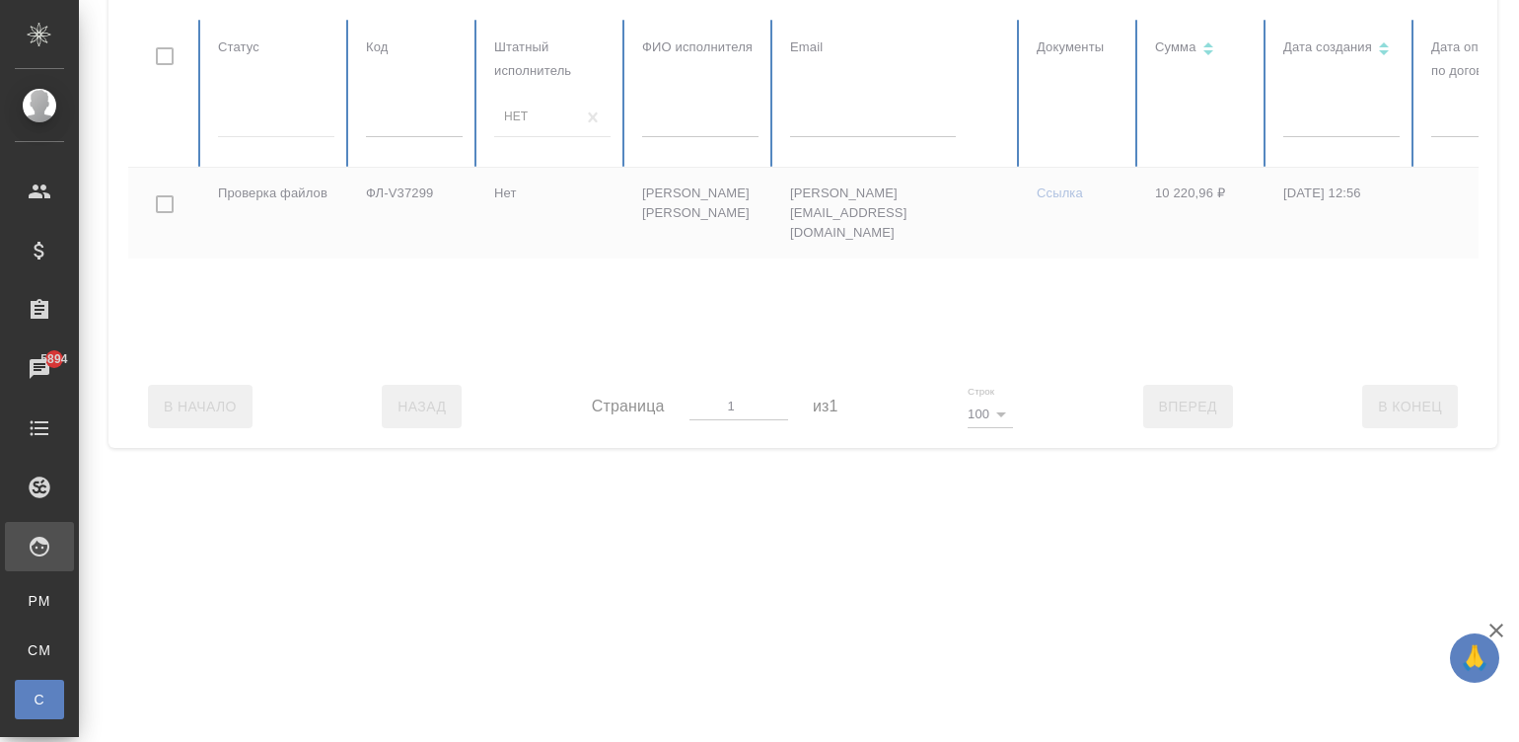
scroll to position [0, 781]
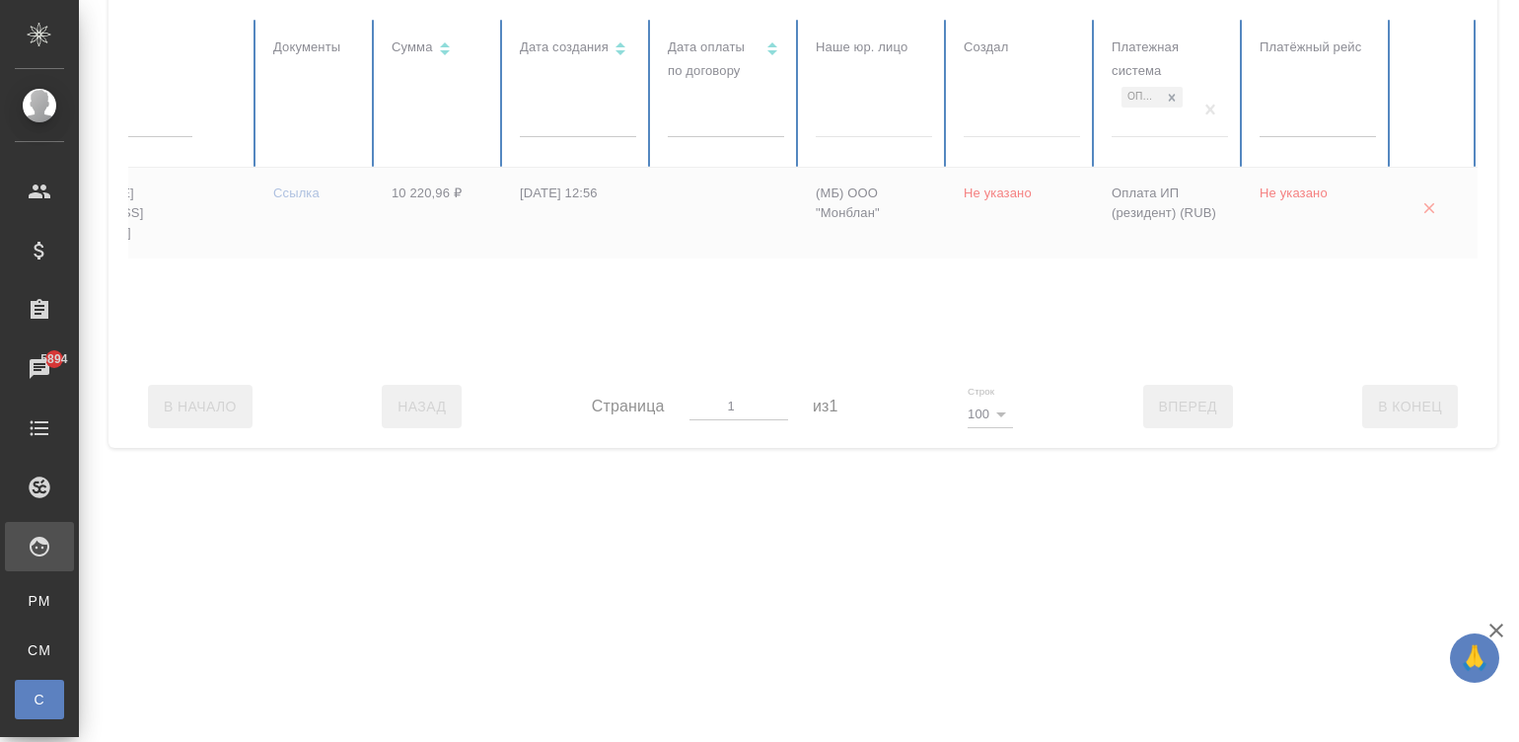
click at [1189, 104] on div at bounding box center [421, 192] width 2113 height 345
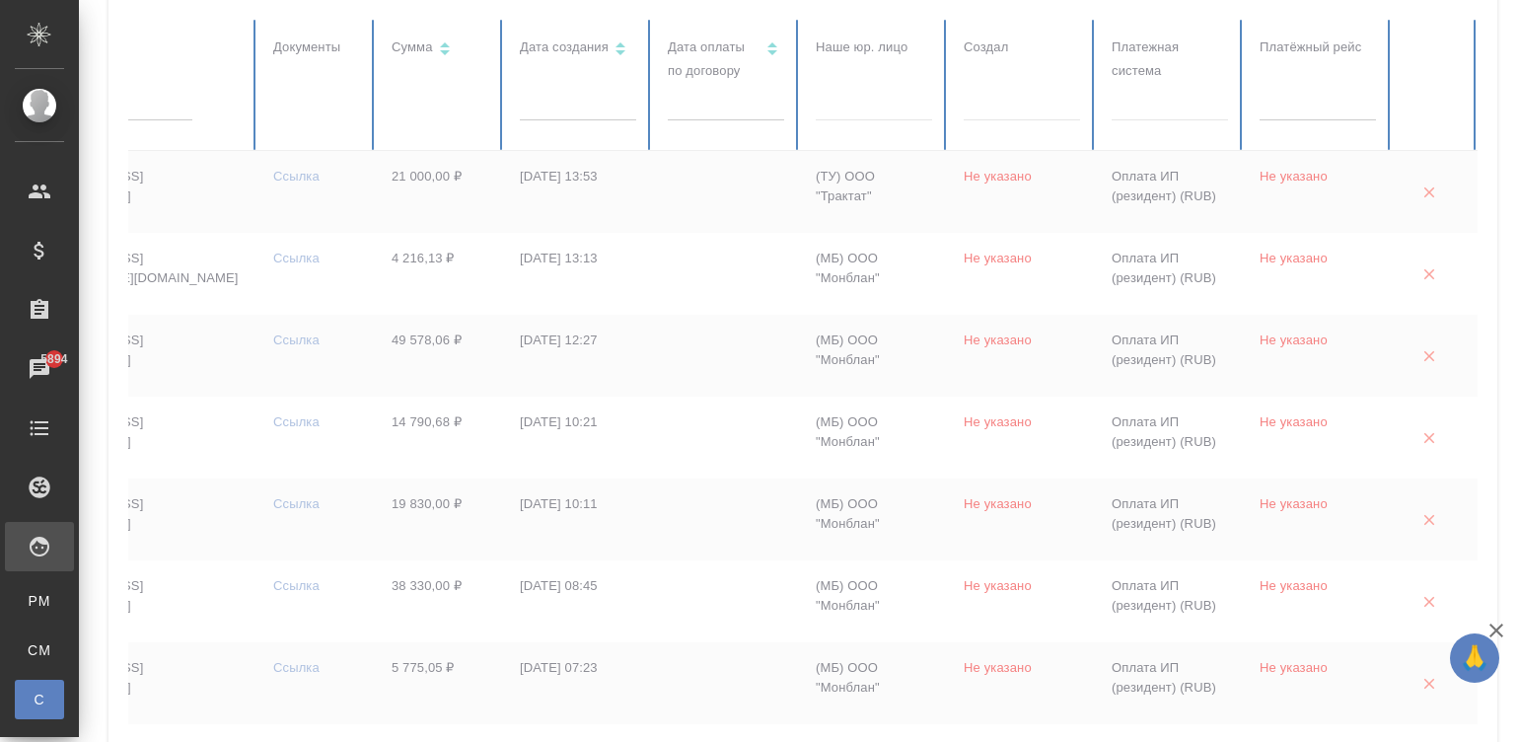
click at [1189, 104] on div at bounding box center [1170, 101] width 116 height 29
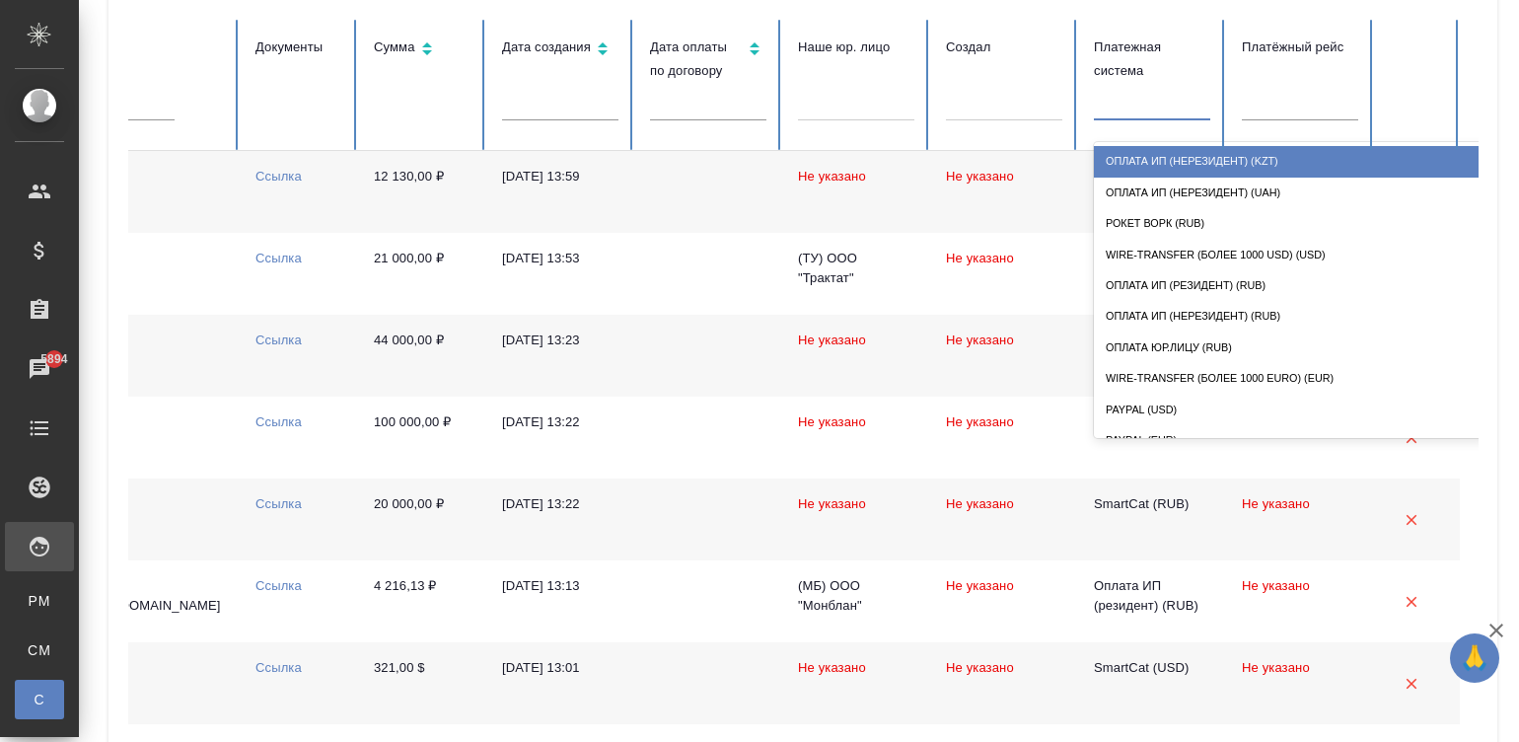
click at [1264, 173] on div "Оплата ИП (нерезидент) (KZT)" at bounding box center [1291, 161] width 395 height 31
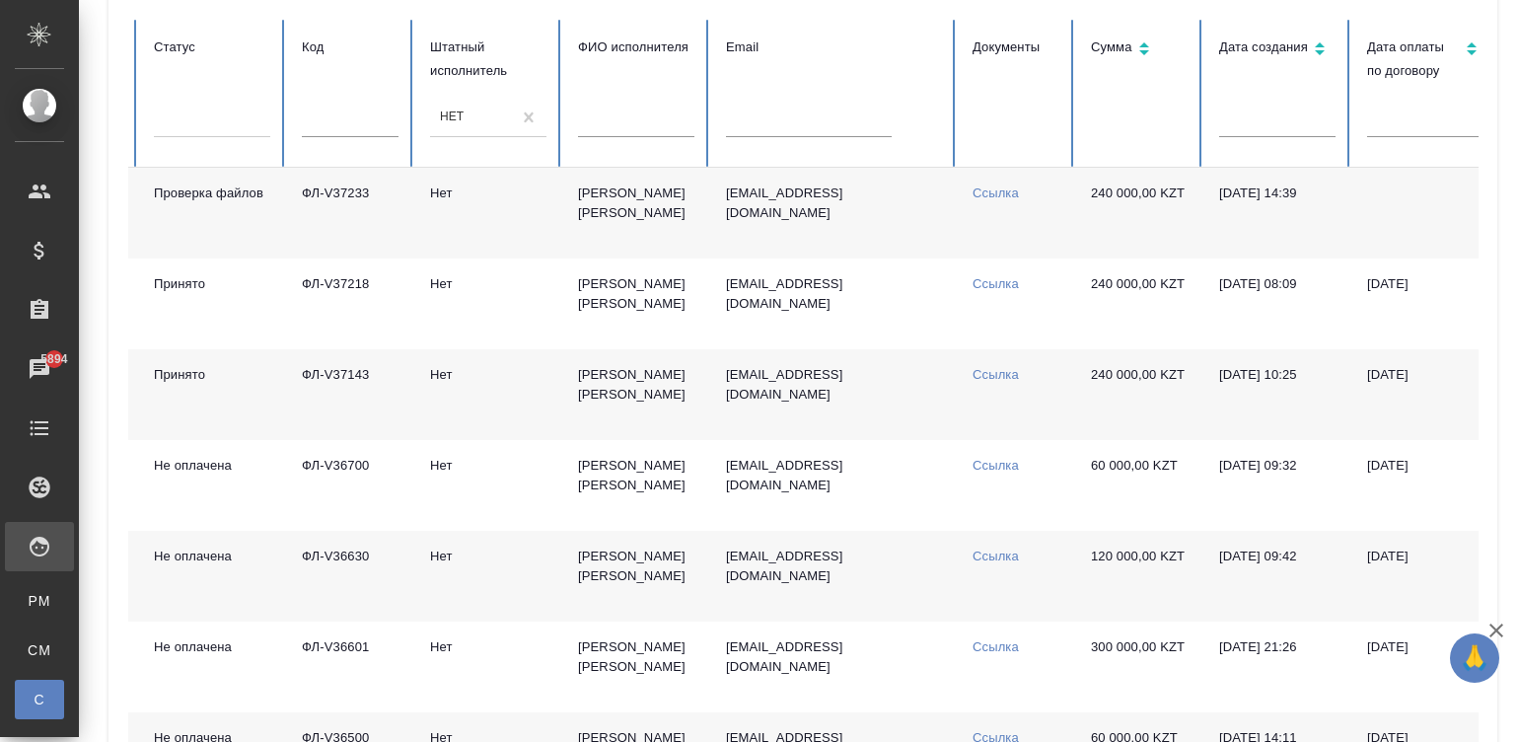
scroll to position [0, 0]
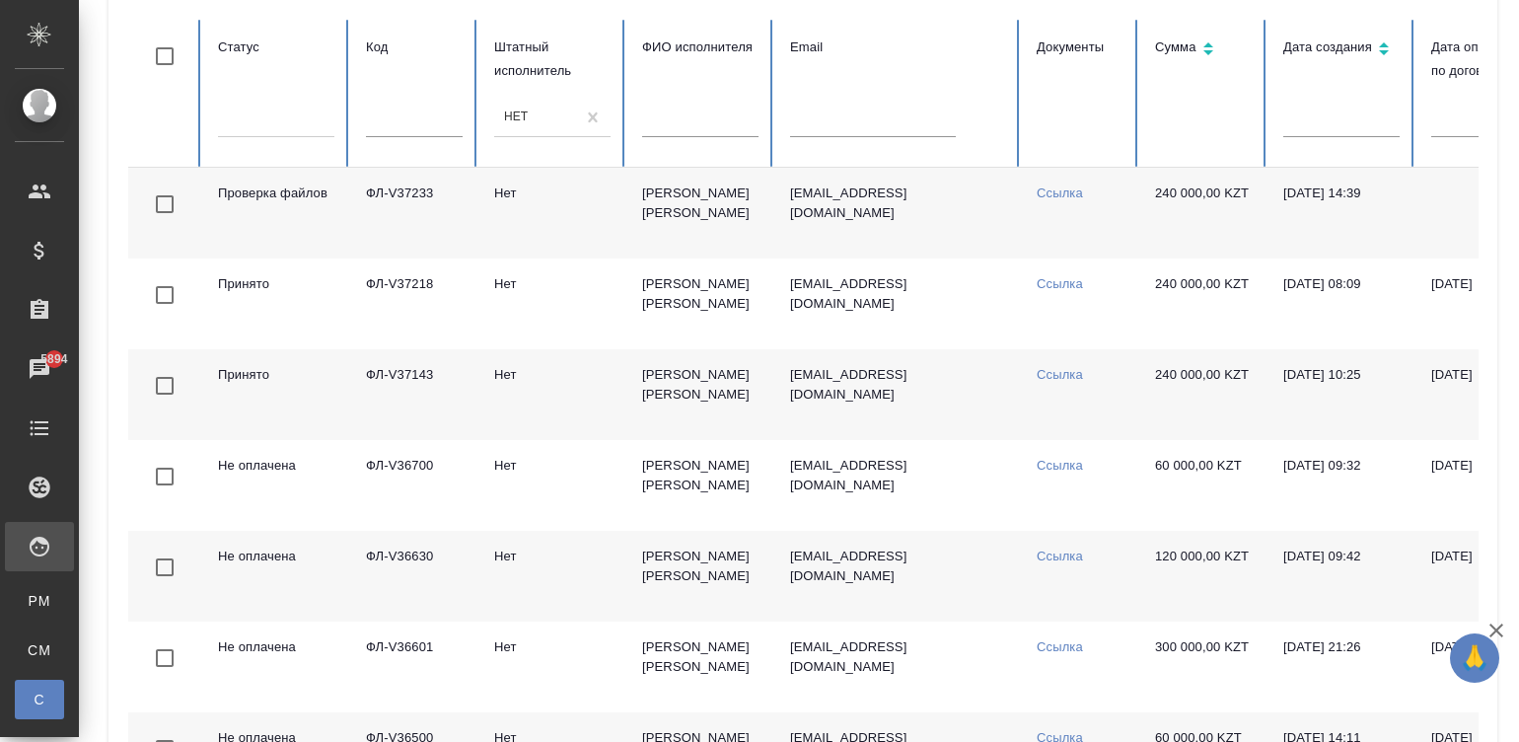
click at [387, 217] on td "ФЛ-V37233" at bounding box center [414, 213] width 128 height 91
click at [1027, 218] on td "Ссылка" at bounding box center [1080, 213] width 118 height 91
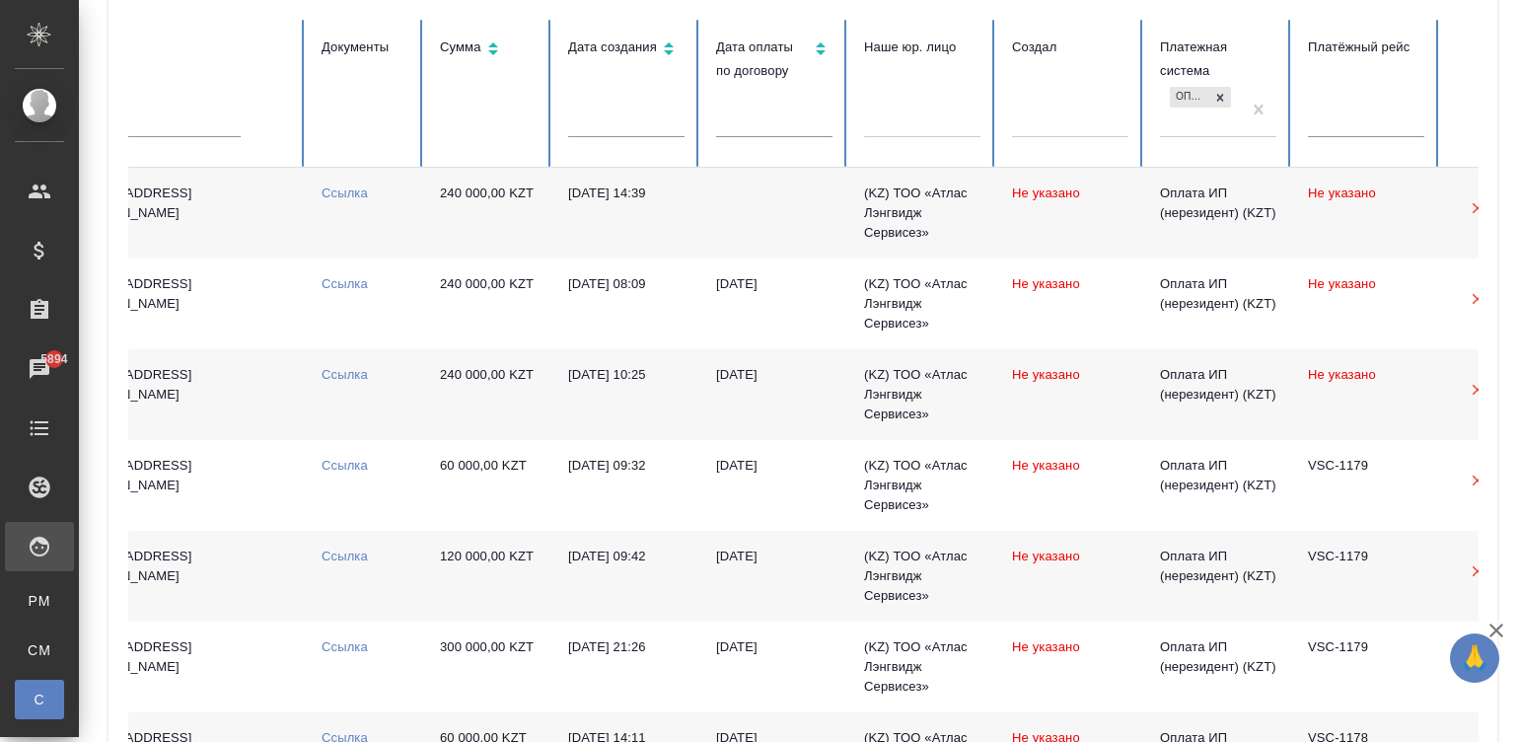
scroll to position [0, 781]
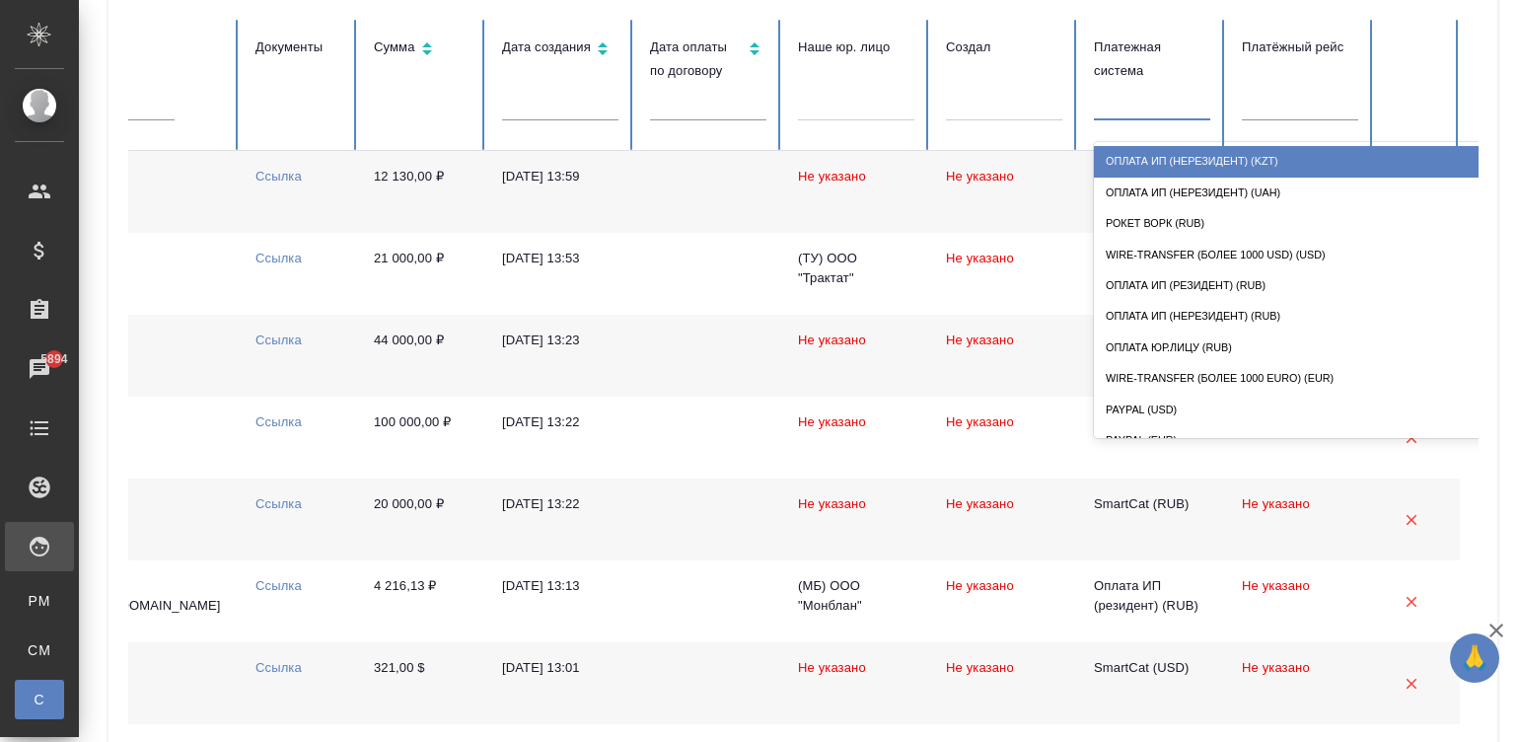
click at [1127, 113] on div at bounding box center [1152, 101] width 116 height 29
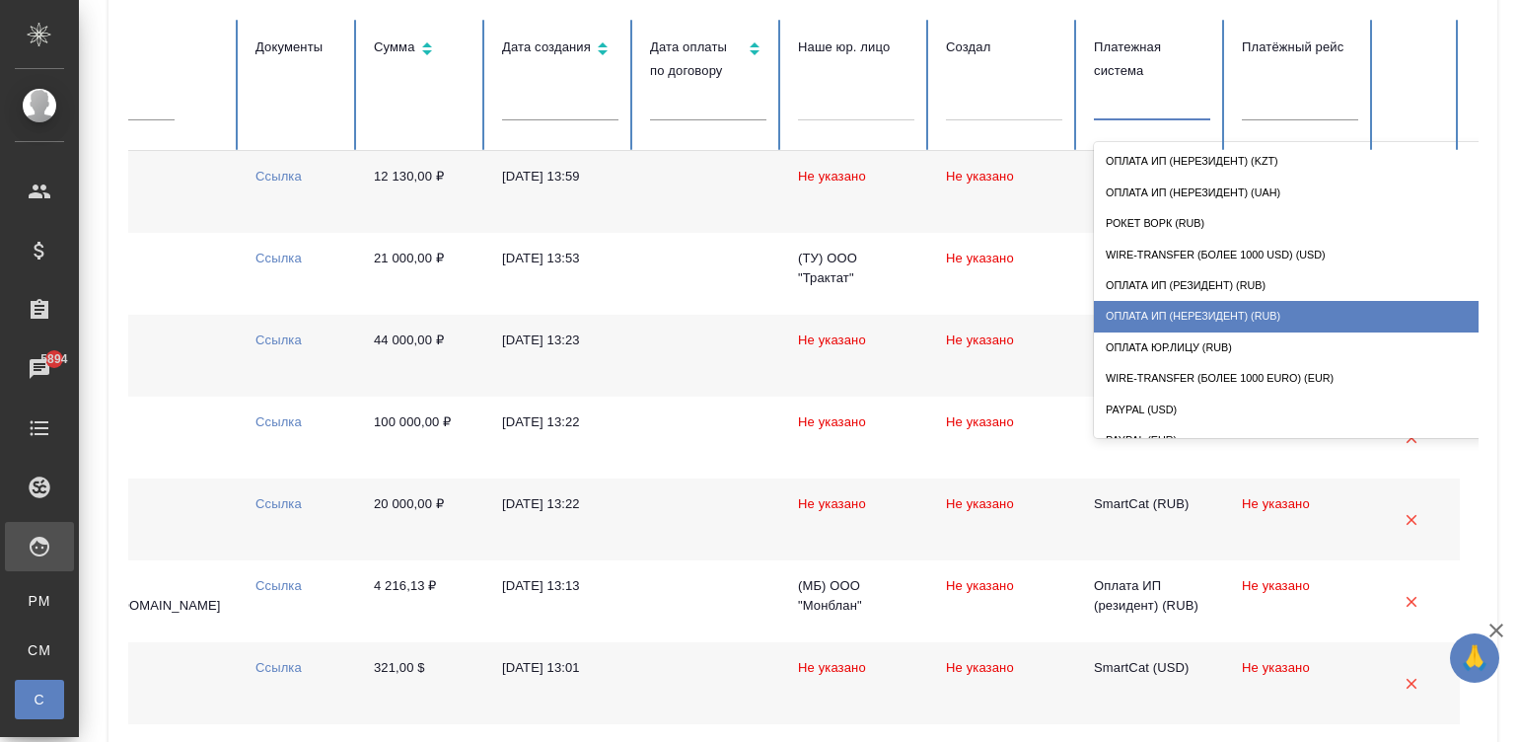
click at [1249, 303] on div "Оплата ИП (нерезидент) (RUB)" at bounding box center [1291, 316] width 395 height 31
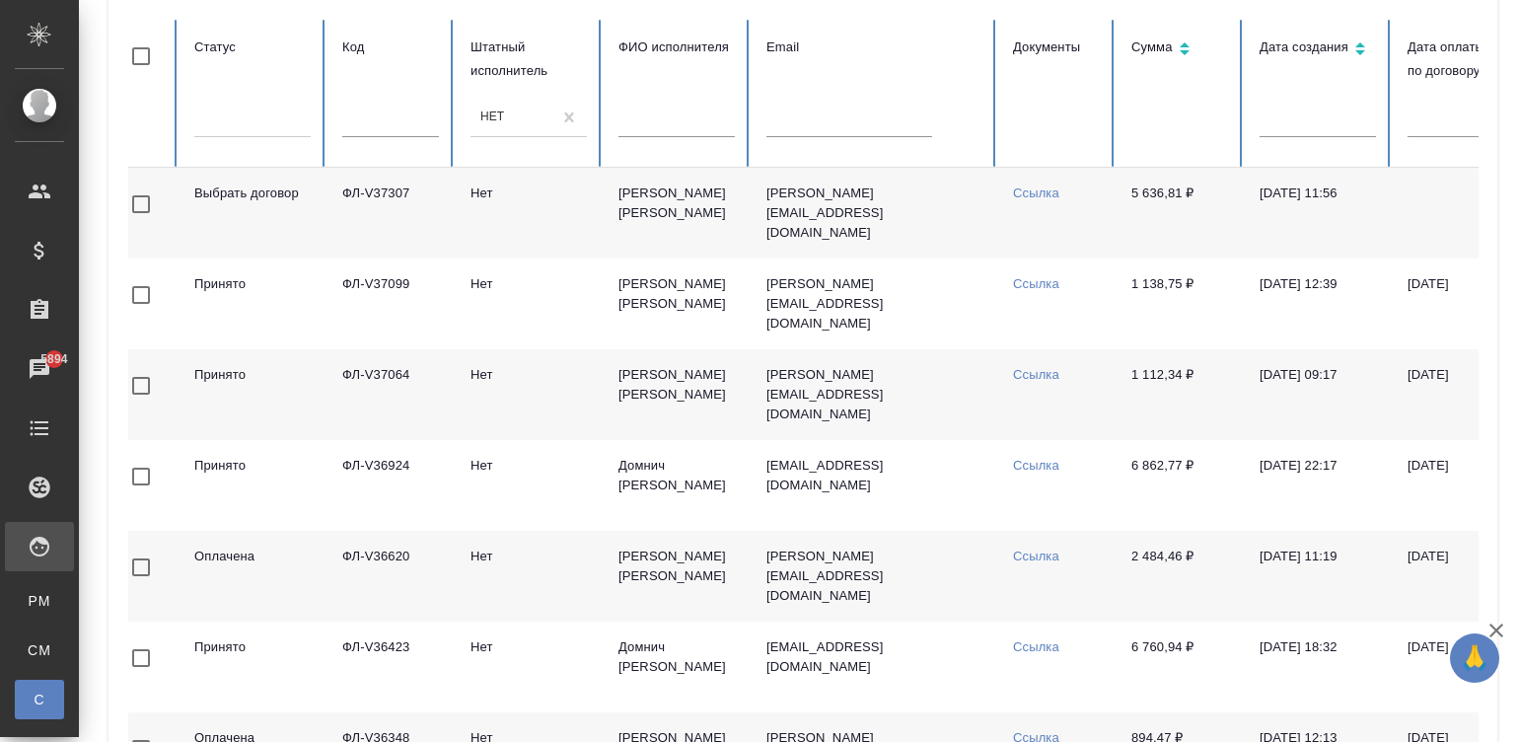
scroll to position [0, 0]
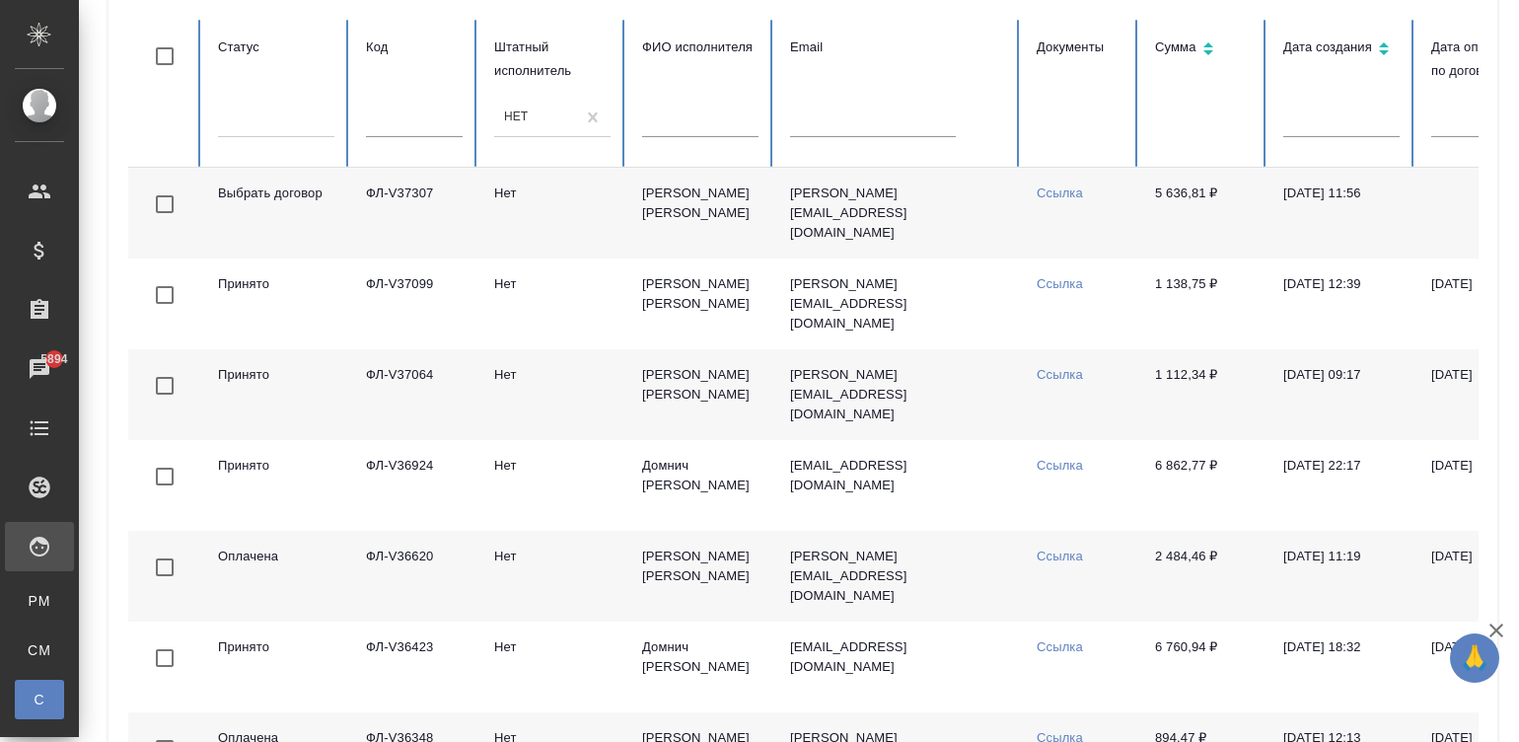
click at [483, 223] on td "Нет" at bounding box center [552, 213] width 148 height 91
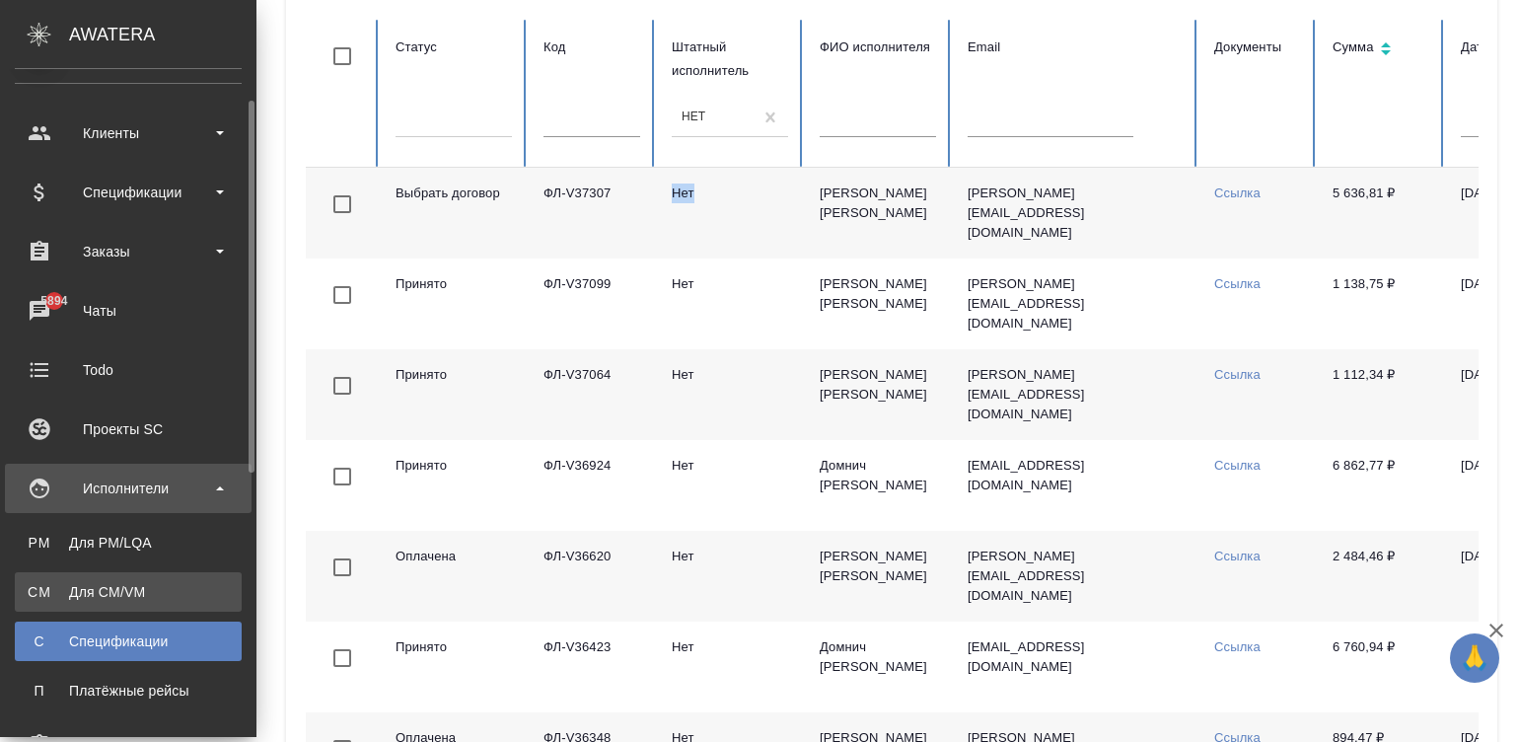
scroll to position [117, 0]
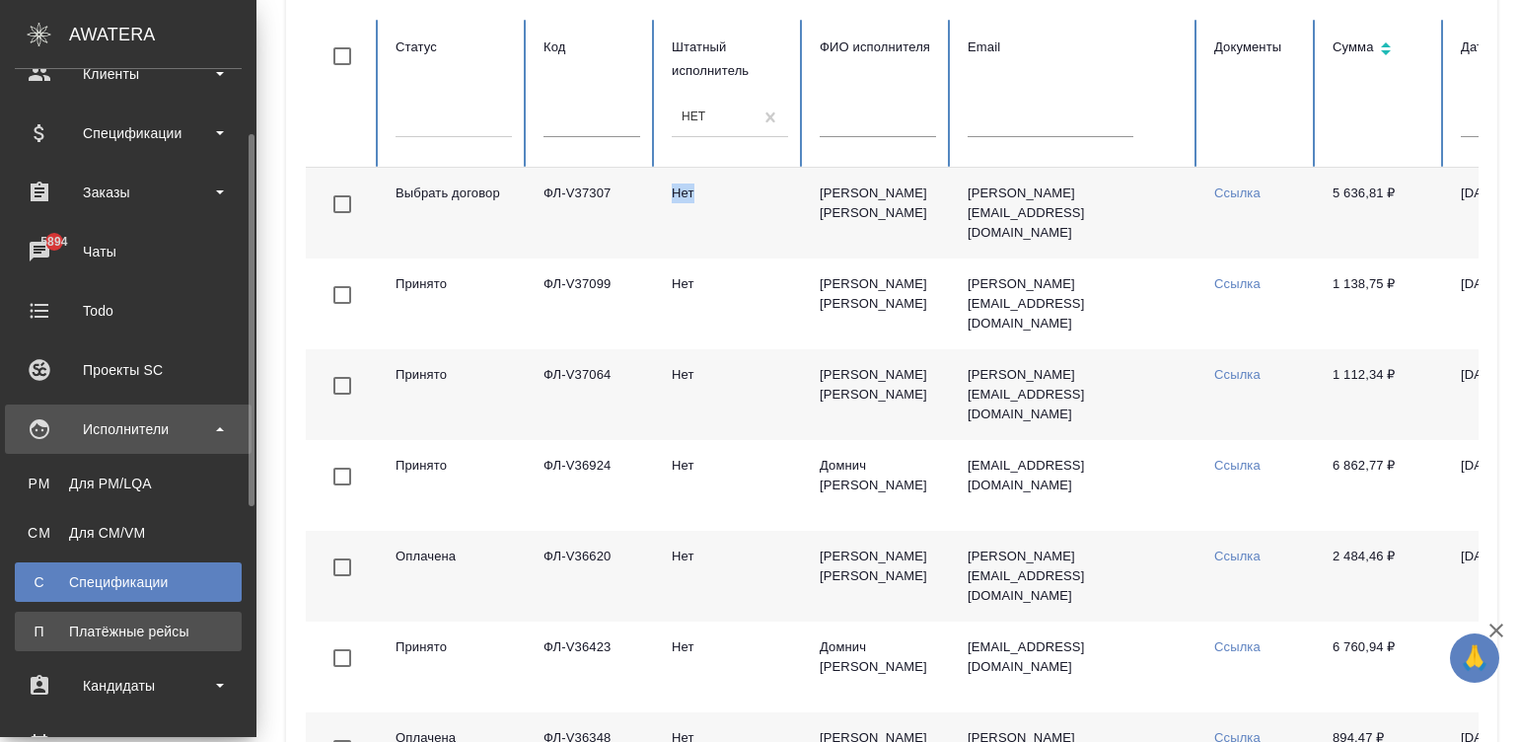
click at [123, 626] on div "Платёжные рейсы" at bounding box center [128, 631] width 207 height 20
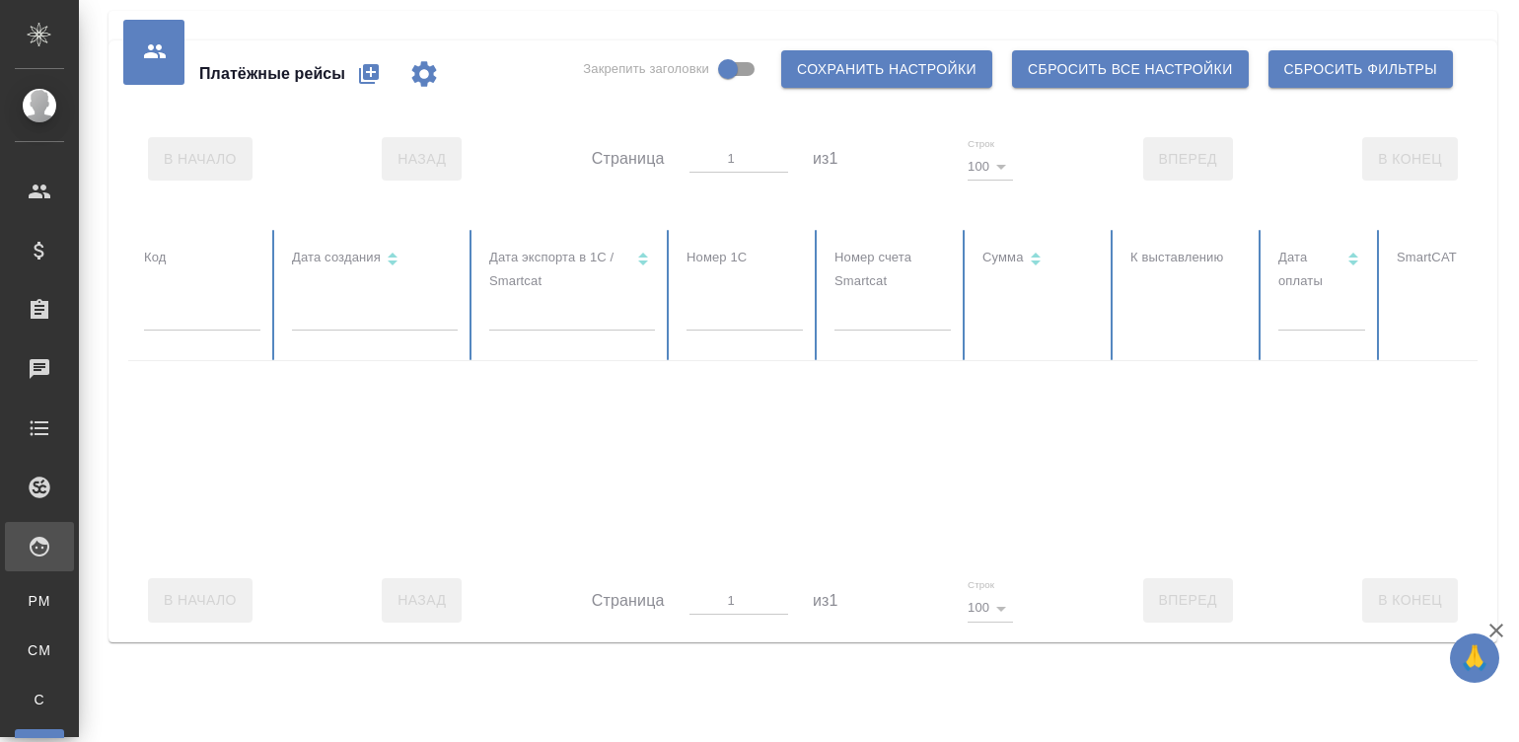
click at [123, 626] on div "Платёжные рейсы Закрепить заголовки Сохранить настройки Сбросить все настройки …" at bounding box center [802, 341] width 1389 height 602
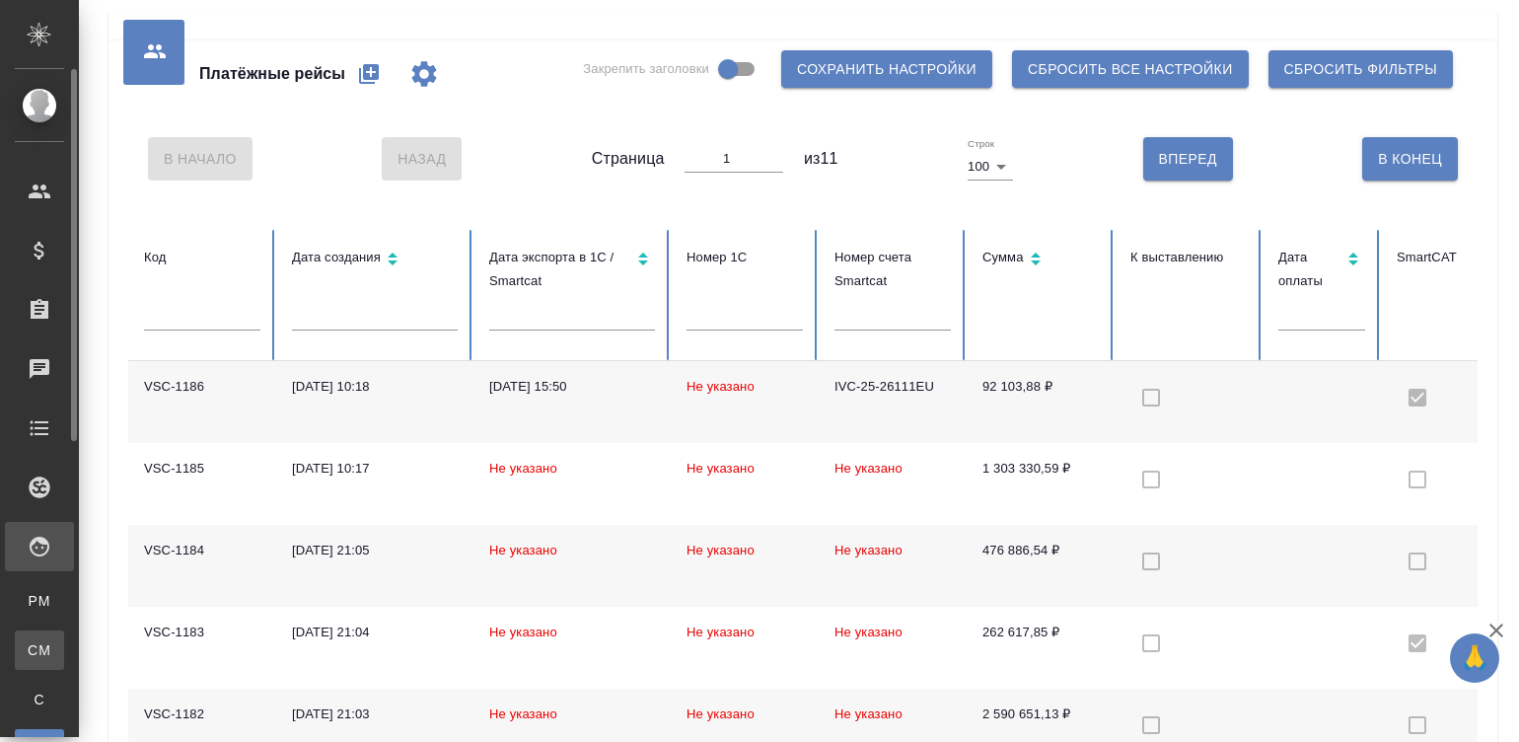
click at [42, 634] on link "CM Для CM/VM" at bounding box center [39, 649] width 49 height 39
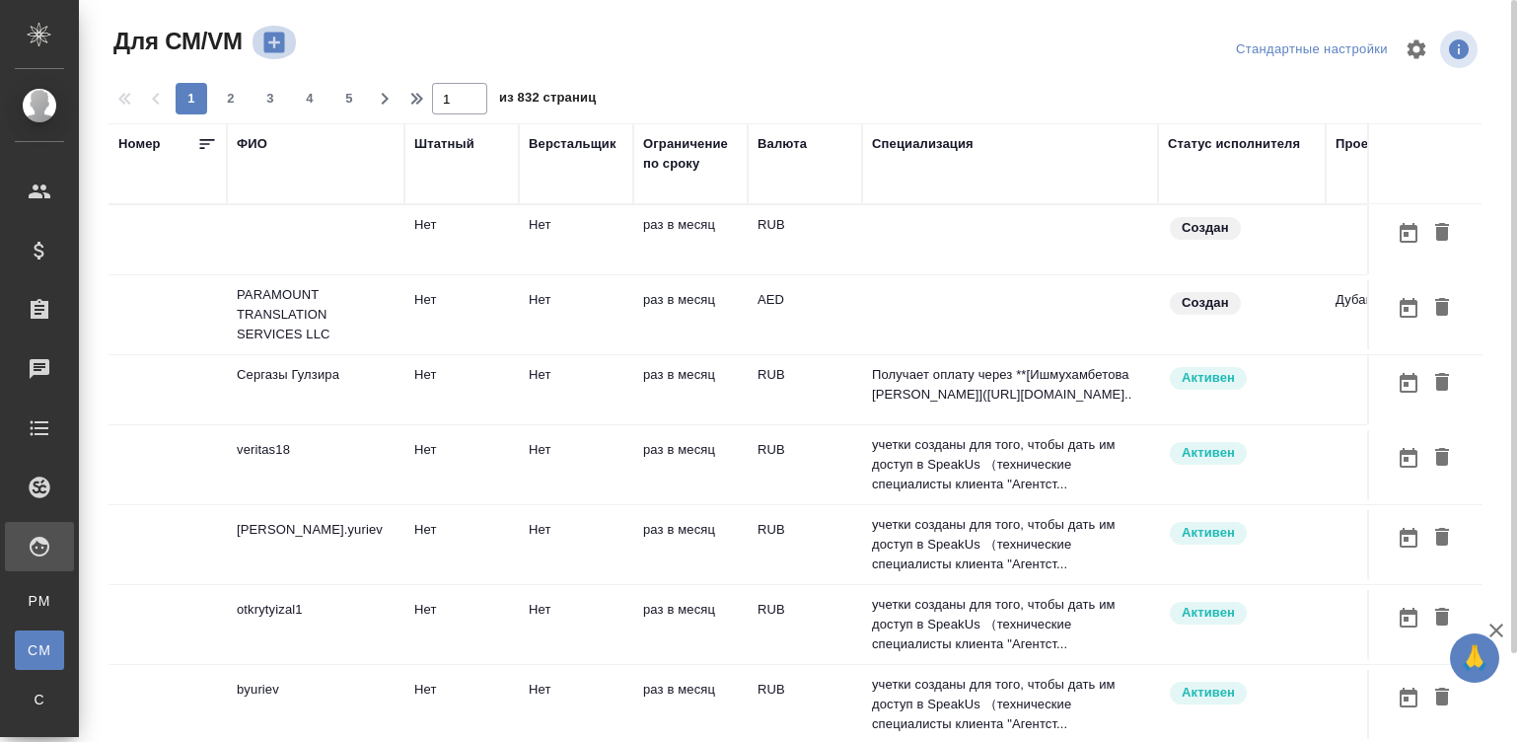
click at [281, 36] on icon "button" at bounding box center [273, 43] width 21 height 21
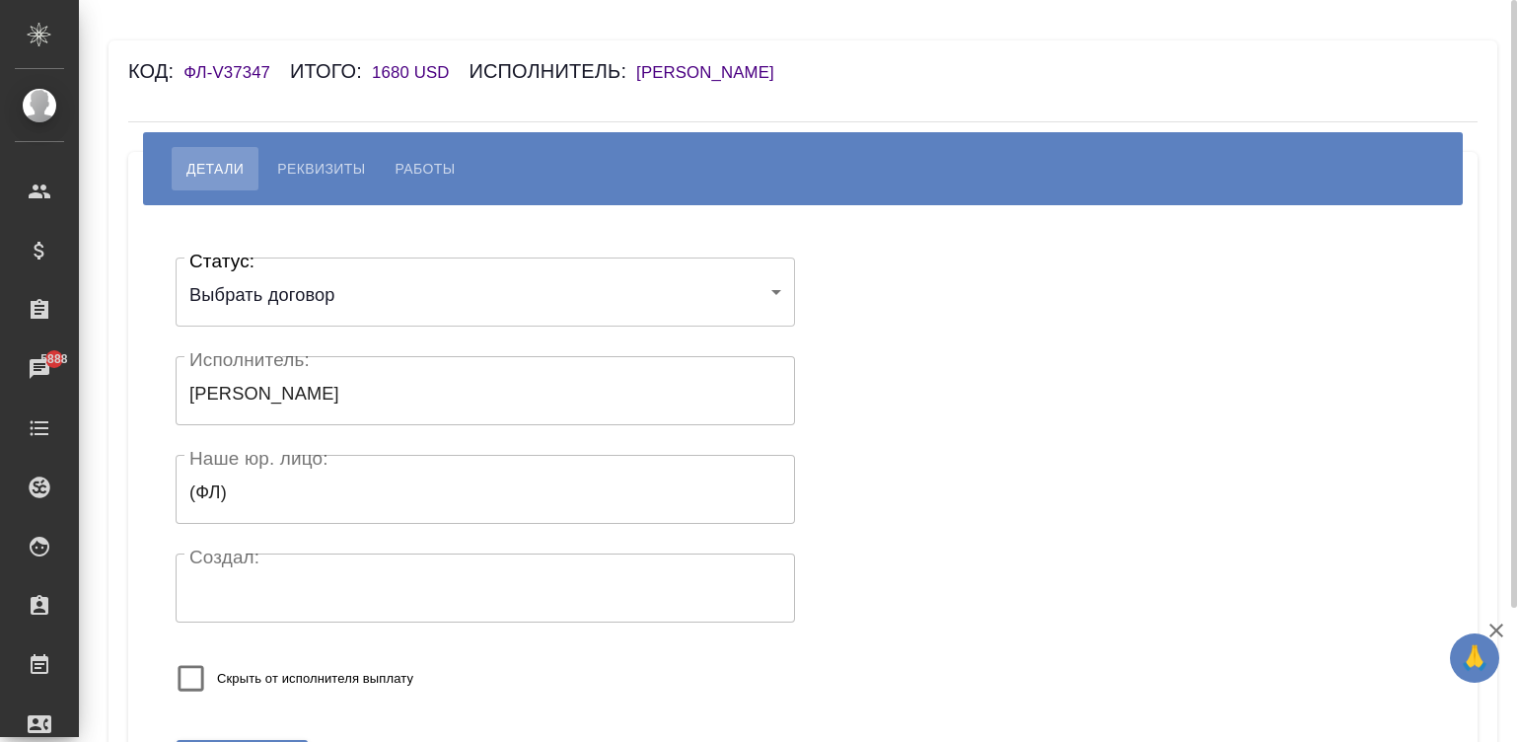
click at [720, 70] on h6 "Тугутов Чингиз Алексеевич" at bounding box center [715, 72] width 158 height 19
click at [758, 72] on h6 "[PERSON_NAME]" at bounding box center [715, 72] width 158 height 19
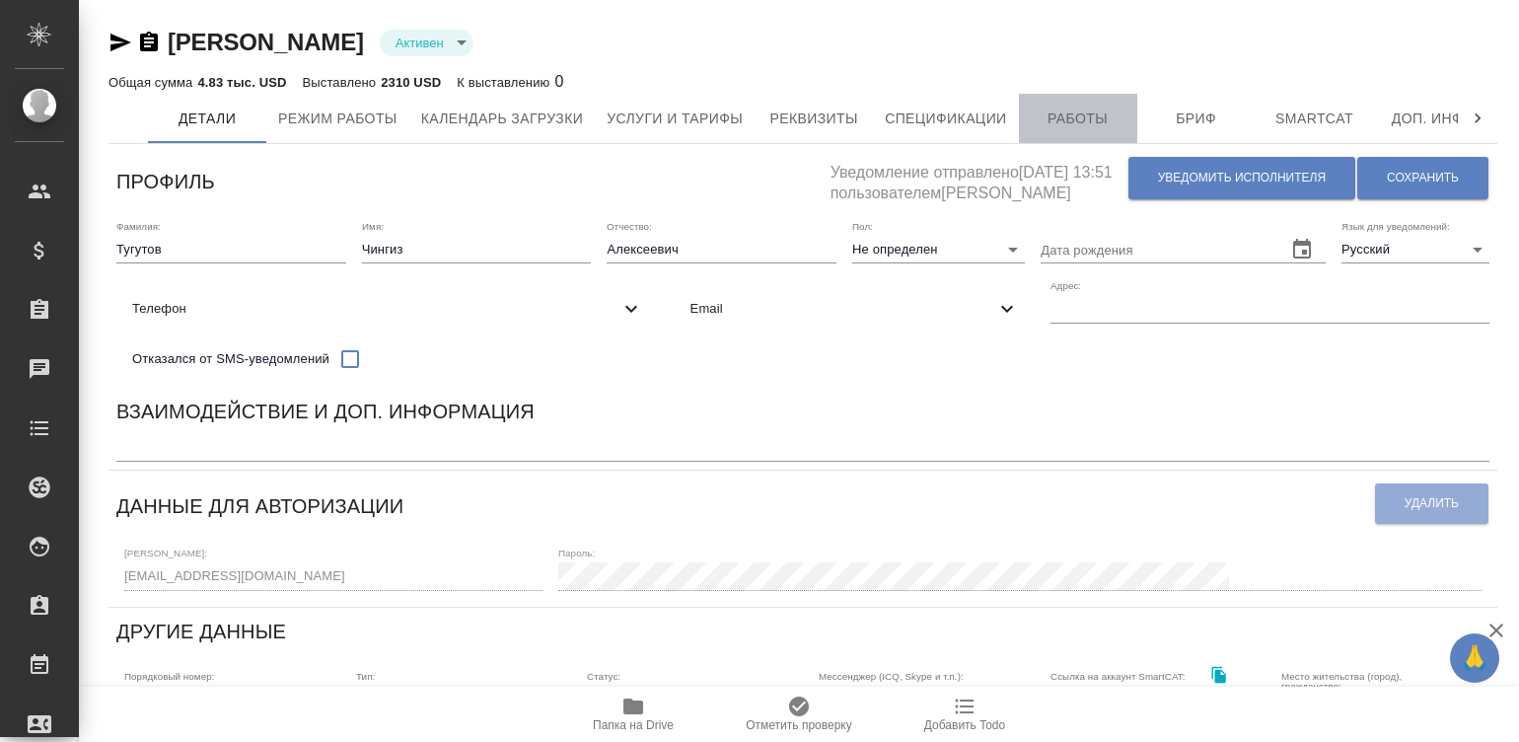
click at [1099, 115] on span "Работы" at bounding box center [1078, 119] width 95 height 25
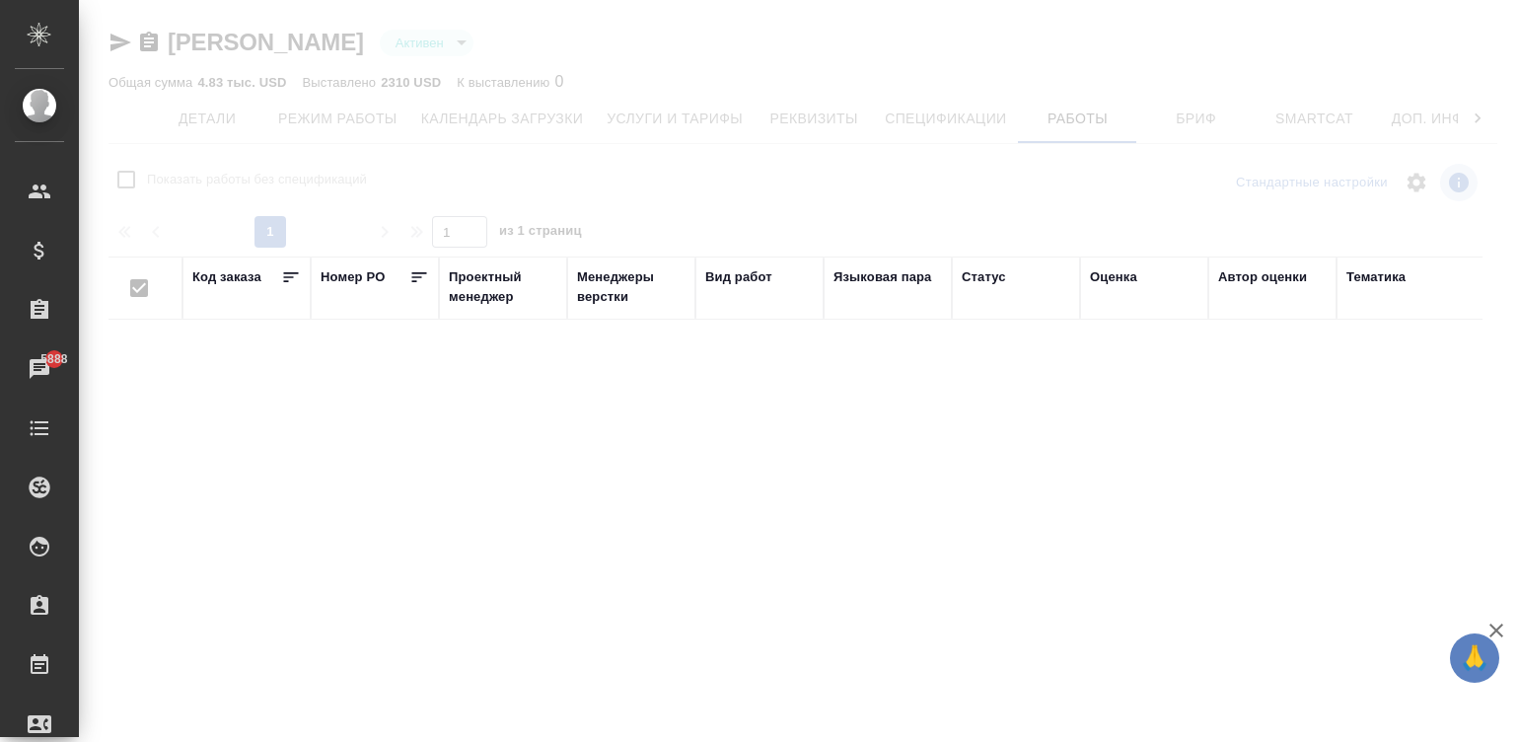
checkbox input "false"
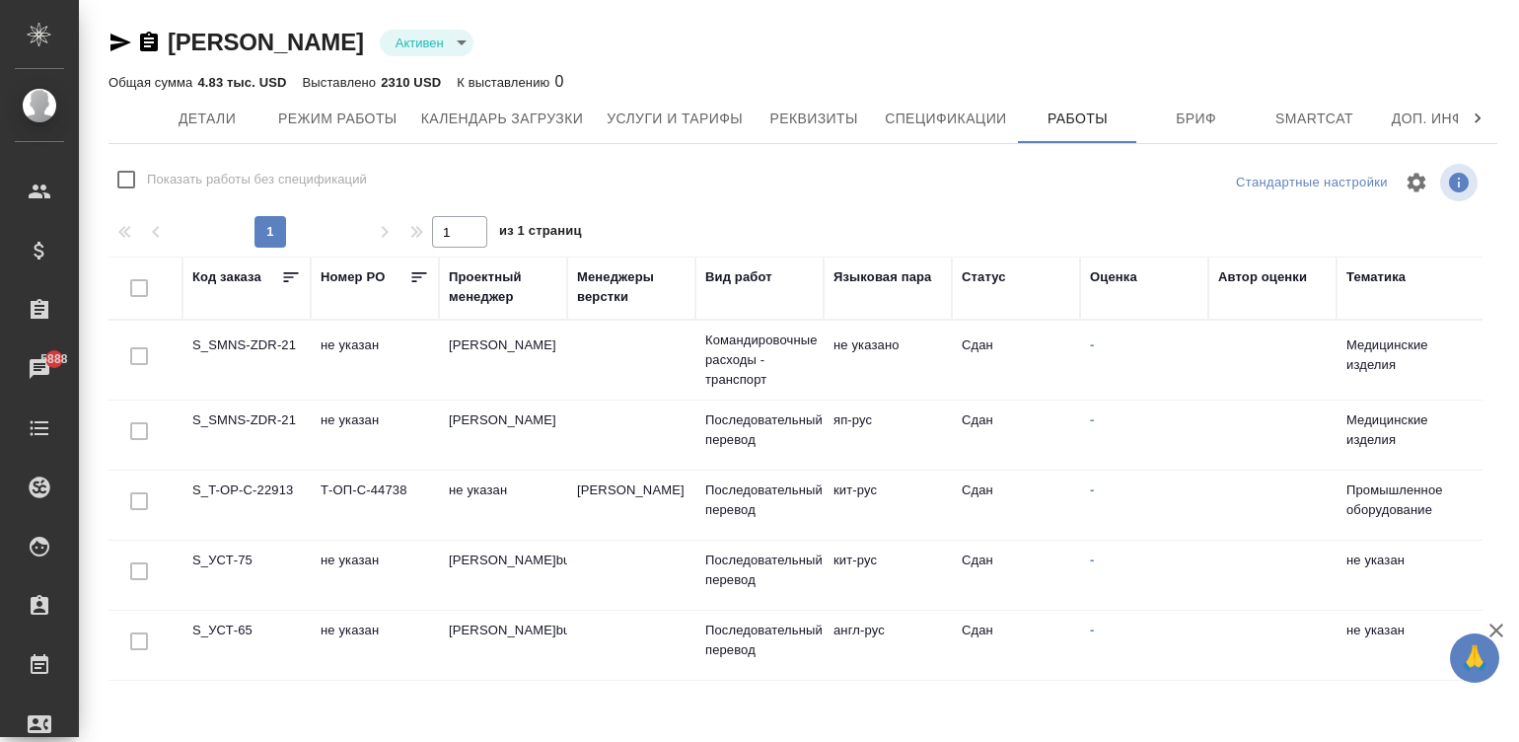
click at [1108, 370] on td "-" at bounding box center [1144, 359] width 128 height 69
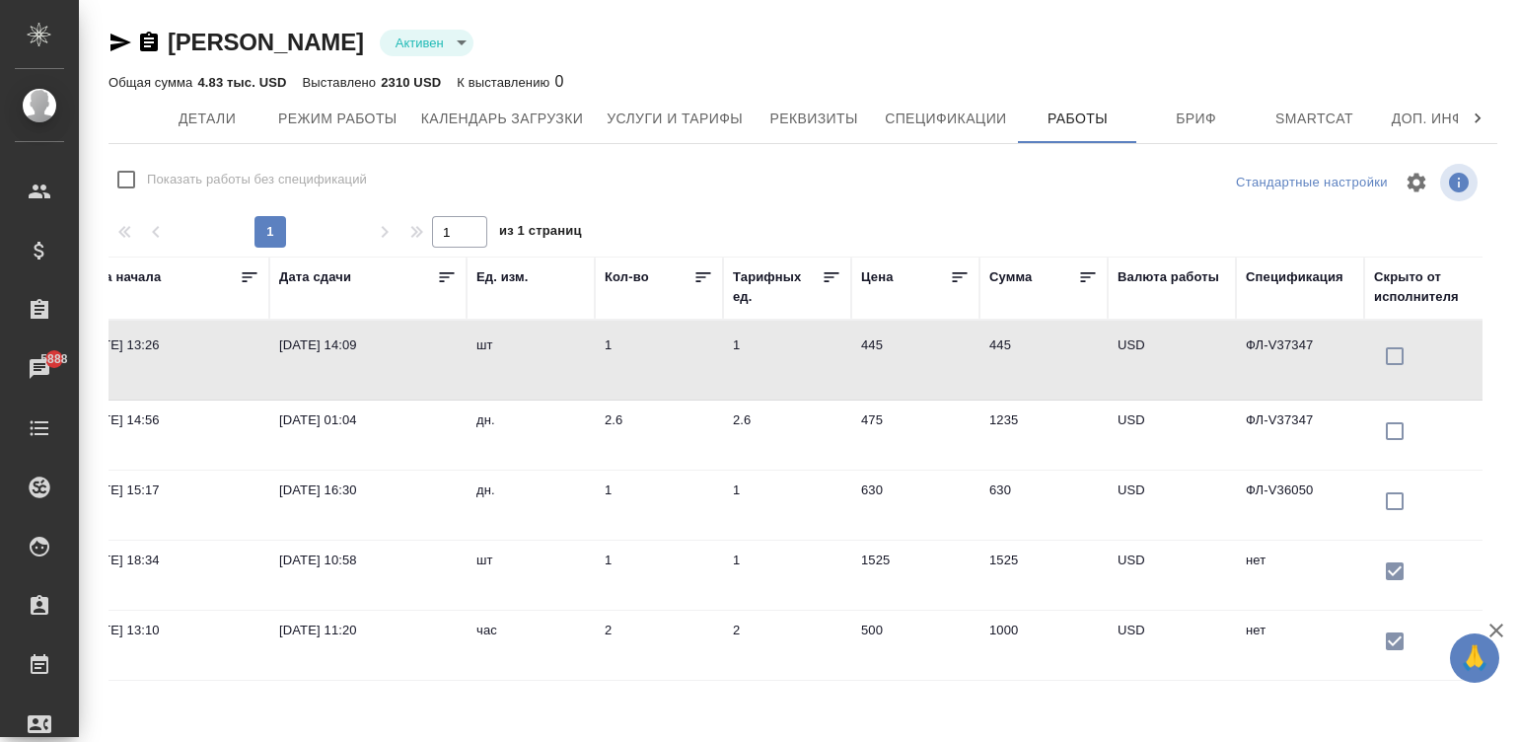
scroll to position [0, 1552]
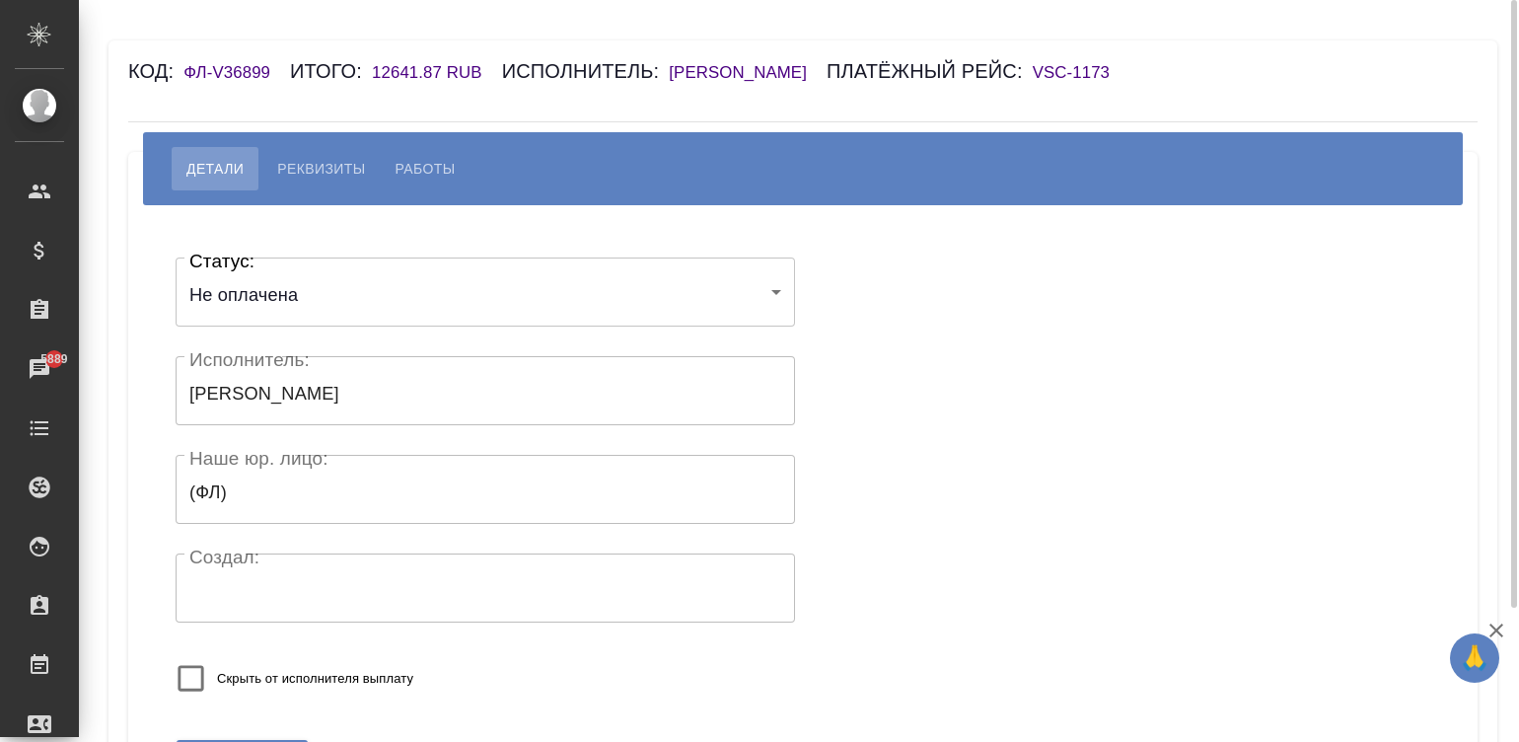
click at [743, 63] on h6 "[PERSON_NAME]" at bounding box center [748, 72] width 158 height 19
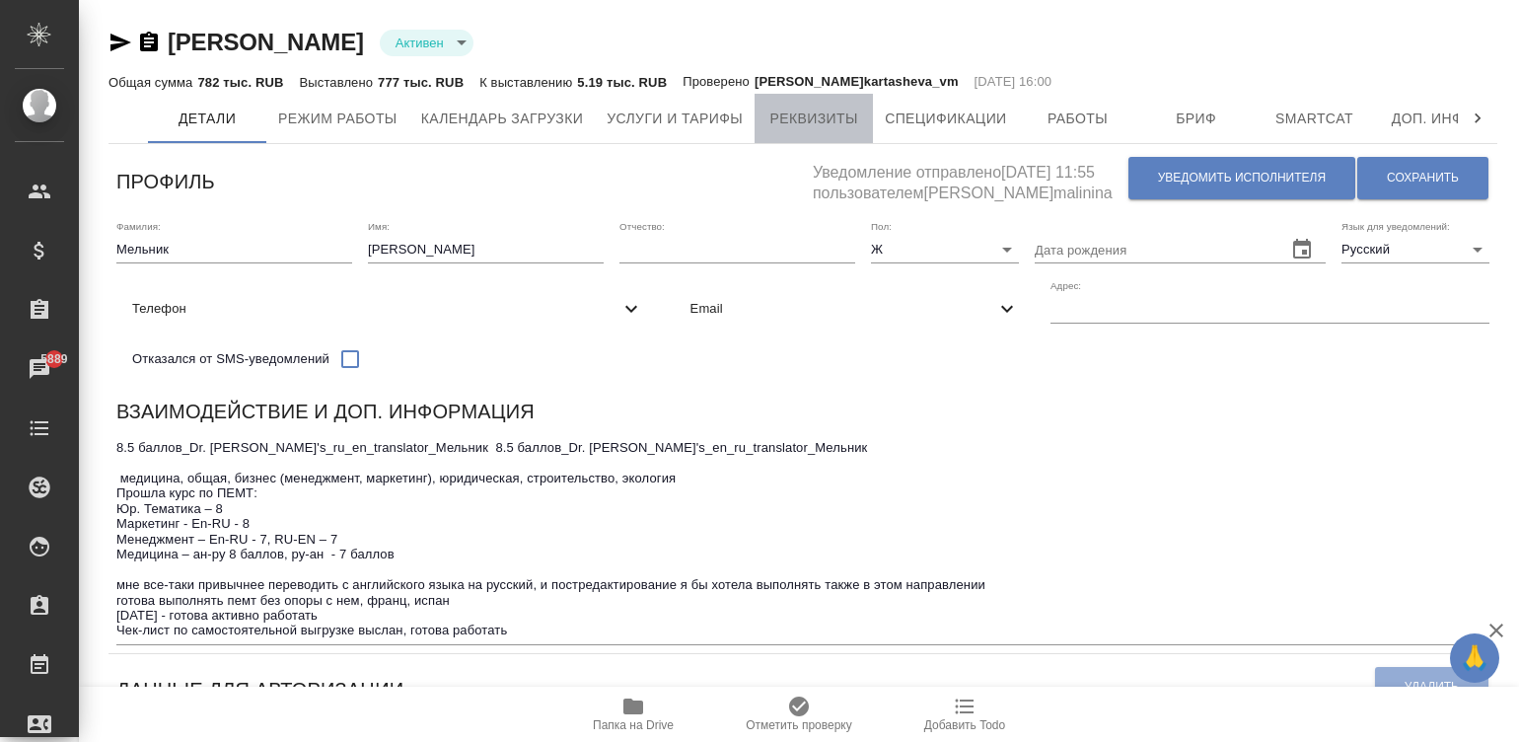
click at [817, 113] on span "Реквизиты" at bounding box center [813, 119] width 95 height 25
select select "10"
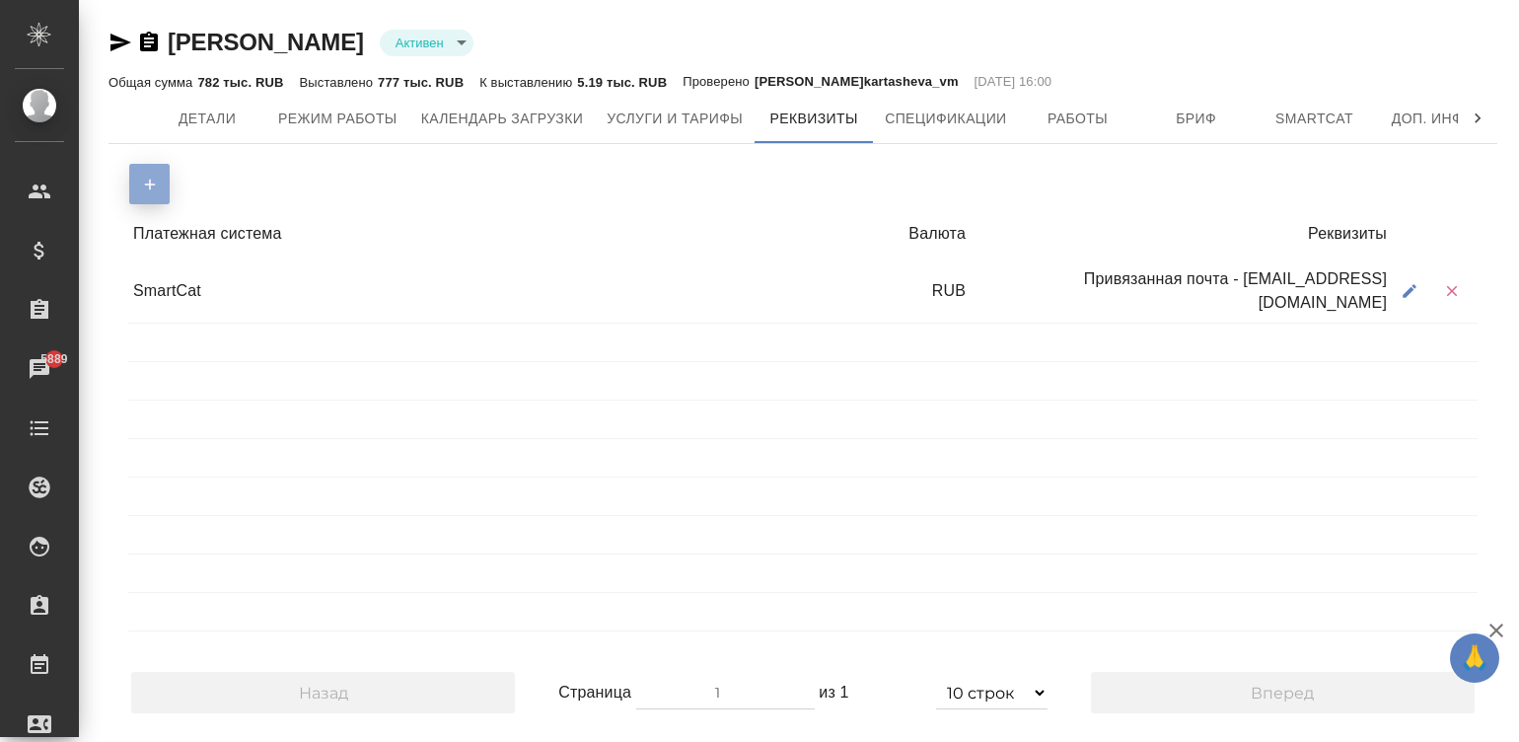
click at [138, 173] on button "button" at bounding box center [149, 184] width 40 height 40
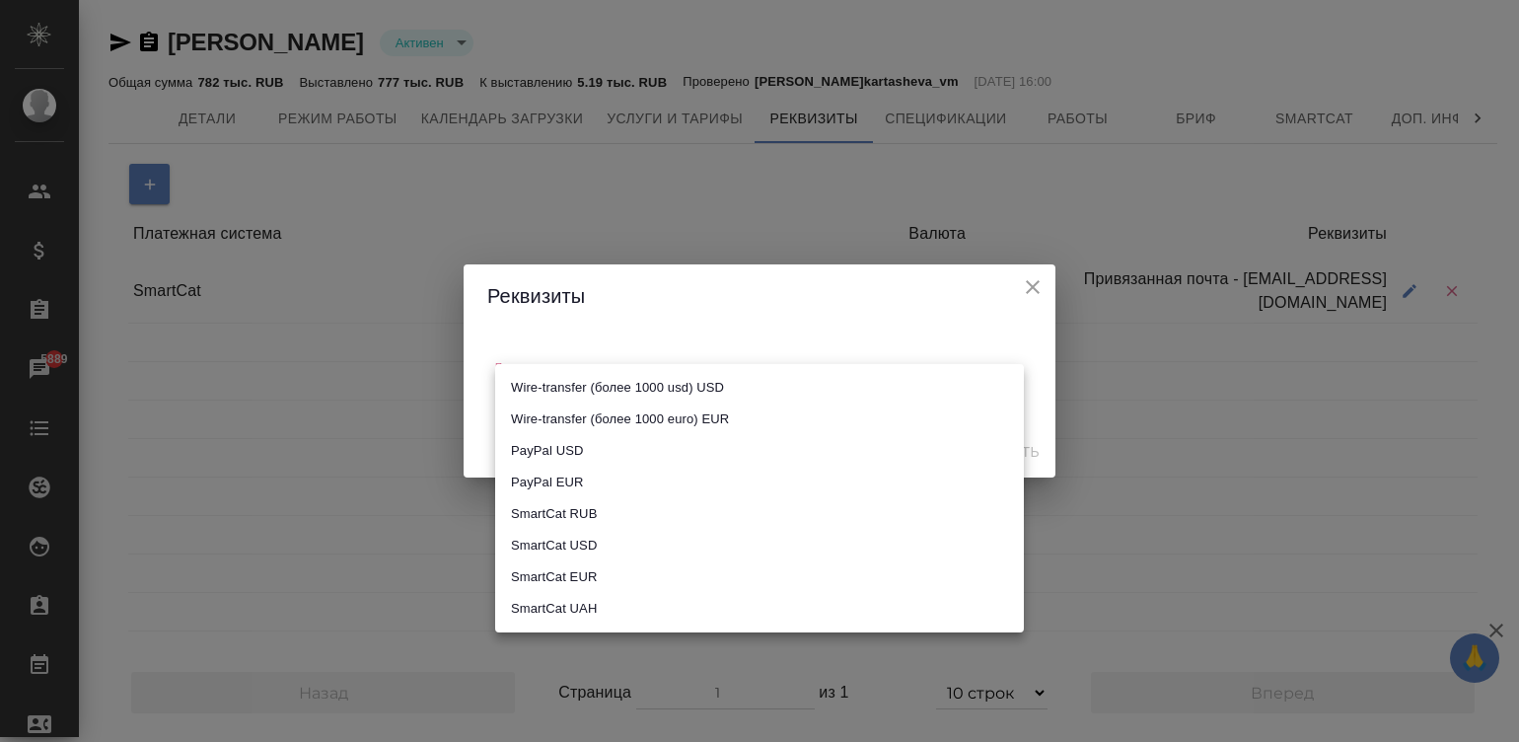
click at [677, 386] on body "🙏 .cls-1 fill:#fff; AWATERA Малинина Мария m.malinina Клиенты Спецификации Зака…" at bounding box center [759, 371] width 1519 height 742
click at [1034, 284] on div at bounding box center [759, 371] width 1519 height 742
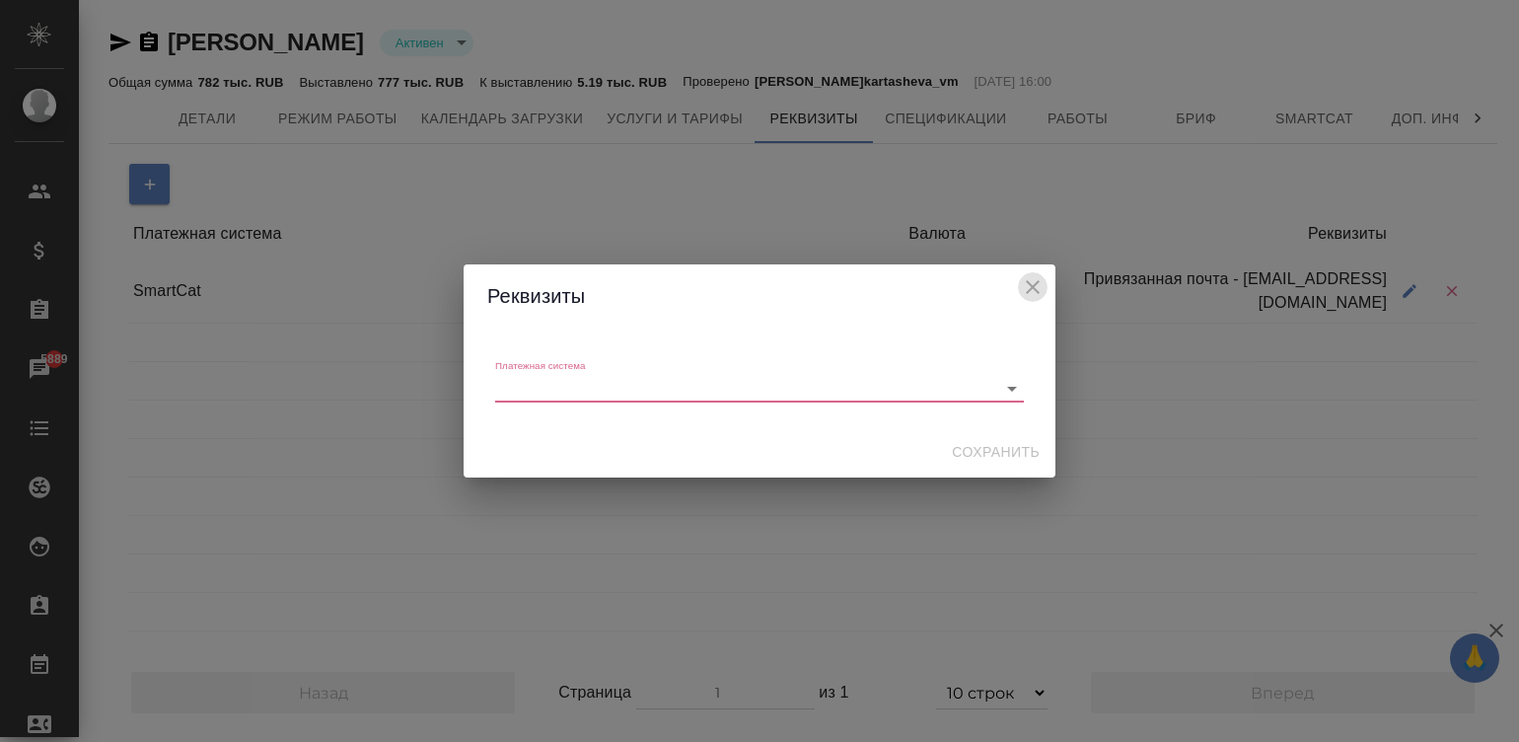
click at [1034, 284] on icon "close" at bounding box center [1033, 287] width 14 height 14
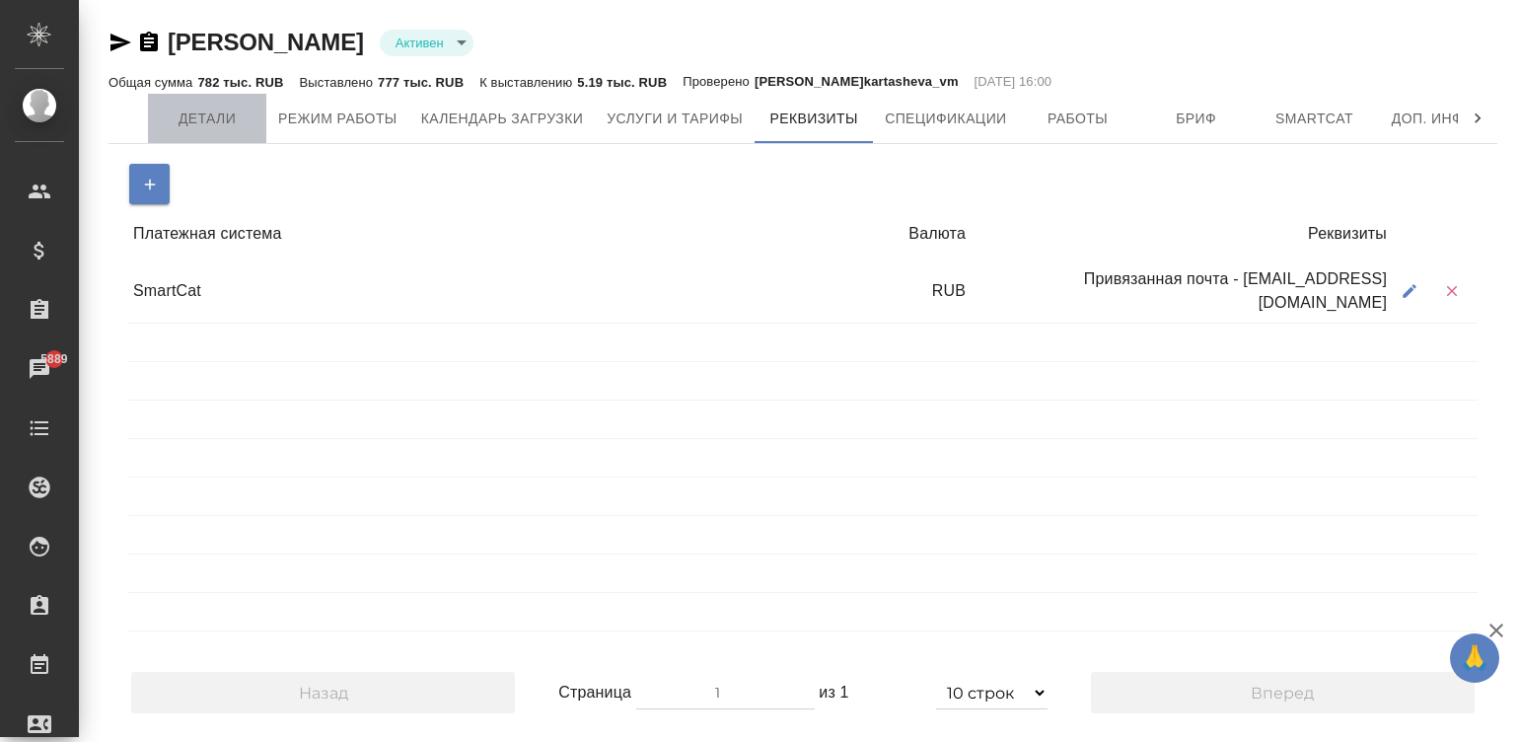
click at [198, 109] on span "Детали" at bounding box center [207, 119] width 95 height 25
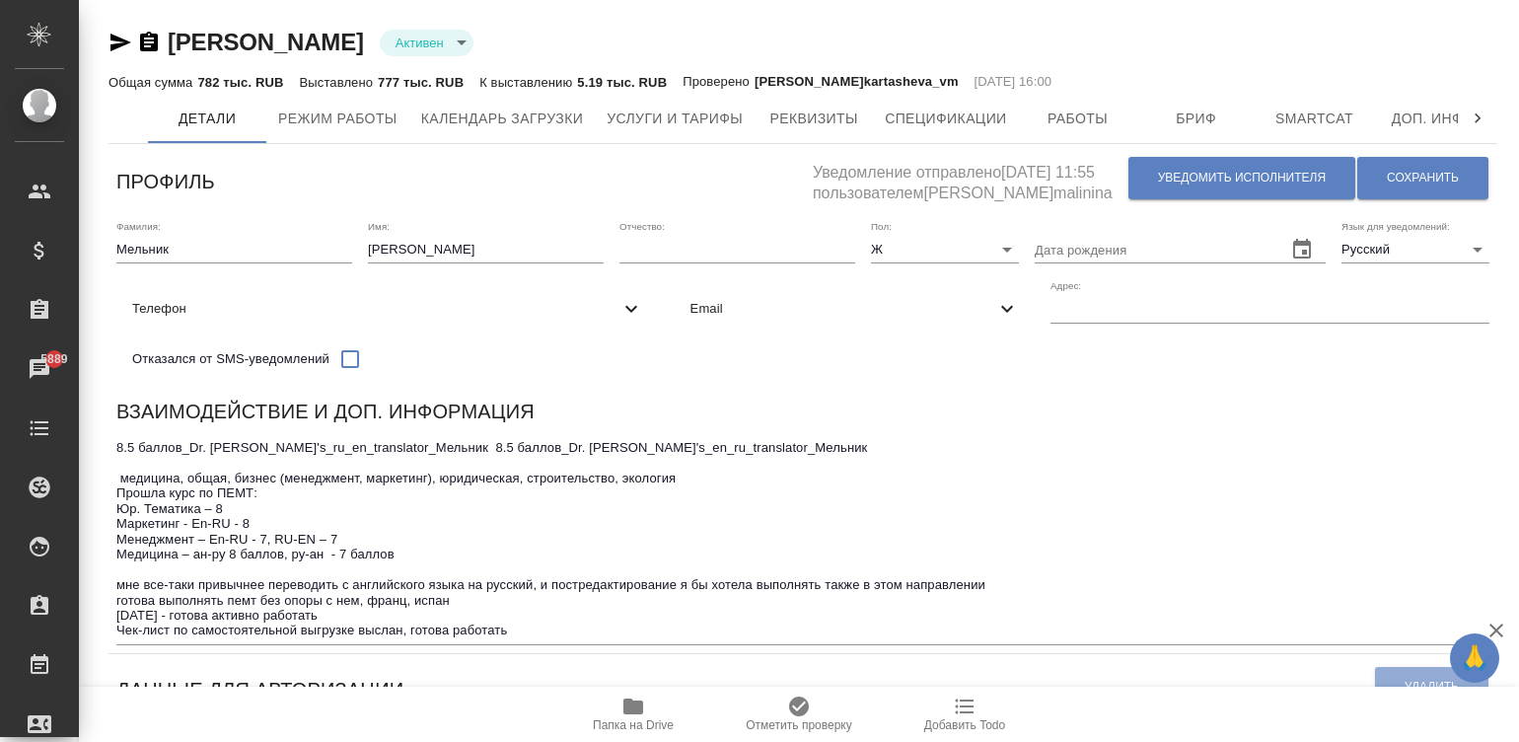
click at [909, 496] on textarea "8.5 баллов_Dr. Reddy's_ru_en_translator_Мельник 8.5 баллов_Dr. Reddy's_en_ru_tr…" at bounding box center [802, 539] width 1373 height 198
click at [1155, 425] on div "Взаимодействие и доп. информация" at bounding box center [802, 415] width 1373 height 38
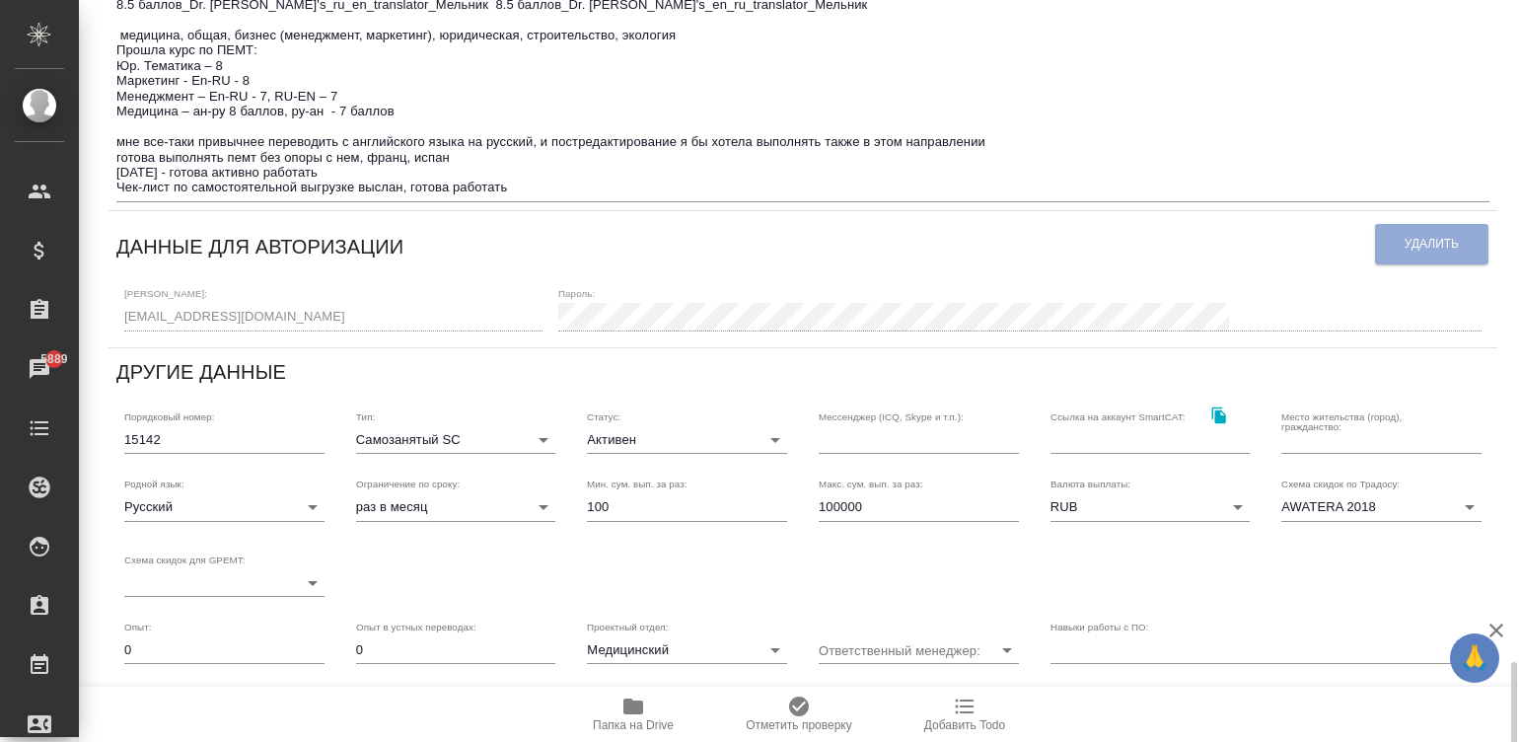
scroll to position [740, 0]
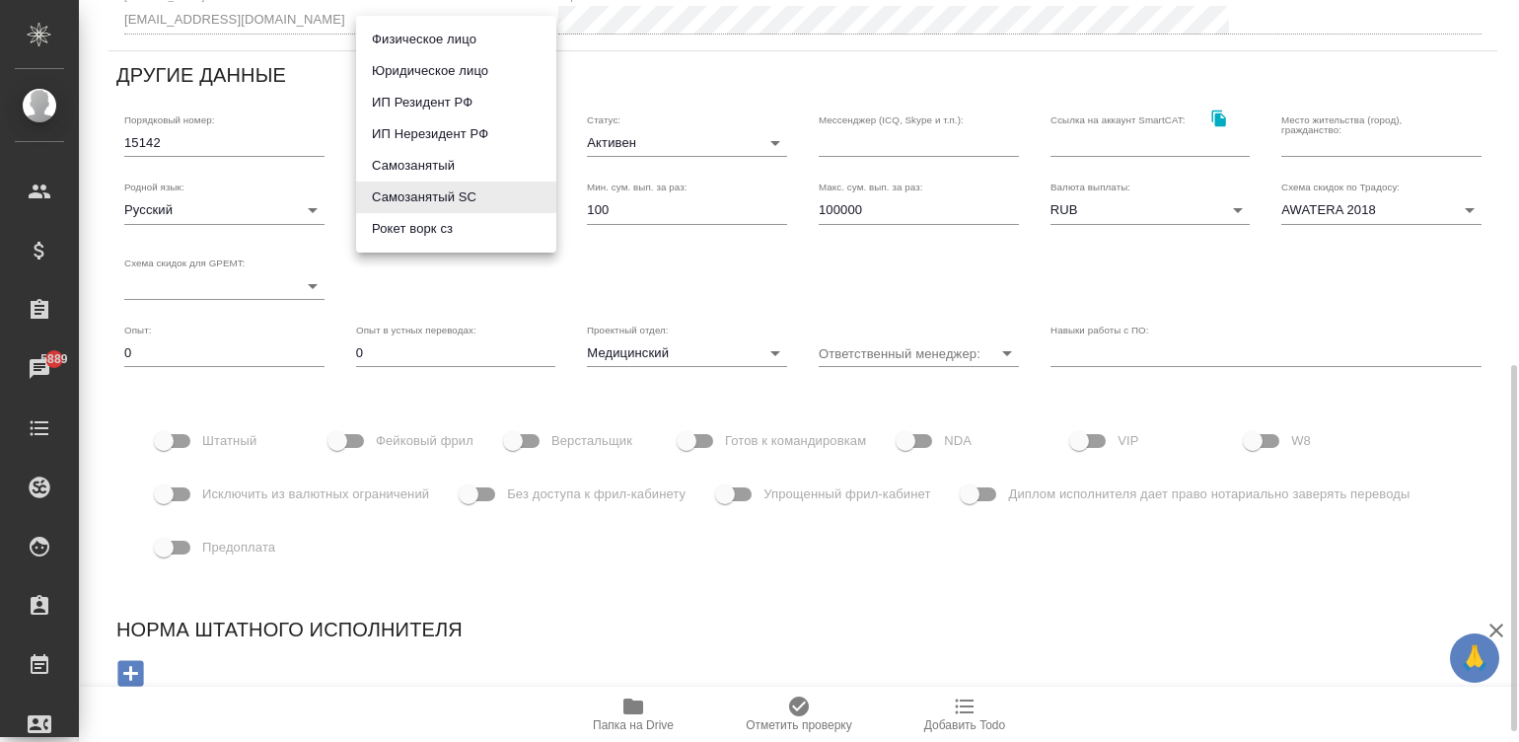
click at [417, 153] on body "🙏 .cls-1 fill:#fff; AWATERA Малинина Мария m.malinina Клиенты Спецификации Зака…" at bounding box center [759, 371] width 1519 height 742
click at [459, 222] on li "Рокет ворк сз" at bounding box center [456, 229] width 200 height 32
type input "rocketWorkSelfEmployed"
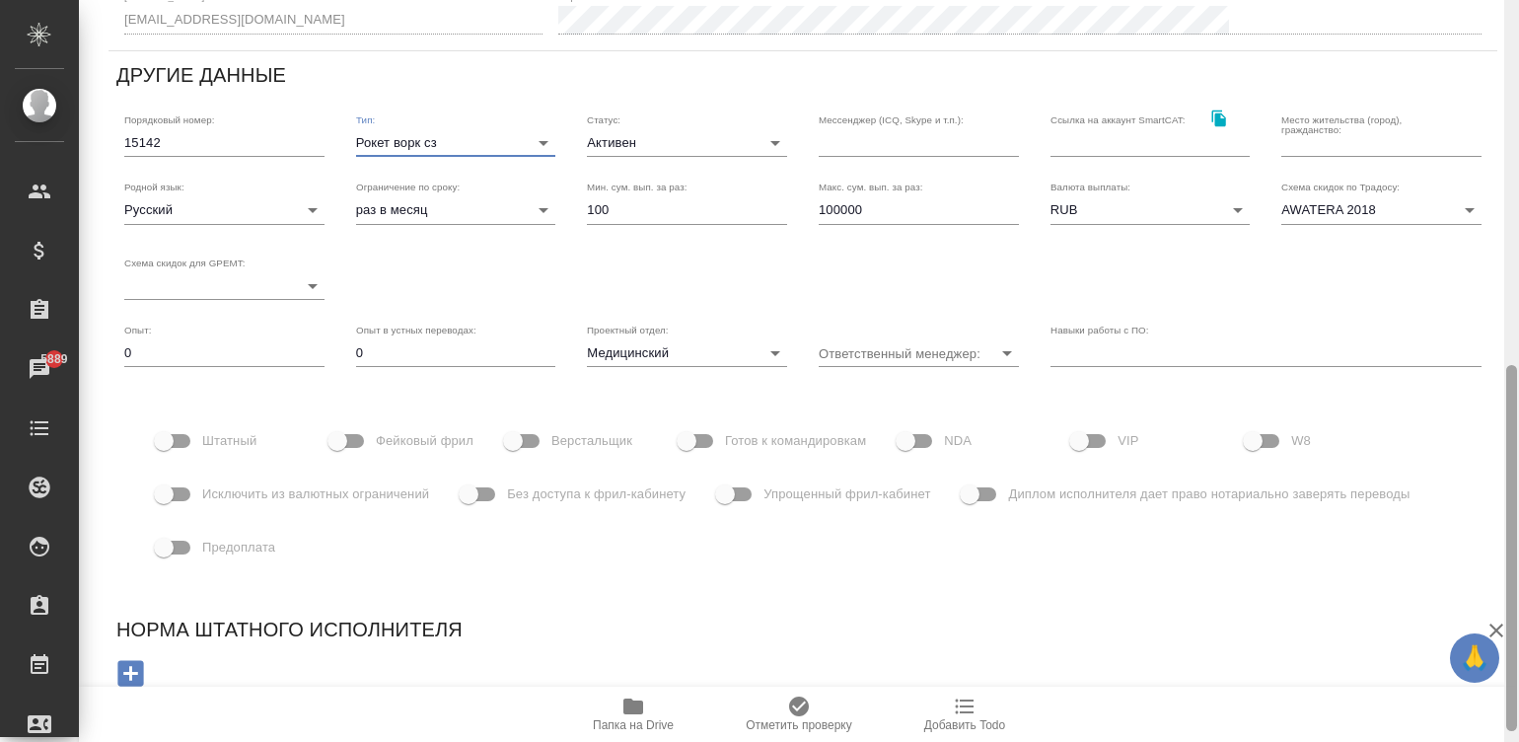
scroll to position [0, 0]
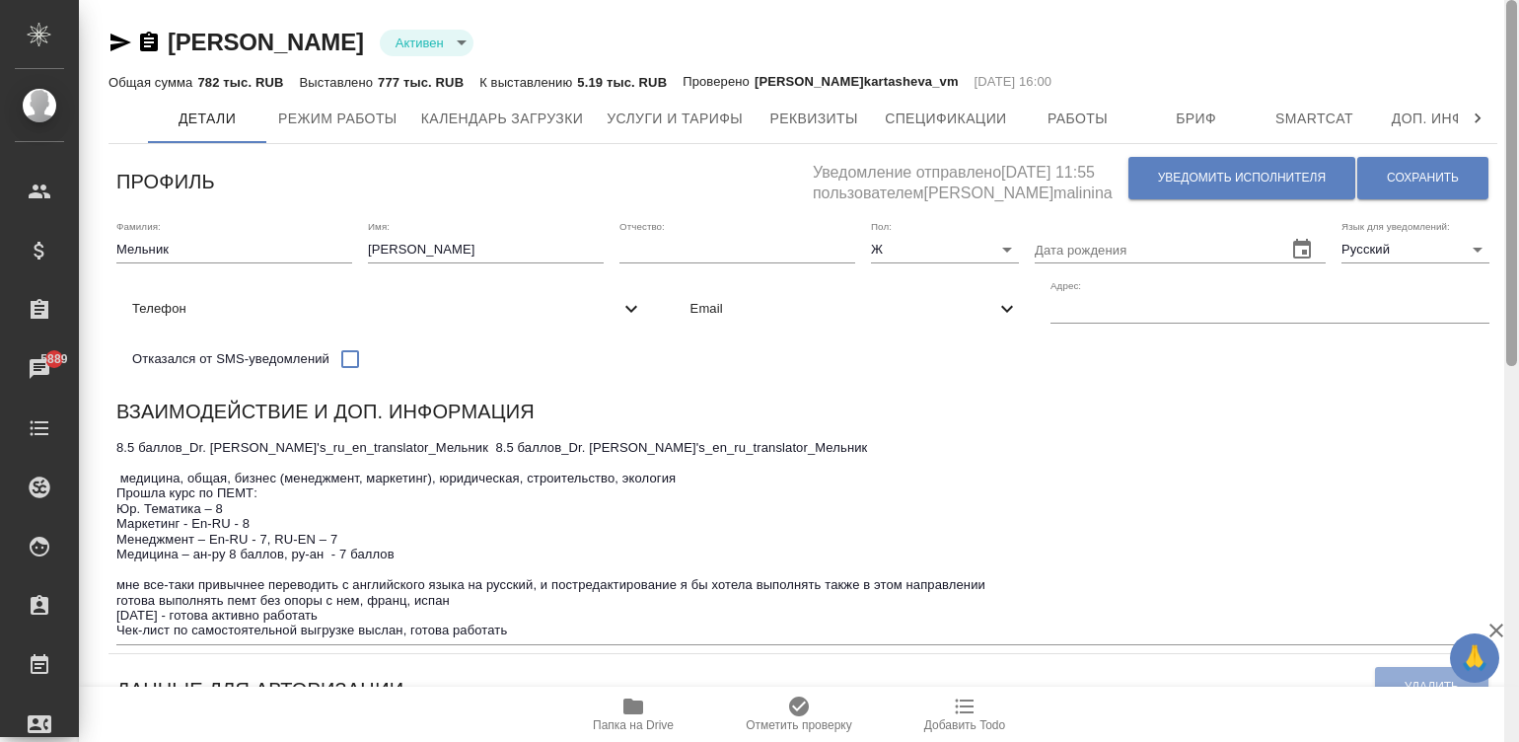
click at [1511, 54] on div at bounding box center [1511, 371] width 15 height 743
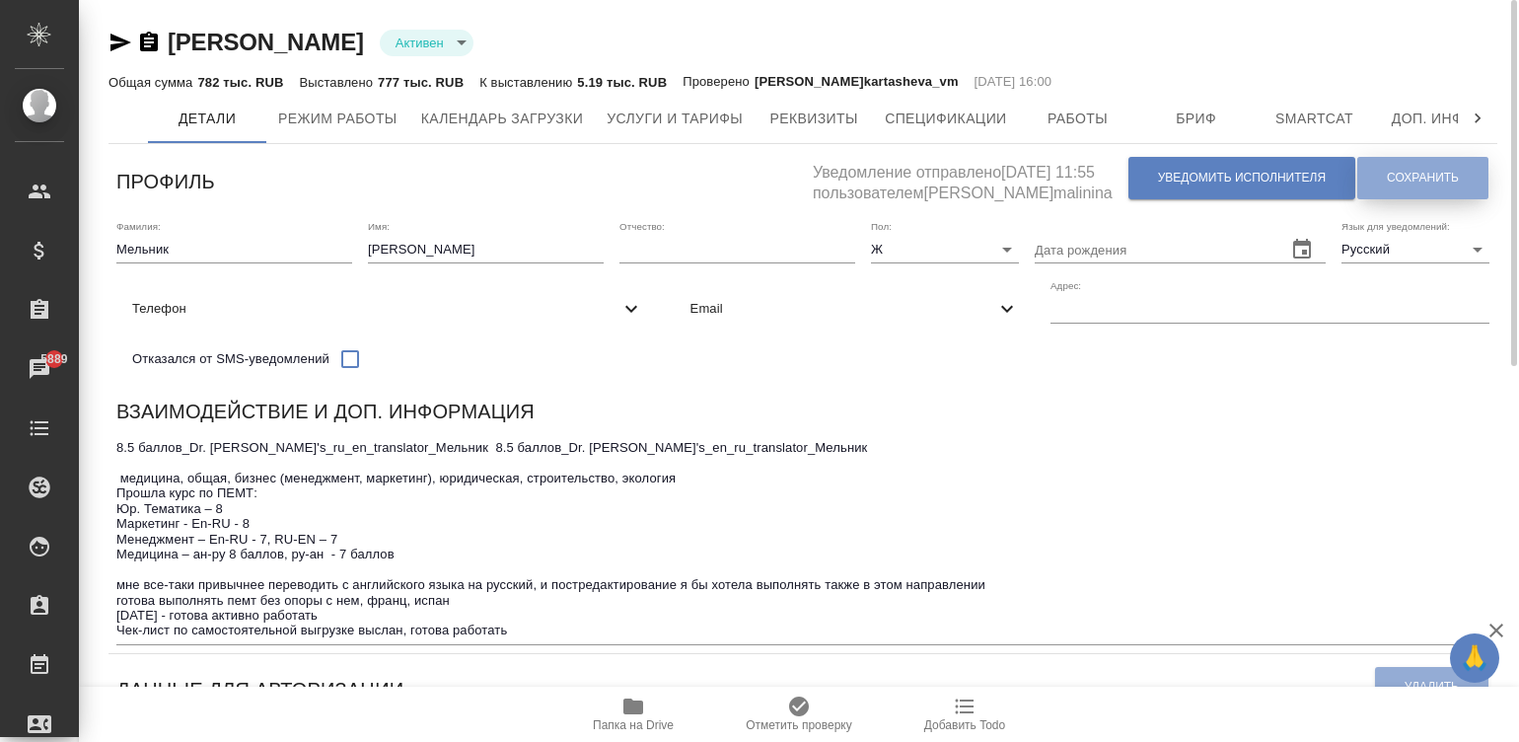
click at [1393, 175] on span "Сохранить" at bounding box center [1423, 178] width 72 height 17
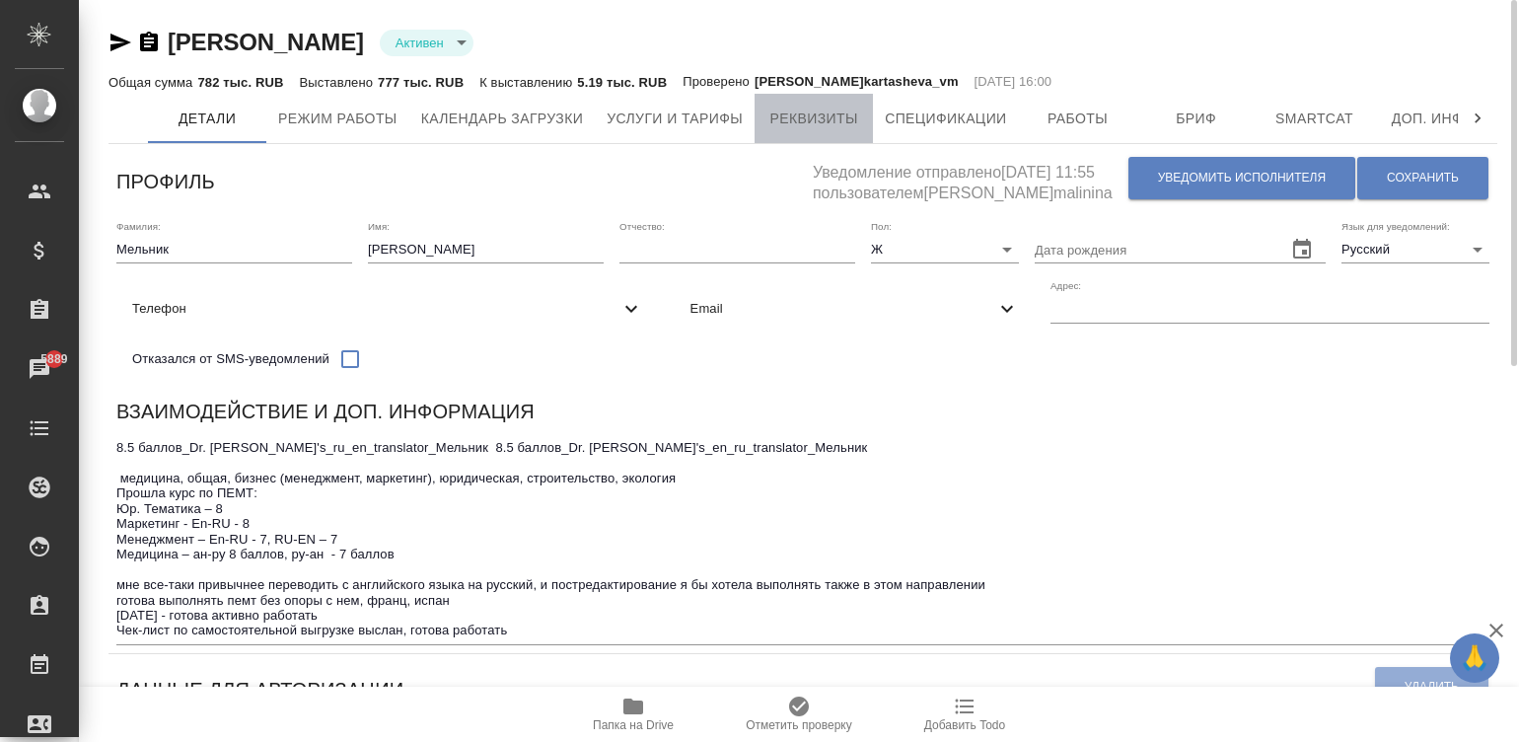
click at [827, 105] on button "Реквизиты" at bounding box center [814, 118] width 118 height 49
select select "10"
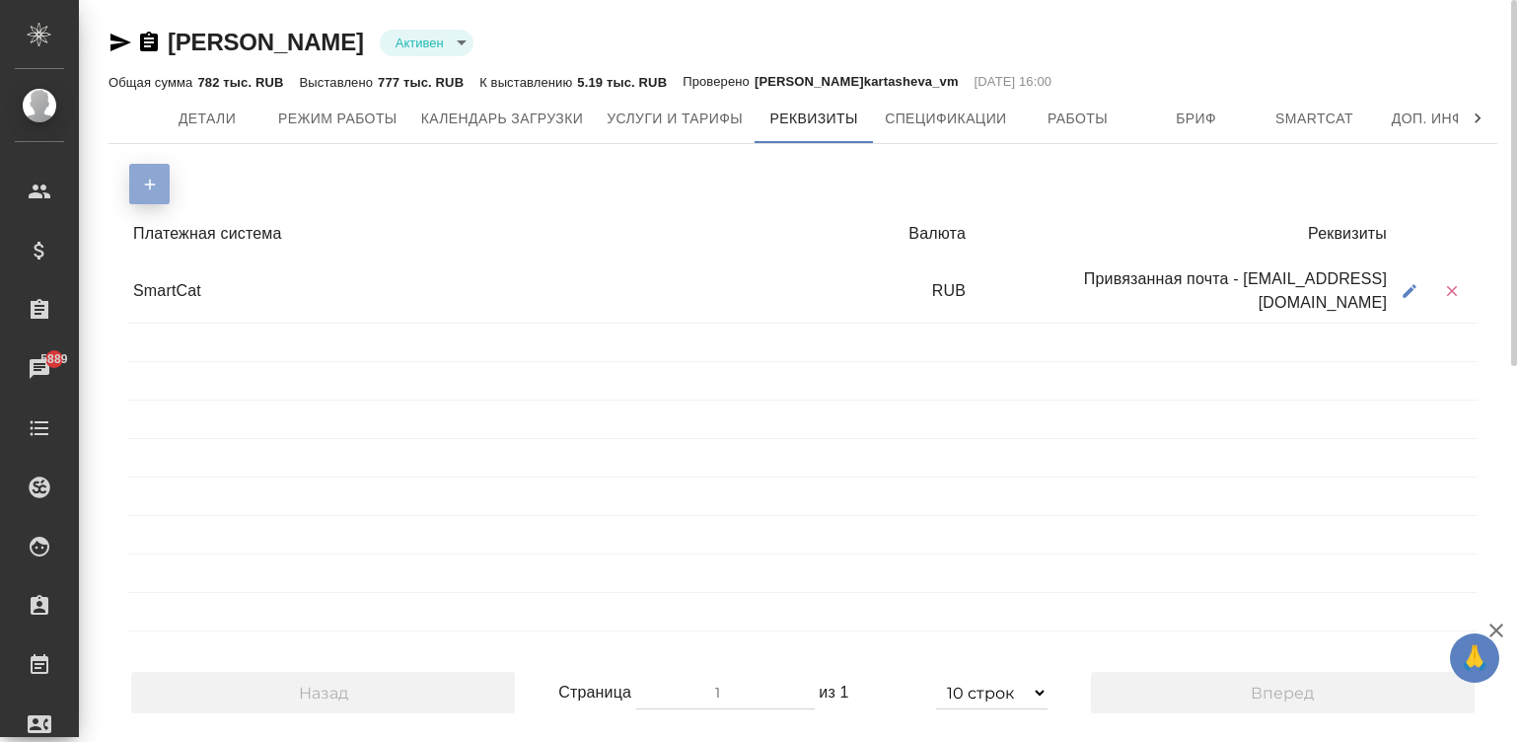
click at [142, 182] on icon "button" at bounding box center [150, 185] width 18 height 18
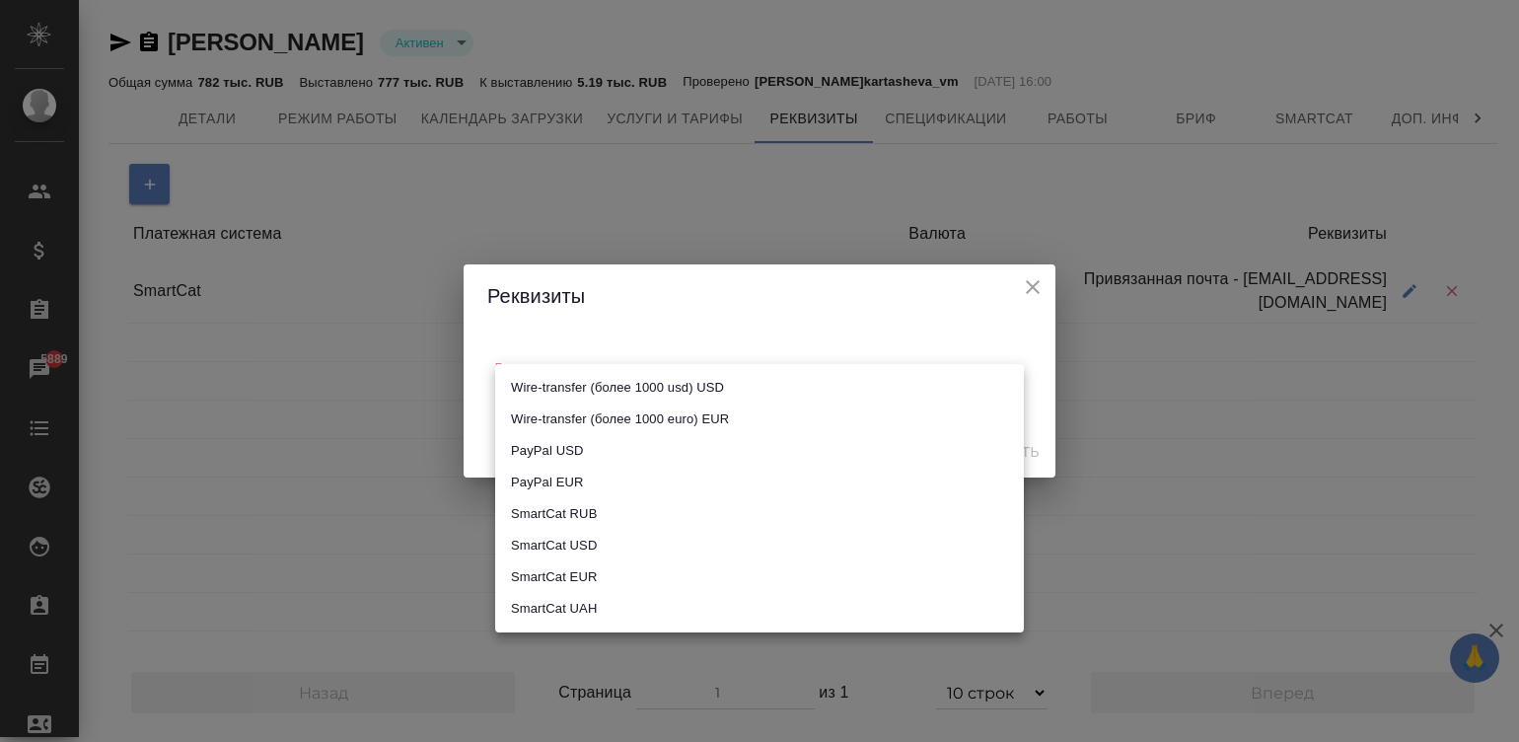
click at [592, 383] on body "🙏 .cls-1 fill:#fff; AWATERA Малинина Мария m.malinina Клиенты Спецификации Зака…" at bounding box center [759, 371] width 1519 height 742
click at [1029, 273] on div at bounding box center [759, 371] width 1519 height 742
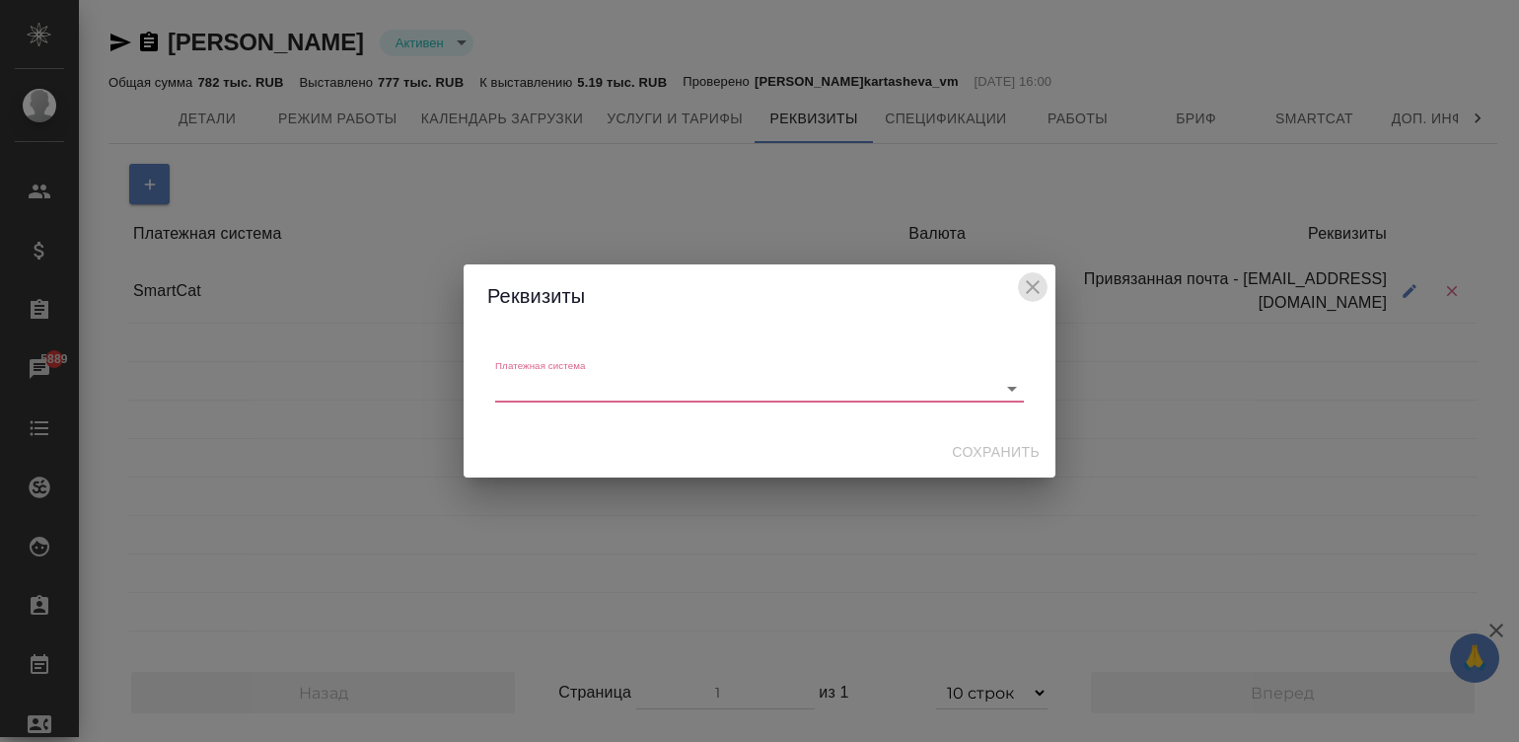
click at [1029, 284] on icon "close" at bounding box center [1033, 287] width 14 height 14
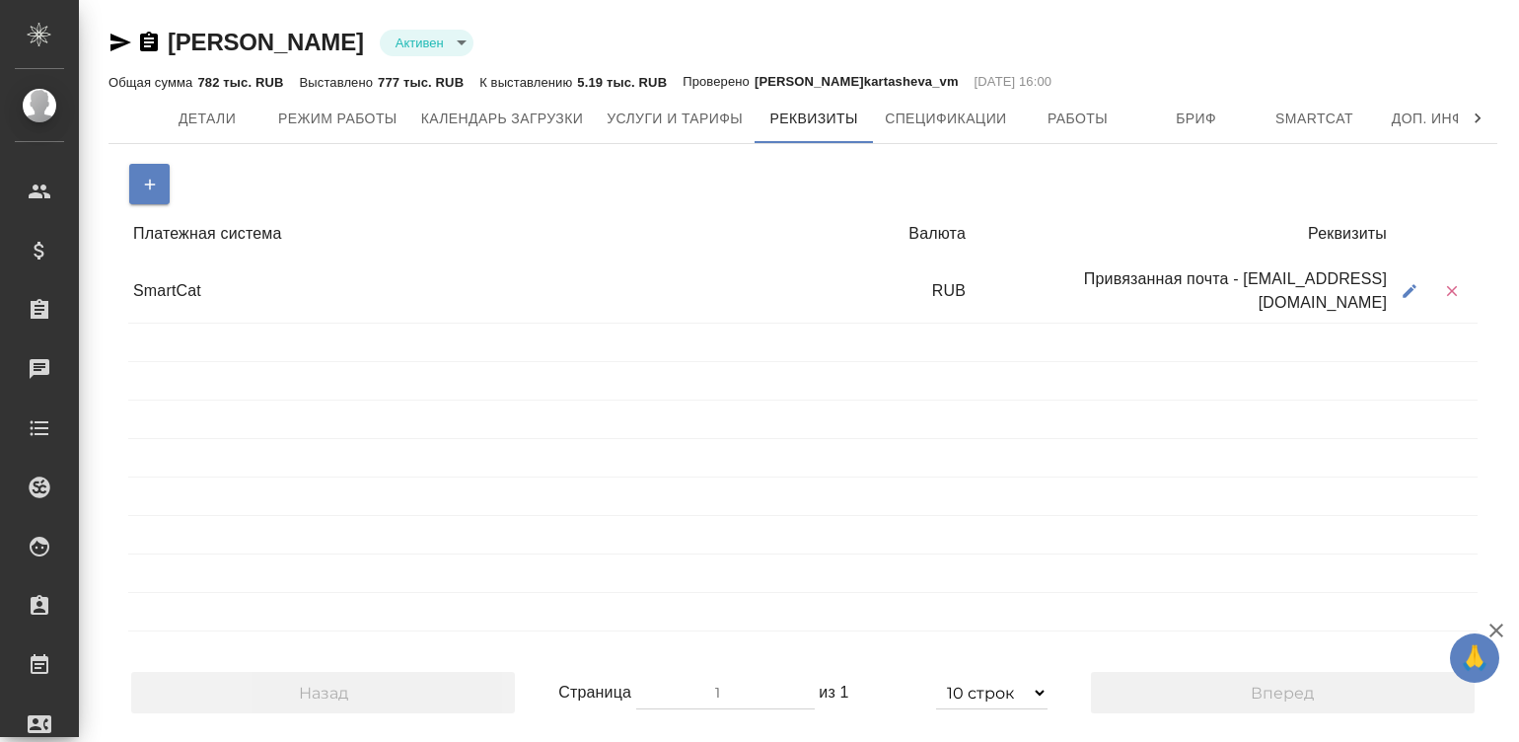
select select "10"
click at [143, 176] on icon "button" at bounding box center [150, 185] width 18 height 18
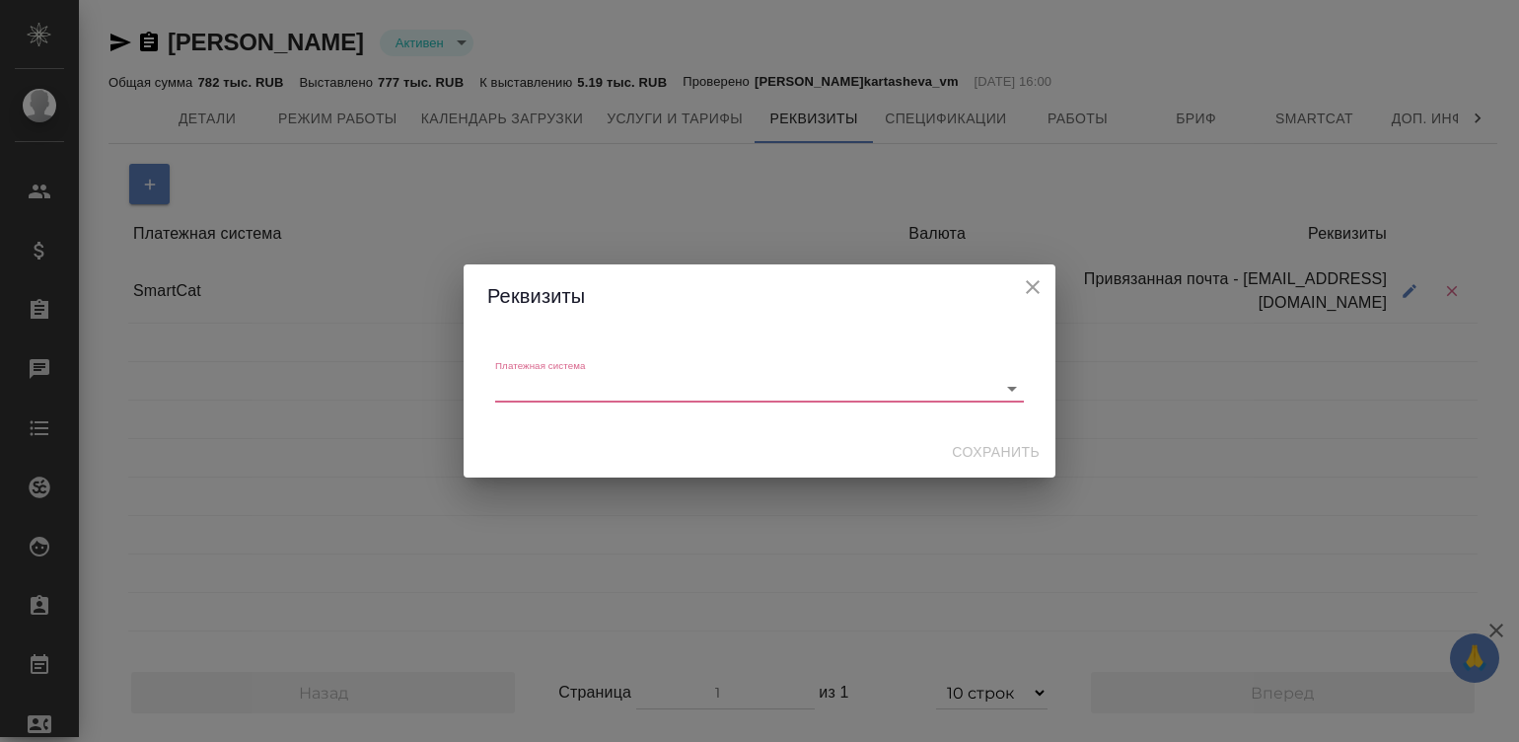
click at [621, 390] on body "🙏 .cls-1 fill:#fff; AWATERA Малинина Мария m.malinina Клиенты Спецификации Зака…" at bounding box center [759, 371] width 1519 height 742
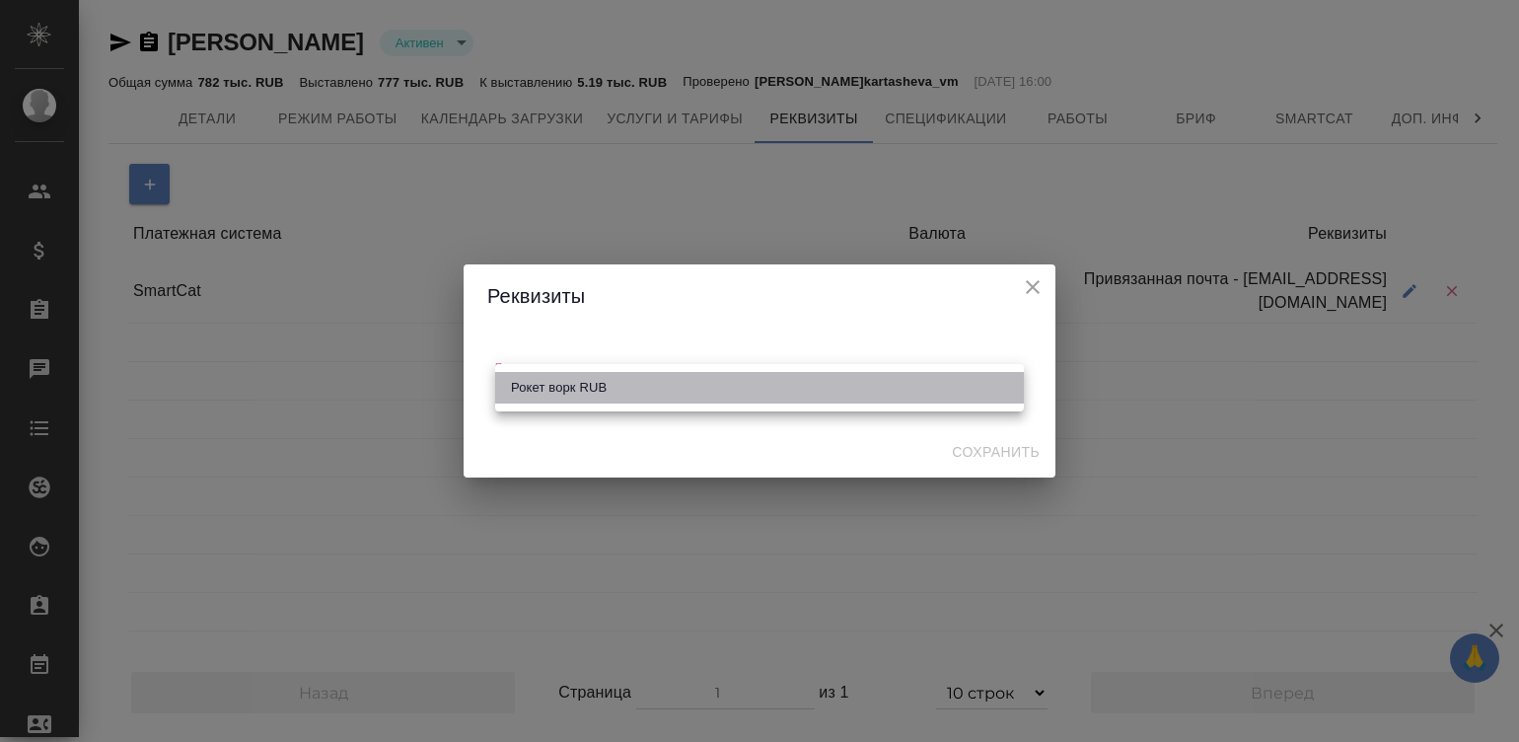
click at [621, 390] on li "Рокет ворк RUB" at bounding box center [759, 388] width 529 height 32
type input "6466777e709b4e87b592d8c4"
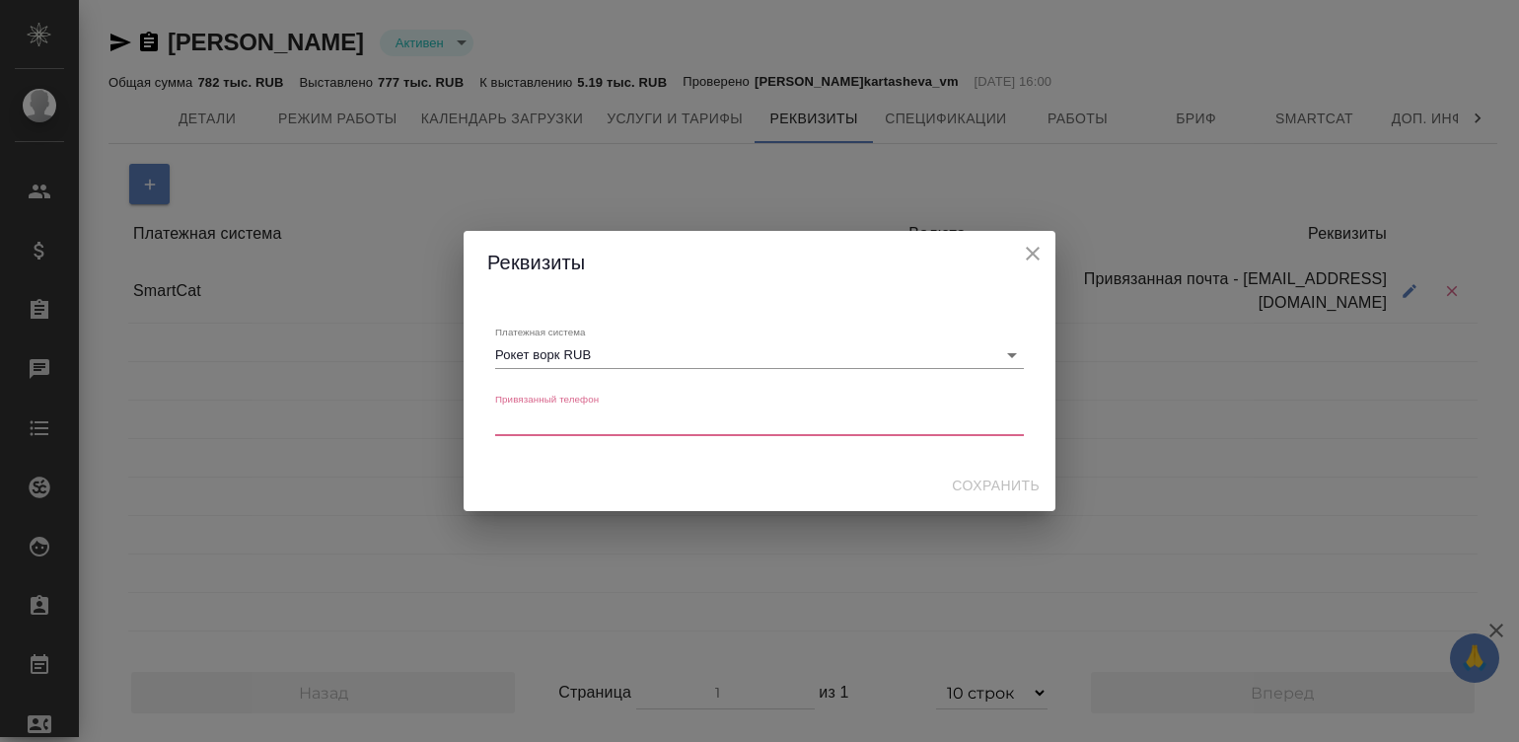
click at [666, 429] on div "x" at bounding box center [759, 422] width 529 height 28
paste телефон "nataliamelnik@inbox.ru"
type телефон "nataliamelnik@inbox.ru"
click at [666, 429] on div "nataliamelnik@inbox.ru x" at bounding box center [759, 422] width 529 height 28
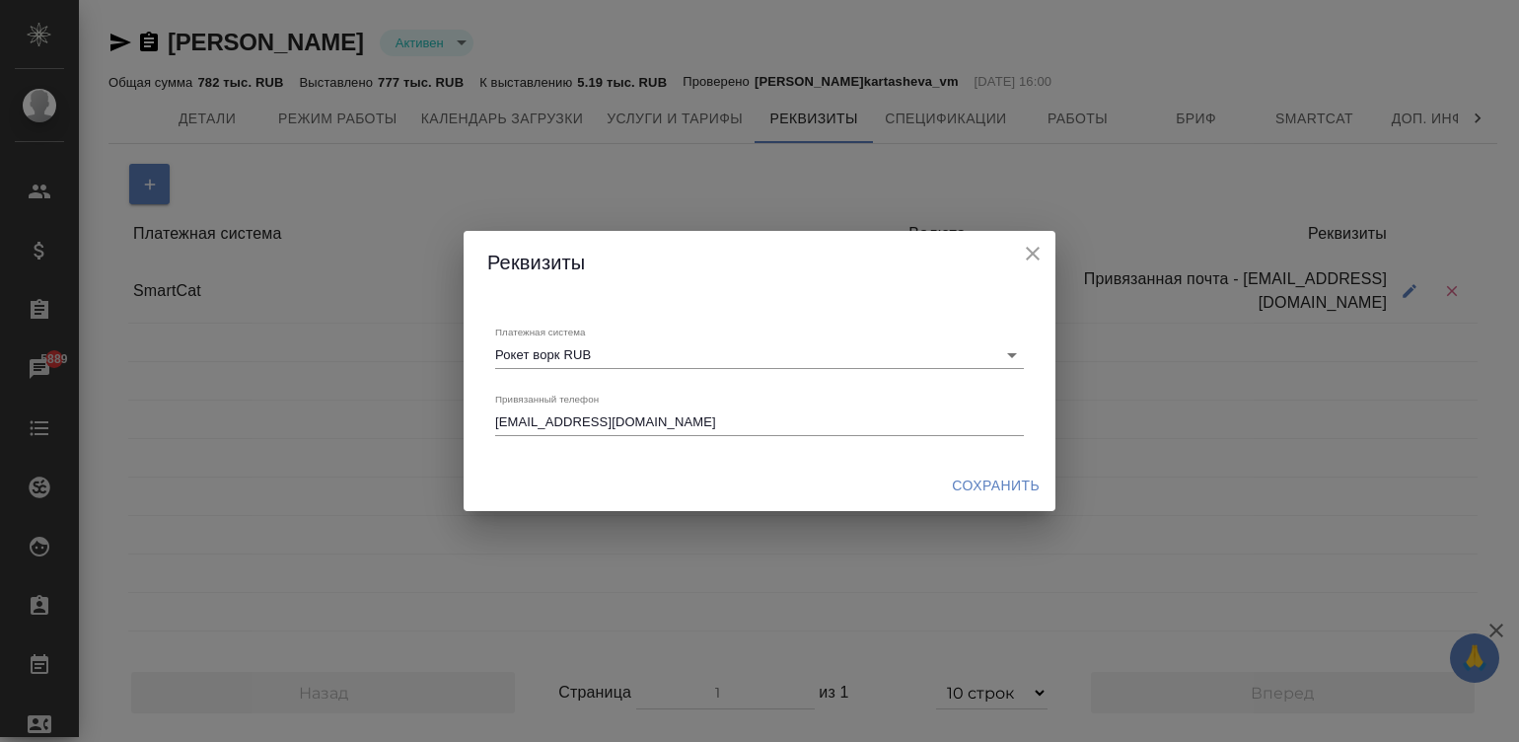
click at [666, 429] on div "nataliamelnik@inbox.ru x" at bounding box center [759, 422] width 529 height 28
click at [615, 424] on телефон "nataliamelnik@inbox.ru" at bounding box center [759, 421] width 529 height 15
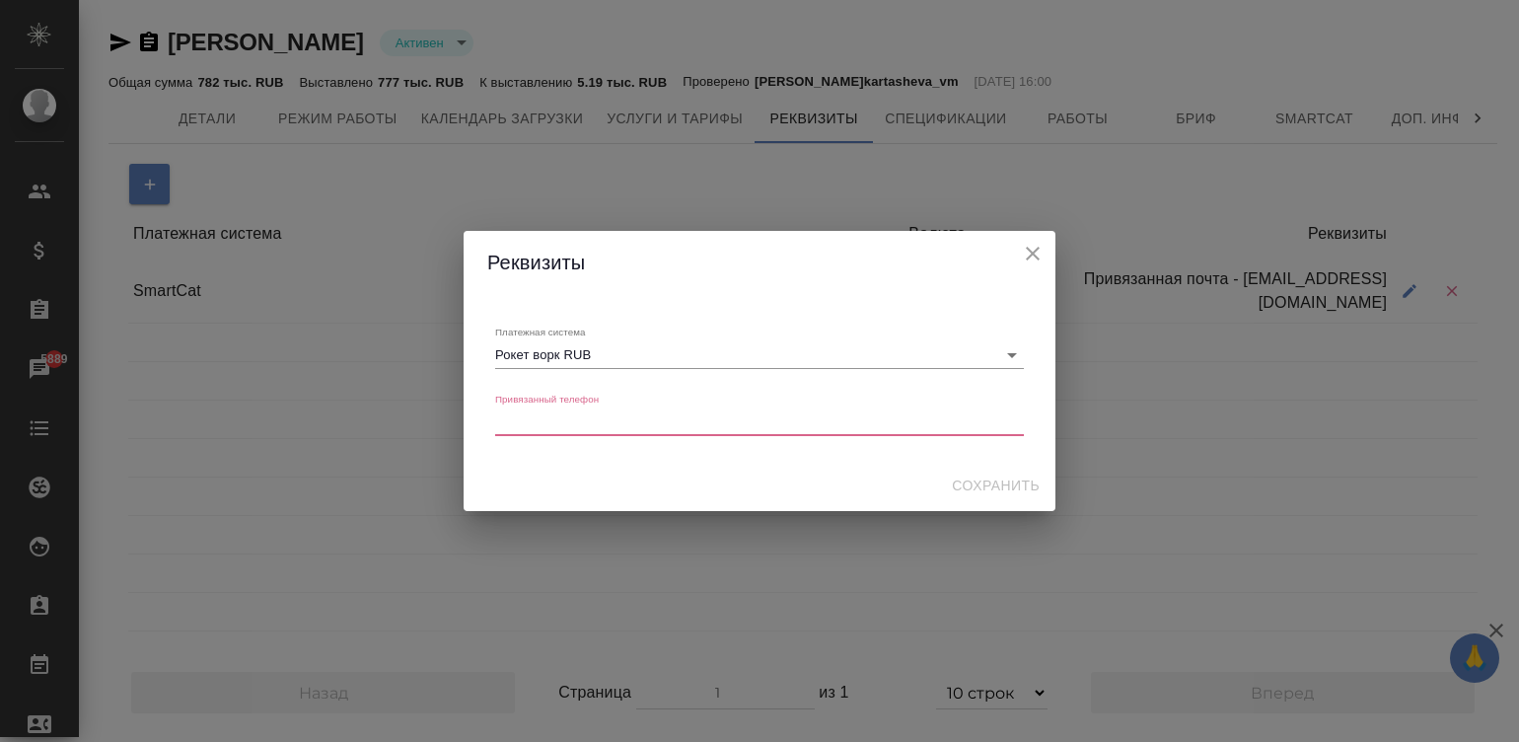
click at [700, 415] on телефон "Привязанный телефон" at bounding box center [759, 421] width 529 height 15
paste телефон "7 988 114 09 94"
type телефон "7 988 114 09 94"
click at [985, 474] on span "Сохранить" at bounding box center [996, 485] width 88 height 25
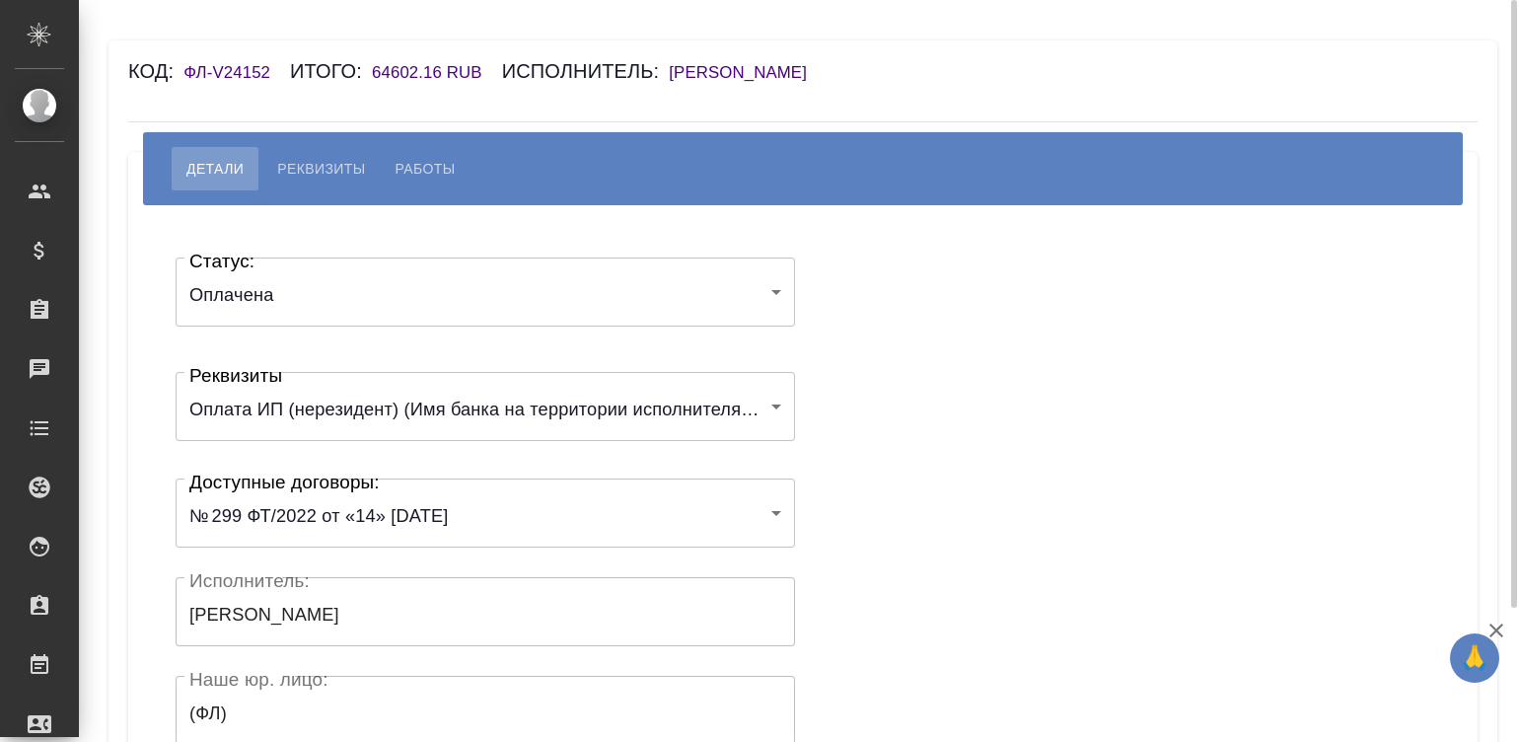
click at [773, 59] on div "Код: ФЛ-V24152 Итого: 64602.16 RUB Исполнитель: [PERSON_NAME]" at bounding box center [690, 71] width 1124 height 32
click at [799, 69] on h6 "[PERSON_NAME]" at bounding box center [748, 72] width 158 height 19
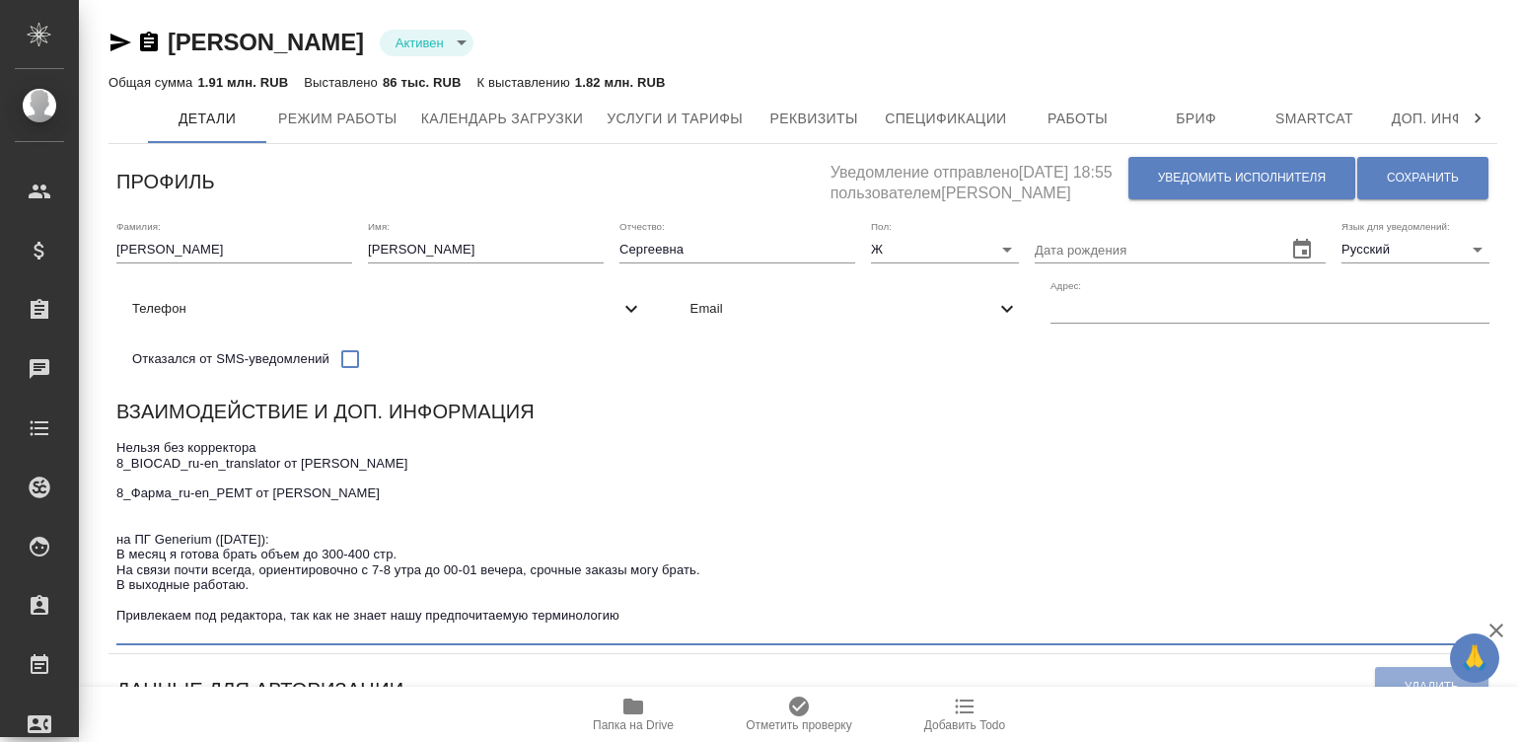
click at [1008, 468] on textarea "Нельзя без корректора 8_BIOCAD_ru-en_translator от [PERSON_NAME] 8_Фарма_ru-en_…" at bounding box center [802, 539] width 1373 height 198
click at [1052, 449] on div "Нельзя без корректора 8_BIOCAD_ru-en_translator от [PERSON_NAME] 8_Фарма_ru-en_…" at bounding box center [802, 539] width 1373 height 211
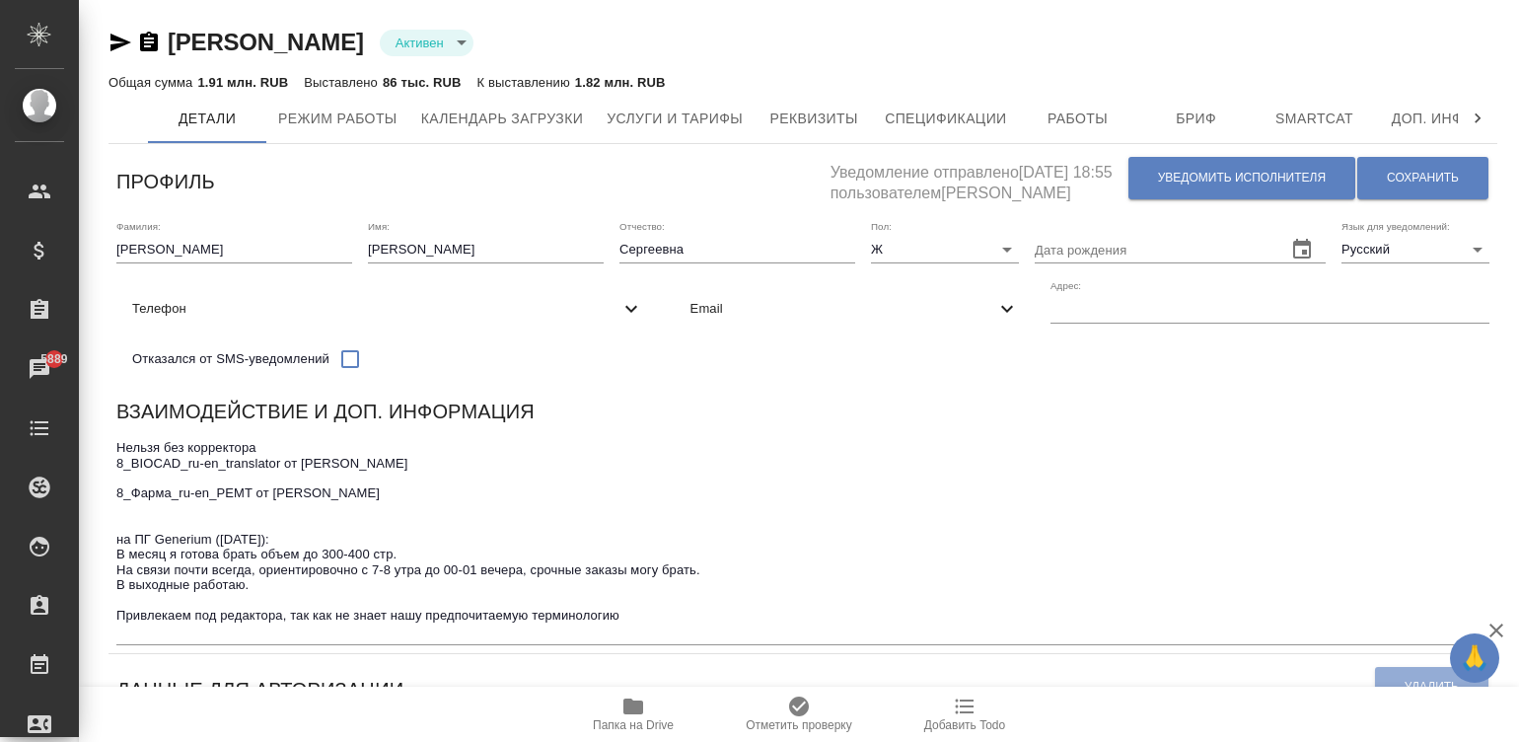
click at [1192, 428] on div "Взаимодействие и доп. информация" at bounding box center [802, 415] width 1373 height 38
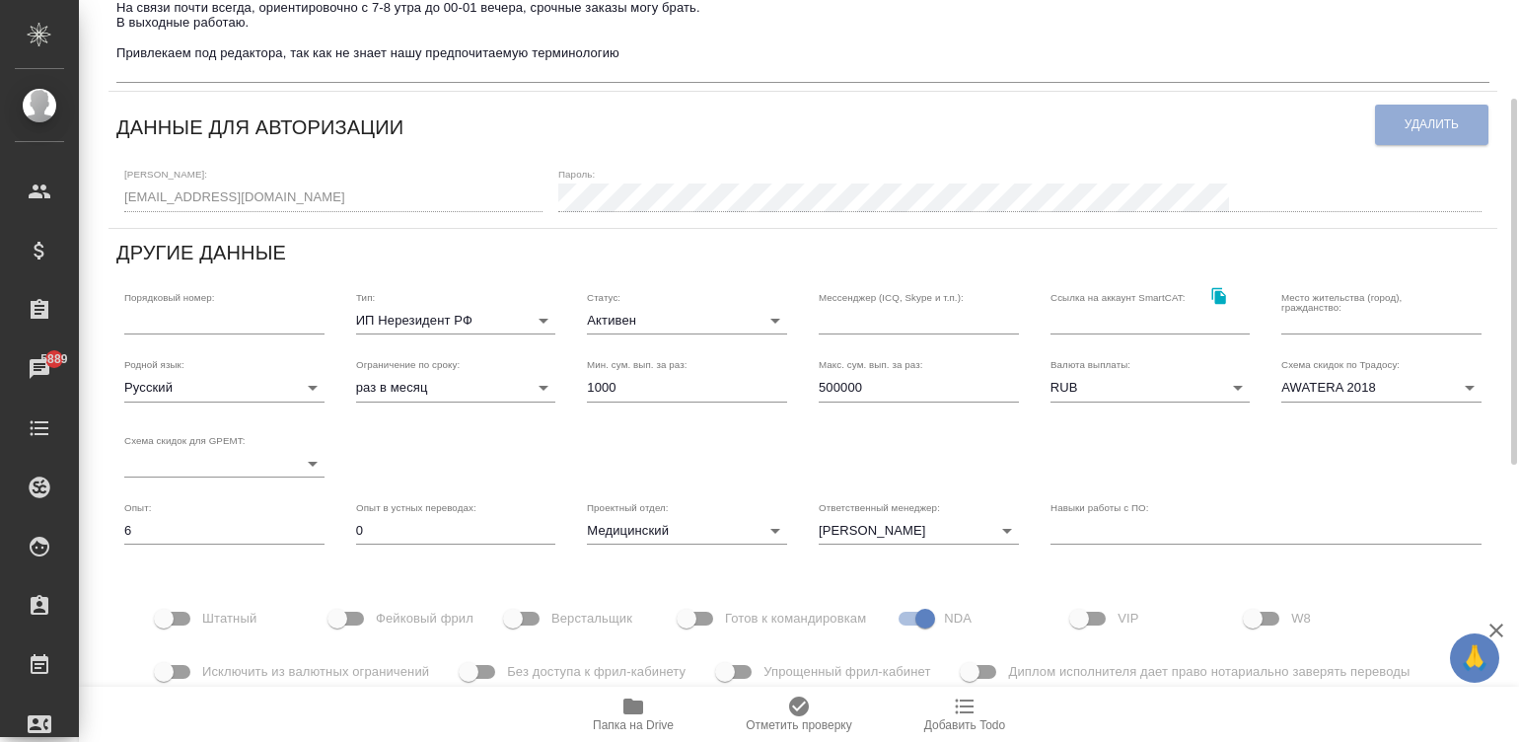
scroll to position [592, 0]
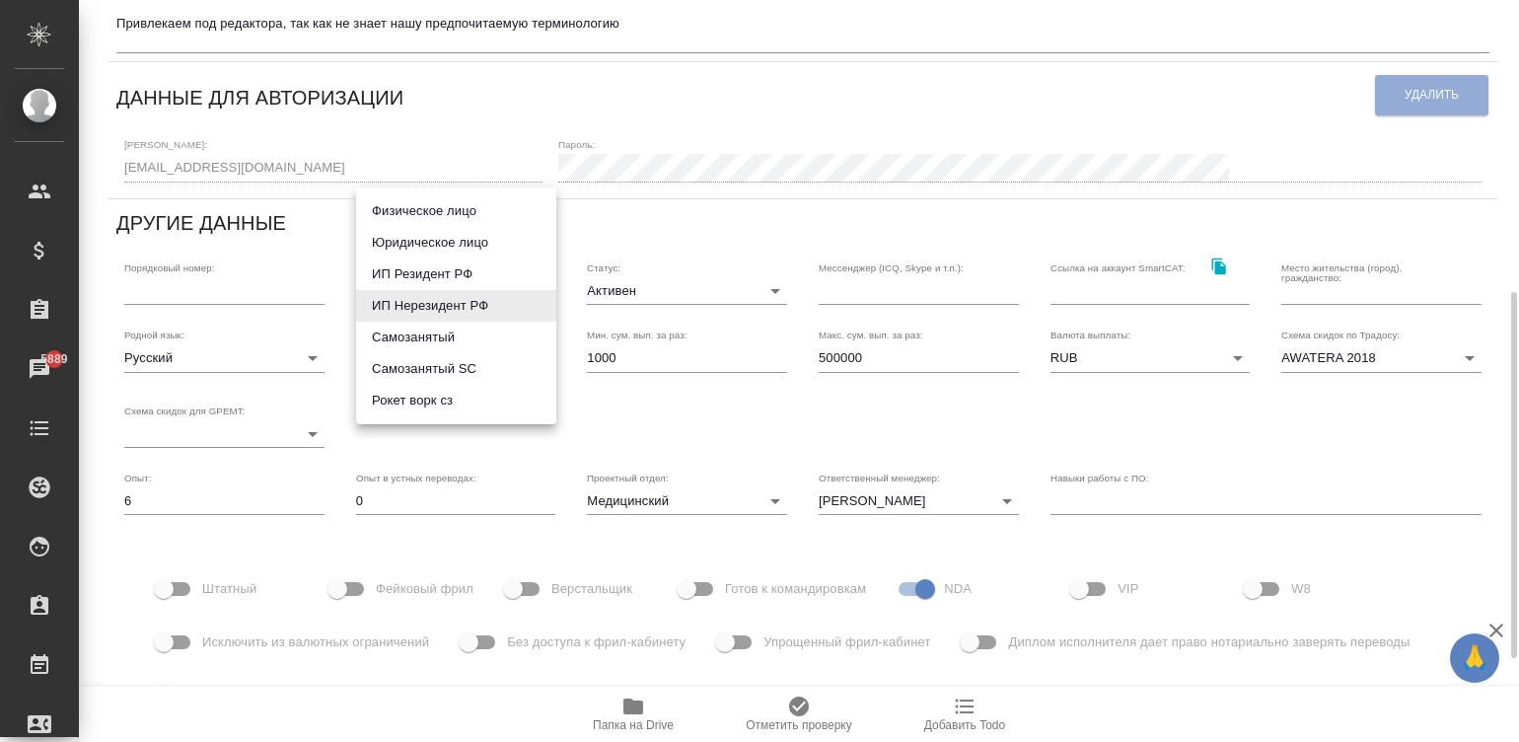
click at [450, 299] on body "🙏 .cls-1 fill:#fff; AWATERA [PERSON_NAME]malinina Клиенты Спецификации Заказы 5…" at bounding box center [759, 371] width 1519 height 742
click at [379, 211] on li "Физическое лицо" at bounding box center [456, 211] width 200 height 32
type input "private"
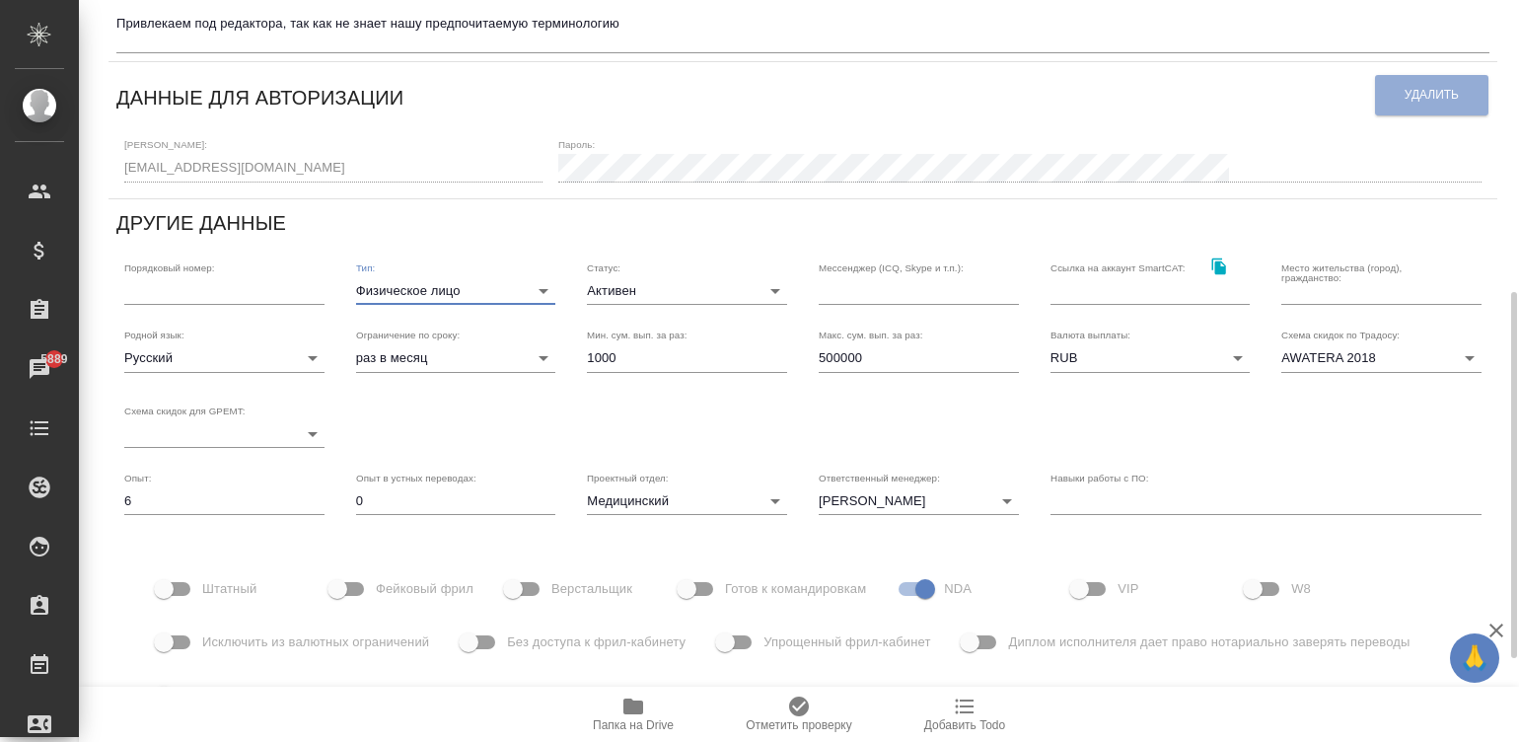
click at [877, 372] on input "500000" at bounding box center [919, 358] width 200 height 28
type input "1"
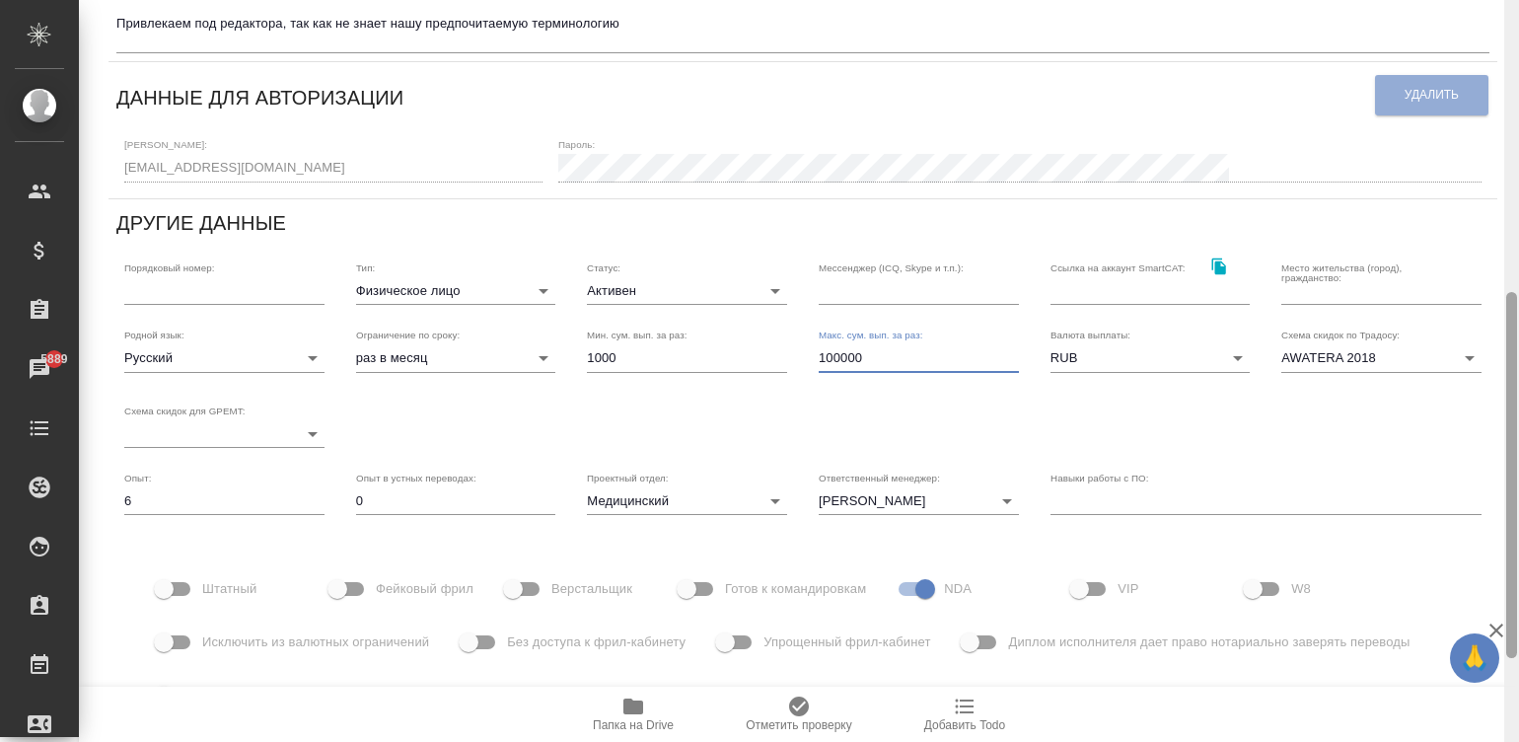
type input "100000"
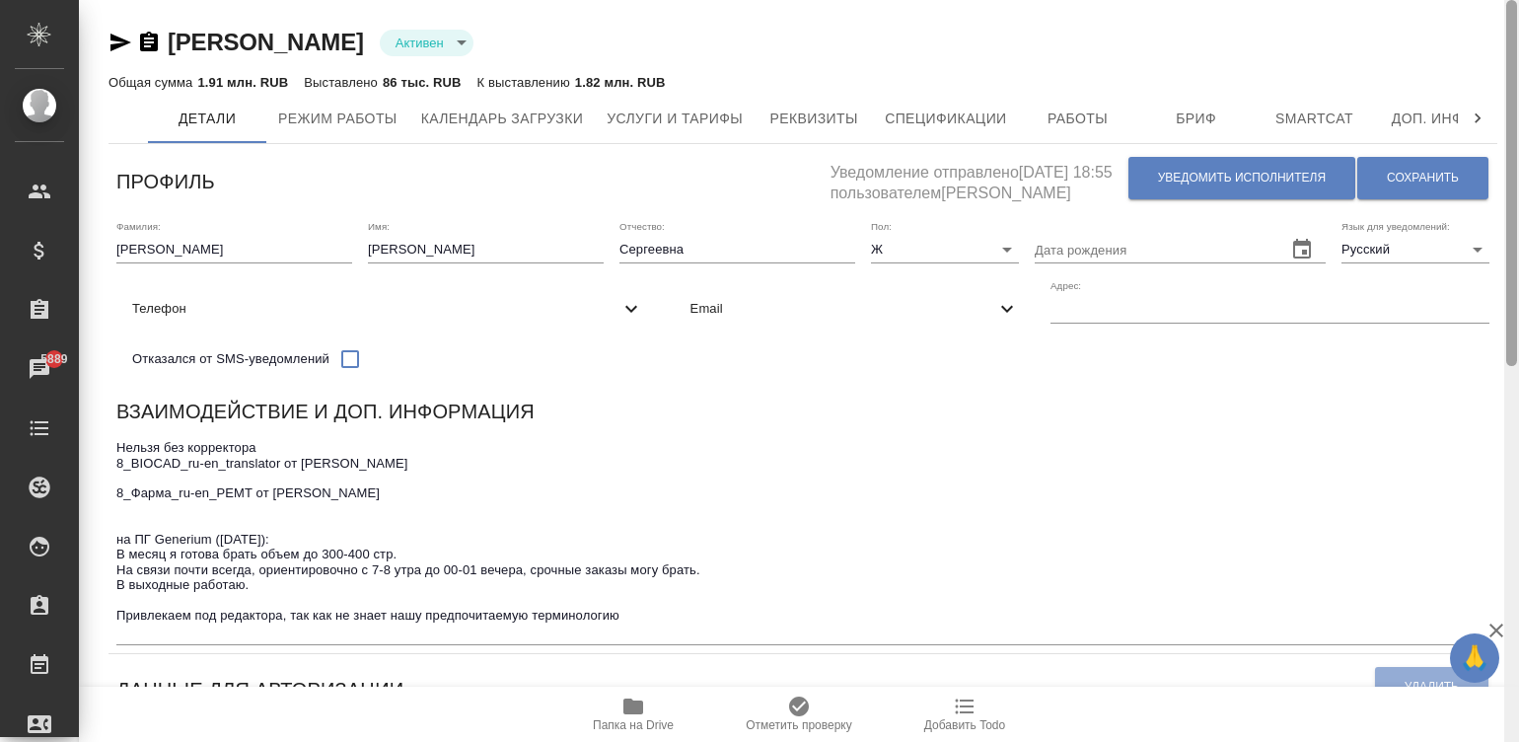
click at [1515, 44] on div at bounding box center [1511, 371] width 15 height 743
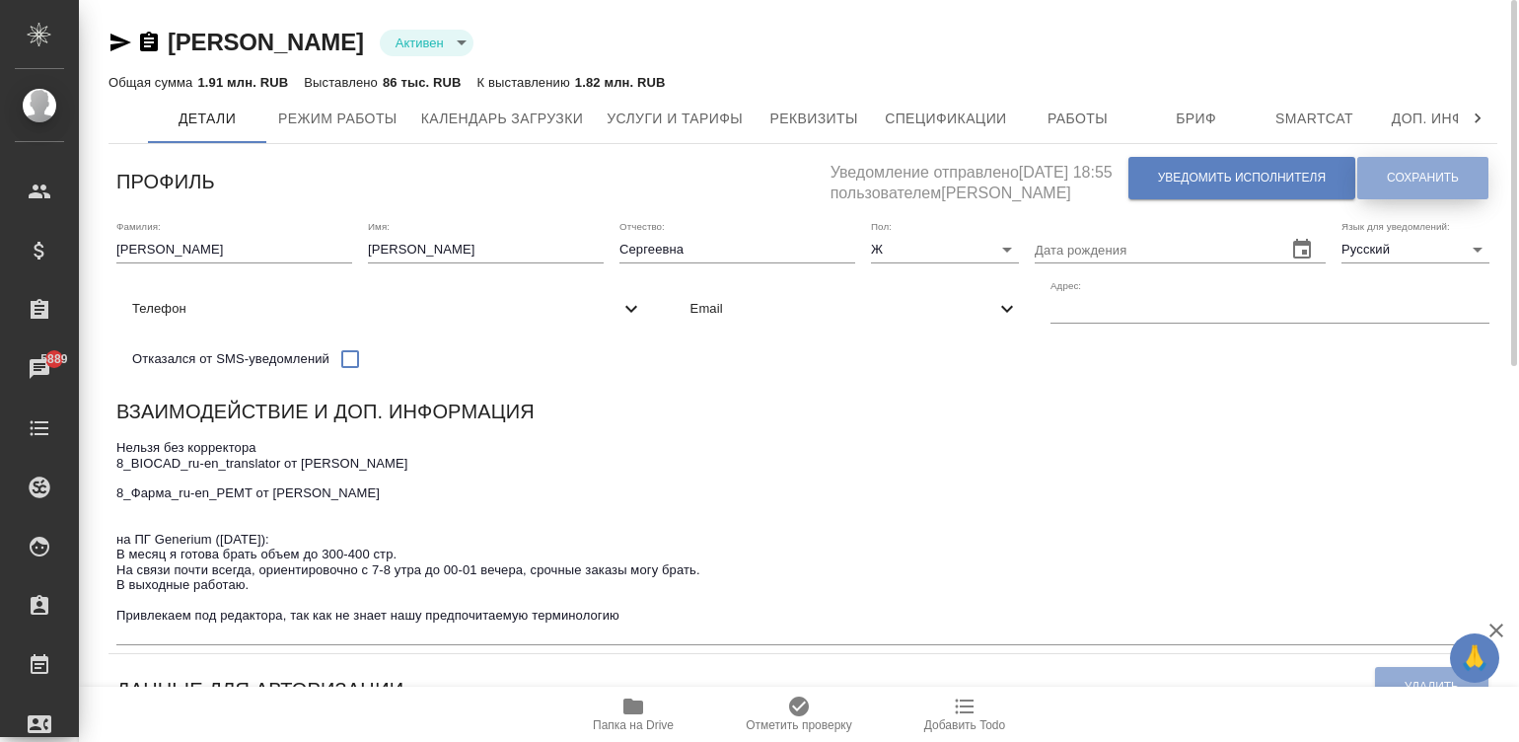
click at [1400, 174] on span "Сохранить" at bounding box center [1423, 178] width 72 height 17
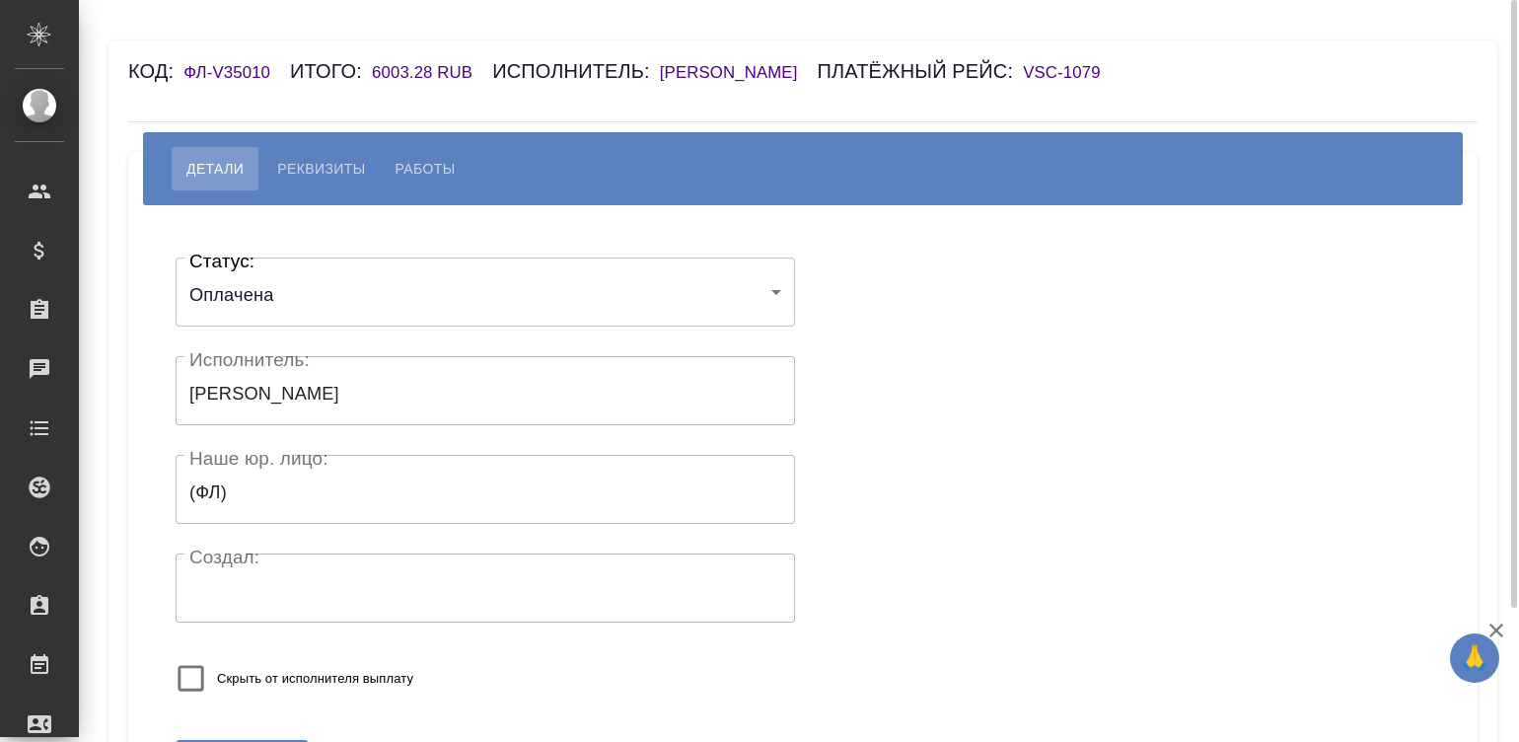
click at [818, 69] on h6 "[PERSON_NAME]" at bounding box center [739, 72] width 158 height 19
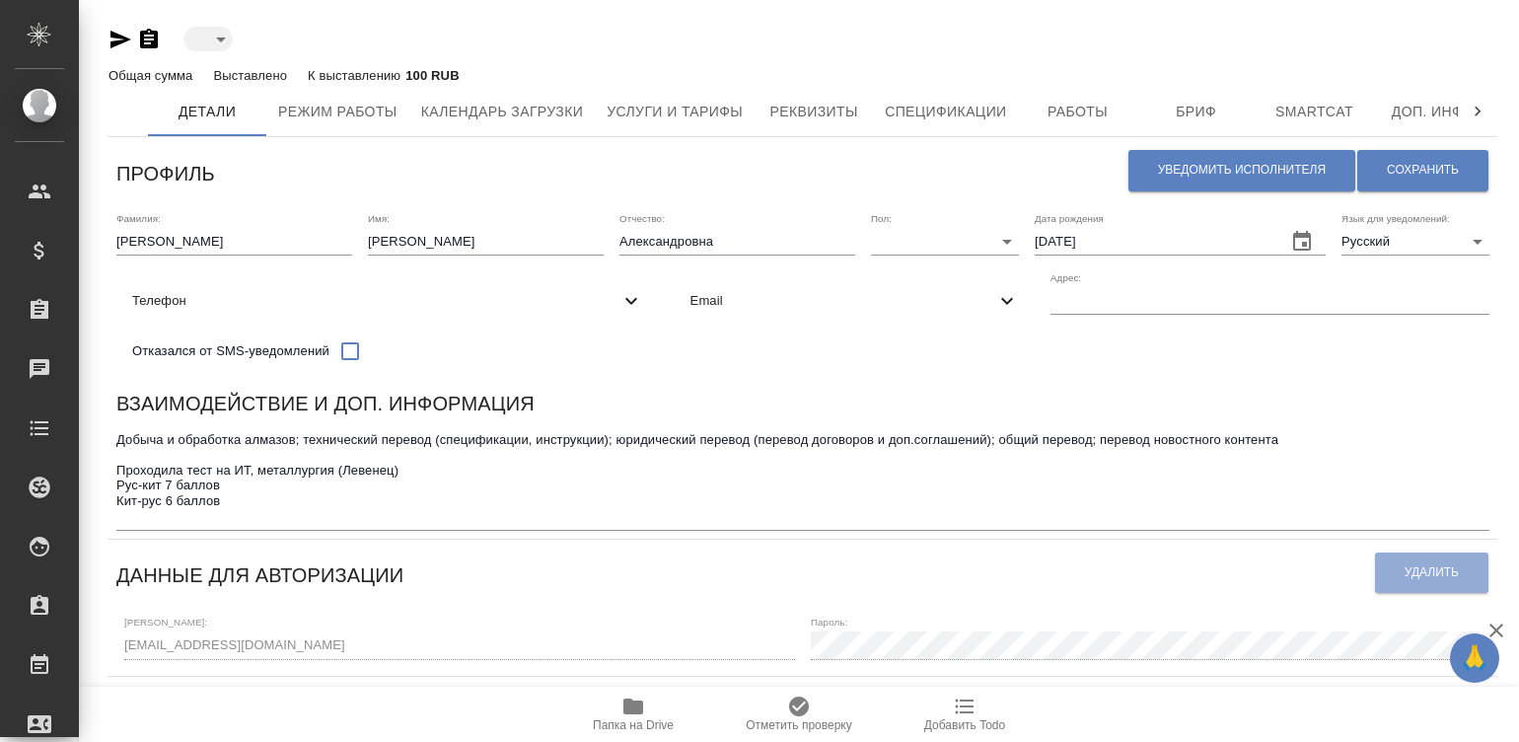
type input "toBeImplemented"
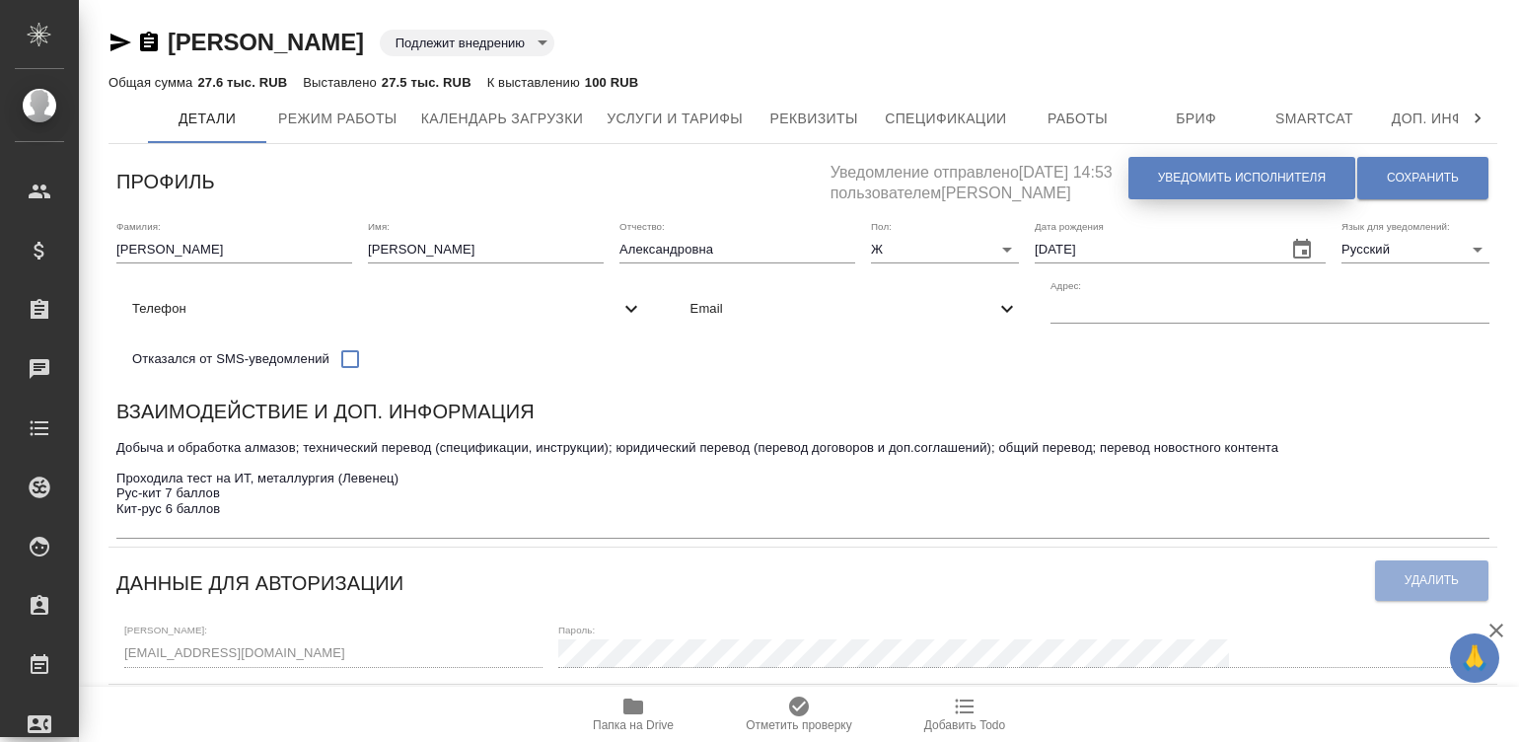
click at [1244, 178] on span "Уведомить исполнителя" at bounding box center [1242, 178] width 168 height 17
type textarea "Loremi dolo, Sitametcon! Adipiscingel s doeiusmod temporincid ut laboreetdol ma…"
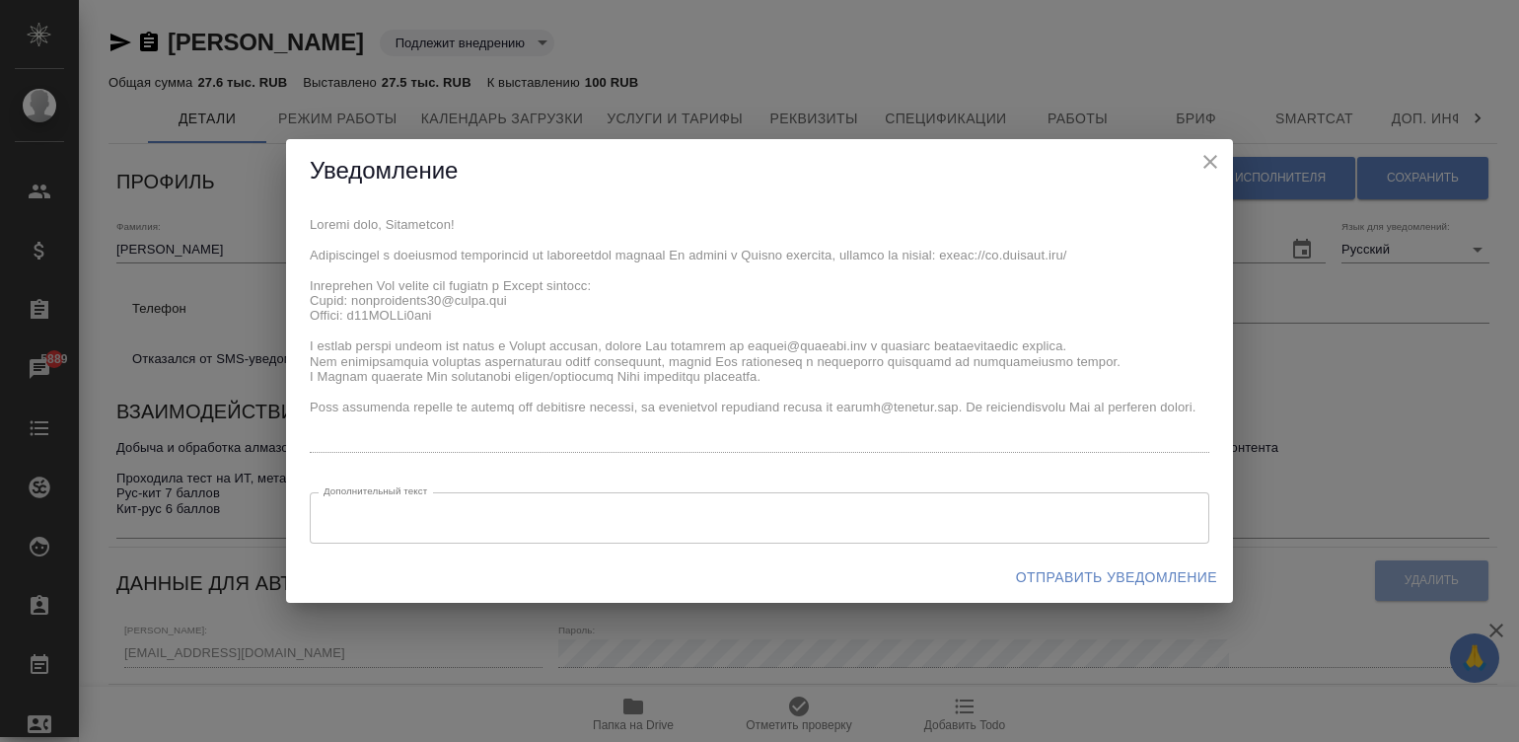
click at [287, 223] on div "x Дополнительный текст x Дополнительный текст" at bounding box center [759, 377] width 947 height 348
click at [307, 215] on div "x Дополнительный текст x Дополнительный текст" at bounding box center [759, 377] width 947 height 348
click at [1066, 572] on span "Отправить уведомление" at bounding box center [1116, 577] width 201 height 25
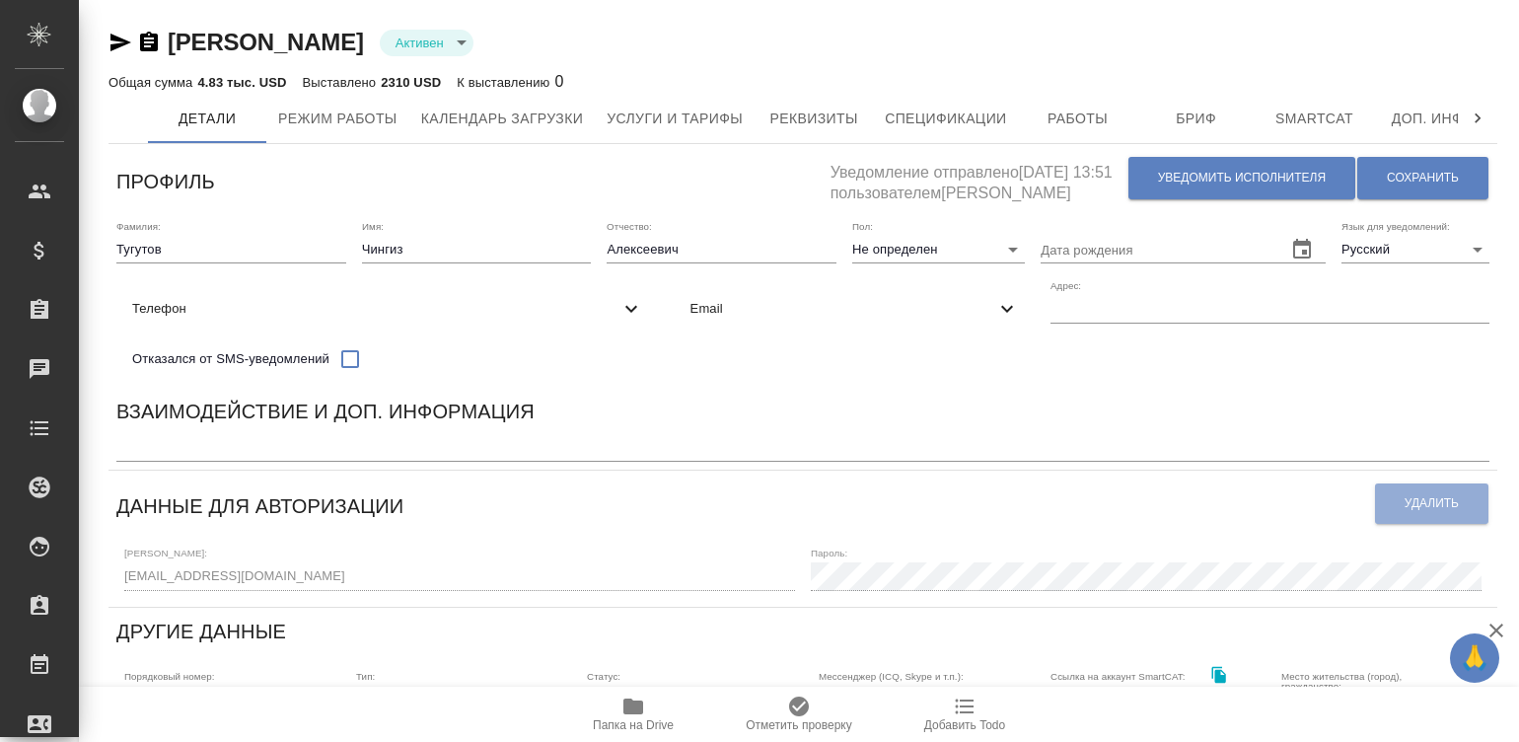
click at [942, 114] on span "Спецификации" at bounding box center [945, 119] width 121 height 25
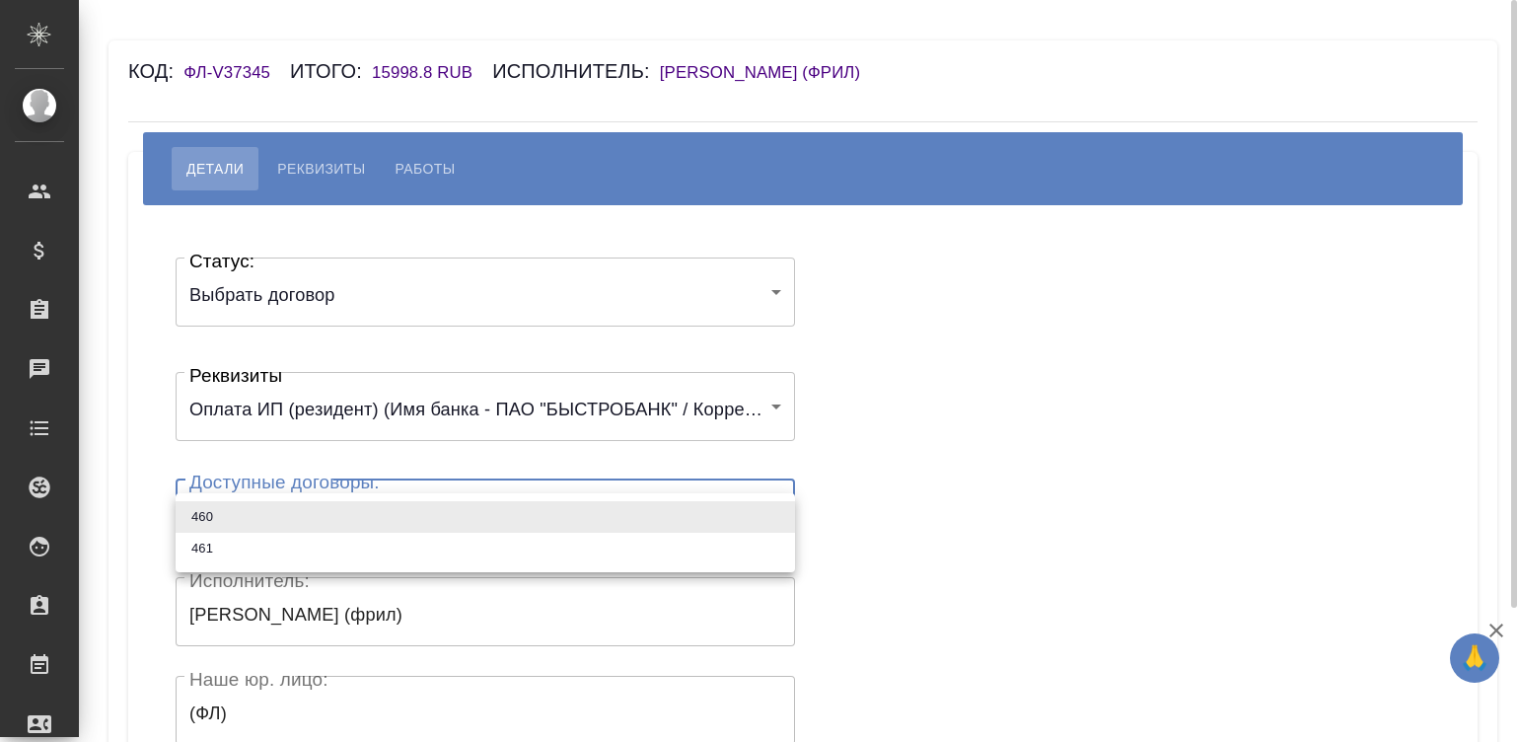
click at [438, 541] on body "🙏 .cls-1 fill:#fff; AWATERA Малинина Мария m.malinina Клиенты Спецификации Зака…" at bounding box center [759, 371] width 1519 height 742
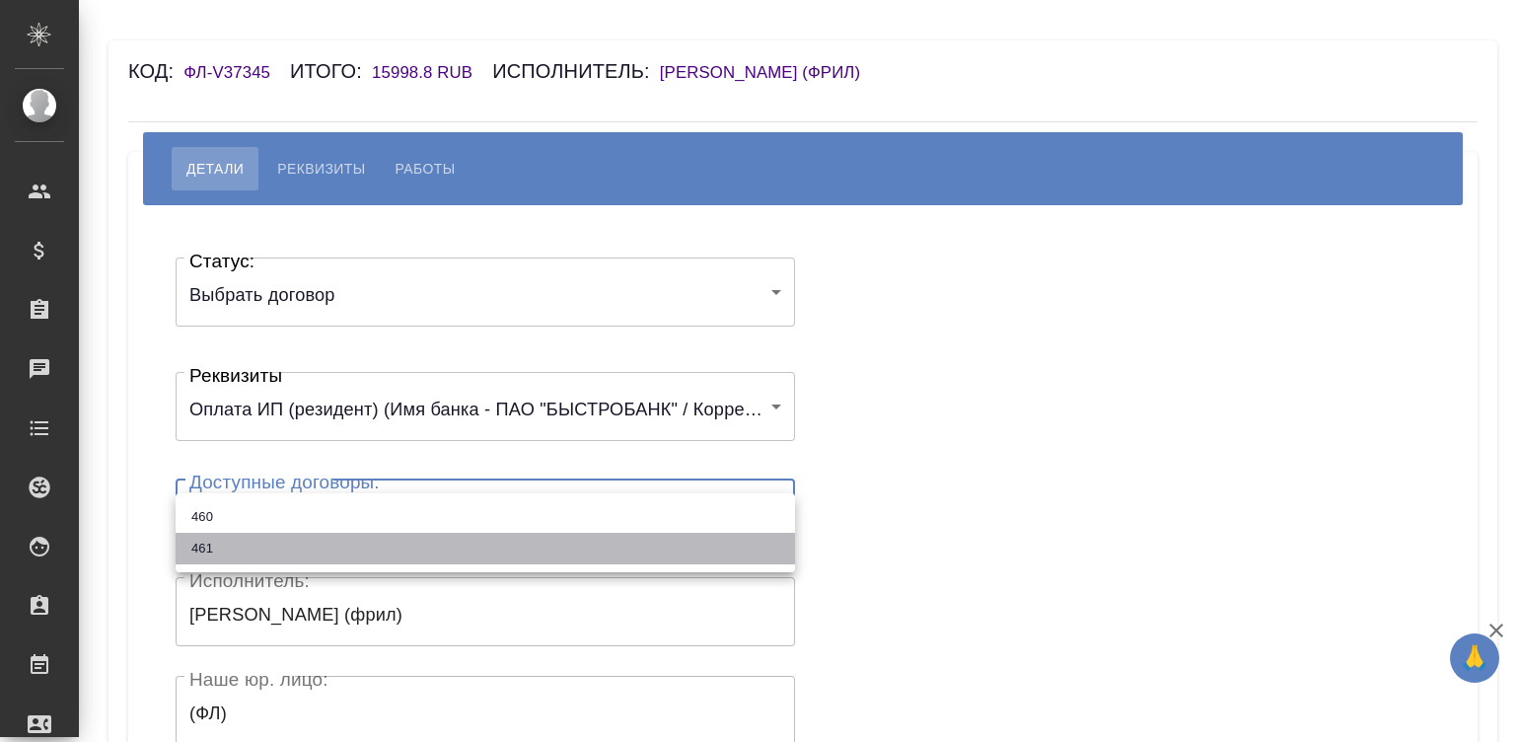
click at [321, 540] on li "461" at bounding box center [485, 549] width 619 height 32
type input "67f8a797bee047ced2a7bb7e"
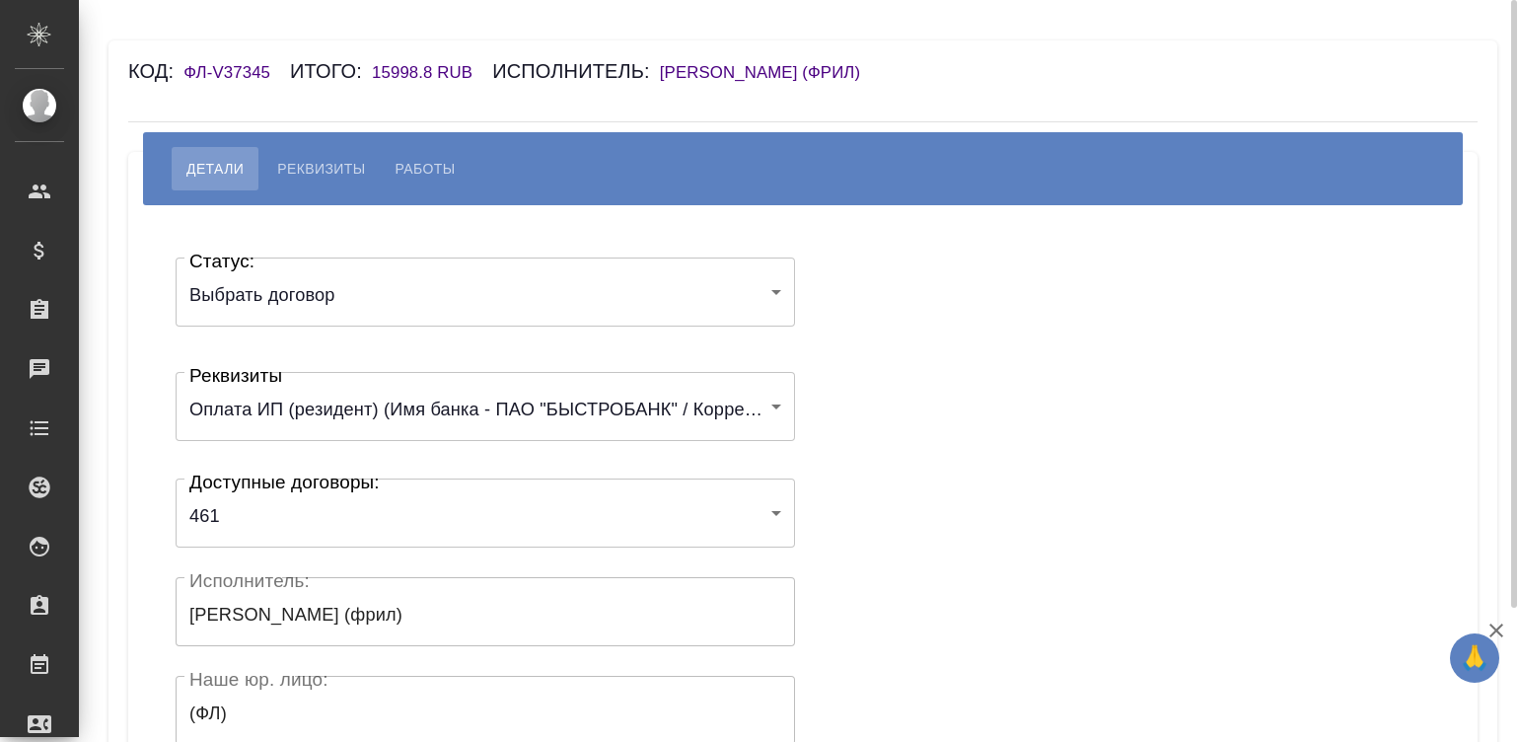
click at [871, 490] on div "Статус: Выбрать договор chooseContract Статус: Реквизиты Оплата ИП (резидент) (…" at bounding box center [803, 591] width 1270 height 713
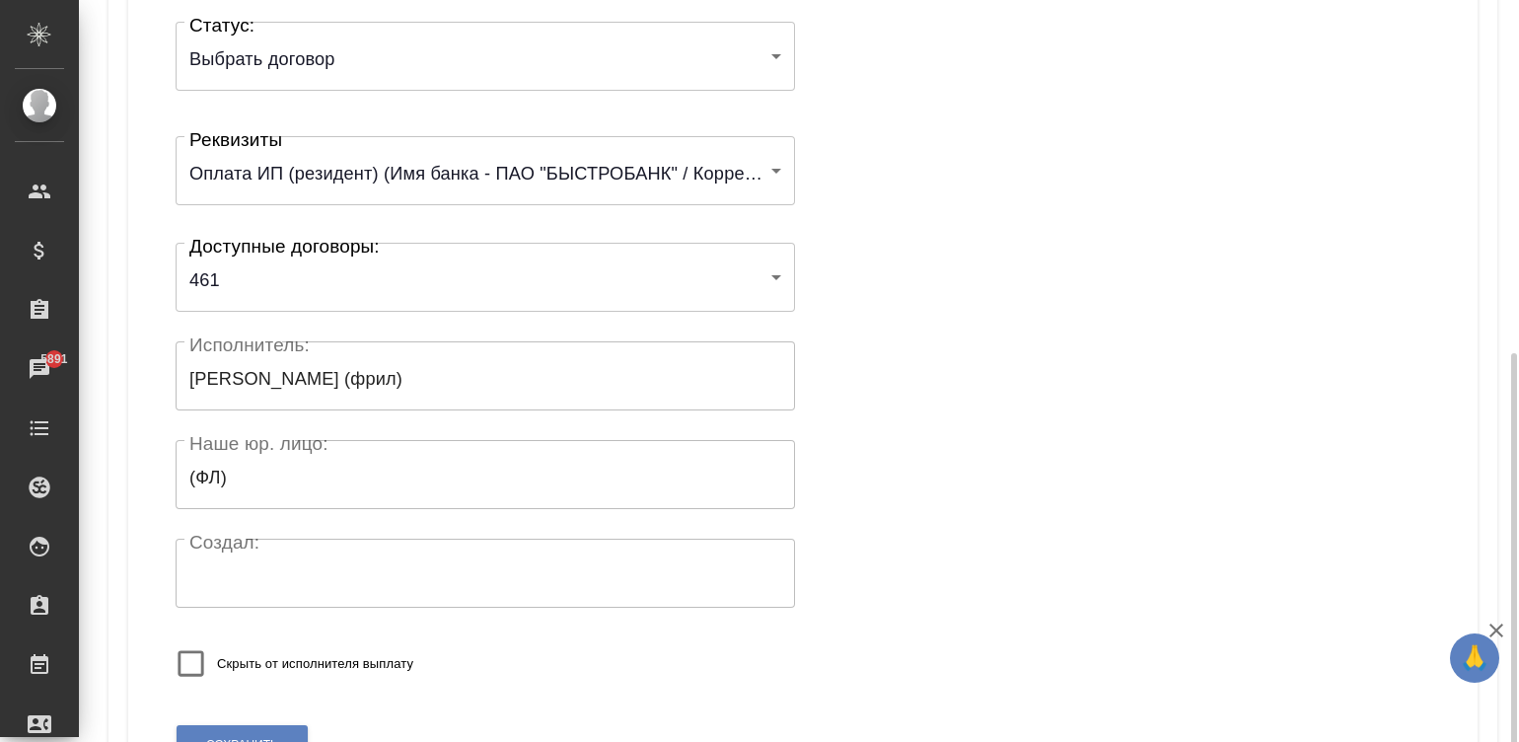
scroll to position [386, 0]
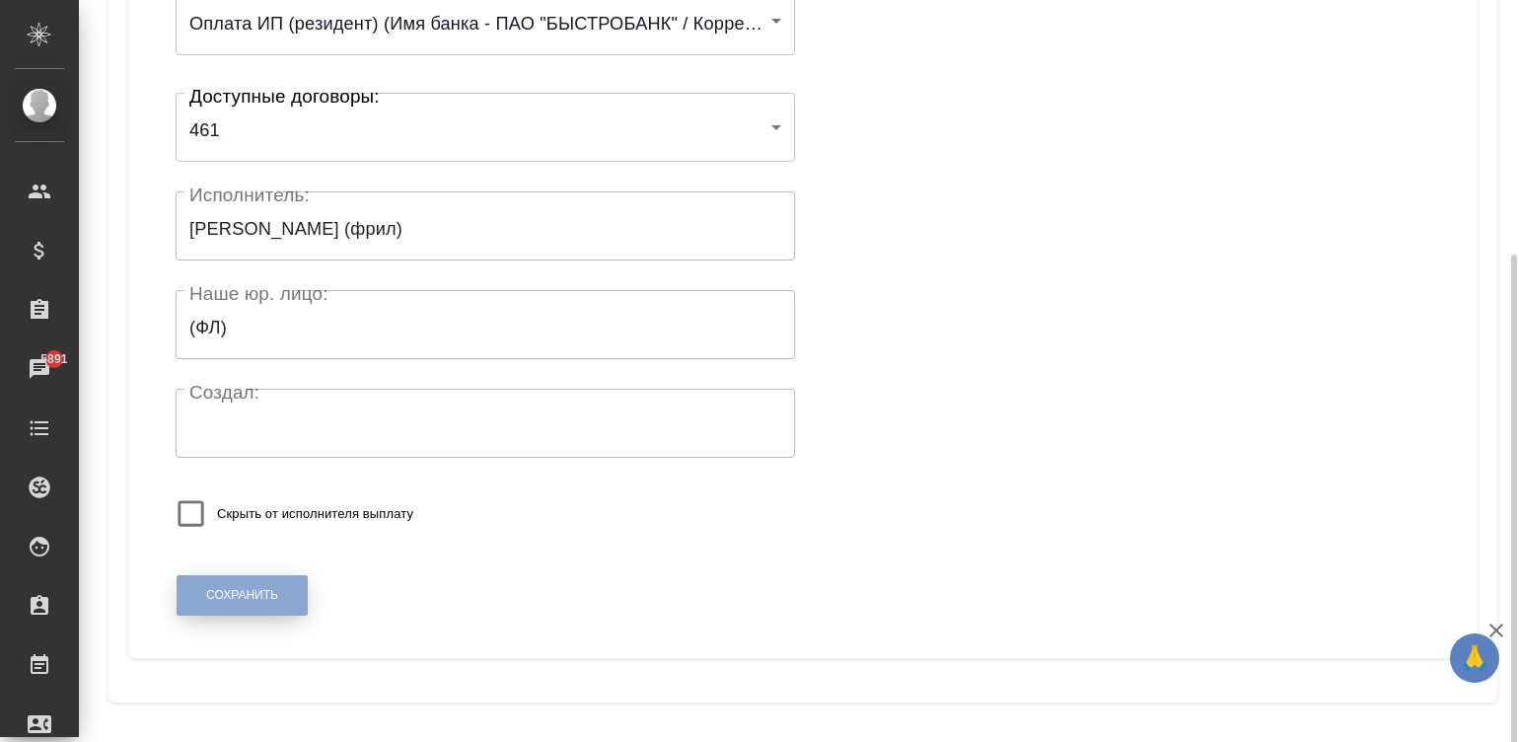
click at [241, 585] on button "Сохранить" at bounding box center [242, 595] width 131 height 40
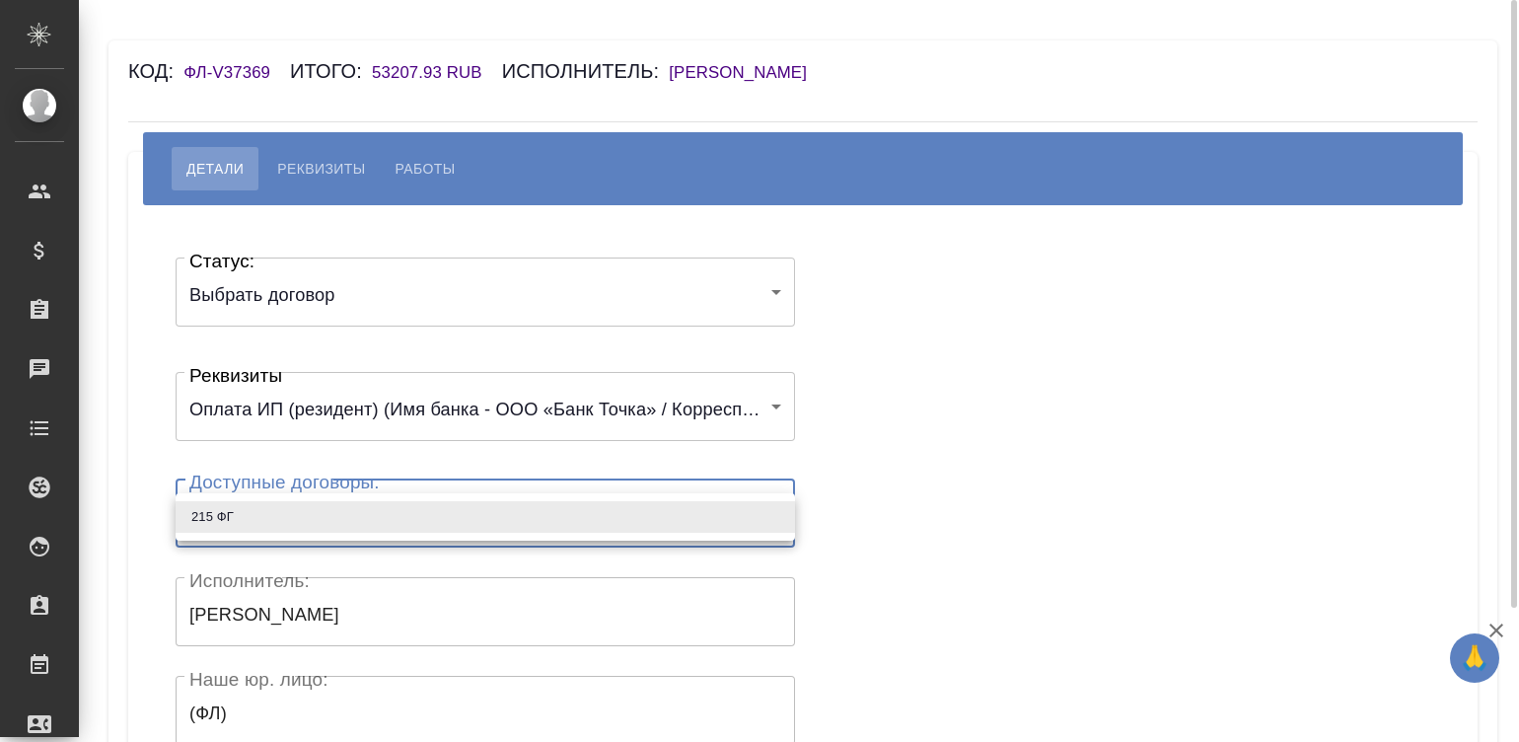
click at [301, 528] on body "🙏 .cls-1 fill:#fff; AWATERA [PERSON_NAME]malinina Клиенты Спецификации Заказы Ч…" at bounding box center [759, 371] width 1519 height 742
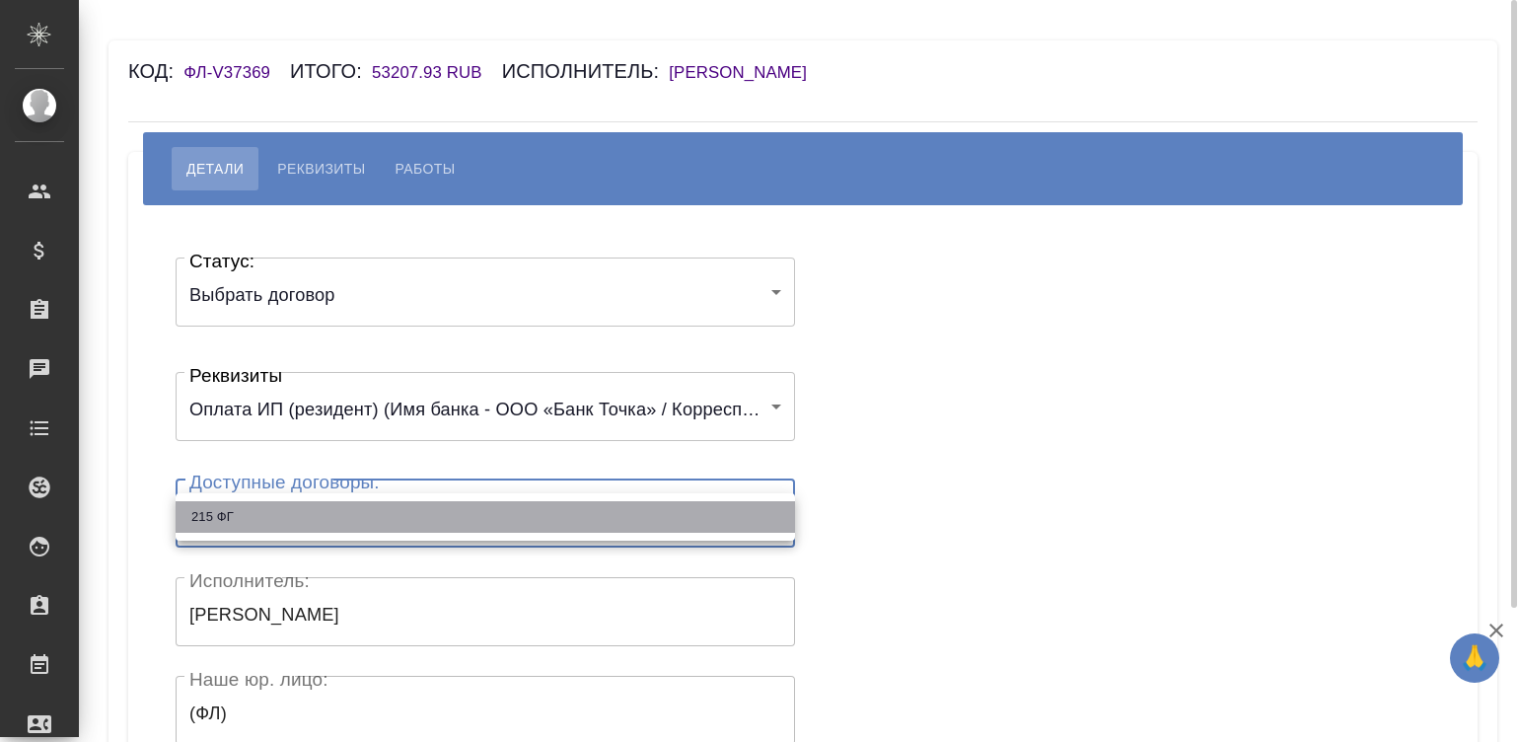
click at [301, 528] on li "215 ФГ" at bounding box center [485, 517] width 619 height 32
type input "624ec1a293189c9d048149d4"
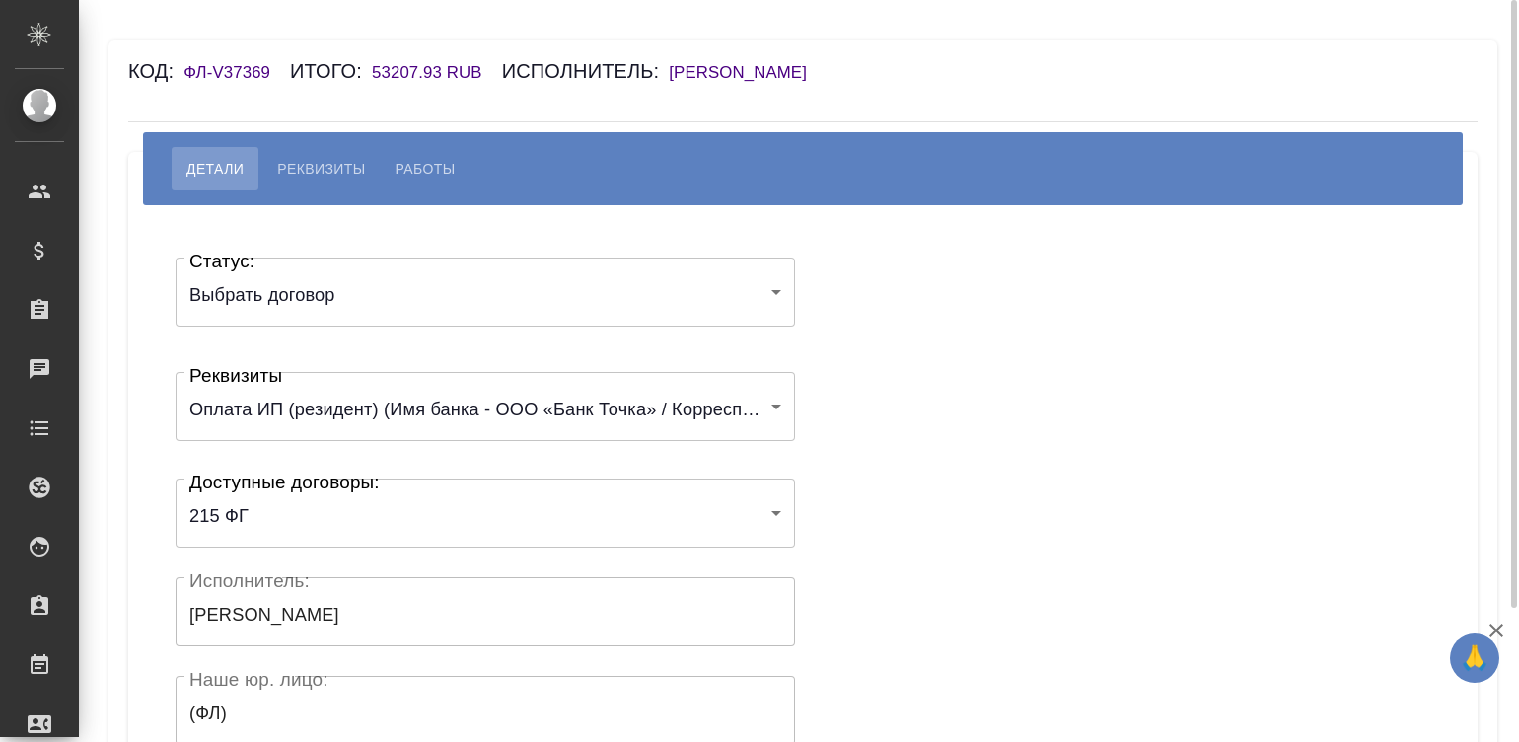
click at [905, 489] on div "Статус: Выбрать договор chooseContract Статус: Реквизиты Оплата ИП (резидент) (…" at bounding box center [803, 591] width 1270 height 713
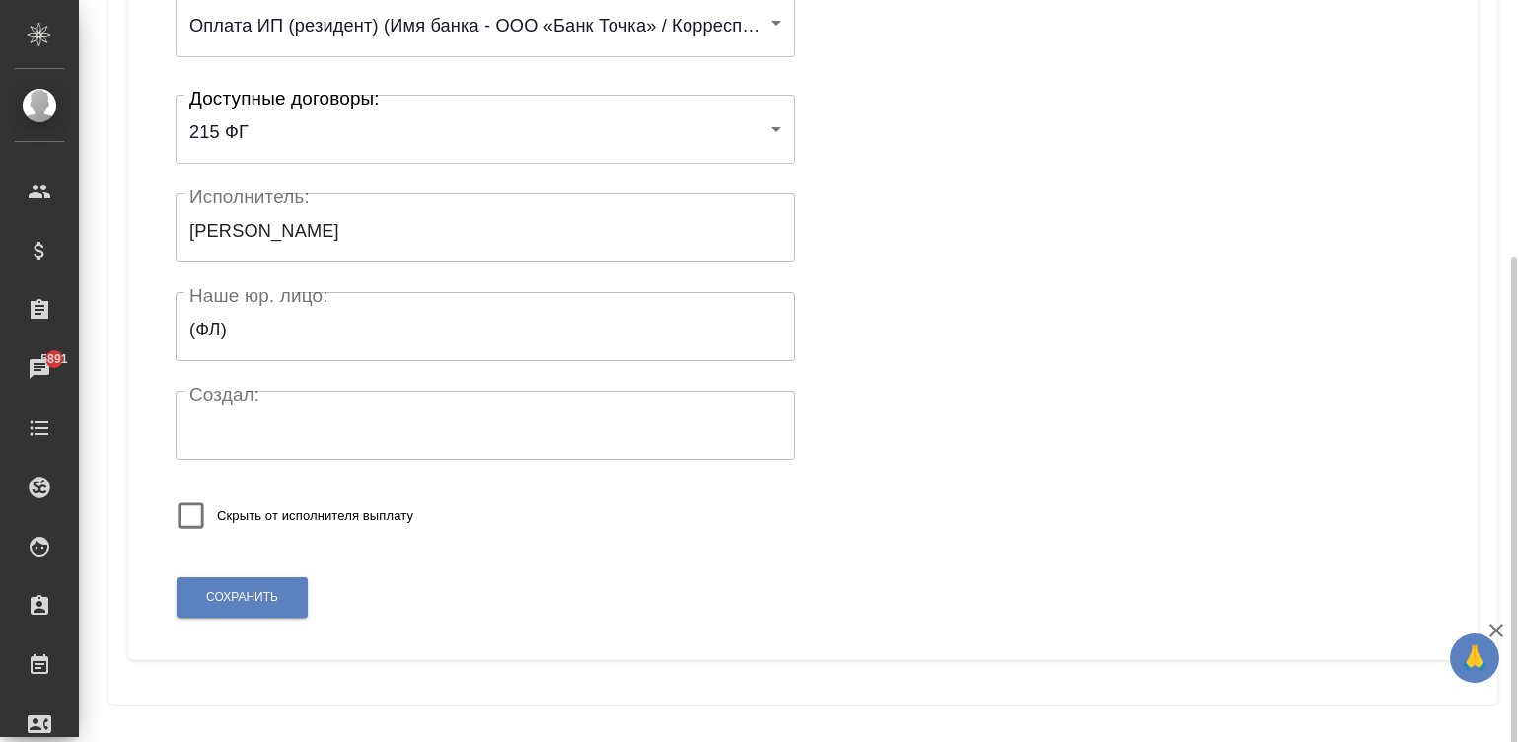
scroll to position [386, 0]
click at [237, 592] on span "Сохранить" at bounding box center [242, 595] width 72 height 17
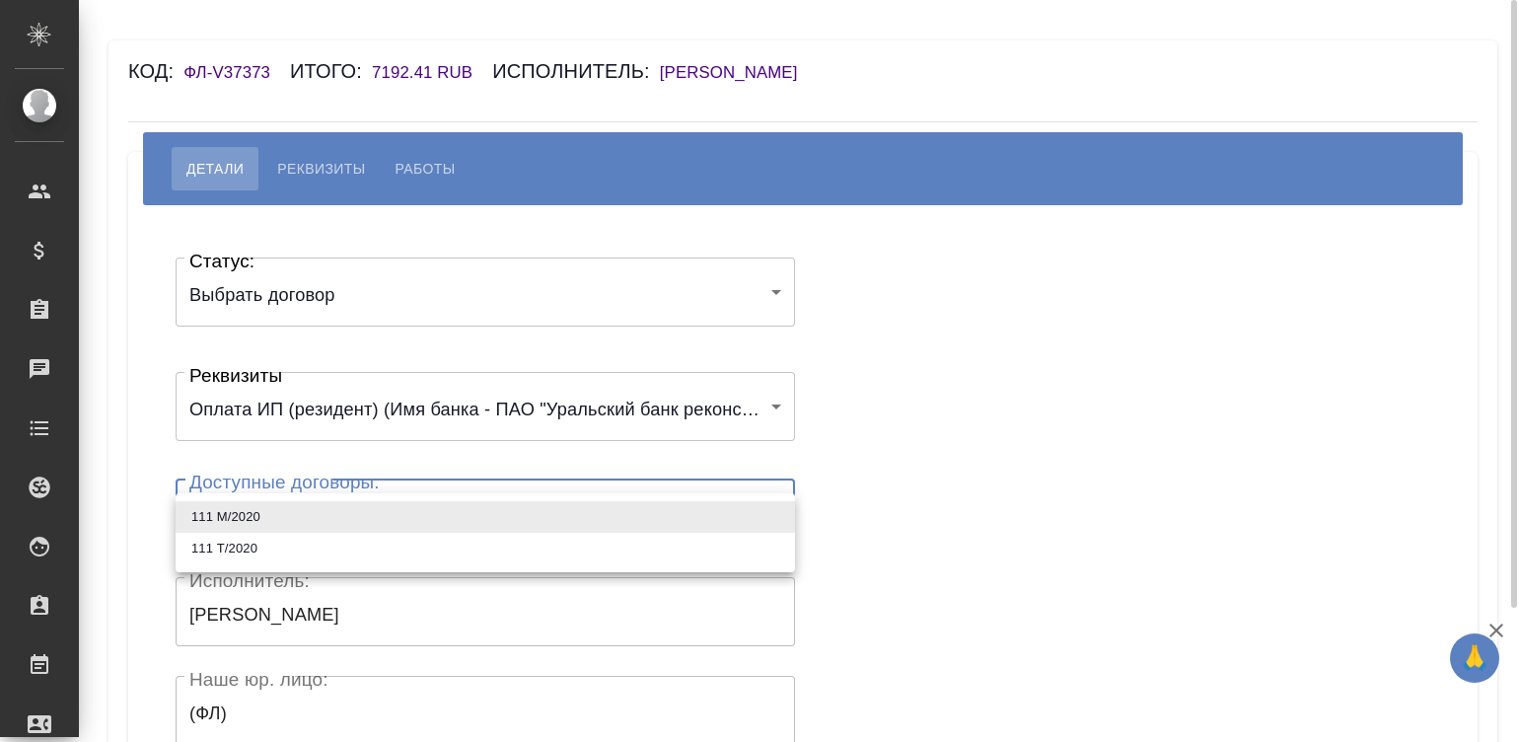
click at [448, 533] on body "🙏 .cls-1 fill:#fff; AWATERA [PERSON_NAME][PERSON_NAME] Спецификации Заказы Чаты…" at bounding box center [759, 371] width 1519 height 742
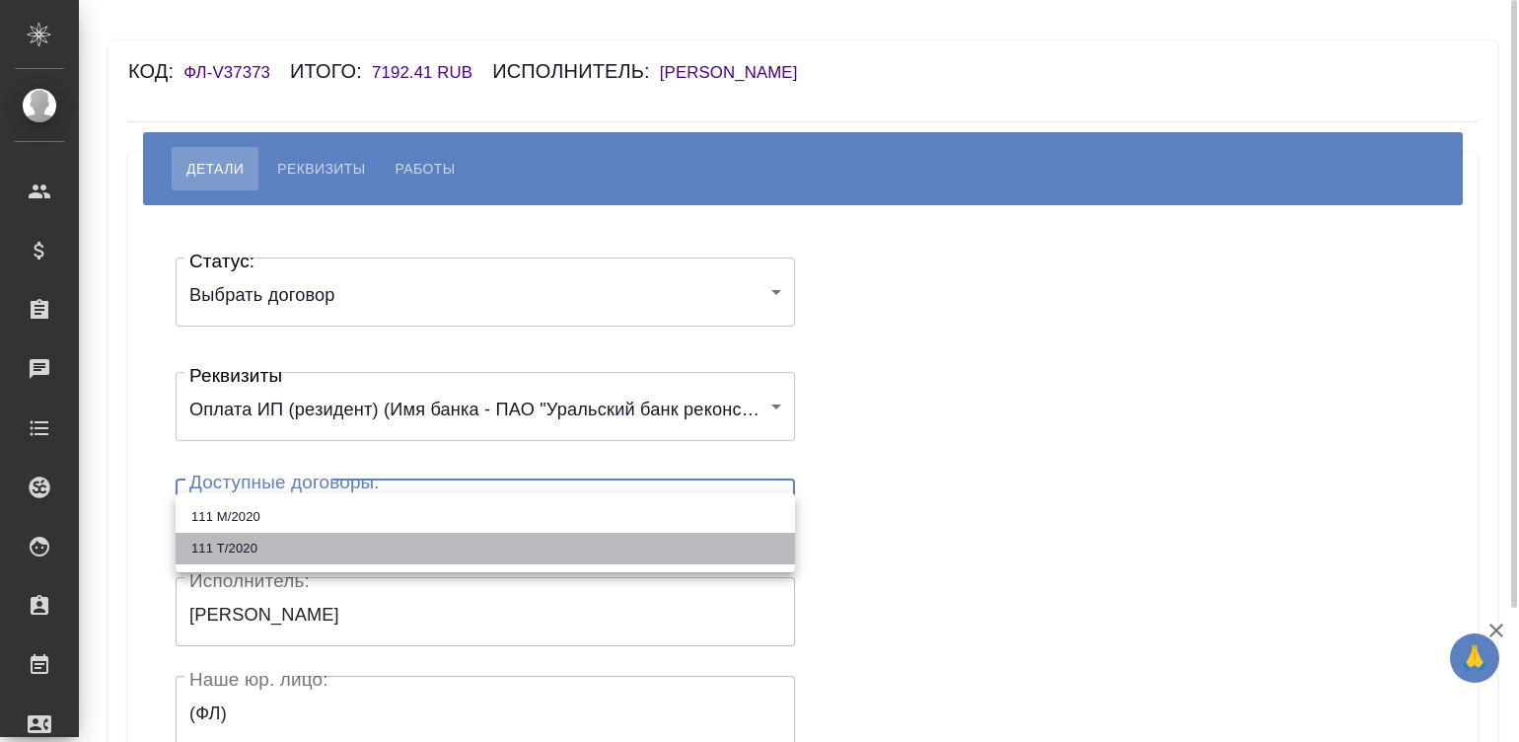
click at [448, 533] on li "111 Т/2020" at bounding box center [485, 549] width 619 height 32
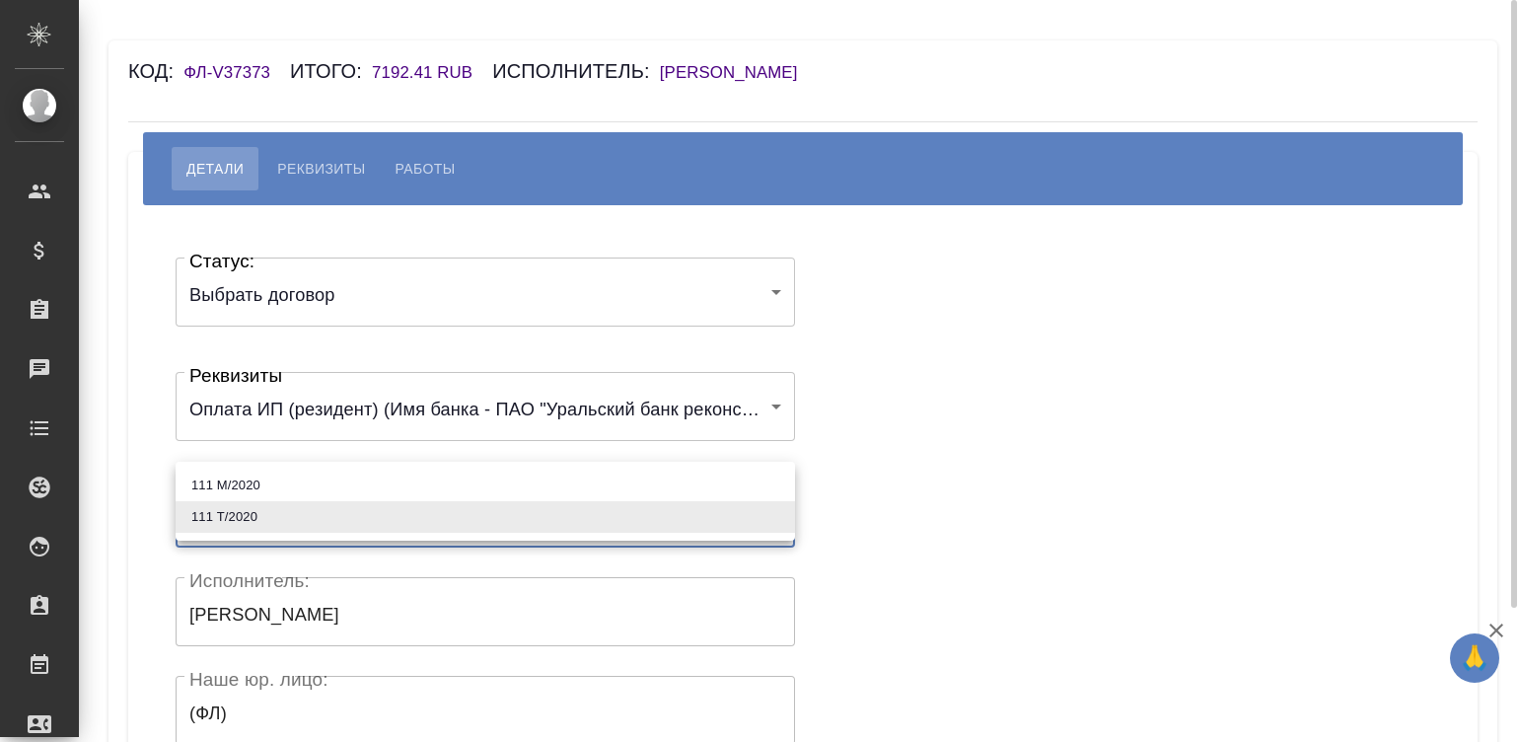
click at [425, 509] on body "🙏 .cls-1 fill:#fff; AWATERA [PERSON_NAME][PERSON_NAME] Спецификации Заказы Чаты…" at bounding box center [759, 371] width 1519 height 742
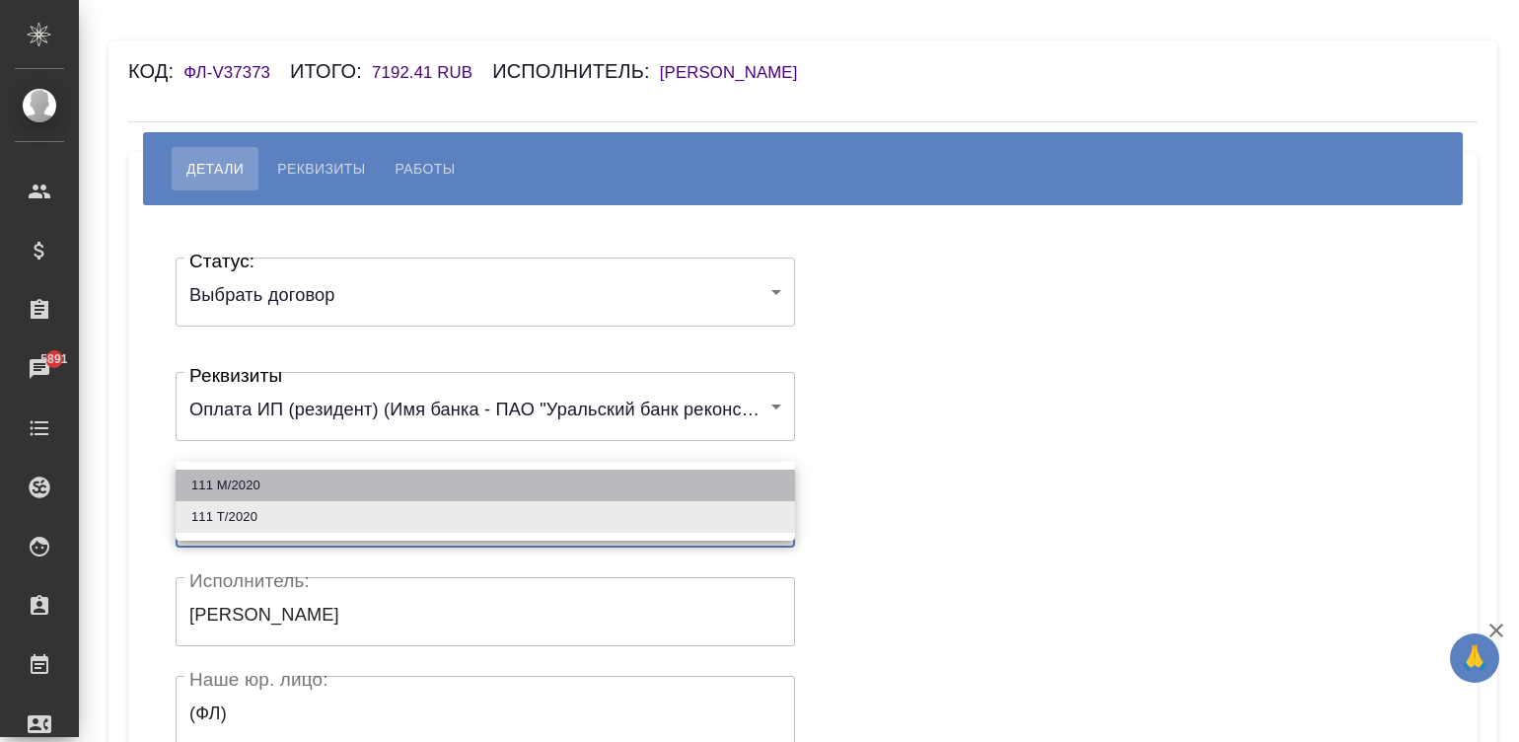
click at [405, 483] on li "111 М/2020" at bounding box center [485, 485] width 619 height 32
type input "5feafa547ffaea4d60d2381c"
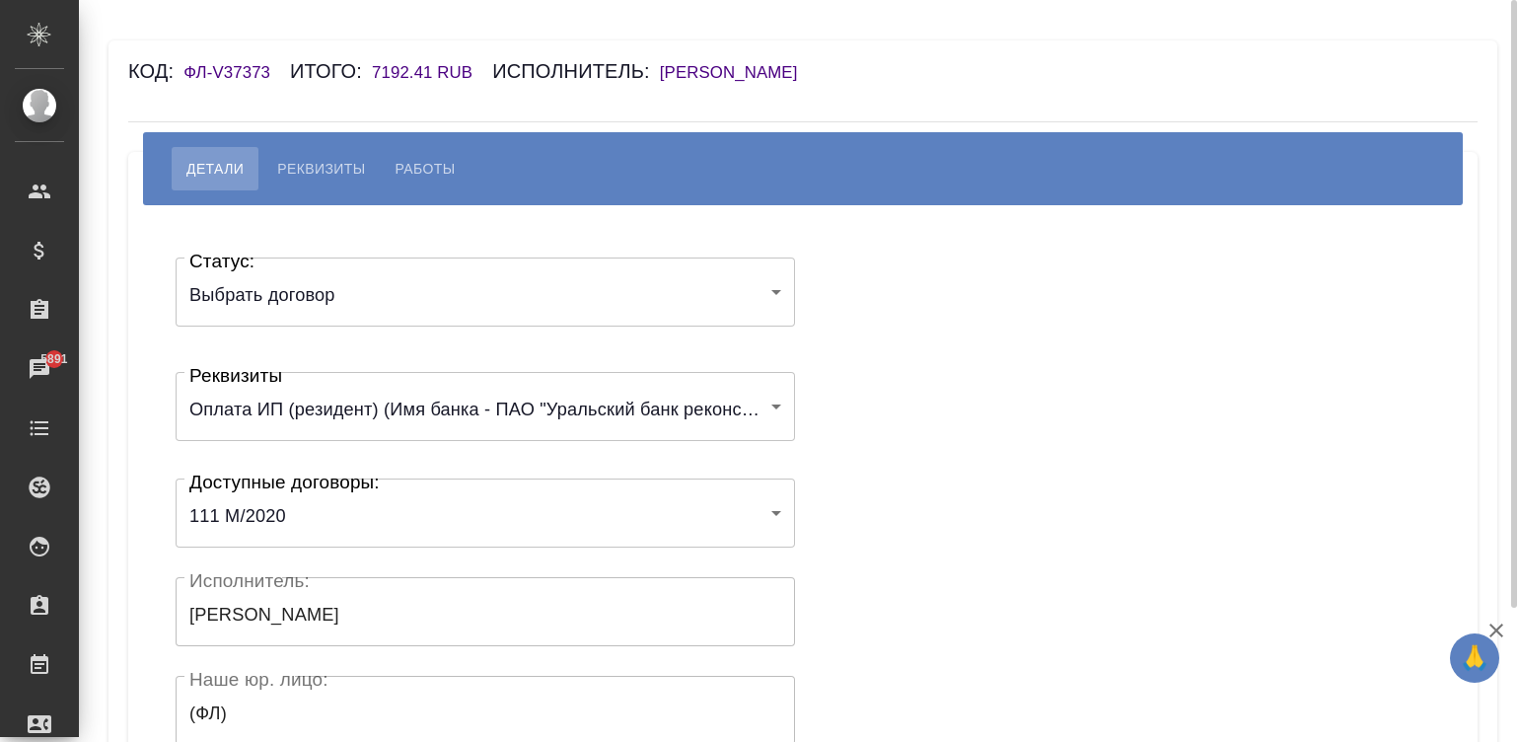
click at [1027, 469] on div "Статус: Выбрать договор chooseContract Статус: Реквизиты Оплата ИП (резидент) (…" at bounding box center [803, 591] width 1270 height 713
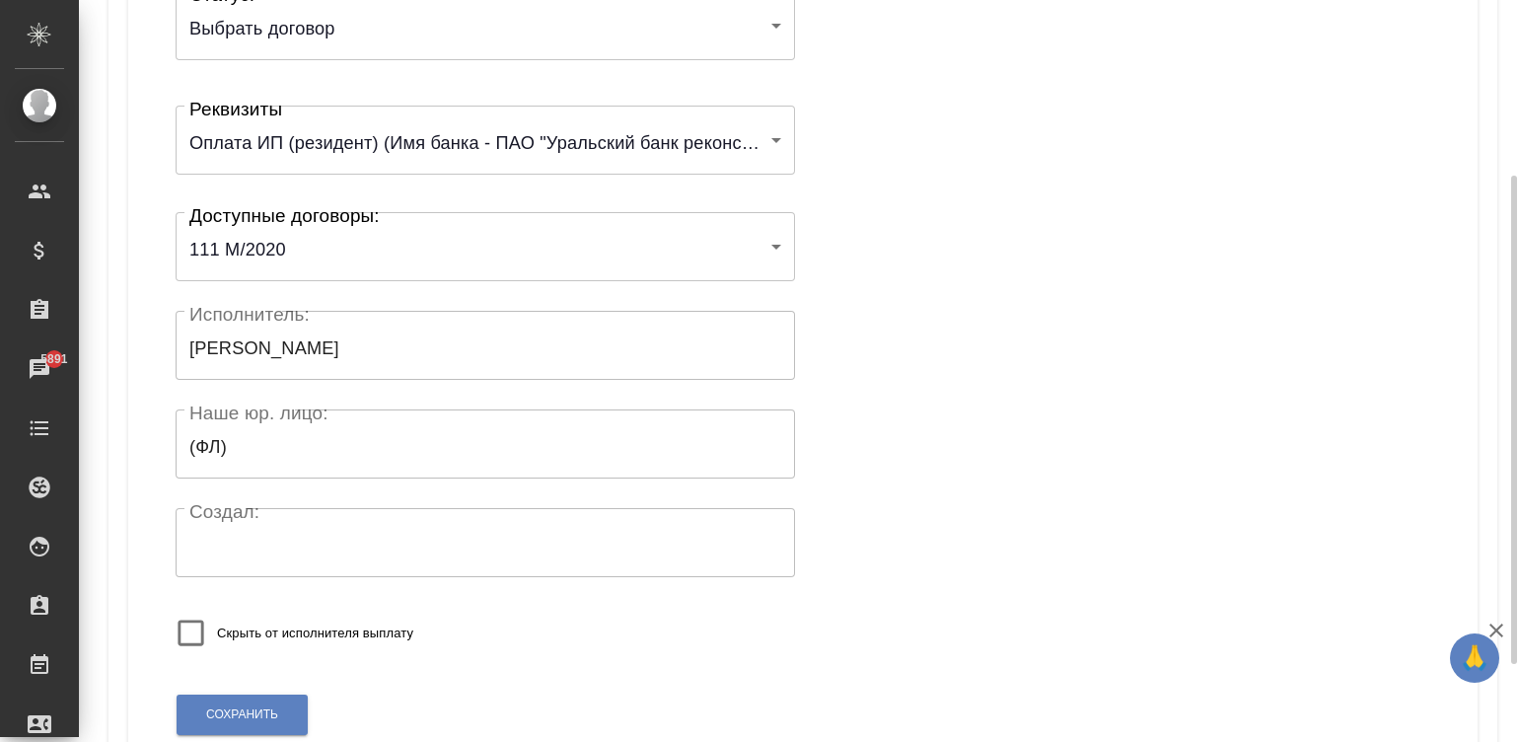
scroll to position [386, 0]
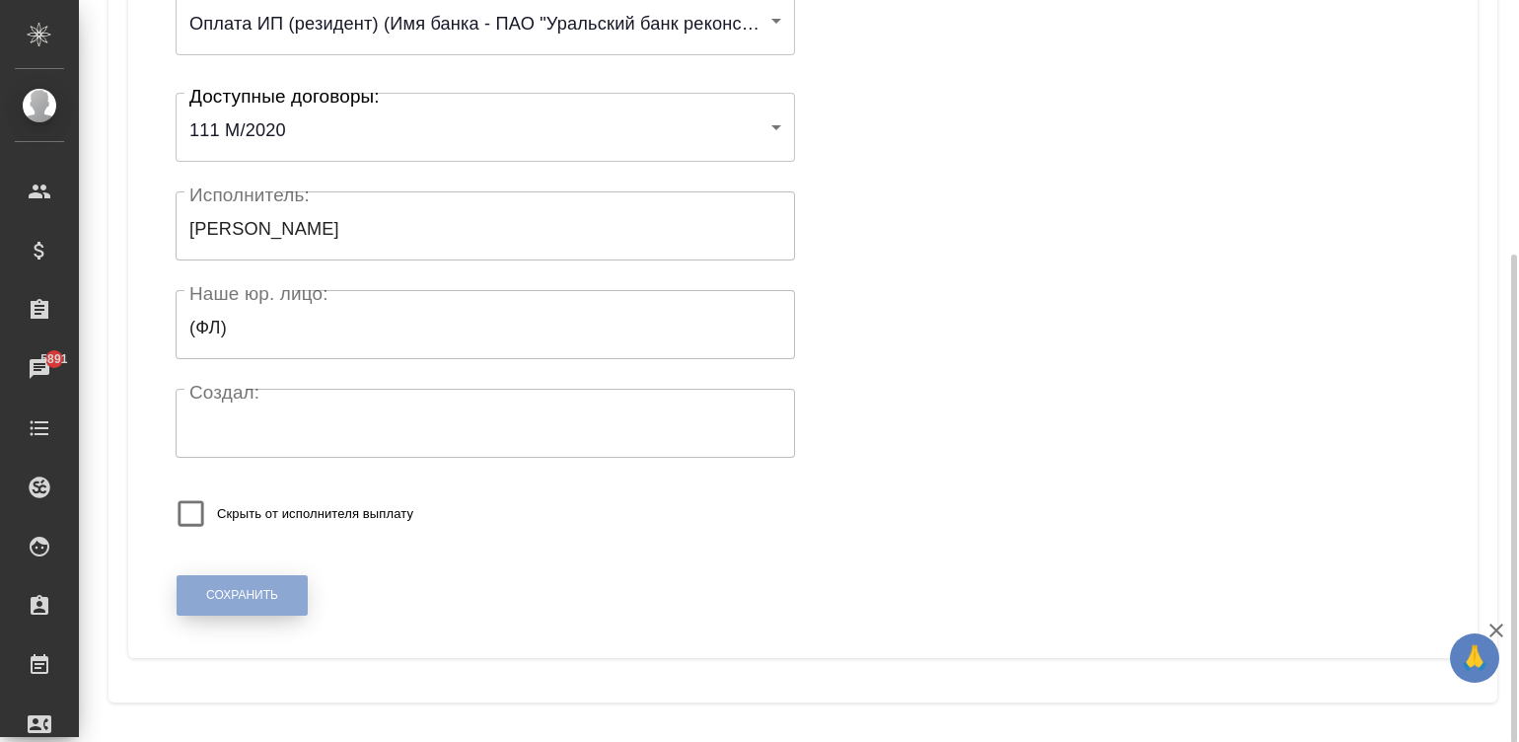
click at [249, 579] on button "Сохранить" at bounding box center [242, 595] width 131 height 40
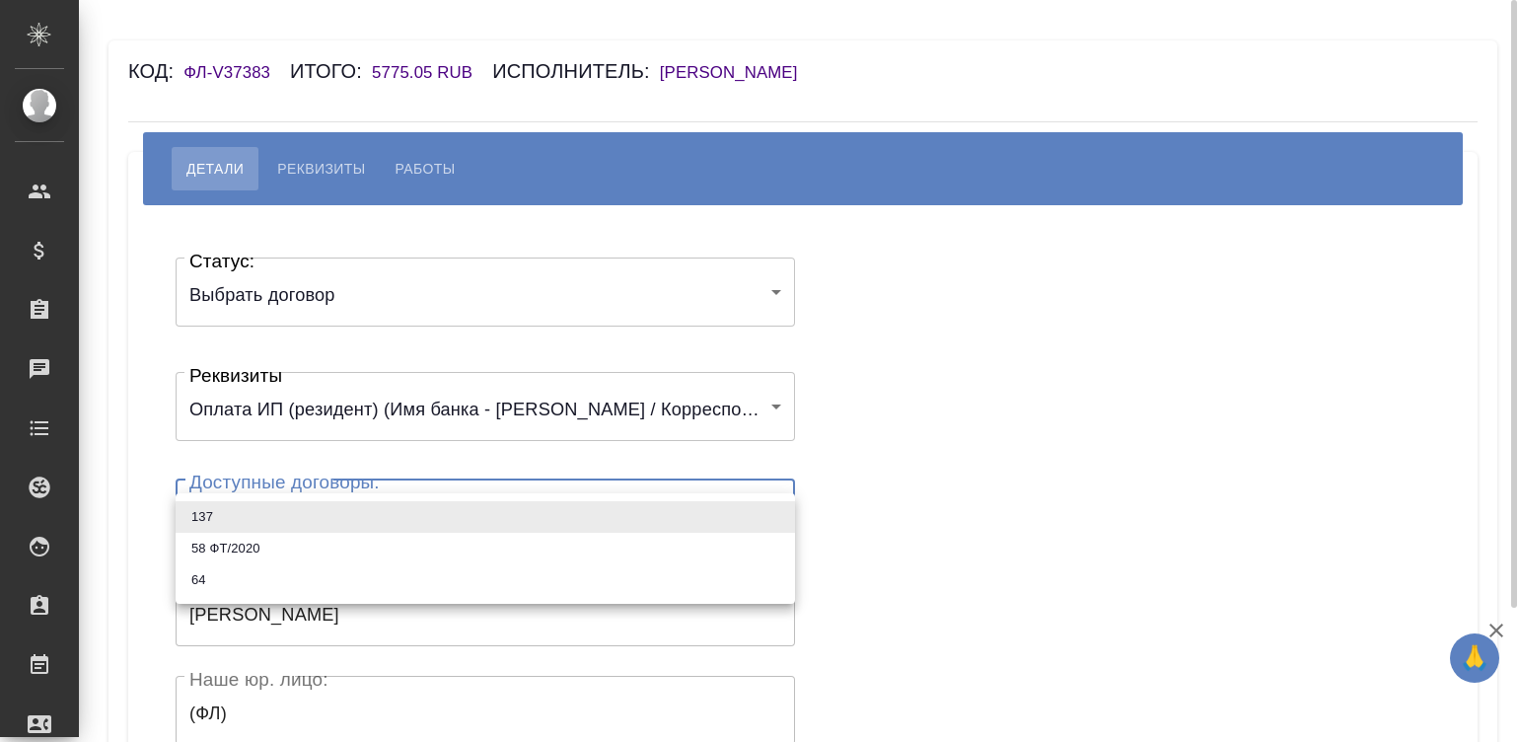
click at [297, 509] on body "🙏 .cls-1 fill:#fff; AWATERA [PERSON_NAME]malinina Клиенты Спецификации Заказы Ч…" at bounding box center [759, 371] width 1519 height 742
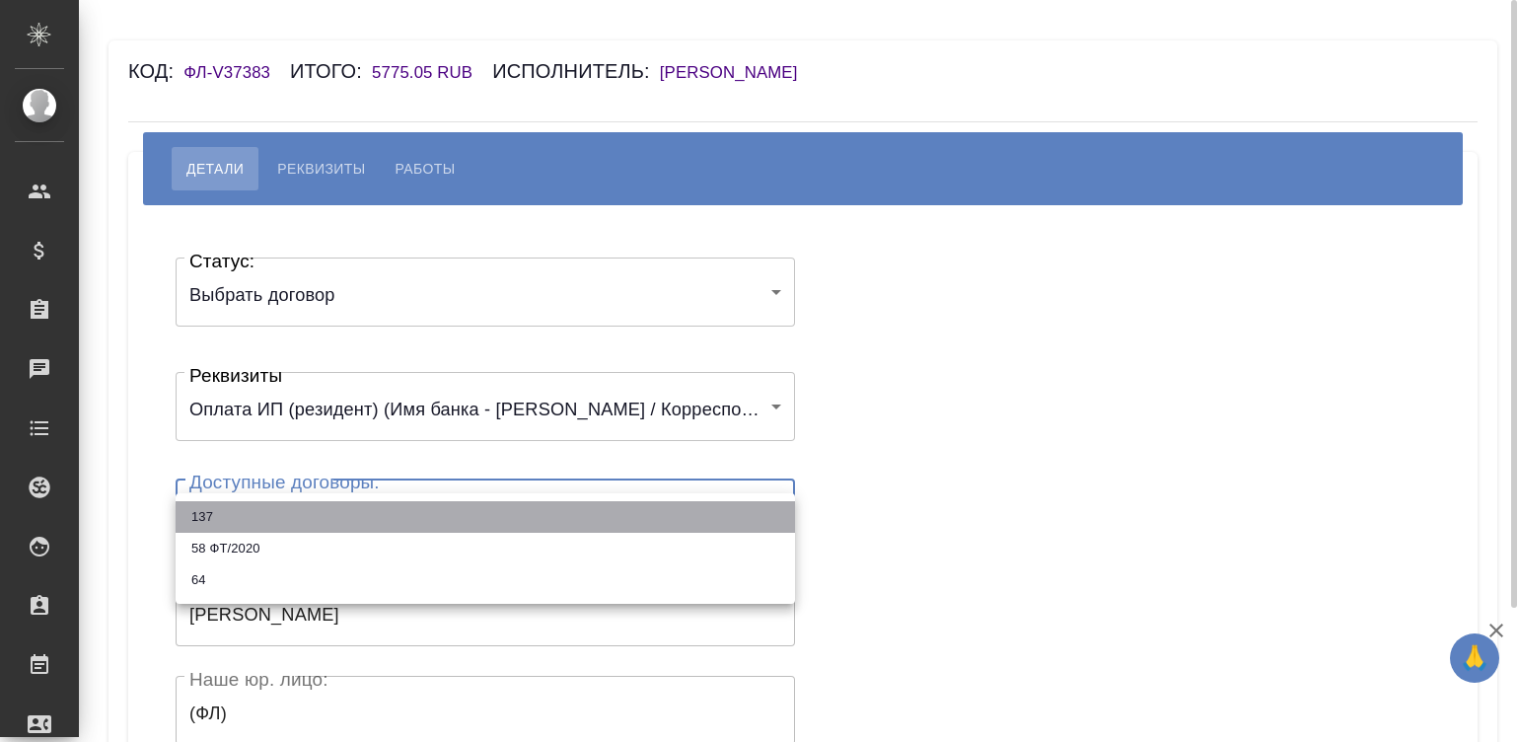
click at [297, 509] on li "137" at bounding box center [485, 517] width 619 height 32
type input "6143188fc5ecbb70f80473dc"
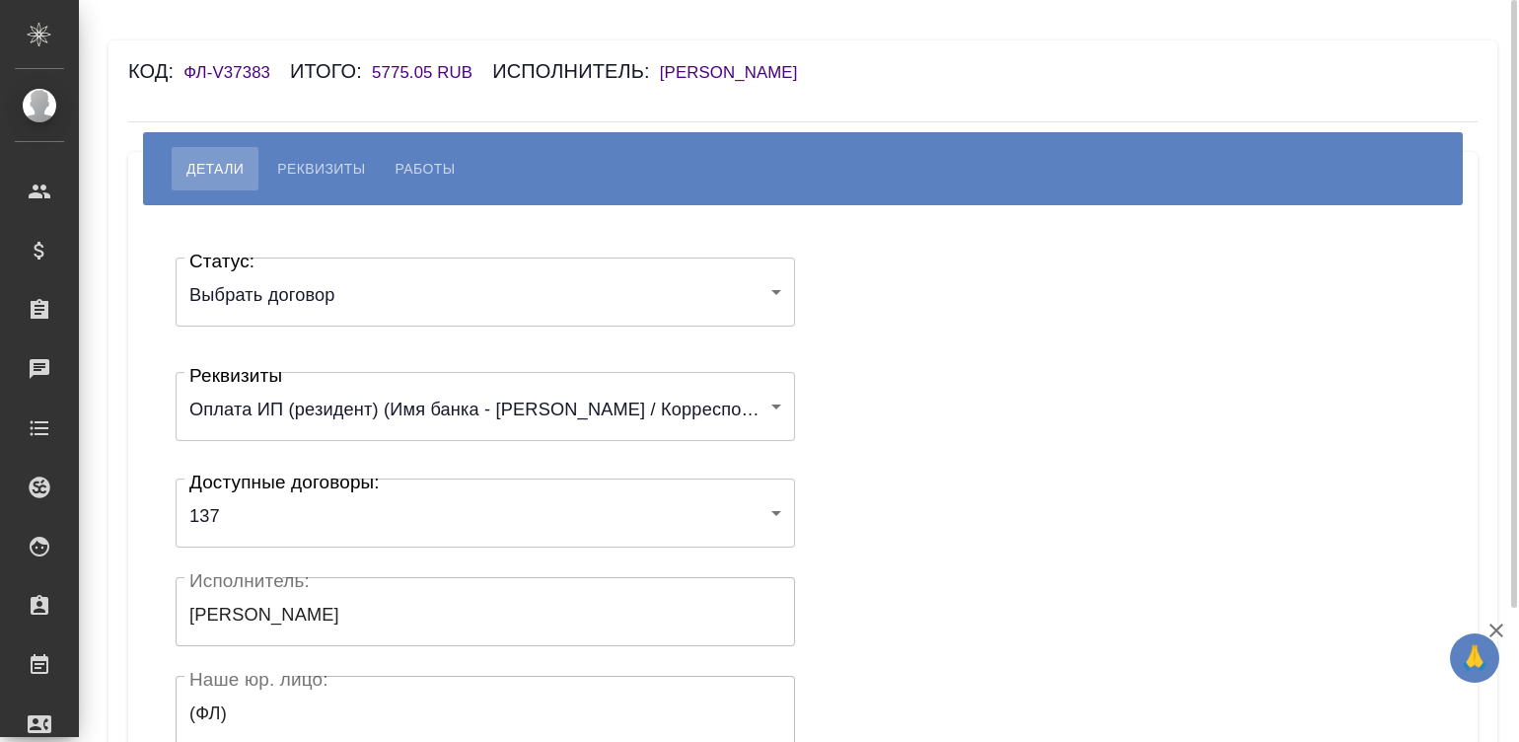
click at [993, 456] on div "Статус: Выбрать договор chooseContract Статус: Реквизиты Оплата ИП (резидент) (…" at bounding box center [803, 591] width 1270 height 713
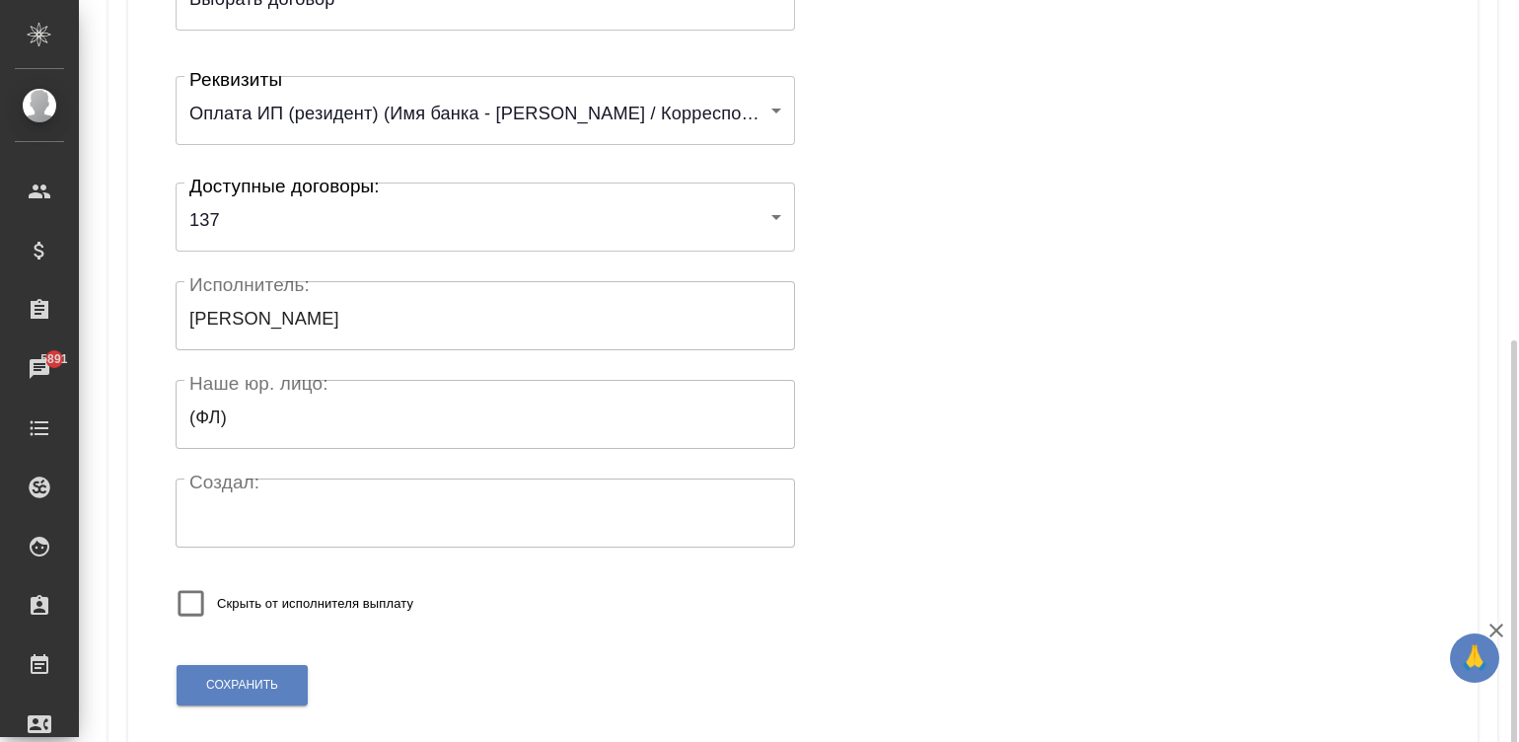
scroll to position [386, 0]
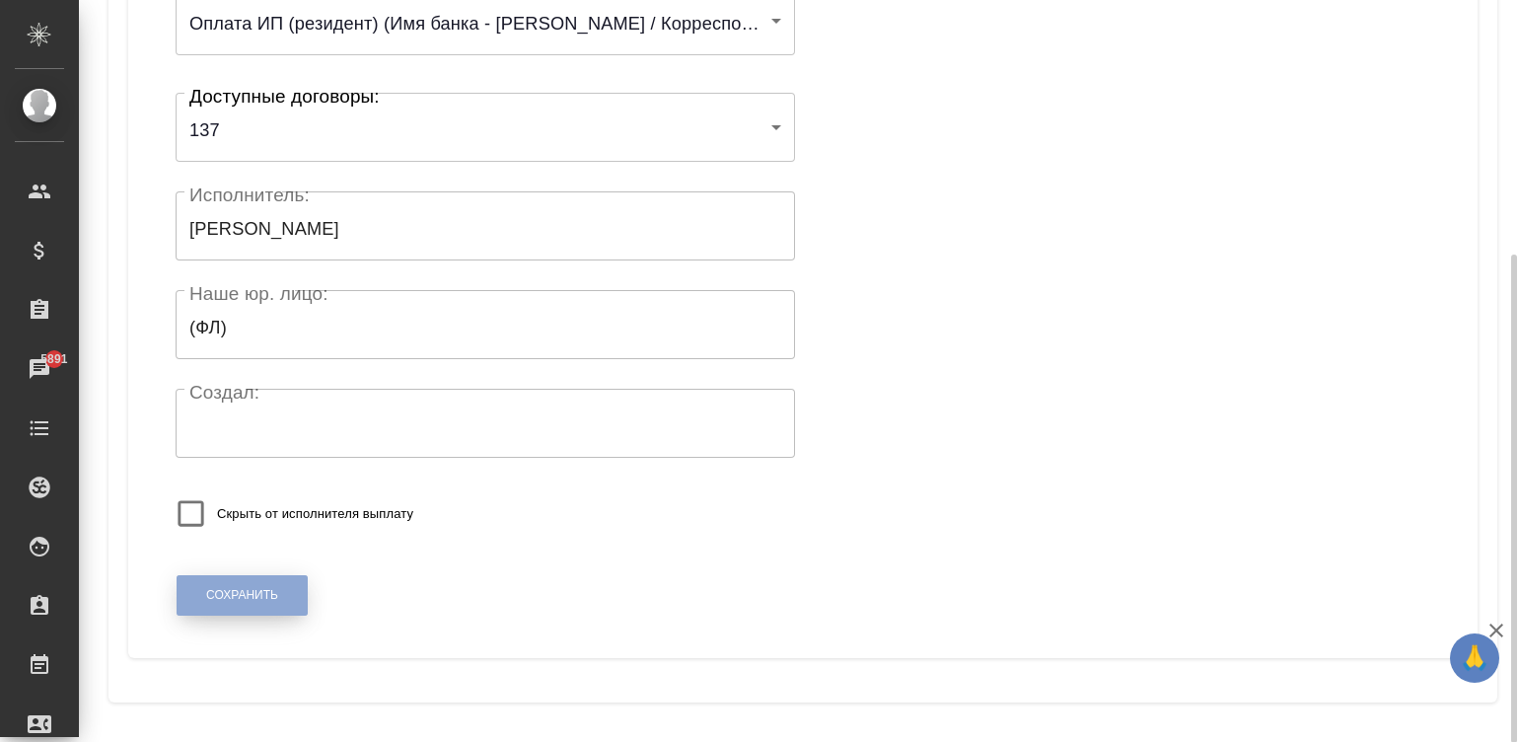
click at [233, 590] on span "Сохранить" at bounding box center [242, 595] width 72 height 17
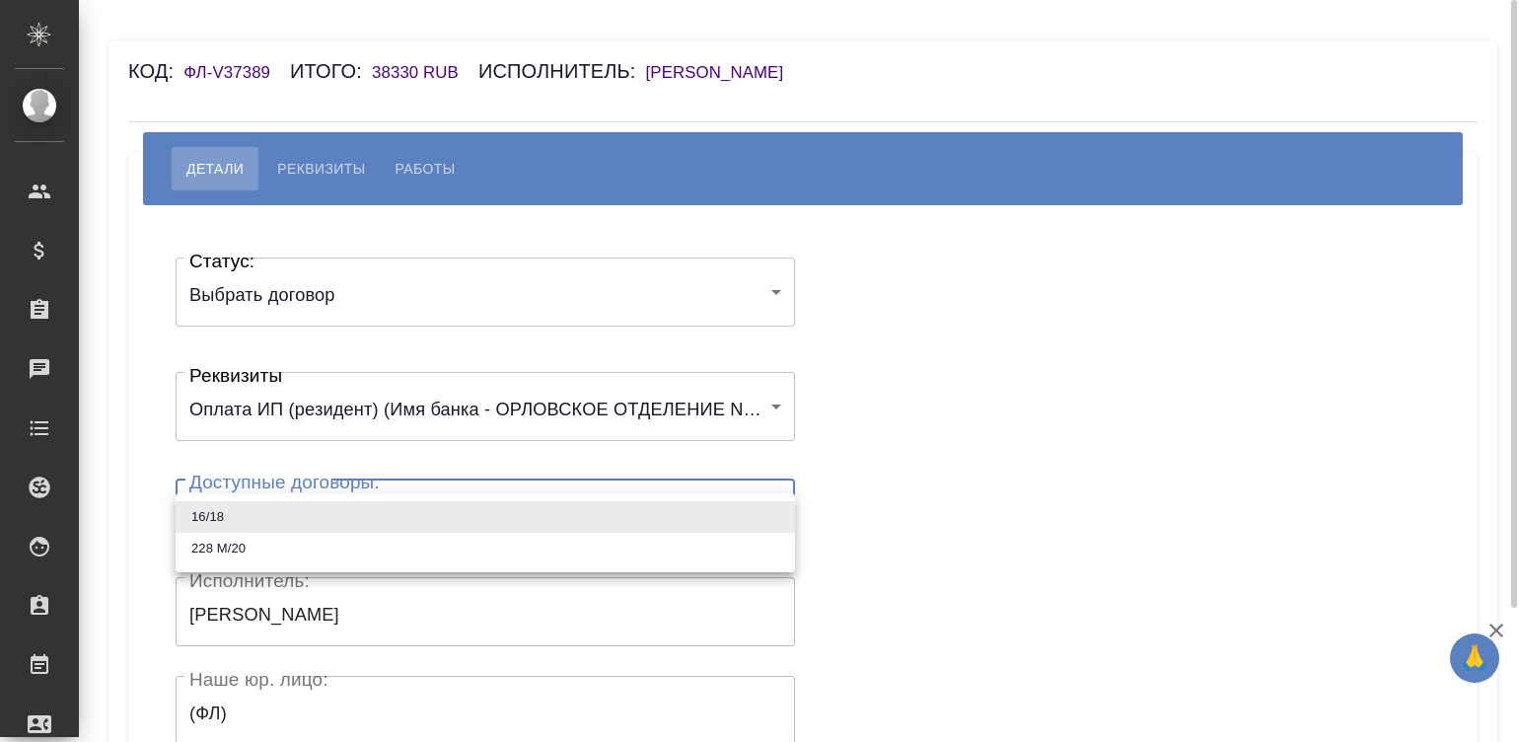
click at [385, 520] on body "🙏 .cls-1 fill:#fff; AWATERA [PERSON_NAME]malinina Клиенты Спецификации Заказы Ч…" at bounding box center [759, 371] width 1519 height 742
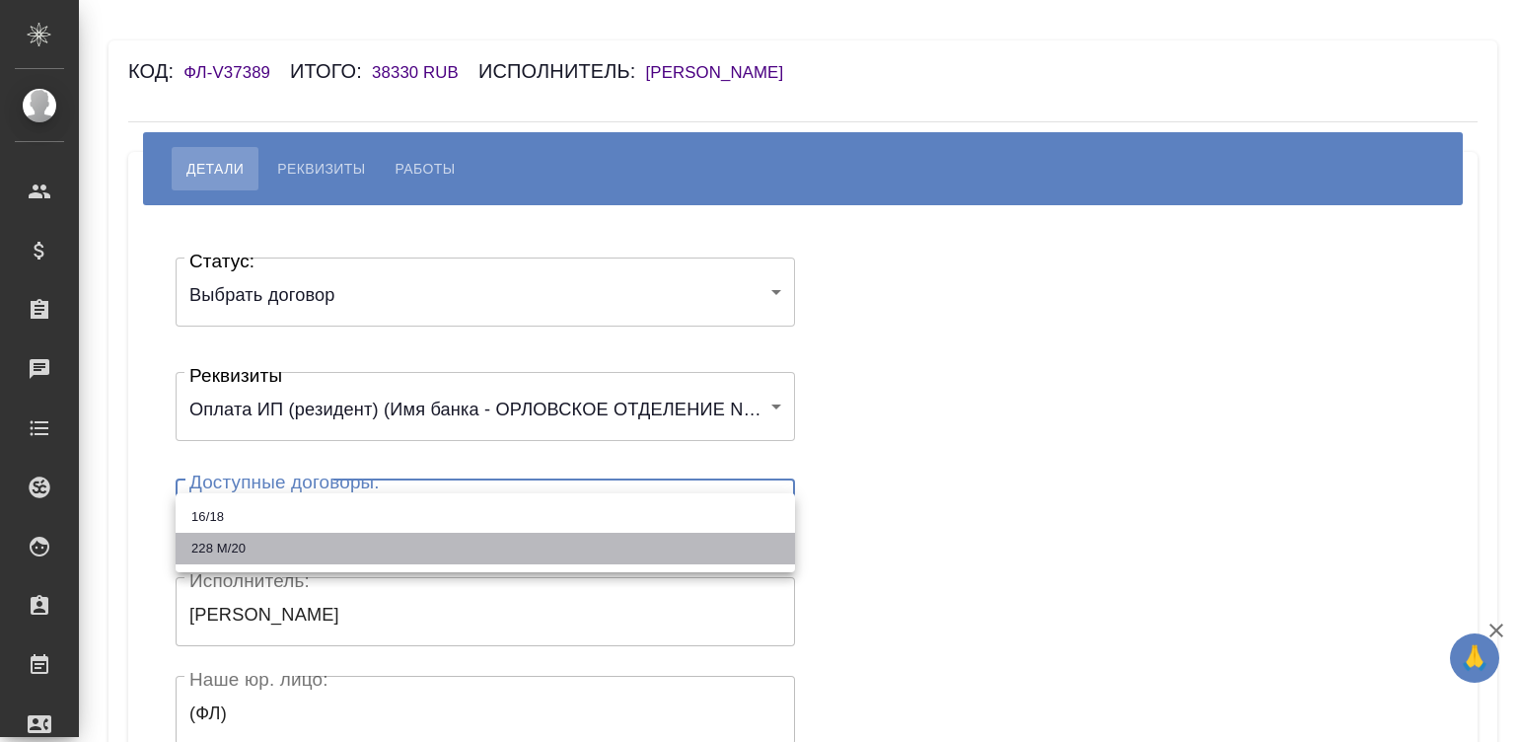
click at [405, 544] on li "228 М/20" at bounding box center [485, 549] width 619 height 32
type input "602be64154a4ec6702cef4cd"
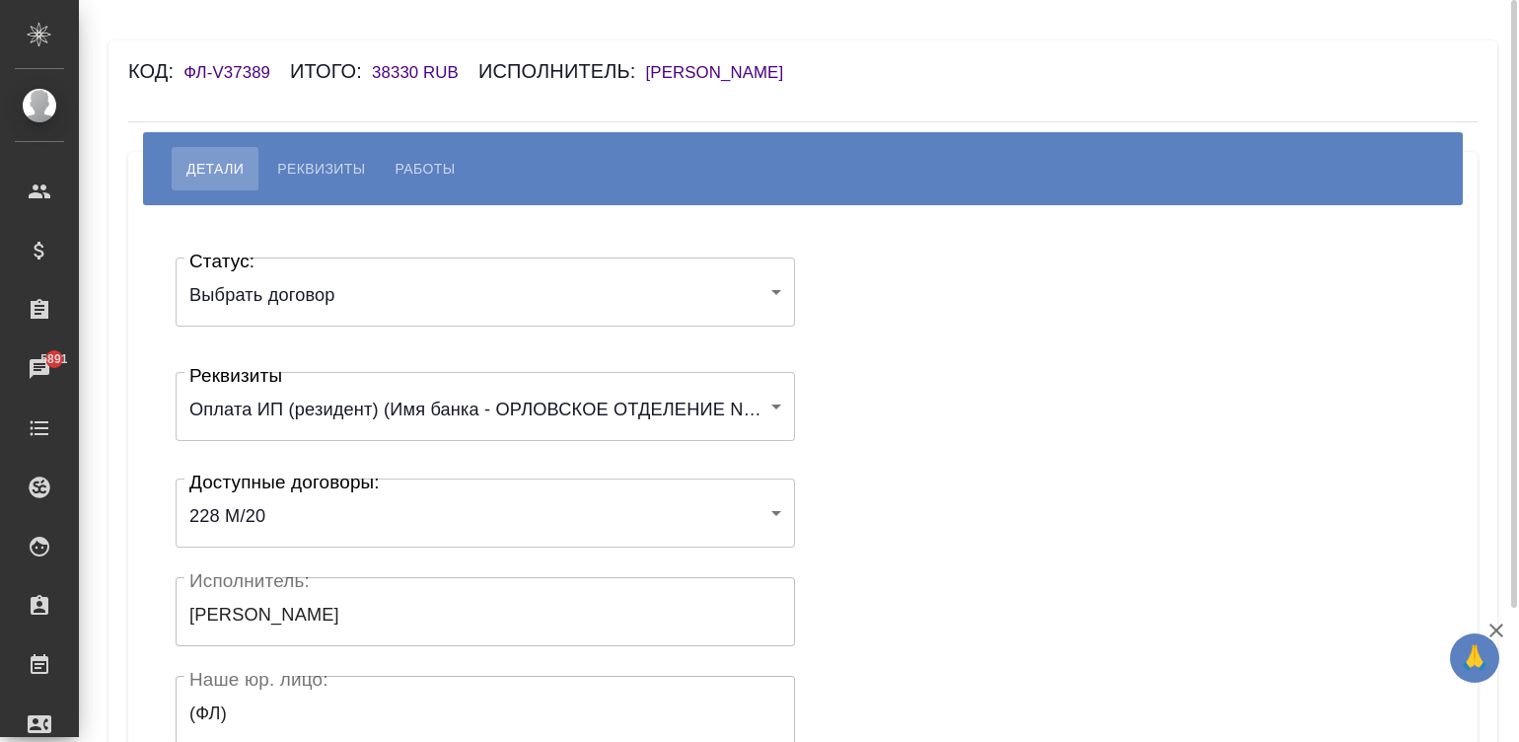
click at [963, 468] on div "Статус: Выбрать договор chooseContract Статус: Реквизиты Оплата ИП (резидент) (…" at bounding box center [803, 591] width 1270 height 713
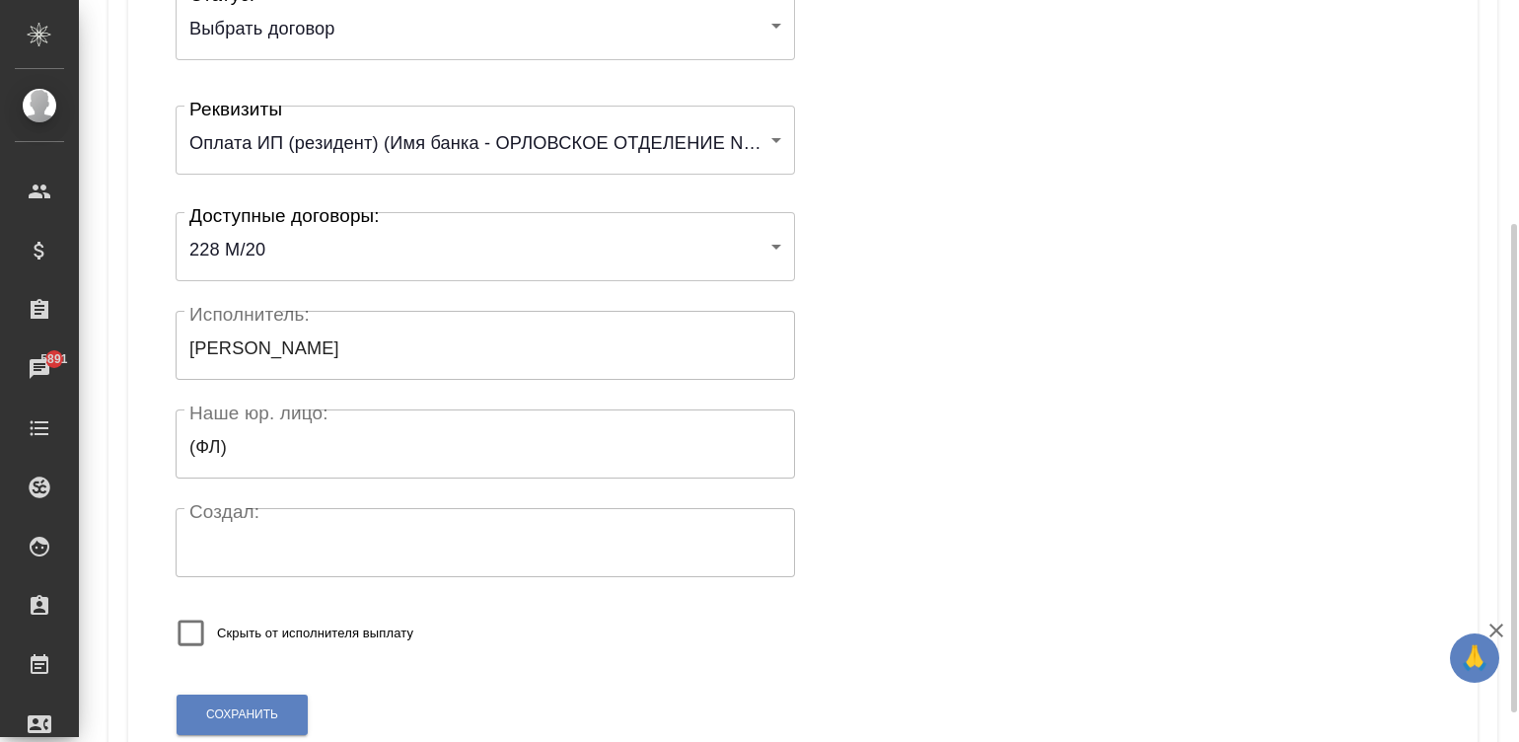
scroll to position [386, 0]
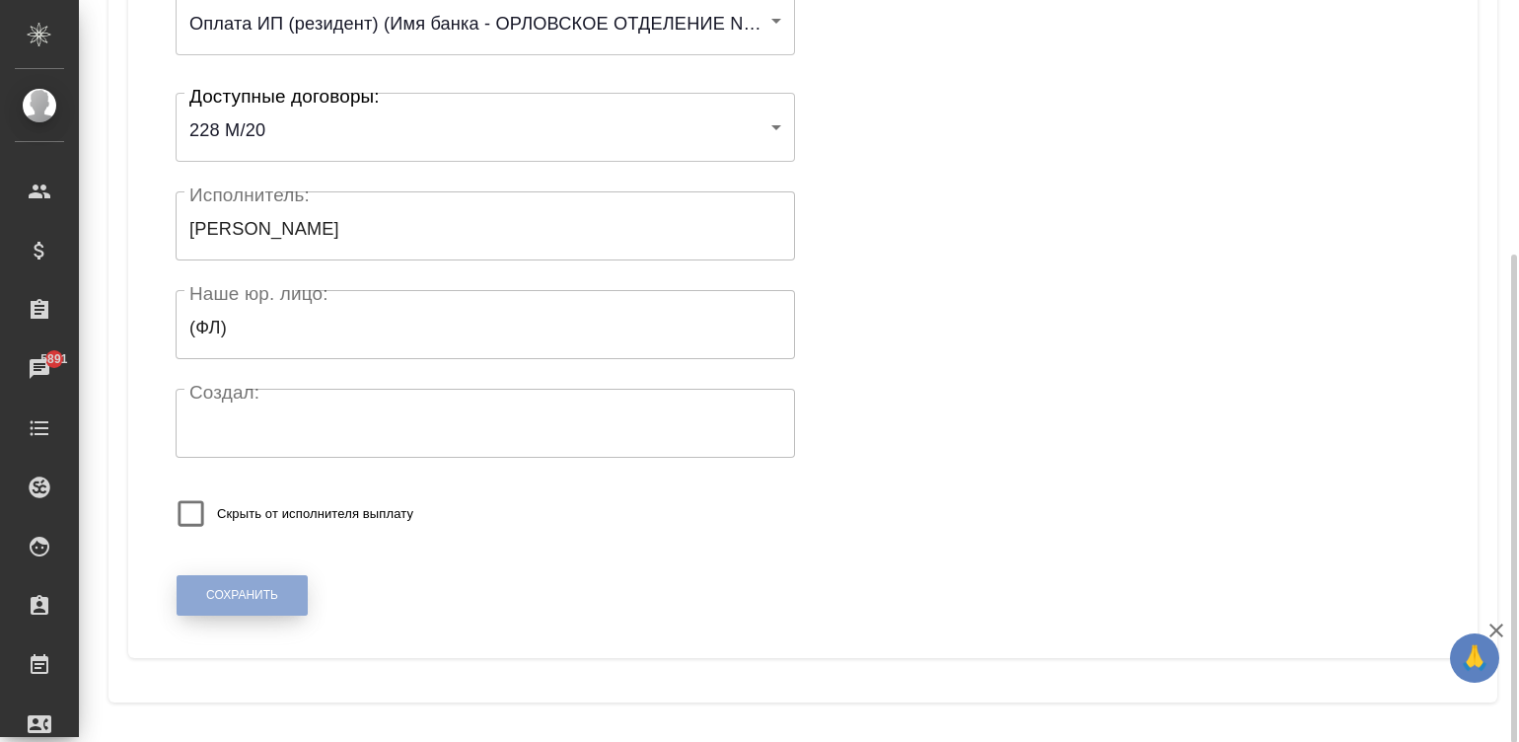
click at [255, 596] on span "Сохранить" at bounding box center [242, 595] width 72 height 17
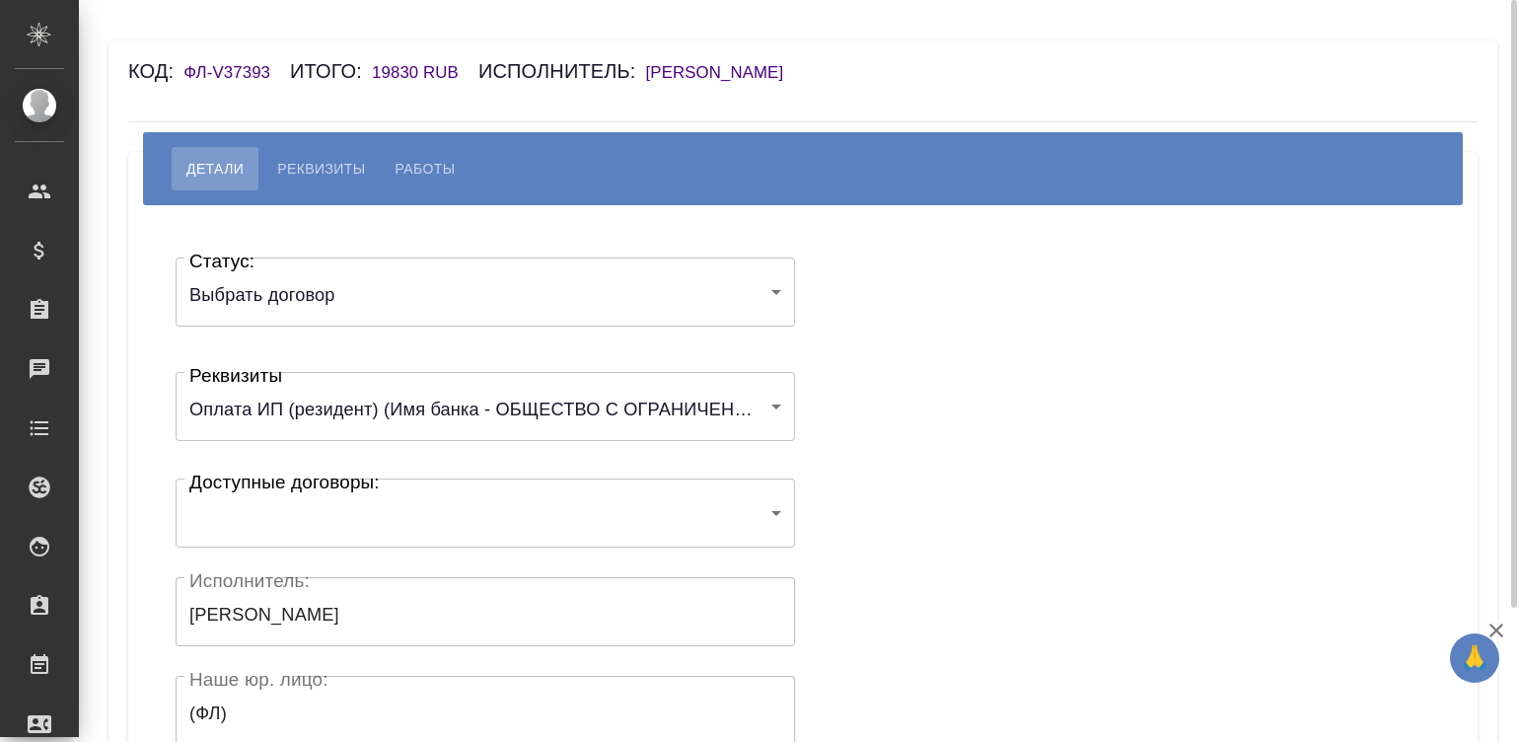
click at [313, 510] on body "🙏 .cls-1 fill:#fff; AWATERA [PERSON_NAME]malinina Клиенты Спецификации Заказы Ч…" at bounding box center [759, 371] width 1519 height 742
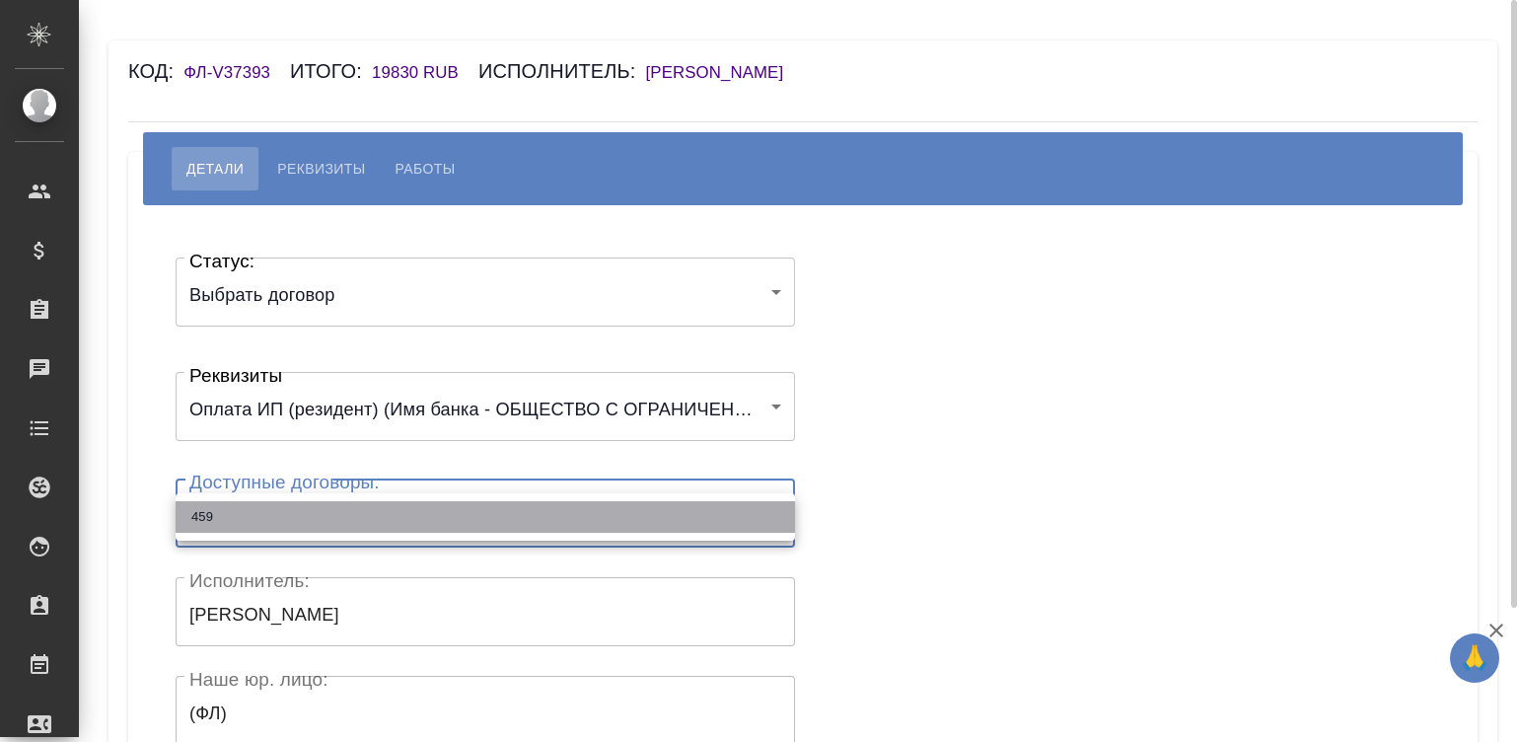
click at [313, 510] on li "459" at bounding box center [485, 517] width 619 height 32
type input "67f507f44310c539cde79415"
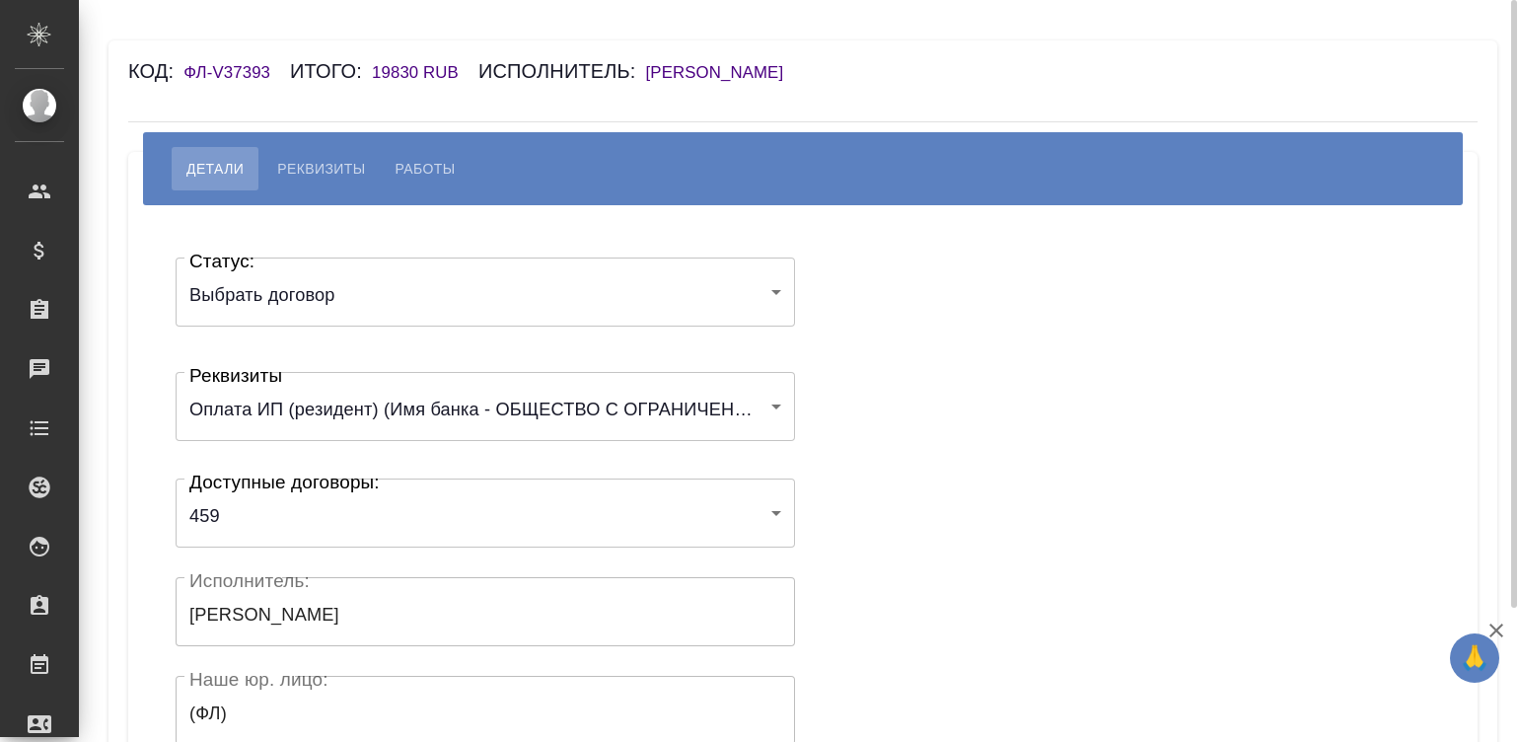
click at [932, 435] on div "Статус: Выбрать договор chooseContract Статус: Реквизиты Оплата ИП (резидент) (…" at bounding box center [803, 591] width 1270 height 713
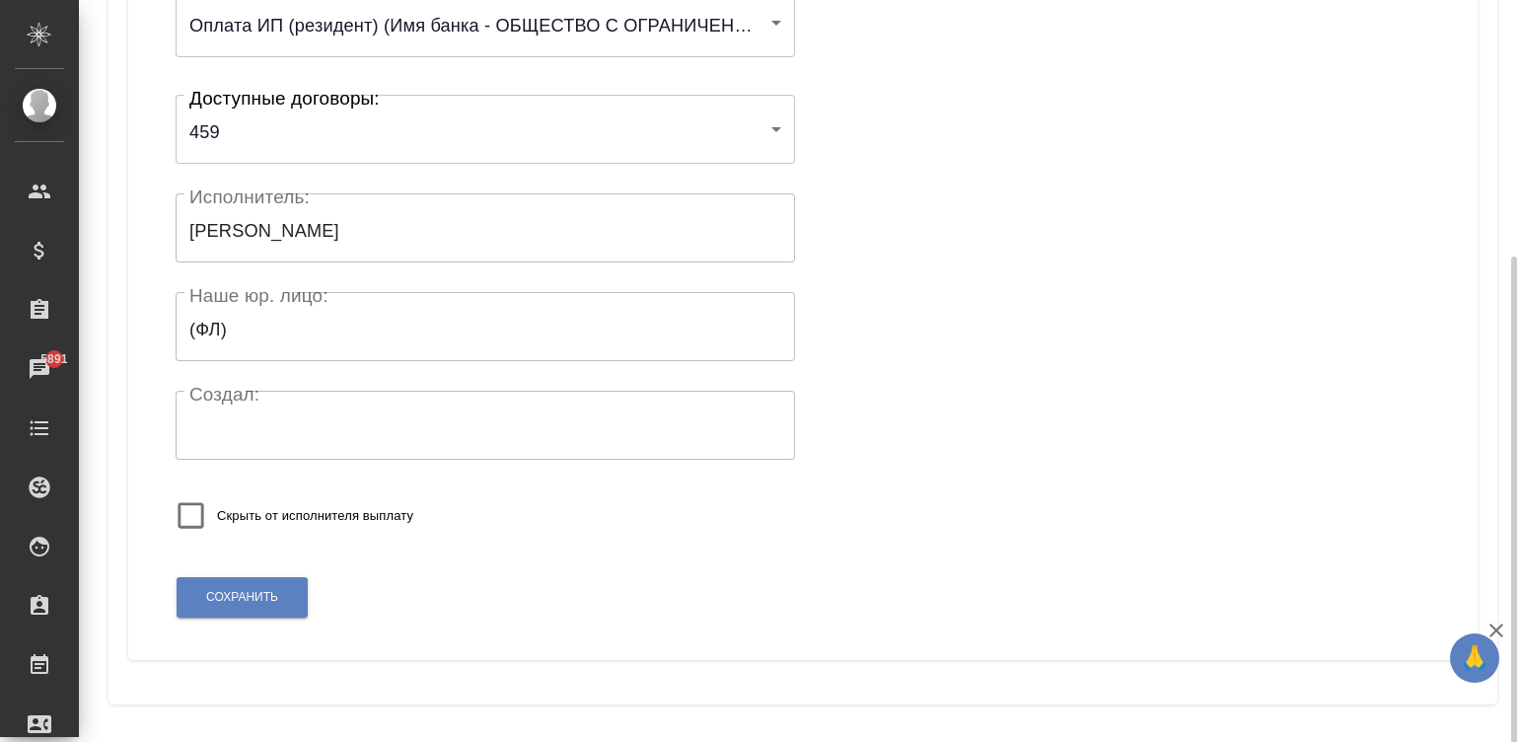
scroll to position [386, 0]
click at [222, 588] on span "Сохранить" at bounding box center [242, 595] width 72 height 17
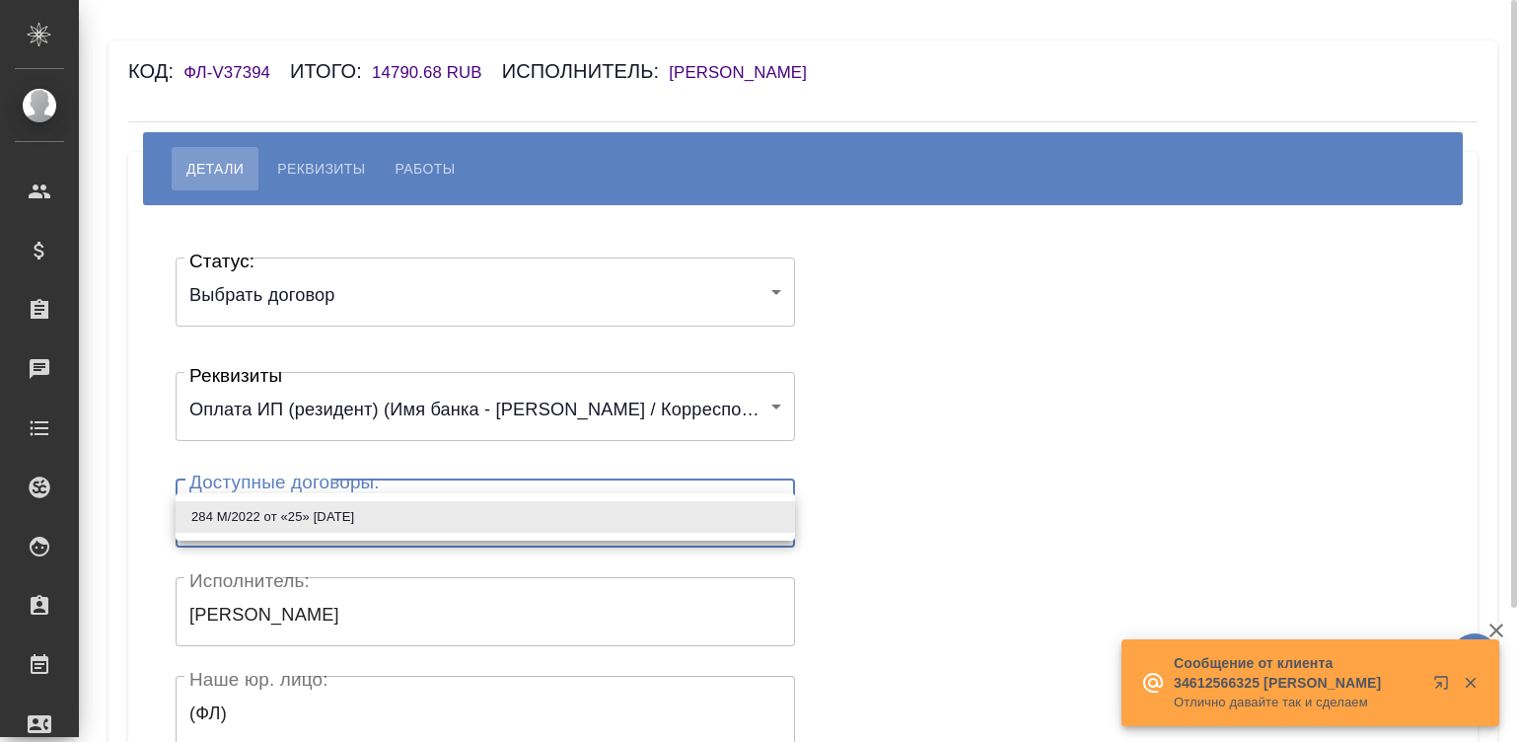
click at [456, 519] on body "🙏 .cls-1 fill:#fff; AWATERA Малинина Мария m.malinina Клиенты Спецификации Зака…" at bounding box center [759, 371] width 1519 height 742
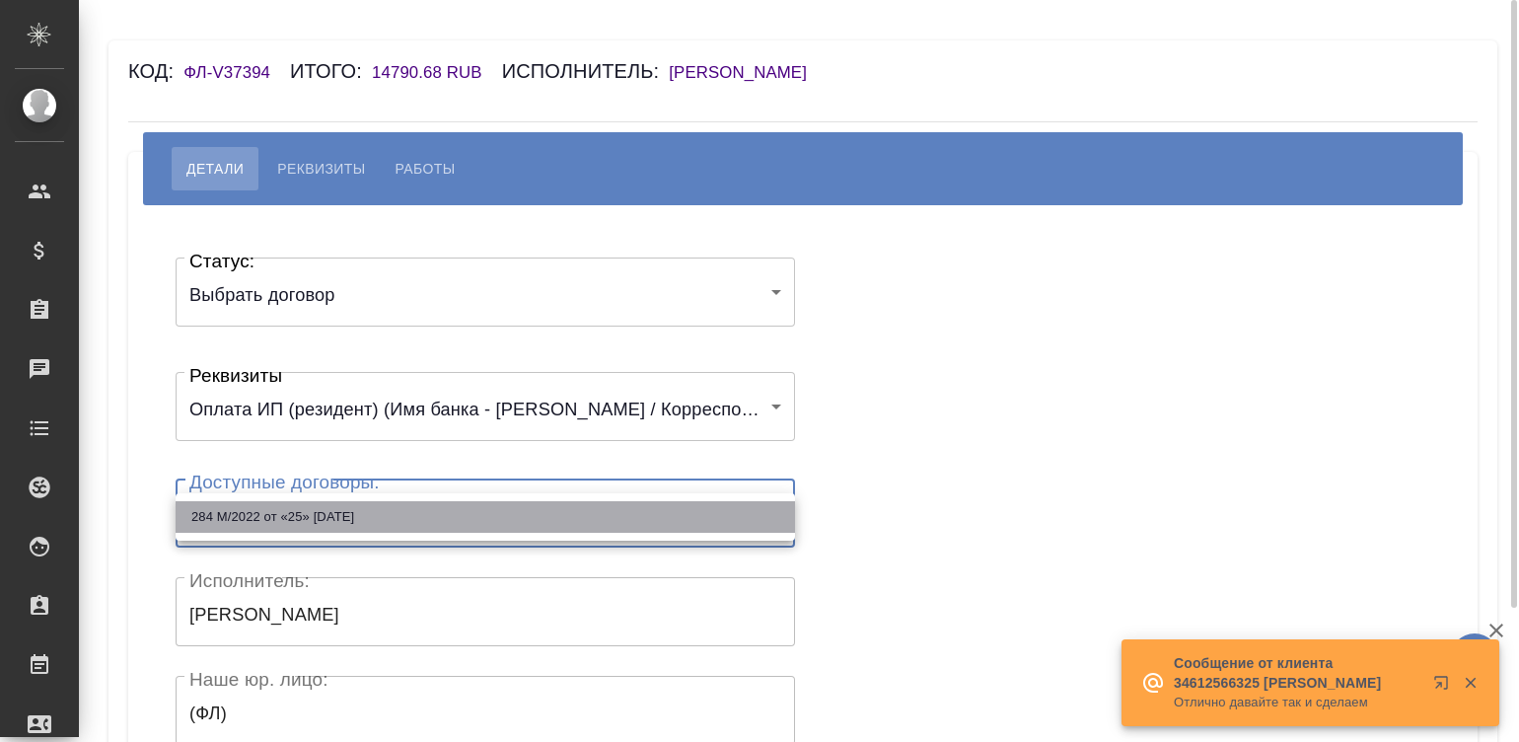
click at [456, 519] on li "284 М/2022 от «25» апреля 2022 г." at bounding box center [485, 517] width 619 height 32
type input "62a1ce082467475fe1800a83"
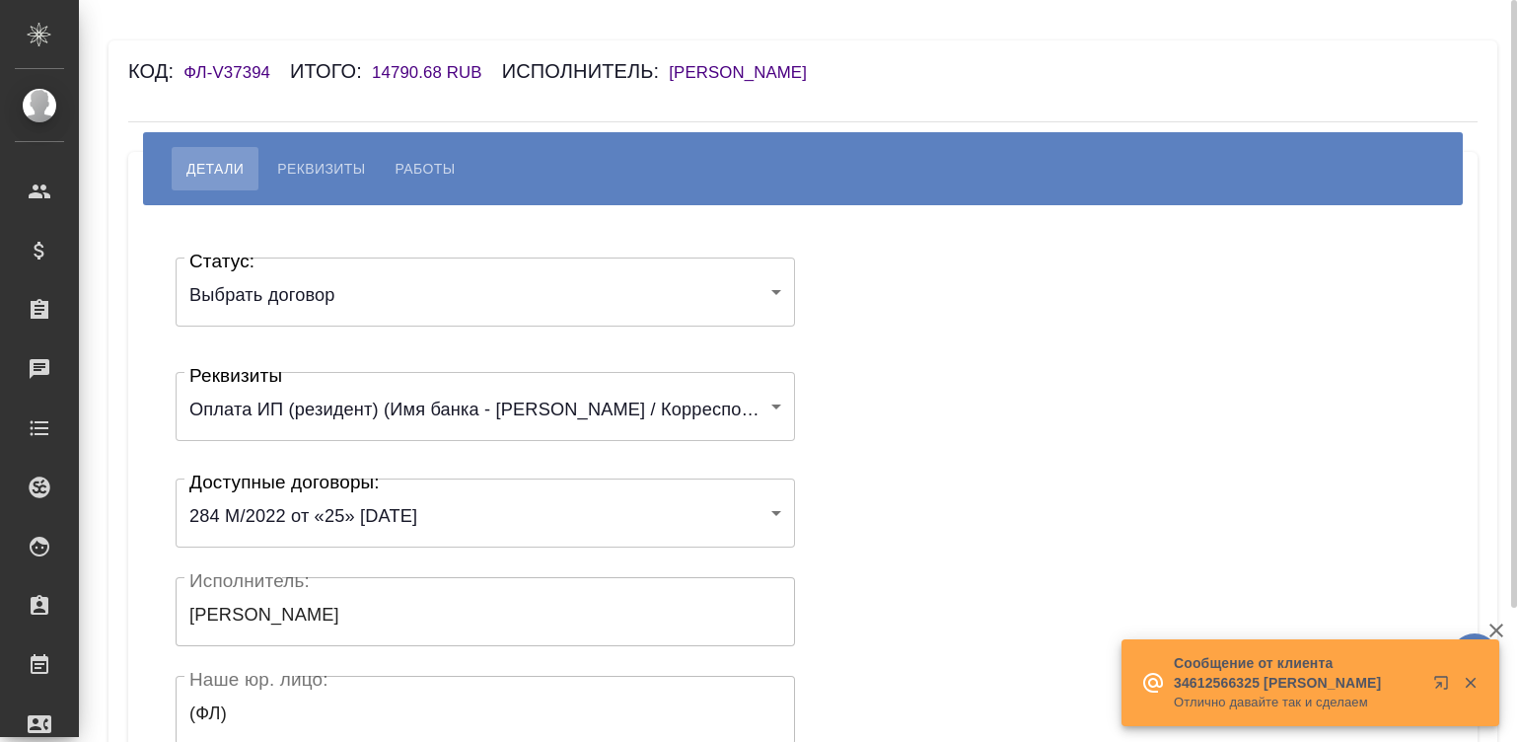
click at [927, 478] on div "Статус: Выбрать договор chooseContract Статус: Реквизиты Оплата ИП (резидент) (…" at bounding box center [803, 591] width 1270 height 713
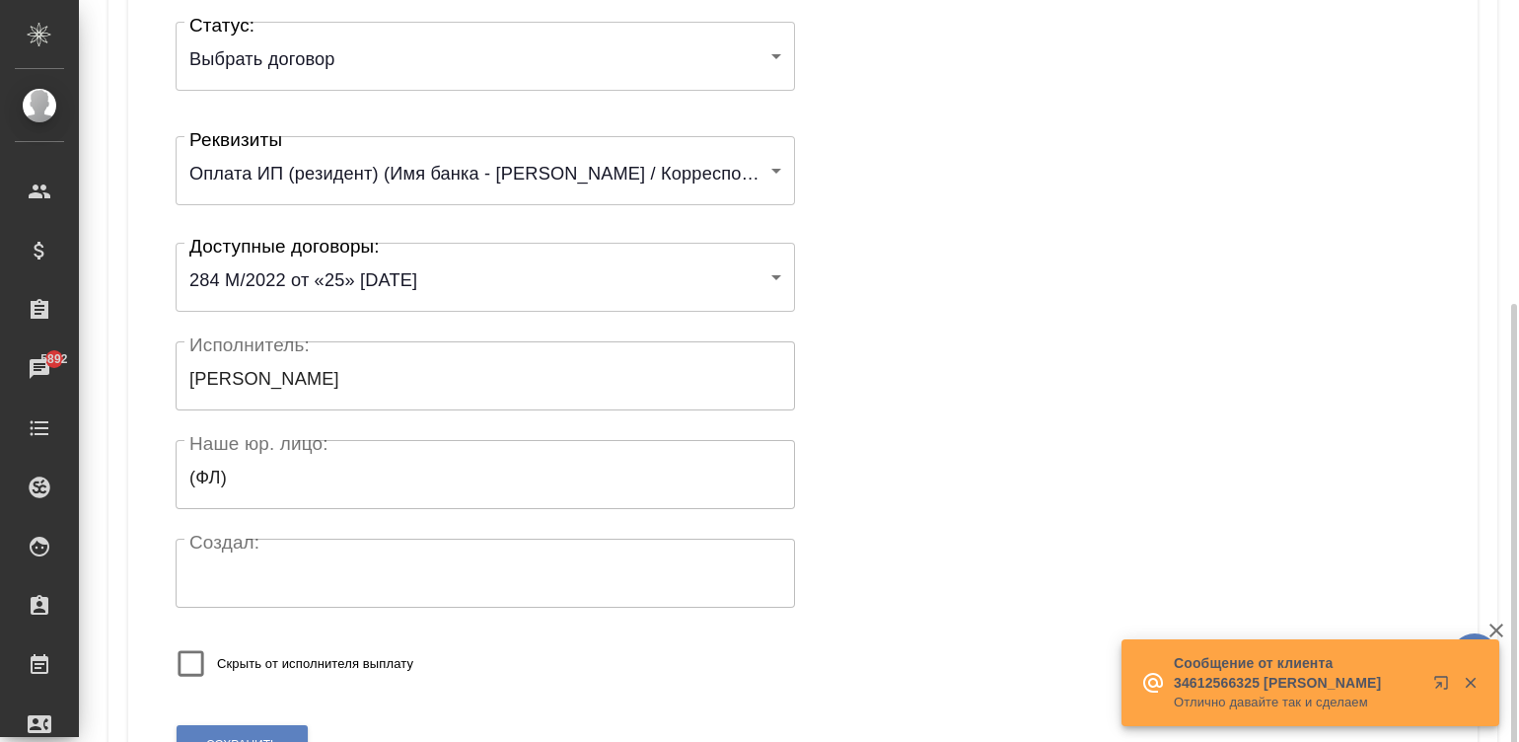
scroll to position [386, 0]
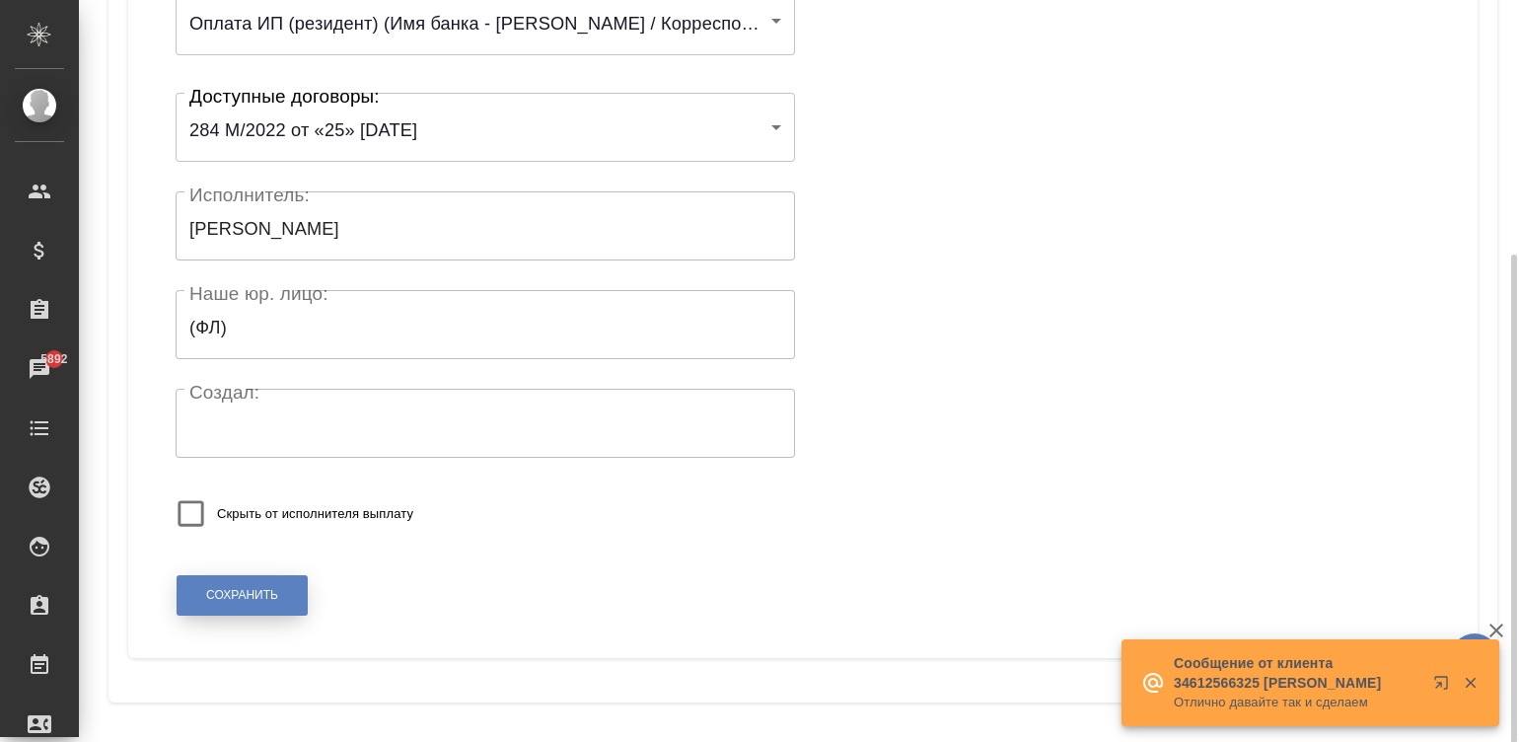
click at [241, 598] on span "Сохранить" at bounding box center [242, 595] width 72 height 17
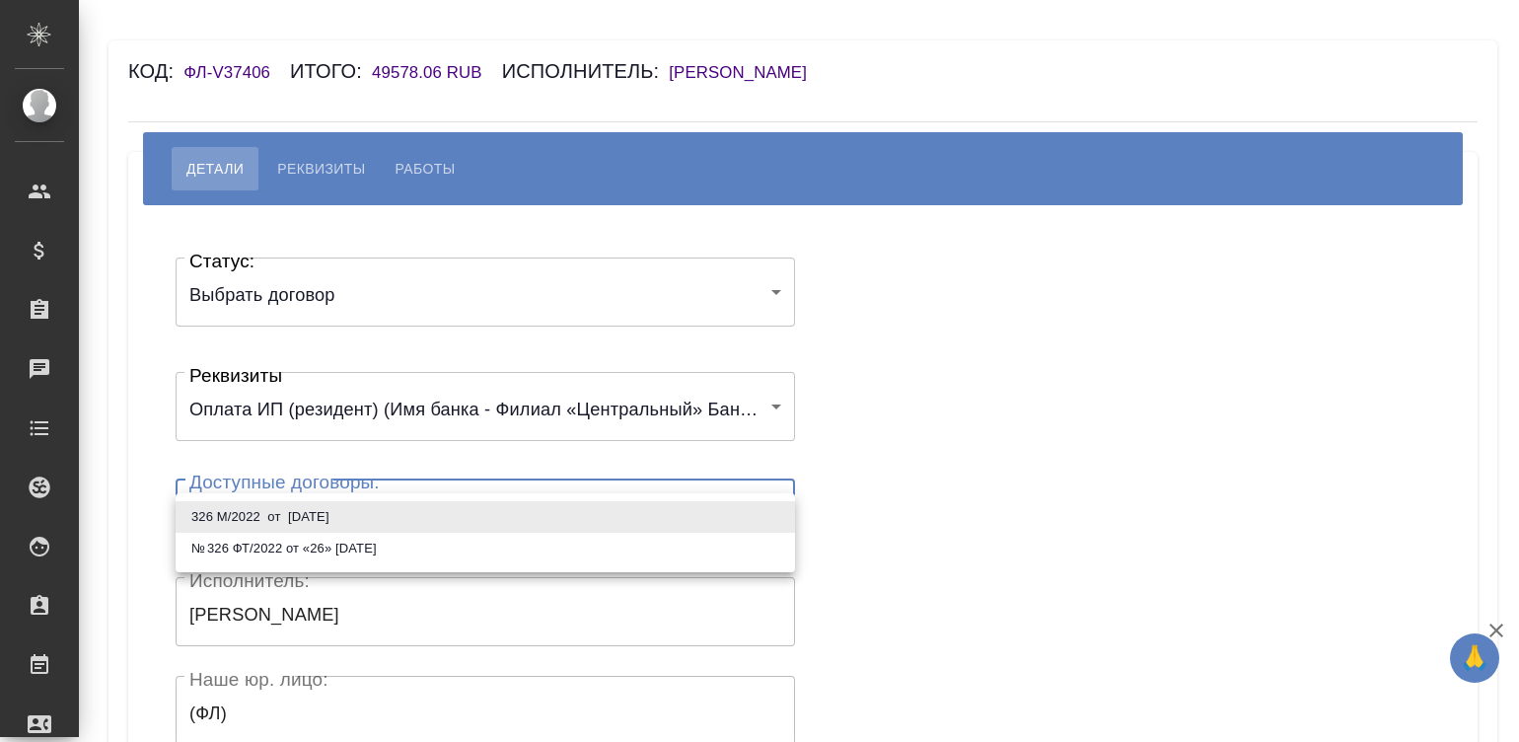
click at [561, 529] on body "🙏 .cls-1 fill:#fff; AWATERA Малинина Мария m.malinina Клиенты Спецификации Зака…" at bounding box center [759, 371] width 1519 height 742
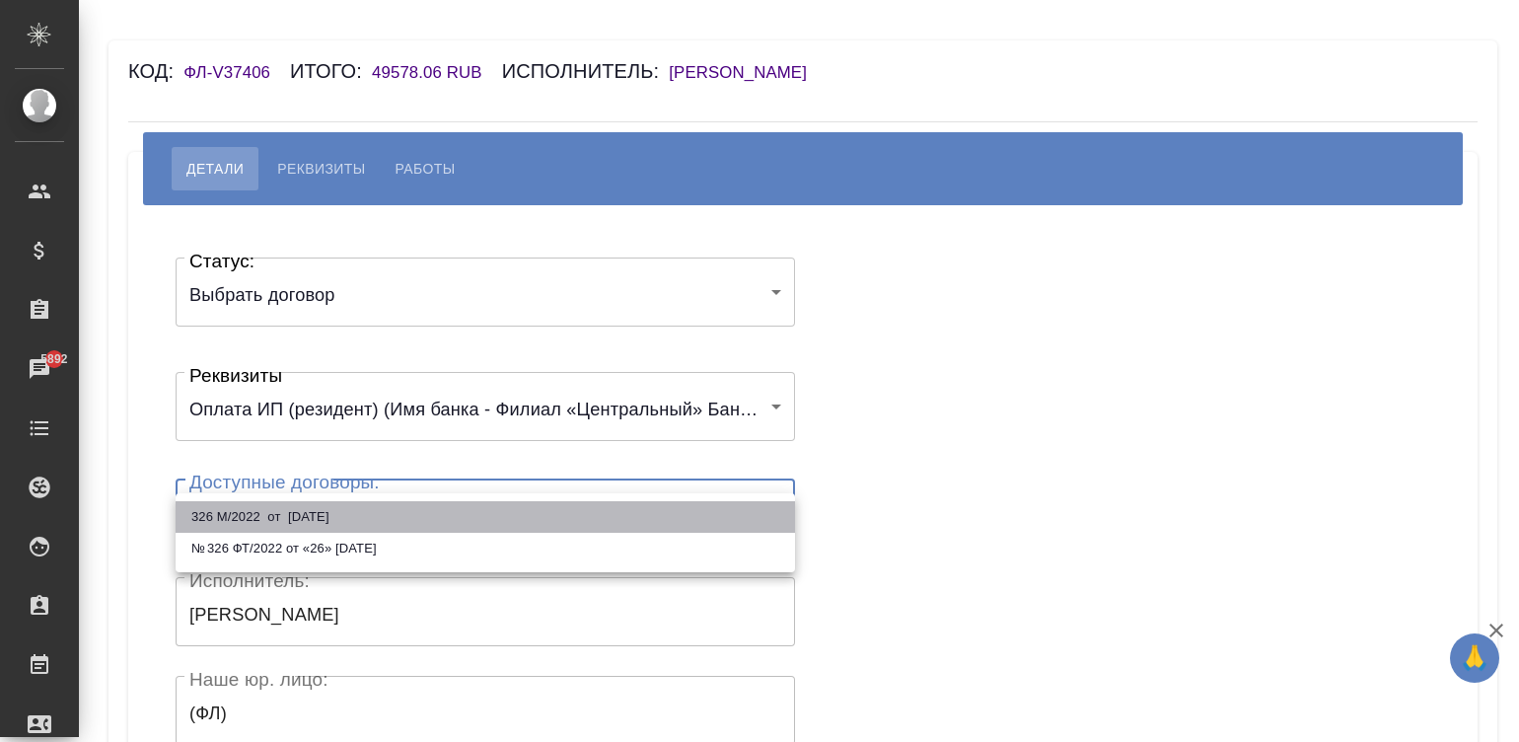
click at [474, 518] on li "326 М/2022 от [DATE]" at bounding box center [485, 517] width 619 height 32
type input "6376231d83a61af79f87a9bb"
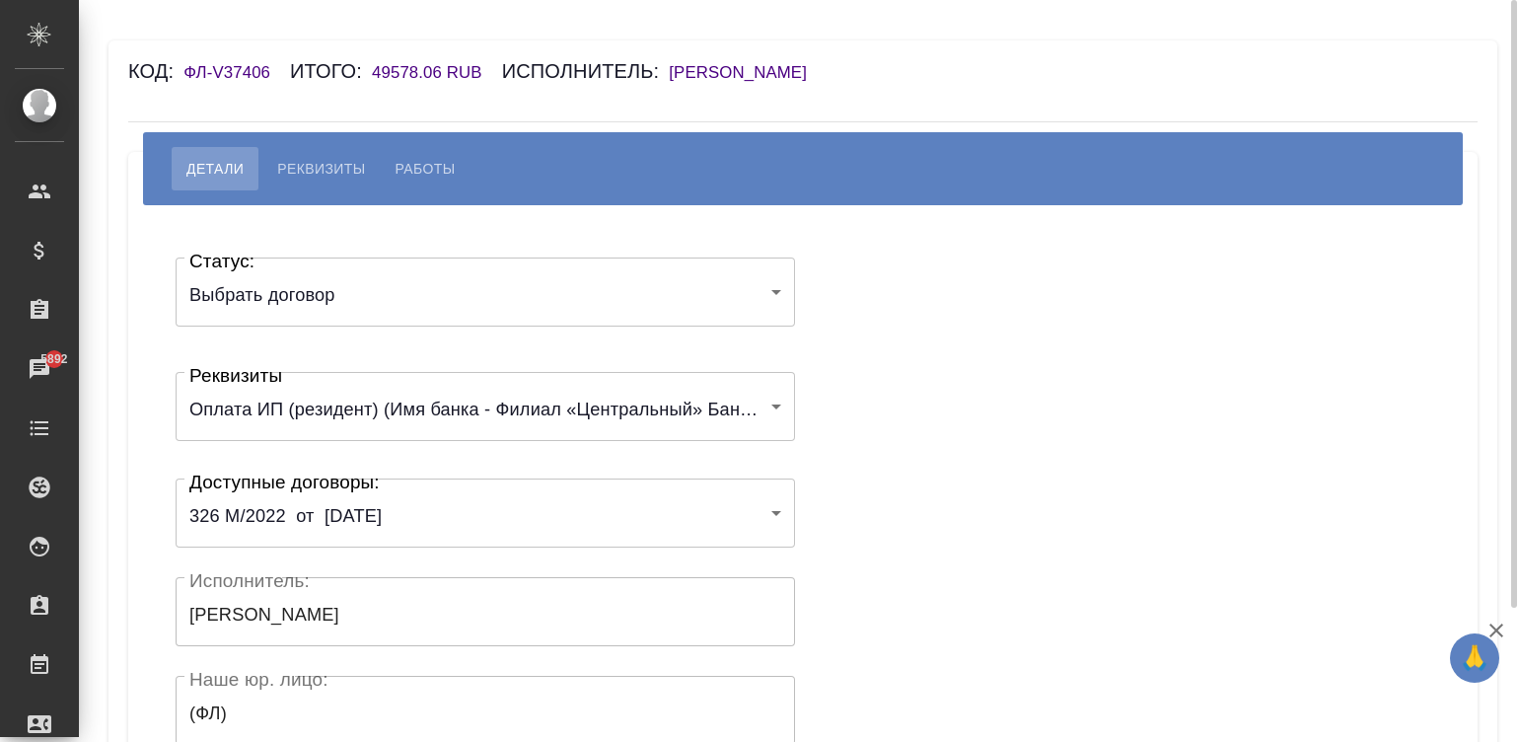
click at [998, 503] on div "Статус: Выбрать договор chooseContract Статус: Реквизиты Оплата ИП (резидент) (…" at bounding box center [803, 591] width 1270 height 713
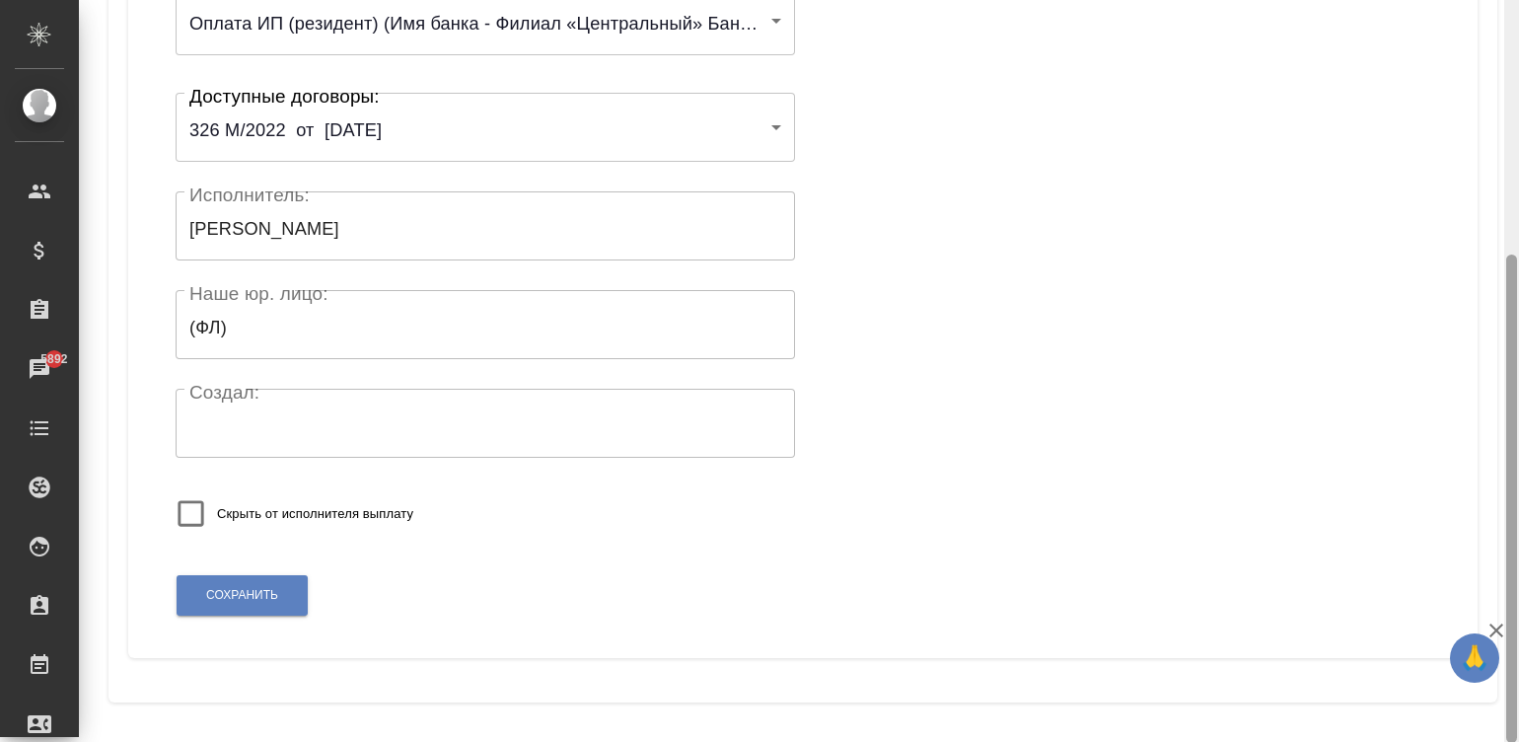
click at [1509, 686] on div at bounding box center [1511, 371] width 15 height 743
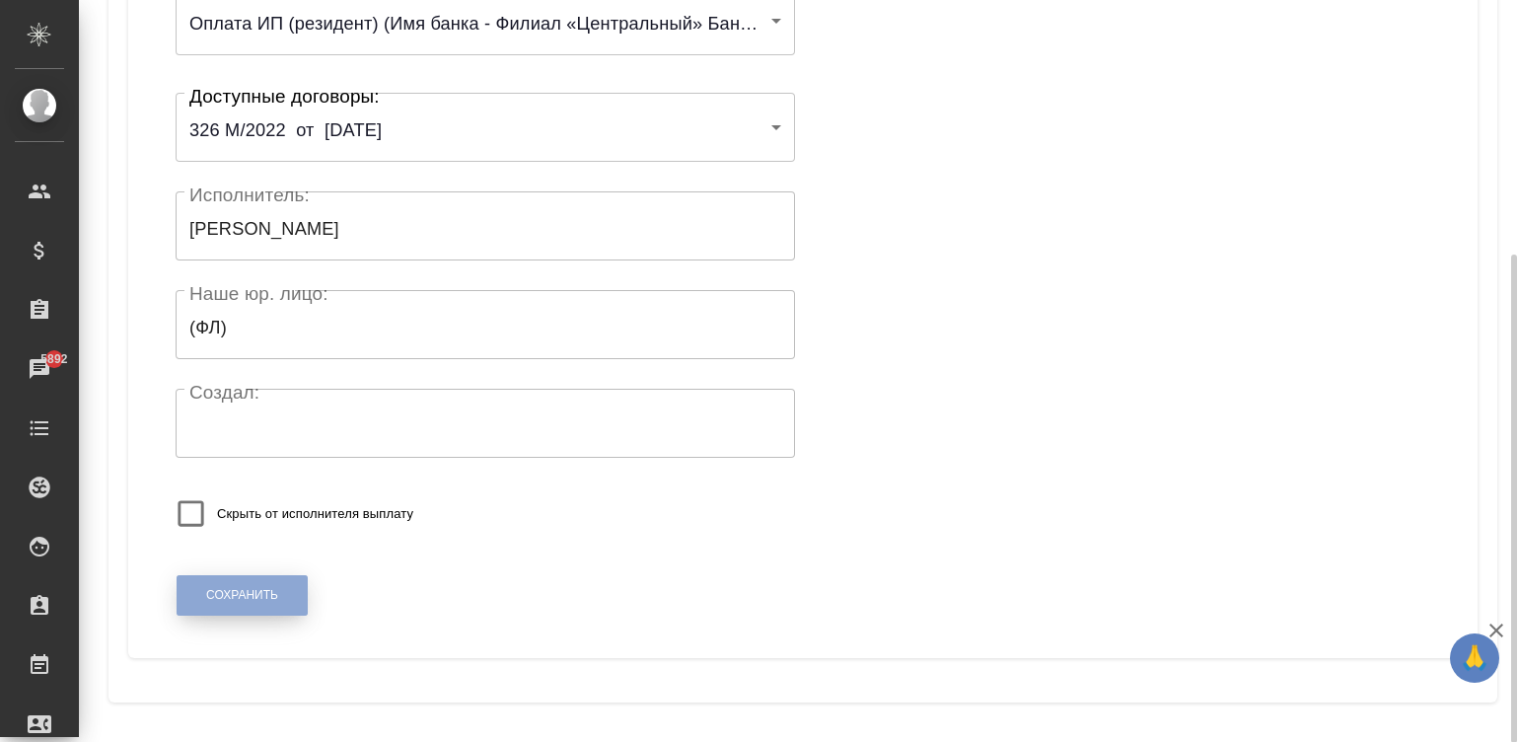
click at [203, 590] on button "Сохранить" at bounding box center [242, 595] width 131 height 40
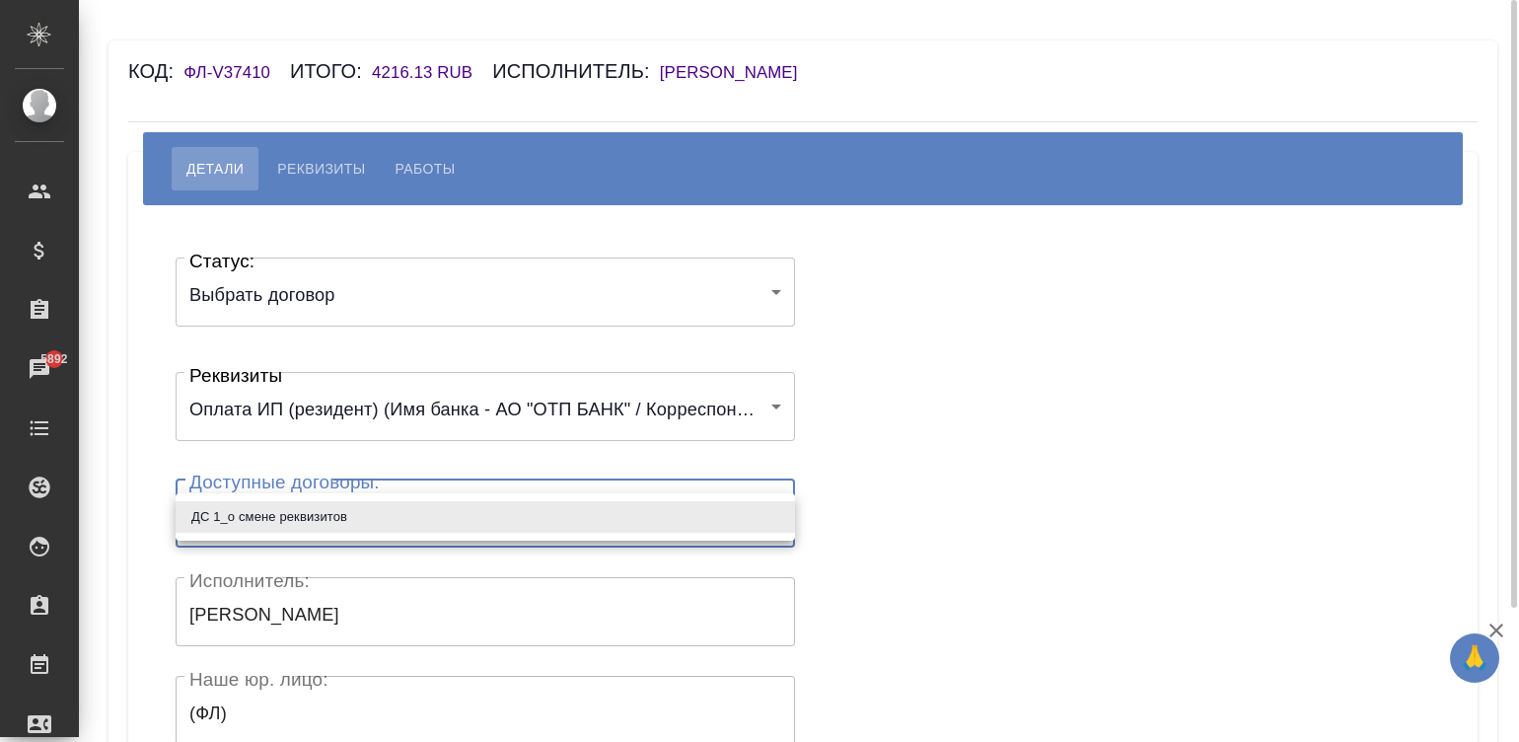
click at [324, 518] on body "🙏 .cls-1 fill:#fff; AWATERA [PERSON_NAME]malinina Клиенты Спецификации Заказы 5…" at bounding box center [759, 371] width 1519 height 742
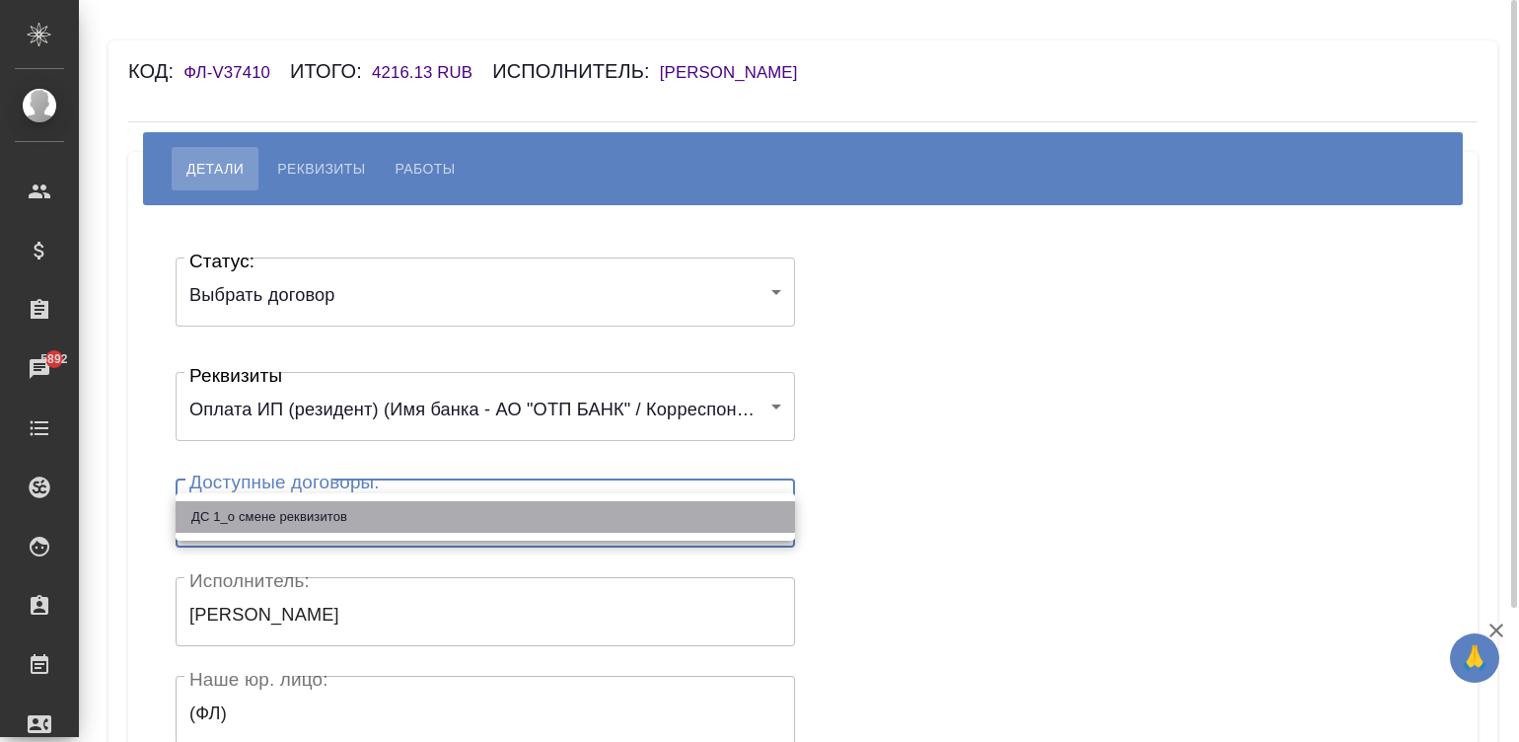
click at [324, 518] on li "ДС 1_о смене реквизитов" at bounding box center [485, 517] width 619 height 32
type input "64e582132ae1e66599bb32e6"
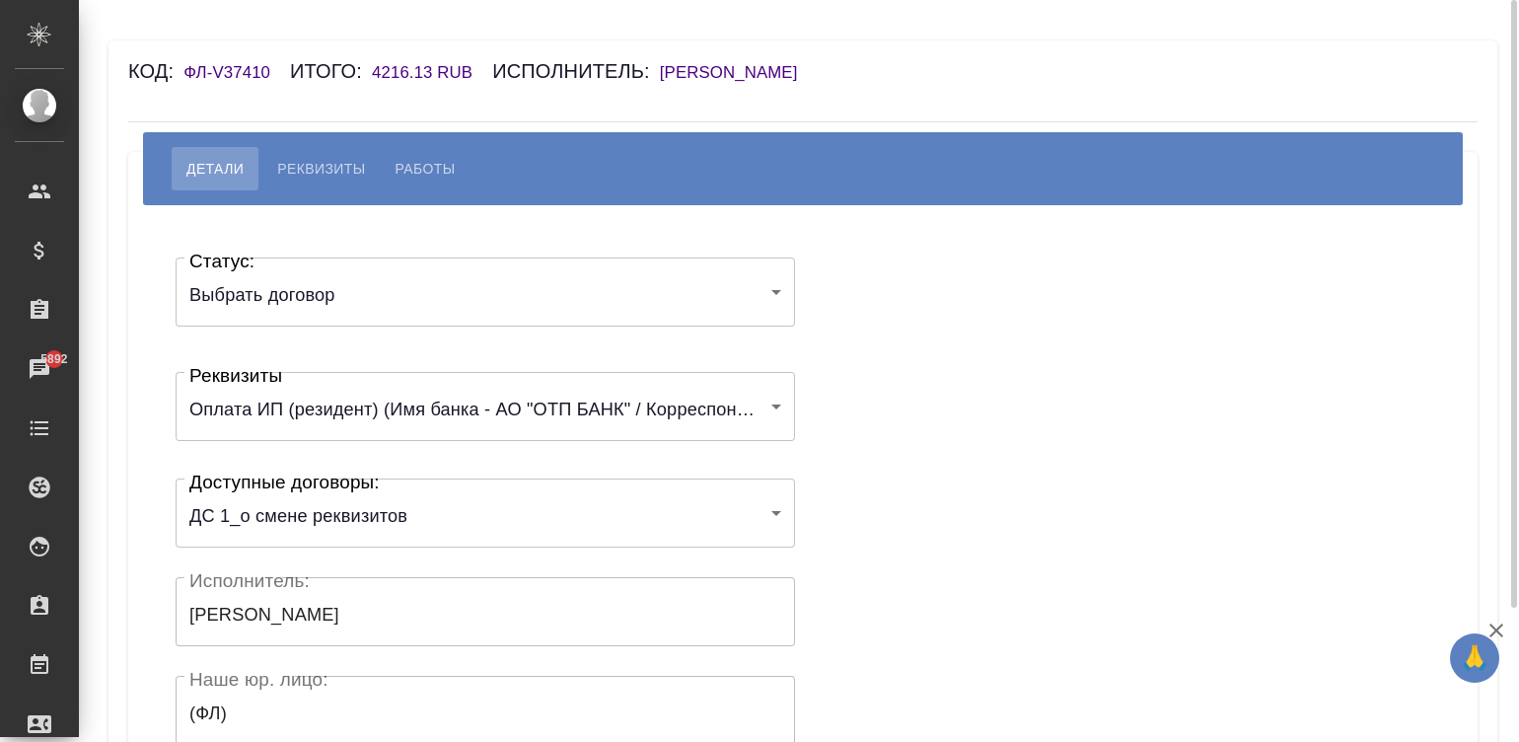
click at [1055, 469] on div "Статус: Выбрать договор chooseContract Статус: Реквизиты Оплата ИП (резидент) (…" at bounding box center [803, 591] width 1270 height 713
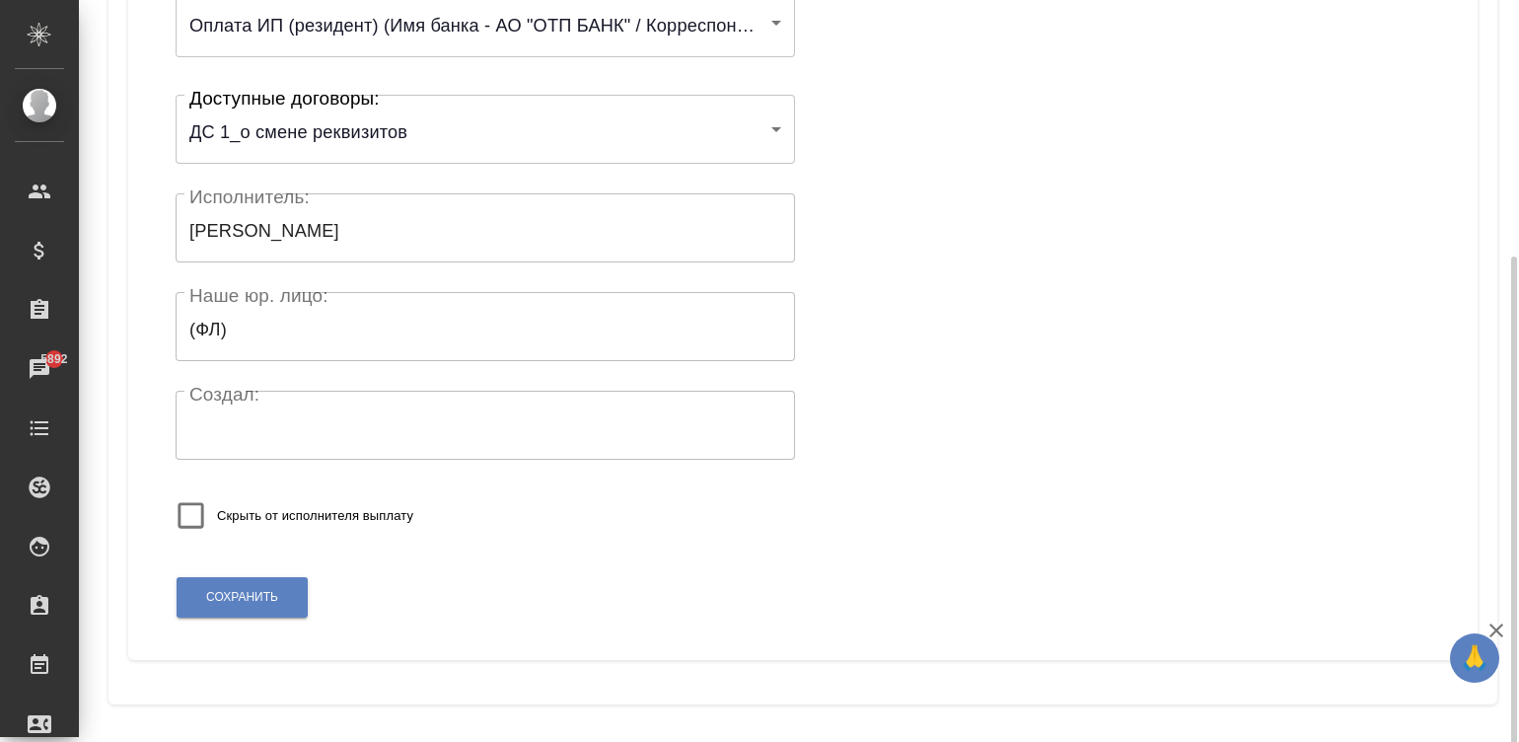
scroll to position [386, 0]
click at [219, 591] on span "Сохранить" at bounding box center [242, 595] width 72 height 17
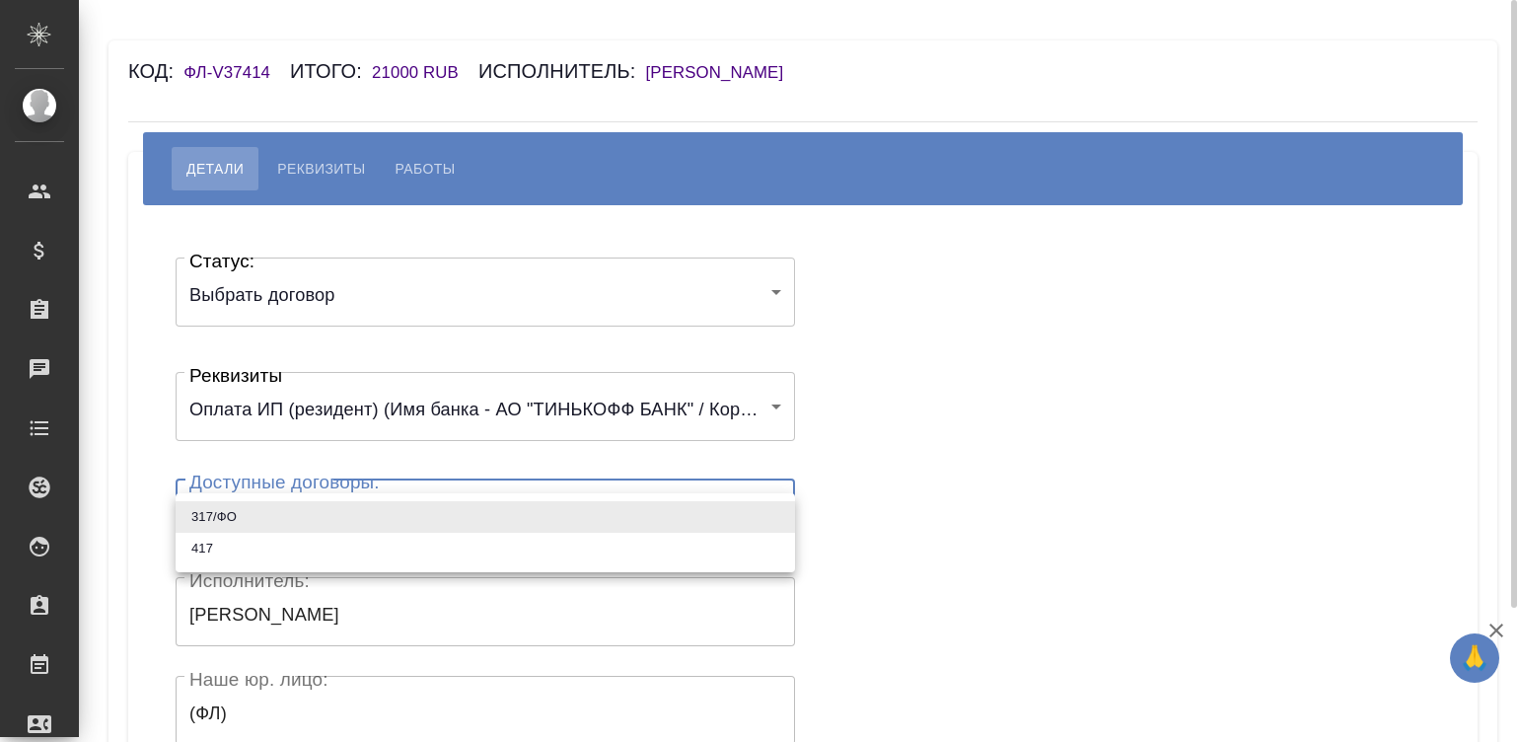
click at [318, 513] on body "🙏 .cls-1 fill:#fff; AWATERA [PERSON_NAME][PERSON_NAME] Спецификации Заказы Чаты…" at bounding box center [759, 371] width 1519 height 742
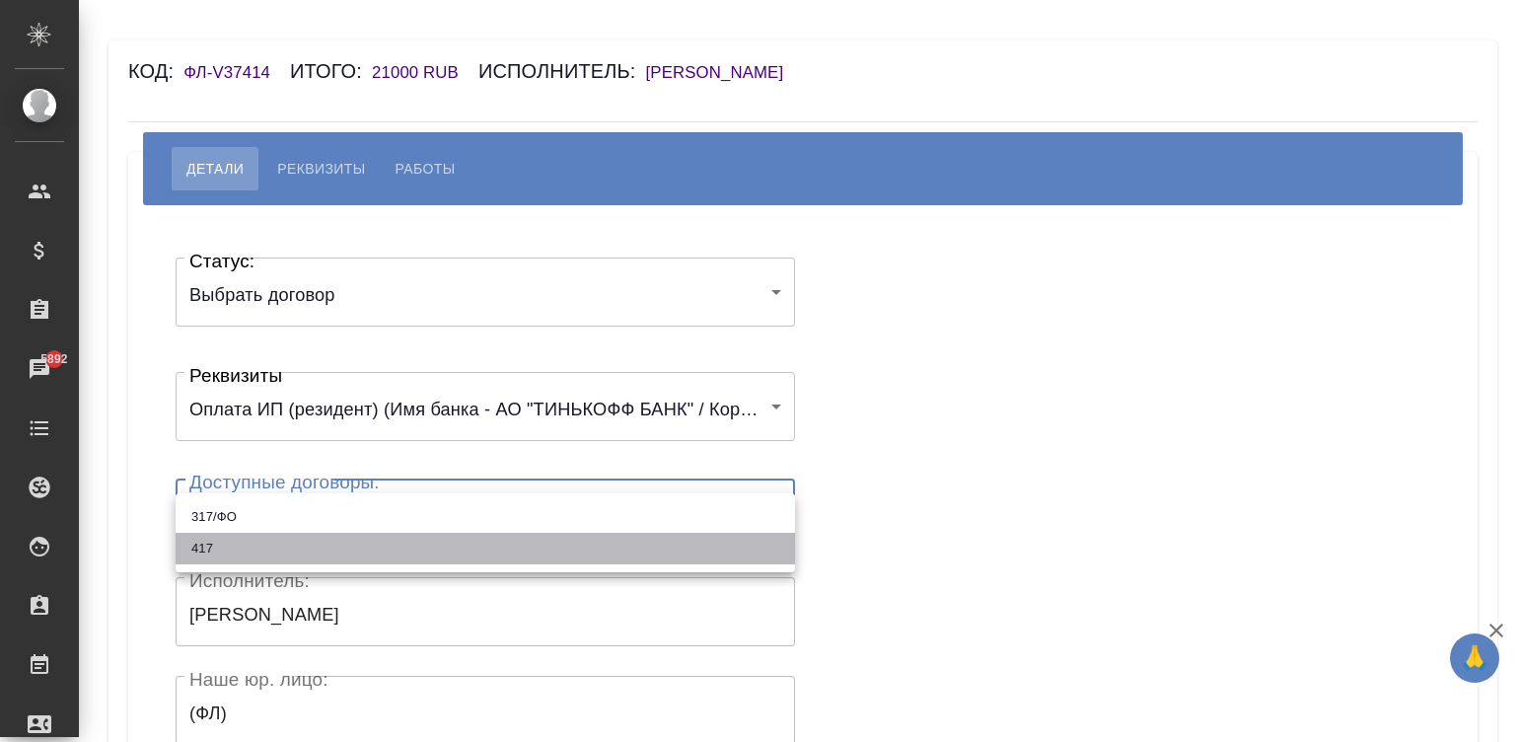
click at [242, 554] on li "417" at bounding box center [485, 549] width 619 height 32
type input "67aaef8a37d59d8c89494ca1"
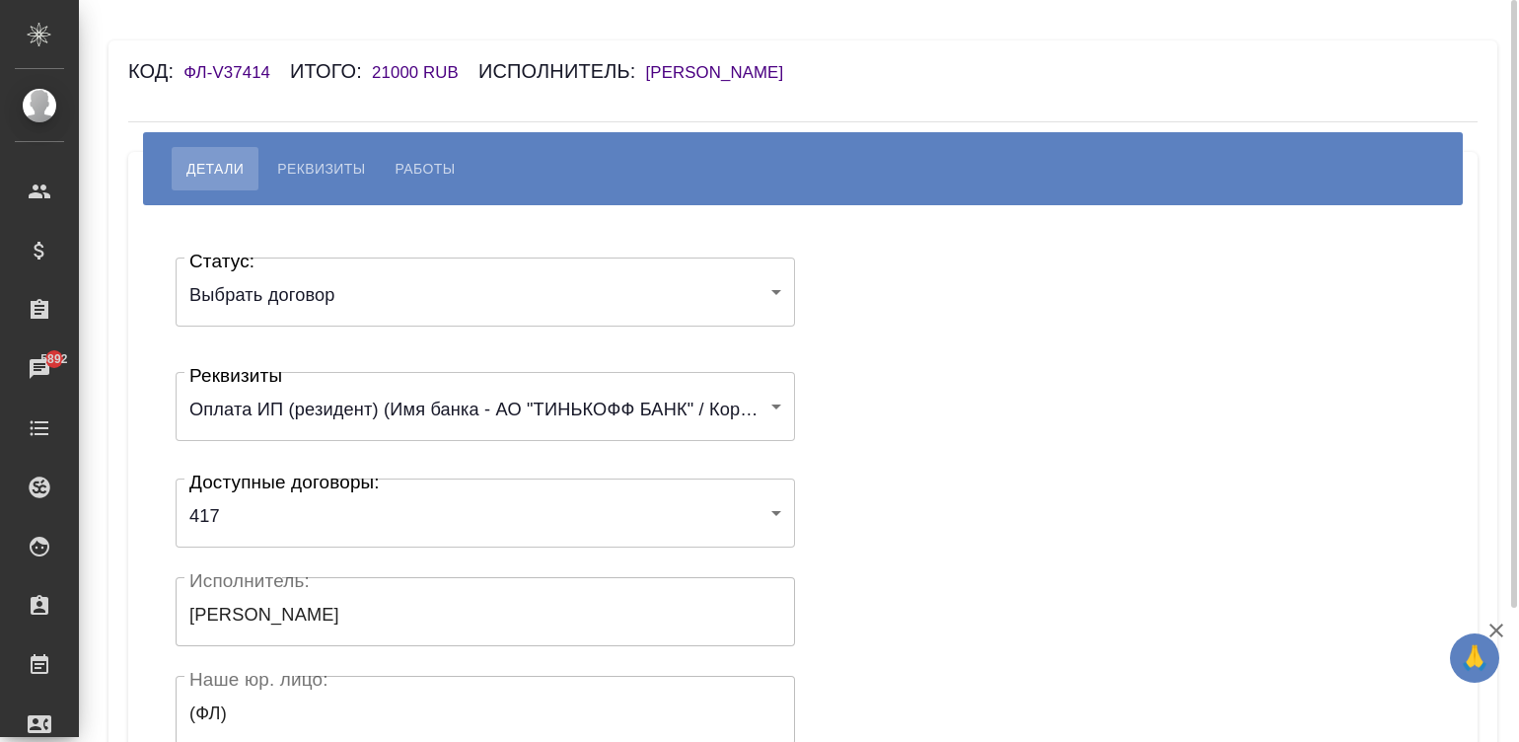
click at [963, 479] on div "Статус: Выбрать договор chooseContract Статус: Реквизиты Оплата ИП (резидент) (…" at bounding box center [803, 591] width 1270 height 713
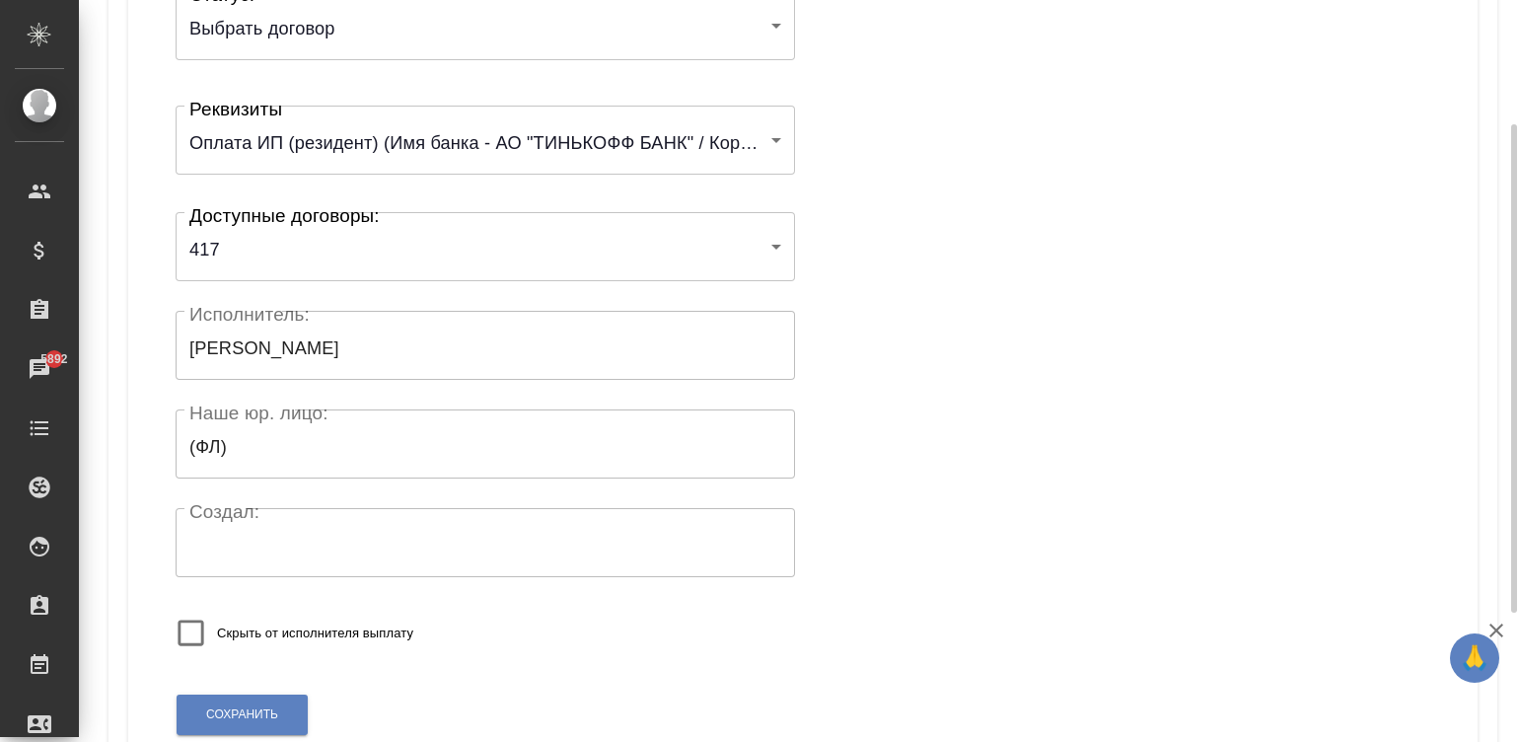
scroll to position [386, 0]
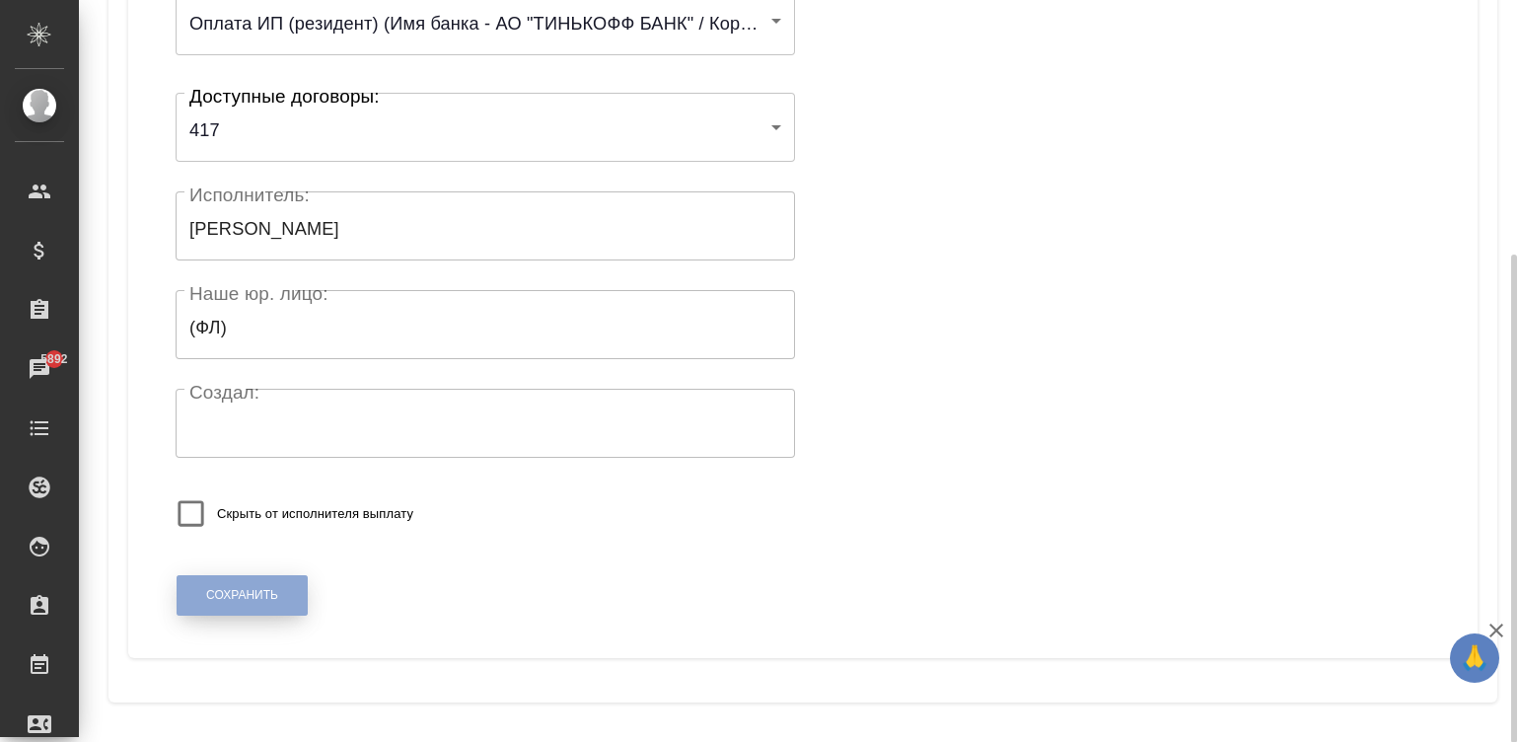
click at [211, 598] on span "Сохранить" at bounding box center [242, 595] width 72 height 17
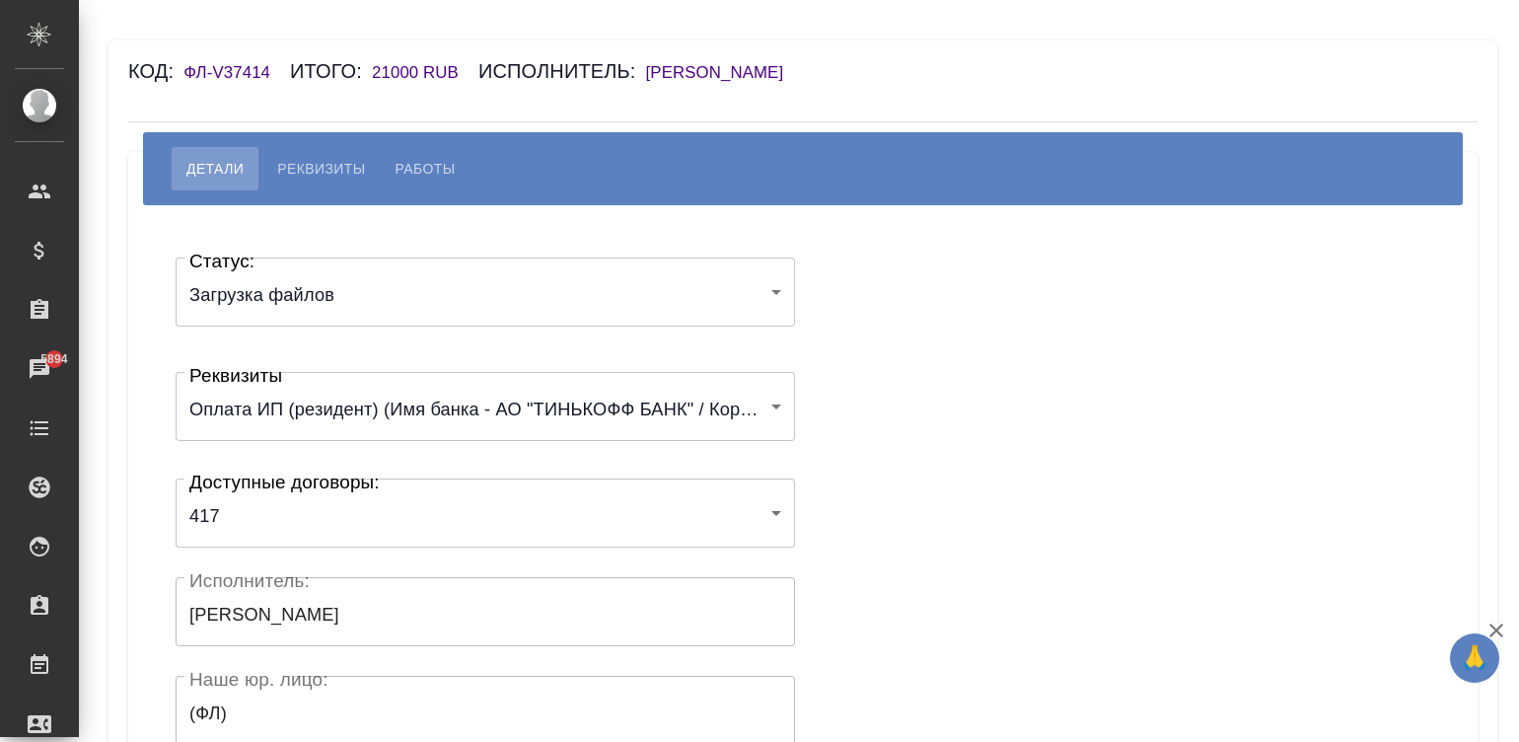
scroll to position [386, 0]
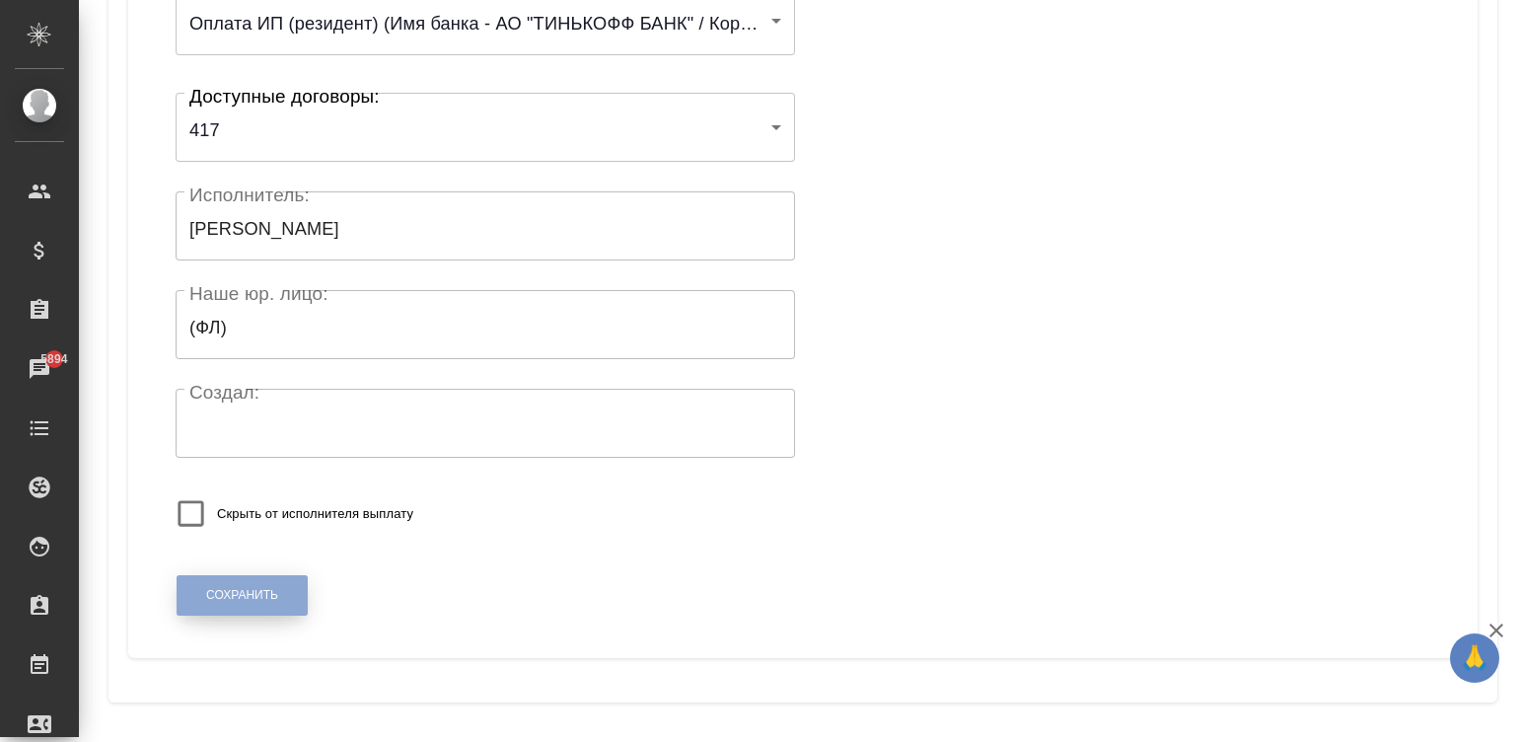
click at [238, 597] on span "Сохранить" at bounding box center [242, 595] width 72 height 17
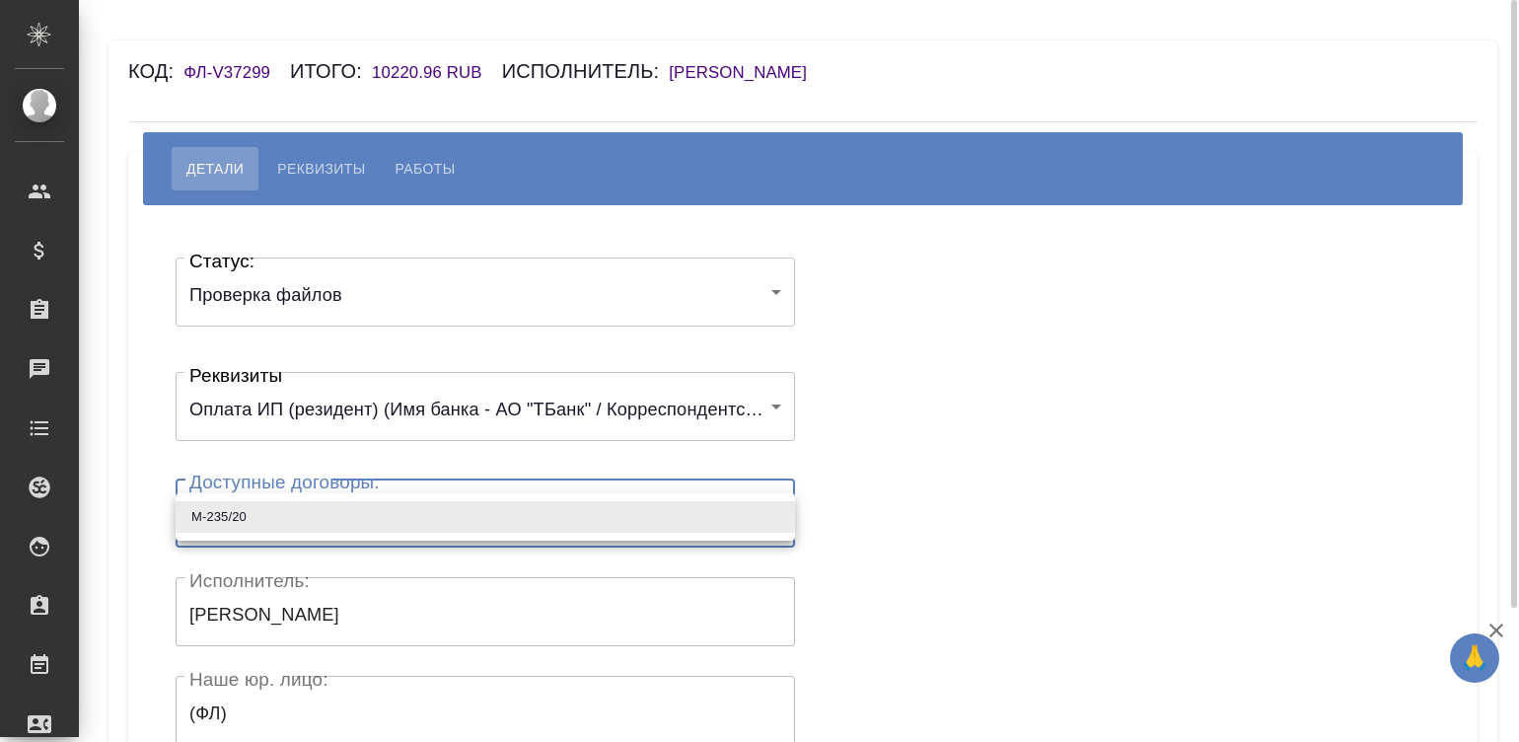
click at [275, 510] on body "🙏 .cls-1 fill:#fff; AWATERA [PERSON_NAME]malinina Клиенты Спецификации Заказы Ч…" at bounding box center [759, 371] width 1519 height 742
click at [458, 306] on div at bounding box center [759, 371] width 1519 height 742
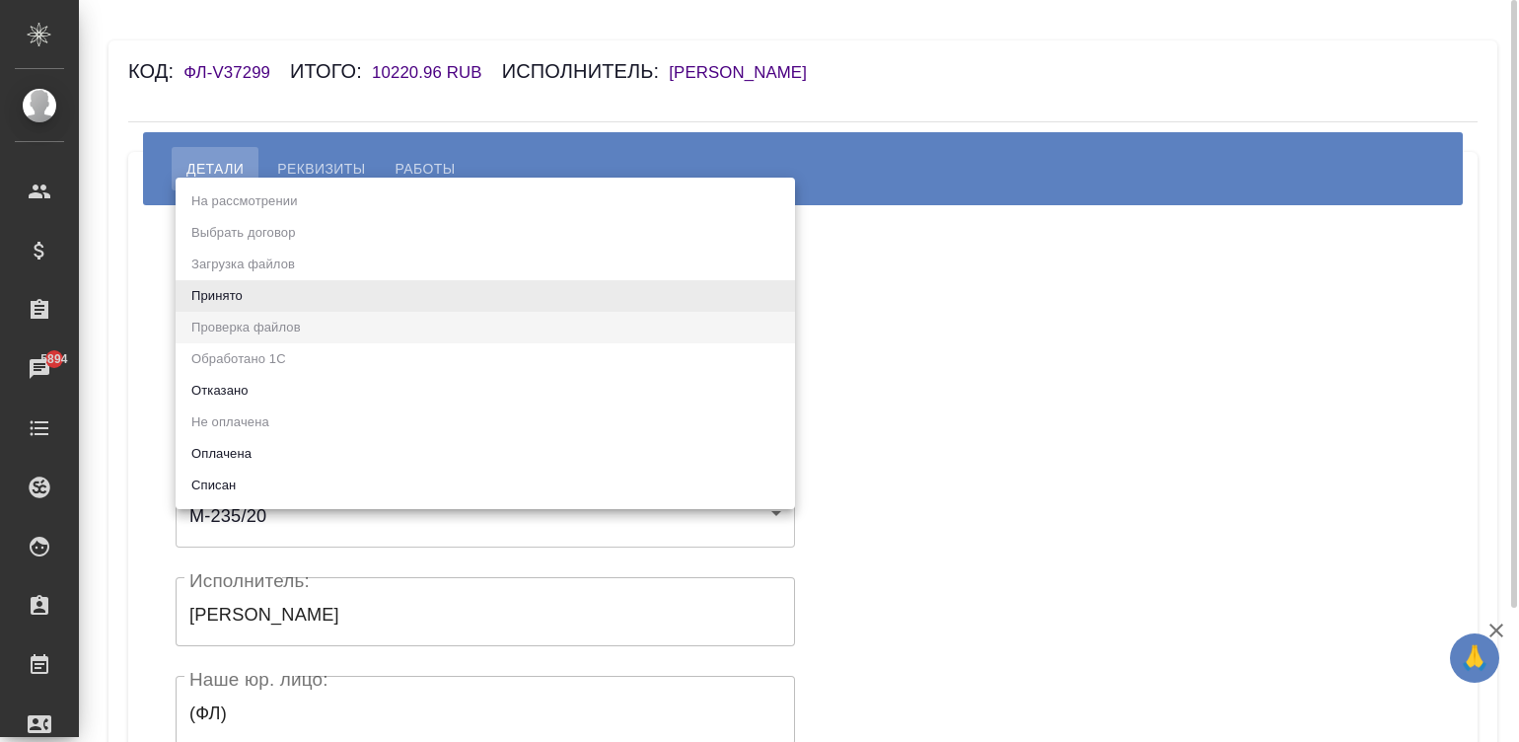
click at [322, 293] on body "🙏 .cls-1 fill:#fff; AWATERA [PERSON_NAME]malinina Клиенты Спецификации Заказы 5…" at bounding box center [759, 371] width 1519 height 742
click at [322, 293] on li "Принято" at bounding box center [485, 296] width 619 height 32
type input "accepted"
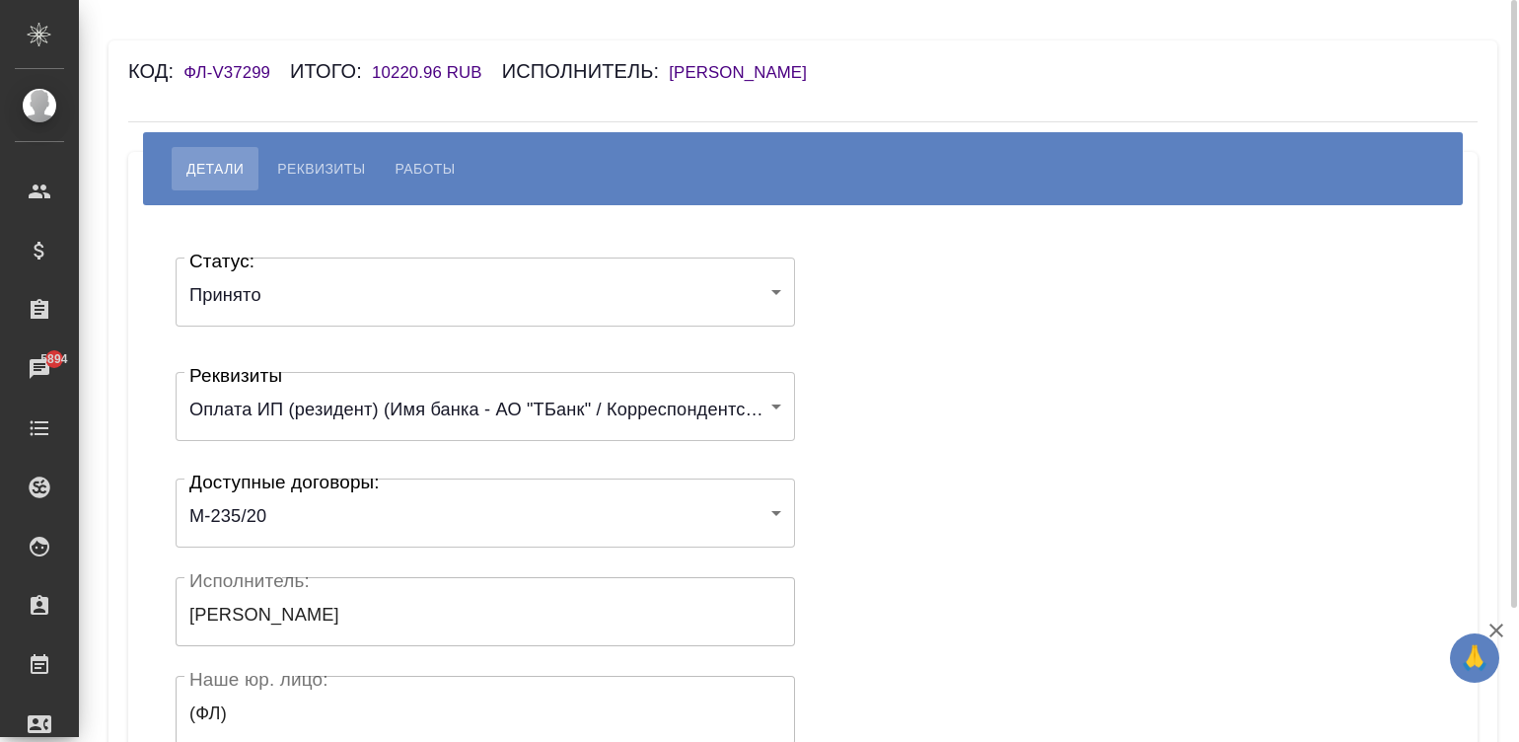
click at [873, 360] on div "Статус: Принято accepted Статус: Реквизиты Оплата ИП (резидент) (Имя банка - АО…" at bounding box center [803, 591] width 1270 height 713
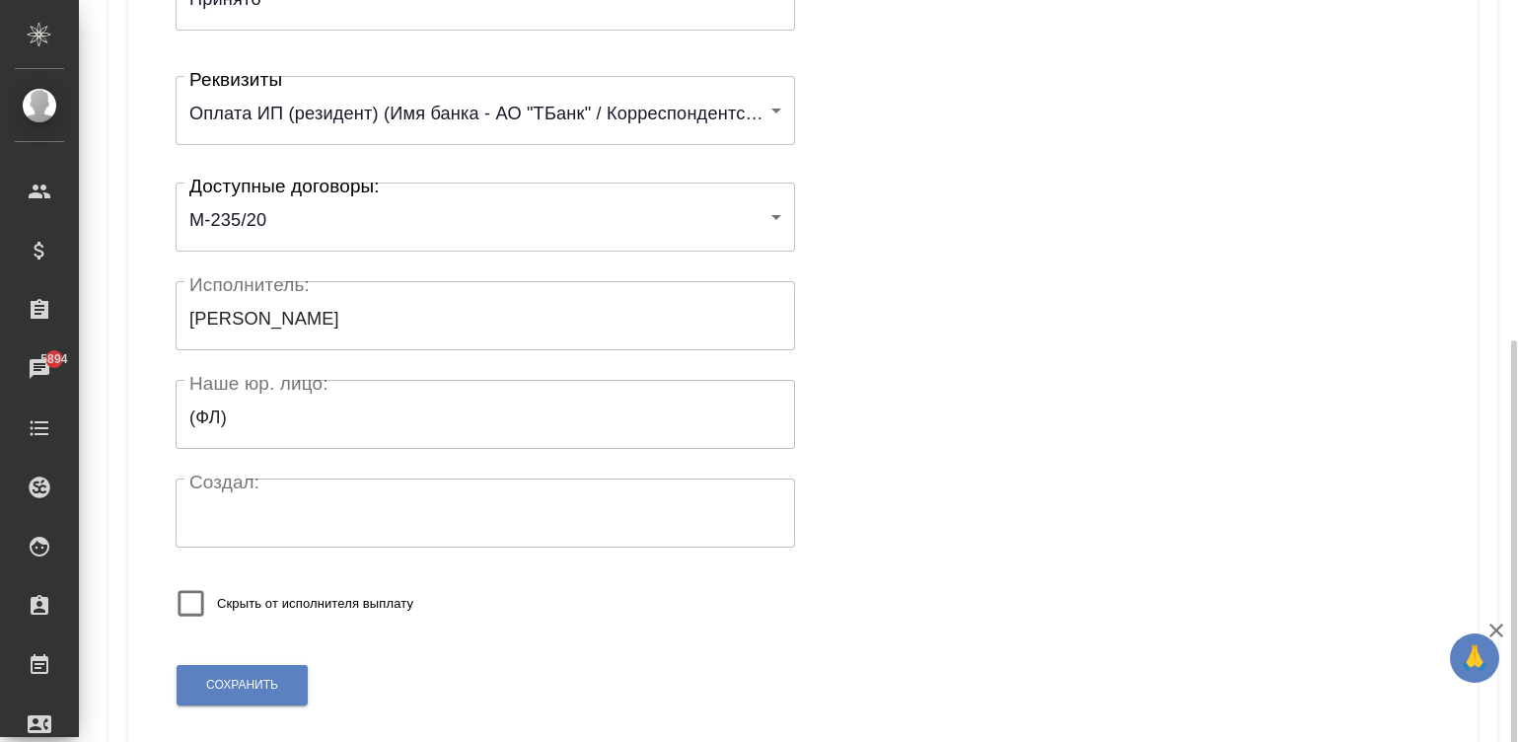
scroll to position [386, 0]
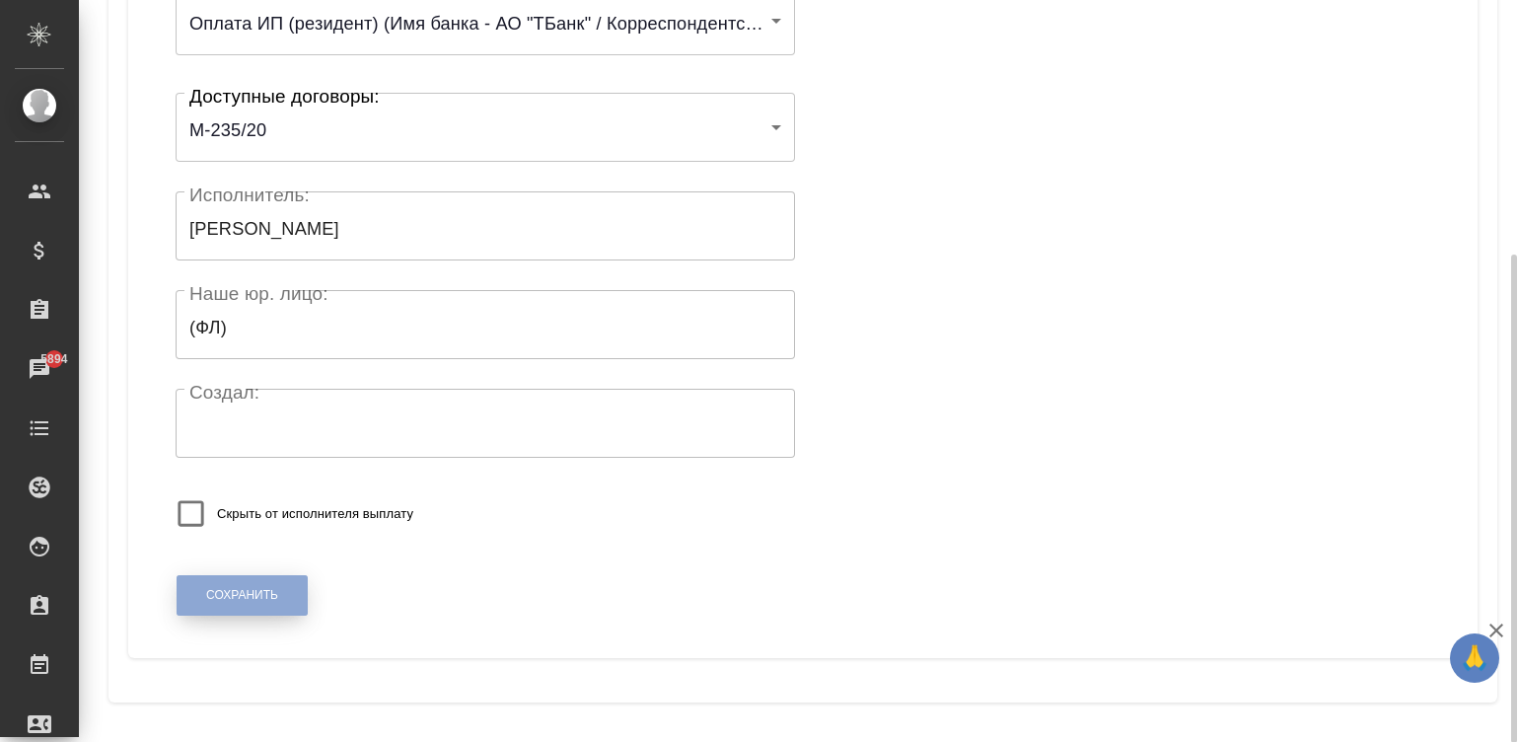
click at [192, 597] on button "Сохранить" at bounding box center [242, 595] width 131 height 40
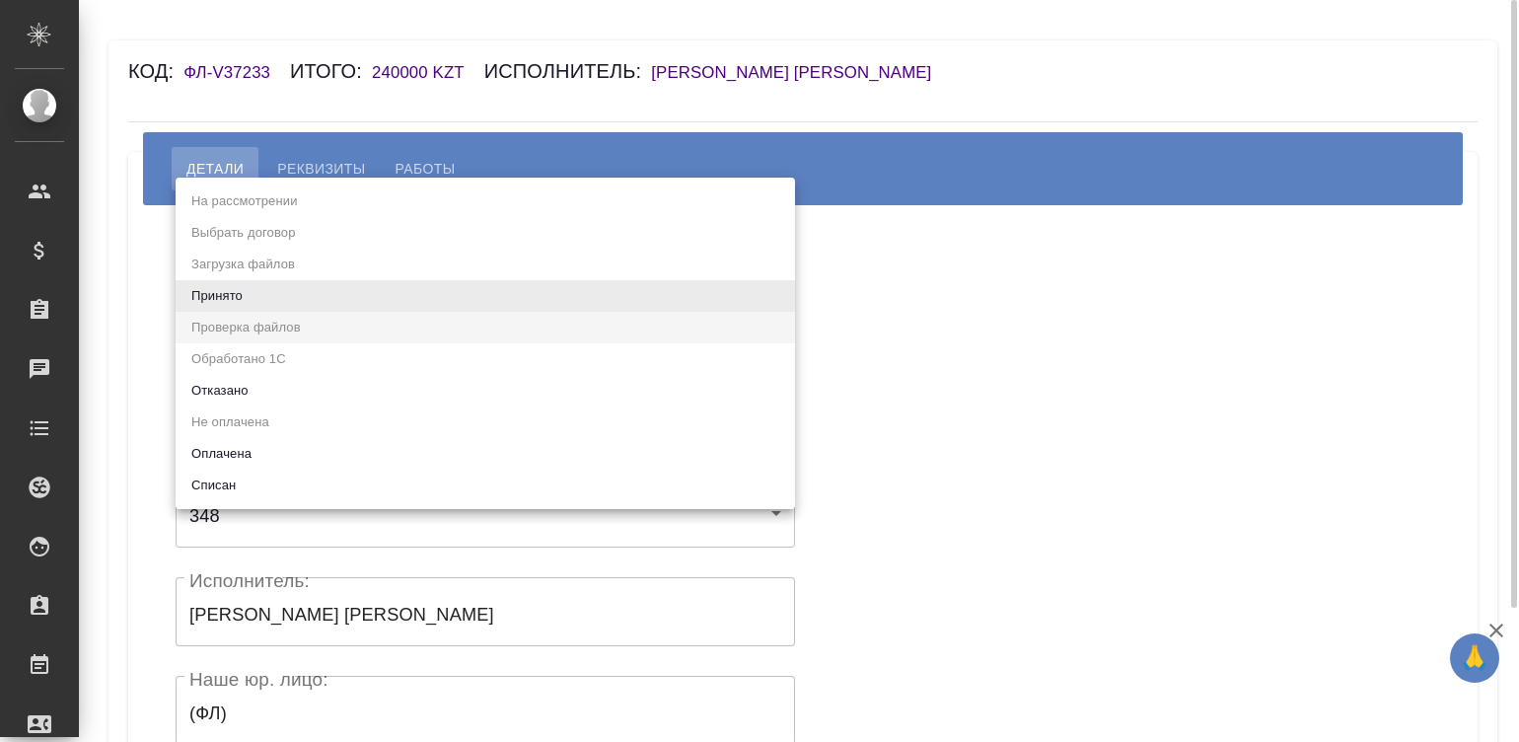
click at [266, 292] on body "🙏 .cls-1 fill:#fff; AWATERA [PERSON_NAME][PERSON_NAME] Спецификации Заказы Чаты…" at bounding box center [759, 371] width 1519 height 742
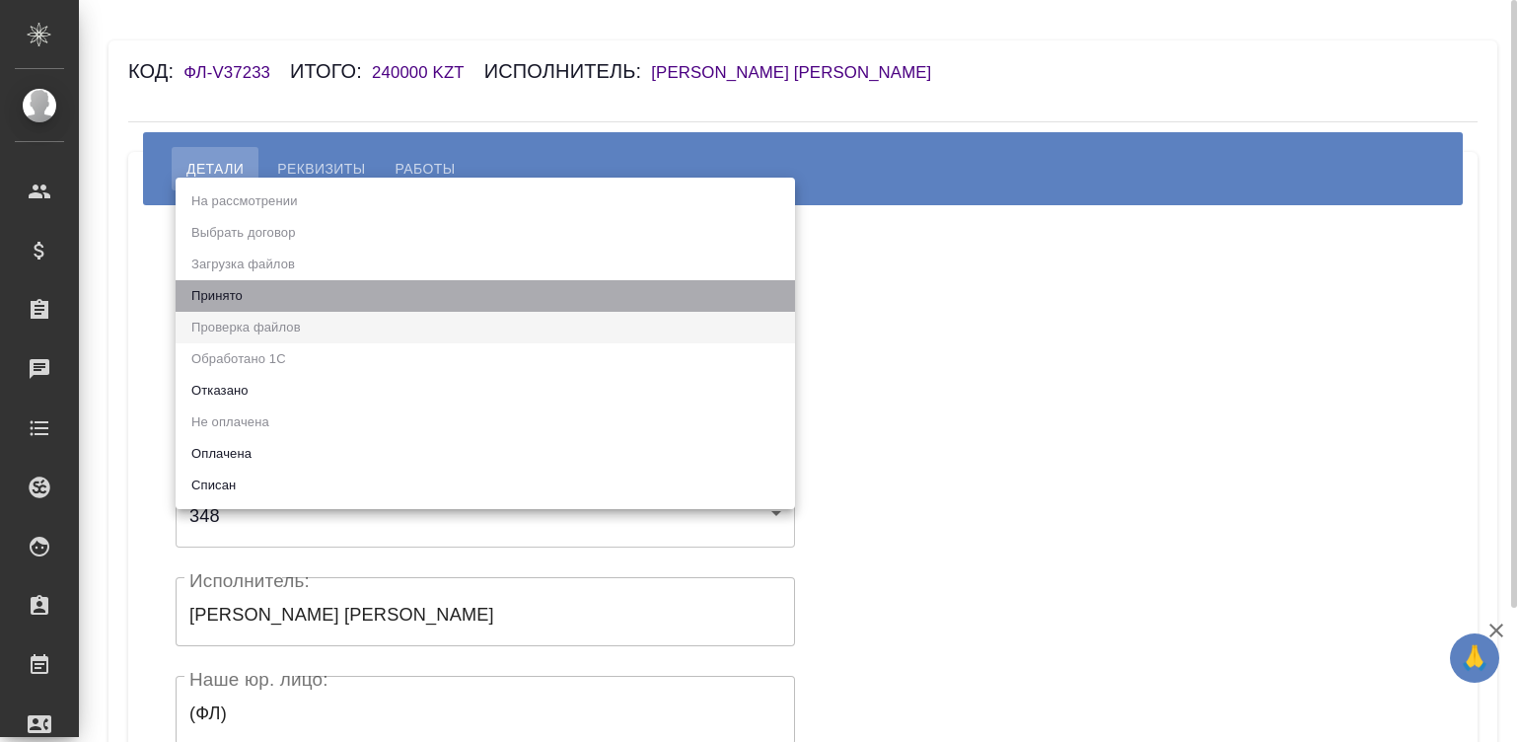
click at [266, 292] on li "Принято" at bounding box center [485, 296] width 619 height 32
type input "accepted"
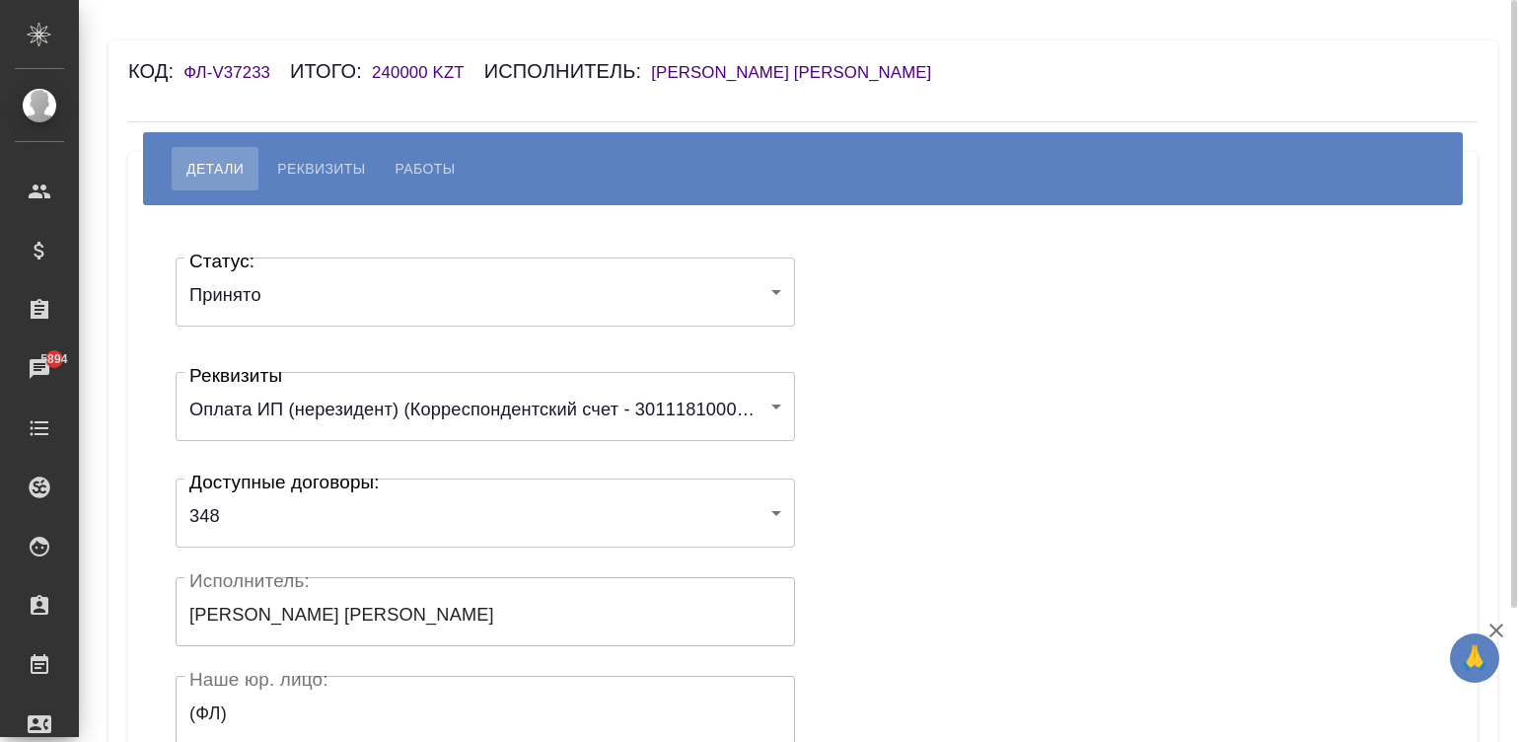
click at [961, 360] on div "Статус: Принято accepted Статус: Реквизиты Оплата ИП (нерезидент) (Корреспонден…" at bounding box center [803, 591] width 1270 height 713
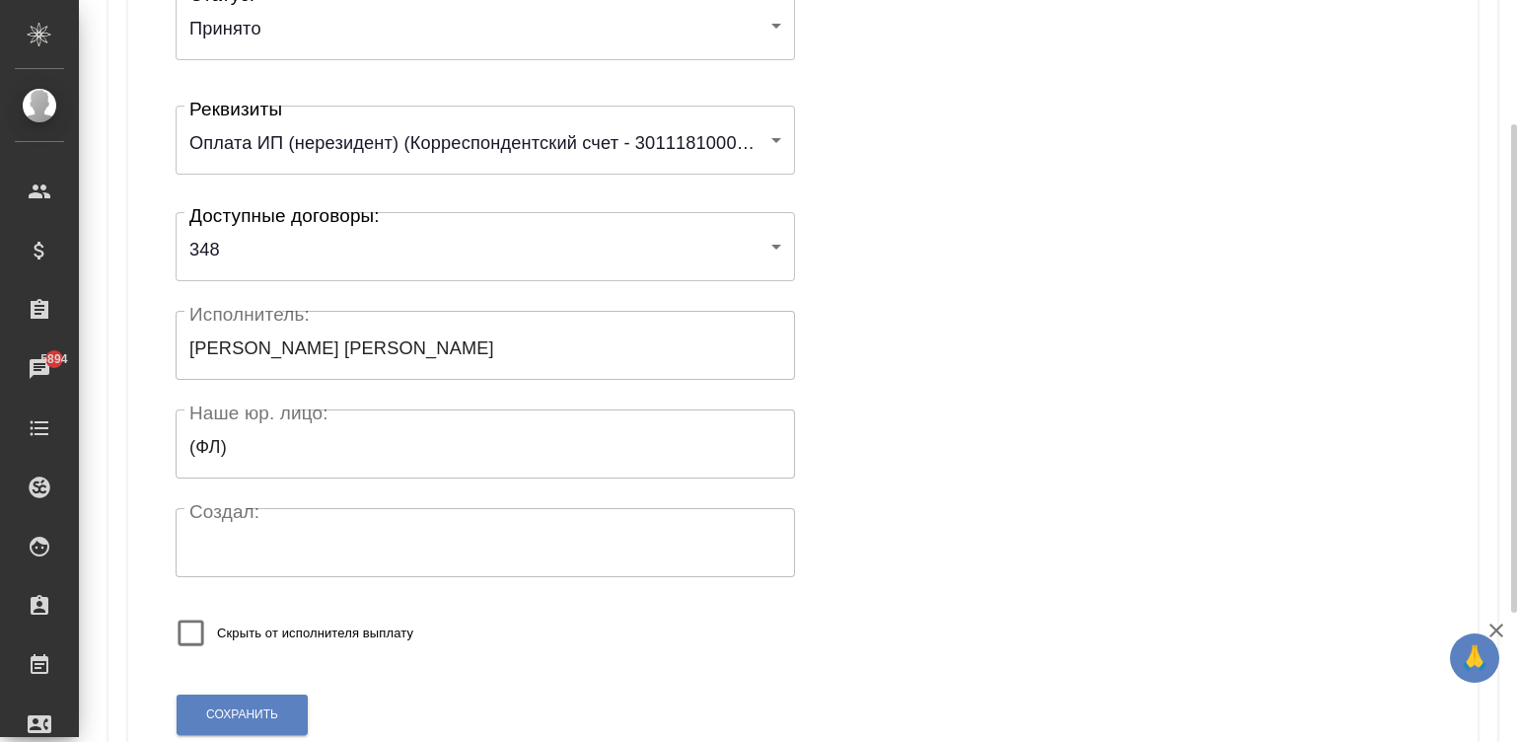
scroll to position [386, 0]
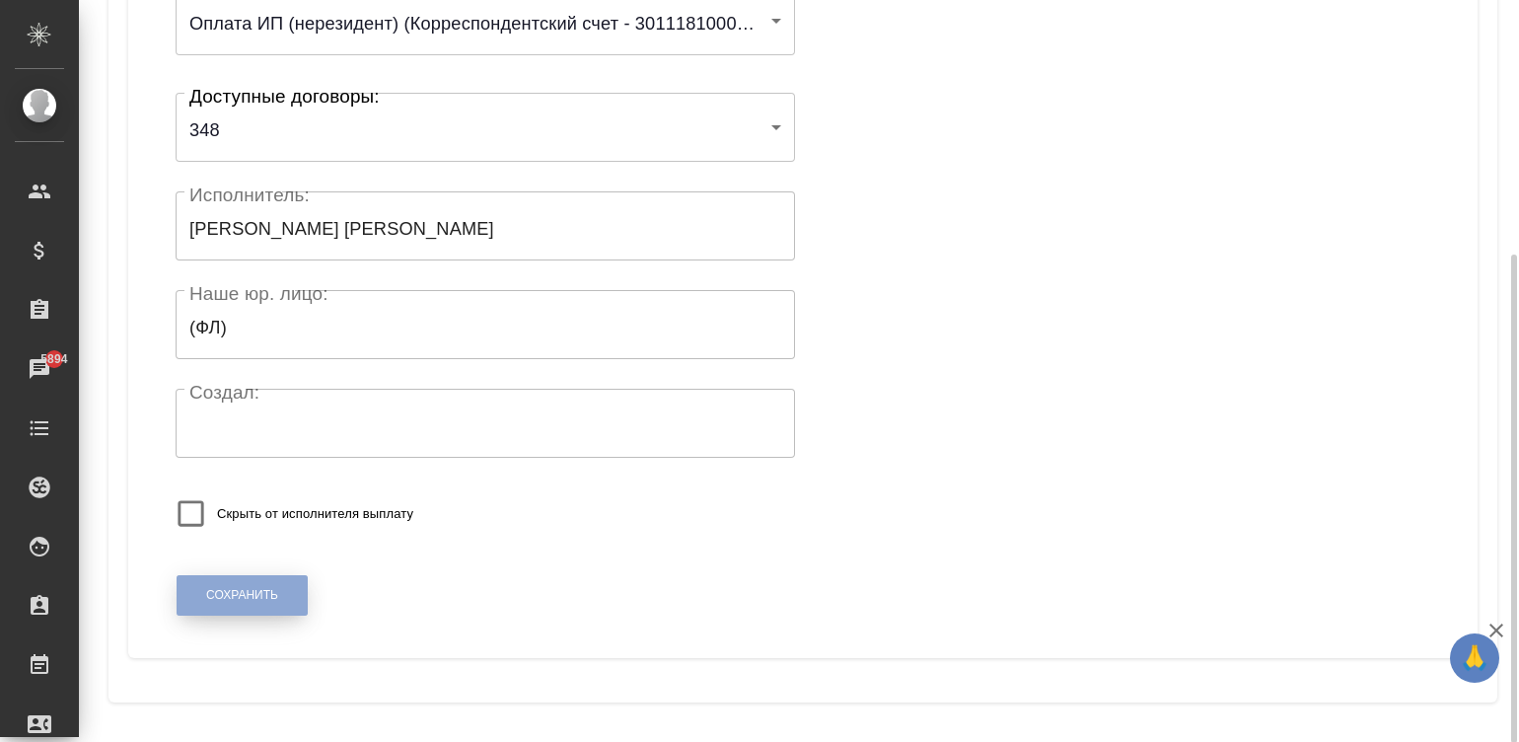
click at [225, 590] on span "Сохранить" at bounding box center [242, 595] width 72 height 17
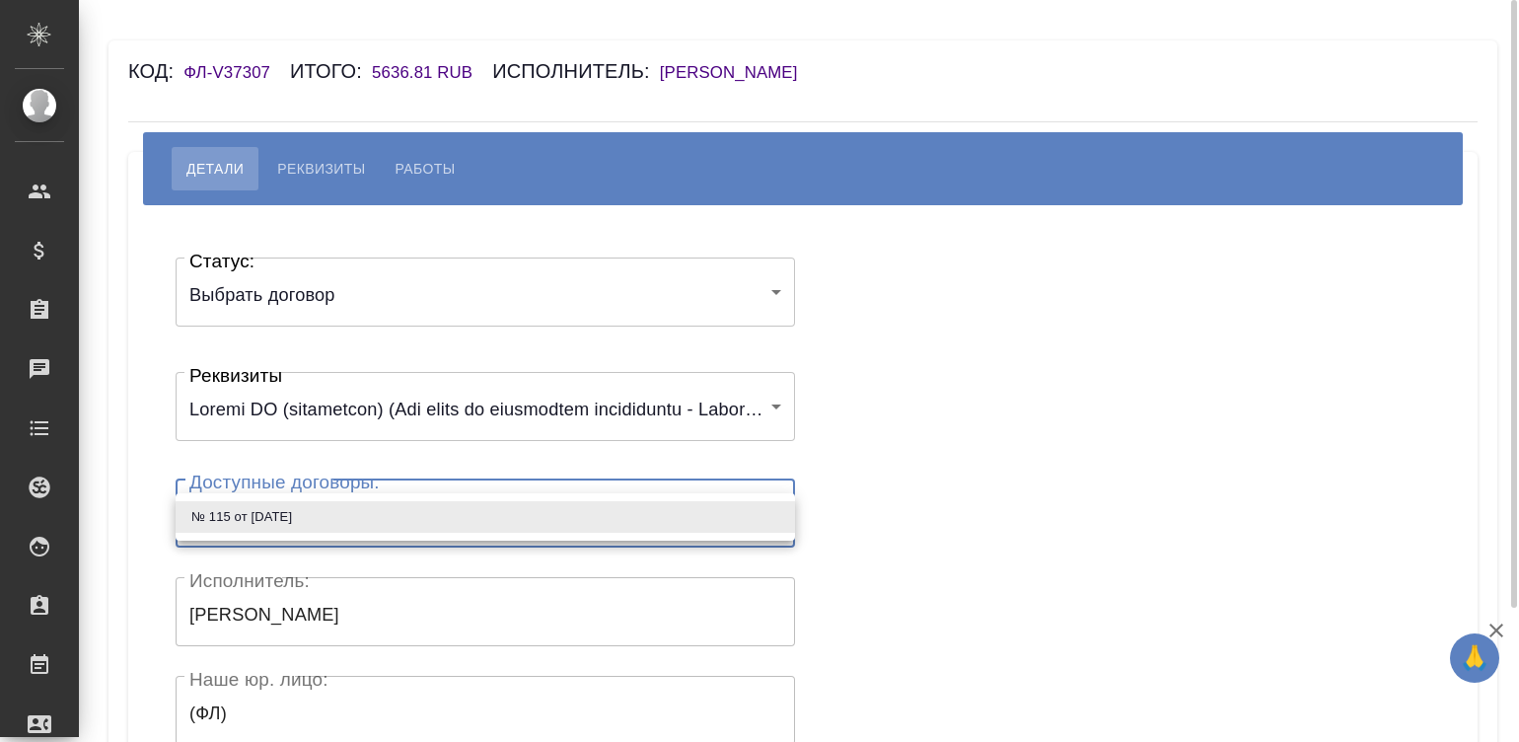
click at [338, 516] on body "🙏 .cls-1 fill:#fff; AWATERA [PERSON_NAME][PERSON_NAME] Спецификации Заказы Чаты…" at bounding box center [759, 371] width 1519 height 742
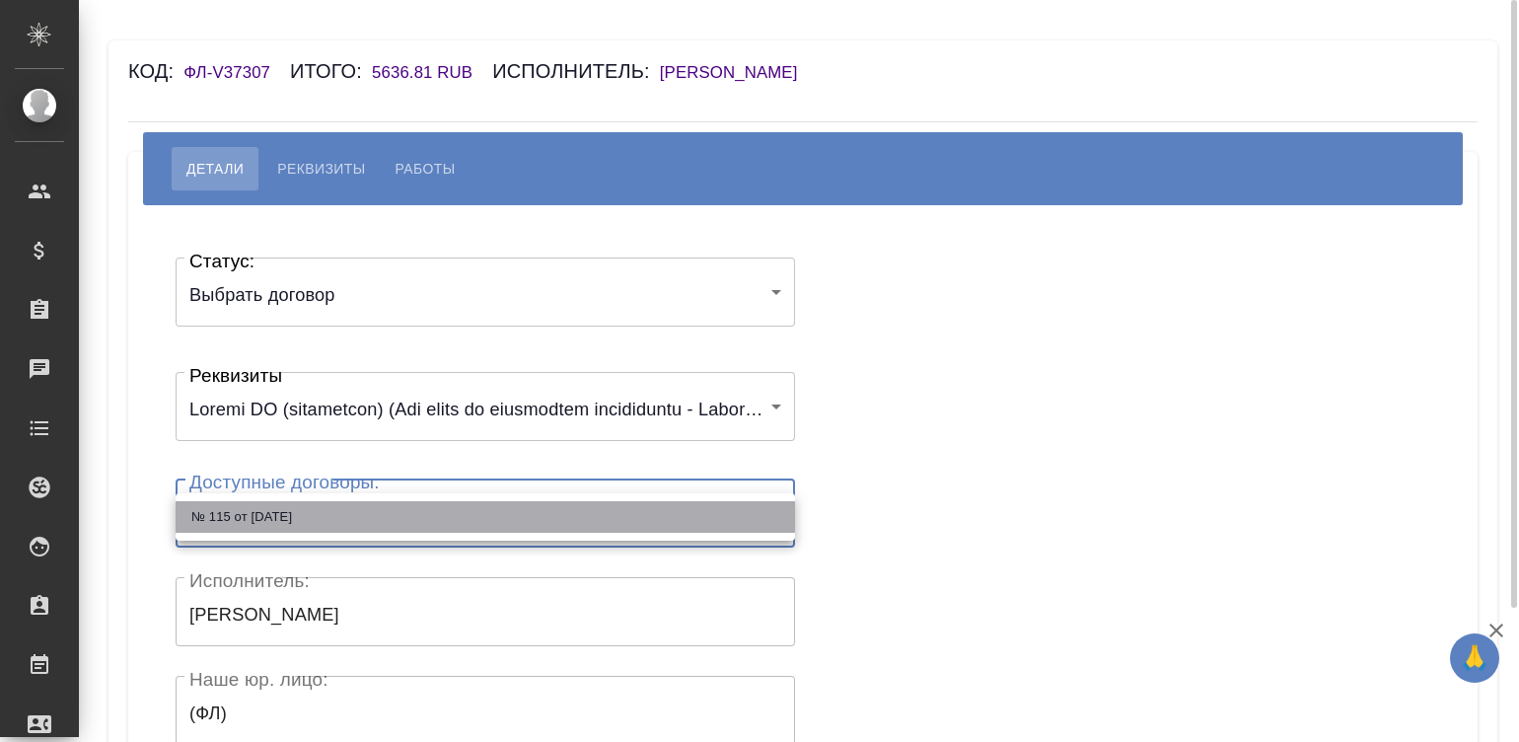
click at [338, 516] on li "№ 115 от [DATE]" at bounding box center [485, 517] width 619 height 32
type input "60eed011544a686df4044d47"
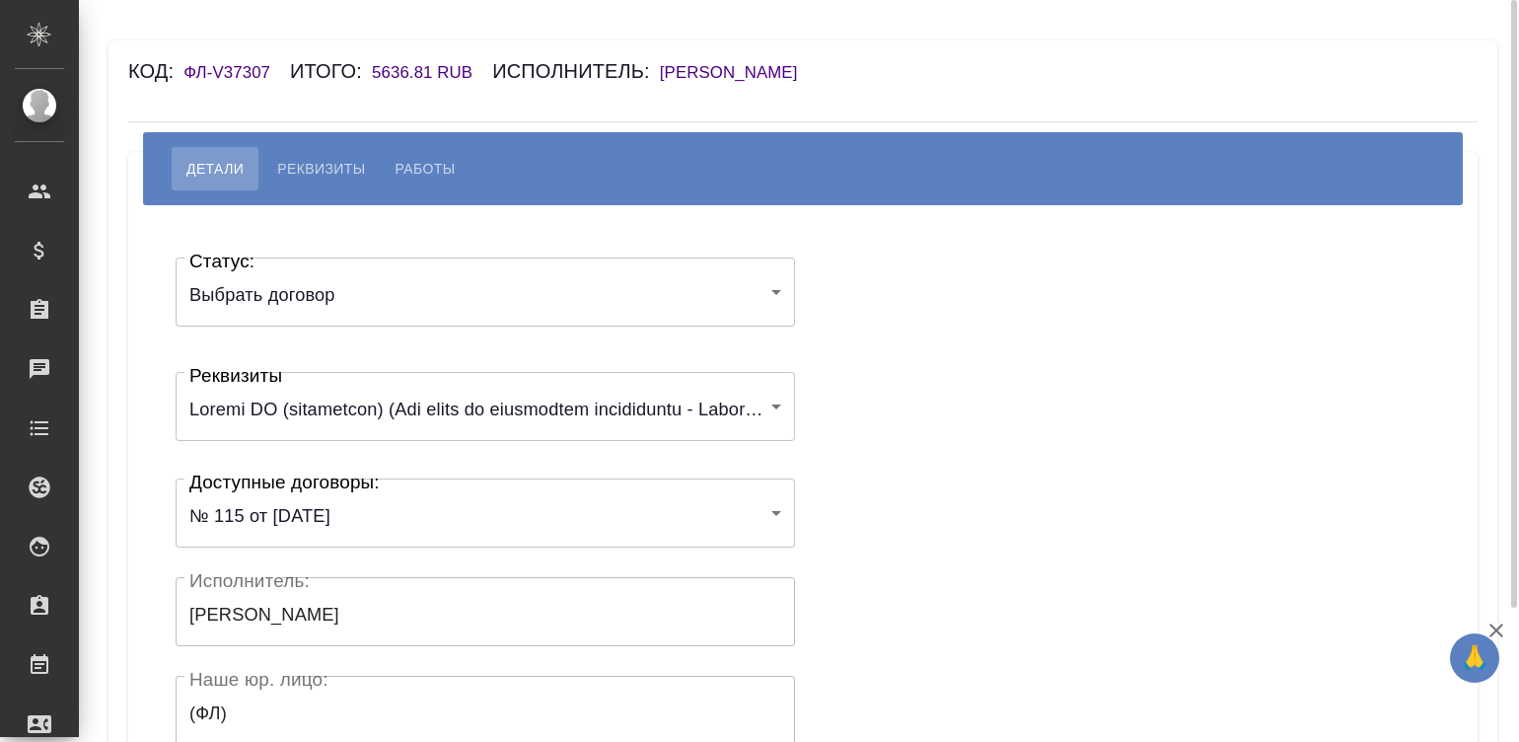
click at [882, 445] on div "Статус: Выбрать договор chooseContract Статус: Реквизиты 6167fd5821936847e10bef…" at bounding box center [803, 591] width 1270 height 713
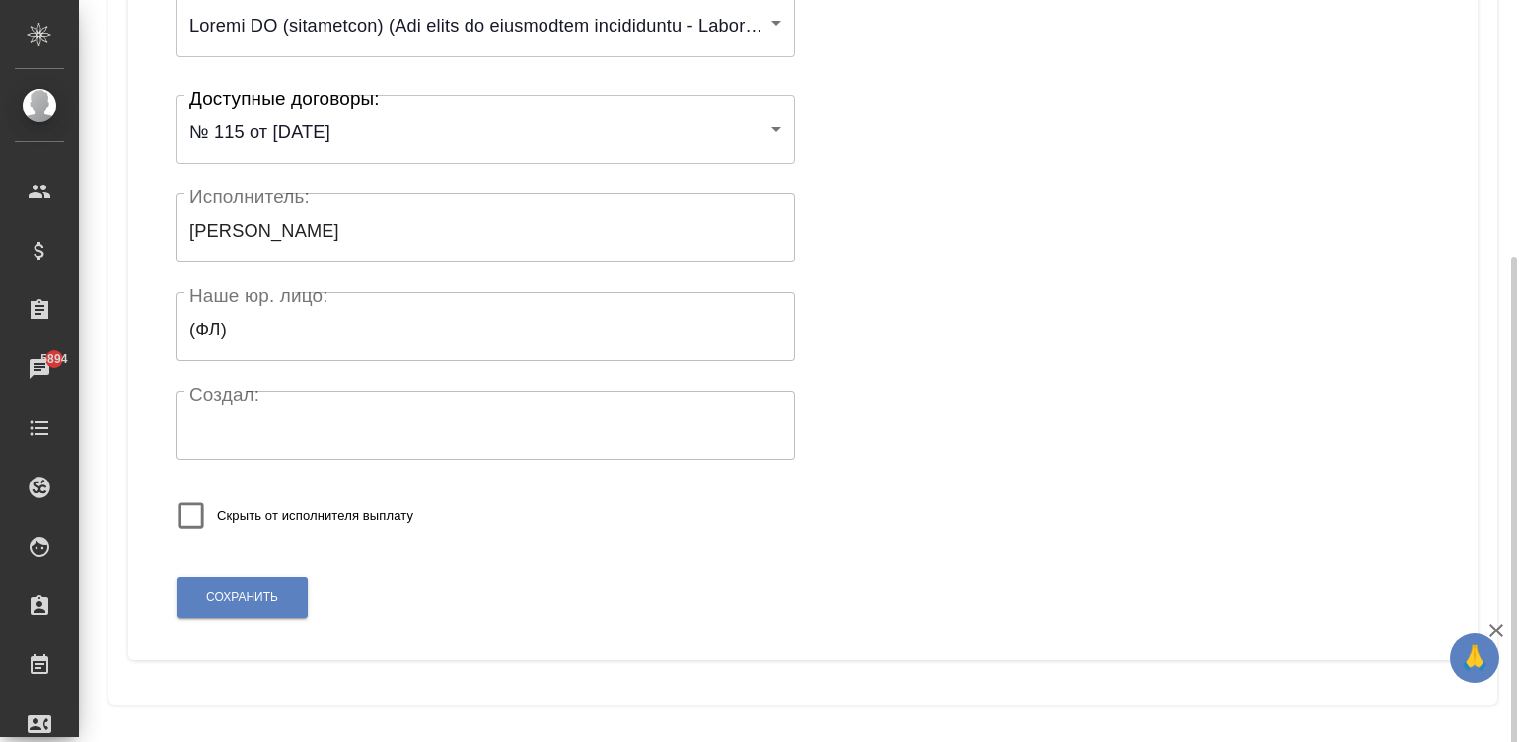
scroll to position [386, 0]
click at [236, 565] on div "Статус: Выбрать договор chooseContract Статус: Реквизиты 6167fd5821936847e10bef…" at bounding box center [803, 238] width 1310 height 809
click at [212, 583] on button "Сохранить" at bounding box center [242, 595] width 131 height 40
